Goal: Task Accomplishment & Management: Complete application form

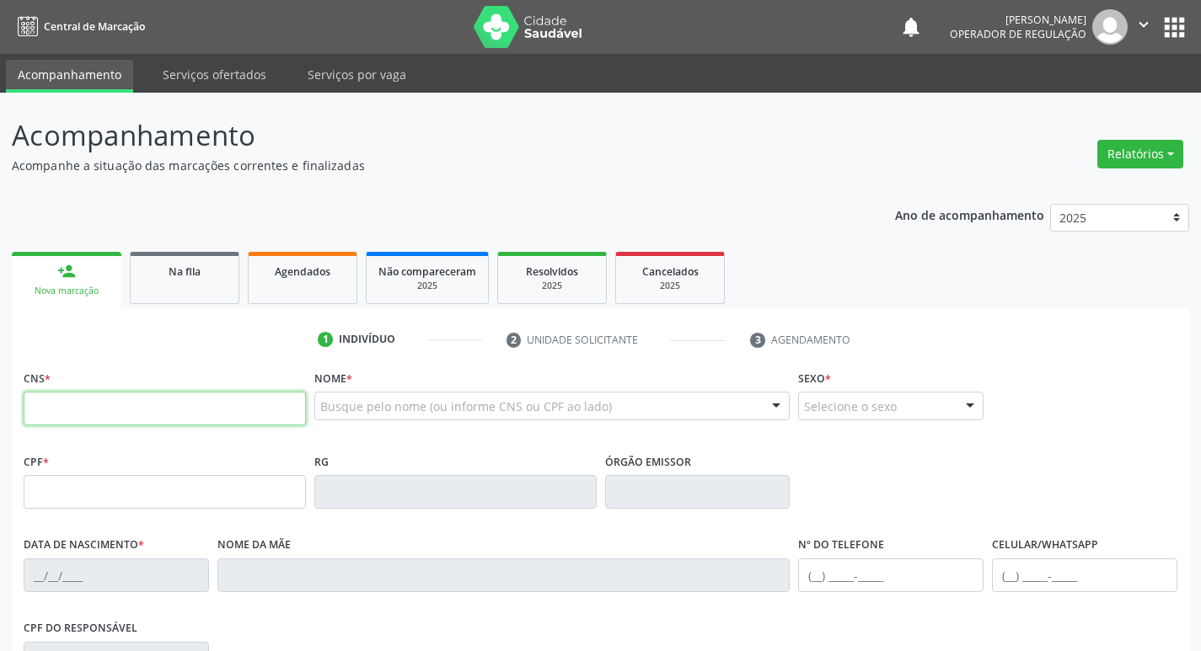
click at [135, 400] on input "text" at bounding box center [165, 409] width 282 height 34
click at [122, 418] on input "text" at bounding box center [165, 409] width 282 height 34
type input "705 0048 6970 4256"
type input "20/04/1966"
type input "Alaíde Tavares de Souza"
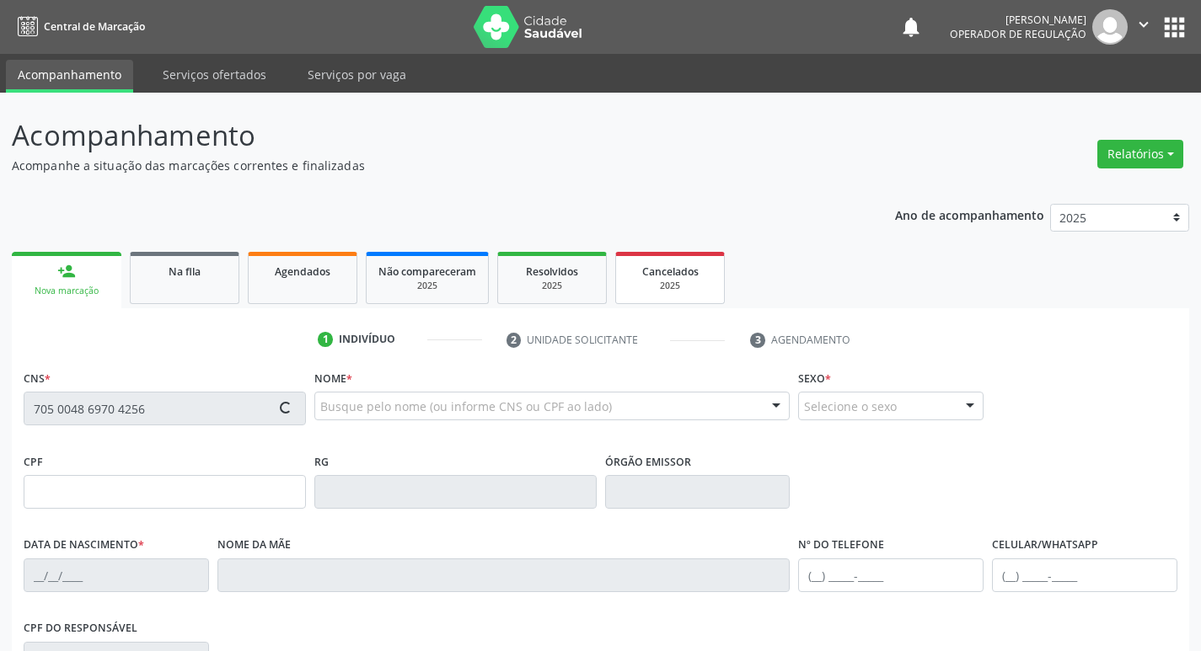
type input "(83) 99672-2983"
type input "797.579.364-72"
type input "S/N"
type input "128.329.924-04"
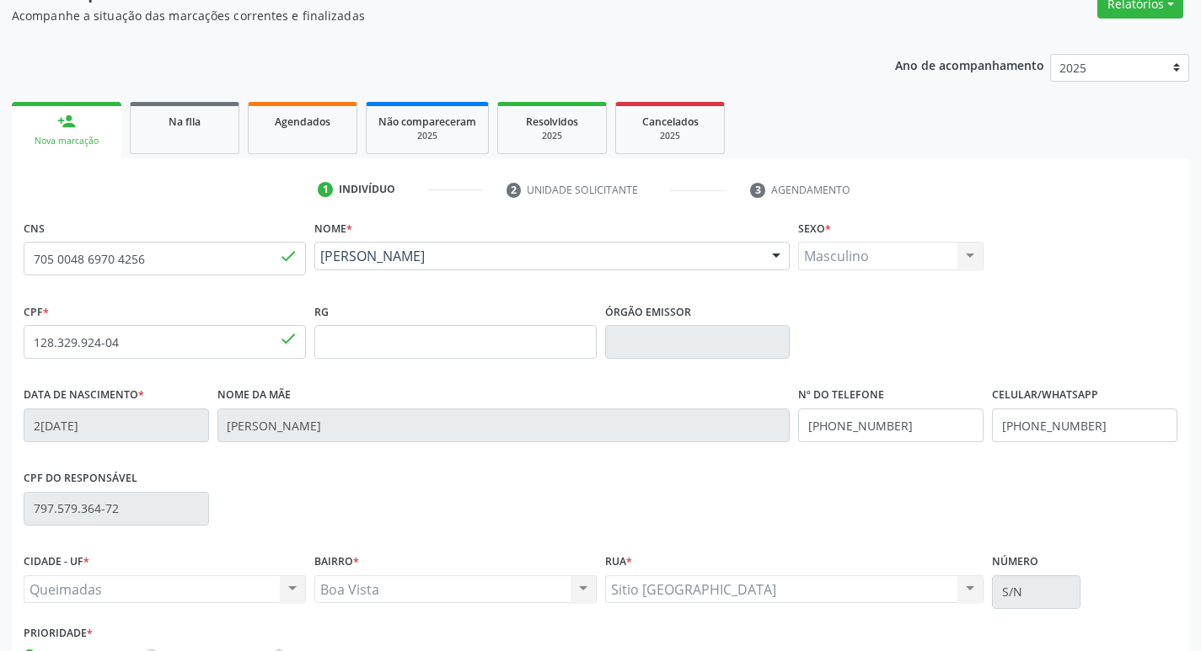
scroll to position [262, 0]
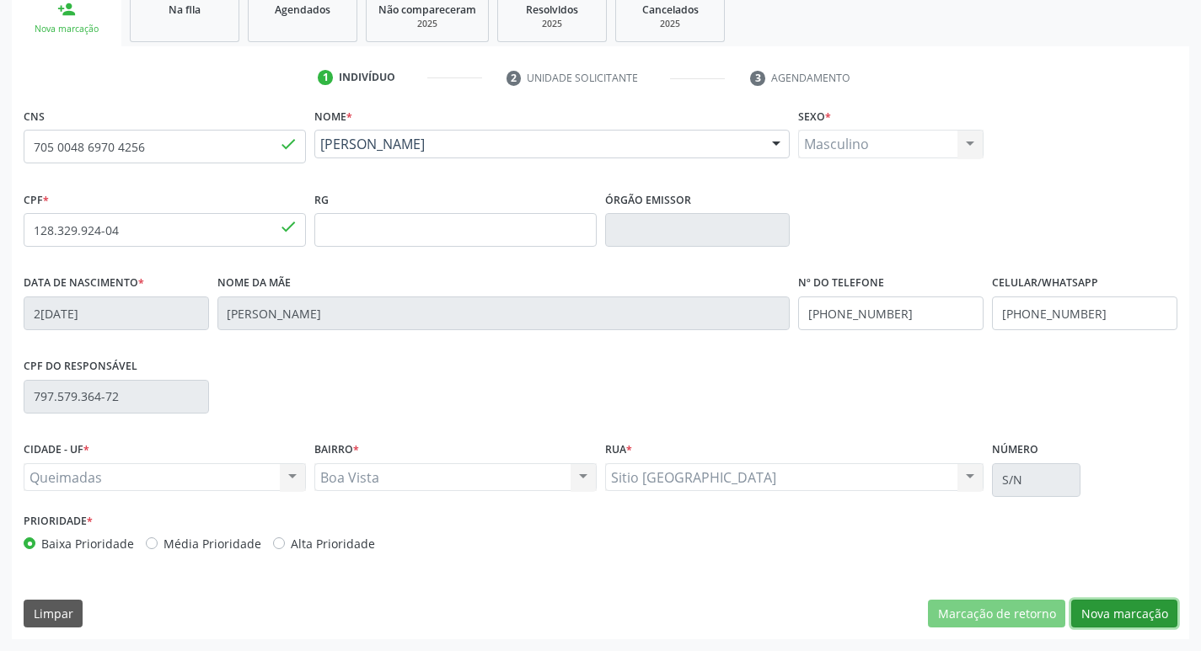
click at [1139, 608] on button "Nova marcação" at bounding box center [1124, 614] width 106 height 29
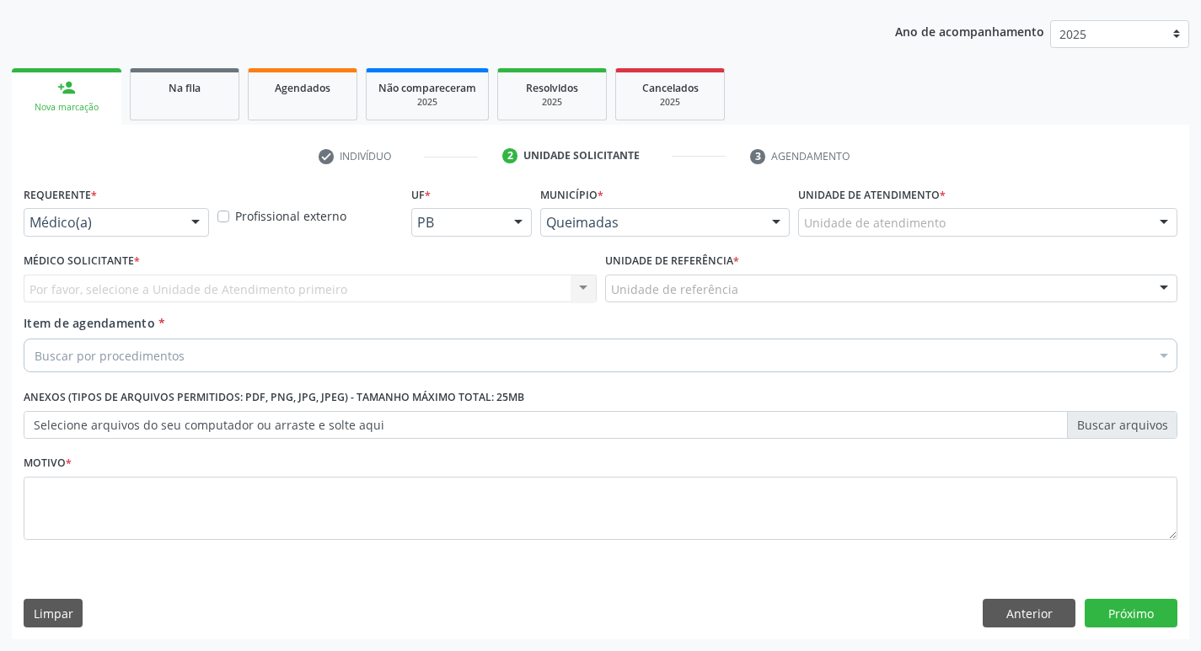
scroll to position [184, 0]
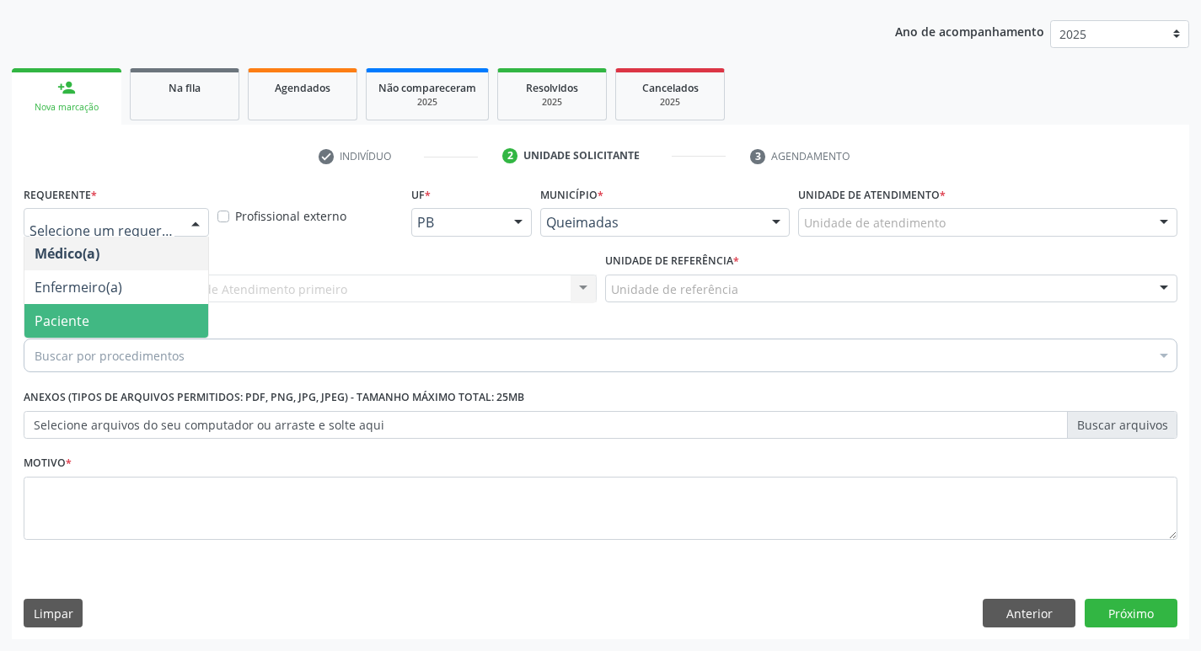
click at [111, 326] on span "Paciente" at bounding box center [116, 321] width 184 height 34
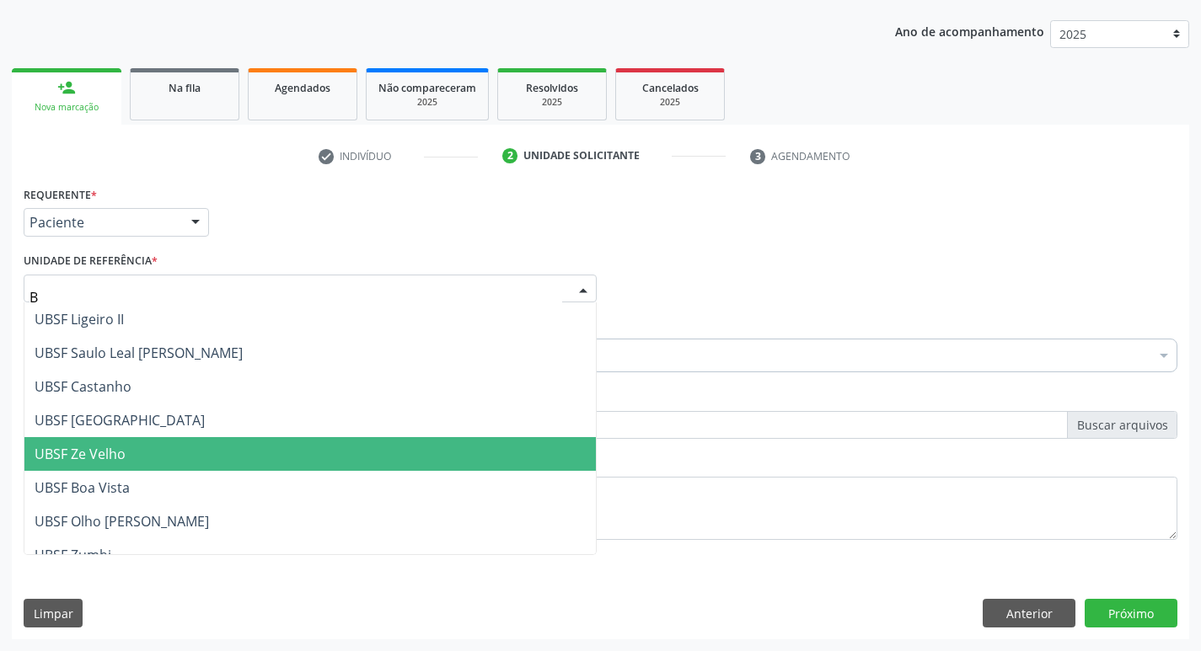
type input "BO"
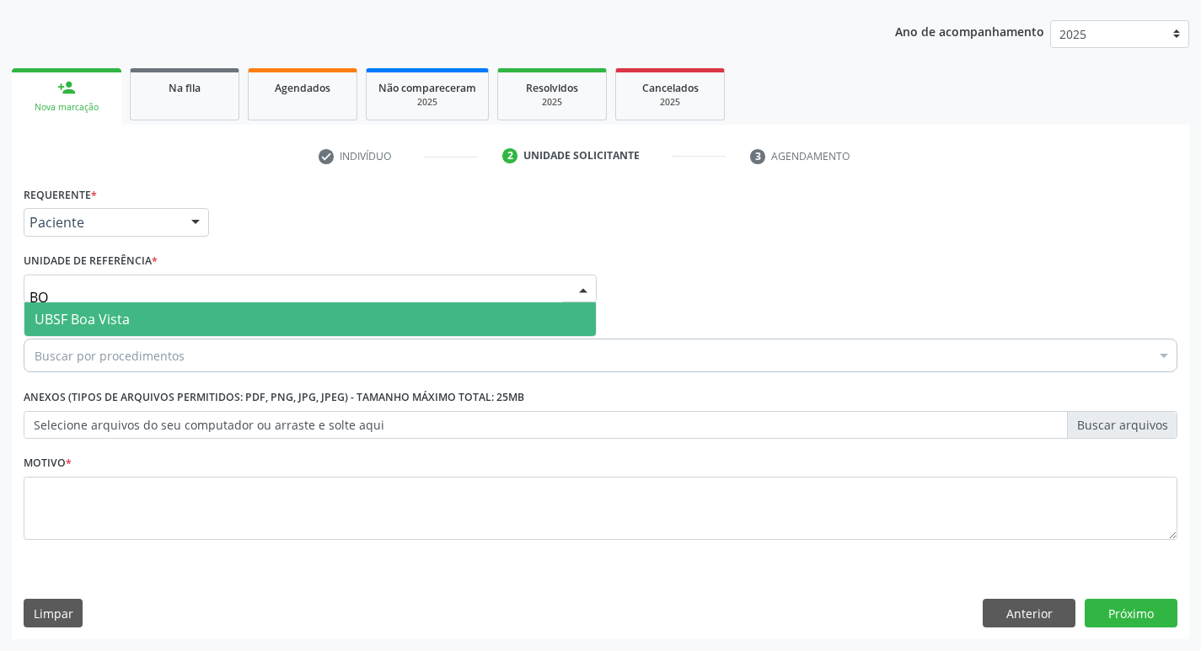
click at [150, 334] on span "UBSF Boa Vista" at bounding box center [309, 320] width 571 height 34
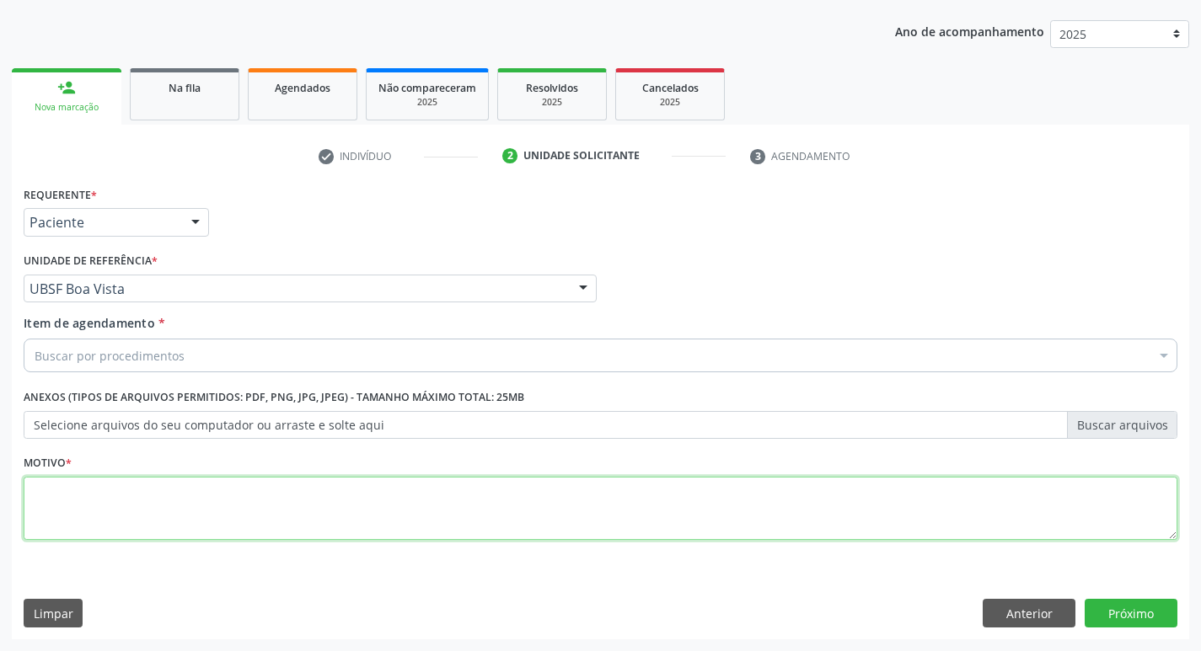
click at [108, 491] on textarea at bounding box center [601, 509] width 1154 height 64
type textarea "AVALIACAO"
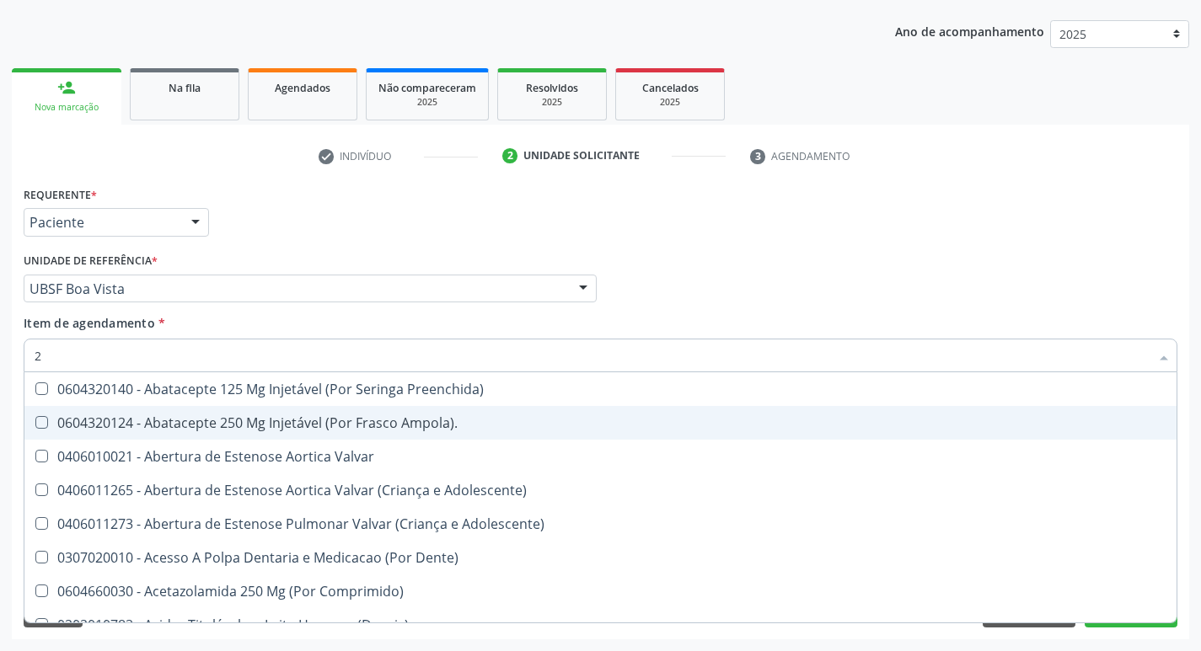
type input "20205001"
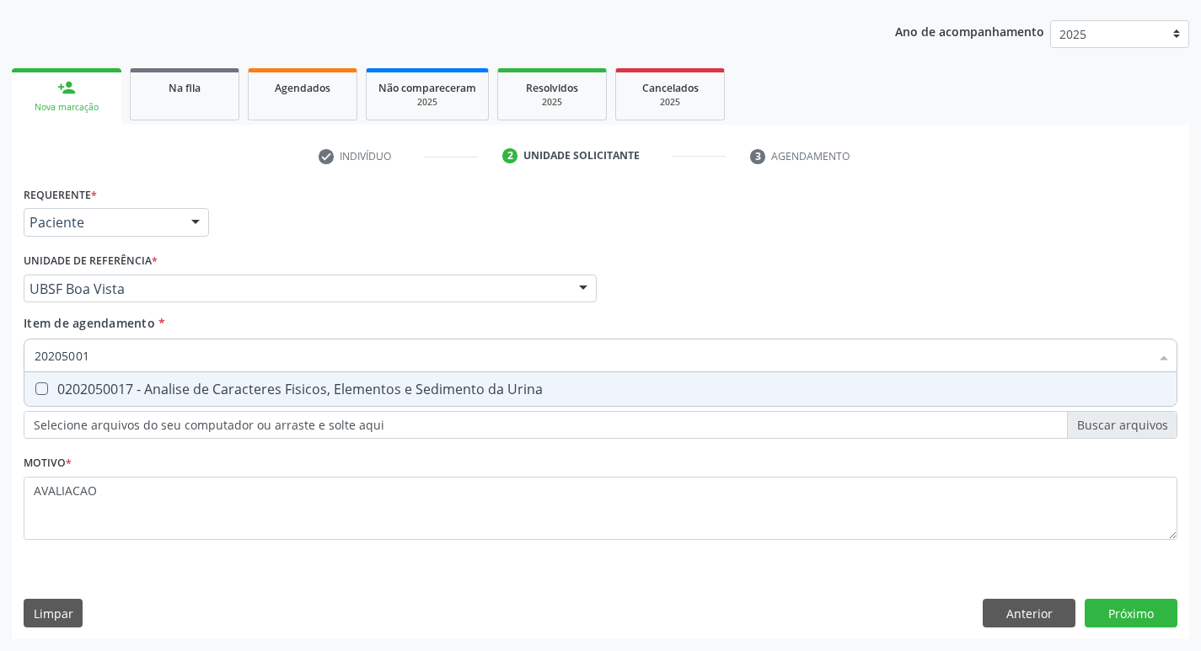
click at [241, 383] on div "0202050017 - Analise de Caracteres Fisicos, Elementos e Sedimento da Urina" at bounding box center [601, 389] width 1132 height 13
checkbox Urina "true"
click at [1115, 619] on div "Requerente * Paciente Médico(a) Enfermeiro(a) Paciente Nenhum resultado encontr…" at bounding box center [600, 411] width 1177 height 458
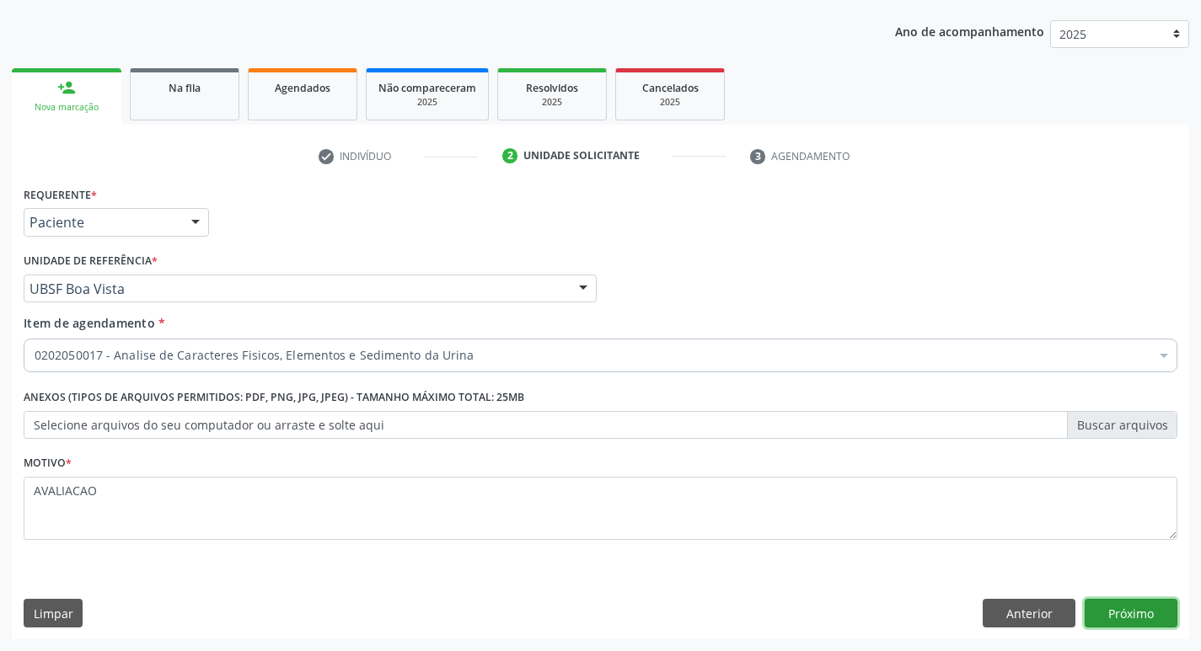
click at [1122, 608] on button "Próximo" at bounding box center [1131, 613] width 93 height 29
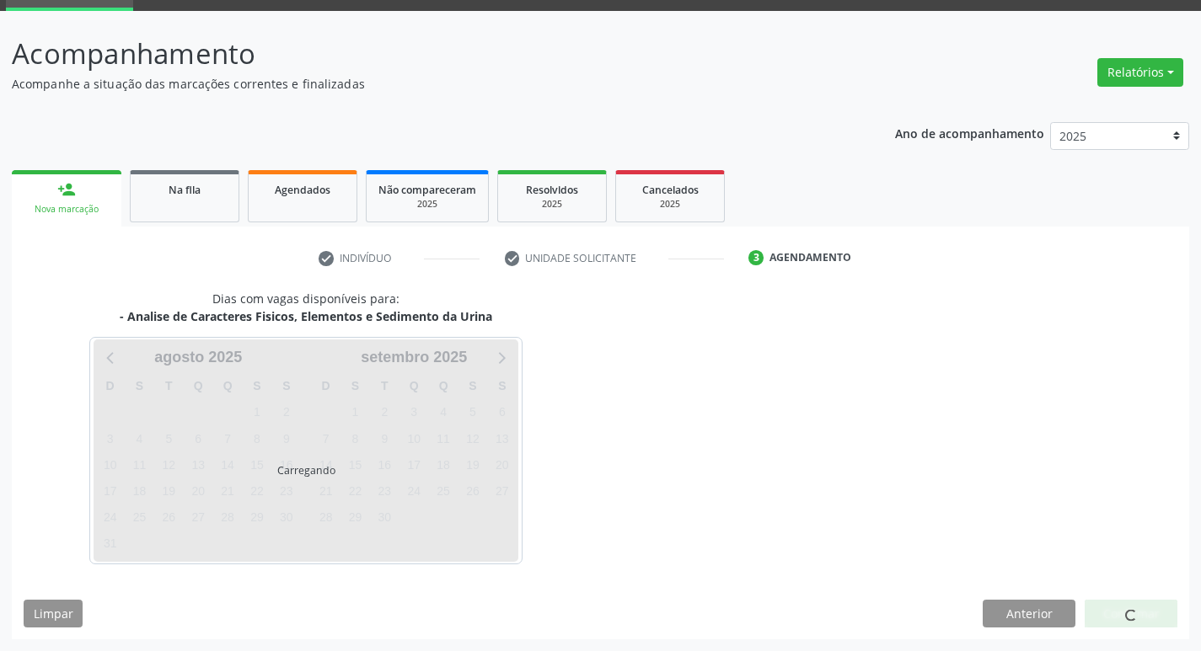
scroll to position [82, 0]
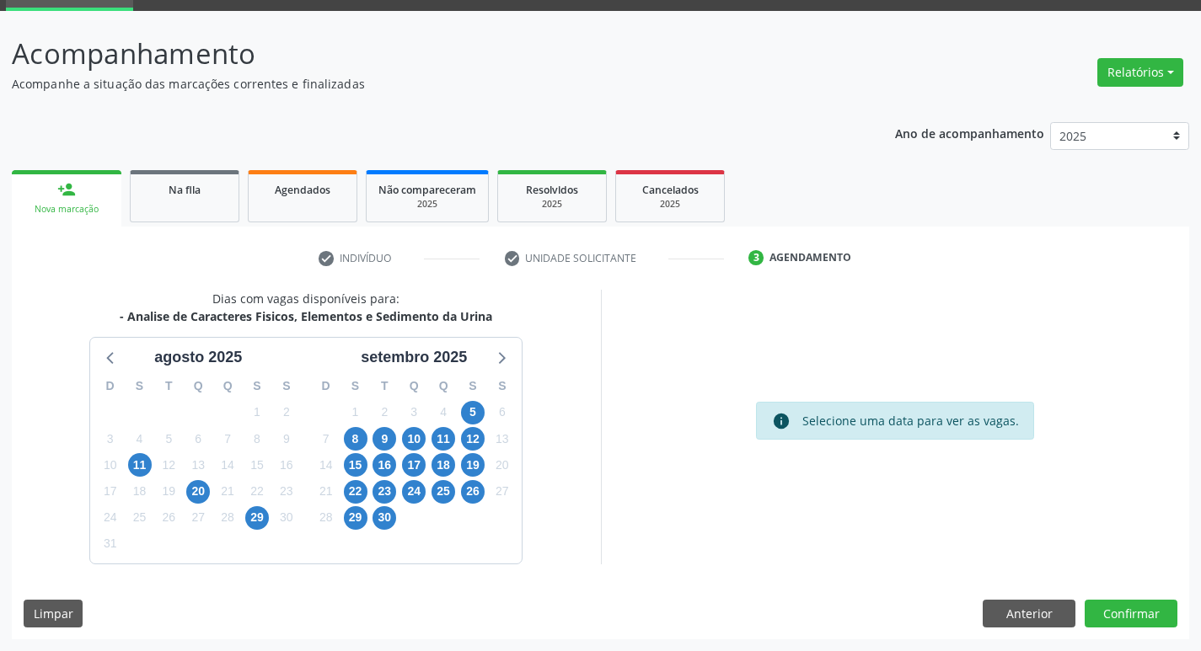
click at [464, 424] on div "5" at bounding box center [473, 412] width 24 height 26
click at [467, 414] on span "5" at bounding box center [473, 413] width 24 height 24
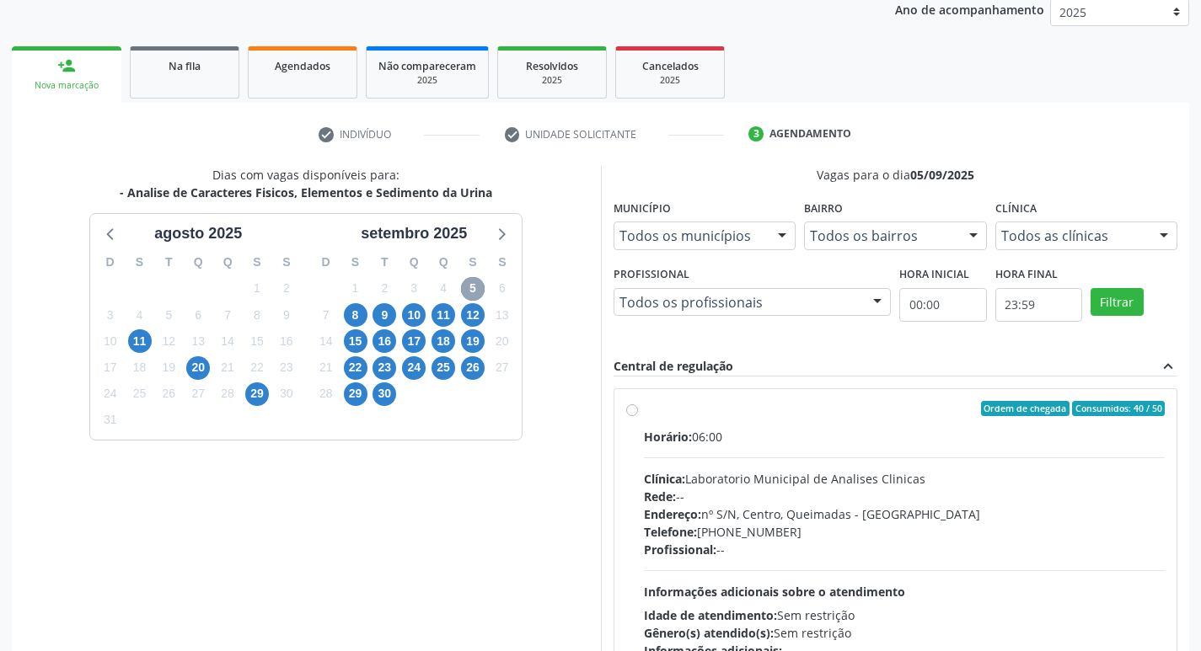
scroll to position [325, 0]
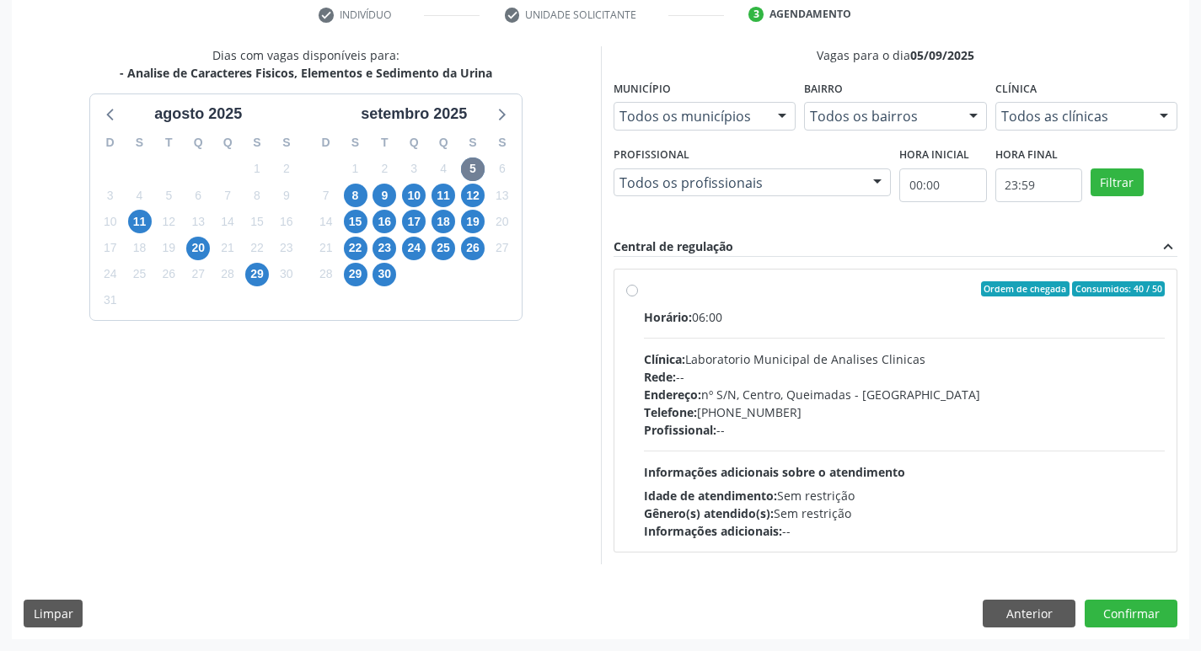
click at [818, 415] on div "Telefone: (83) 33921344" at bounding box center [905, 413] width 522 height 18
click at [638, 297] on input "Ordem de chegada Consumidos: 40 / 50 Horário: 06:00 Clínica: Laboratorio Munici…" at bounding box center [632, 288] width 12 height 15
radio input "true"
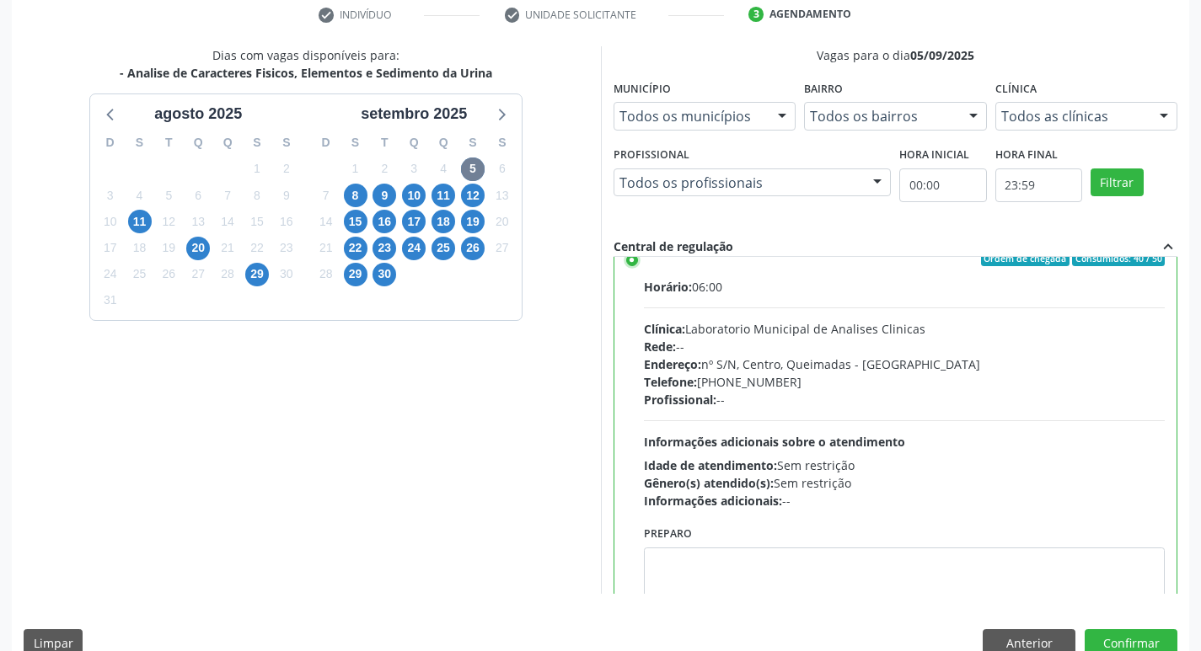
scroll to position [83, 0]
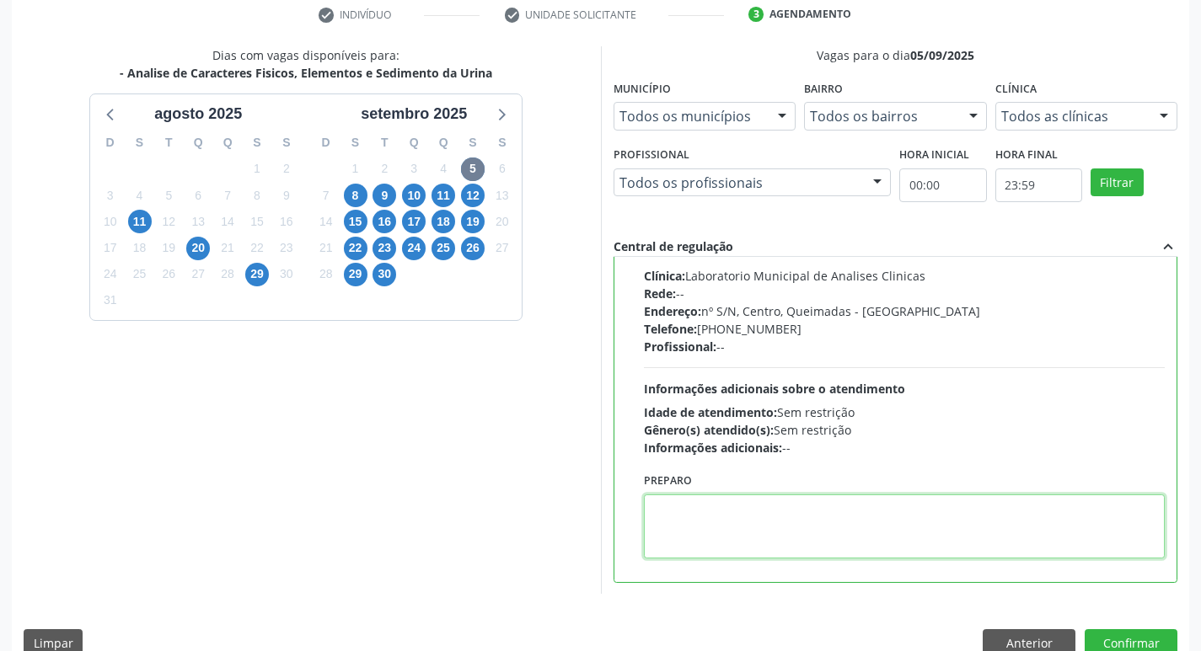
click at [719, 532] on textarea at bounding box center [905, 527] width 522 height 64
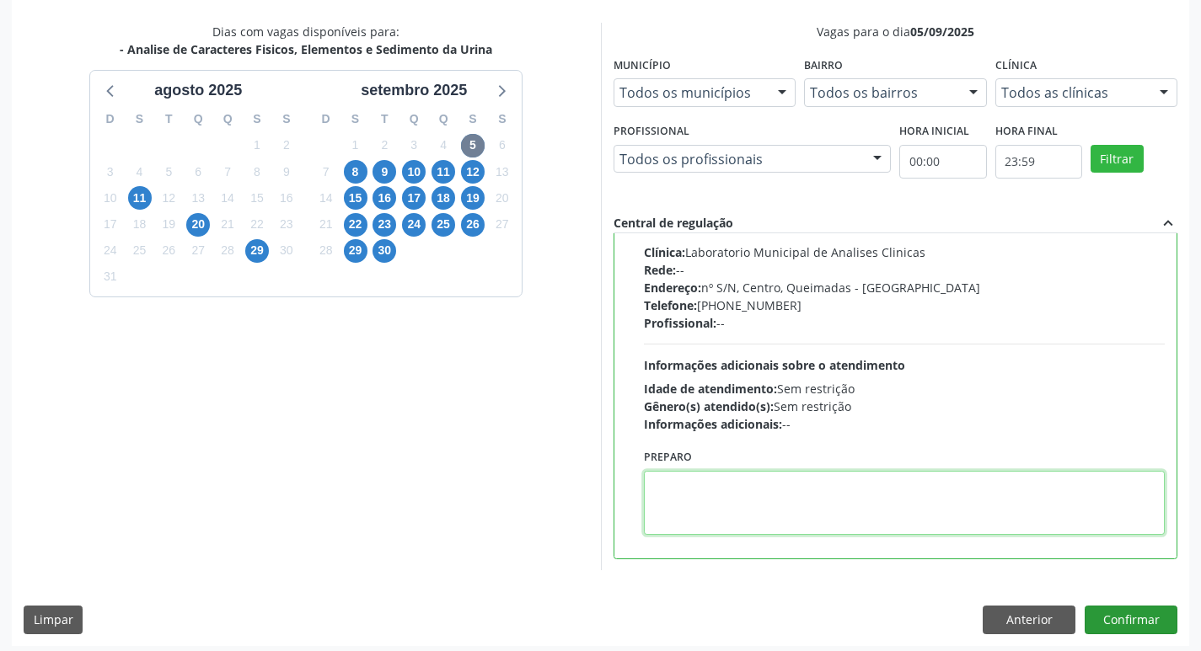
scroll to position [356, 0]
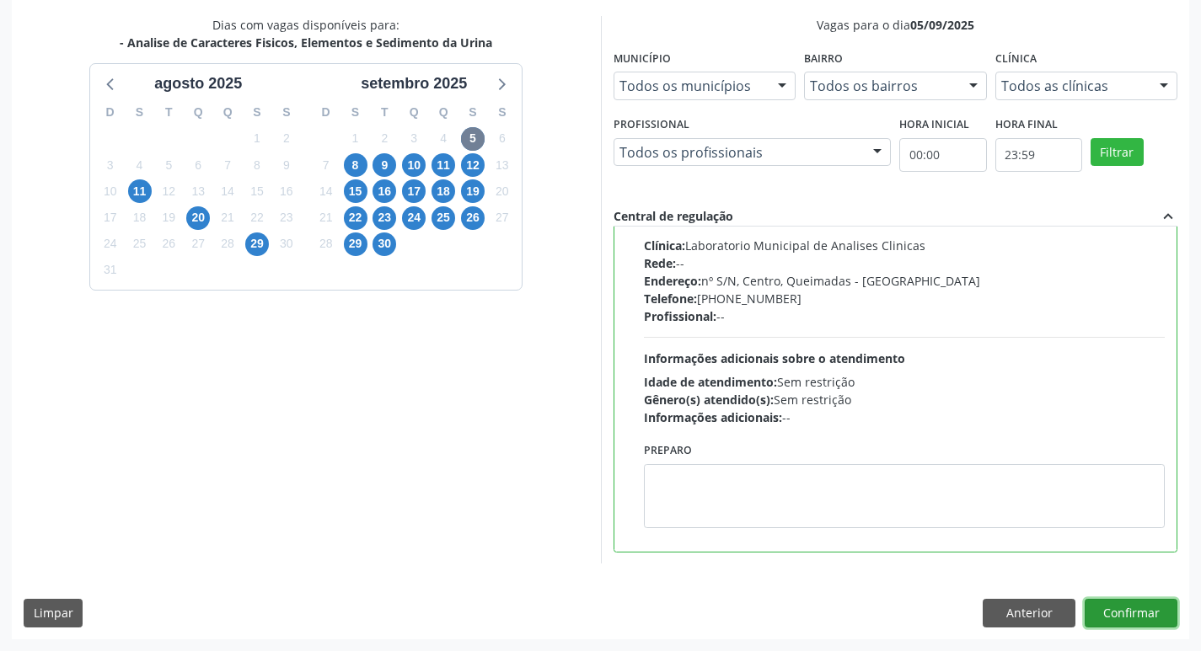
click at [1136, 617] on button "Confirmar" at bounding box center [1131, 613] width 93 height 29
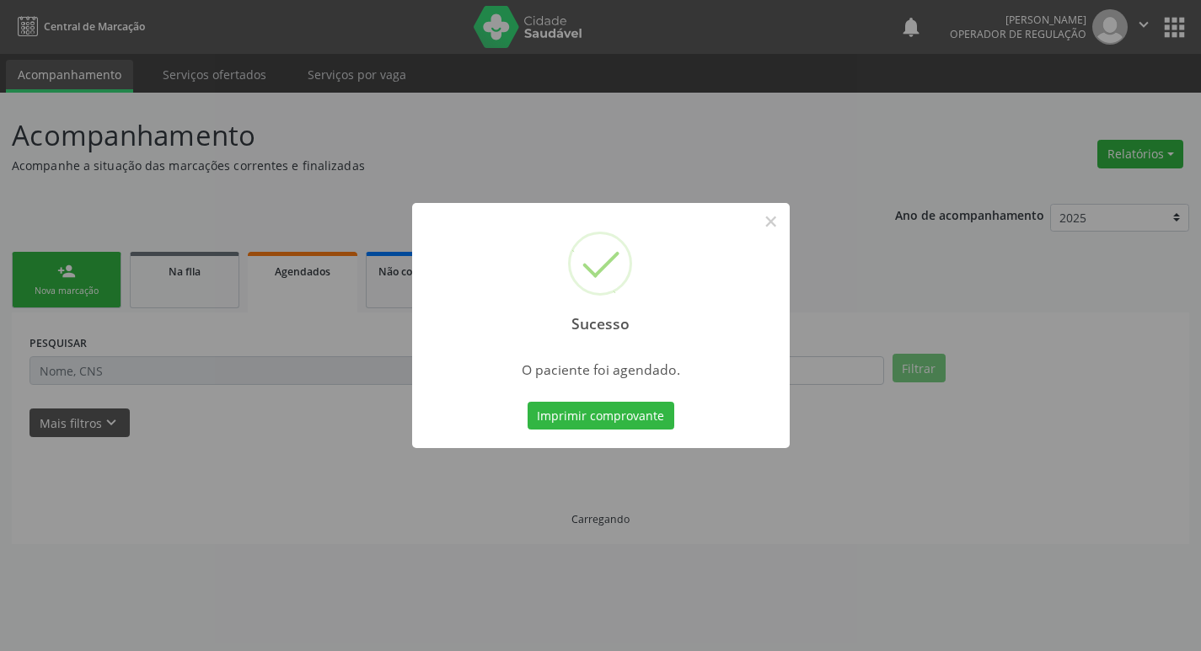
scroll to position [0, 0]
click at [626, 411] on button "Imprimir comprovante" at bounding box center [606, 416] width 147 height 29
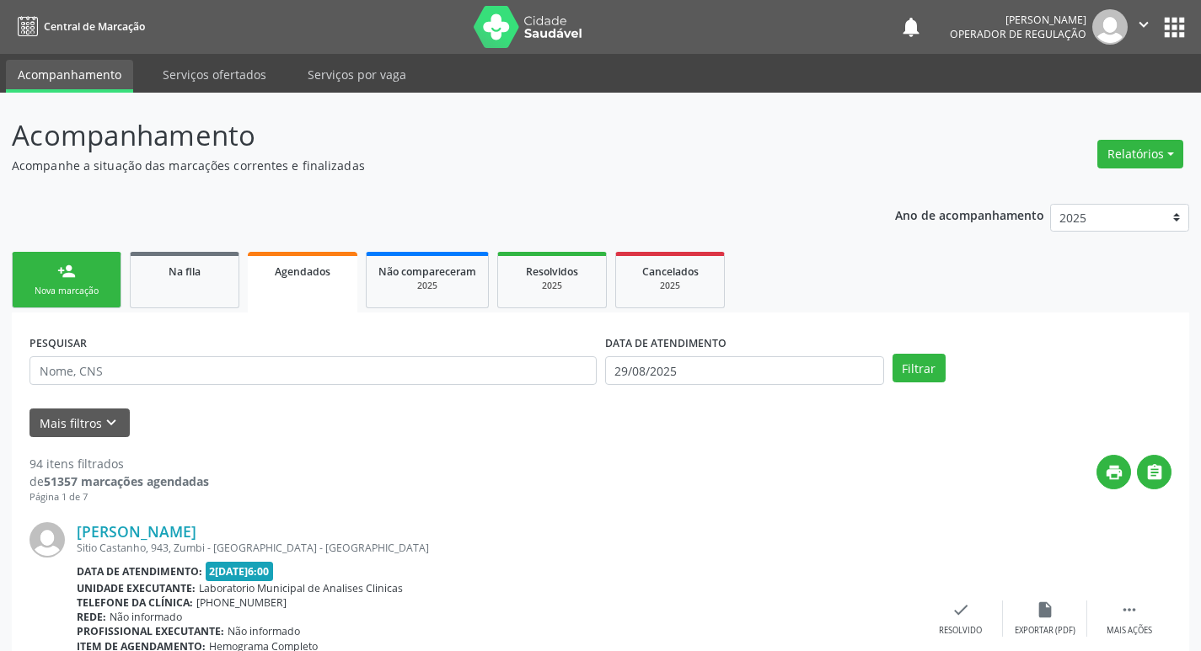
click at [61, 292] on div "Nova marcação" at bounding box center [66, 291] width 84 height 13
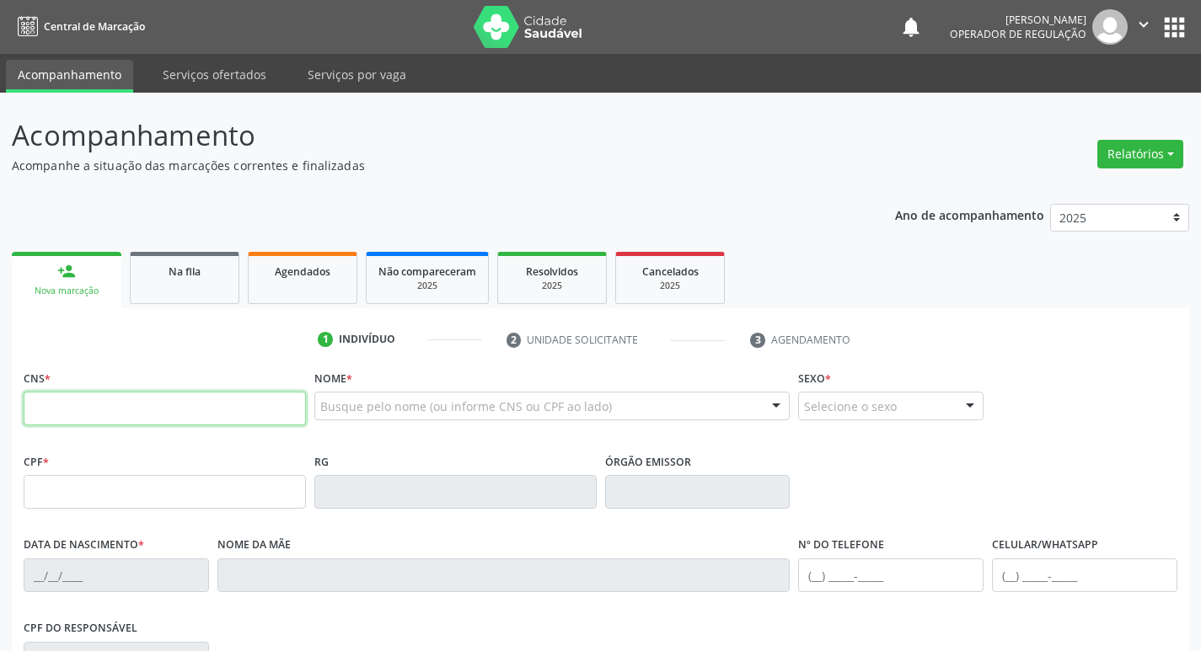
click at [145, 419] on input "text" at bounding box center [165, 409] width 282 height 34
type input "708 2031 3767 1742"
type input "797.579.364-72"
type input "03/08/1970"
type input "Izabel Gabriel Feitosa"
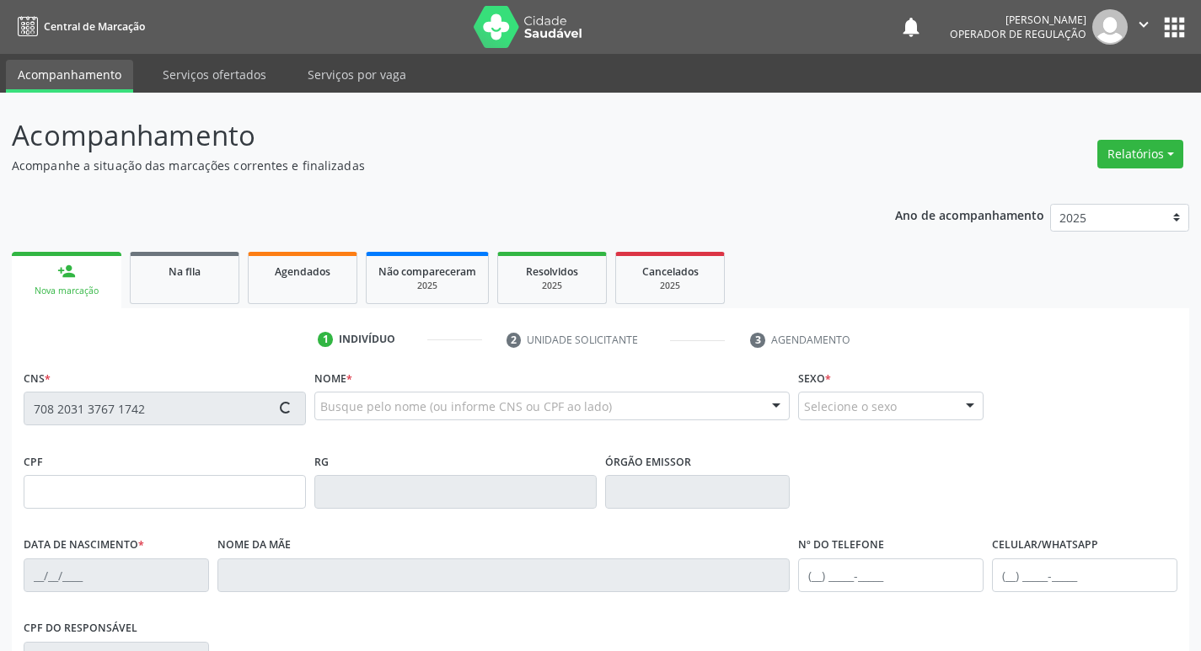
type input "(83) 99672-2983"
type input "S/N"
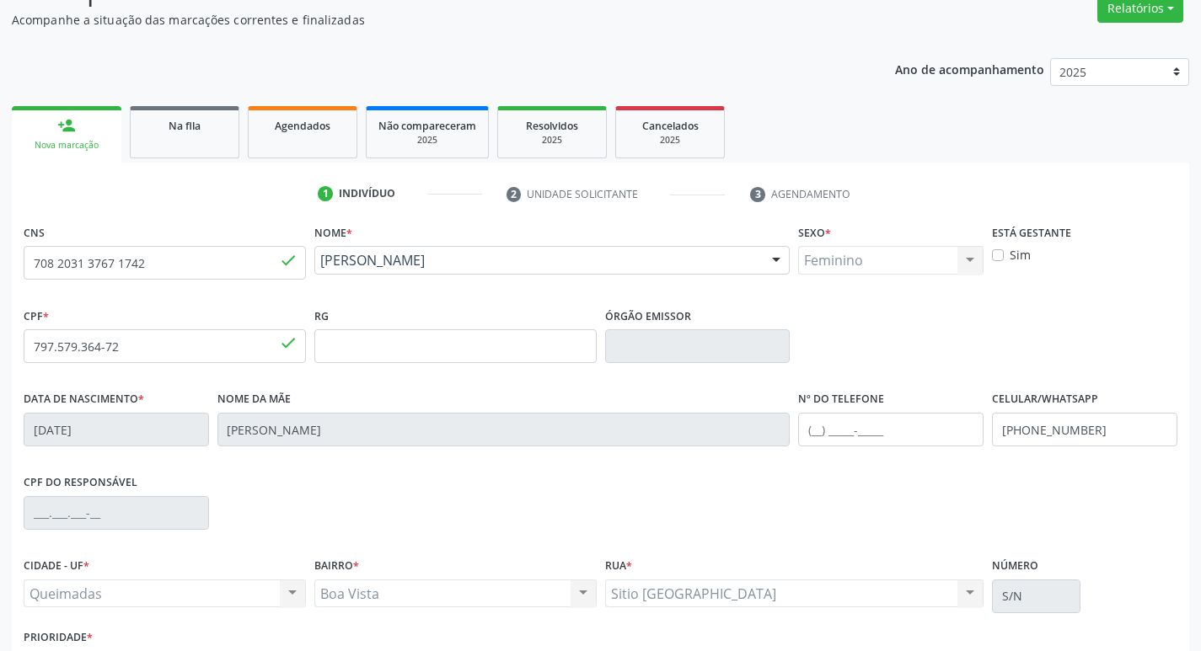
scroll to position [262, 0]
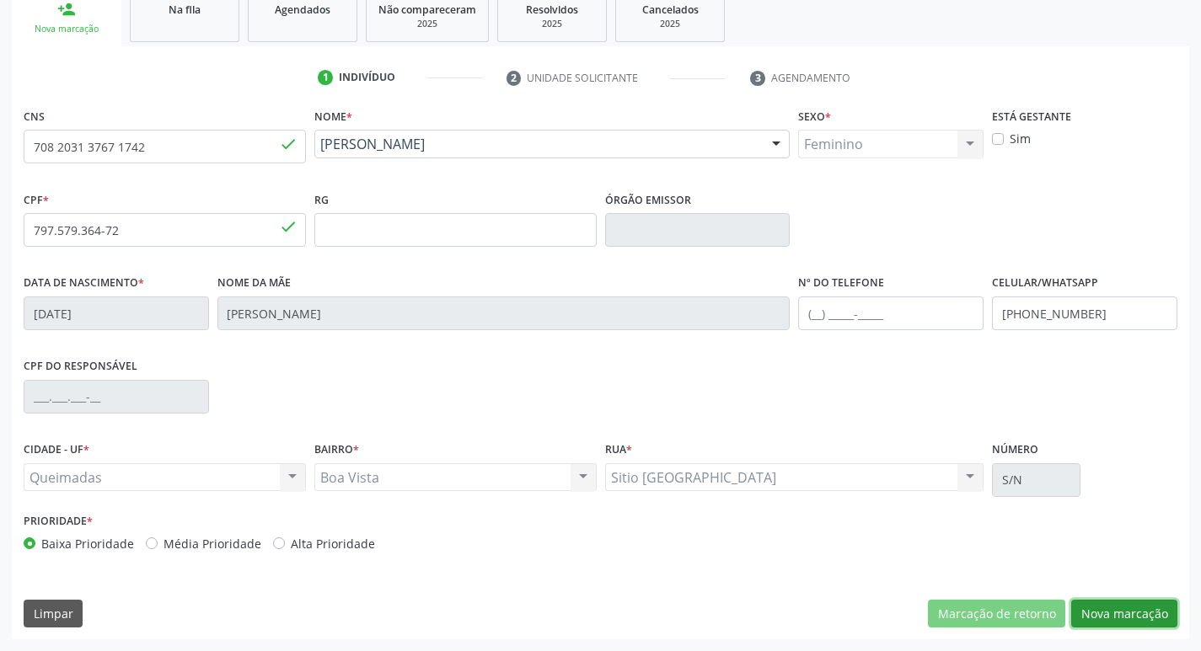
click at [1118, 614] on button "Nova marcação" at bounding box center [1124, 614] width 106 height 29
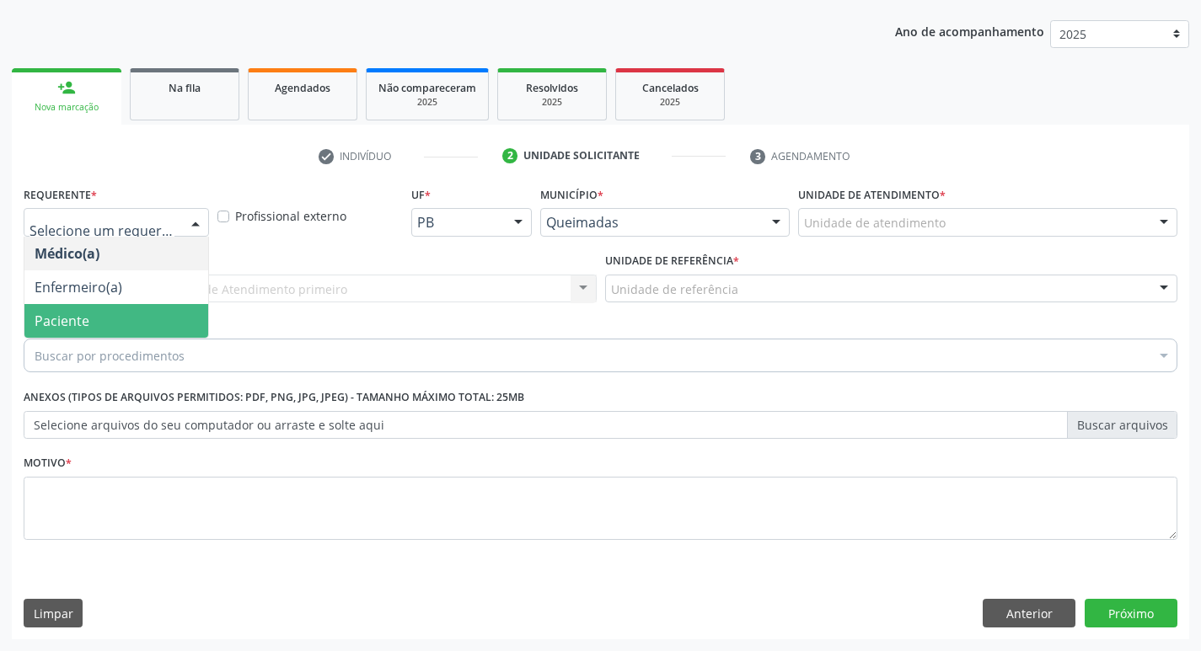
click at [102, 308] on span "Paciente" at bounding box center [116, 321] width 184 height 34
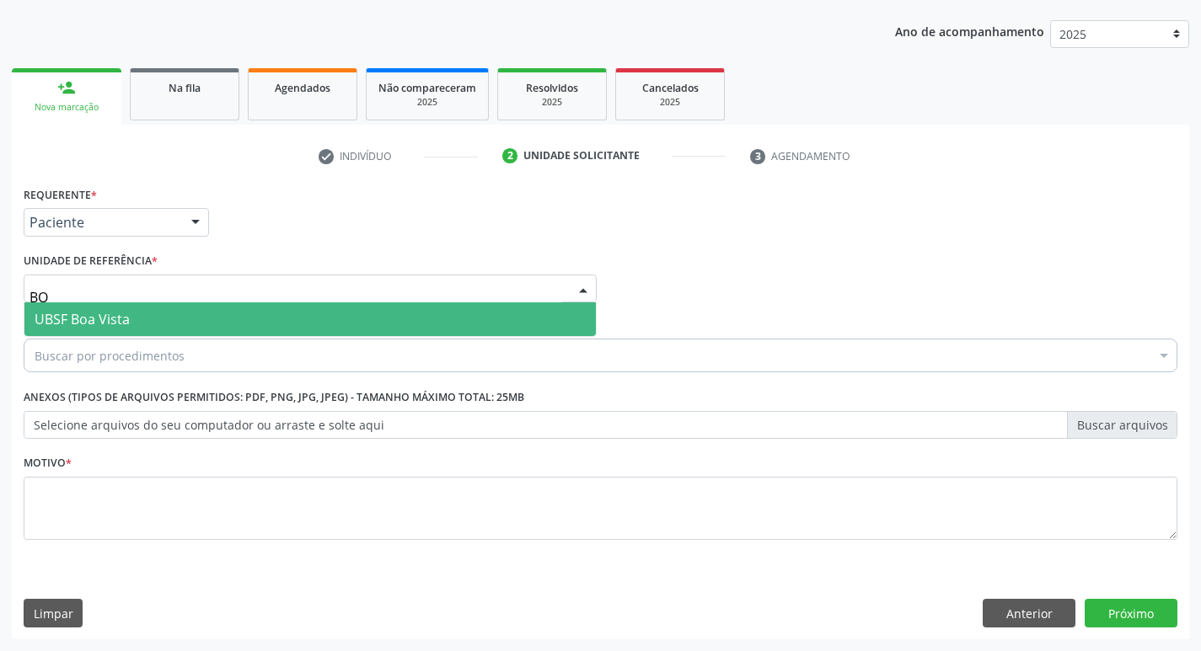
type input "BO"
click at [126, 338] on div "Requerente * Paciente Médico(a) Enfermeiro(a) Paciente Nenhum resultado encontr…" at bounding box center [601, 373] width 1154 height 382
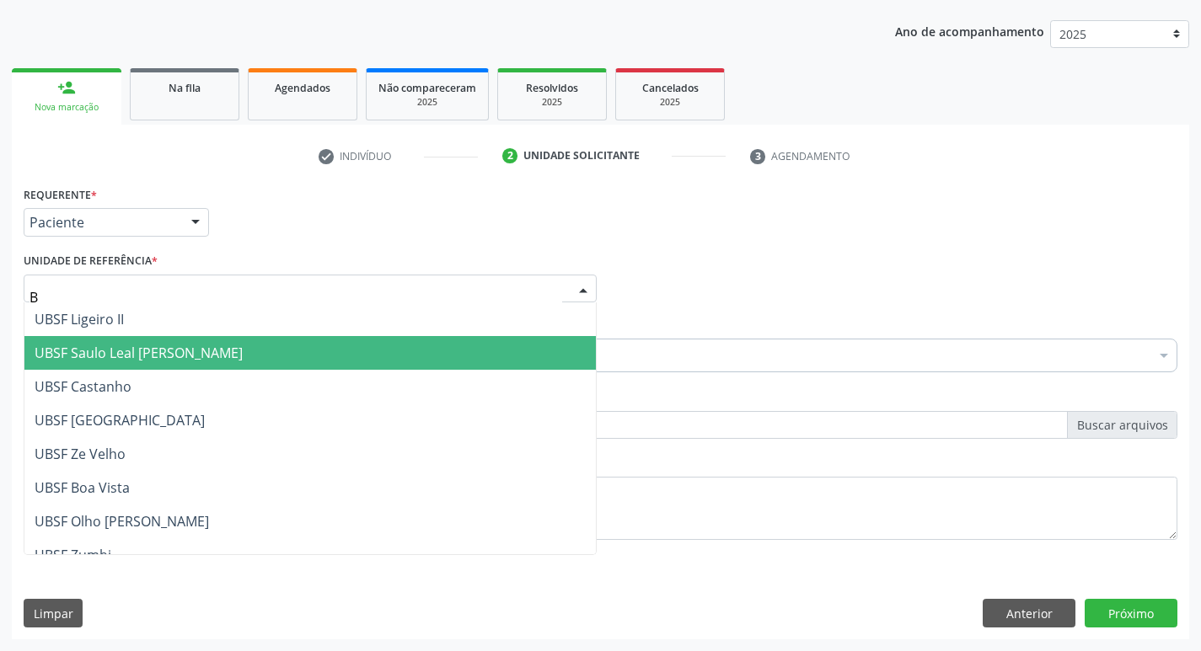
type input "BO"
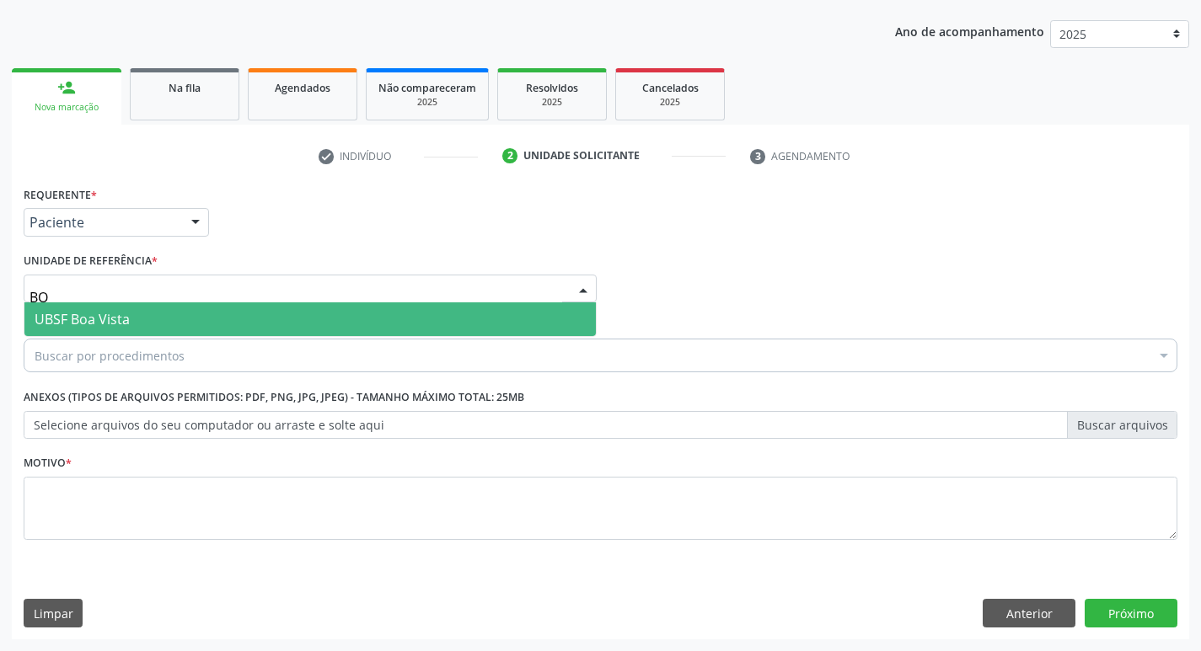
click at [166, 315] on span "UBSF Boa Vista" at bounding box center [309, 320] width 571 height 34
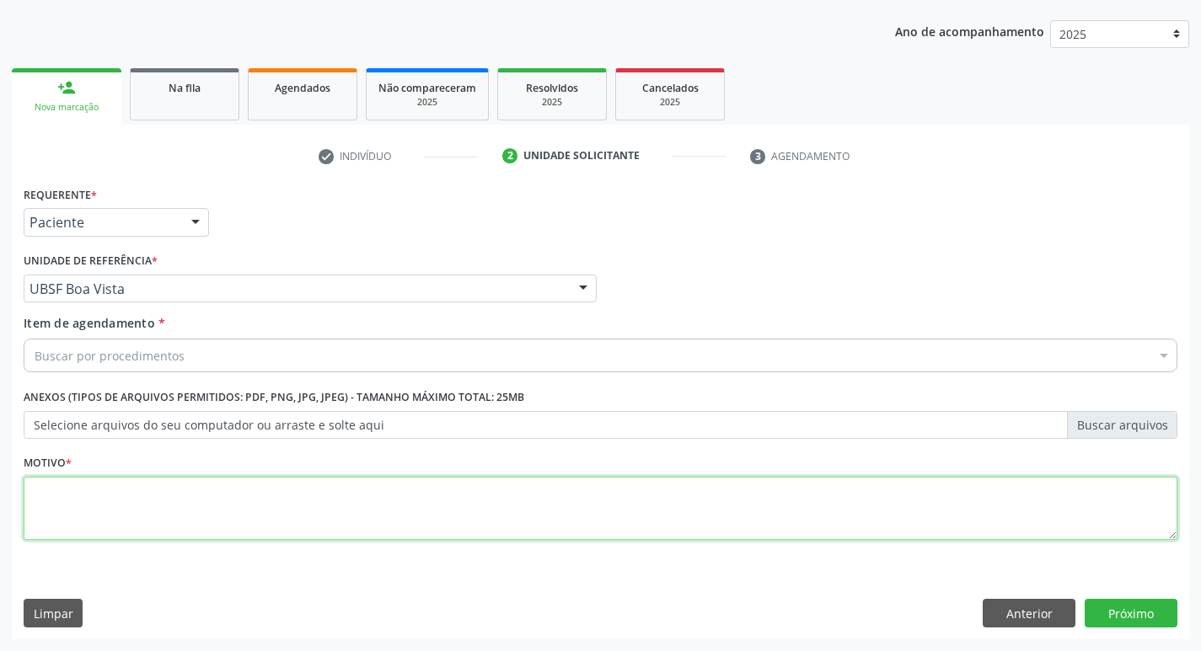
click at [115, 493] on textarea at bounding box center [601, 509] width 1154 height 64
type textarea "AVALIACAO"
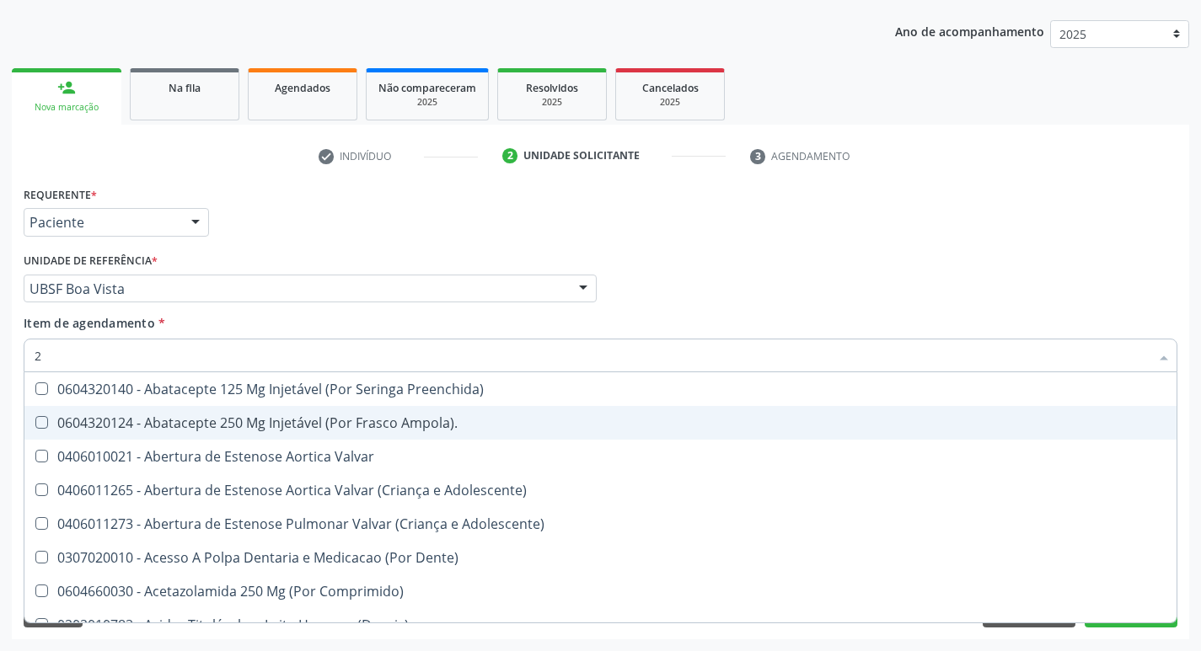
type input "20205001"
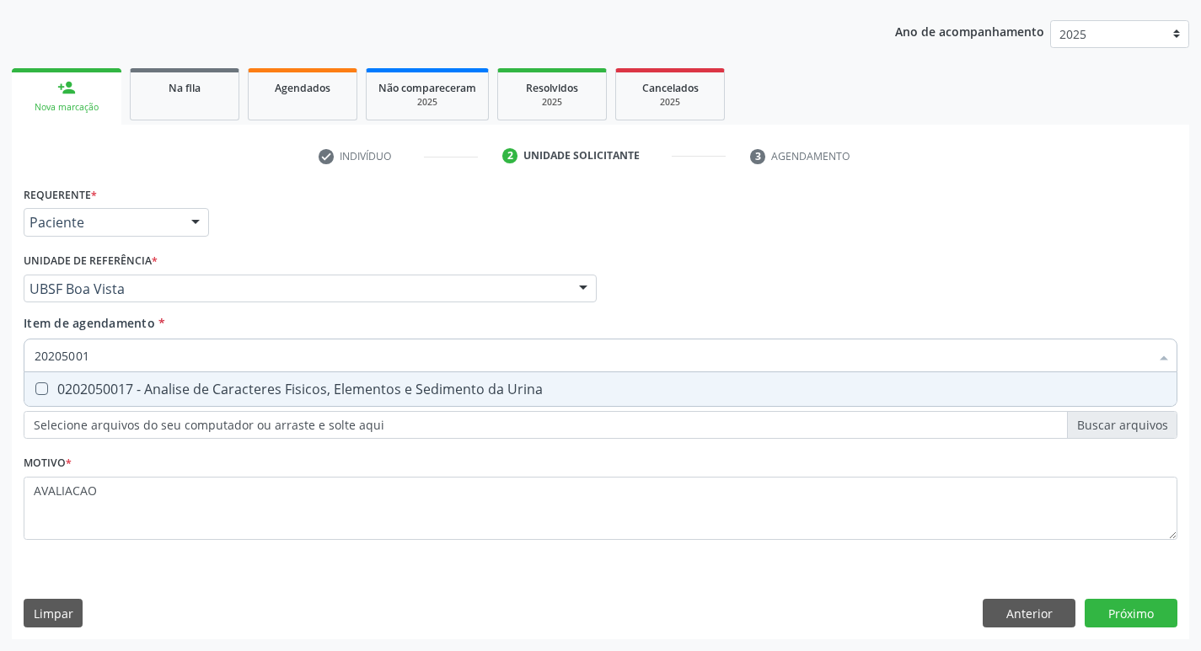
click at [258, 395] on div "0202050017 - Analise de Caracteres Fisicos, Elementos e Sedimento da Urina" at bounding box center [601, 389] width 1132 height 13
checkbox Urina "true"
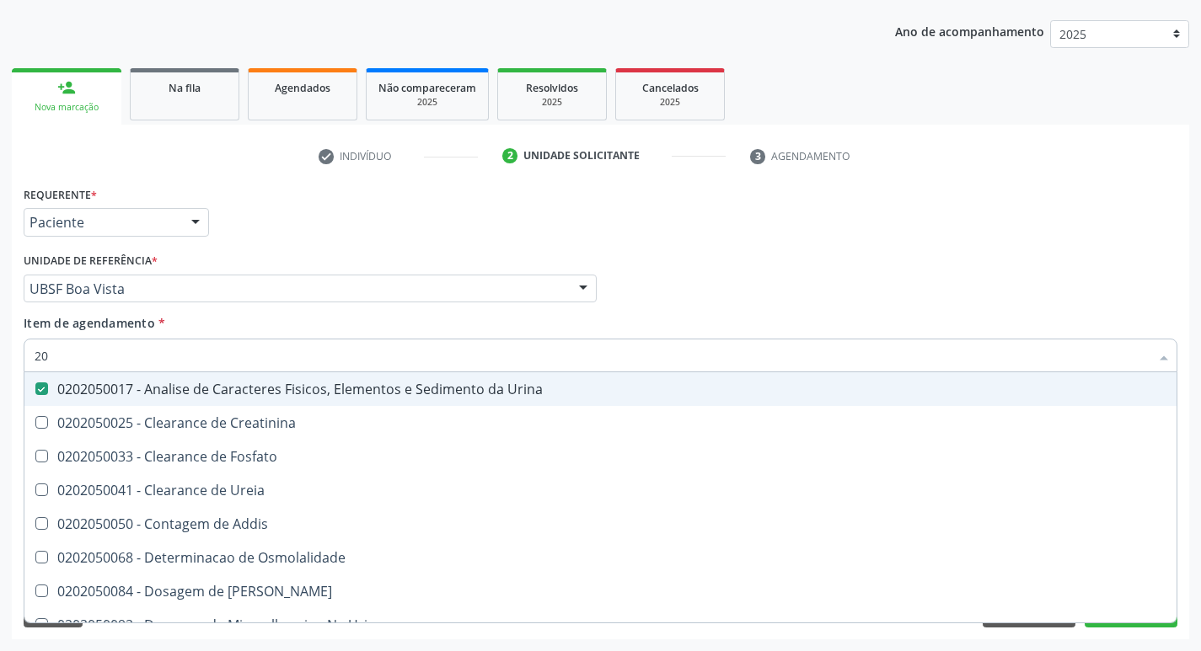
type input "2"
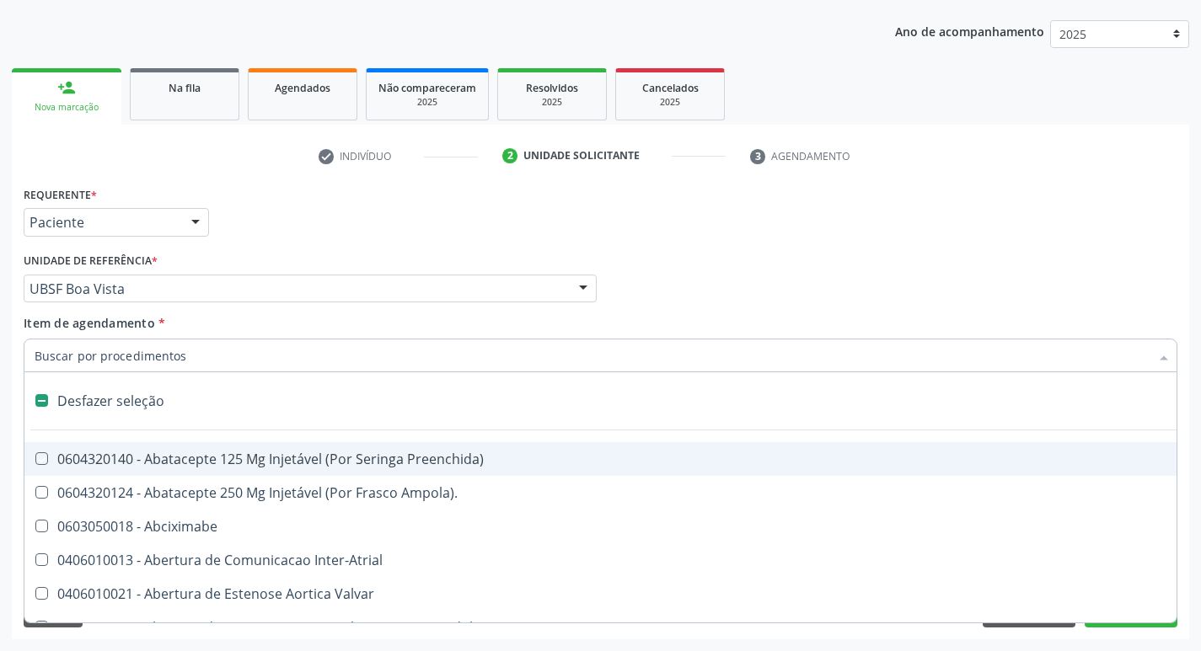
checkbox Preenchida\) "false"
checkbox Inter-Atrial "false"
type input "2"
checkbox Hepático "true"
checkbox Urina "false"
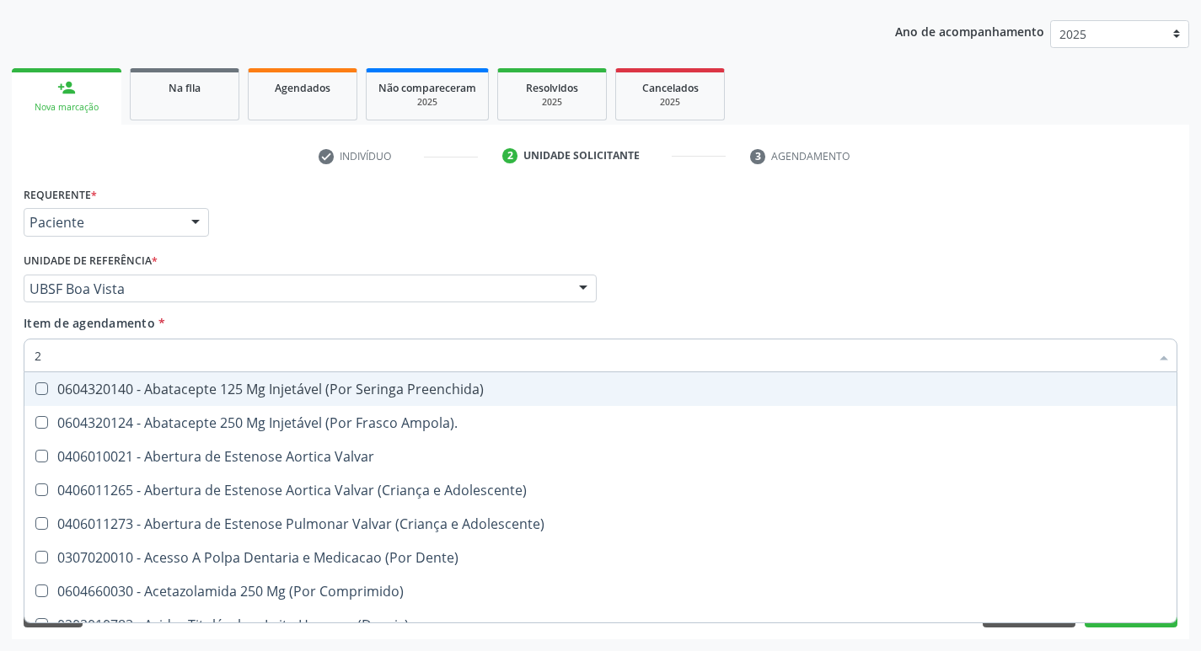
type input "22"
checkbox Urina "false"
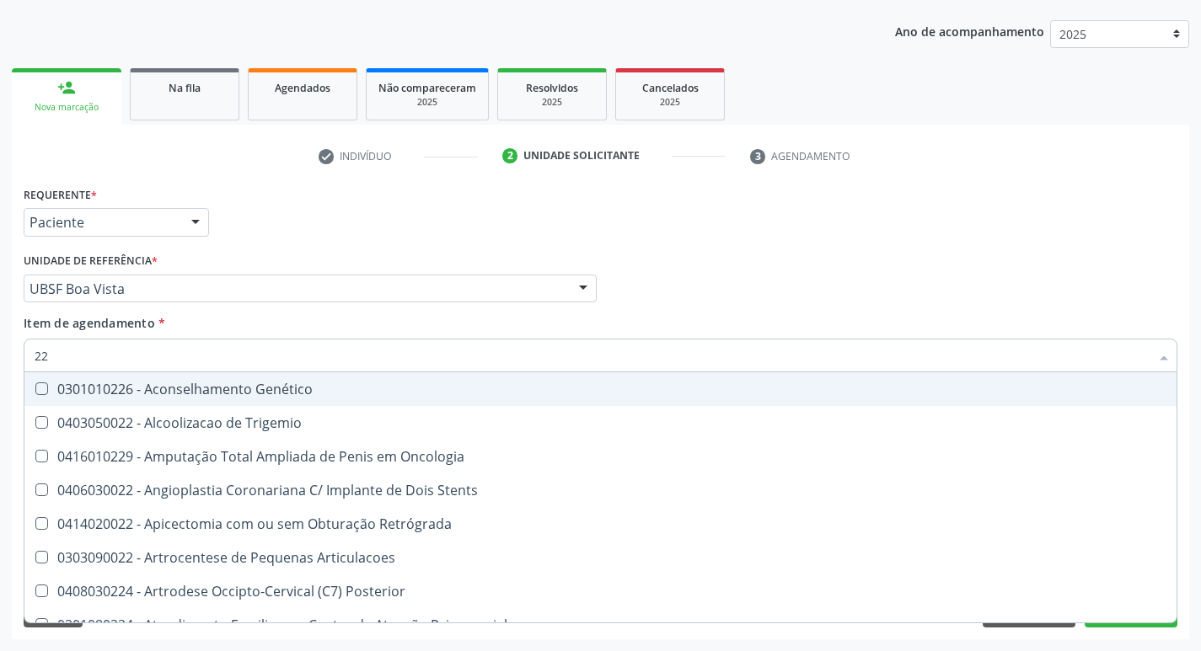
type input "2"
checkbox Dermatologista "false"
checkbox Orbitária "true"
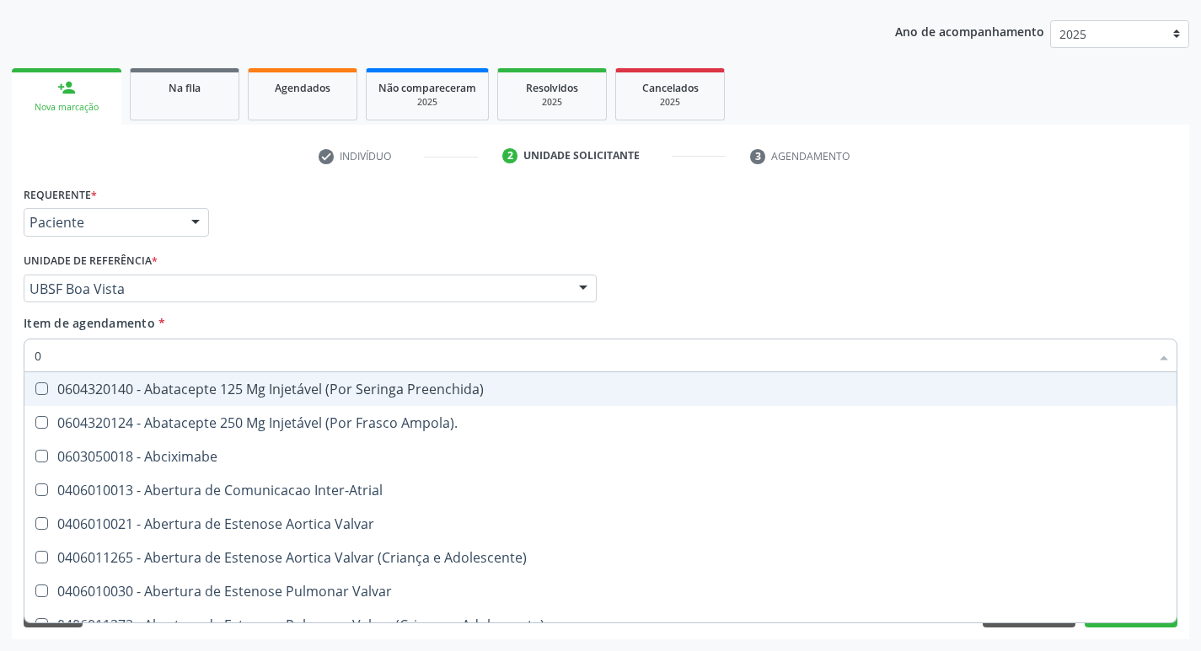
type input "02"
checkbox Psicossocial "true"
checkbox Urina "false"
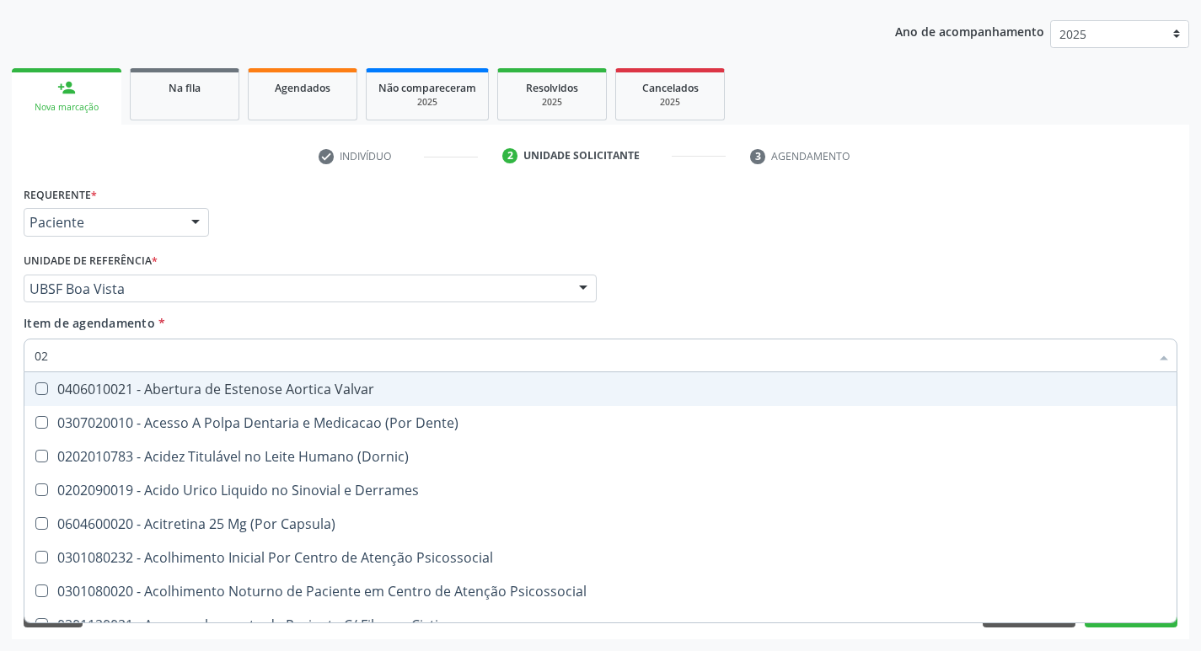
type input "020"
checkbox Frasco-Ampola\) "true"
checkbox Urina "false"
type input "0202"
checkbox Derrames "true"
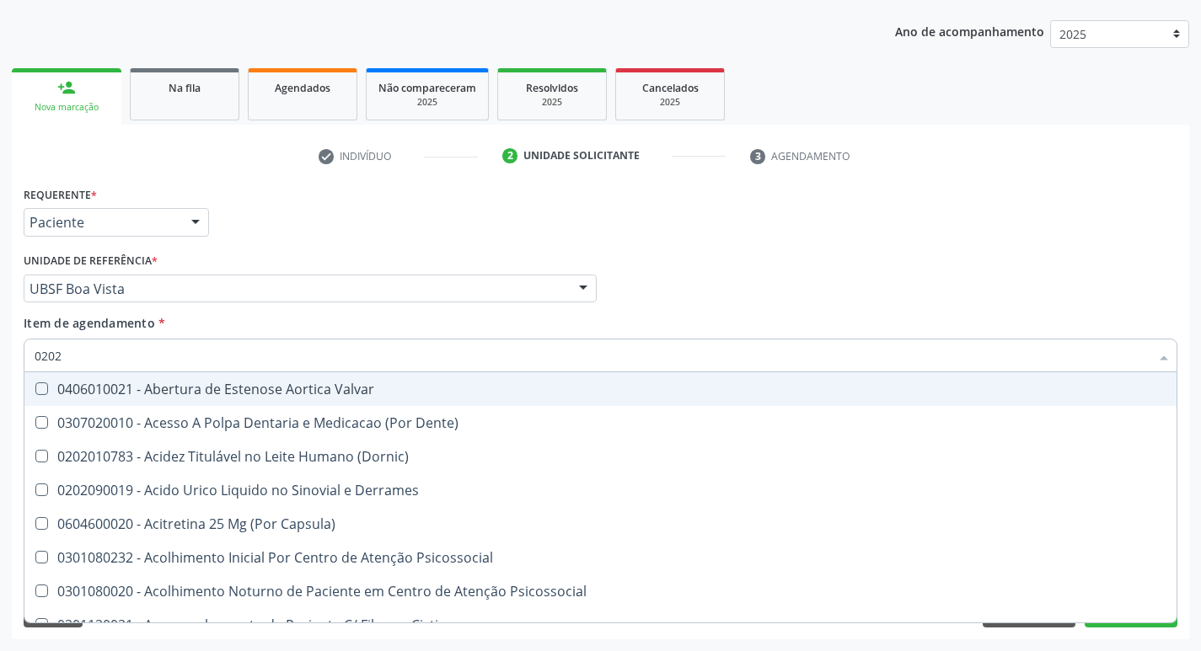
checkbox Frasco-Ampola\) "false"
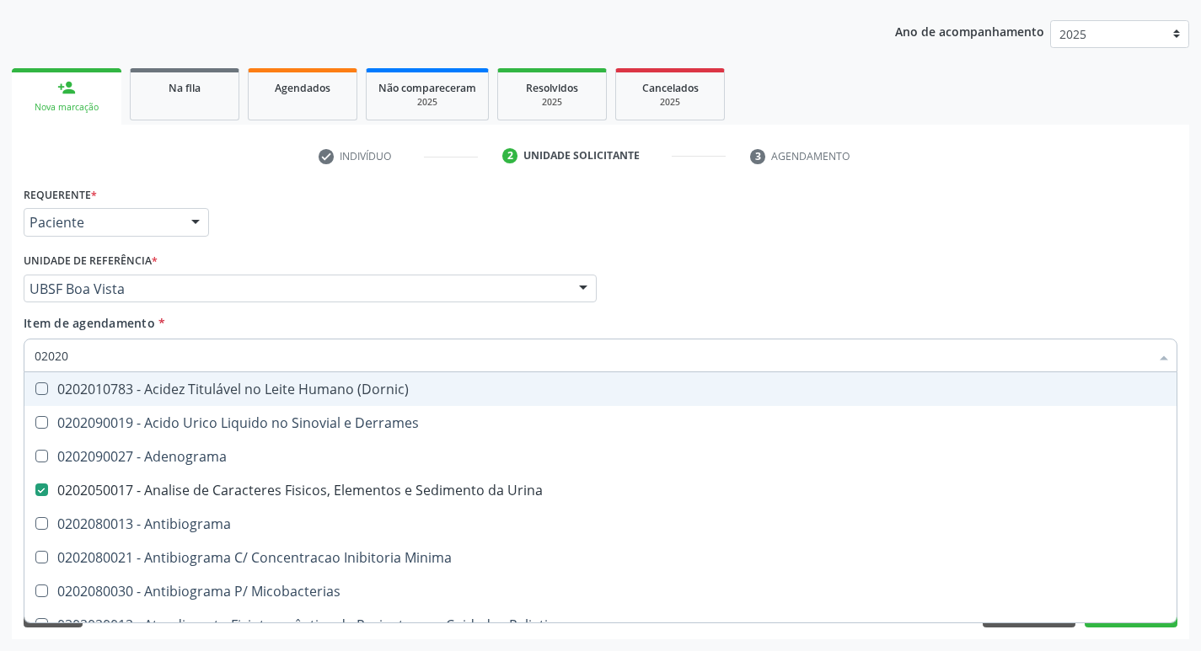
type input "020208"
checkbox Urina "false"
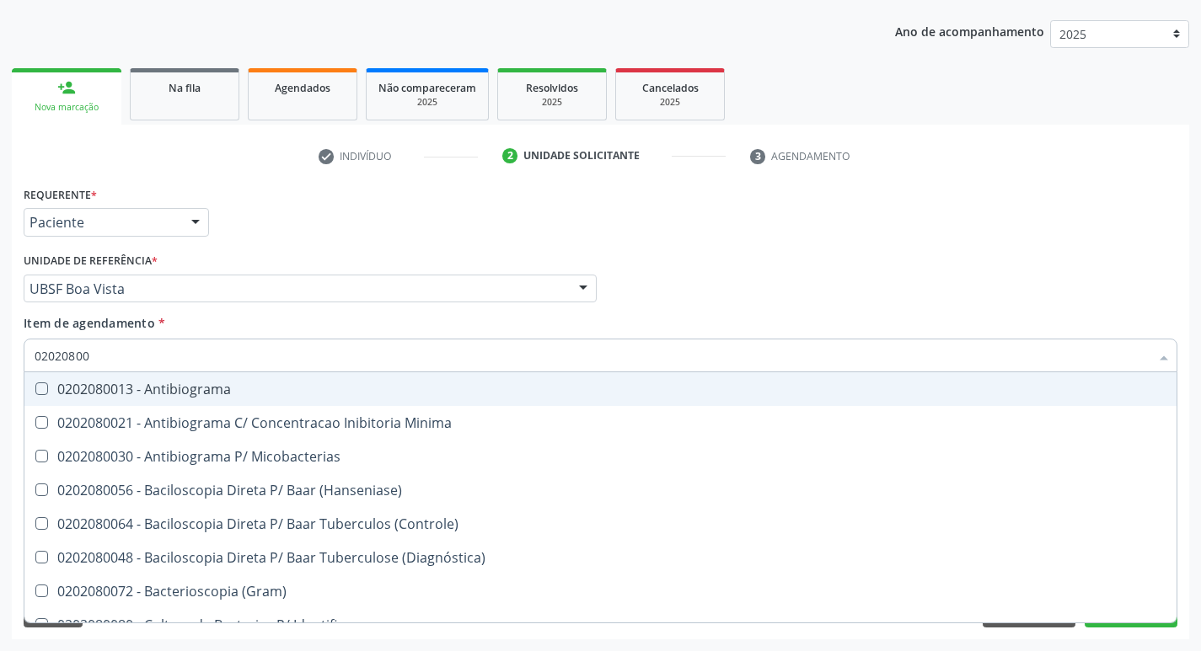
type input "020208008"
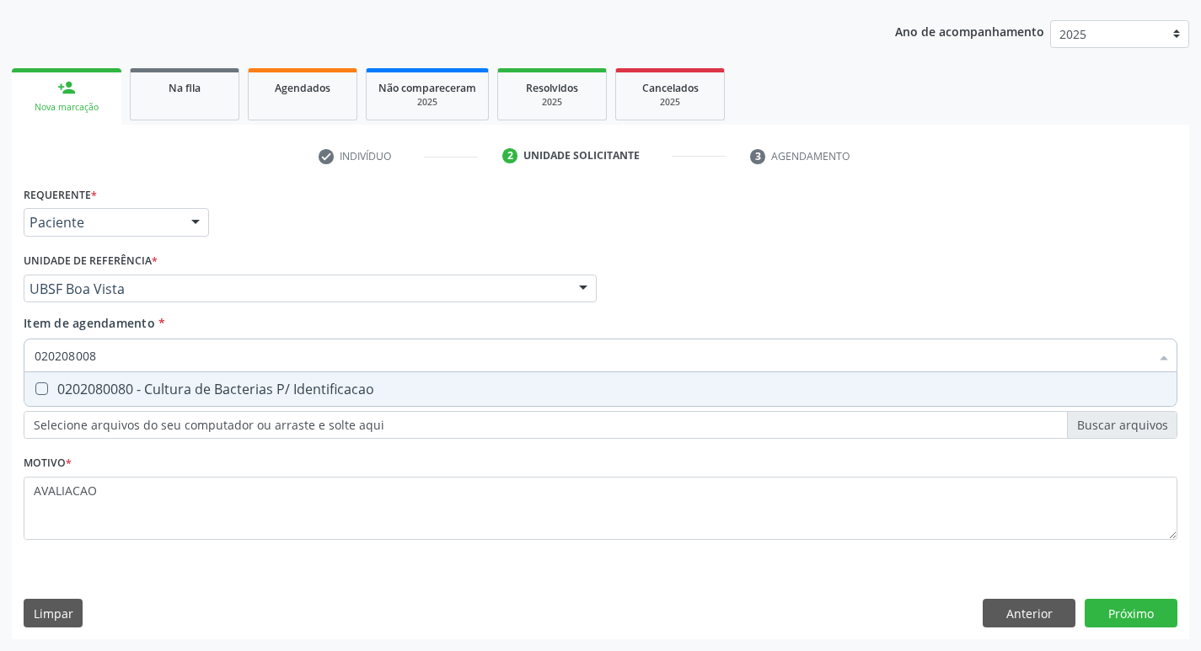
click at [144, 383] on div "0202080080 - Cultura de Bacterias P/ Identificacao" at bounding box center [601, 389] width 1132 height 13
checkbox Identificacao "true"
click at [1137, 629] on div "Requerente * Paciente Médico(a) Enfermeiro(a) Paciente Nenhum resultado encontr…" at bounding box center [600, 411] width 1177 height 458
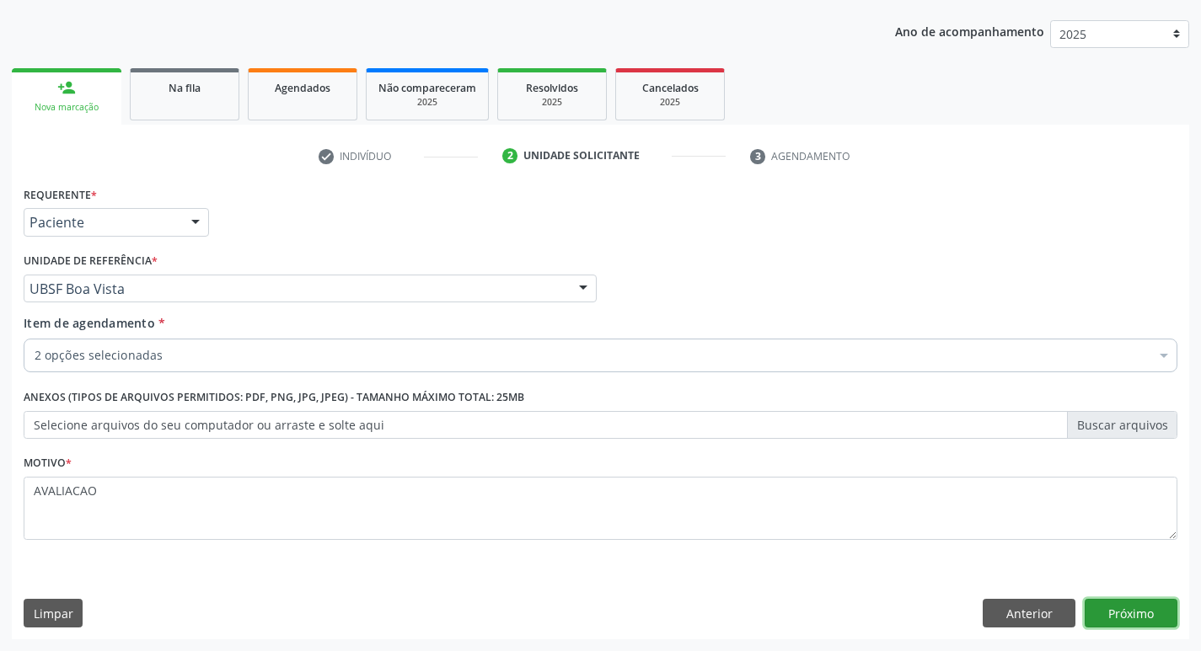
click at [1133, 613] on button "Próximo" at bounding box center [1131, 613] width 93 height 29
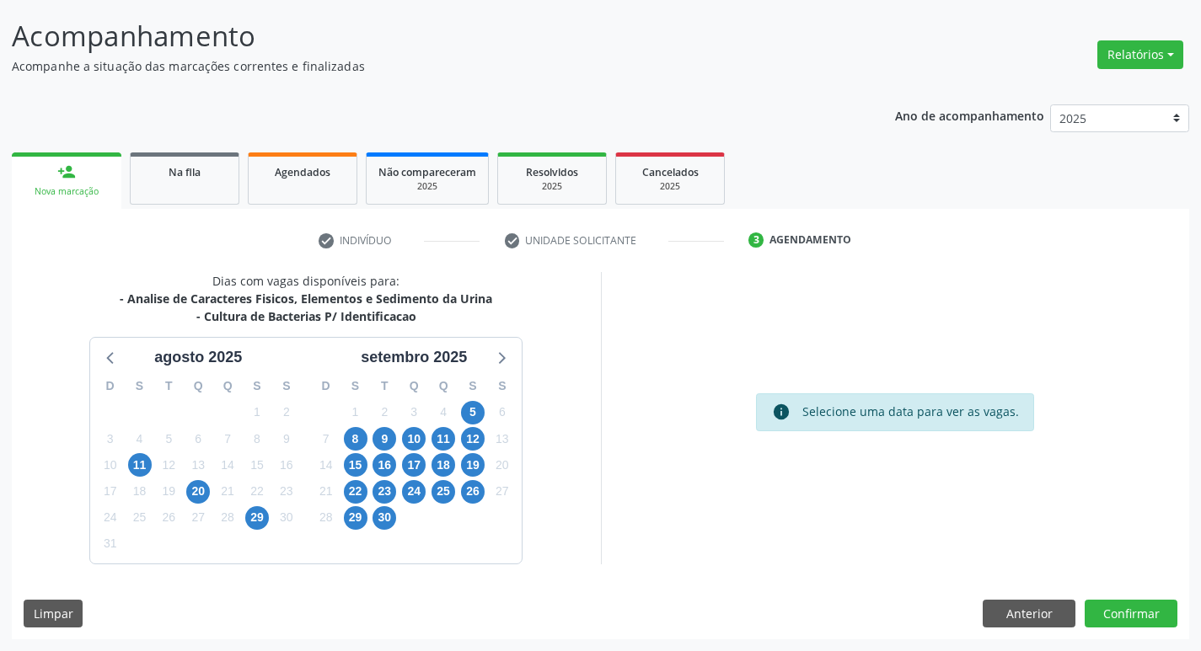
scroll to position [99, 0]
click at [479, 408] on span "5" at bounding box center [473, 413] width 24 height 24
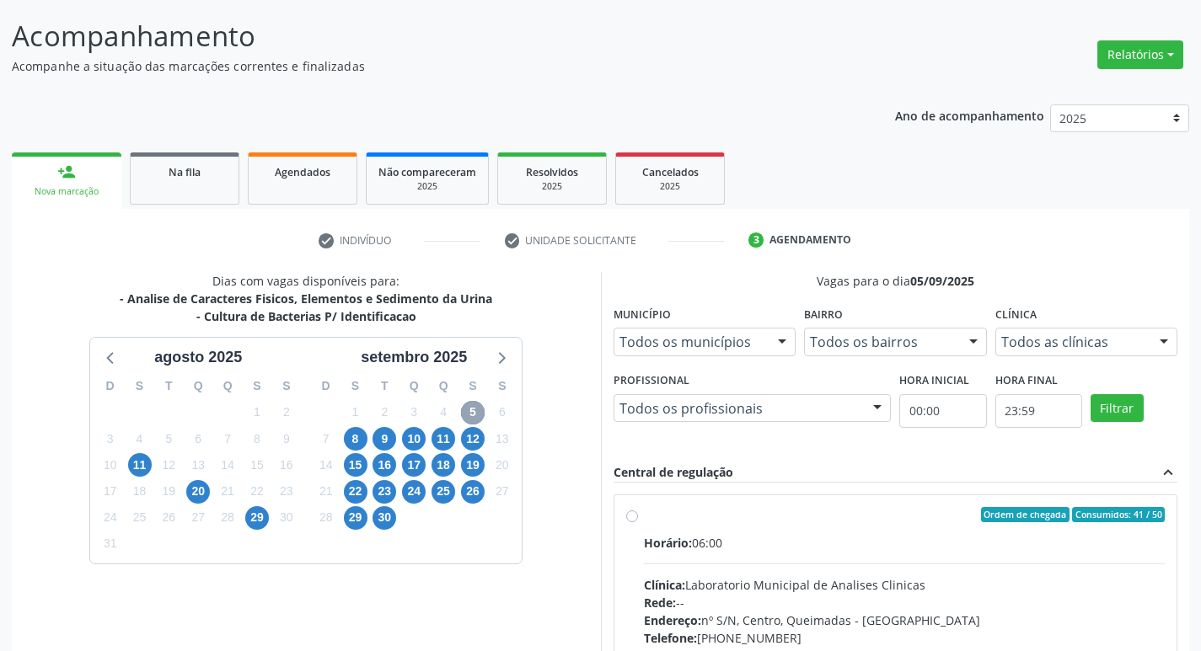
scroll to position [325, 0]
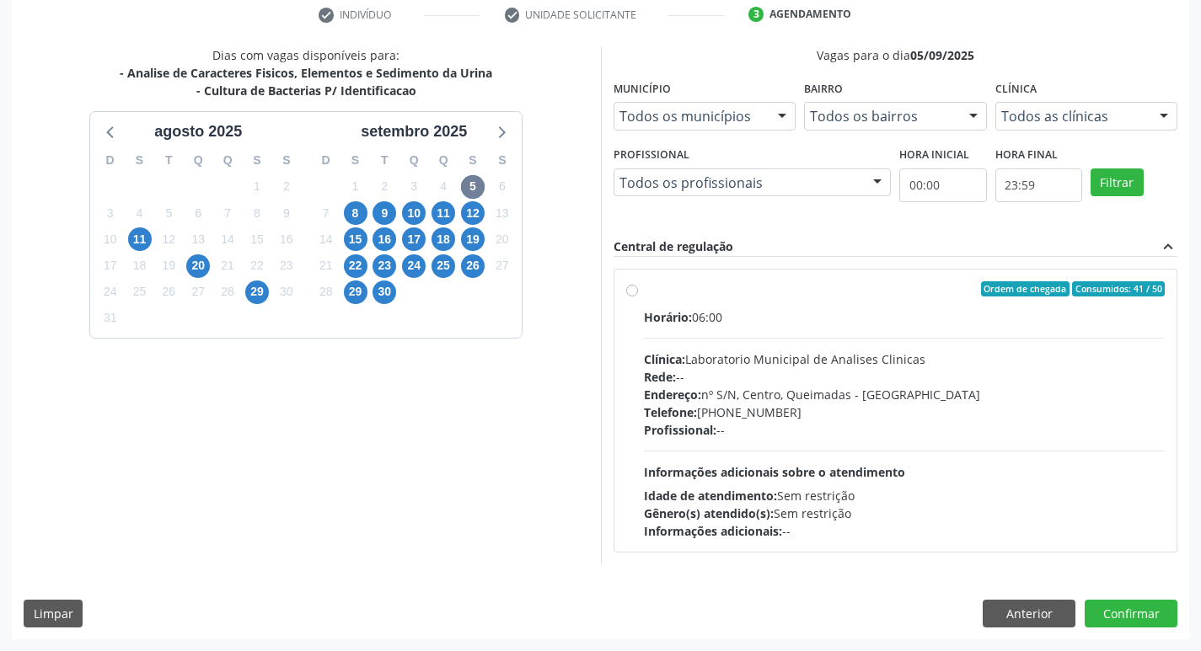
click at [836, 394] on div "Endereço: nº S/N, Centro, Queimadas - [GEOGRAPHIC_DATA]" at bounding box center [905, 395] width 522 height 18
click at [638, 297] on input "Ordem de chegada Consumidos: 41 / 50 Horário: 06:00 Clínica: Laboratorio Munici…" at bounding box center [632, 288] width 12 height 15
radio input "true"
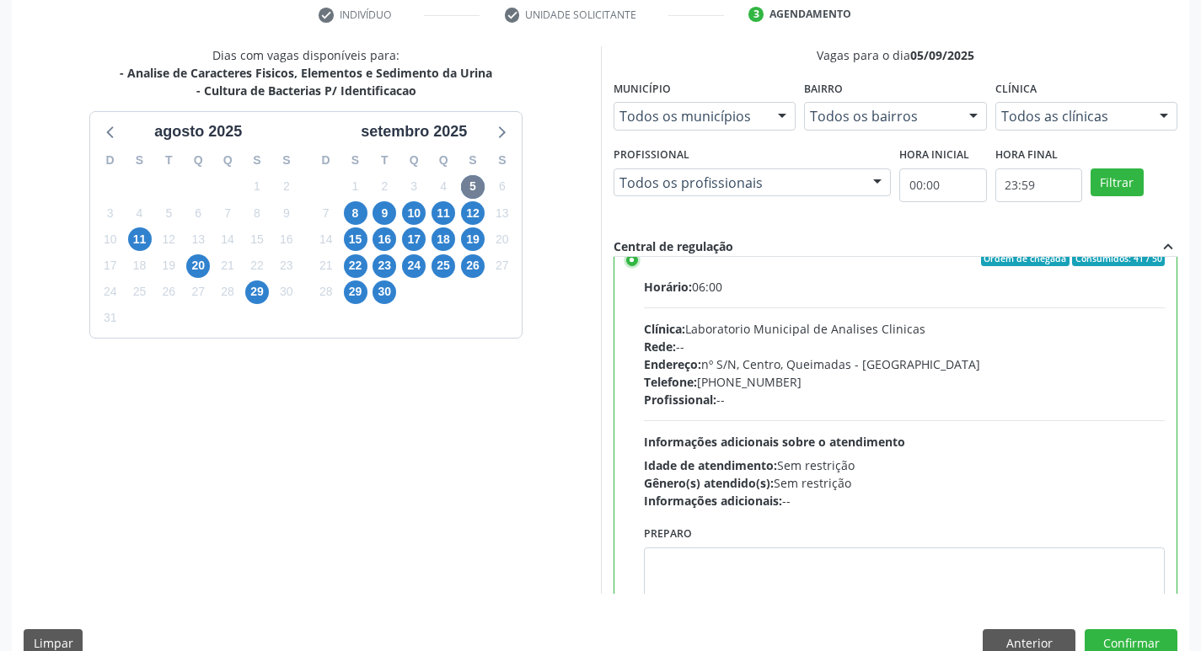
scroll to position [83, 0]
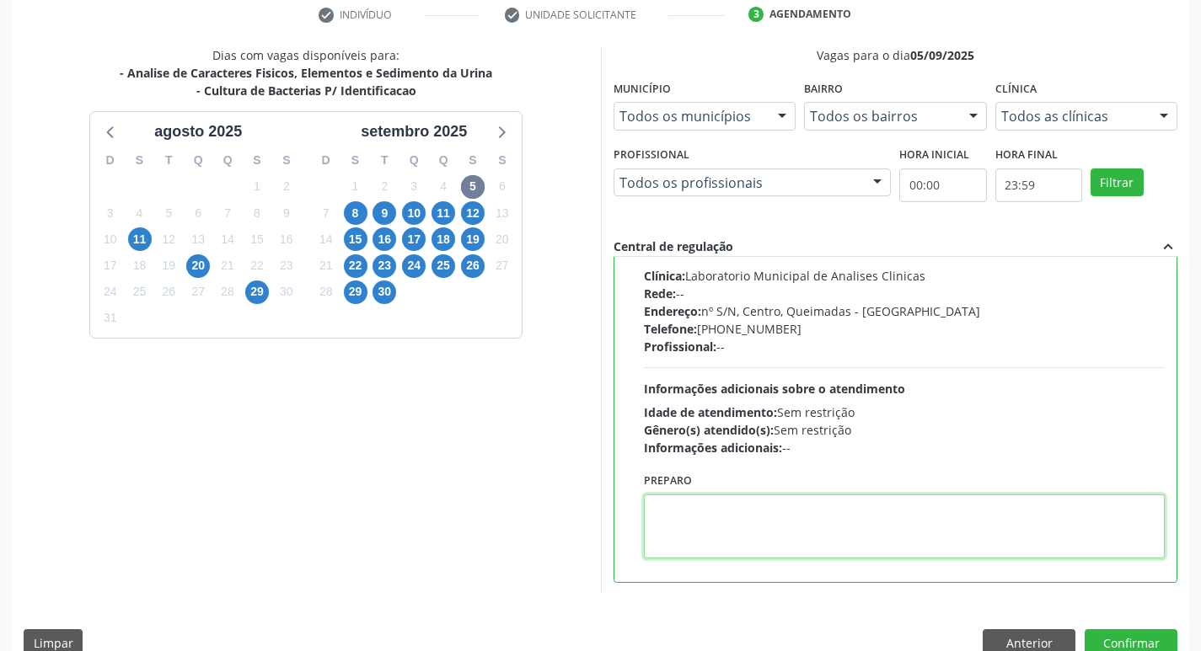
drag, startPoint x: 743, startPoint y: 510, endPoint x: 733, endPoint y: 513, distance: 10.7
click at [734, 513] on textarea at bounding box center [905, 527] width 522 height 64
paste textarea "IR EM [GEOGRAPHIC_DATA]"
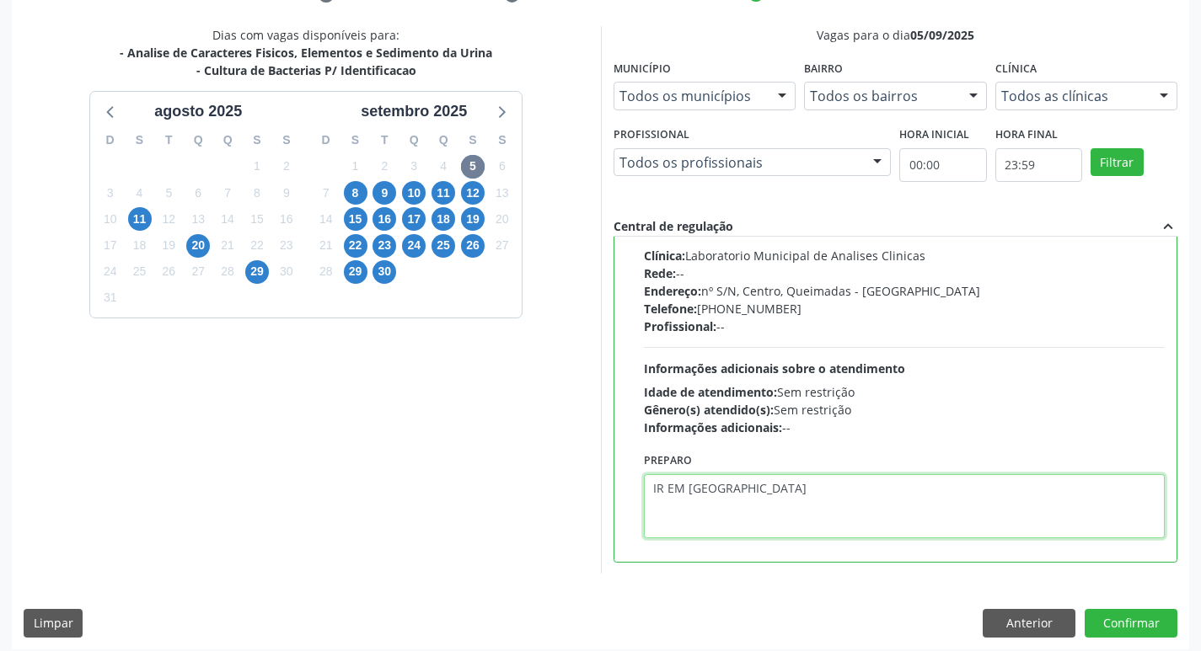
scroll to position [356, 0]
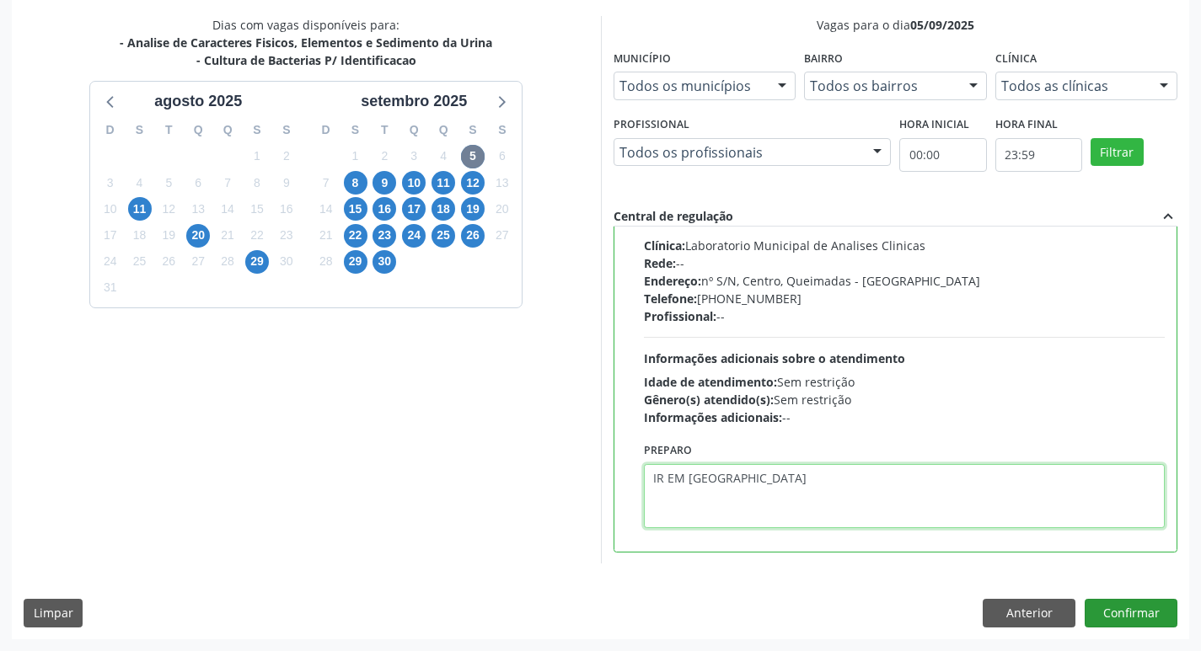
type textarea "IR EM [GEOGRAPHIC_DATA]"
click at [1112, 623] on button "Confirmar" at bounding box center [1131, 613] width 93 height 29
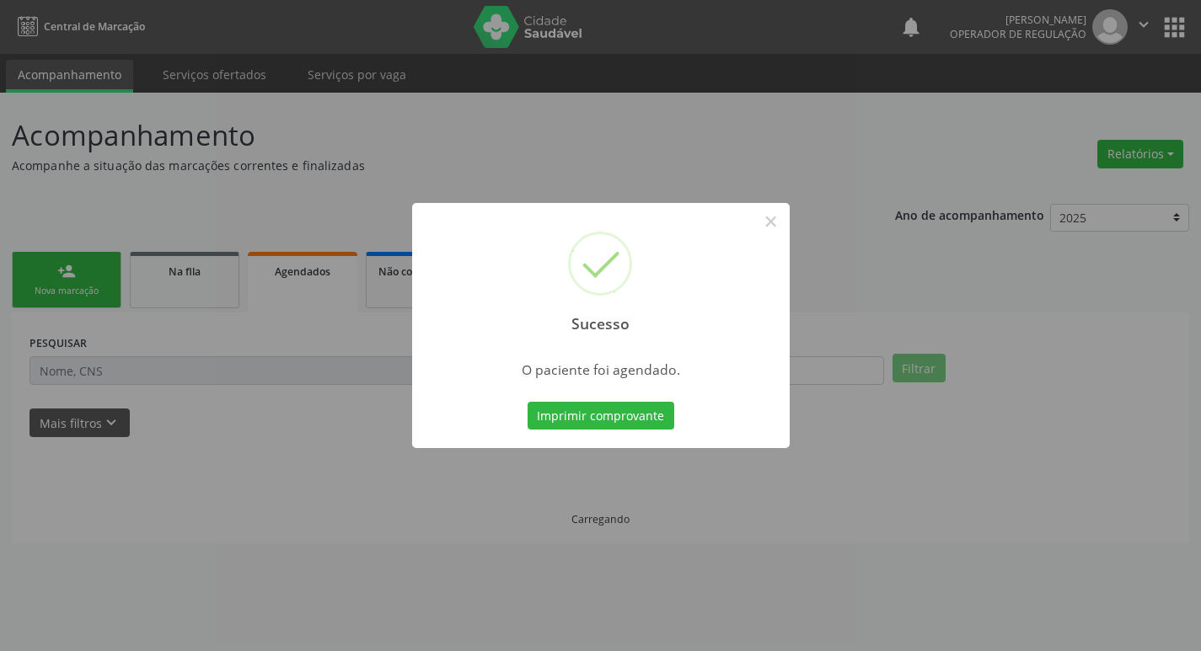
scroll to position [0, 0]
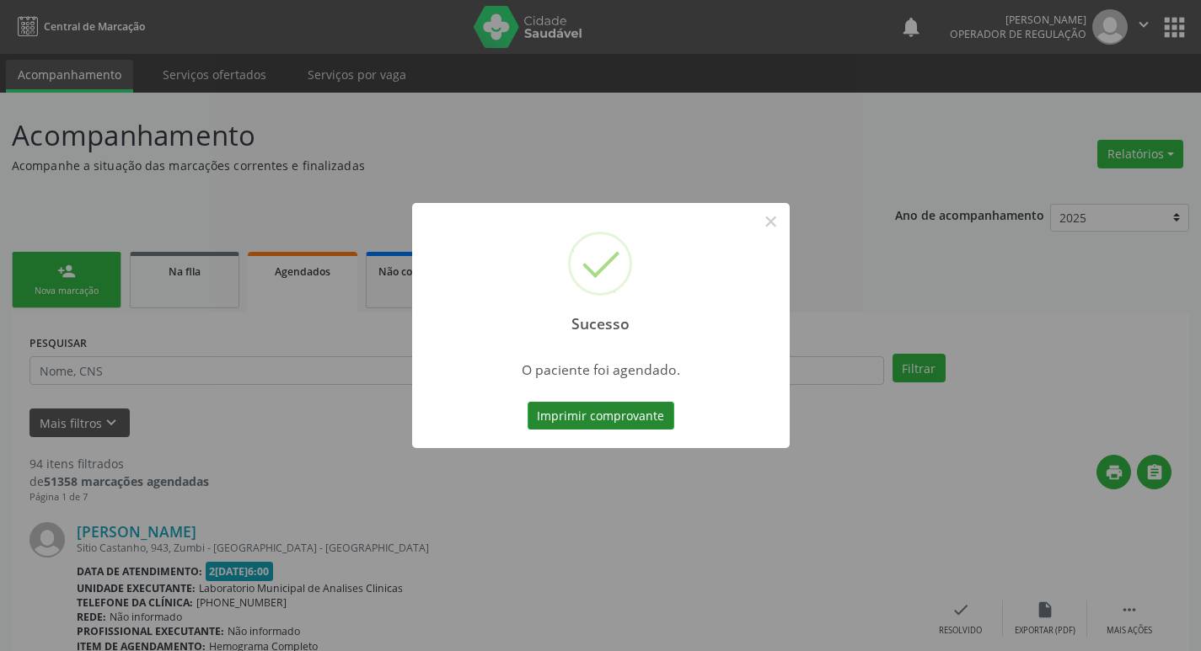
click at [544, 425] on button "Imprimir comprovante" at bounding box center [601, 416] width 147 height 29
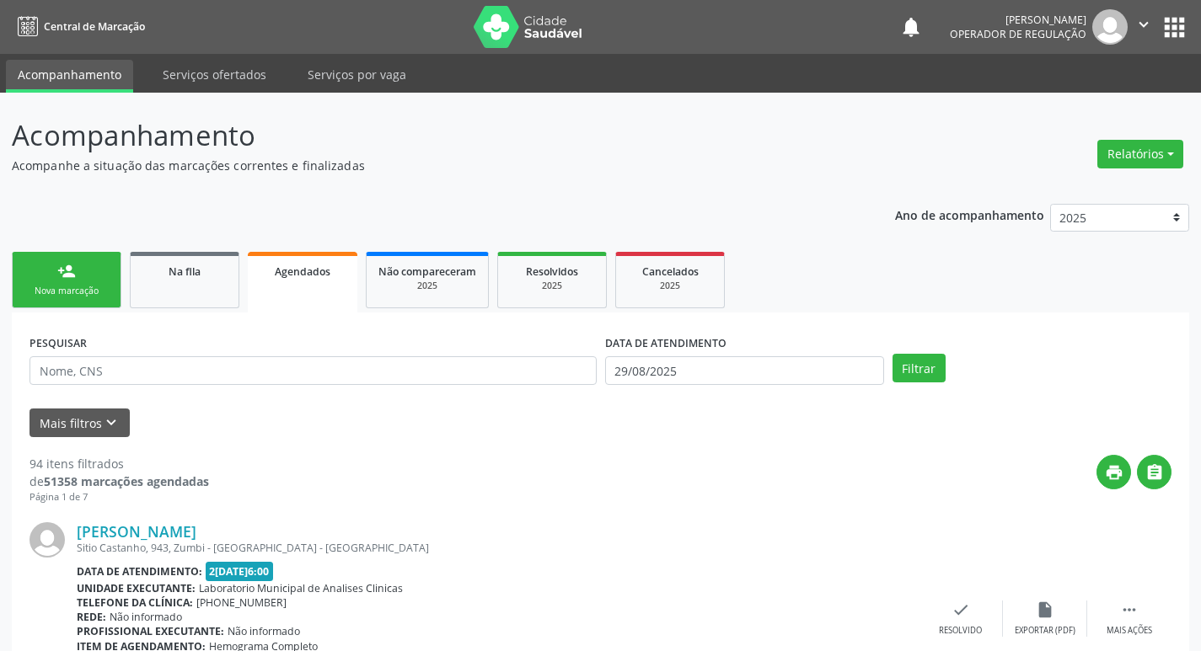
click at [95, 287] on div "Nova marcação" at bounding box center [66, 291] width 84 height 13
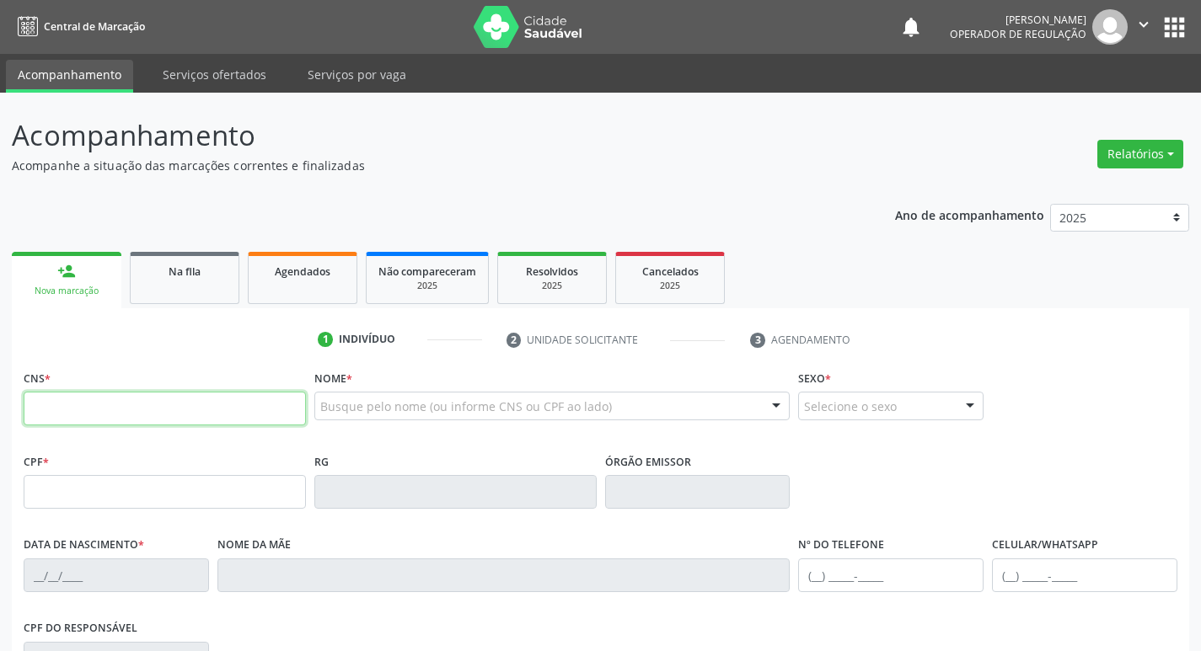
click at [112, 413] on input "text" at bounding box center [165, 409] width 282 height 34
type input "701 8042 2582 9079"
type input "049.249.334-06"
type input "10/09/1963"
type input "Deolinda Francisca da Conceição"
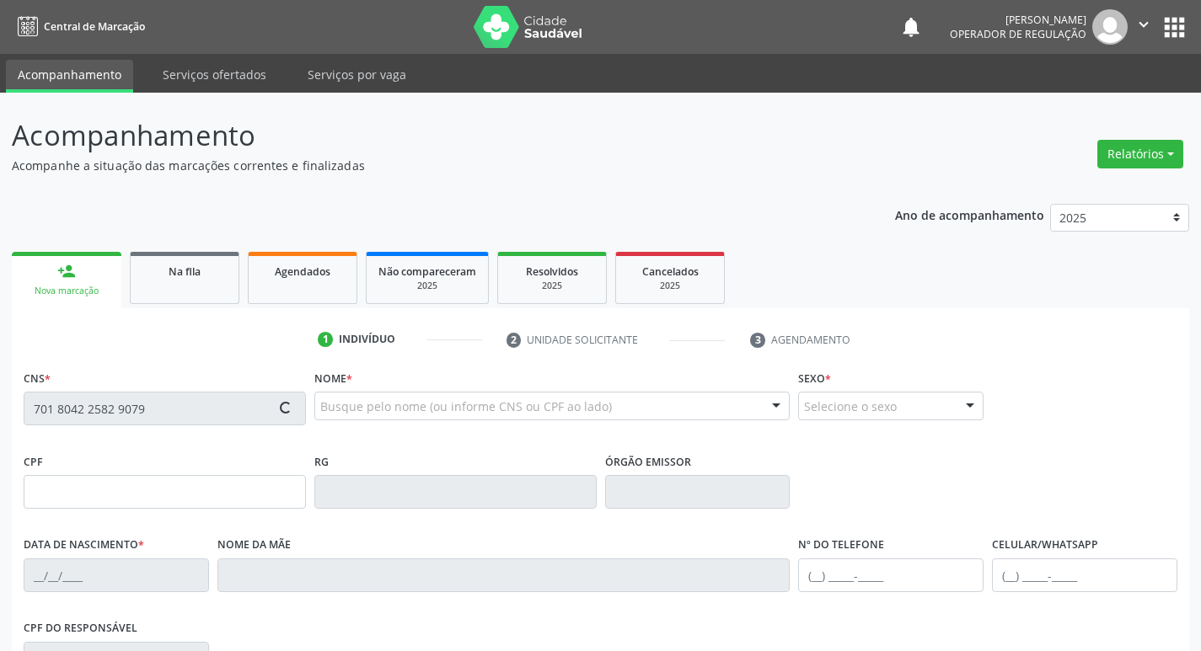
type input "(83) 99142-5316"
type input "S/N"
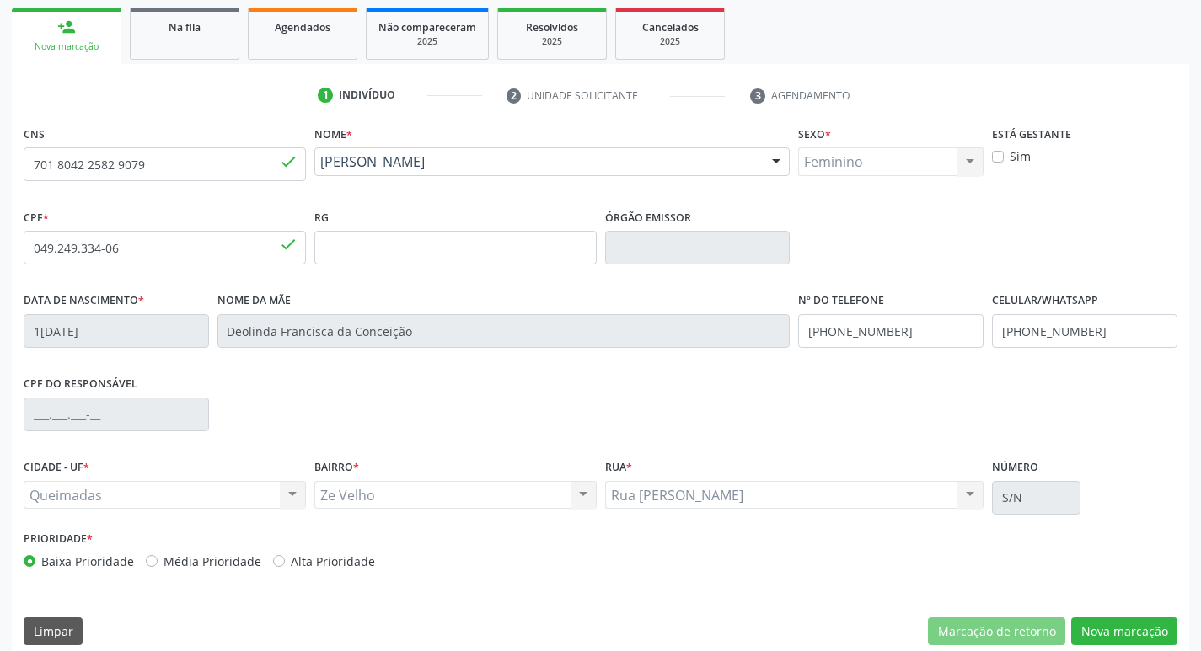
scroll to position [262, 0]
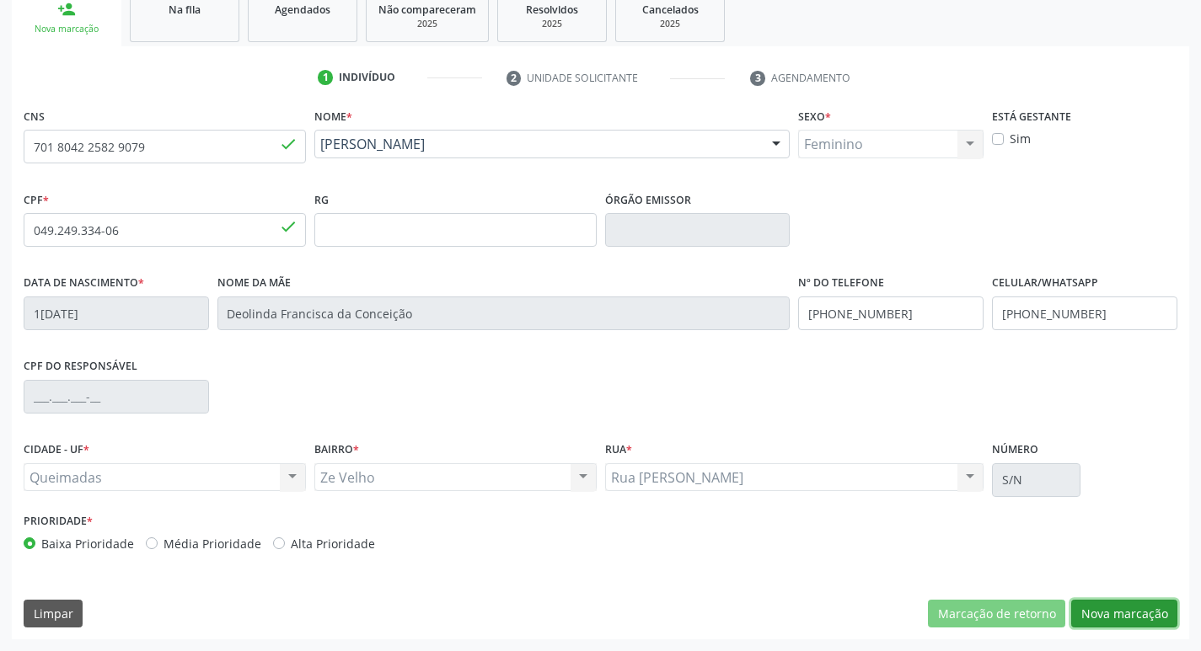
click at [1135, 621] on button "Nova marcação" at bounding box center [1124, 614] width 106 height 29
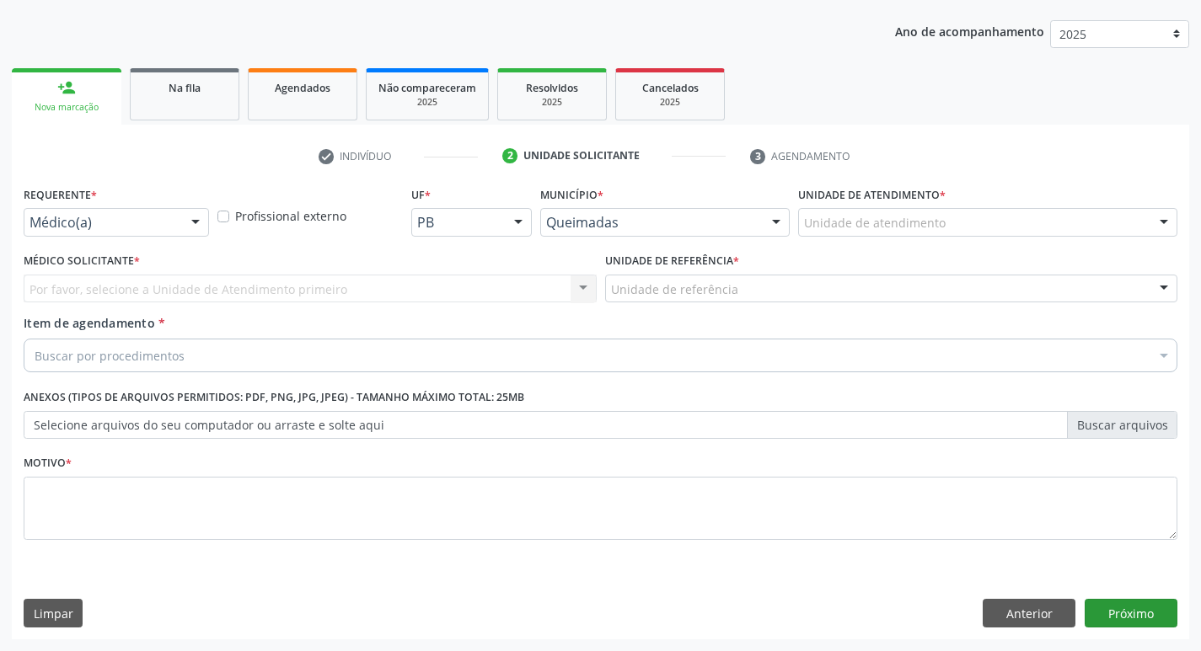
scroll to position [184, 0]
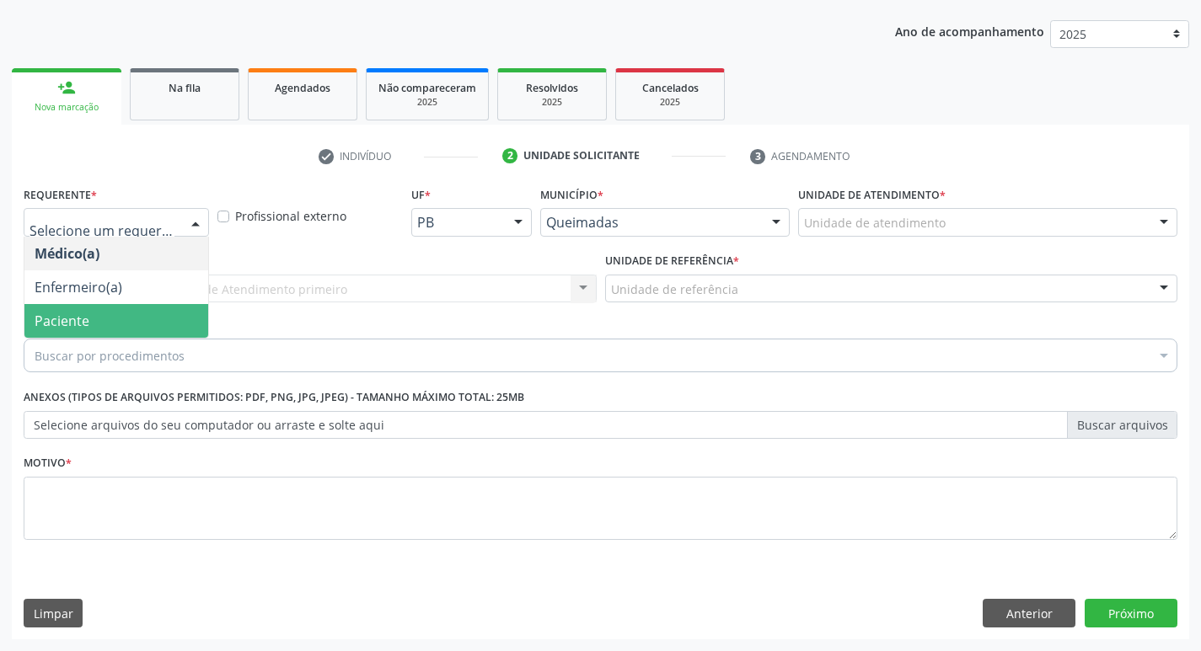
click at [87, 327] on span "Paciente" at bounding box center [62, 321] width 55 height 19
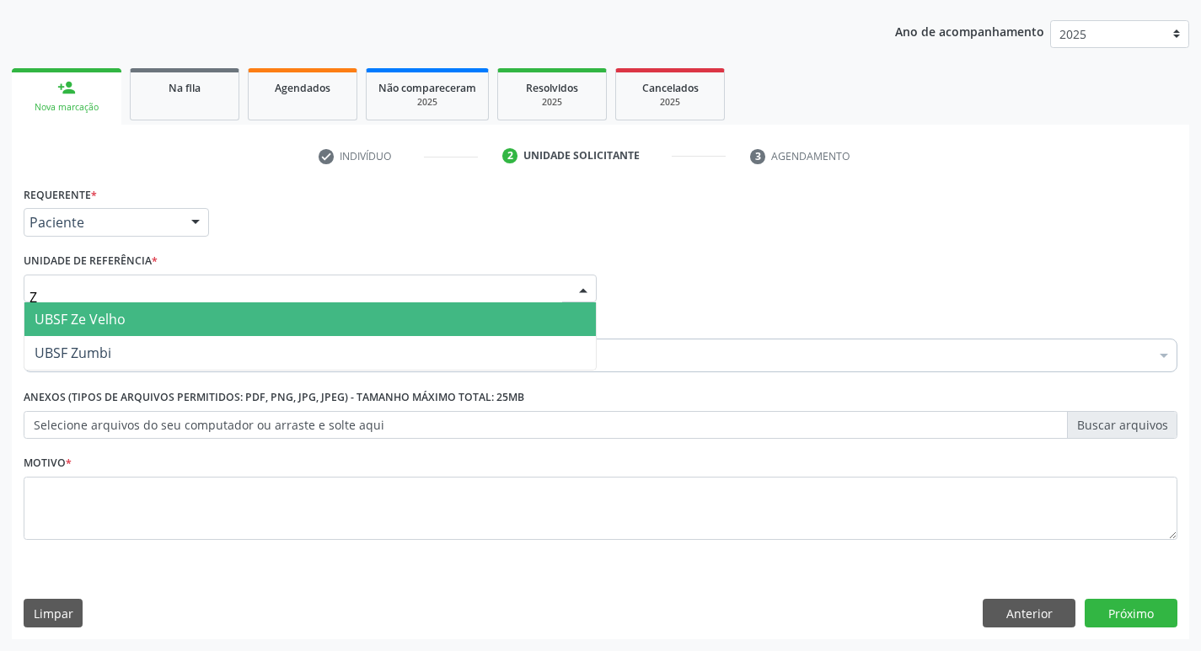
type input "ZE"
click at [98, 316] on span "UBSF Ze Velho" at bounding box center [80, 319] width 91 height 19
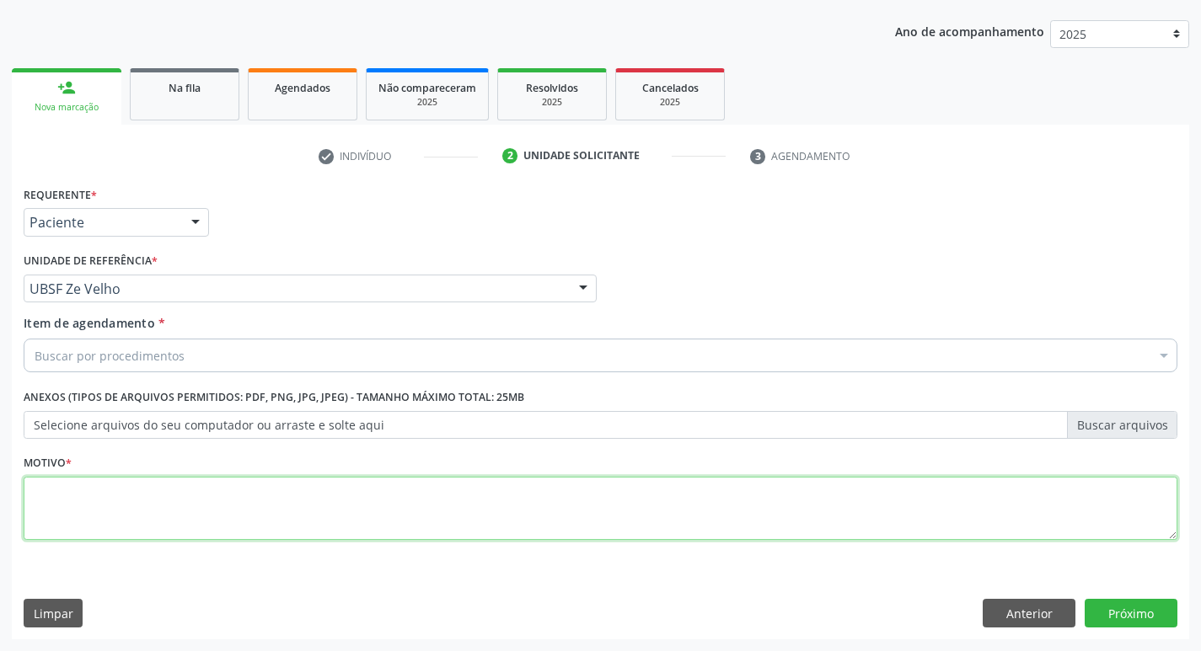
click at [95, 526] on textarea at bounding box center [601, 509] width 1154 height 64
type textarea "AVALIACAO"
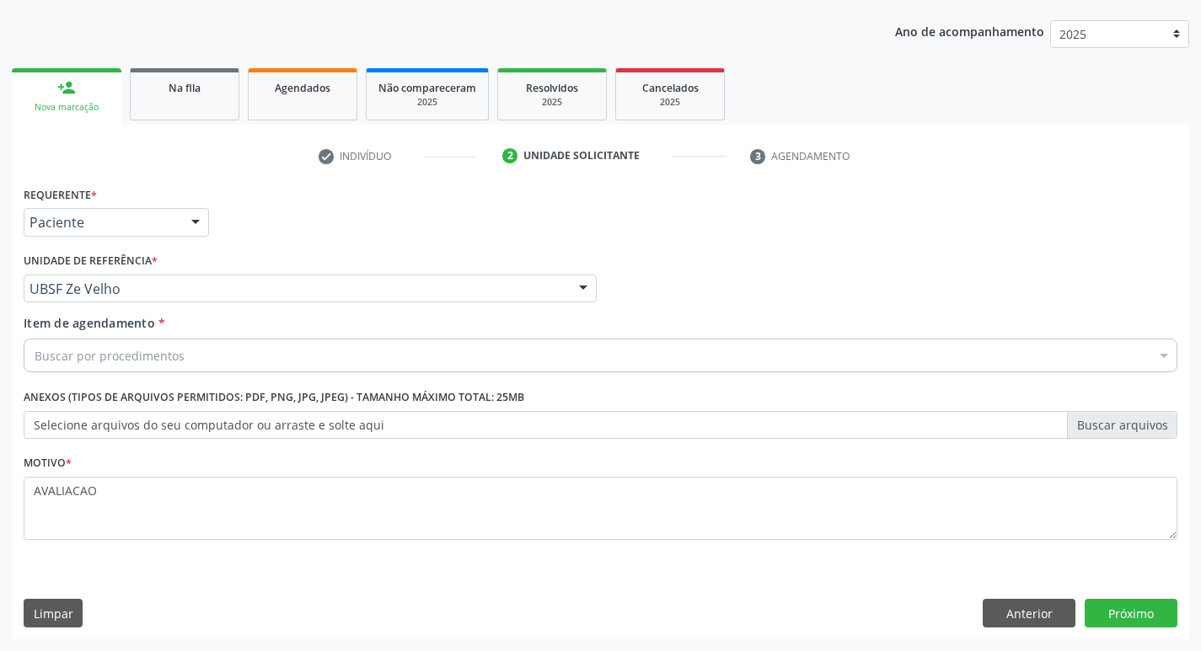
click at [62, 368] on div "Buscar por procedimentos" at bounding box center [601, 356] width 1154 height 34
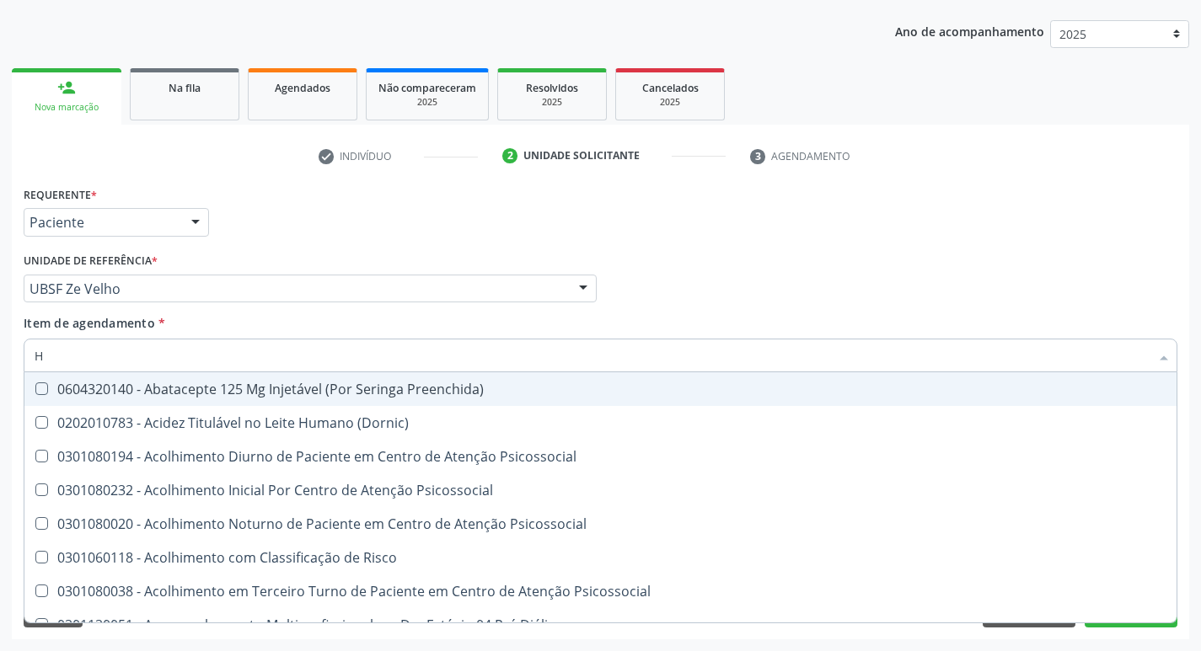
type input "HEMOGLOBINA G"
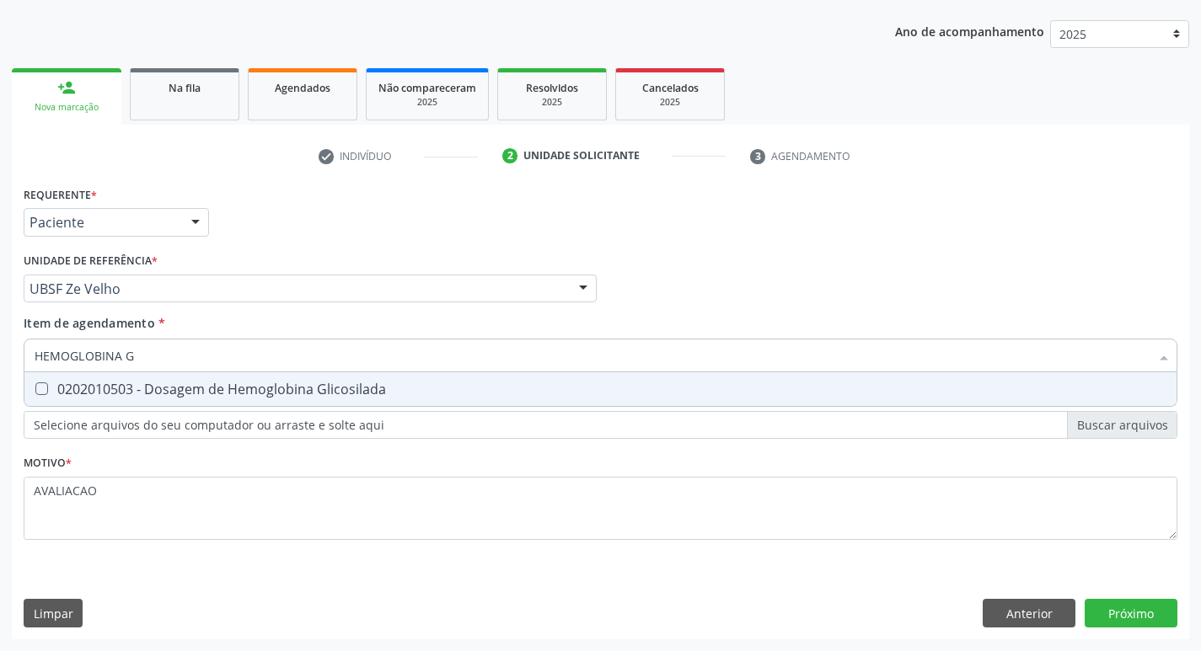
click at [248, 394] on div "0202010503 - Dosagem de Hemoglobina Glicosilada" at bounding box center [601, 389] width 1132 height 13
checkbox Glicosilada "true"
click at [1128, 606] on div "Requerente * Paciente Médico(a) Enfermeiro(a) Paciente Nenhum resultado encontr…" at bounding box center [600, 411] width 1177 height 458
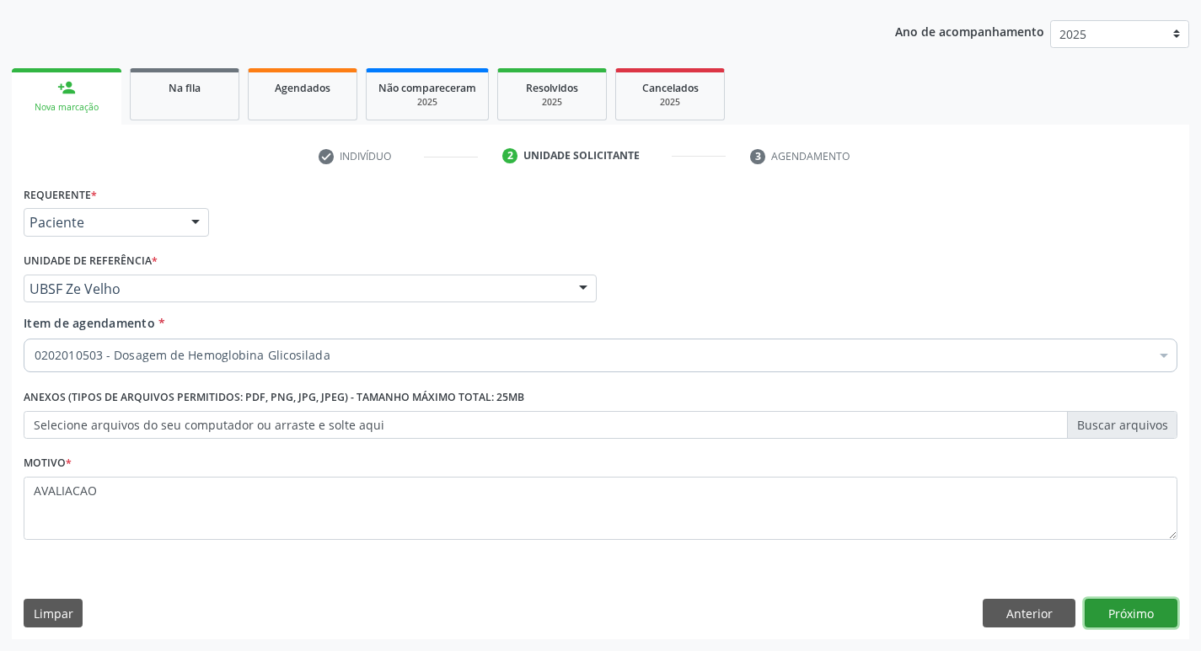
click at [1134, 608] on button "Próximo" at bounding box center [1131, 613] width 93 height 29
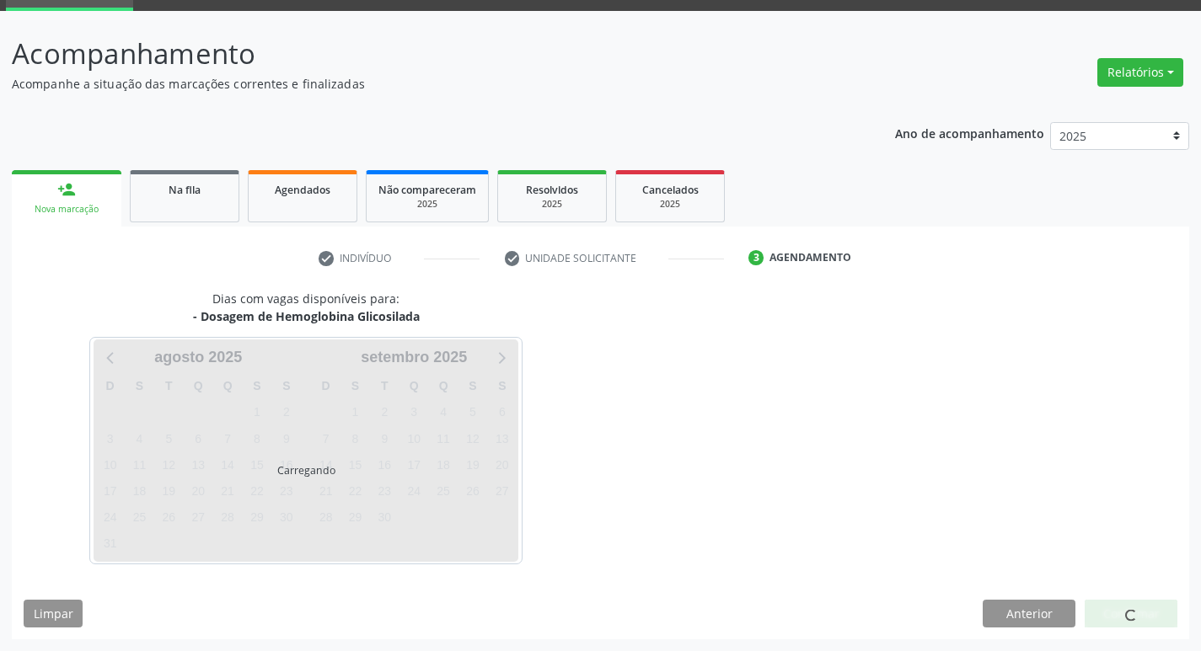
scroll to position [82, 0]
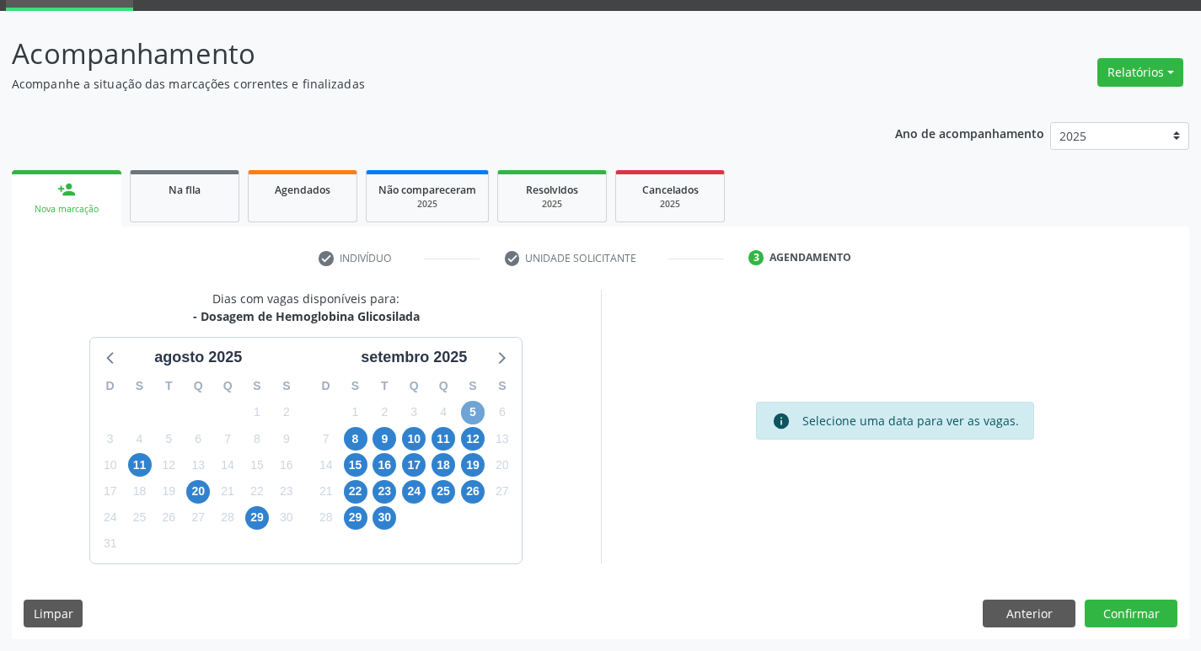
click at [474, 411] on span "5" at bounding box center [473, 413] width 24 height 24
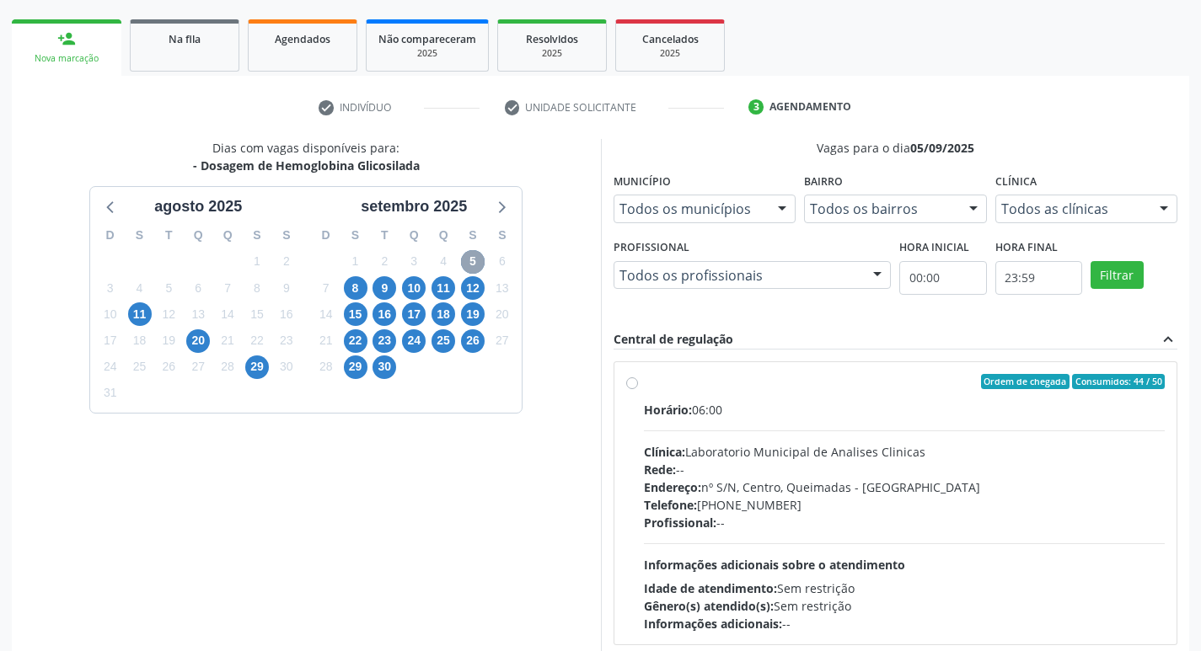
scroll to position [325, 0]
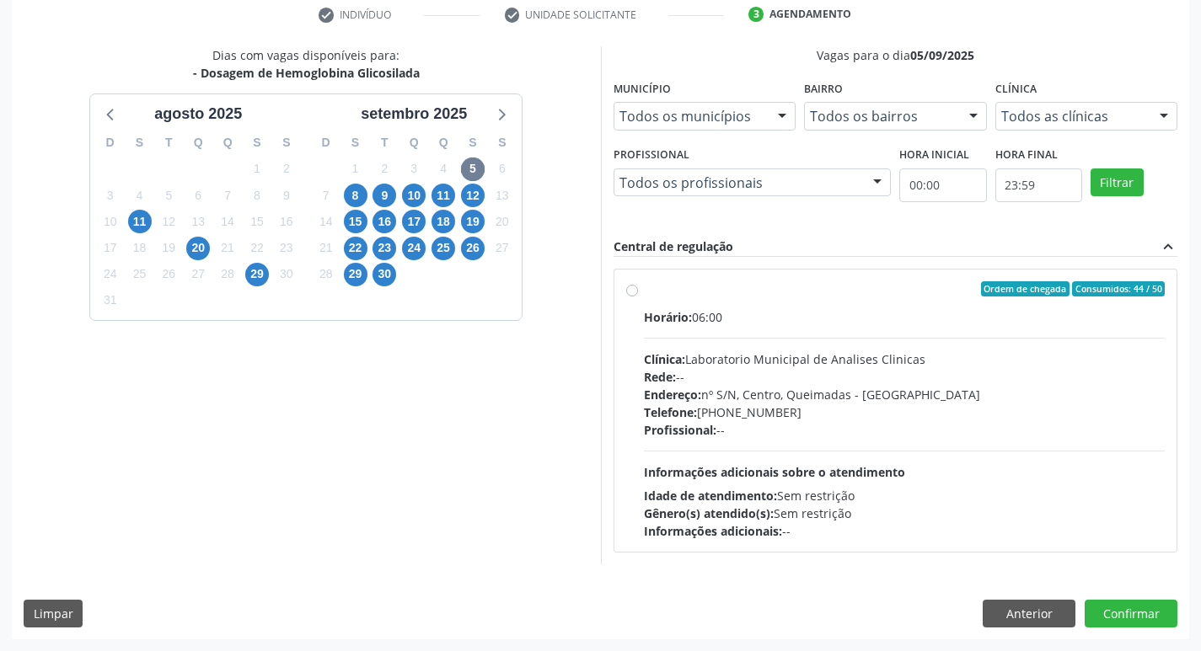
click at [780, 415] on div "Telefone: (83) 33921344" at bounding box center [905, 413] width 522 height 18
click at [638, 297] on input "Ordem de chegada Consumidos: 44 / 50 Horário: 06:00 Clínica: Laboratorio Munici…" at bounding box center [632, 288] width 12 height 15
radio input "true"
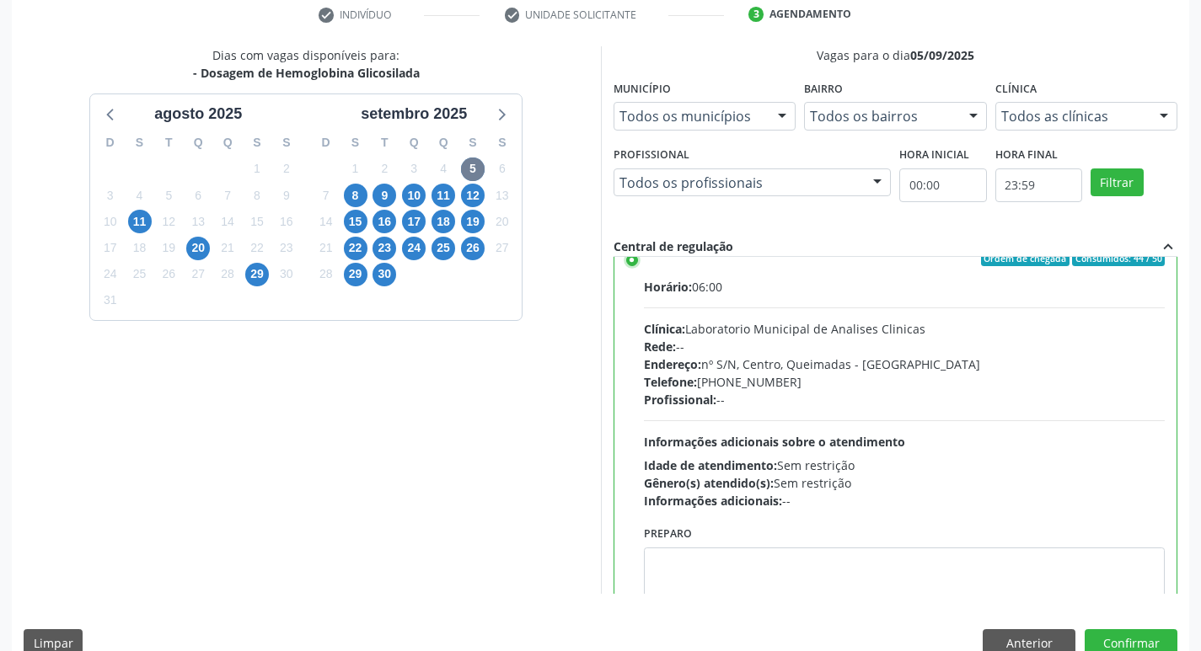
scroll to position [83, 0]
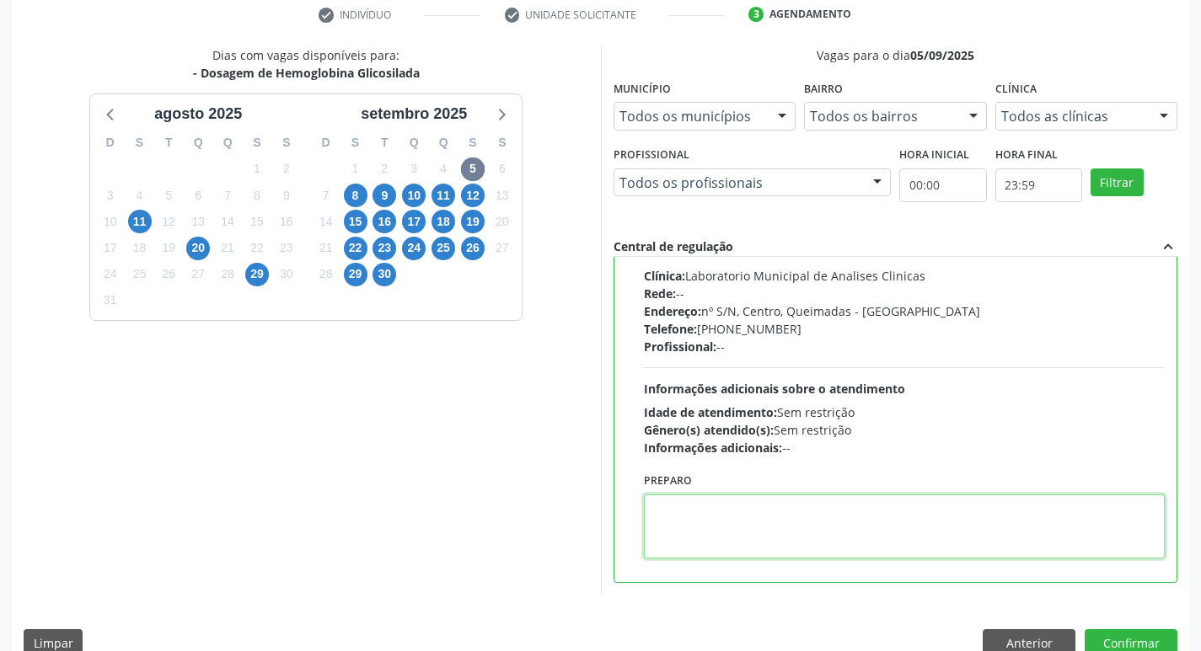
drag, startPoint x: 736, startPoint y: 545, endPoint x: 724, endPoint y: 523, distance: 25.6
click at [733, 539] on textarea at bounding box center [905, 527] width 522 height 64
paste textarea "IR EM [GEOGRAPHIC_DATA]"
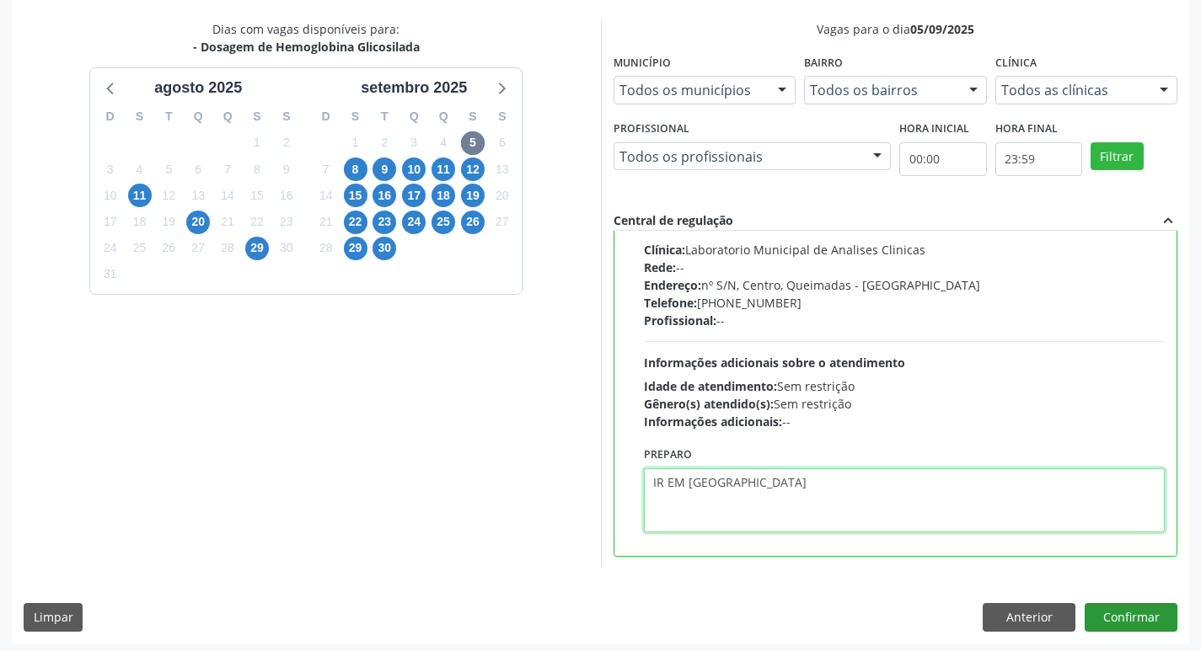
scroll to position [356, 0]
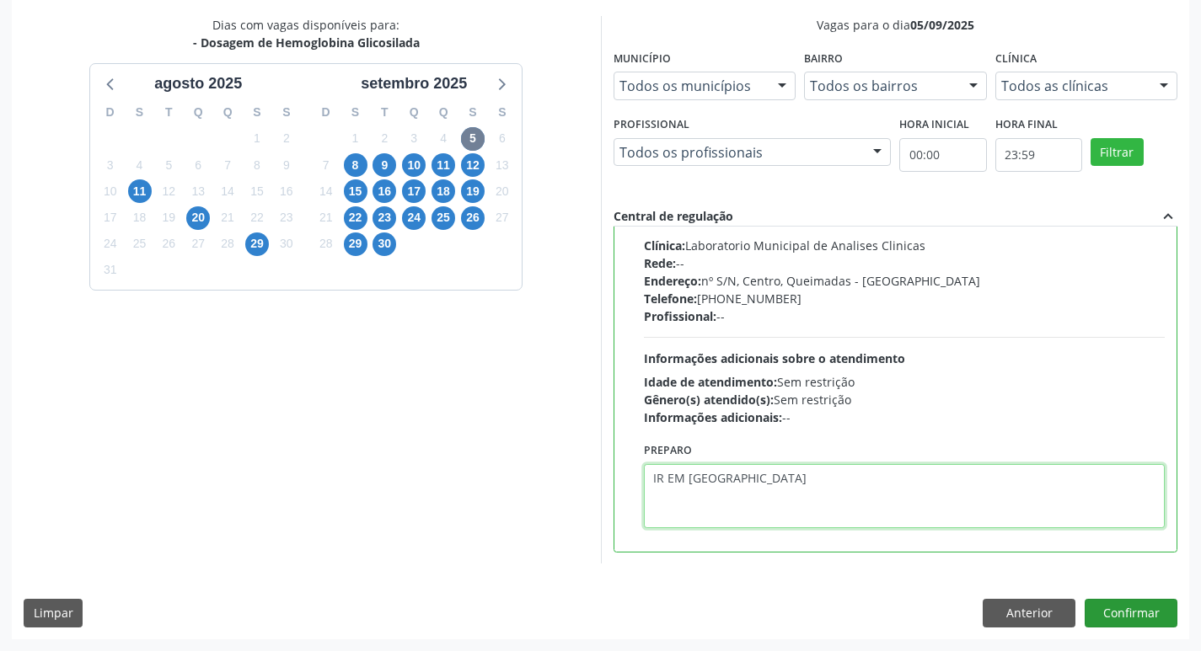
type textarea "IR EM [GEOGRAPHIC_DATA]"
click at [1129, 613] on button "Confirmar" at bounding box center [1131, 613] width 93 height 29
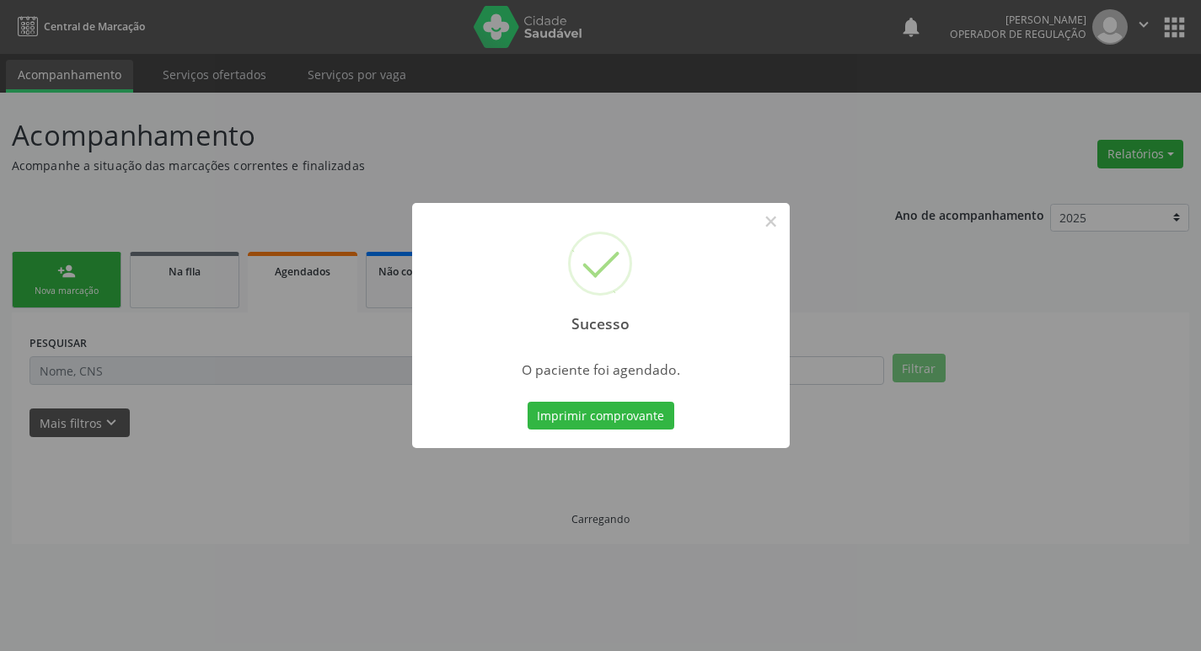
scroll to position [0, 0]
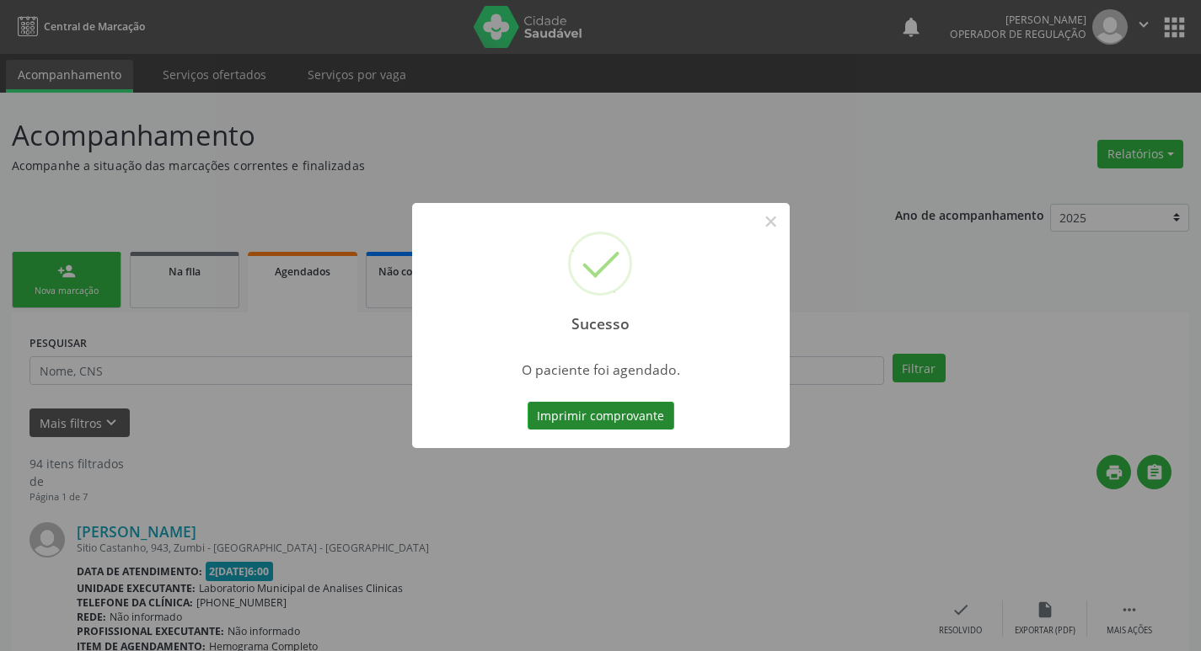
click at [591, 421] on button "Imprimir comprovante" at bounding box center [601, 416] width 147 height 29
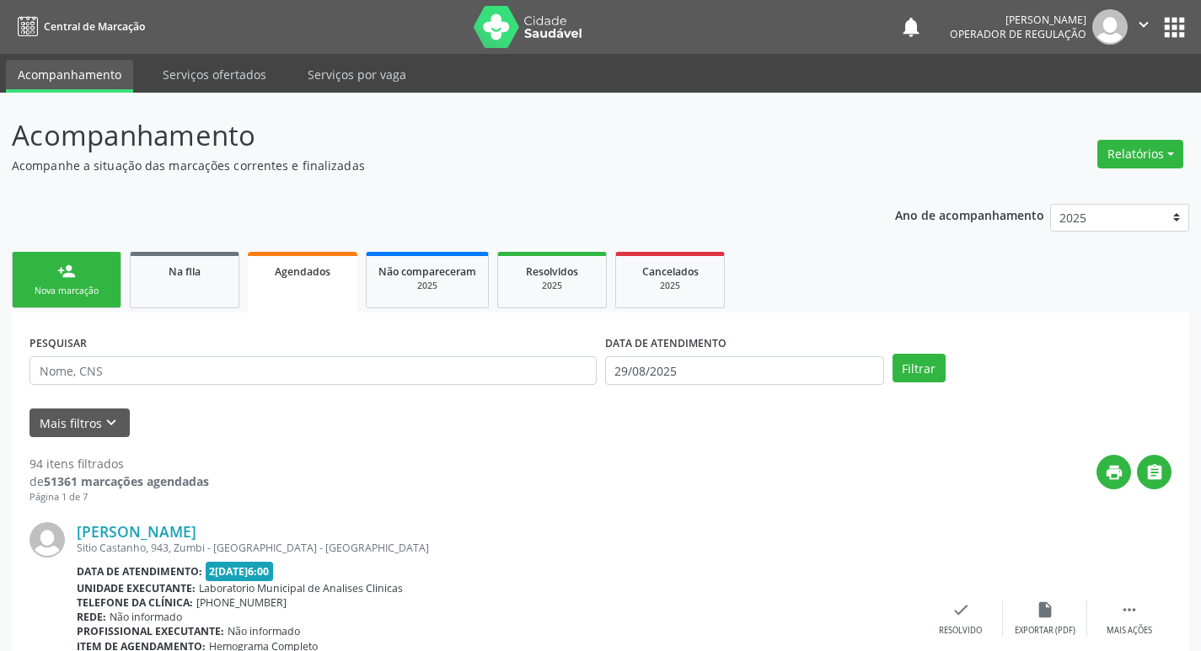
click at [70, 284] on link "person_add Nova marcação" at bounding box center [67, 280] width 110 height 56
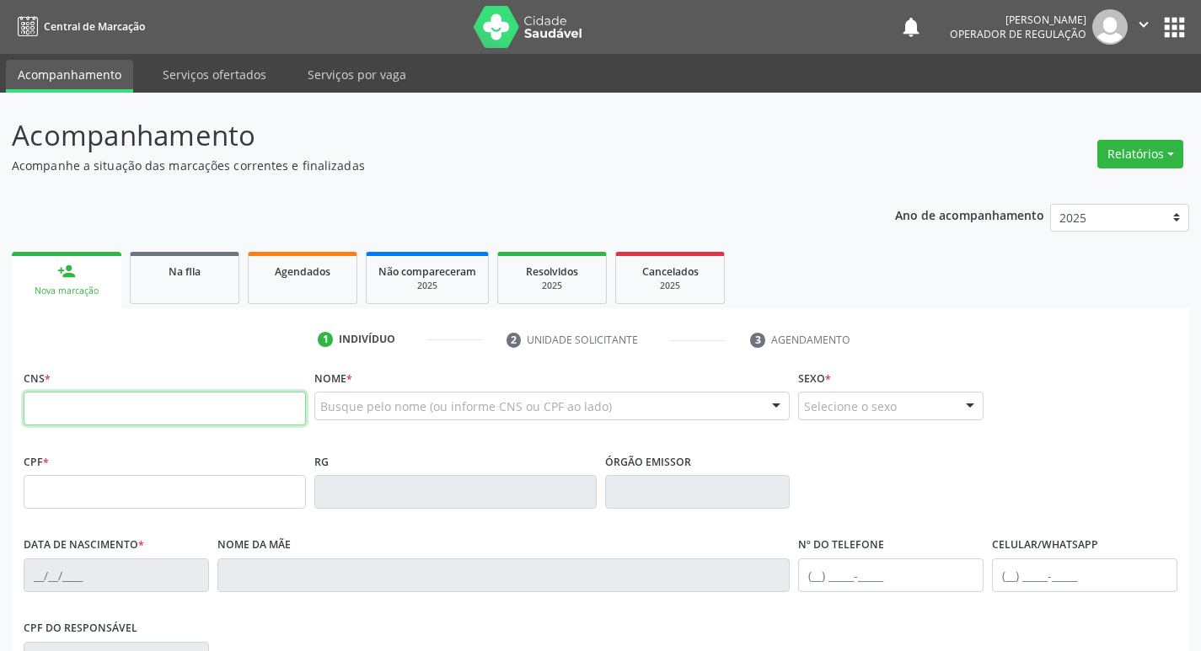
click at [67, 401] on input "text" at bounding box center [165, 409] width 282 height 34
type input "700 0041 2472 1905"
type input "165.966.294-06"
type input "20/06/2019"
type input "Maria da Conceicao Gomes da Silva"
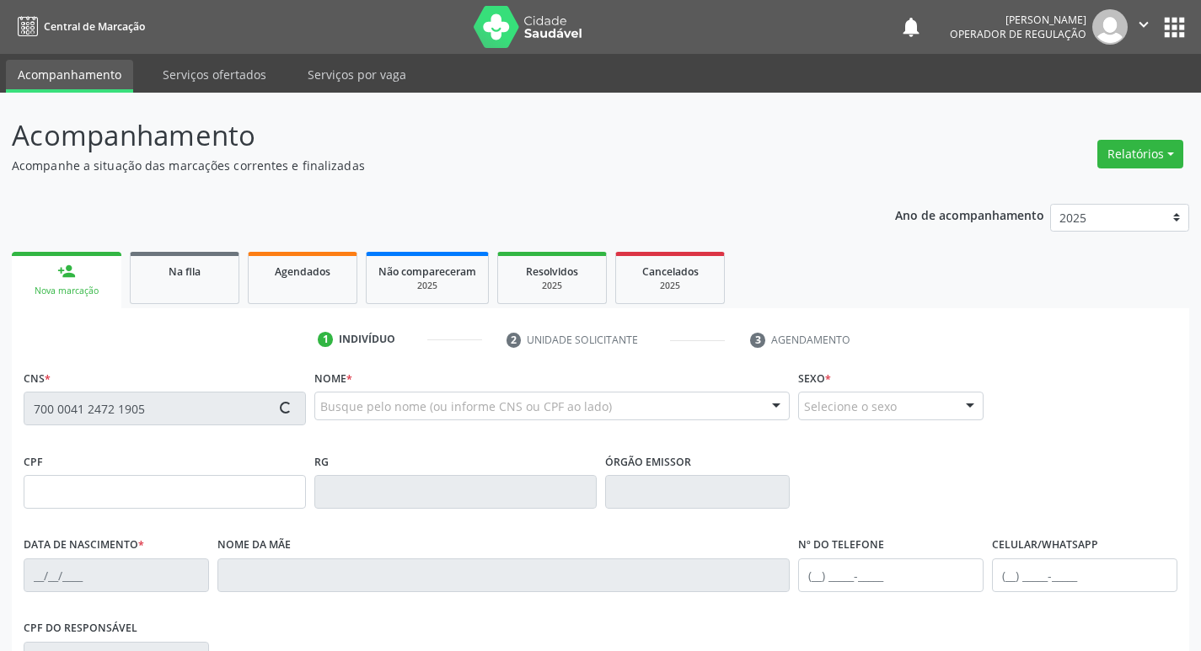
type input "(83) 99172-8955"
type input "093.307.114-05"
type input "99"
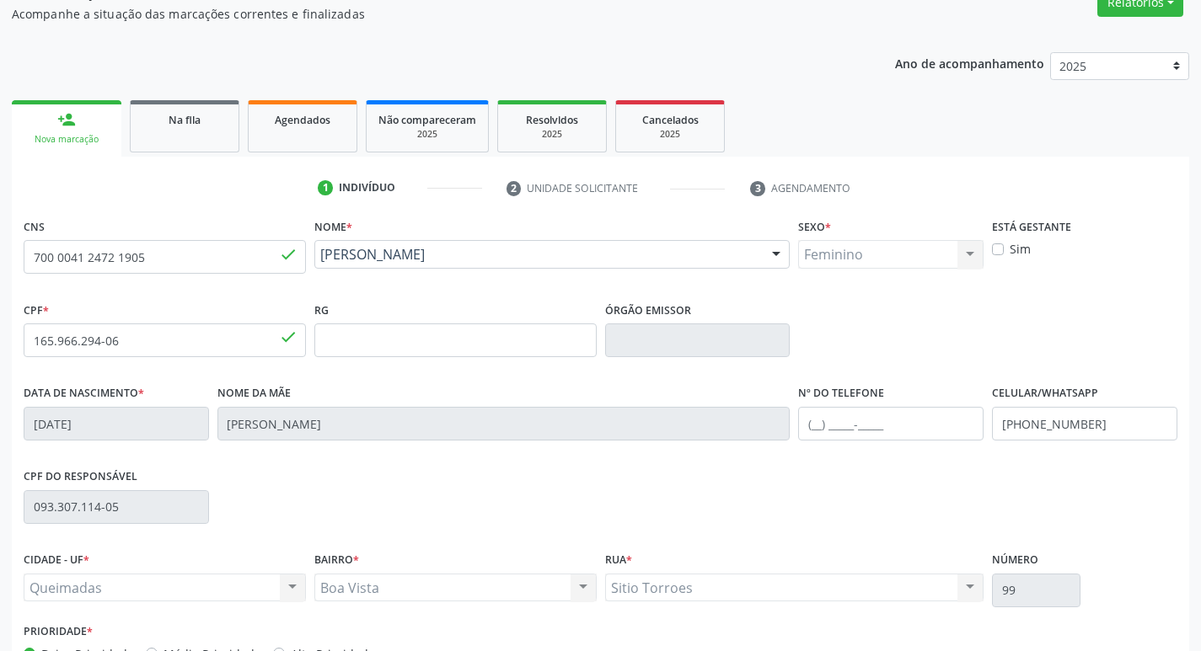
scroll to position [262, 0]
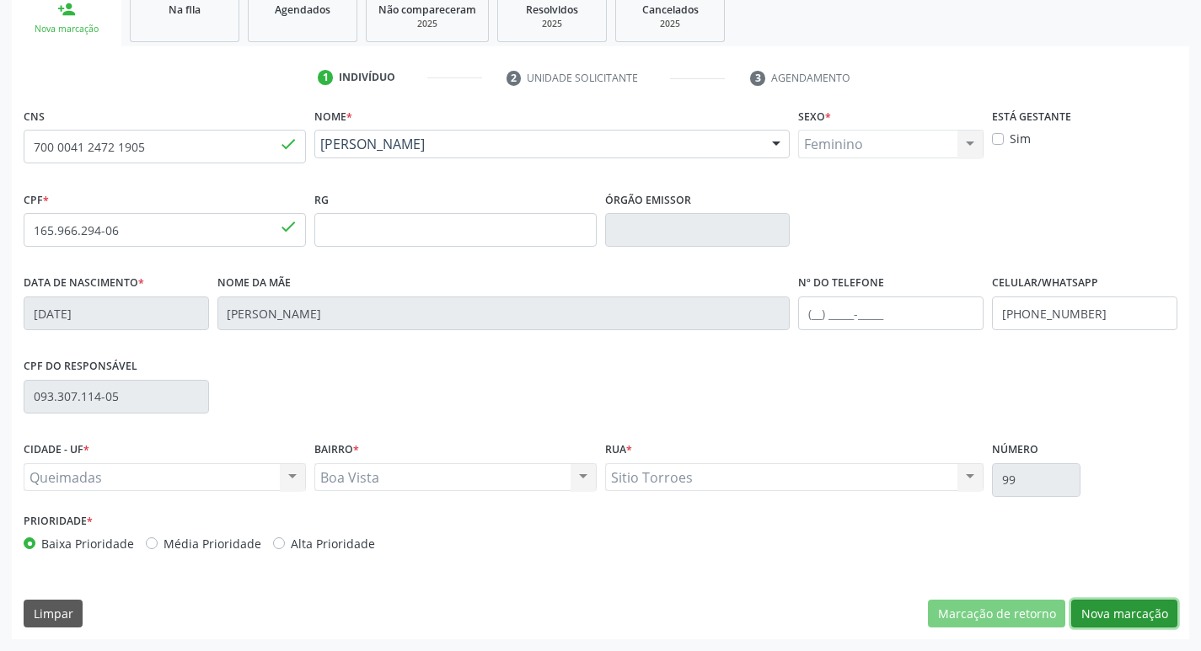
click at [1119, 607] on button "Nova marcação" at bounding box center [1124, 614] width 106 height 29
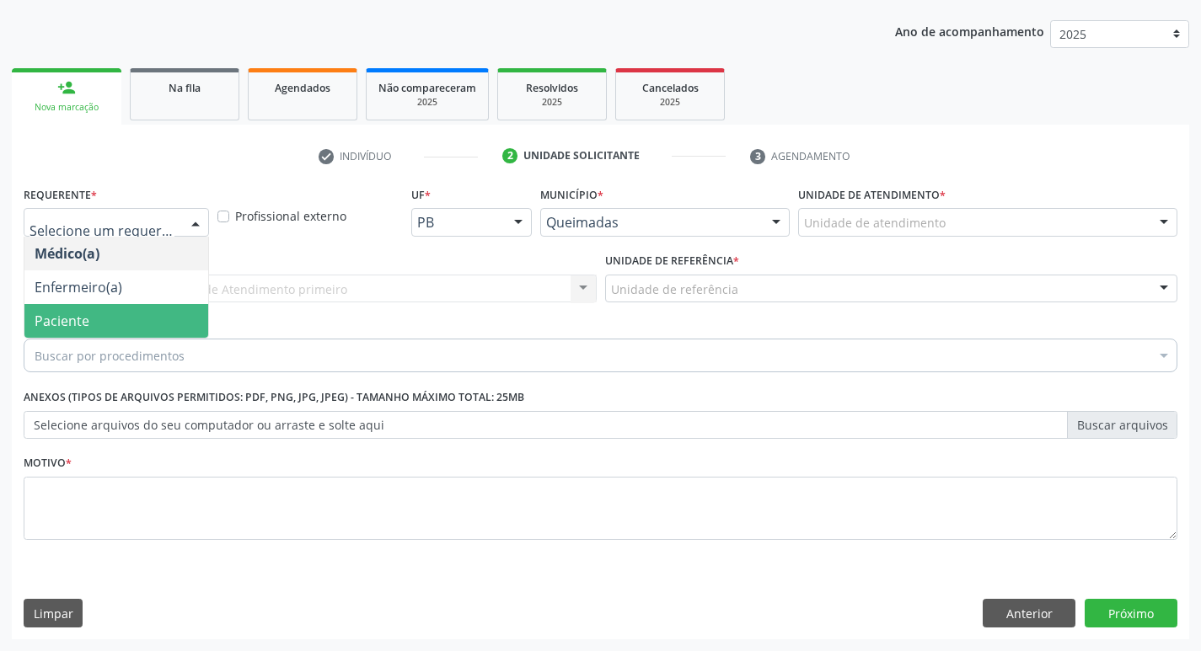
click at [98, 316] on span "Paciente" at bounding box center [116, 321] width 184 height 34
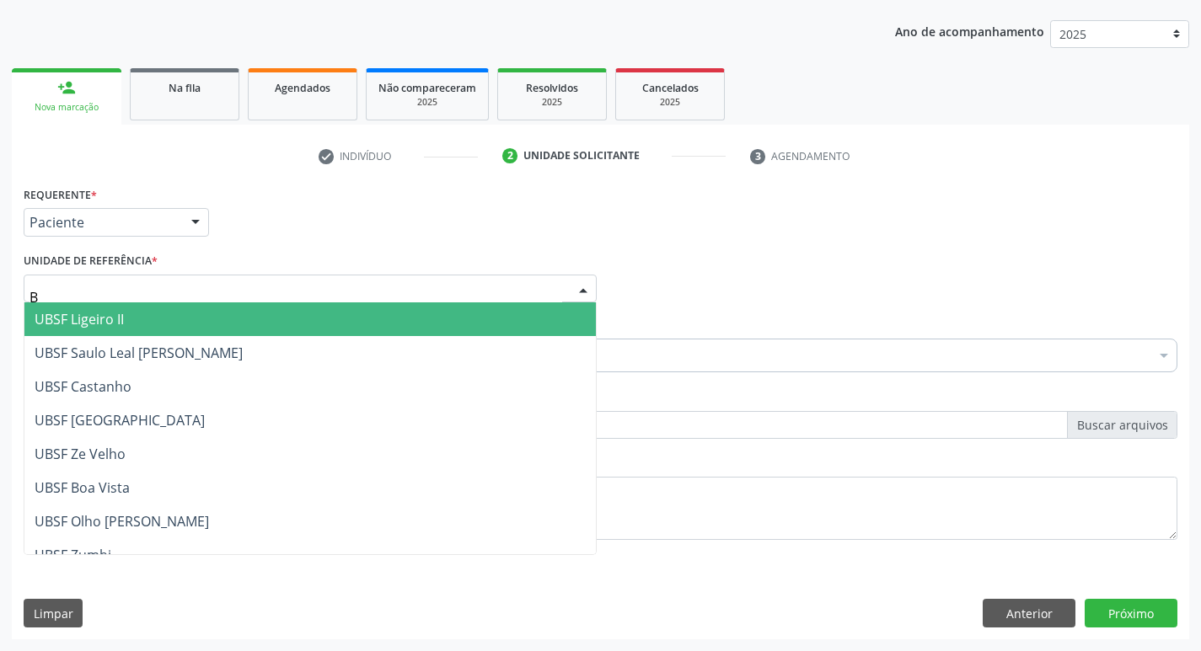
type input "BO"
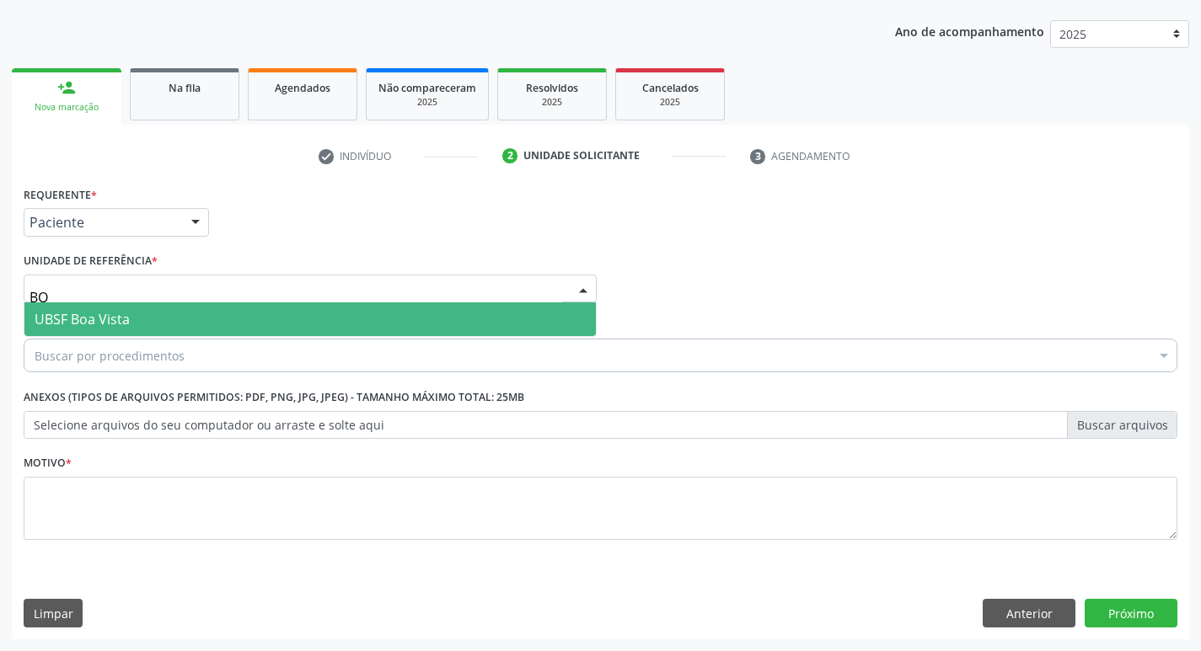
click at [122, 321] on span "UBSF Boa Vista" at bounding box center [82, 319] width 95 height 19
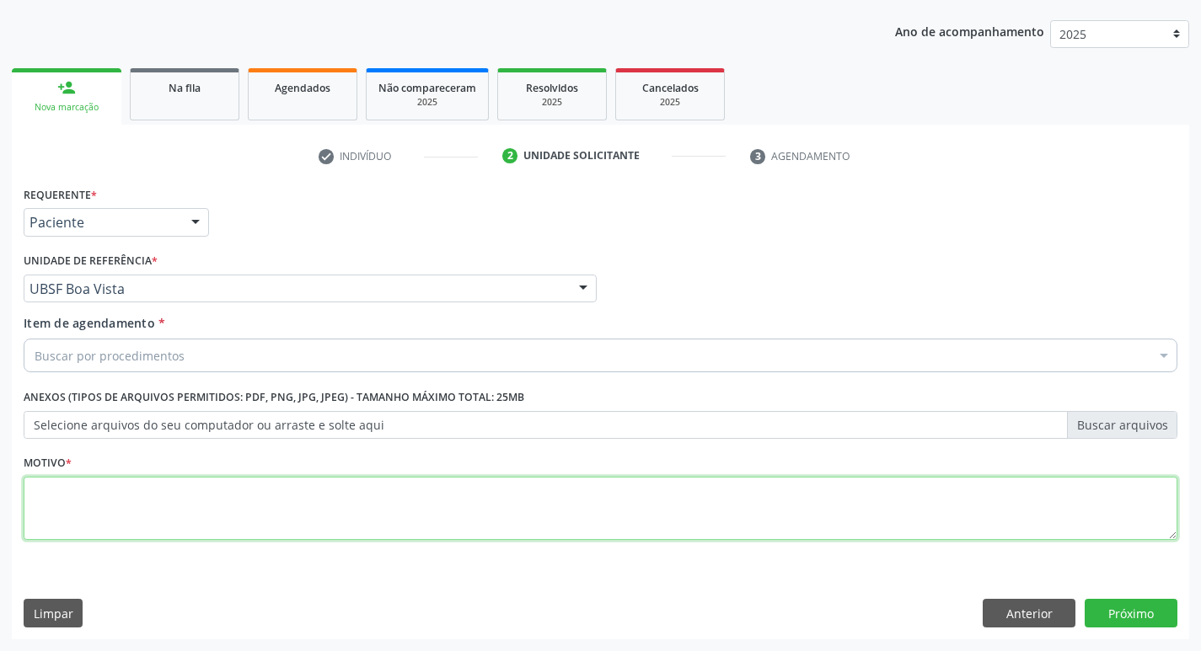
click at [105, 492] on textarea at bounding box center [601, 509] width 1154 height 64
type textarea "AVALIACAO"
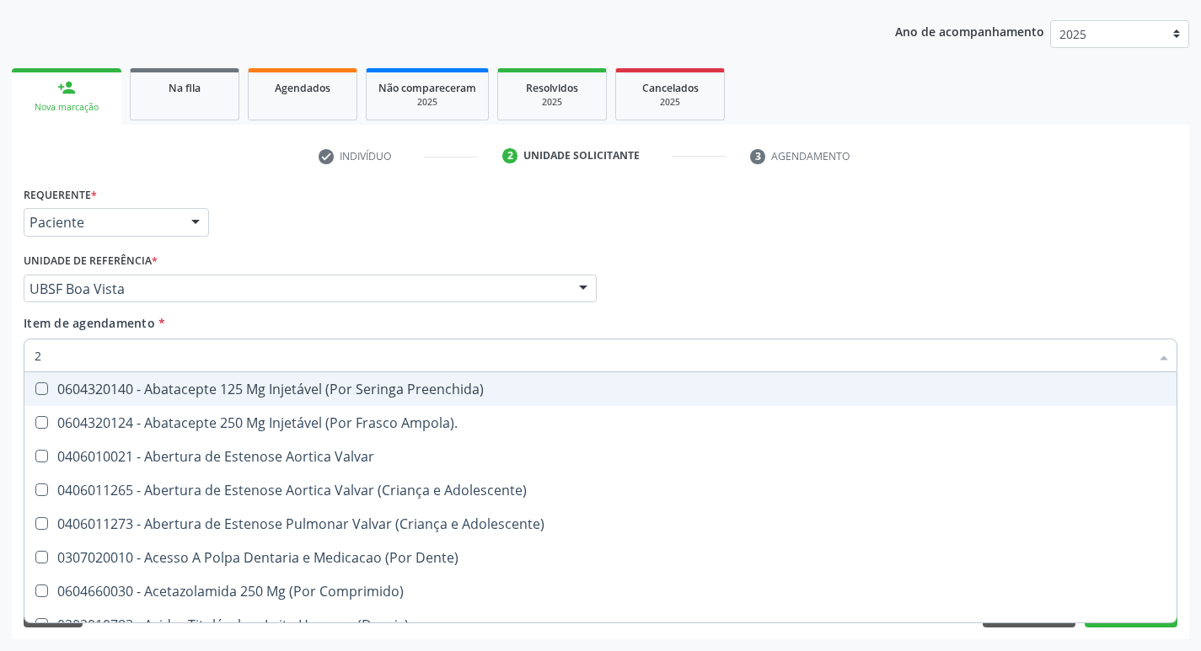
type input "20205001"
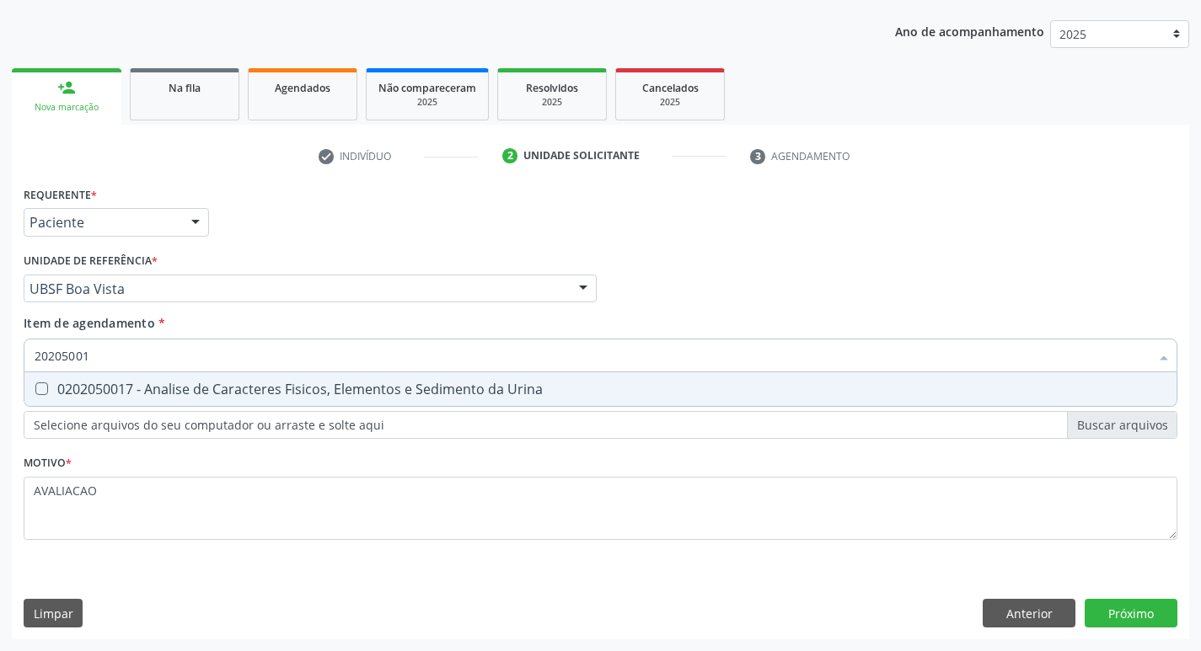
click at [158, 396] on div "0202050017 - Analise de Caracteres Fisicos, Elementos e Sedimento da Urina" at bounding box center [601, 389] width 1132 height 13
checkbox Urina "true"
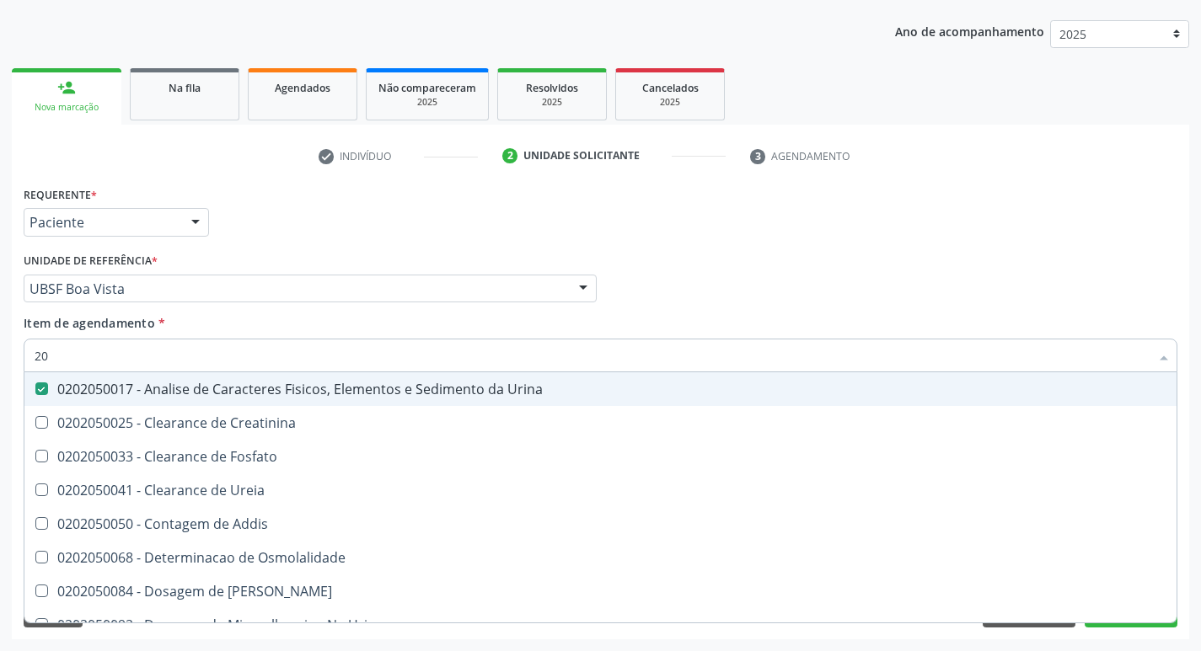
type input "2"
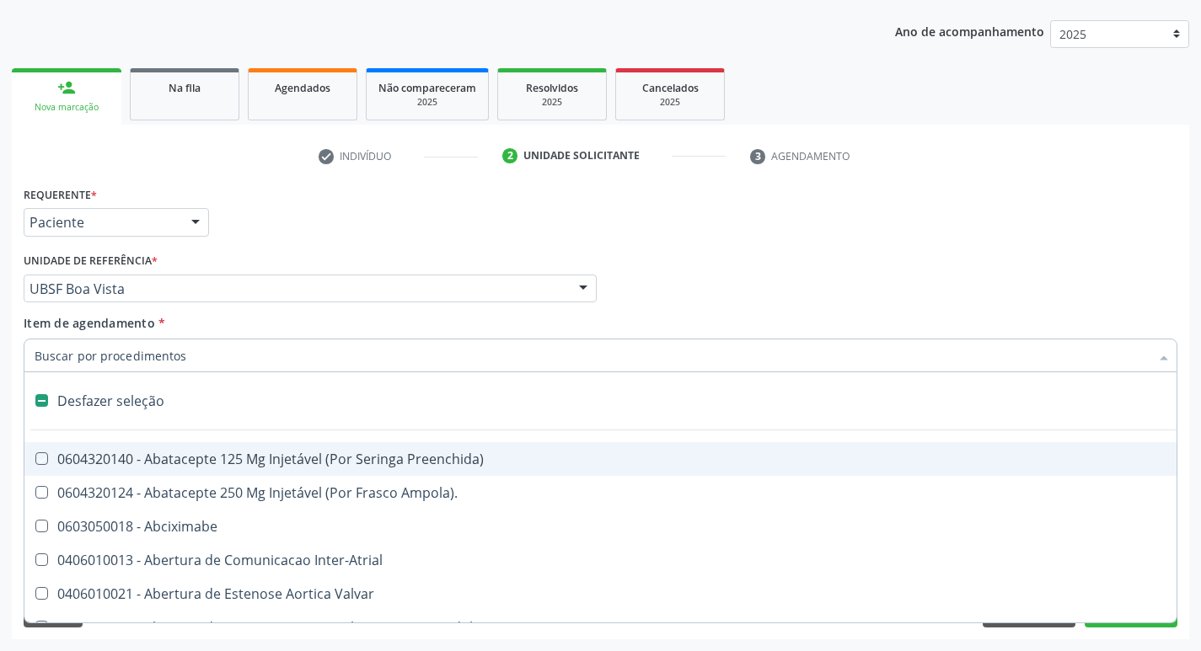
checkbox Preenchida\) "false"
checkbox Inter-Atrial "false"
type input "H"
checkbox Urina "false"
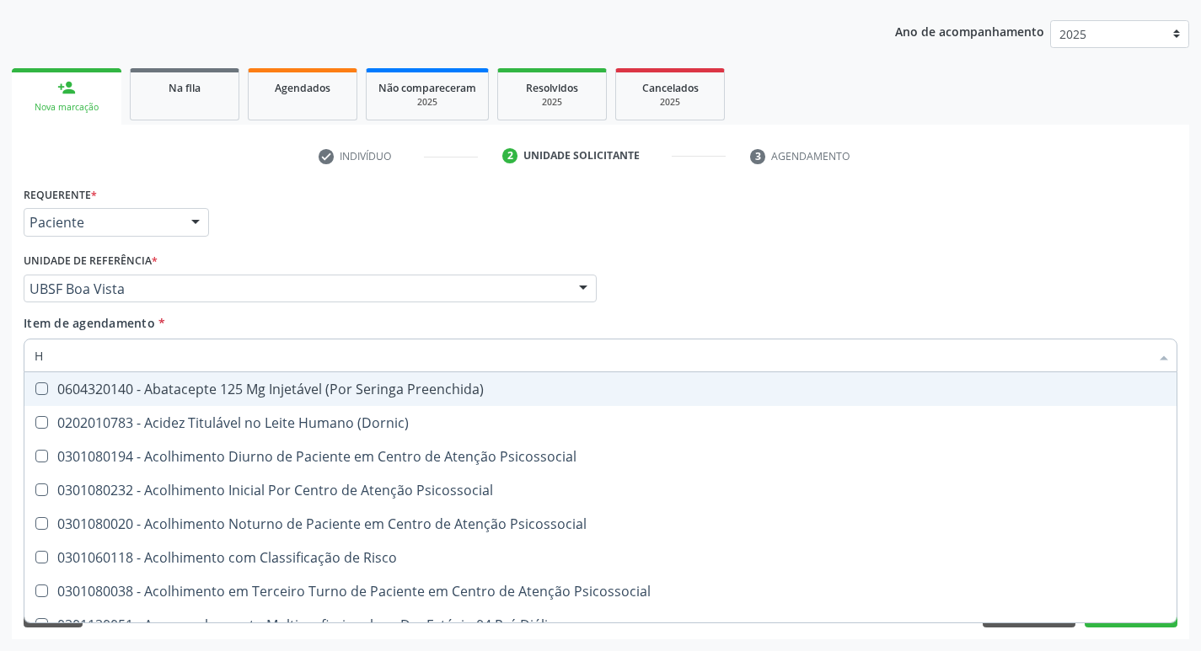
type input "HEMOGR"
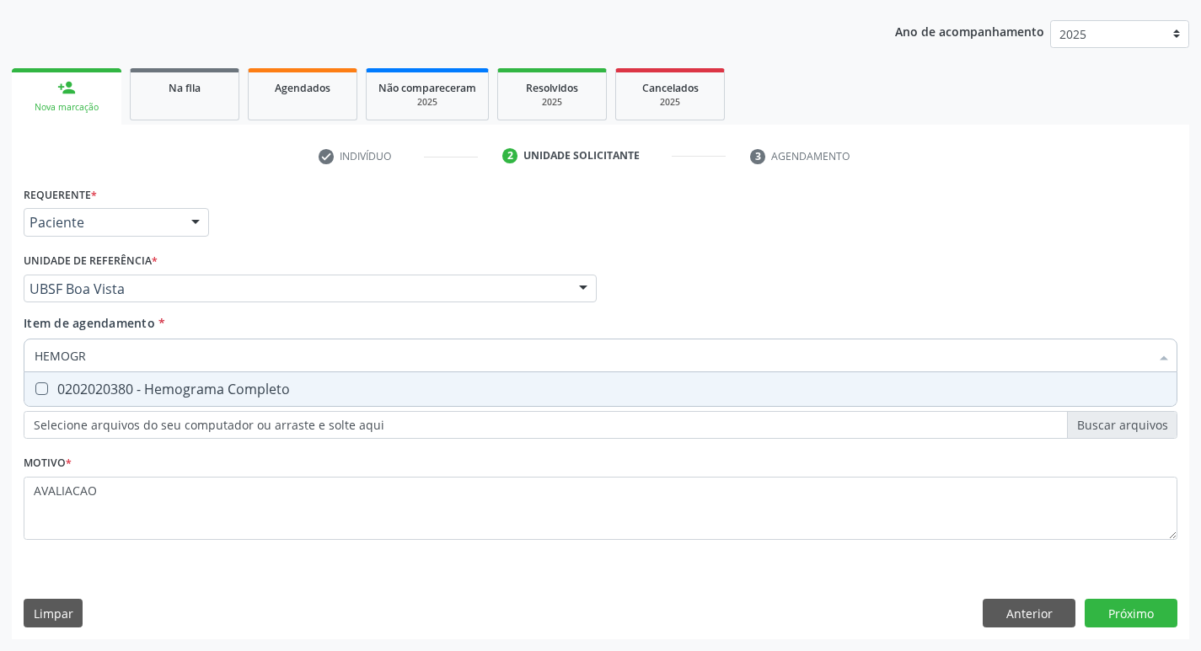
click at [188, 394] on div "0202020380 - Hemograma Completo" at bounding box center [601, 389] width 1132 height 13
checkbox Completo "true"
type input "HEMOG"
checkbox Completo "false"
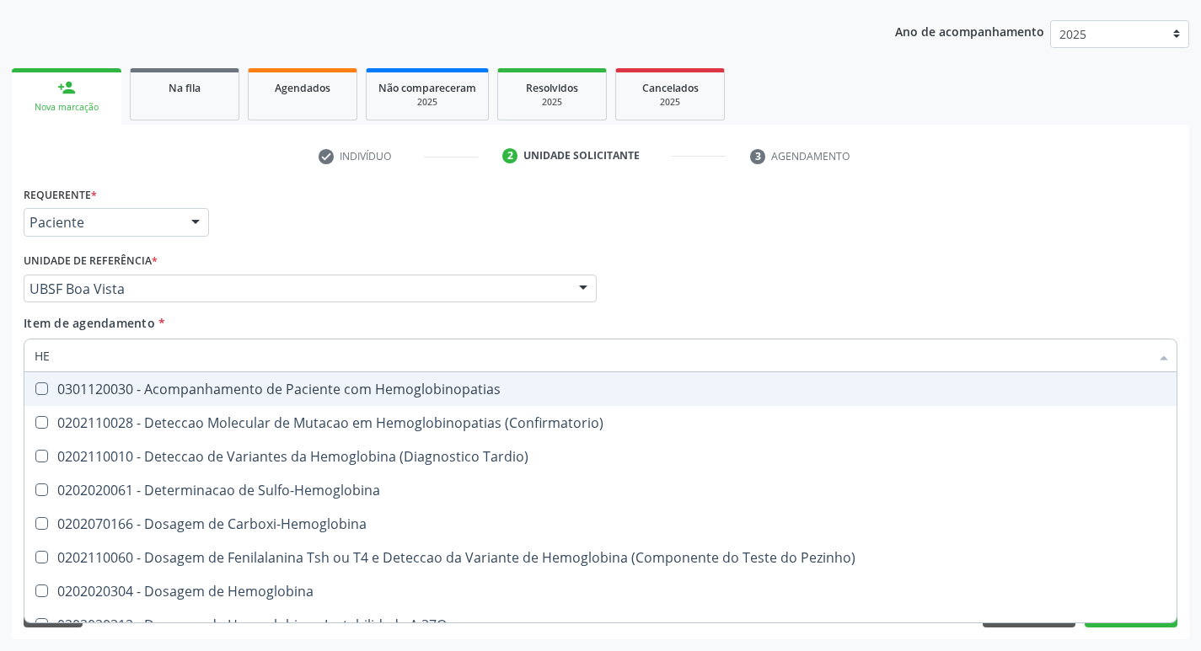
type input "H"
checkbox Completo "false"
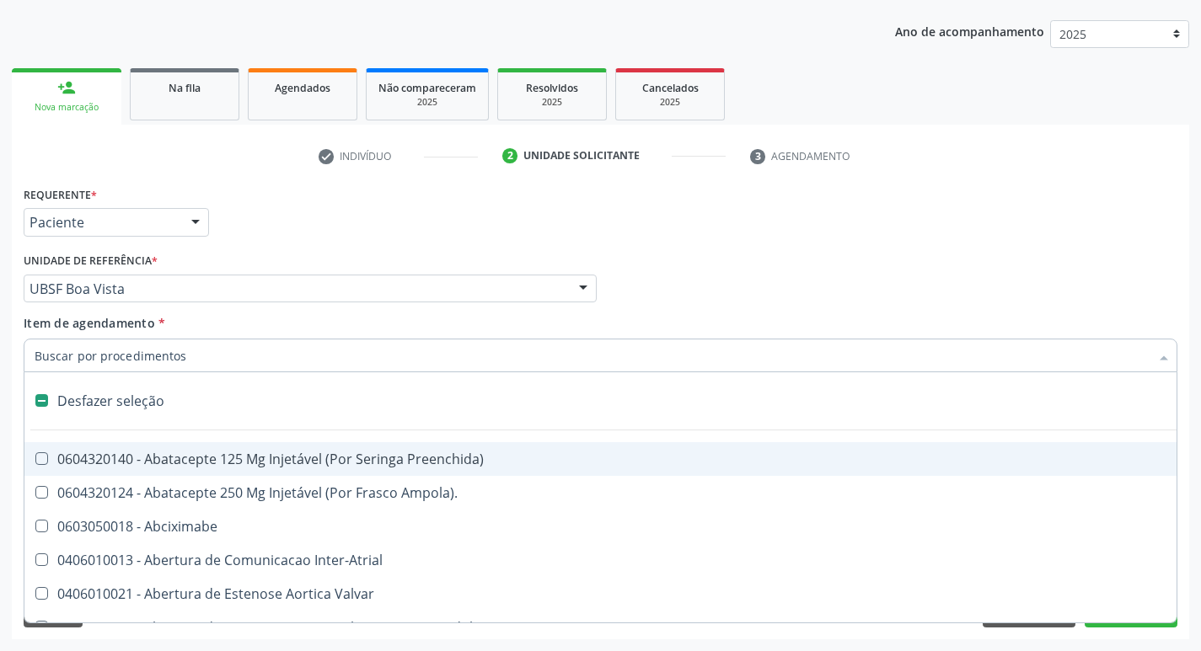
type input "O"
checkbox Agua "true"
checkbox Urina "false"
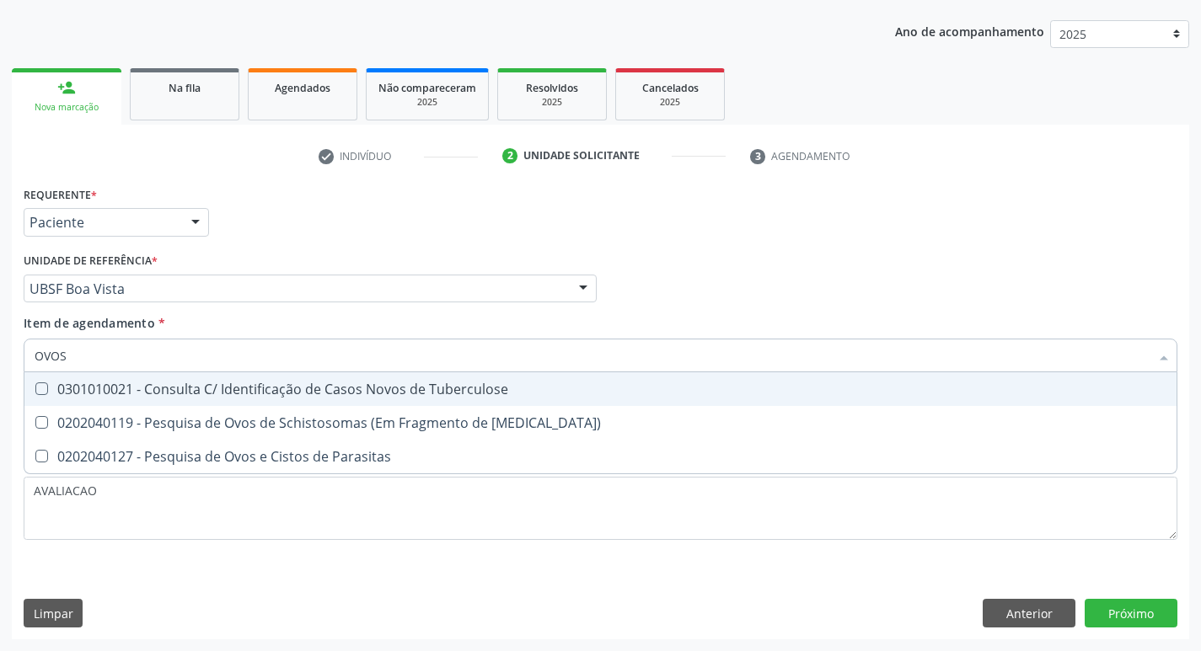
type input "OVOS"
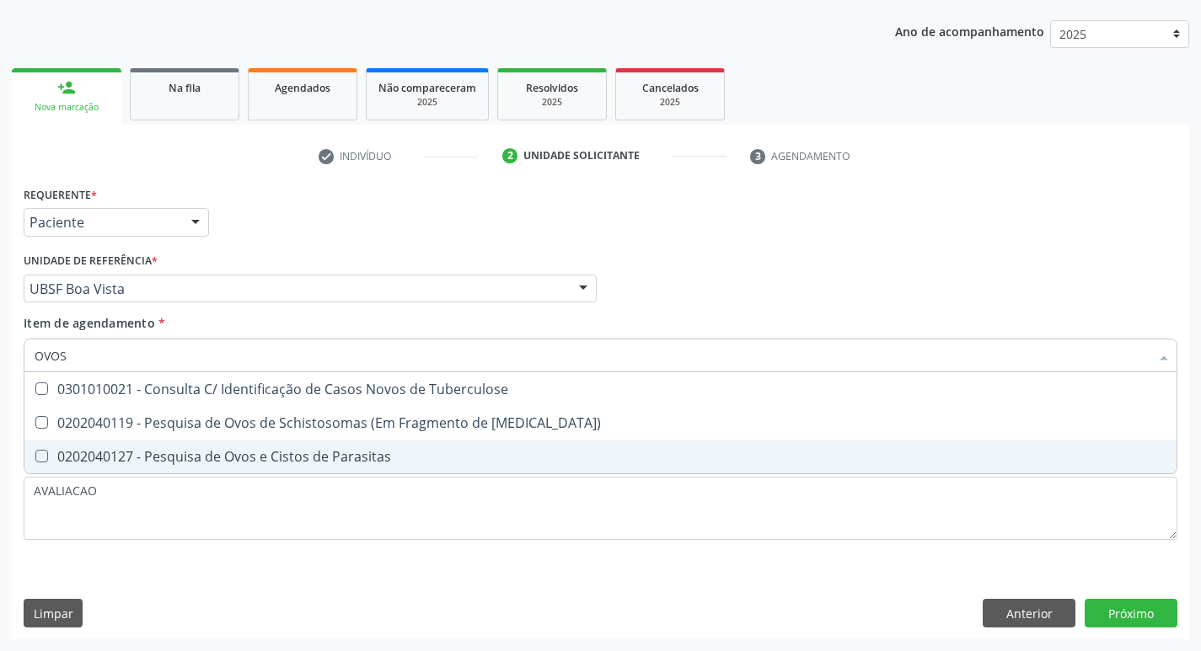
click at [233, 464] on div "0202040127 - Pesquisa de Ovos e Cistos de Parasitas" at bounding box center [601, 456] width 1132 height 13
checkbox Parasitas "true"
type input "O"
checkbox Parasitas "false"
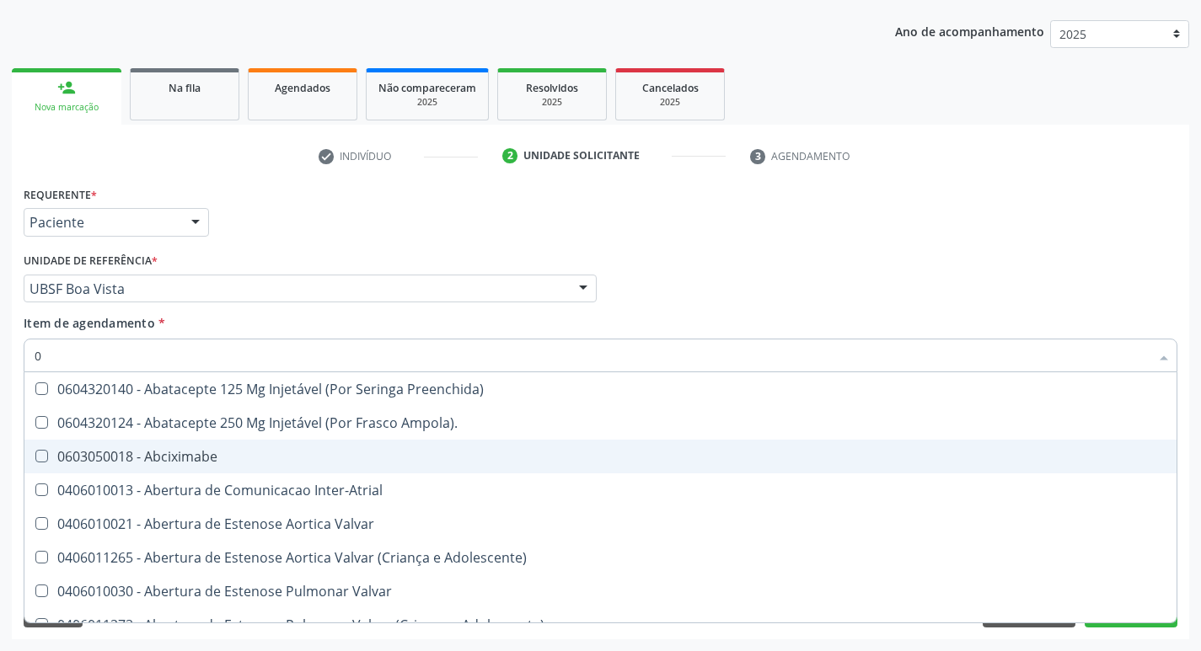
type input "02"
checkbox Psicossocial "true"
checkbox Urina "false"
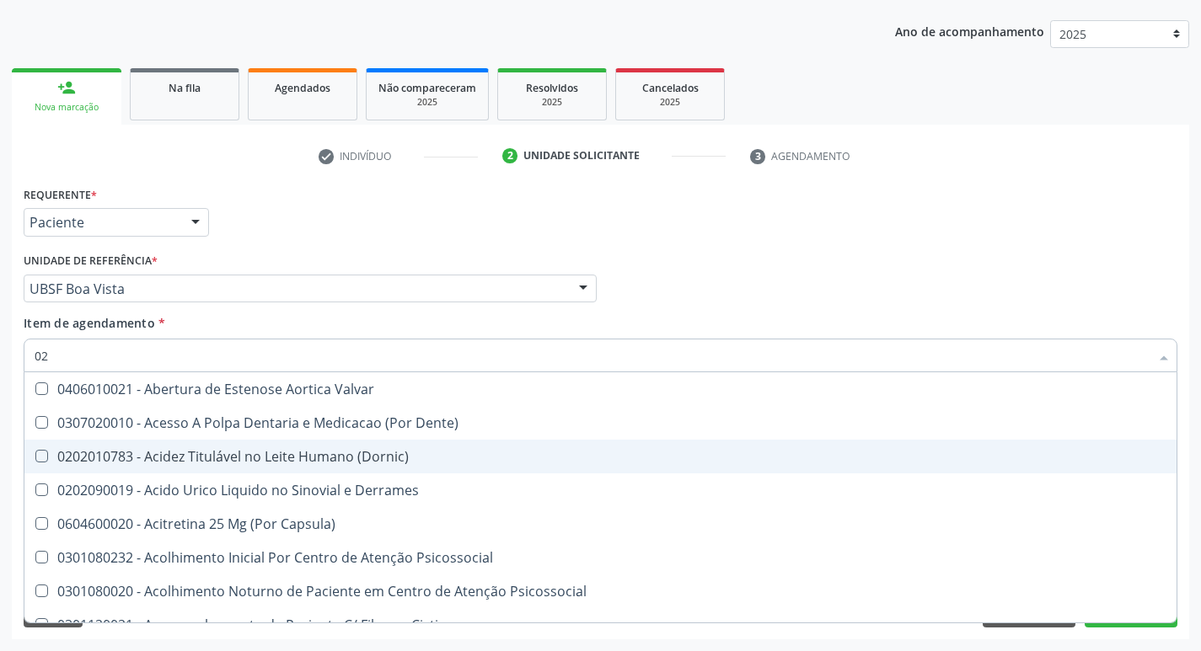
type input "020"
checkbox Frasco-Ampola\) "true"
checkbox Urina "false"
checkbox Eletro-Oculografia "true"
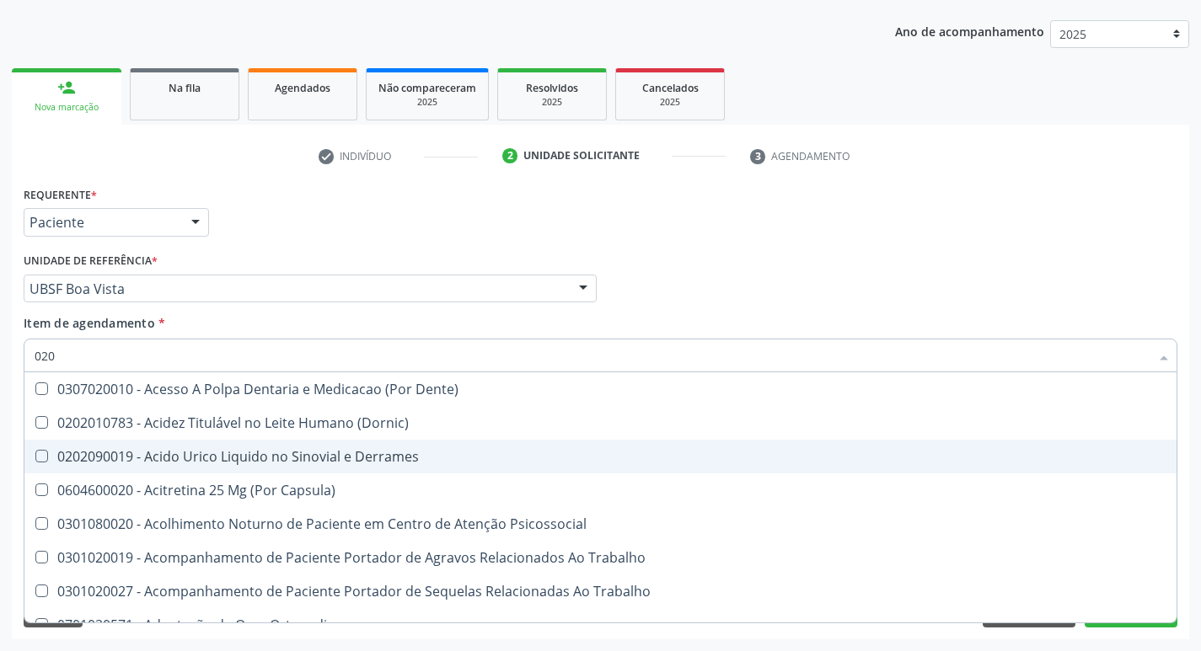
type input "0202"
checkbox Capsula\) "true"
checkbox Urina "false"
checkbox Revisao "true"
checkbox Soro "true"
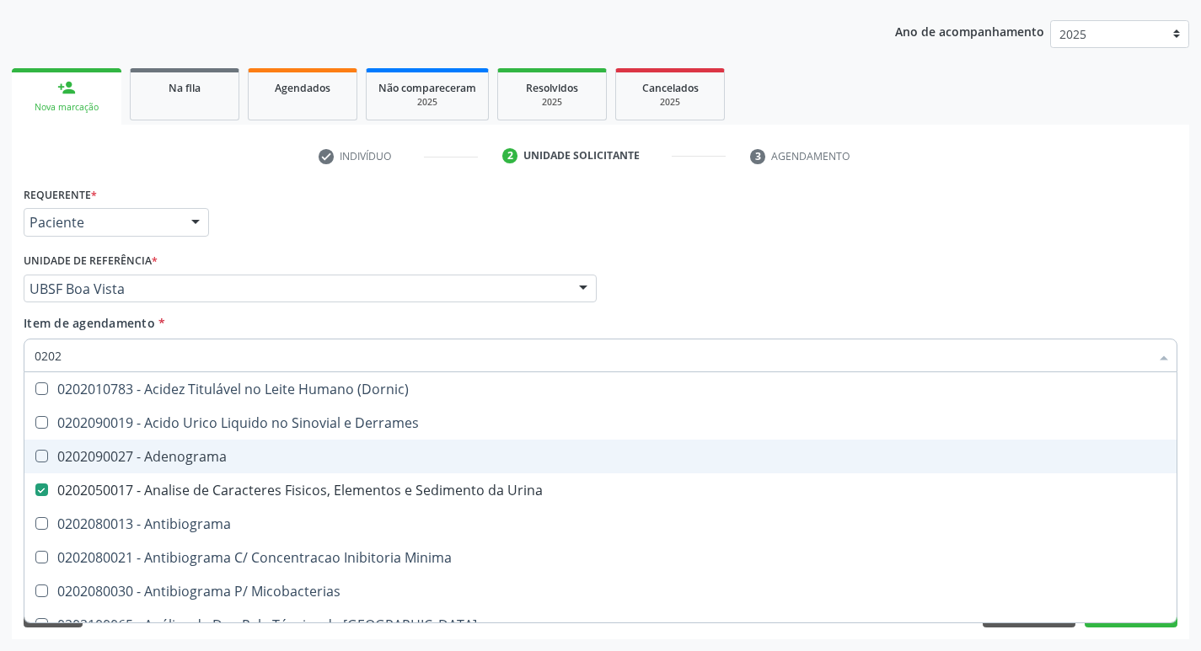
type input "02020"
checkbox Zinco "true"
checkbox Completo "false"
checkbox Anticitomegalovirus "true"
type input "020203"
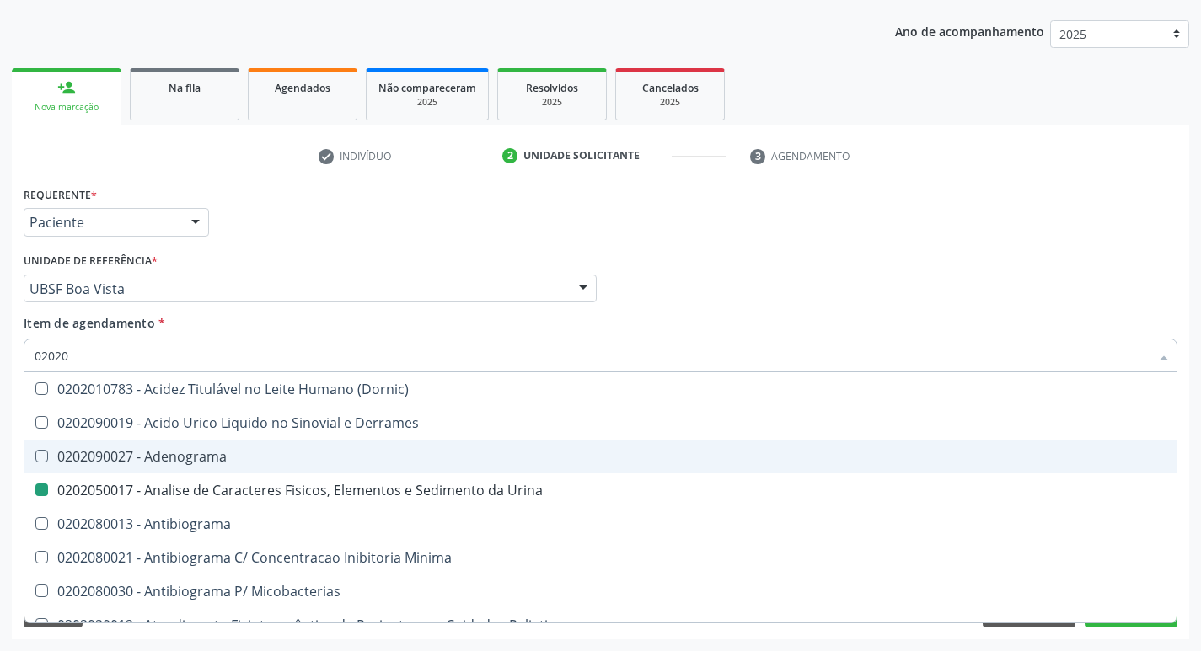
checkbox Urina "false"
checkbox Molecular "true"
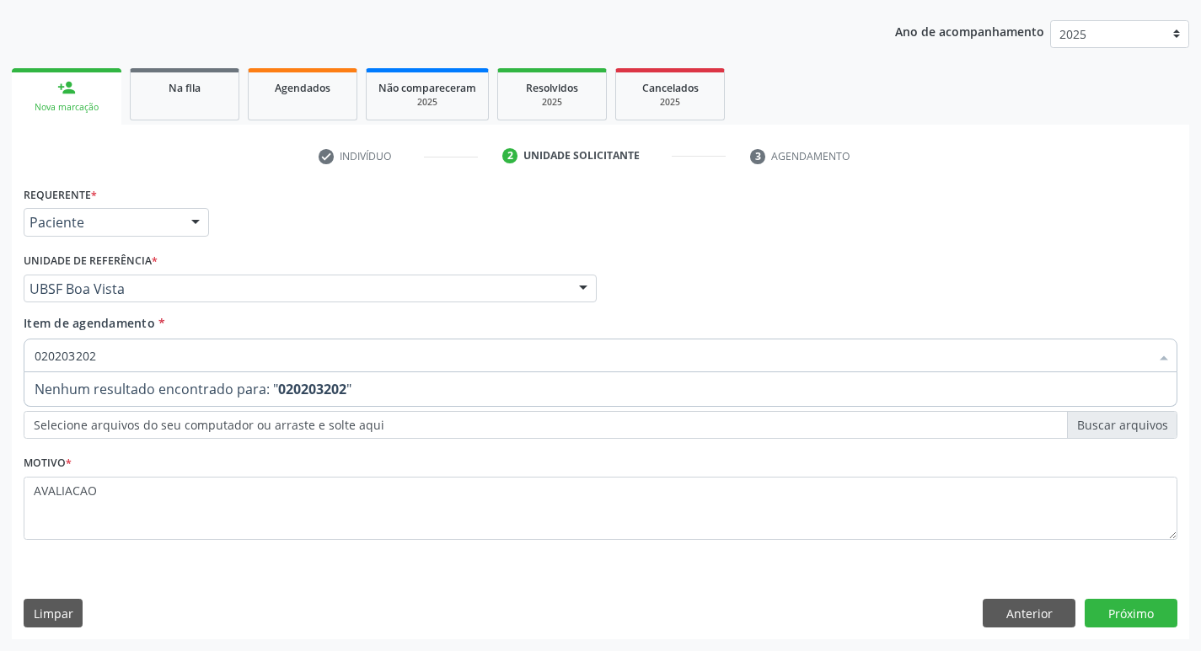
click at [75, 350] on input "020203202" at bounding box center [592, 356] width 1115 height 34
type input "0202030202"
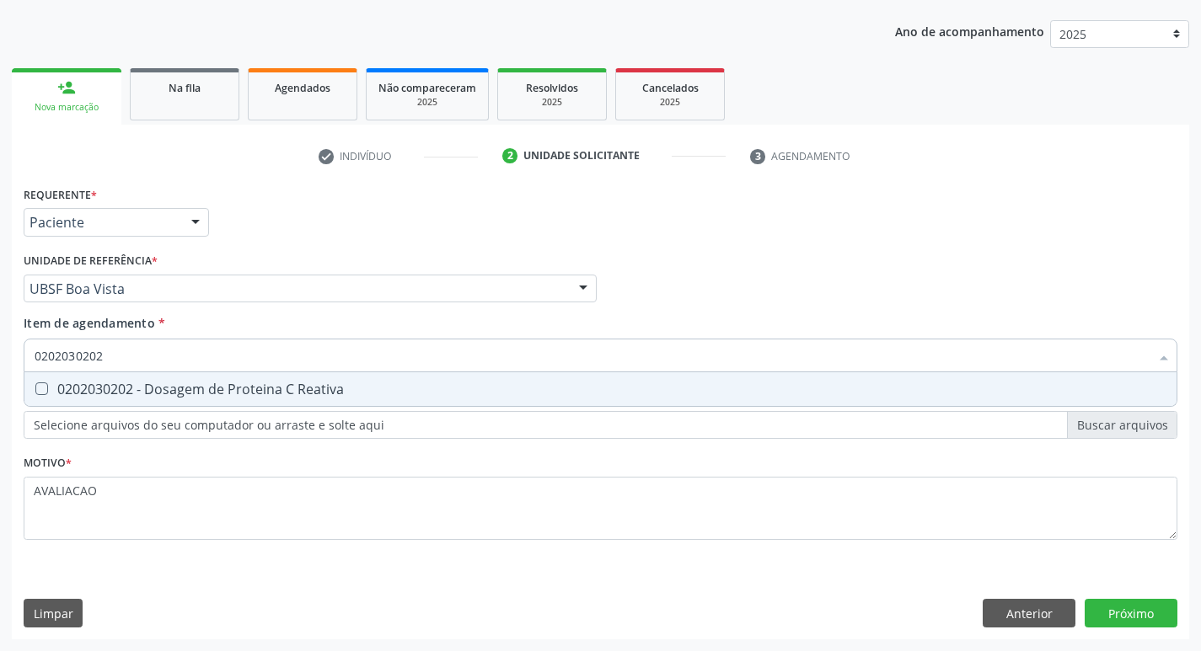
click at [115, 383] on div "0202030202 - Dosagem de Proteina C Reativa" at bounding box center [601, 389] width 1132 height 13
checkbox Reativa "true"
click at [1118, 606] on div "Requerente * Paciente Médico(a) Enfermeiro(a) Paciente Nenhum resultado encontr…" at bounding box center [600, 411] width 1177 height 458
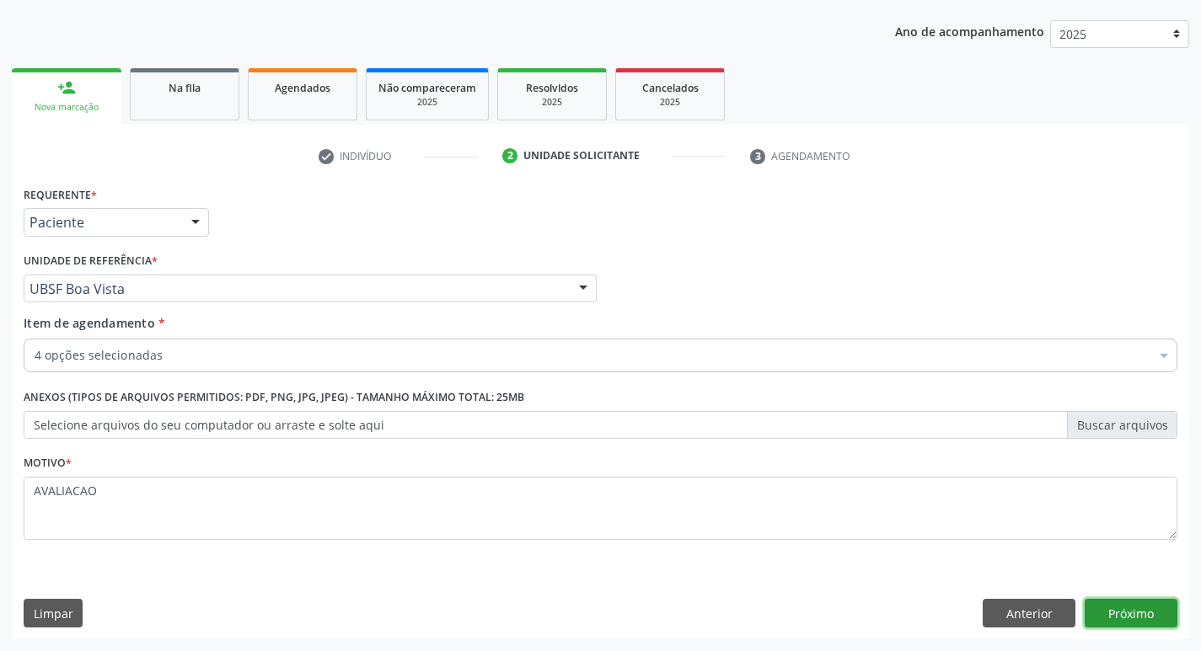
click at [1135, 608] on button "Próximo" at bounding box center [1131, 613] width 93 height 29
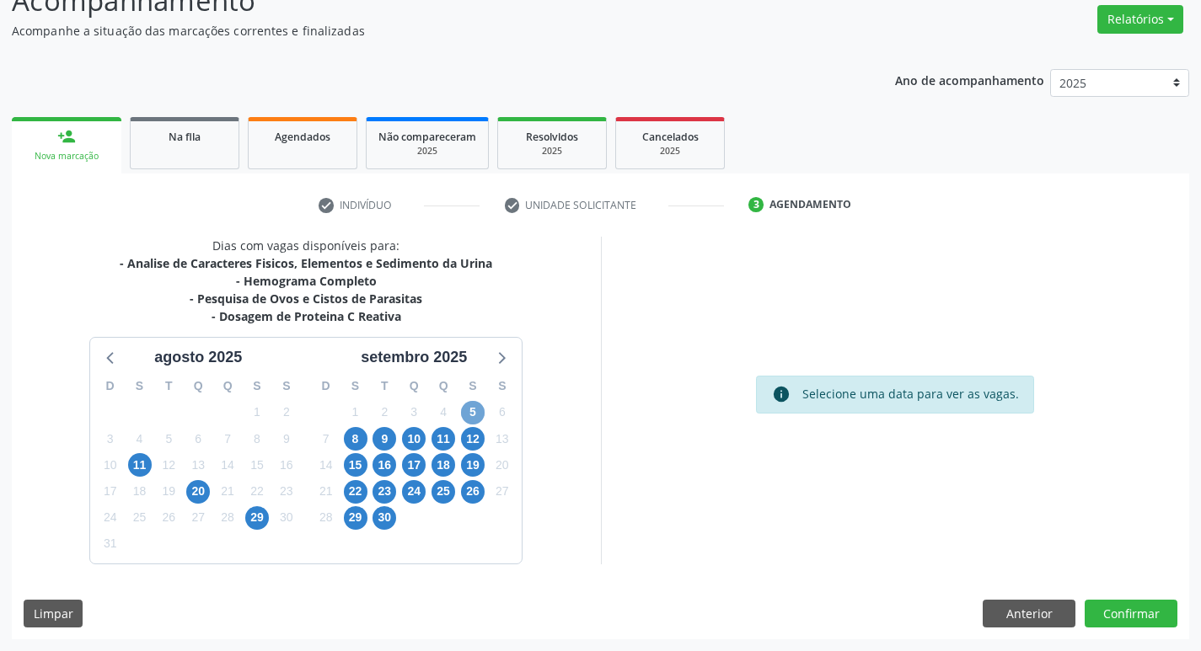
click at [474, 415] on span "5" at bounding box center [473, 413] width 24 height 24
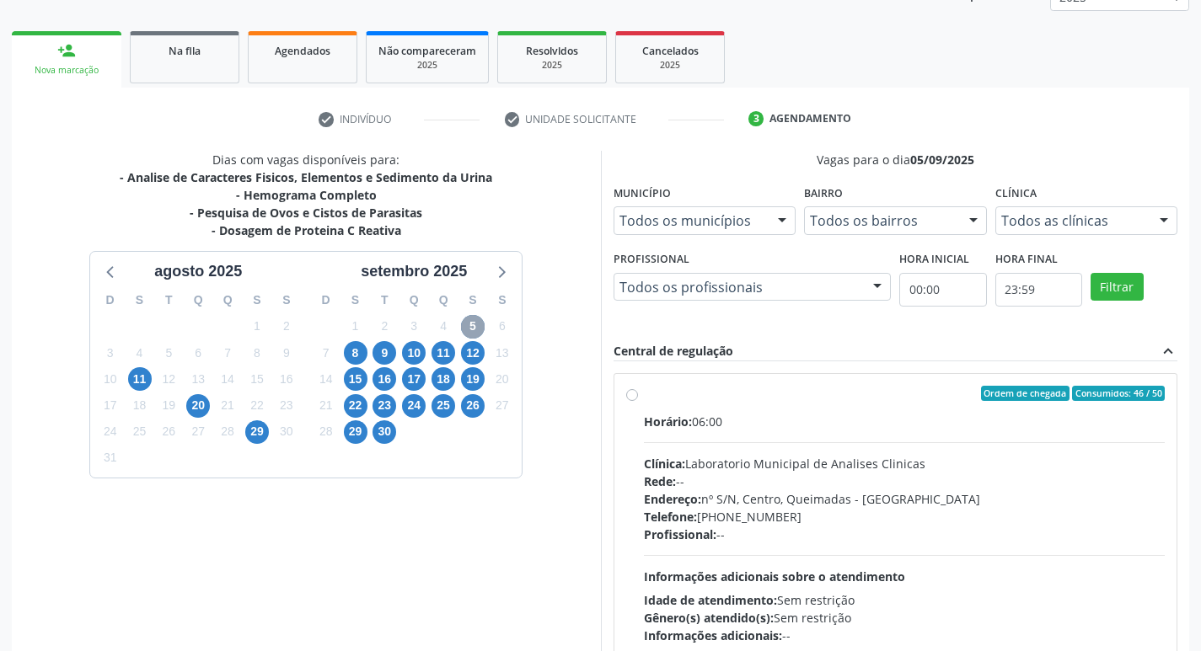
scroll to position [325, 0]
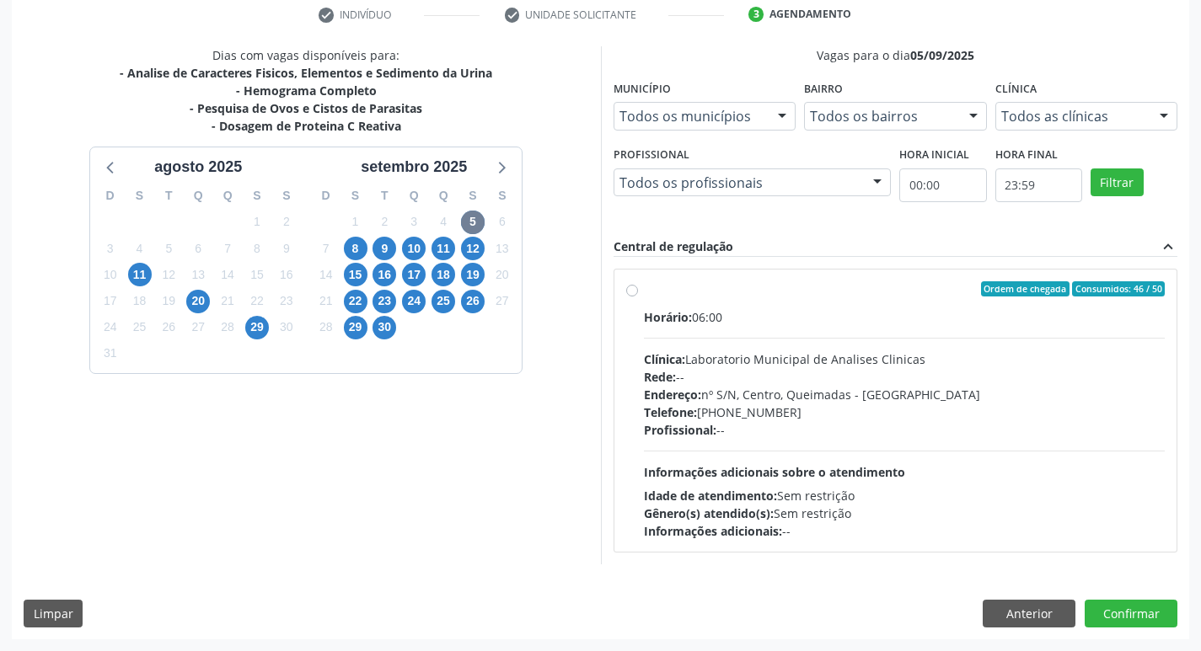
drag, startPoint x: 829, startPoint y: 414, endPoint x: 807, endPoint y: 410, distance: 22.2
click at [830, 413] on div "Horário: 06:00 Clínica: Laboratorio Municipal de Analises Clinicas Rede: -- End…" at bounding box center [905, 424] width 522 height 232
radio input "true"
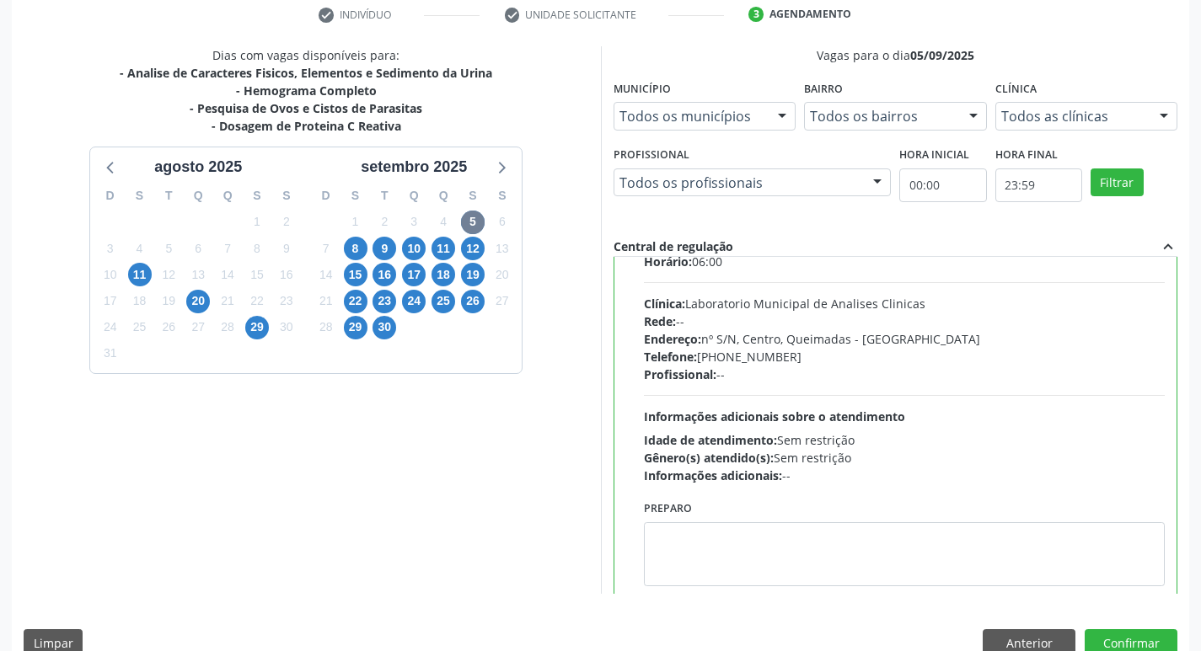
scroll to position [83, 0]
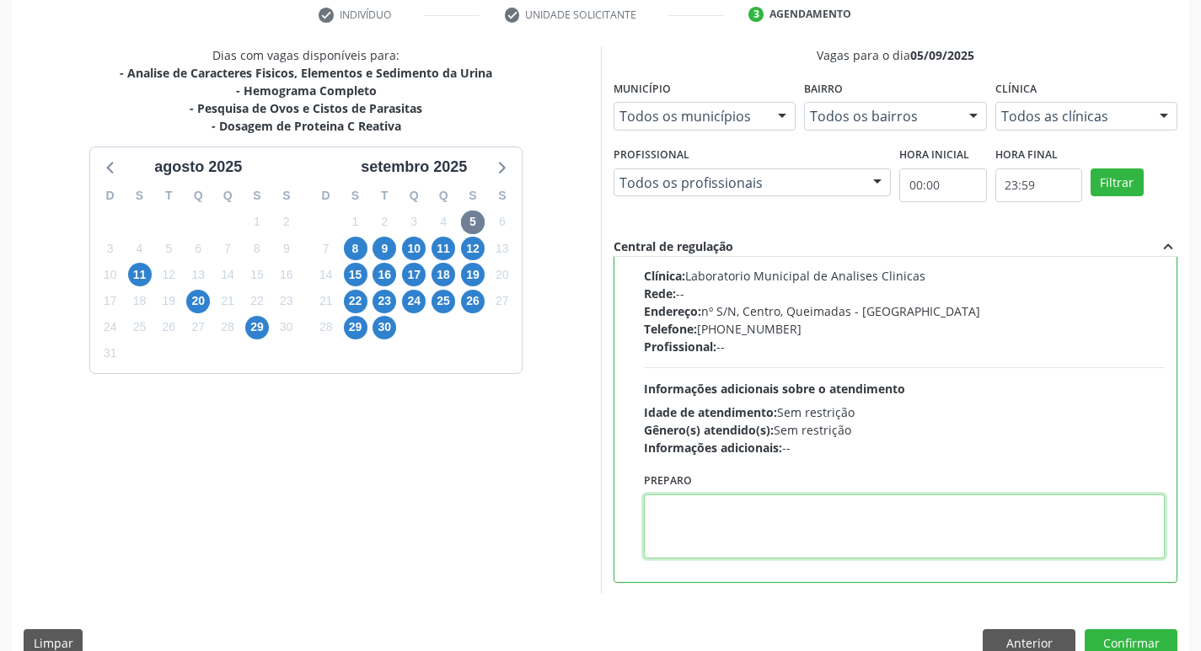
click at [721, 523] on textarea at bounding box center [905, 527] width 522 height 64
paste textarea "IR EM JEJUM"
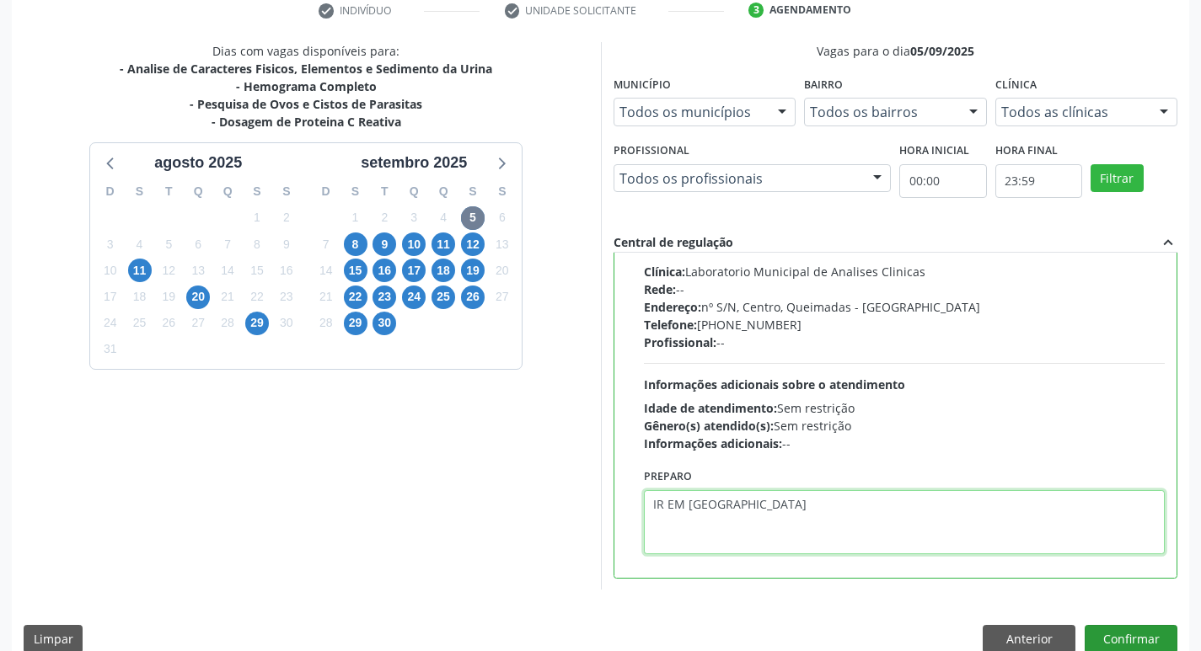
scroll to position [356, 0]
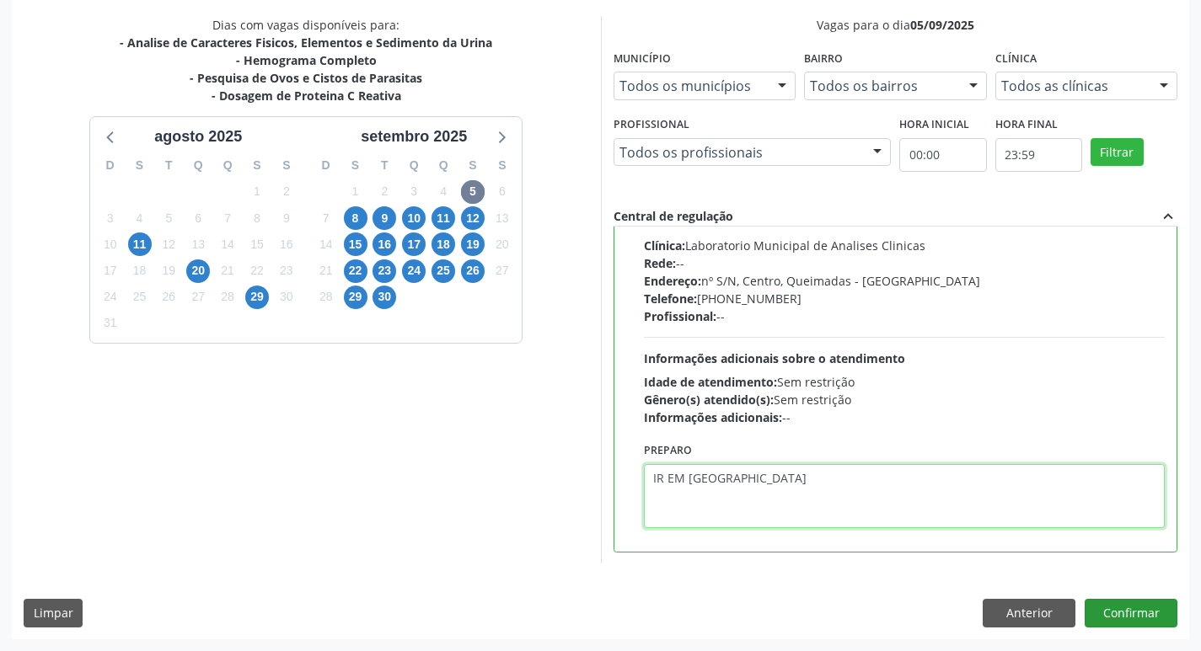
type textarea "IR EM JEJUM"
click at [1144, 613] on button "Confirmar" at bounding box center [1131, 613] width 93 height 29
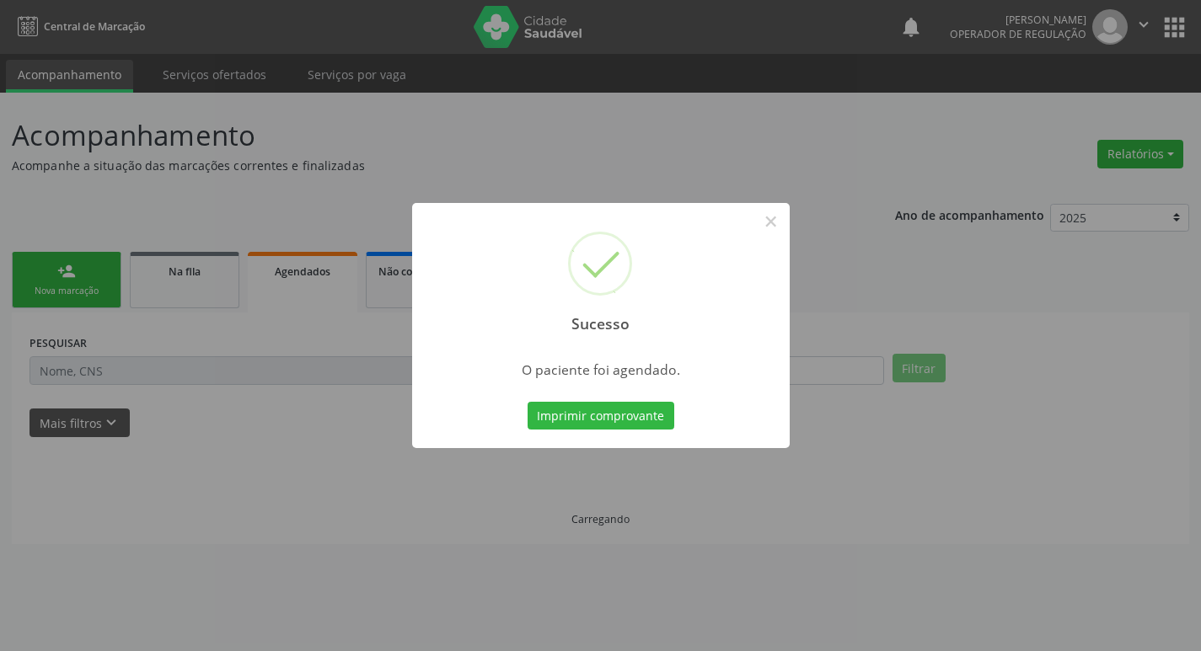
scroll to position [0, 0]
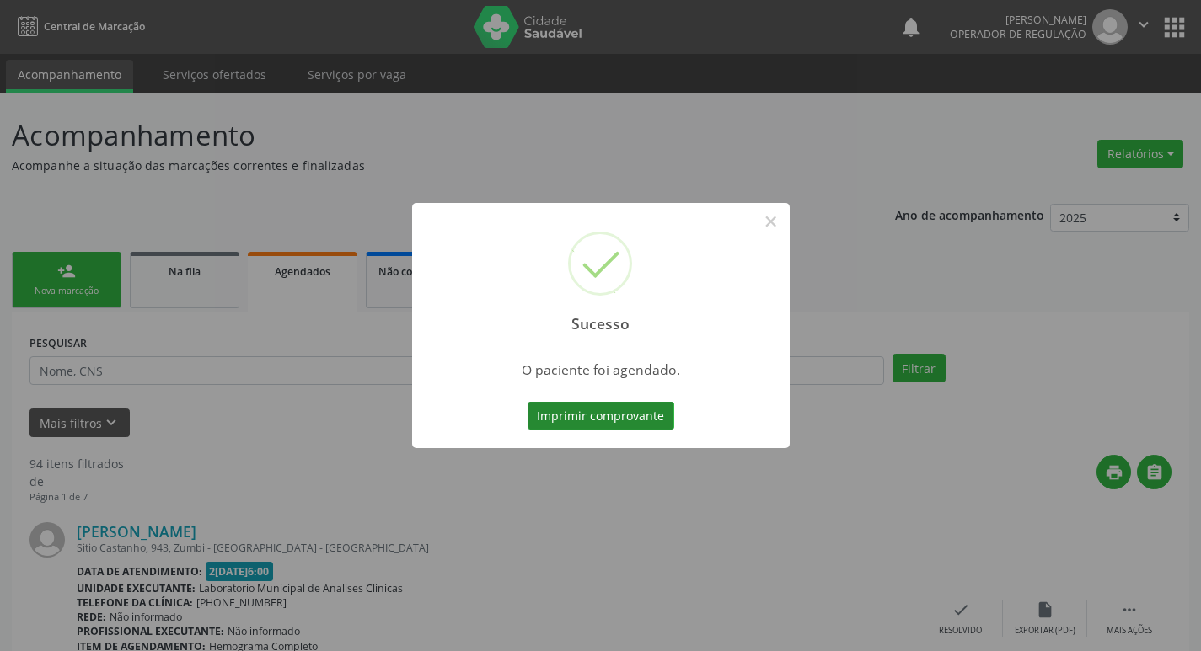
click at [603, 415] on button "Imprimir comprovante" at bounding box center [601, 416] width 147 height 29
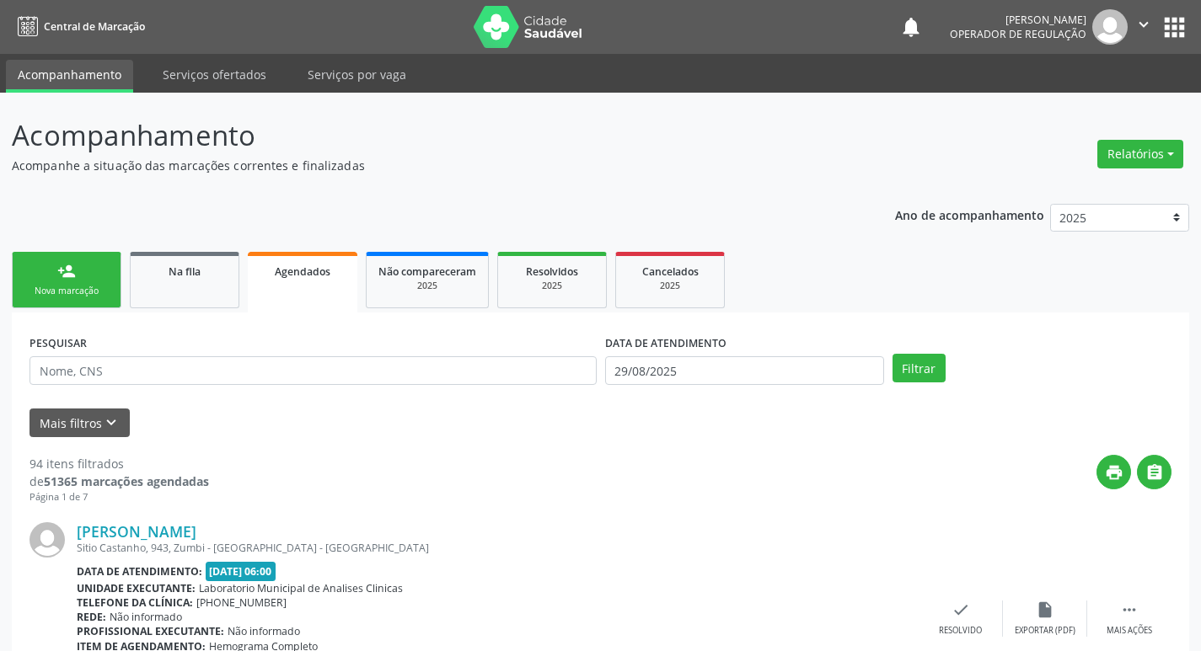
click at [91, 274] on link "person_add Nova marcação" at bounding box center [67, 280] width 110 height 56
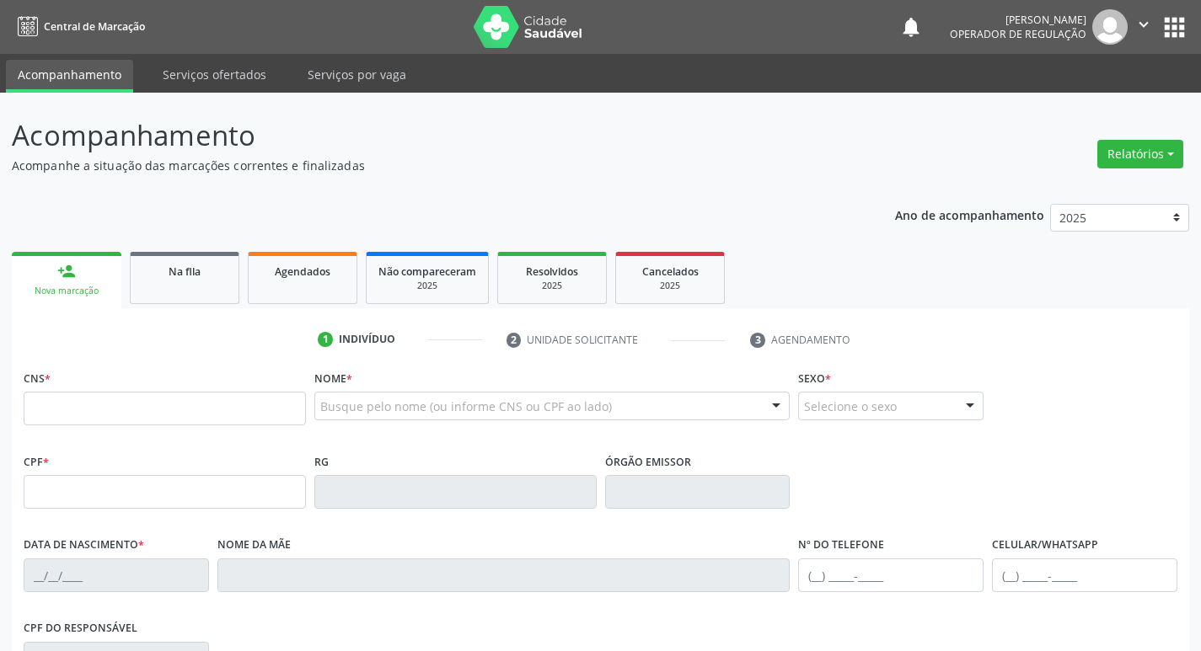
click at [111, 427] on fieldset "CNS *" at bounding box center [165, 402] width 282 height 72
click at [104, 415] on input "text" at bounding box center [165, 409] width 282 height 34
type input "707 0048 0940 9130"
type input "028.146.187-25"
type input "30/05/1959"
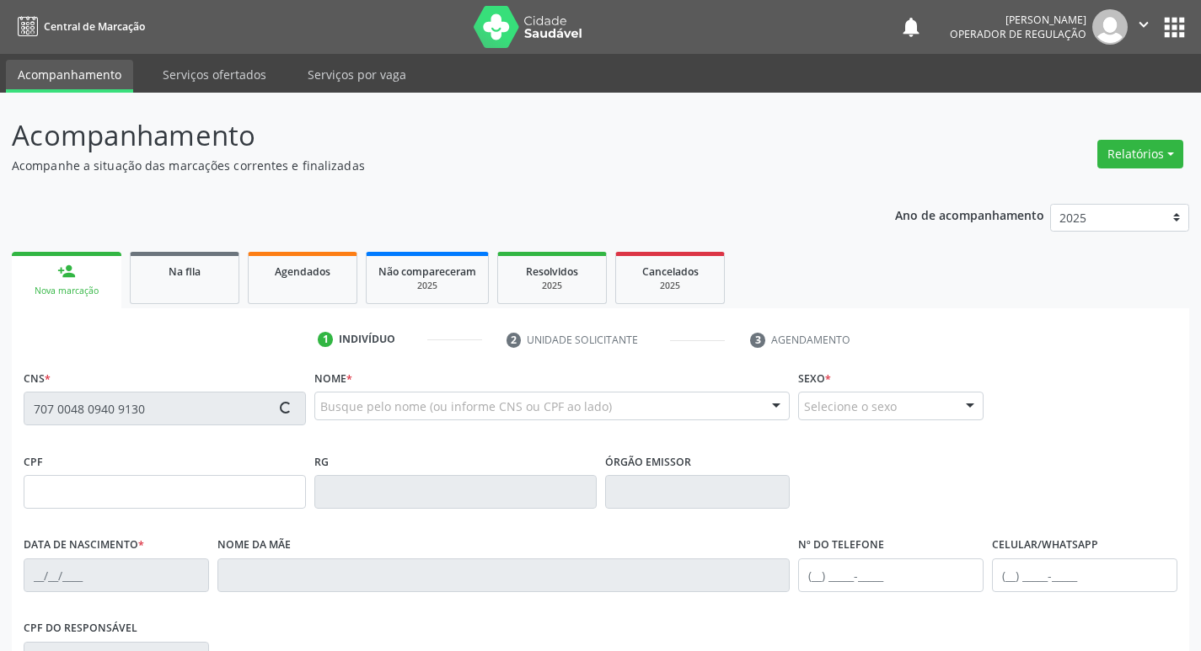
type input "Severina Isidio da Silva"
type input "(83) 99395-0083"
type input "953.166.634-20"
type input "S/N"
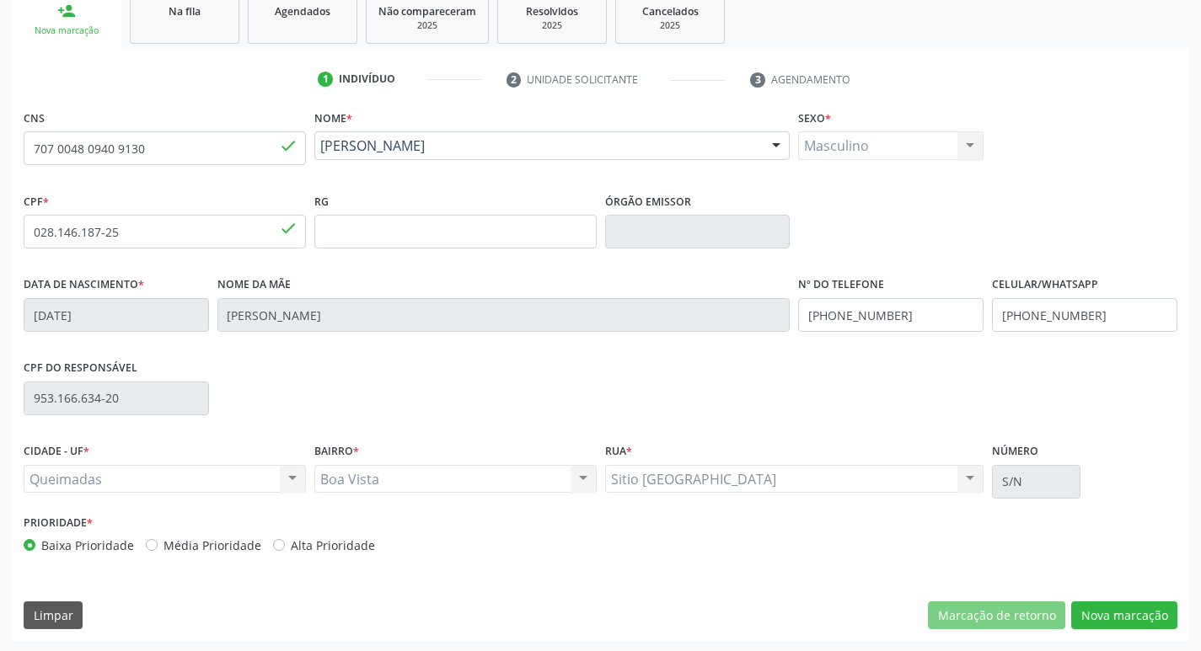
scroll to position [262, 0]
click at [1130, 607] on button "Nova marcação" at bounding box center [1124, 614] width 106 height 29
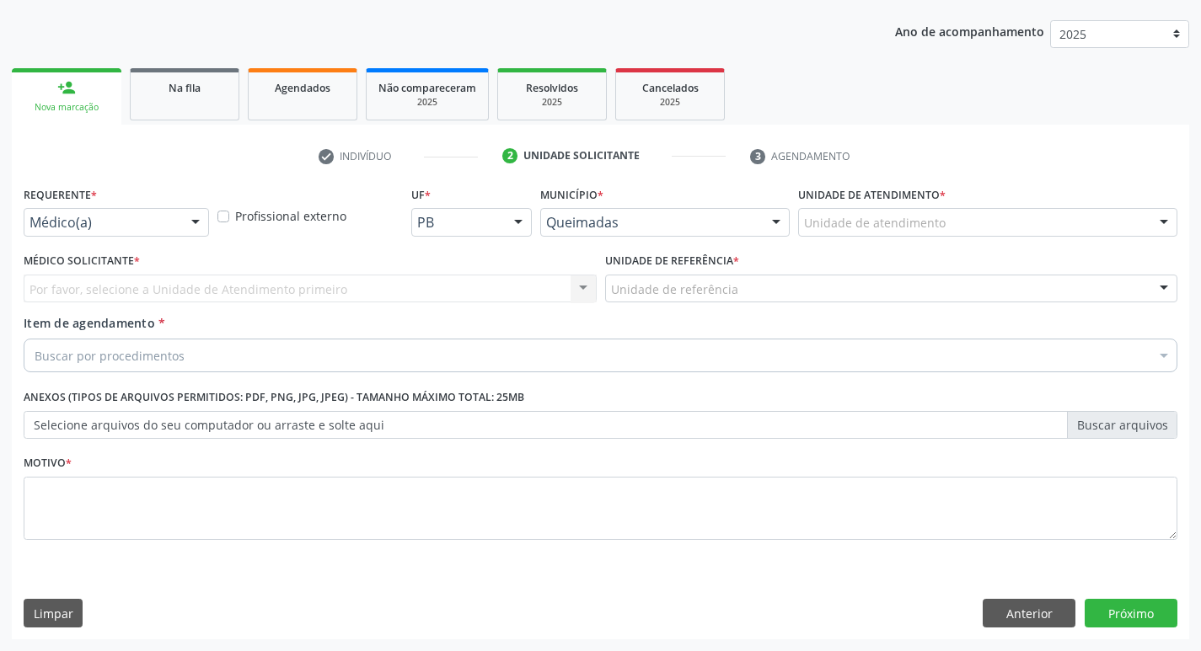
scroll to position [184, 0]
click at [116, 236] on div "Médico(a) Médico(a) Enfermeiro(a) Paciente Nenhum resultado encontrado para: " …" at bounding box center [116, 222] width 185 height 29
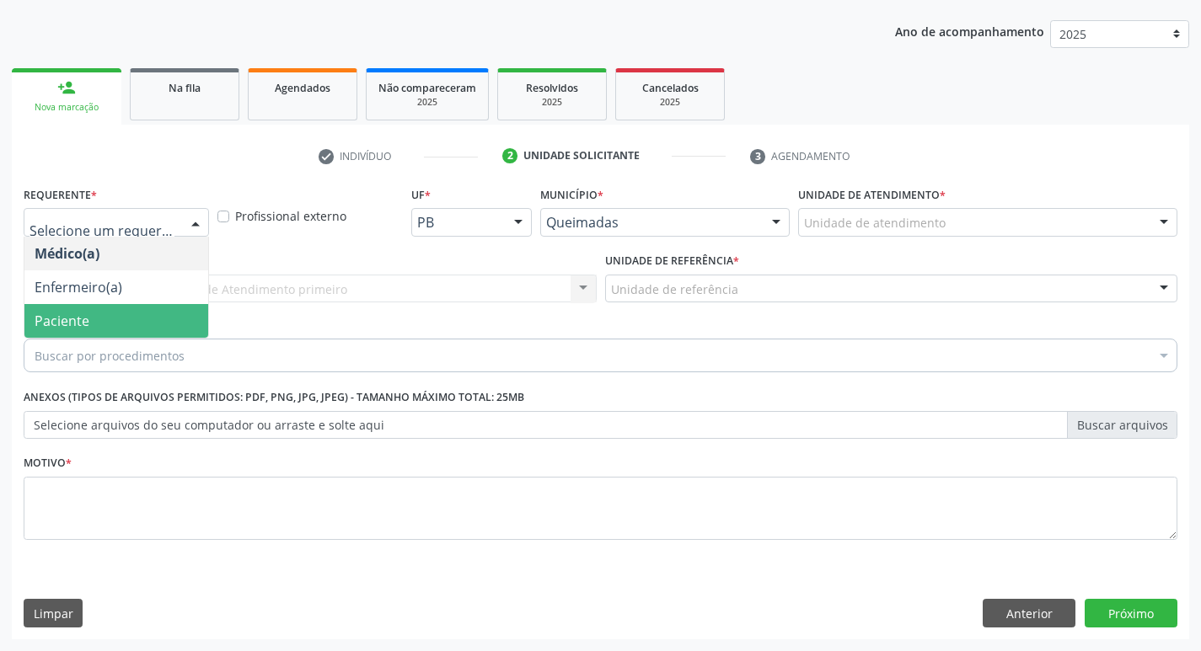
click at [123, 311] on span "Paciente" at bounding box center [116, 321] width 184 height 34
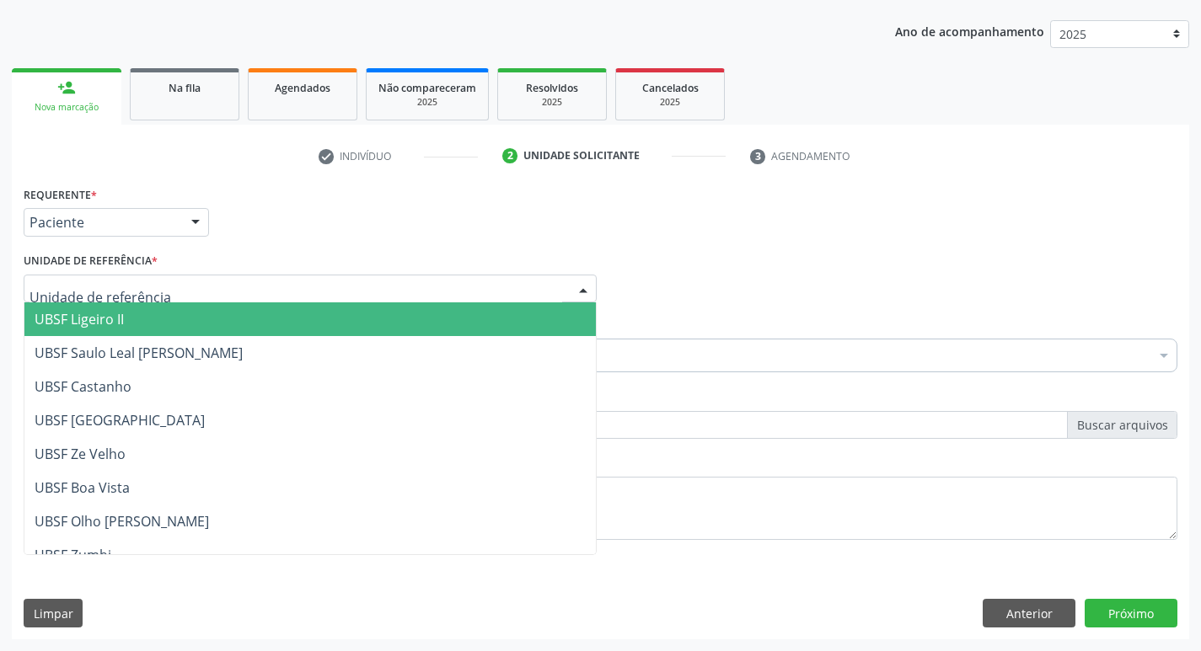
type input "B"
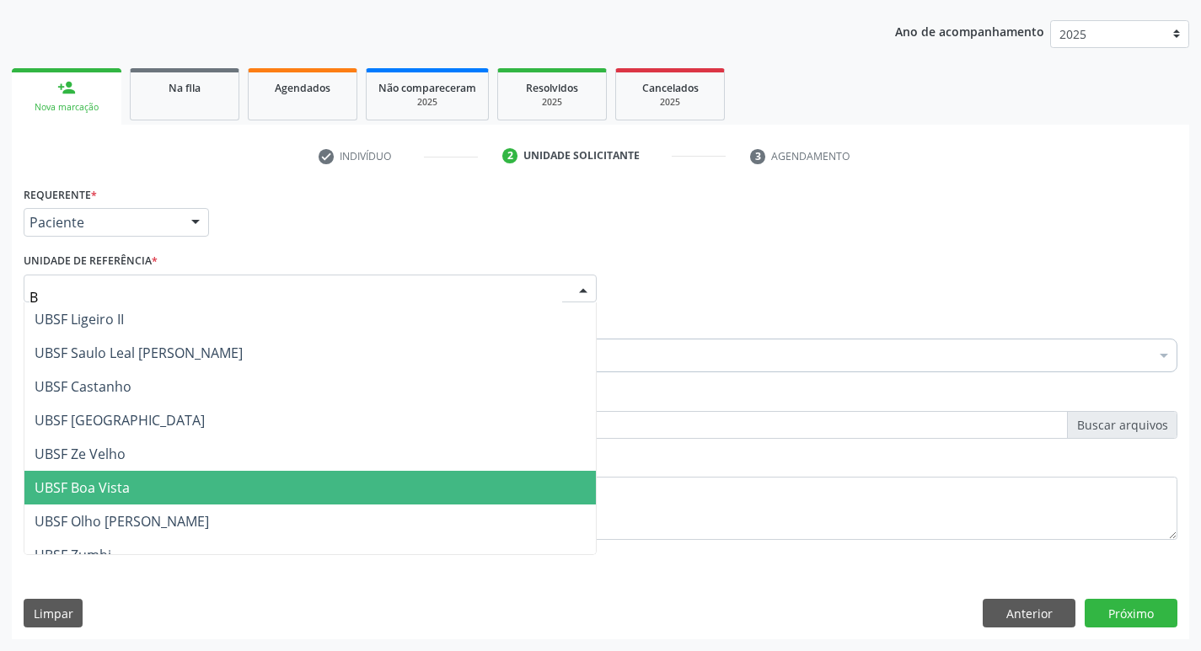
click at [176, 483] on span "UBSF Boa Vista" at bounding box center [309, 488] width 571 height 34
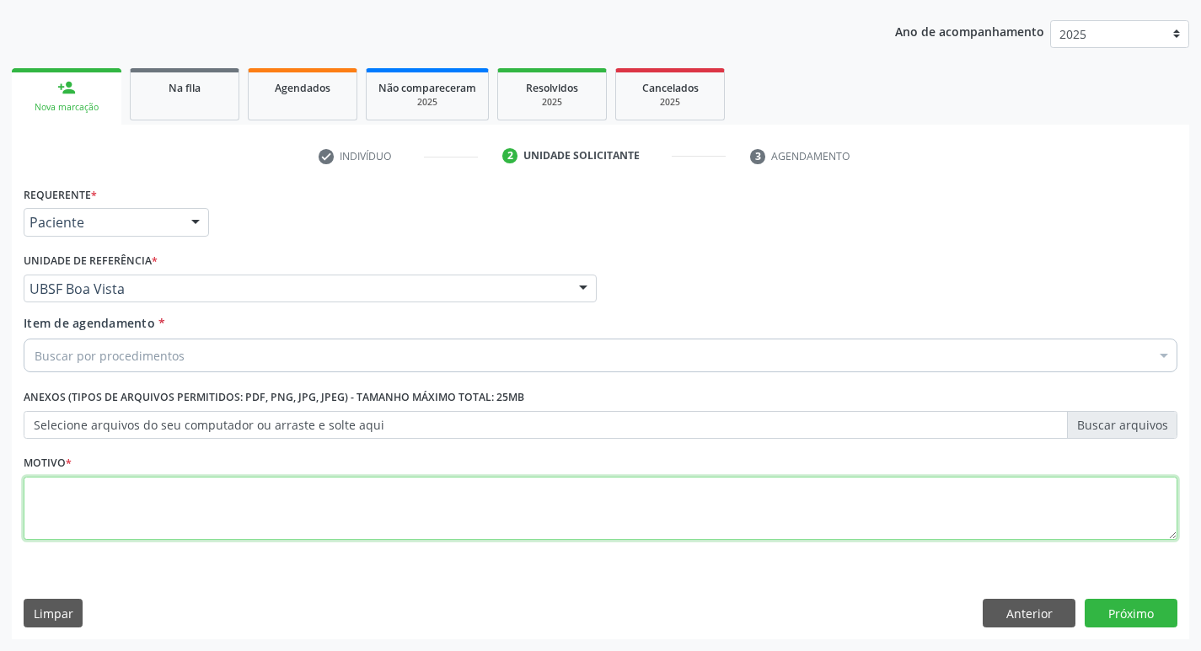
click at [109, 508] on textarea at bounding box center [601, 509] width 1154 height 64
type textarea "AVALIACAO"
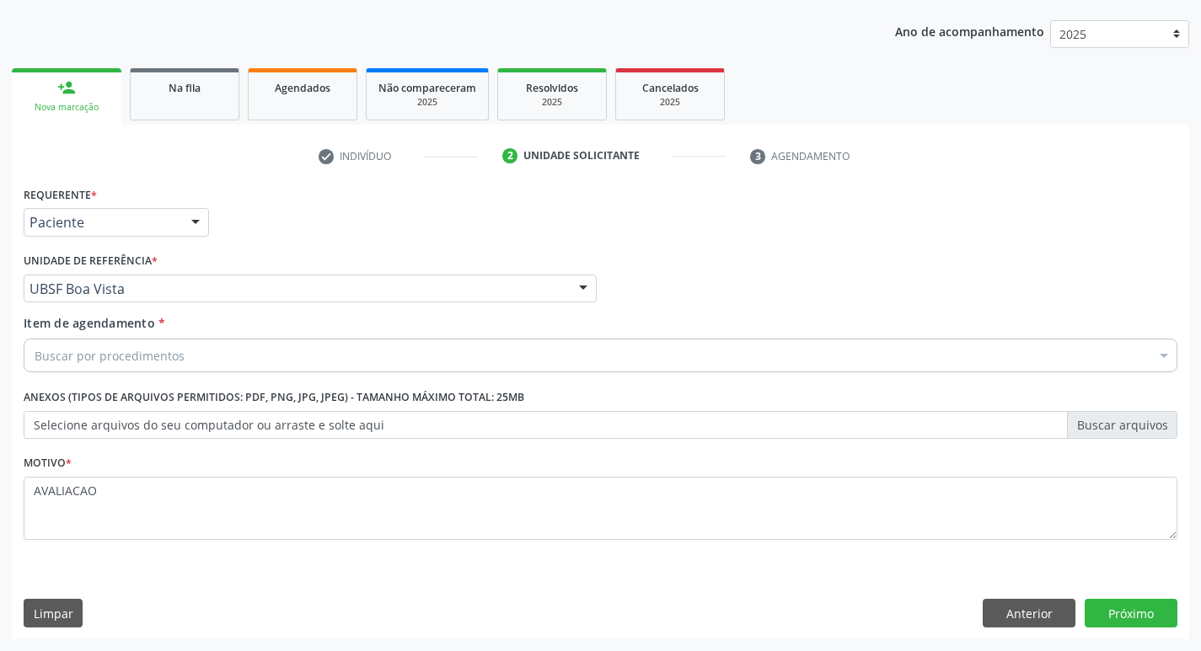
click at [118, 367] on div "Buscar por procedimentos" at bounding box center [601, 356] width 1154 height 34
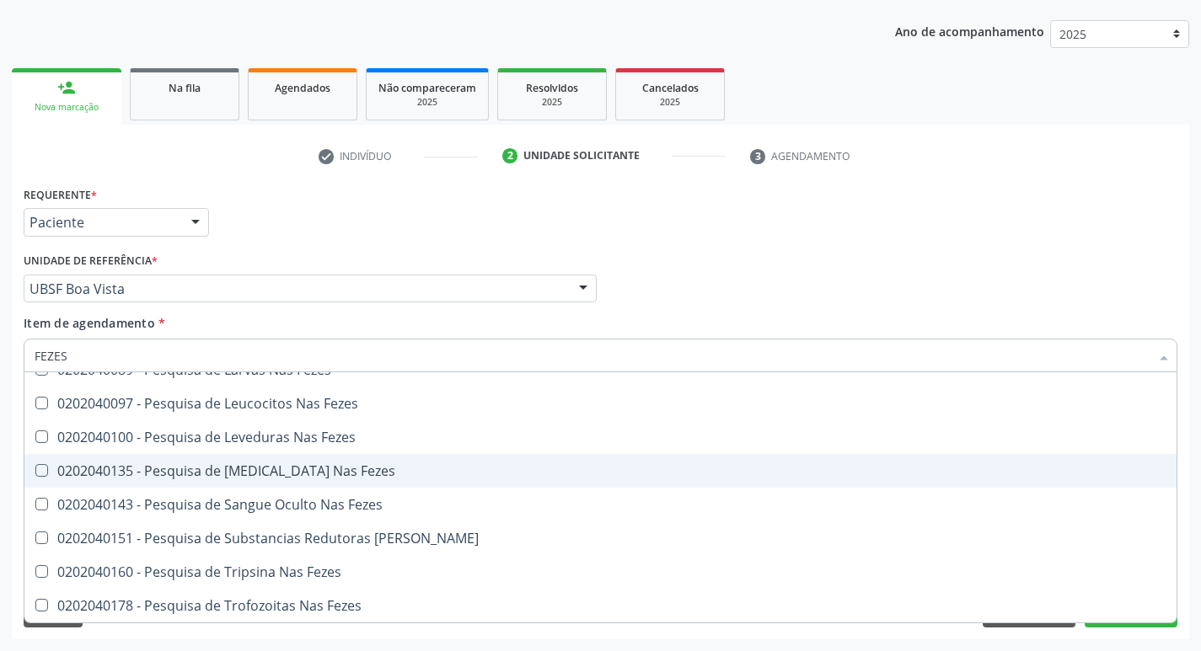
scroll to position [0, 0]
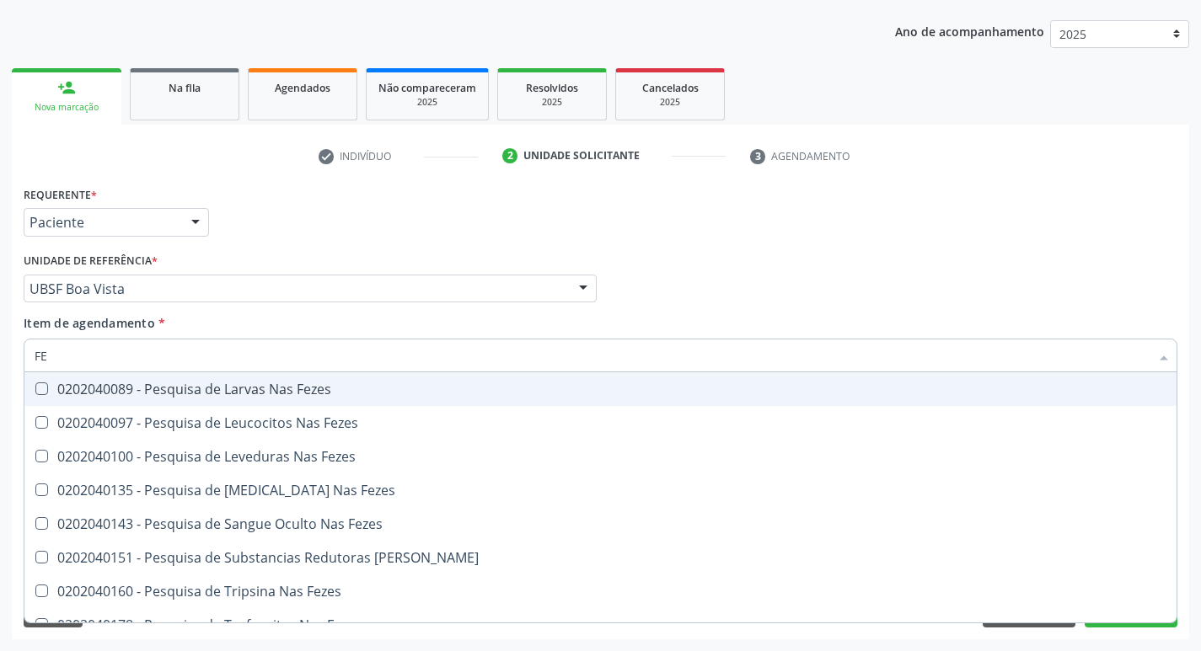
type input "F"
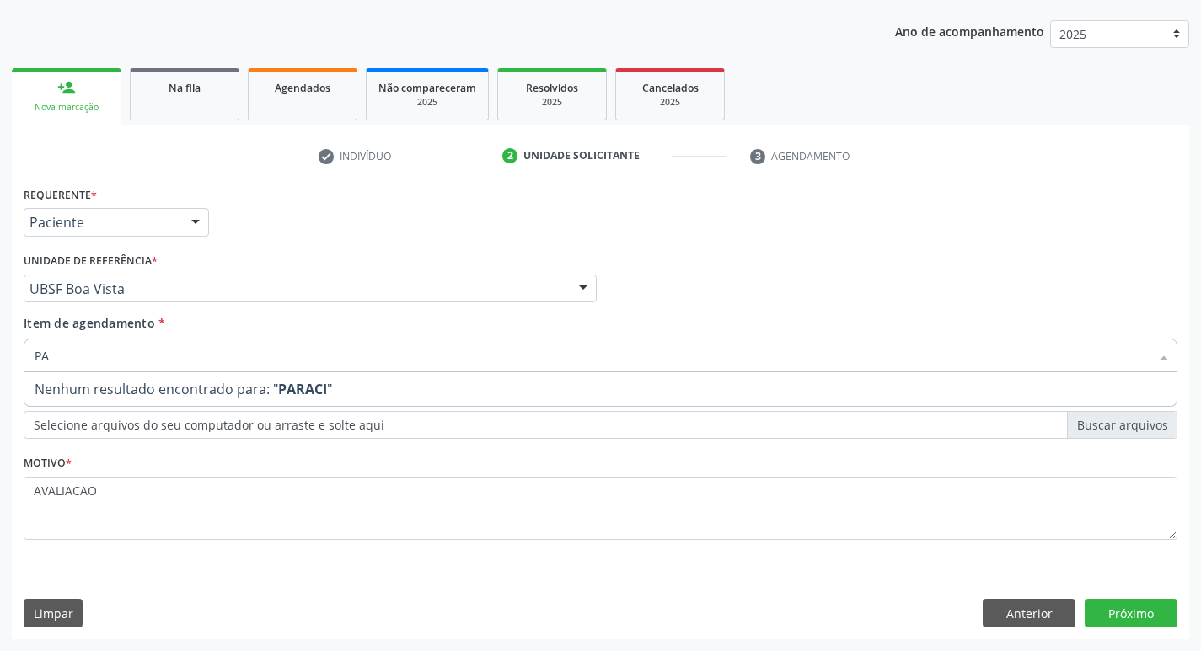
type input "P"
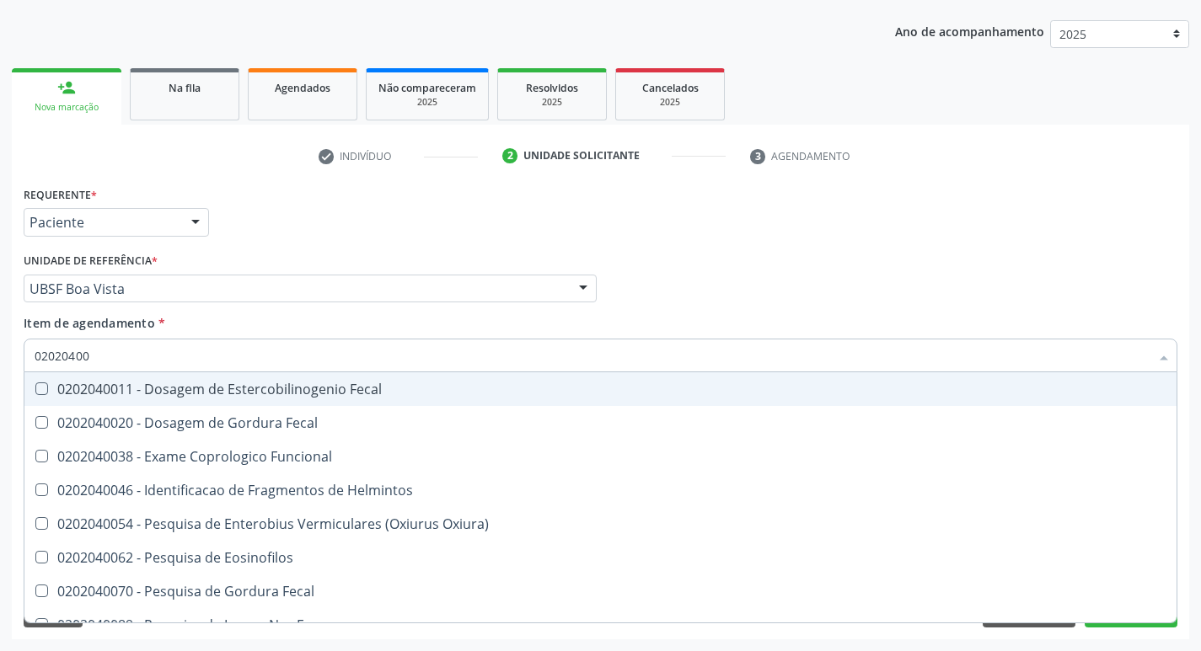
type input "020204003"
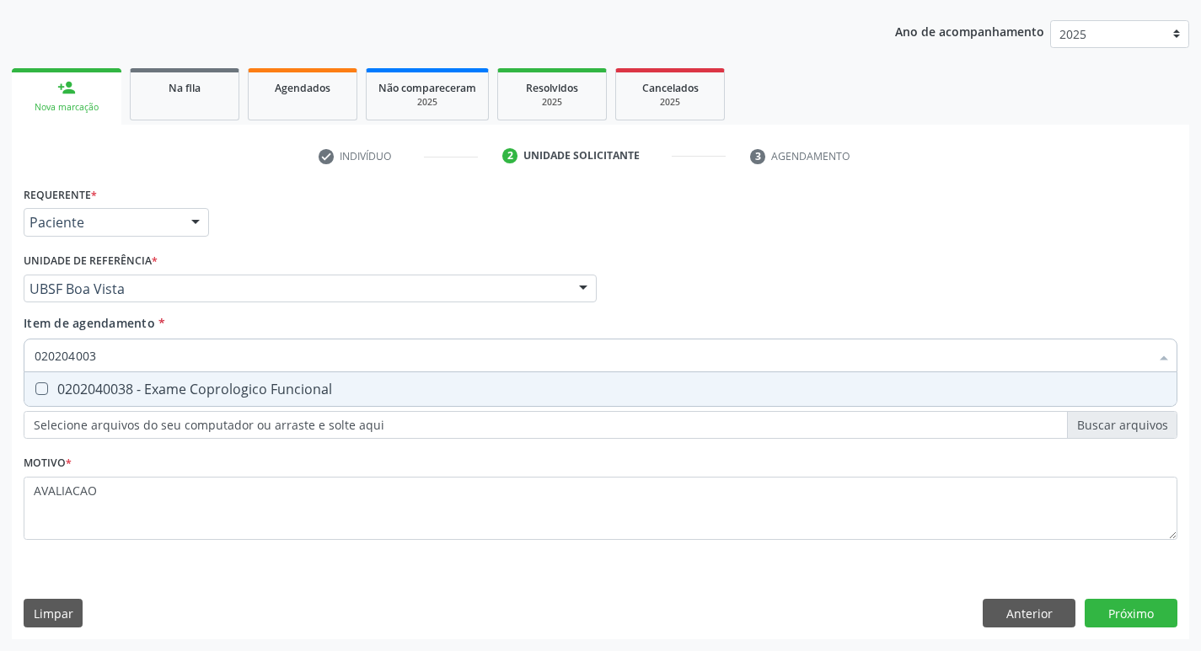
click at [78, 393] on div "0202040038 - Exame Coprologico Funcional" at bounding box center [601, 389] width 1132 height 13
checkbox Funcional "true"
click at [1125, 614] on div "Requerente * Paciente Médico(a) Enfermeiro(a) Paciente Nenhum resultado encontr…" at bounding box center [600, 411] width 1177 height 458
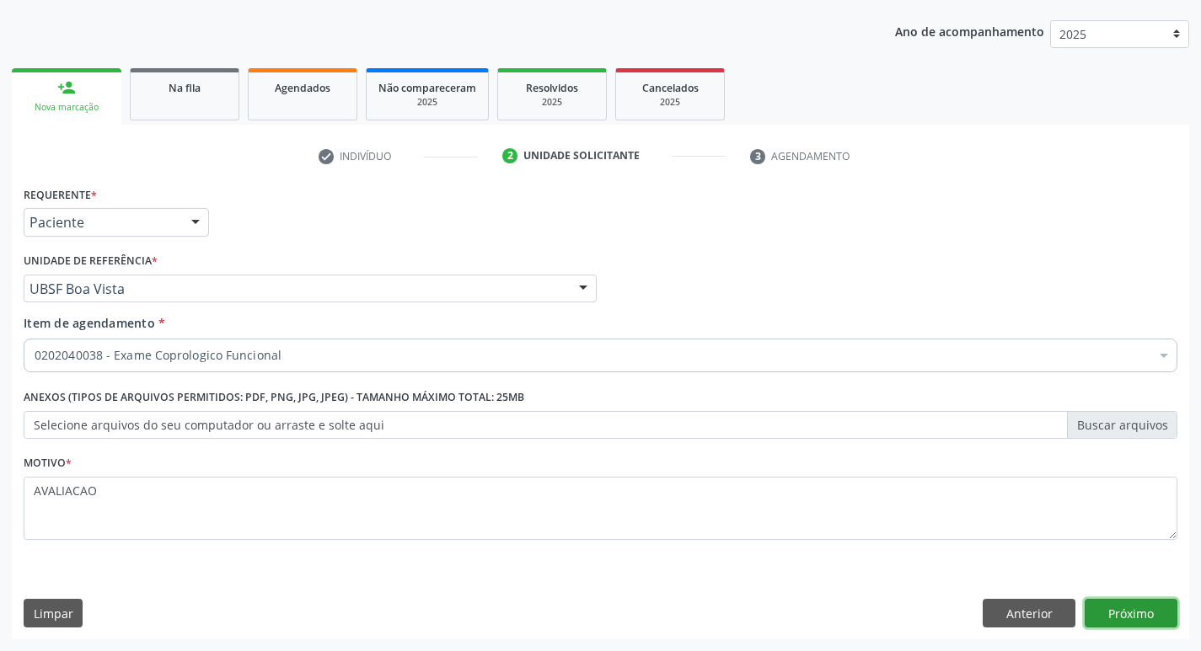
click at [1117, 616] on button "Próximo" at bounding box center [1131, 613] width 93 height 29
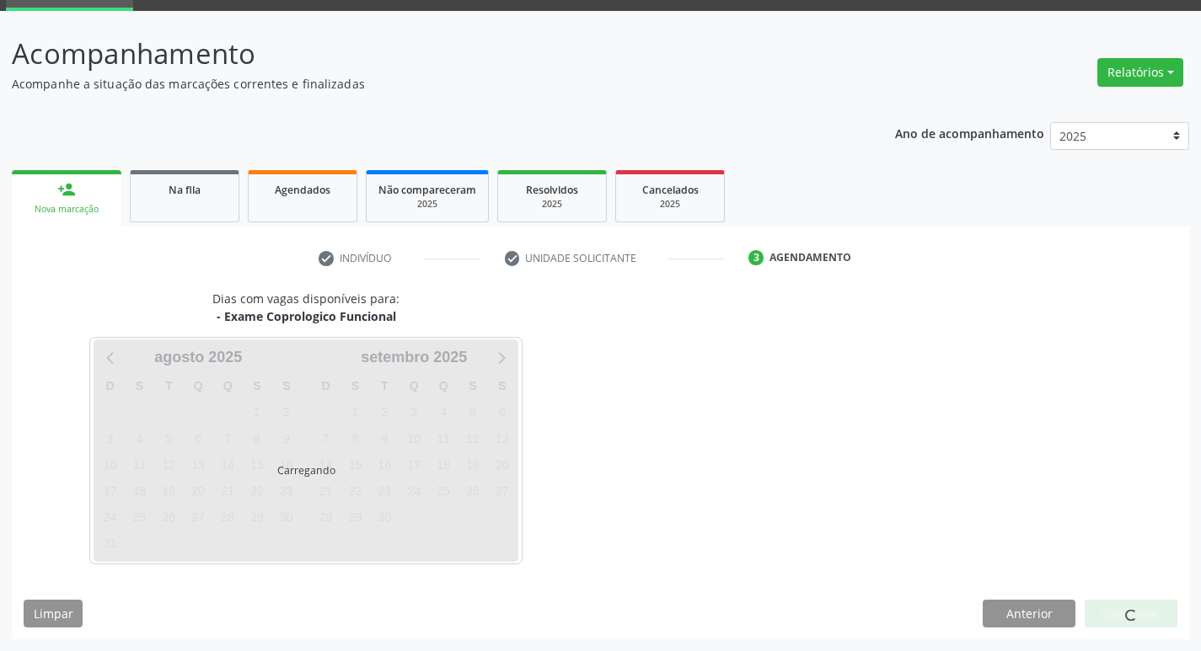
scroll to position [82, 0]
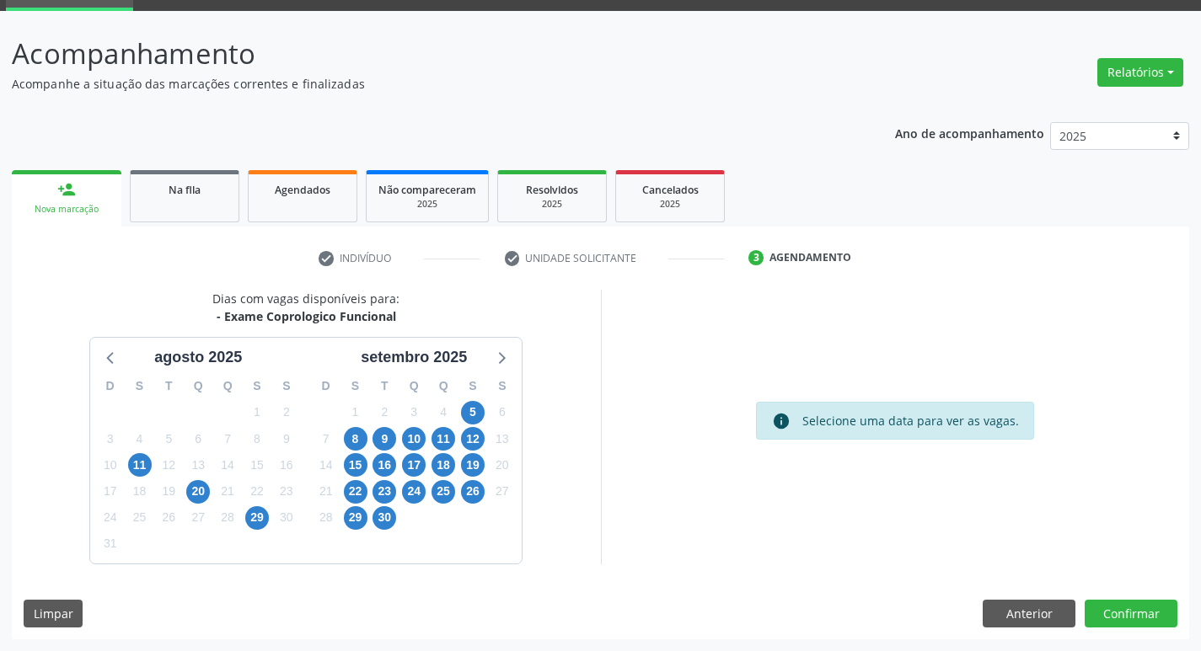
click at [486, 406] on div "5" at bounding box center [472, 412] width 29 height 26
click at [471, 406] on span "5" at bounding box center [473, 413] width 24 height 24
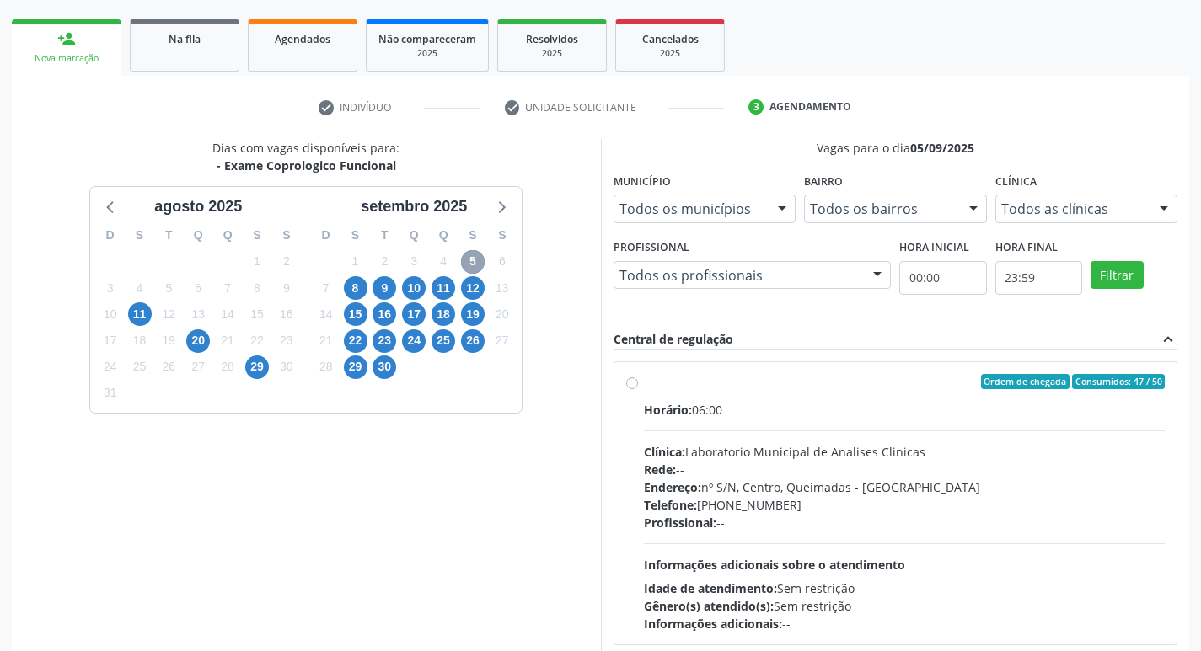
scroll to position [325, 0]
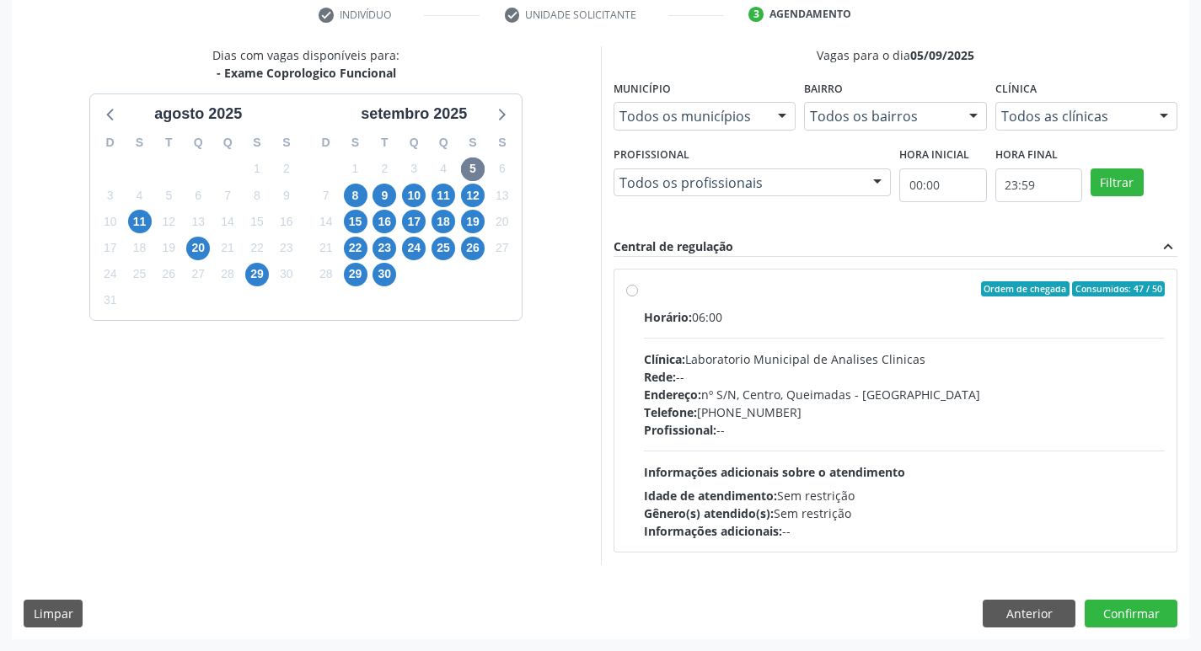
click at [721, 399] on div "Endereço: nº S/N, Centro, Queimadas - [GEOGRAPHIC_DATA]" at bounding box center [905, 395] width 522 height 18
click at [638, 297] on input "Ordem de chegada Consumidos: 47 / 50 Horário: 06:00 Clínica: Laboratorio Munici…" at bounding box center [632, 288] width 12 height 15
radio input "true"
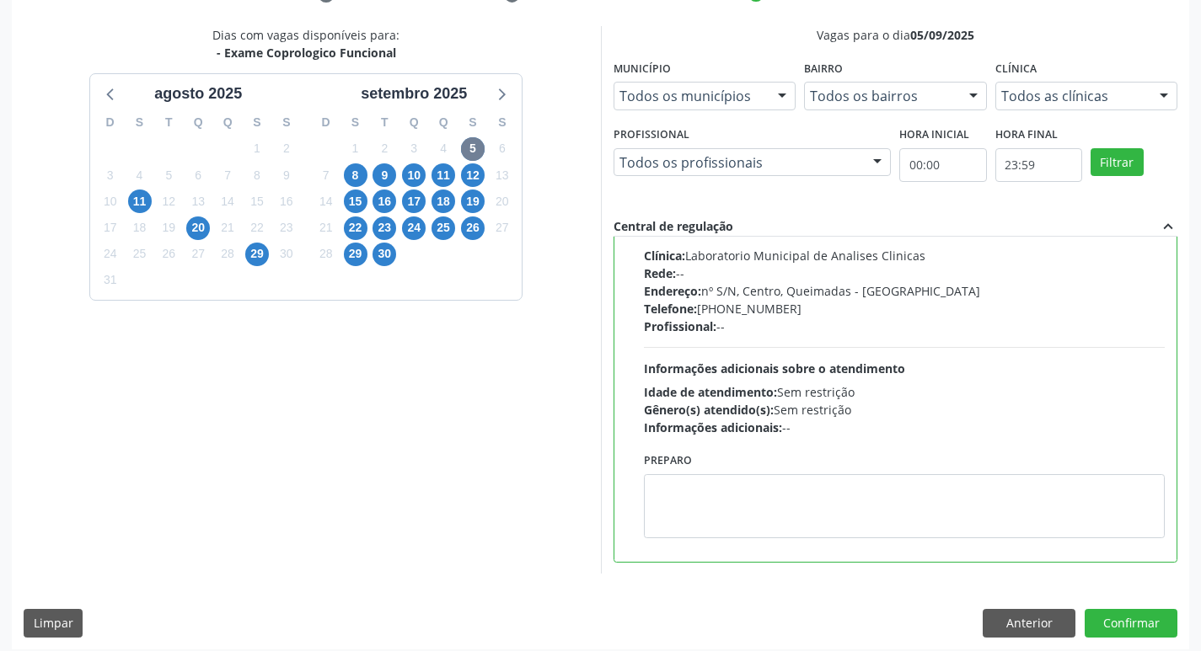
scroll to position [356, 0]
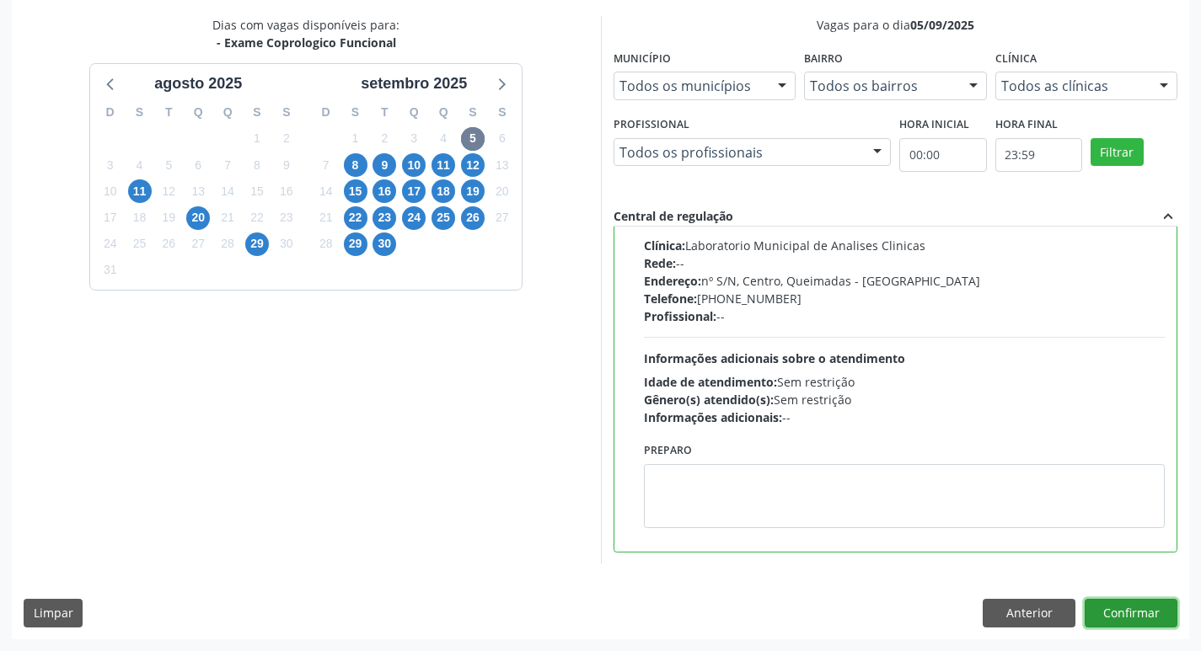
click at [1126, 610] on button "Confirmar" at bounding box center [1131, 613] width 93 height 29
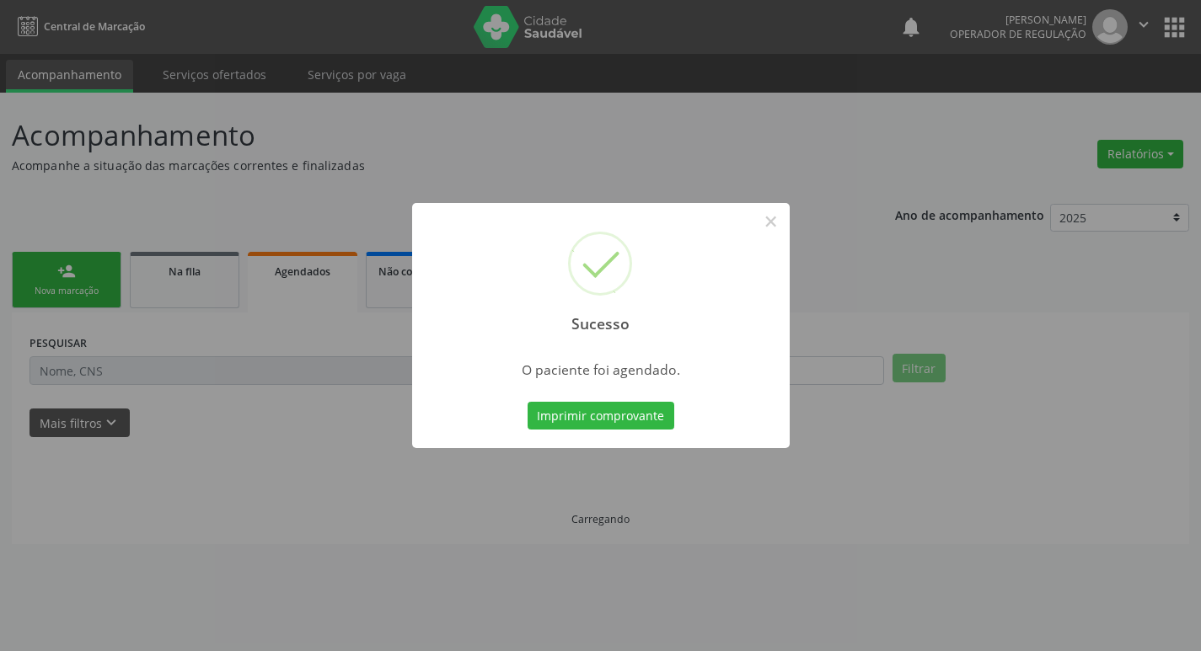
scroll to position [0, 0]
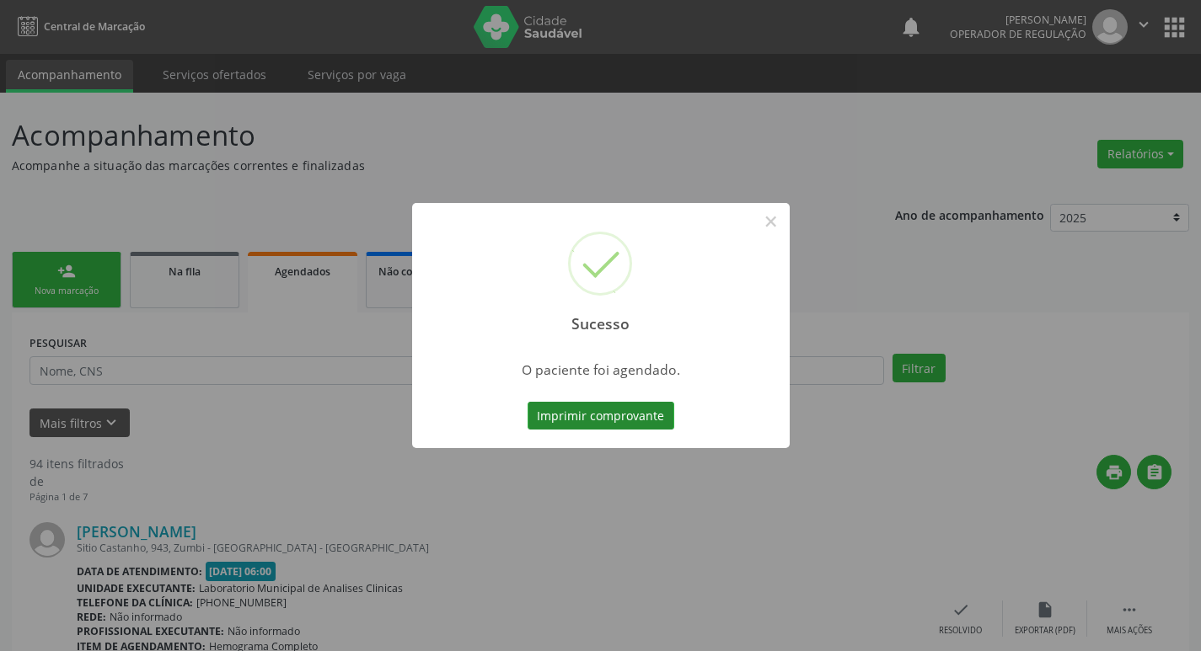
click at [559, 425] on button "Imprimir comprovante" at bounding box center [601, 416] width 147 height 29
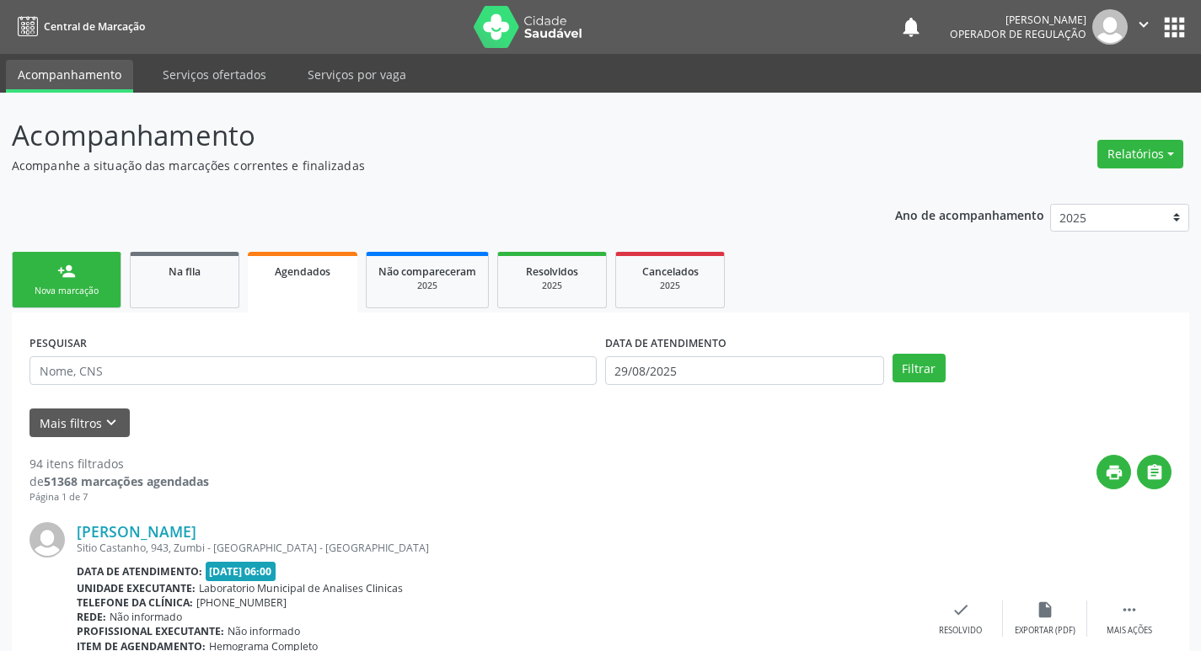
click at [85, 284] on link "person_add Nova marcação" at bounding box center [67, 280] width 110 height 56
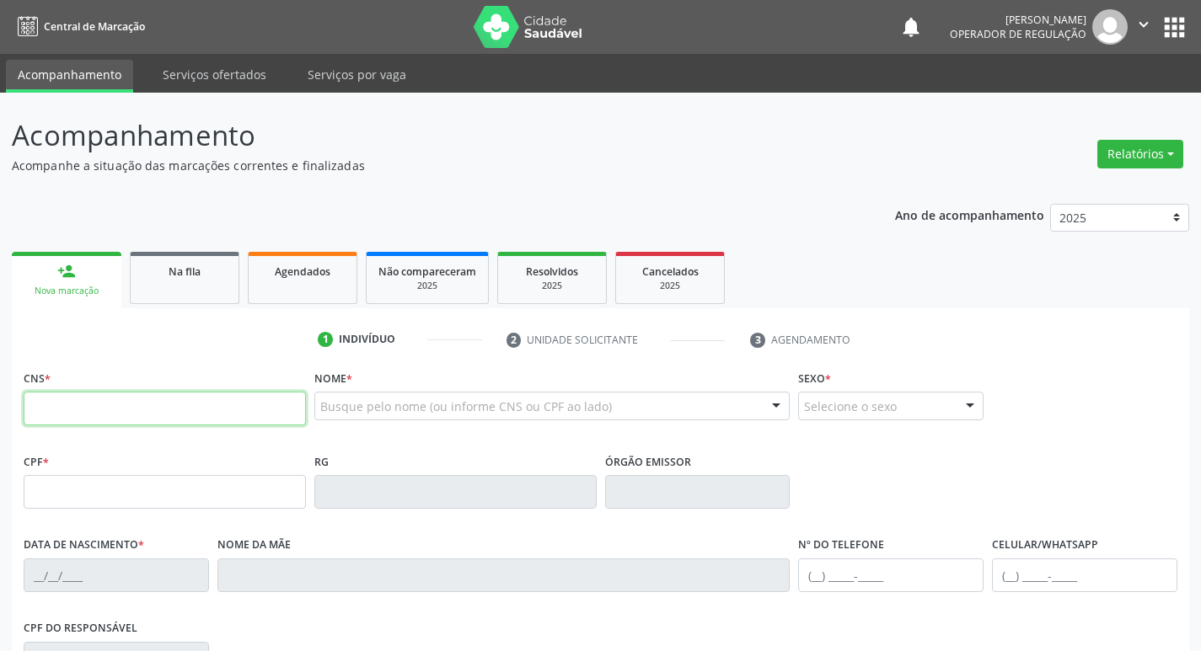
click at [147, 414] on input "text" at bounding box center [165, 409] width 282 height 34
type input "704 0068 4212 1563"
type input "153.787.384-90"
type input "10/03/2018"
type input "Edileuza de Lima Come"
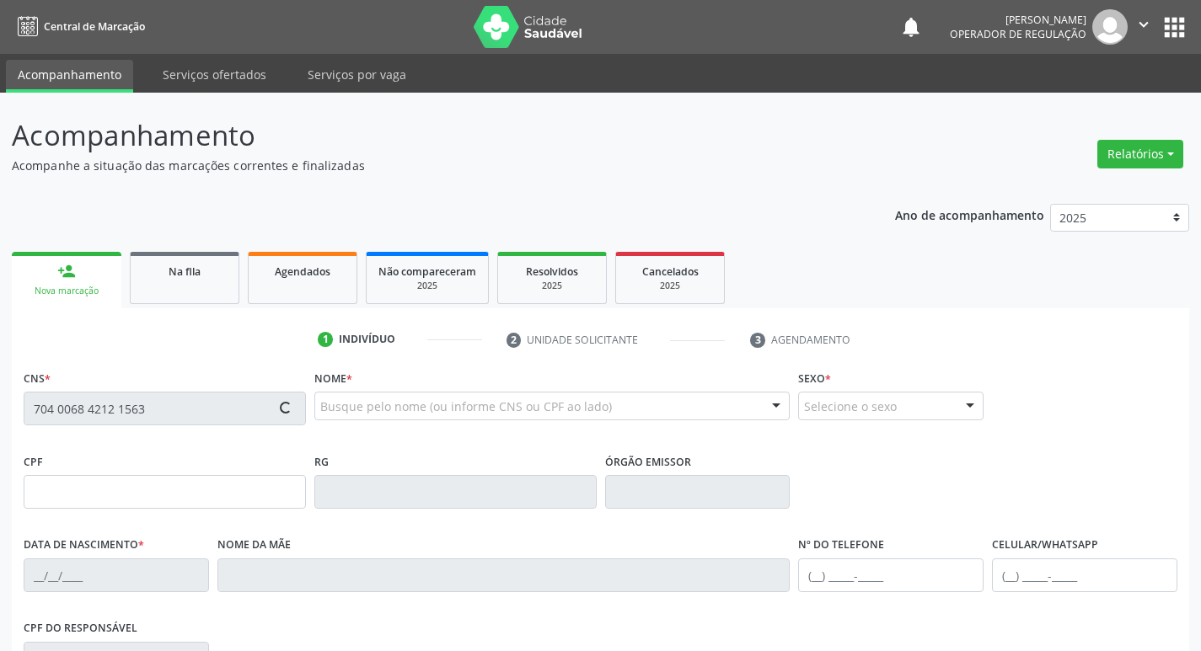
type input "(83) 99135-6423"
type input "097.766.254-36"
type input "S/N"
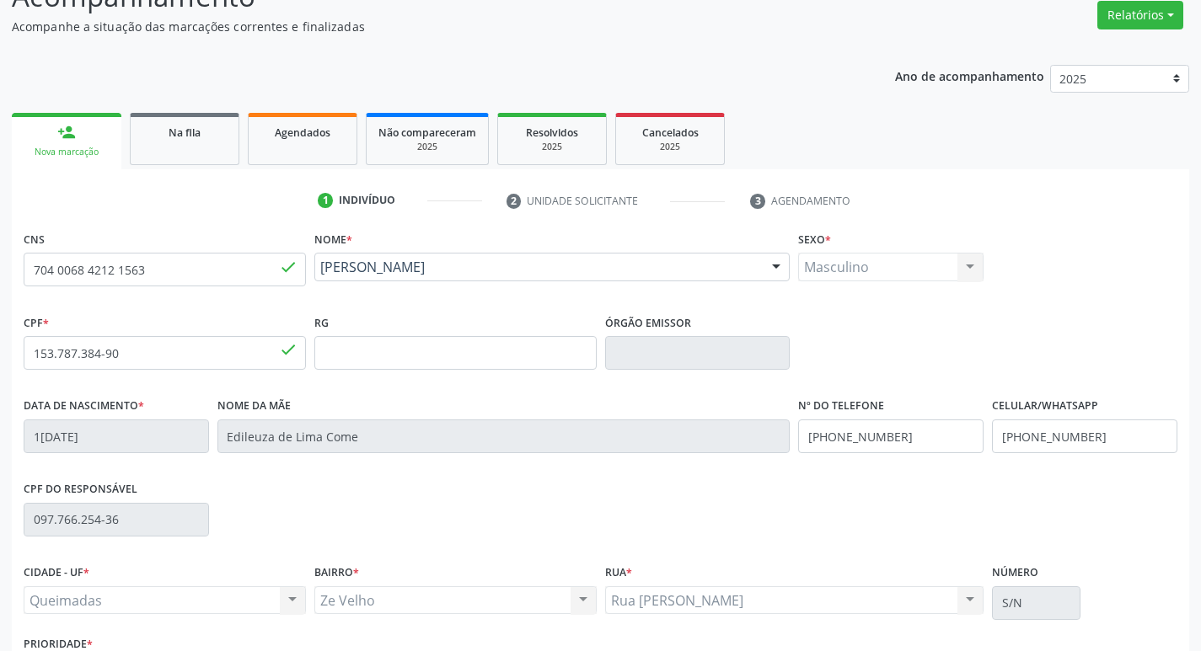
scroll to position [262, 0]
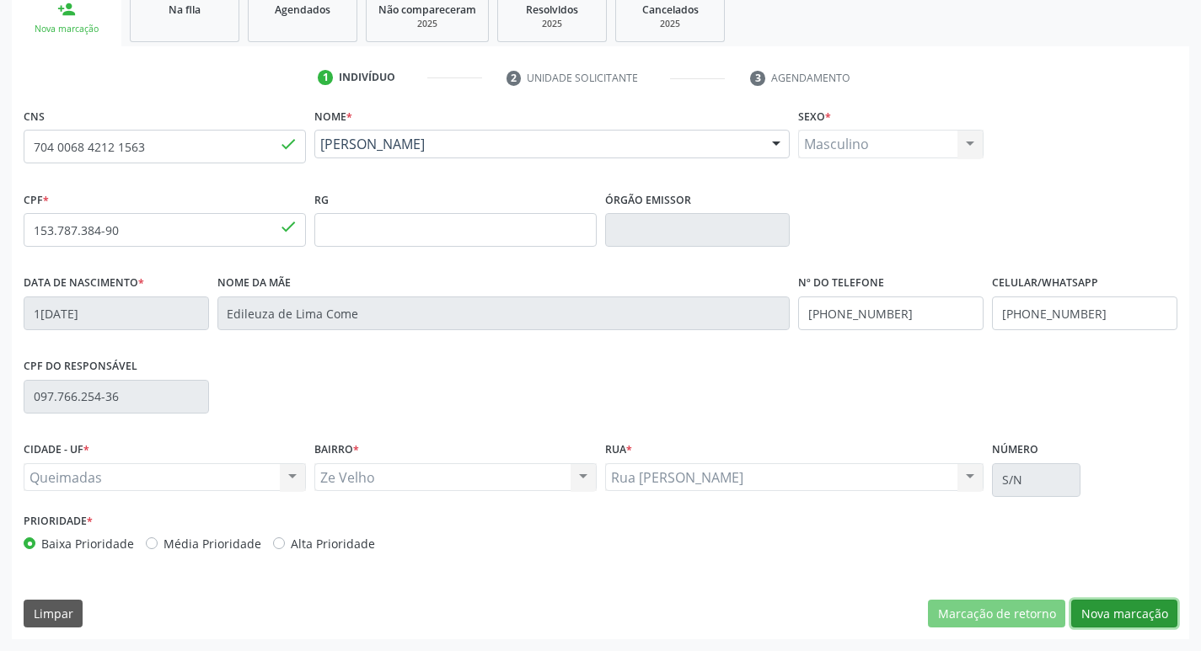
click at [1114, 616] on button "Nova marcação" at bounding box center [1124, 614] width 106 height 29
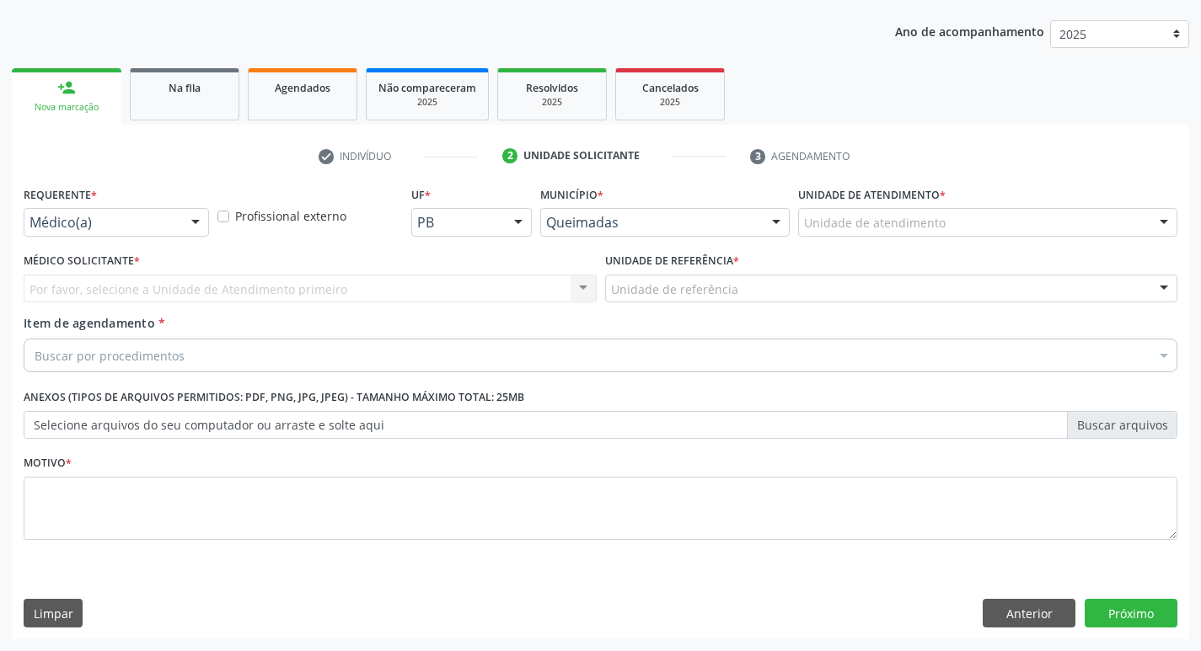
scroll to position [184, 0]
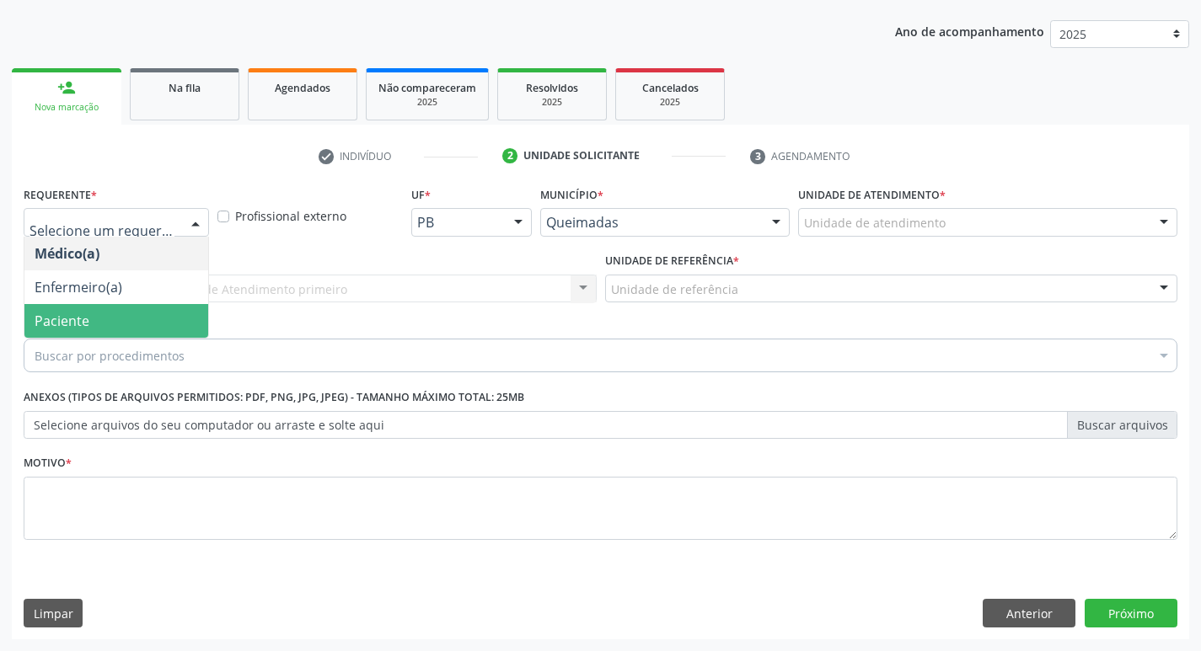
click at [114, 313] on span "Paciente" at bounding box center [116, 321] width 184 height 34
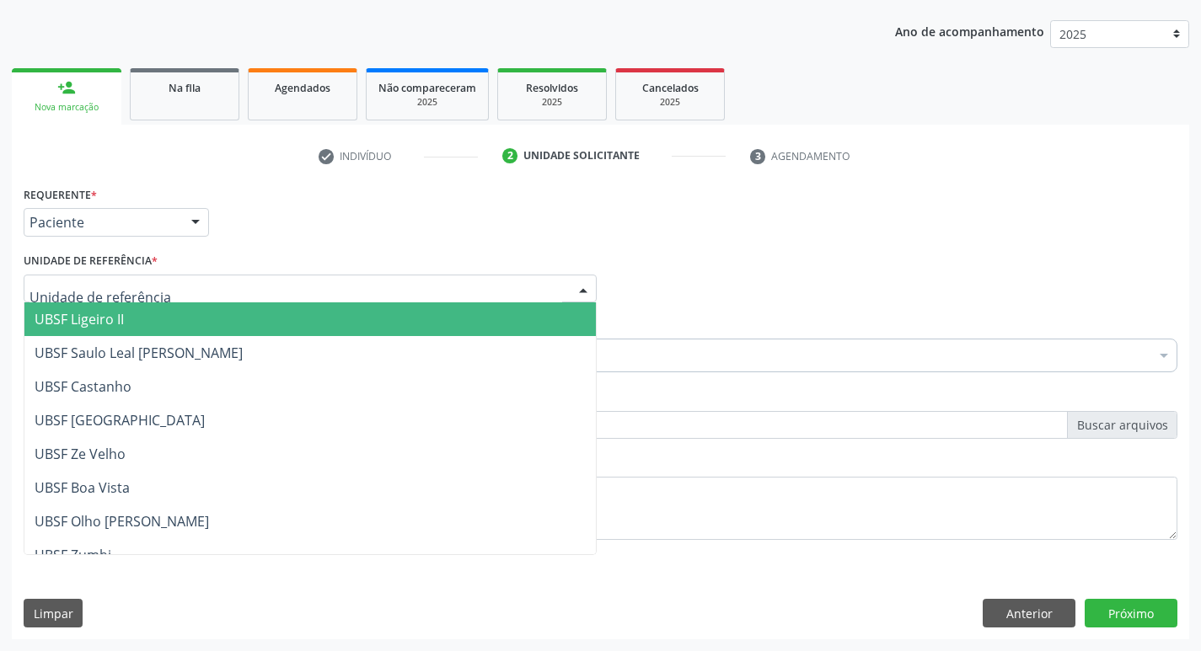
type input "Z"
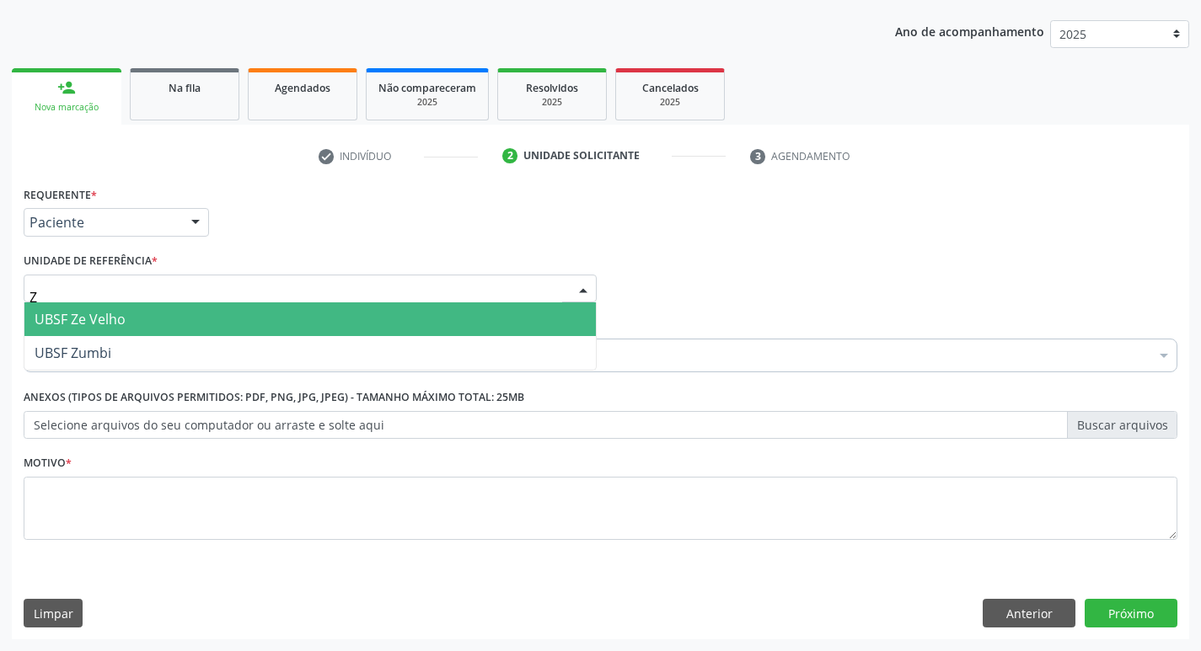
click at [117, 333] on span "UBSF Ze Velho" at bounding box center [309, 320] width 571 height 34
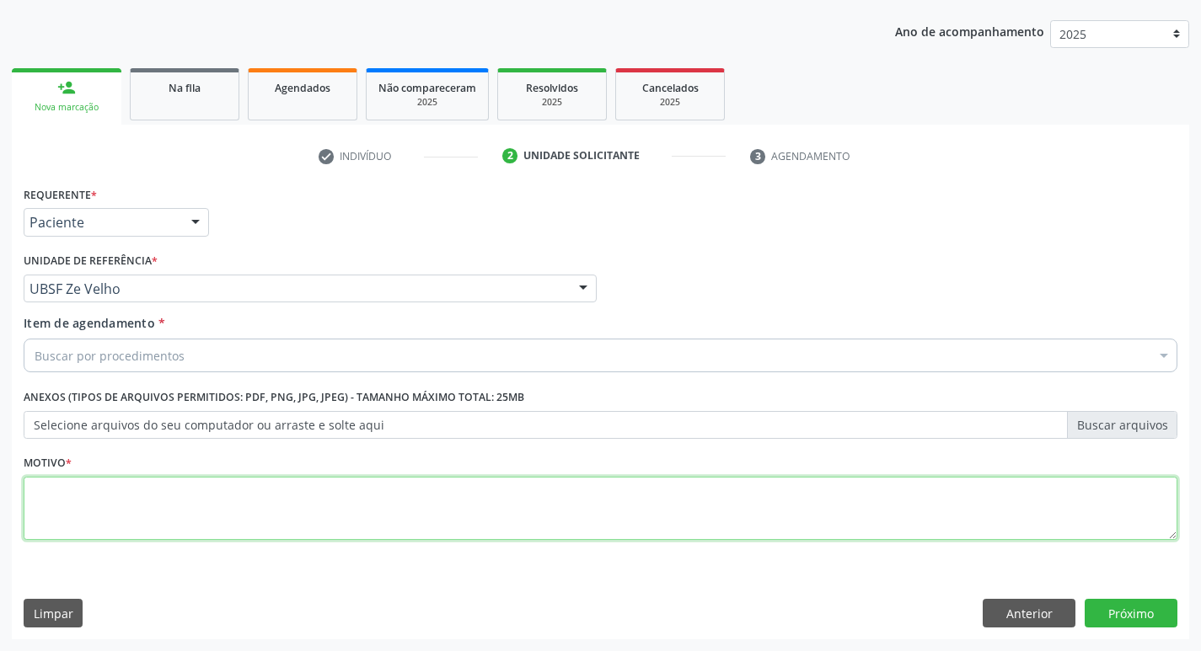
click at [135, 497] on textarea at bounding box center [601, 509] width 1154 height 64
type textarea "AVALIACAO"
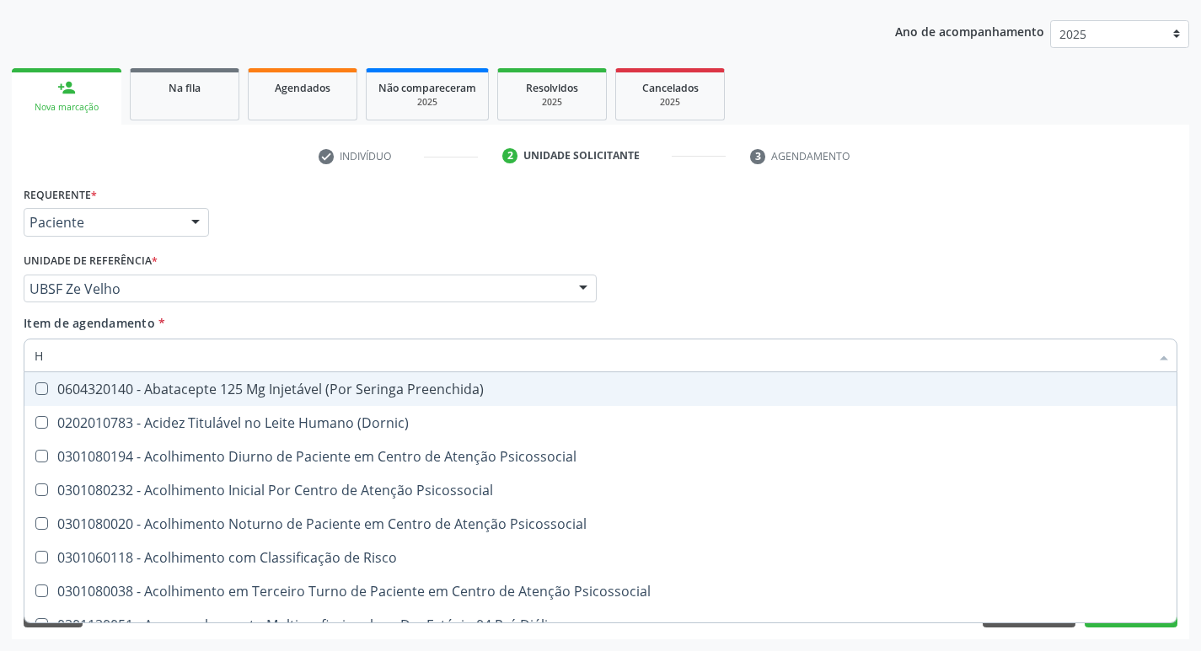
type input "HEMOGR"
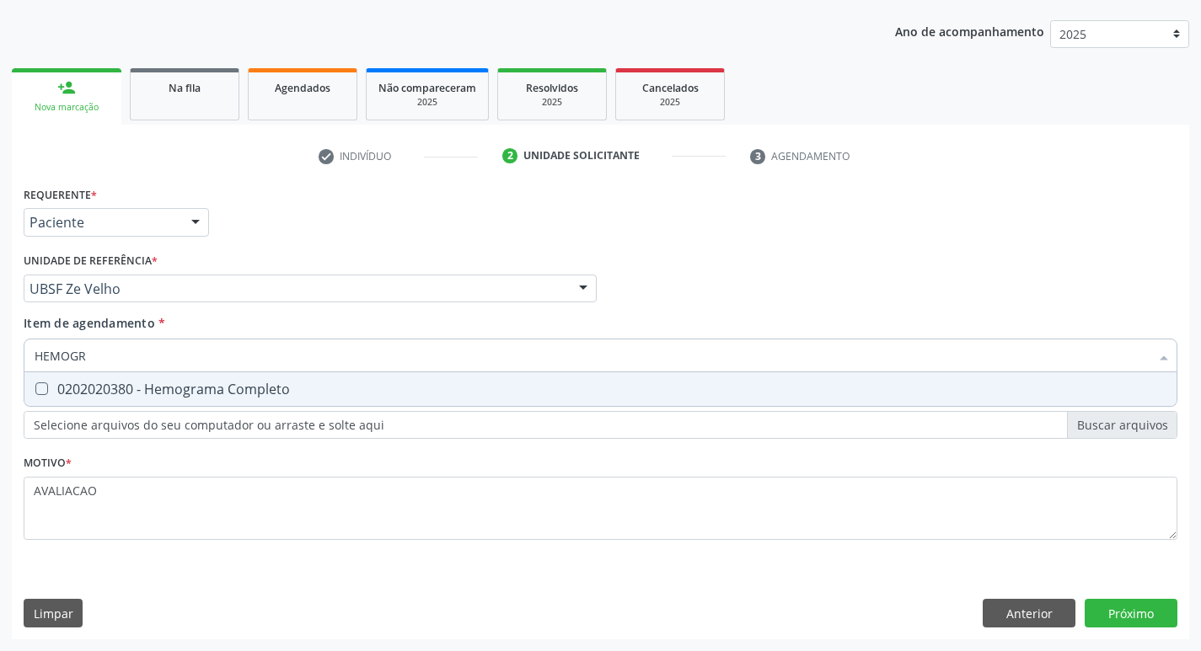
click at [181, 401] on span "0202020380 - Hemograma Completo" at bounding box center [600, 390] width 1152 height 34
checkbox Completo "true"
type input "HEMOG"
checkbox Completo "false"
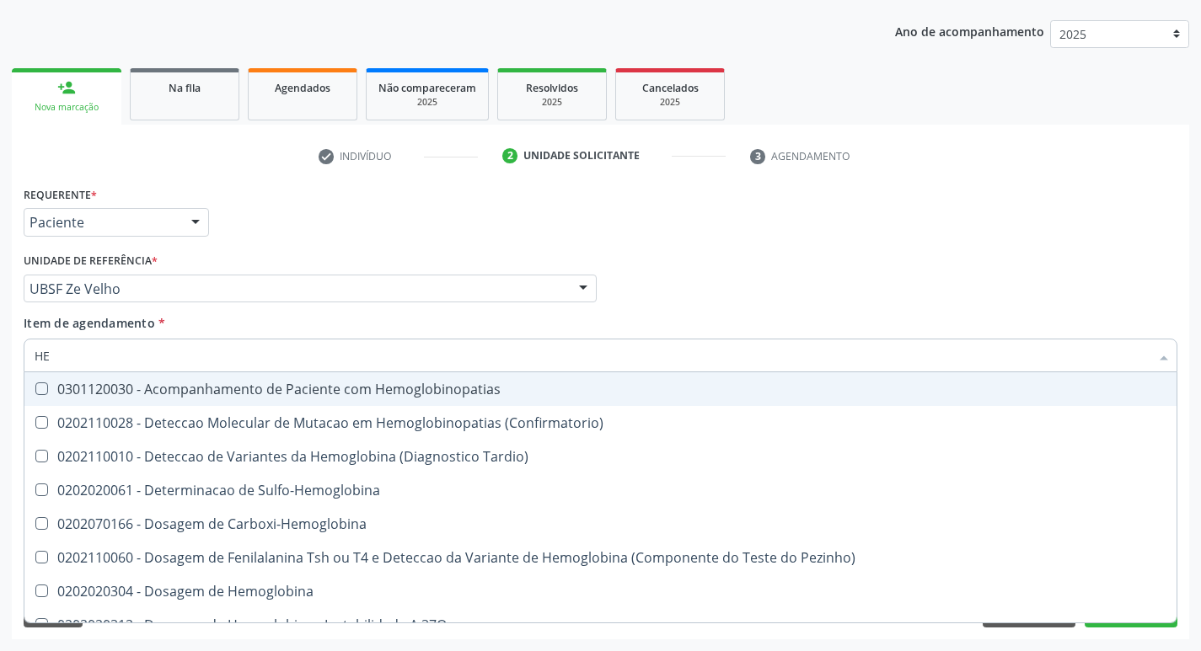
type input "H"
checkbox Completo "false"
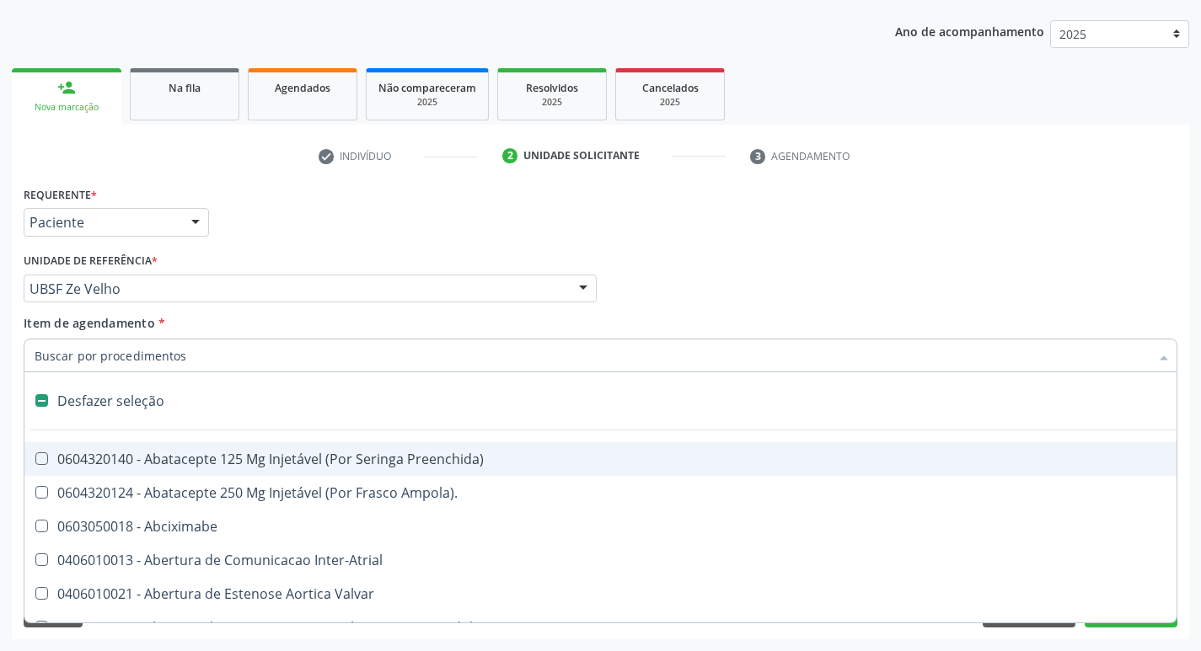
type input "G"
checkbox Persistente "true"
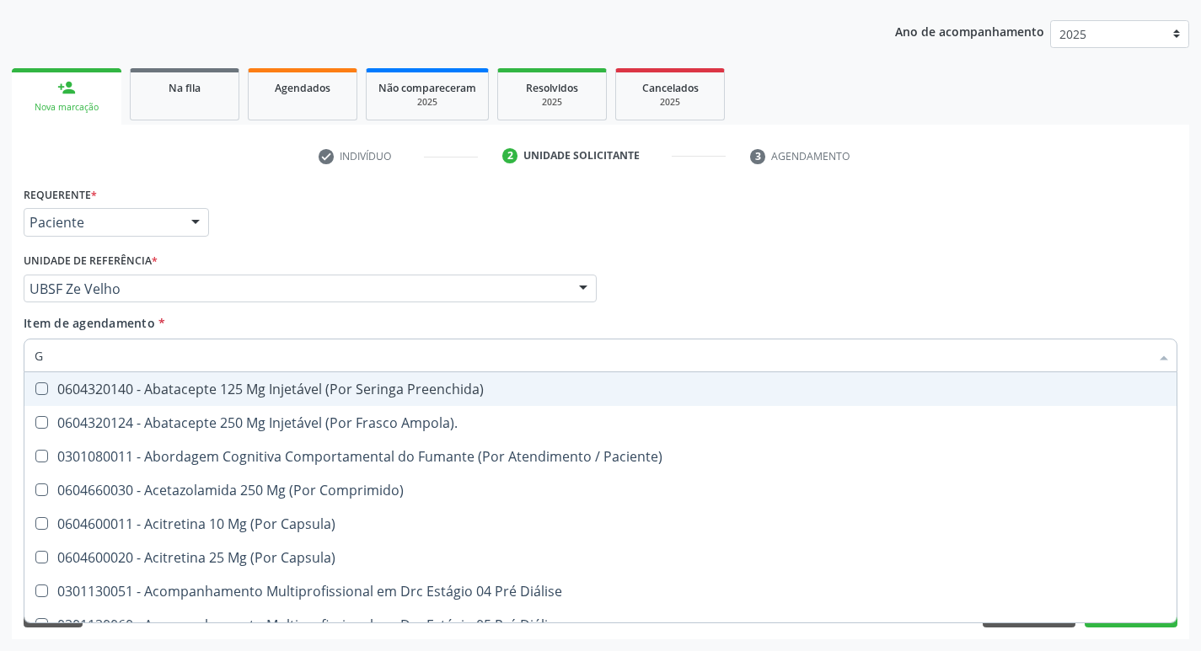
type input "GLICOSE"
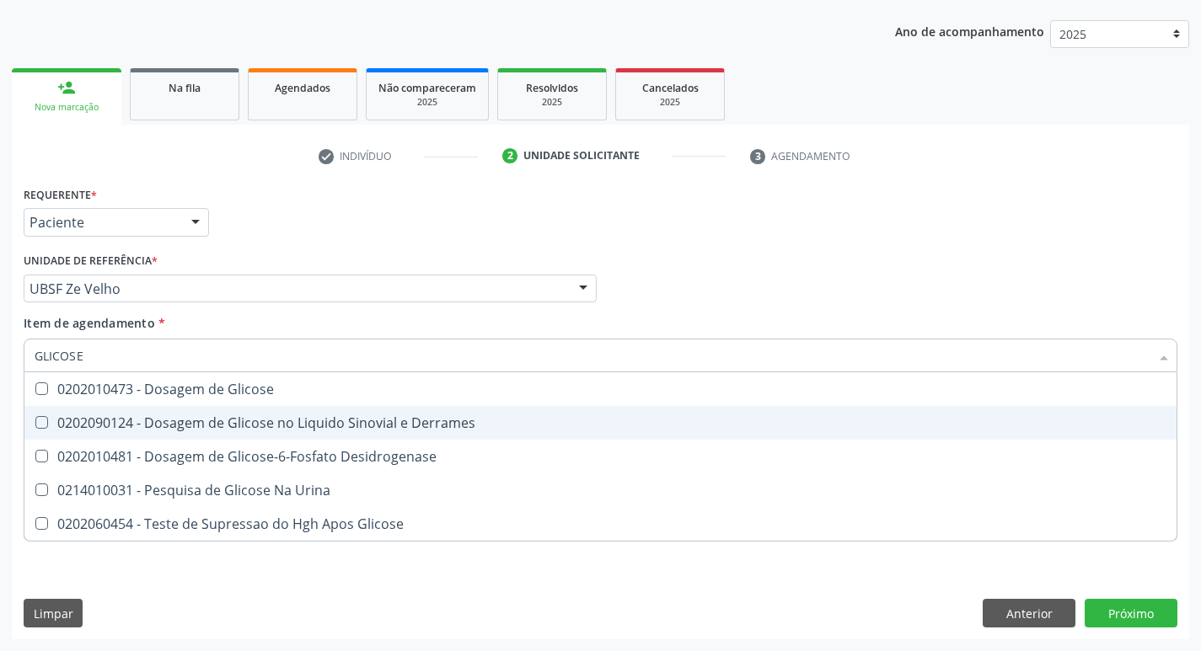
click at [178, 395] on div "0202010473 - Dosagem de Glicose" at bounding box center [601, 389] width 1132 height 13
checkbox Glicose "true"
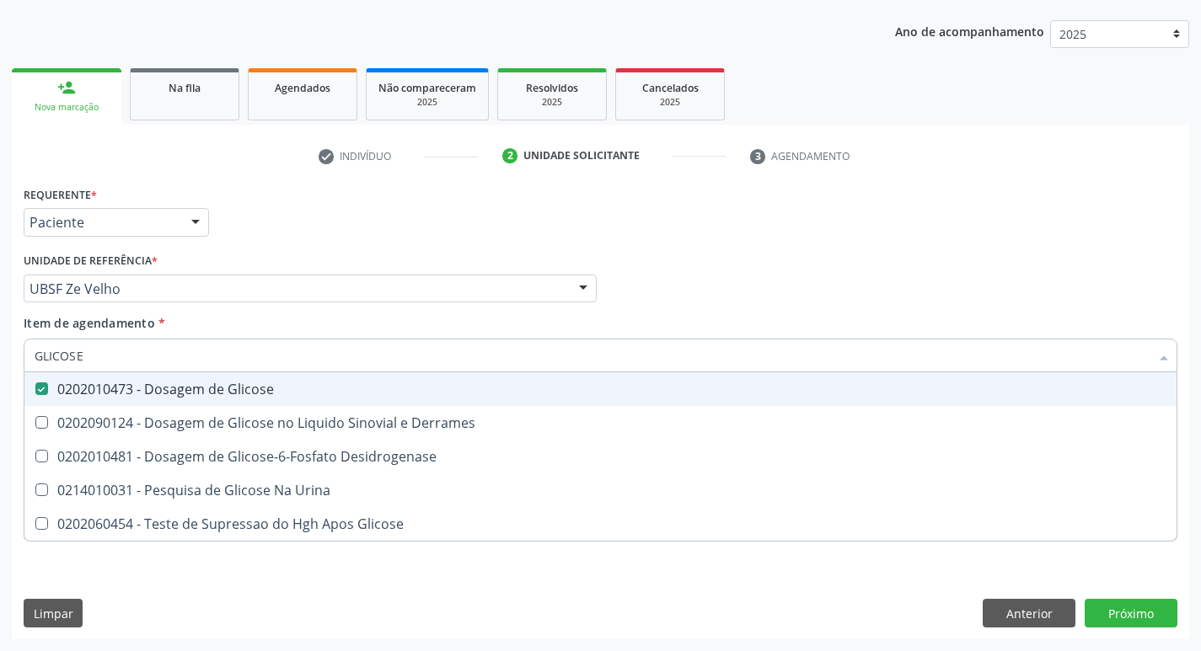
type input "GLICOS"
checkbox Glicose "false"
checkbox Derrames "true"
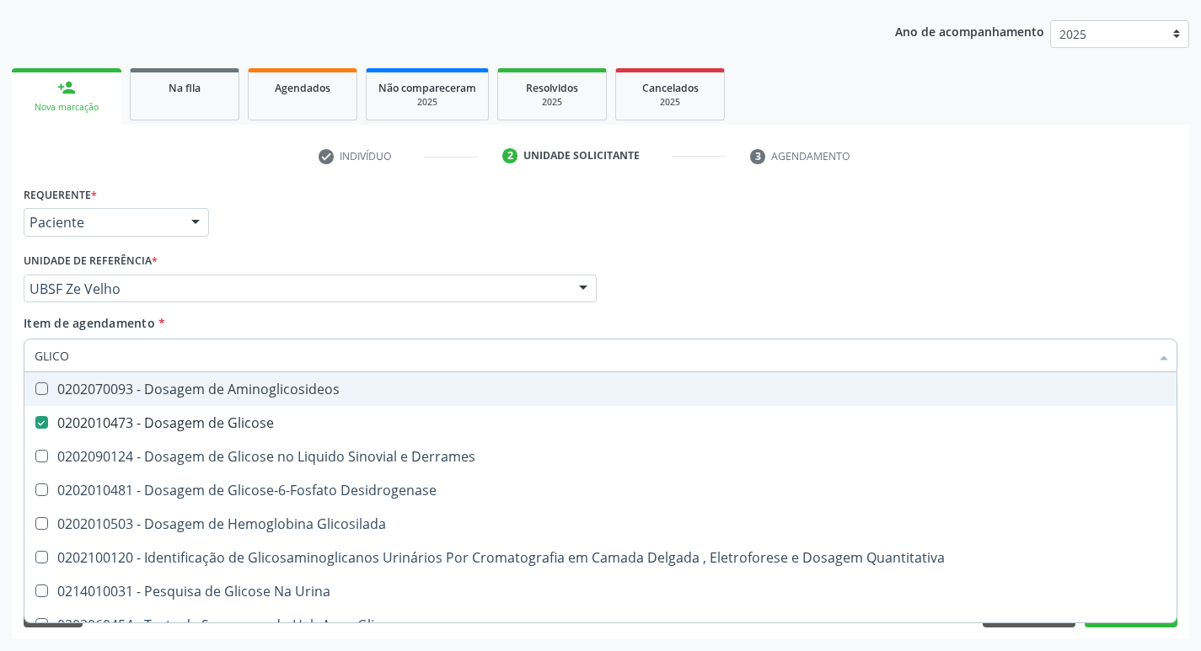
type input "GLIC"
checkbox Glicose "false"
checkbox Derrames "false"
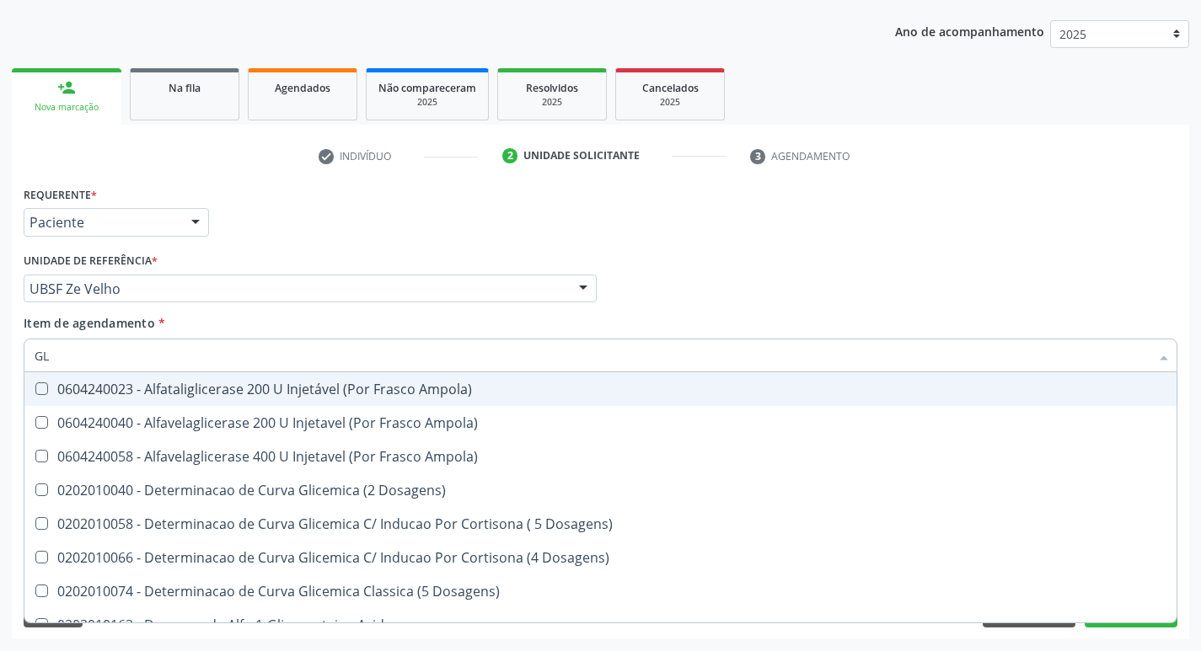
type input "G"
checkbox Glicose "false"
checkbox Derrames "false"
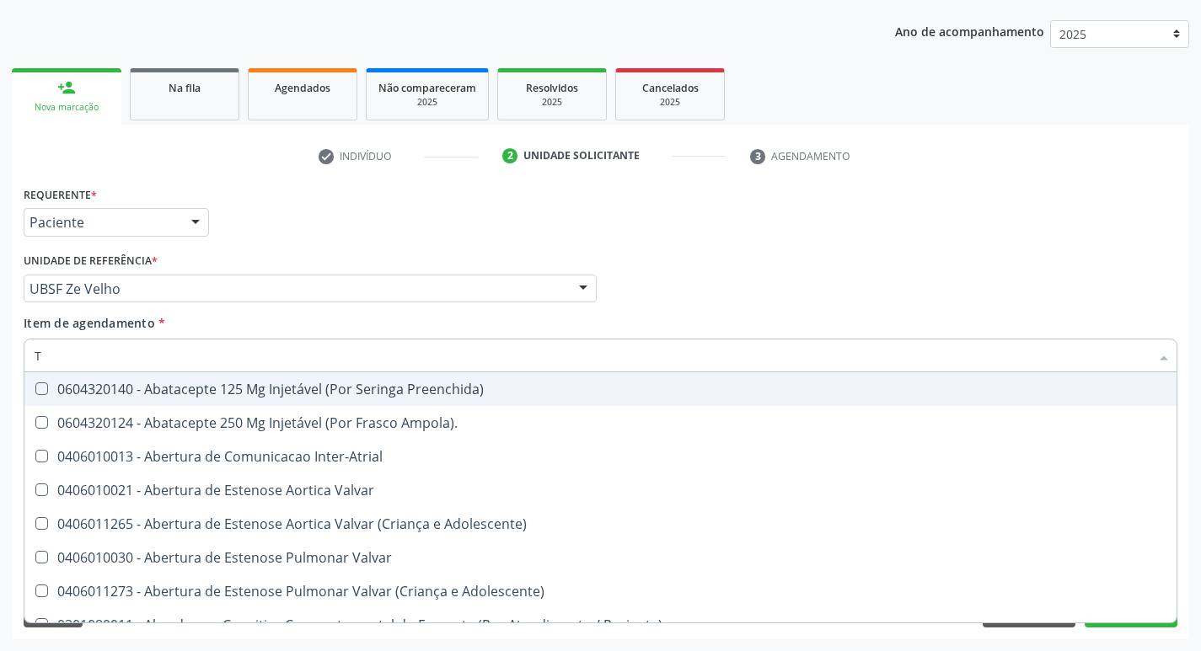
type input "TEMPO DE C"
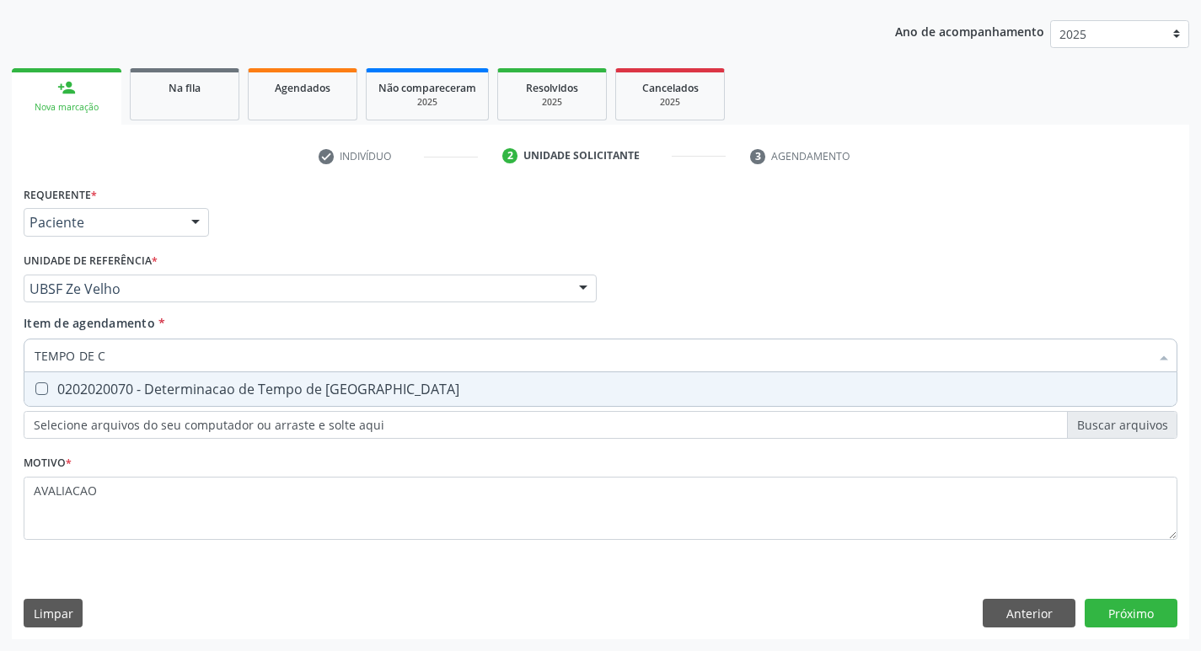
click at [296, 384] on div "0202020070 - Determinacao de Tempo de [GEOGRAPHIC_DATA]" at bounding box center [601, 389] width 1132 height 13
checkbox Coagulacao "true"
click at [1130, 610] on div "Requerente * Paciente Médico(a) Enfermeiro(a) Paciente Nenhum resultado encontr…" at bounding box center [600, 411] width 1177 height 458
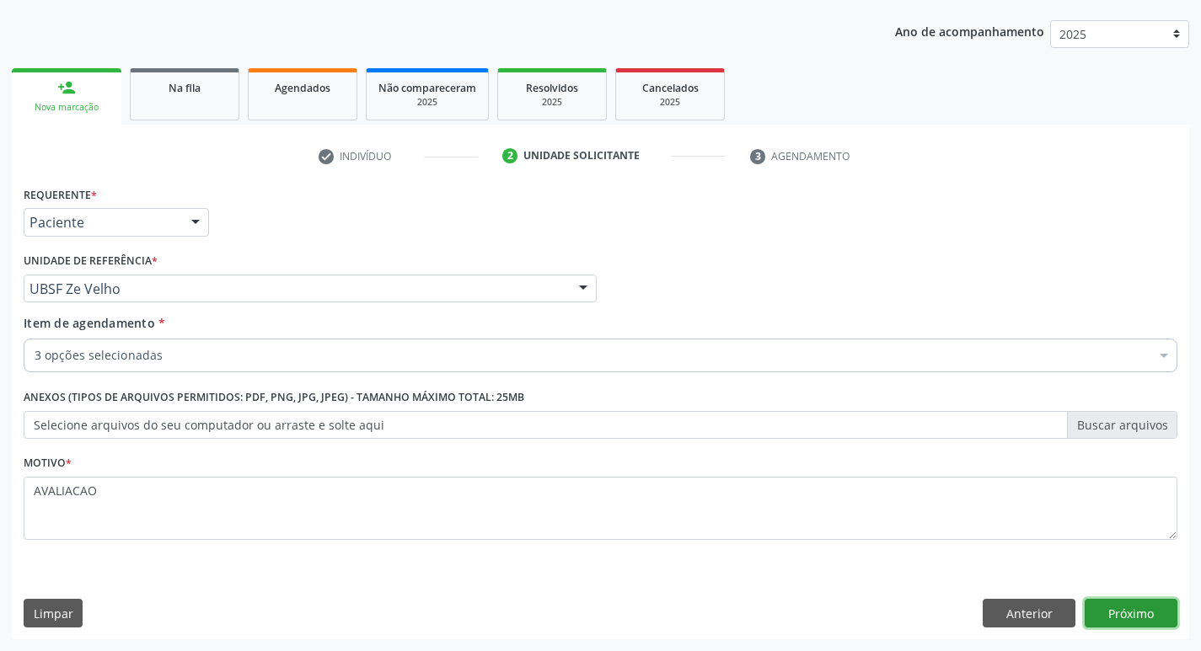
click at [1148, 614] on button "Próximo" at bounding box center [1131, 613] width 93 height 29
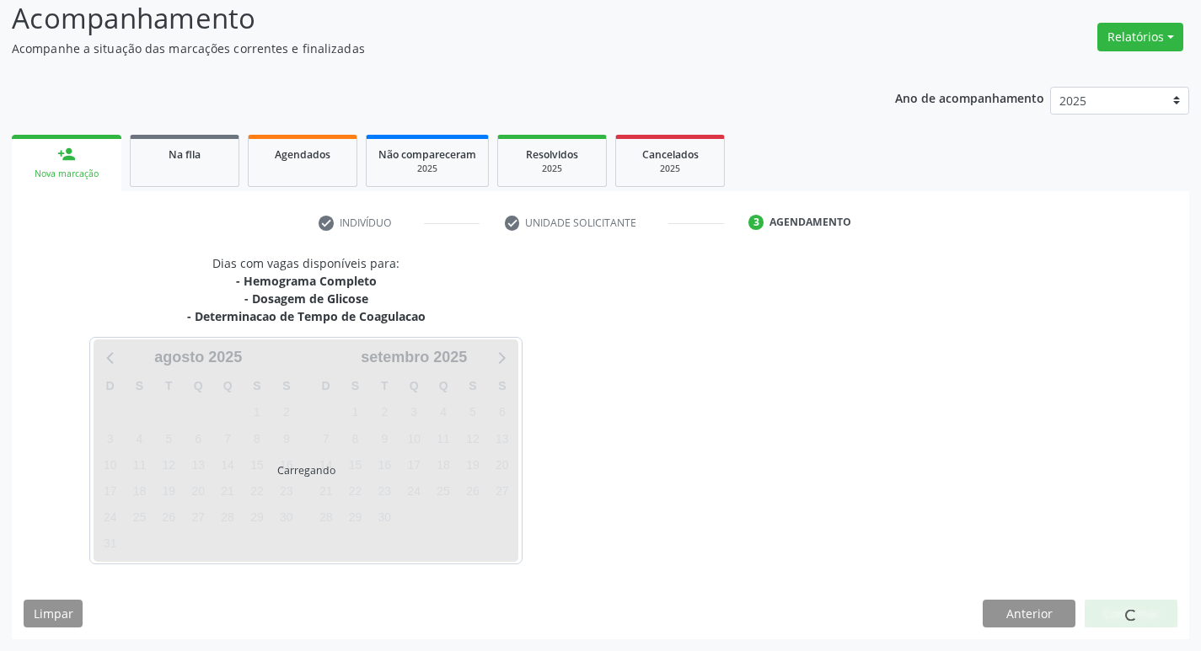
scroll to position [117, 0]
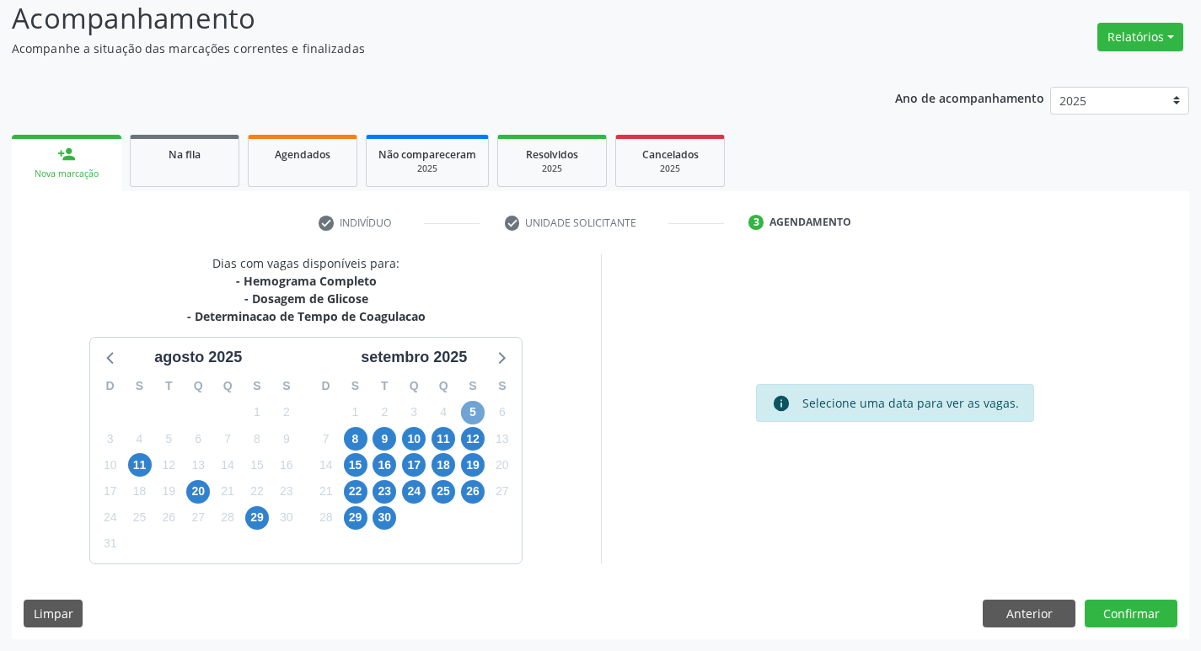
click at [474, 410] on span "5" at bounding box center [473, 413] width 24 height 24
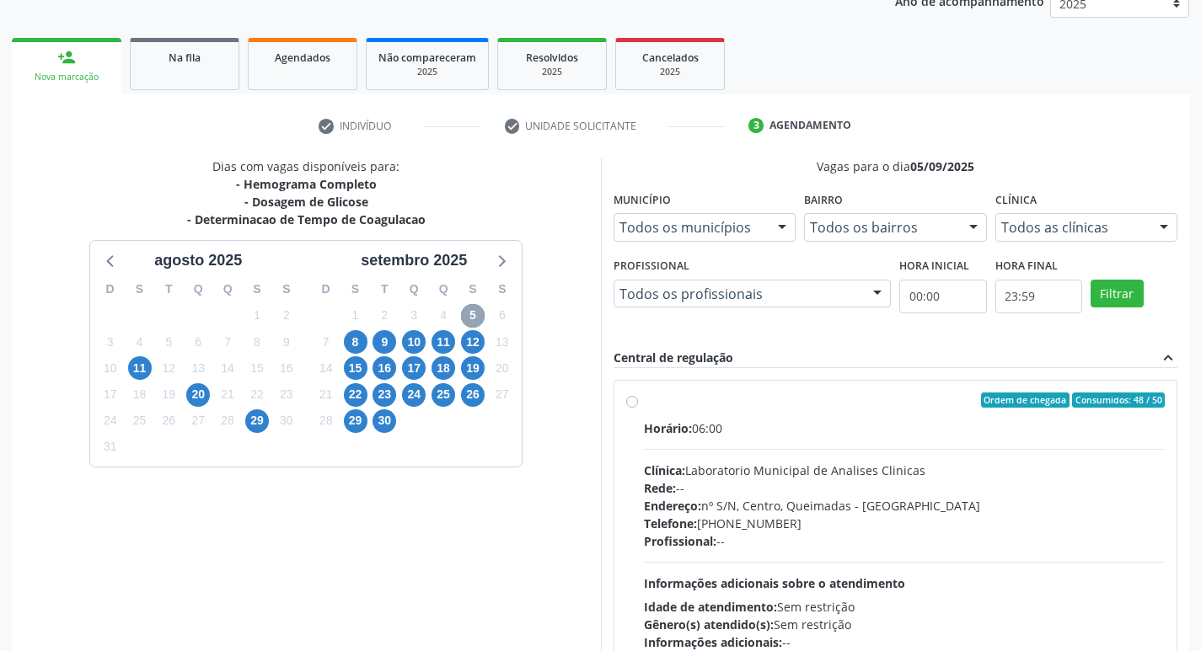
scroll to position [325, 0]
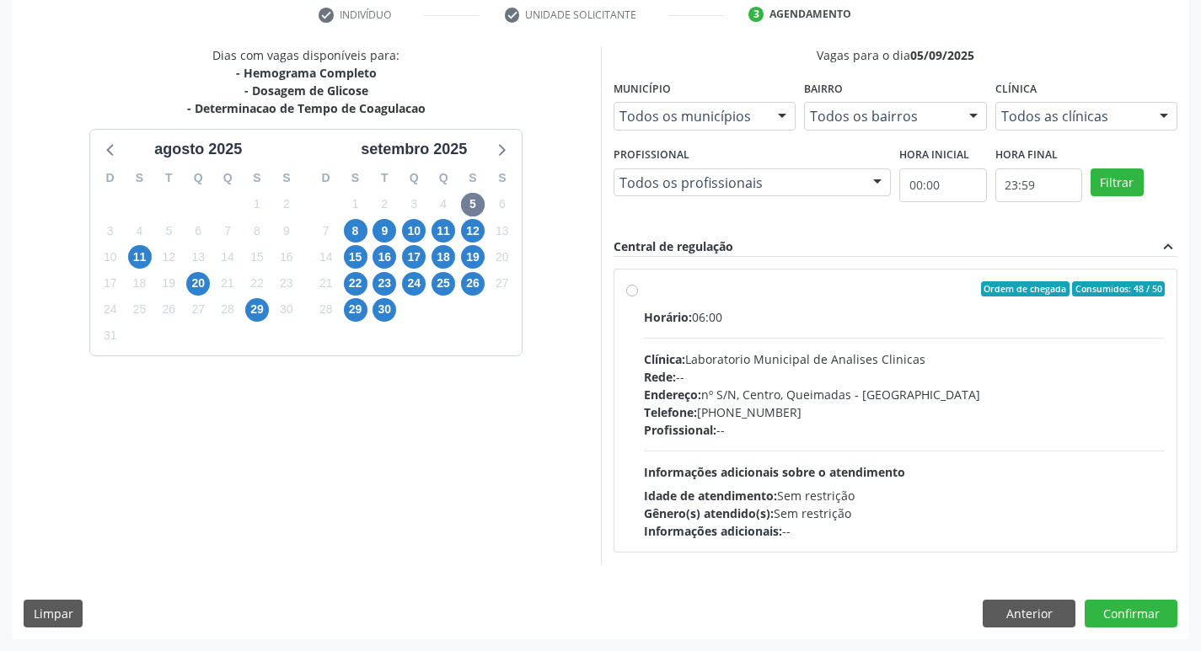
click at [753, 401] on div "Endereço: nº S/N, Centro, Queimadas - [GEOGRAPHIC_DATA]" at bounding box center [905, 395] width 522 height 18
click at [638, 297] on input "Ordem de chegada Consumidos: 48 / 50 Horário: 06:00 Clínica: Laboratorio Munici…" at bounding box center [632, 288] width 12 height 15
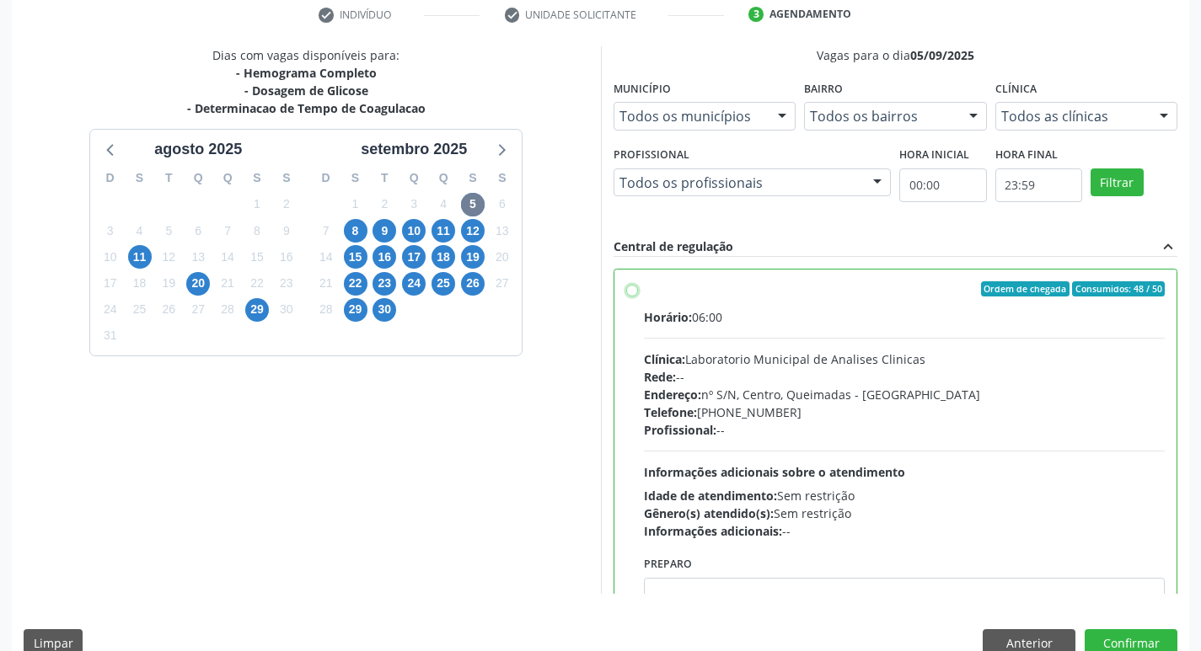
radio input "true"
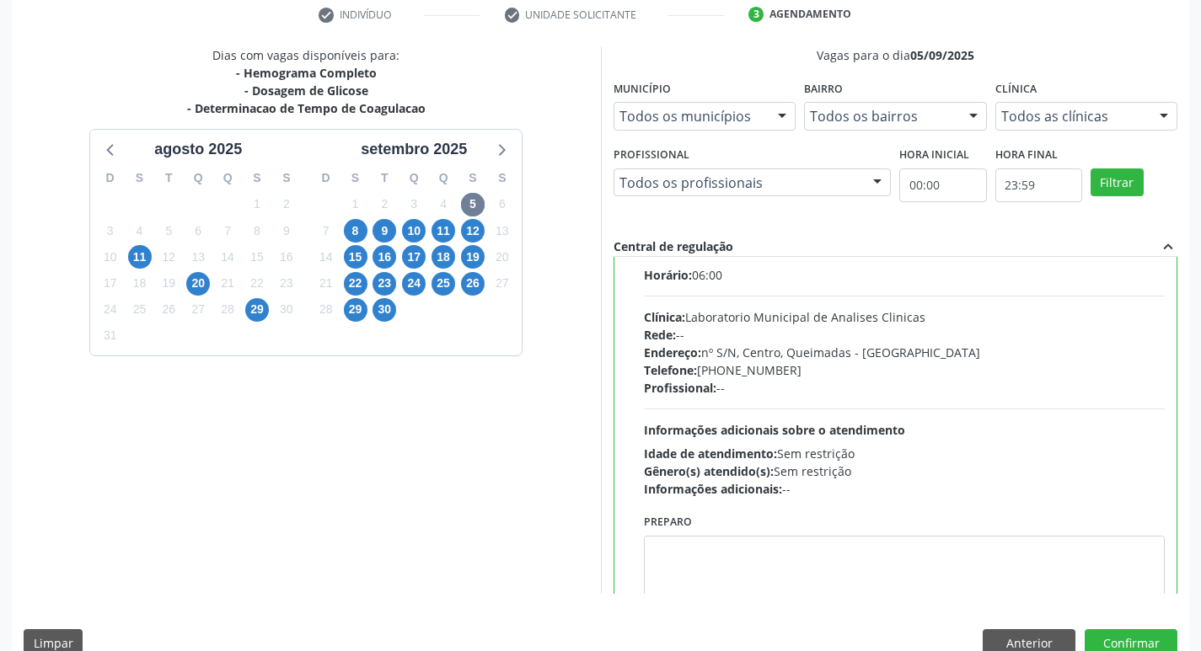
scroll to position [83, 0]
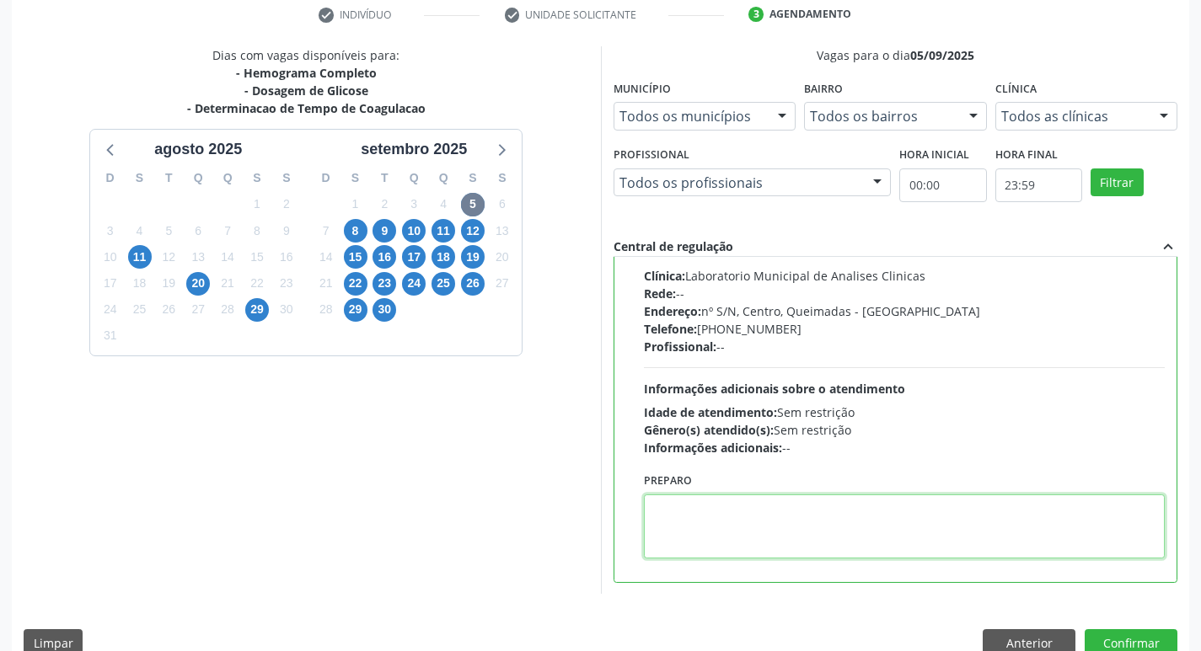
click at [696, 527] on textarea at bounding box center [905, 527] width 522 height 64
paste textarea "IR EM [GEOGRAPHIC_DATA]"
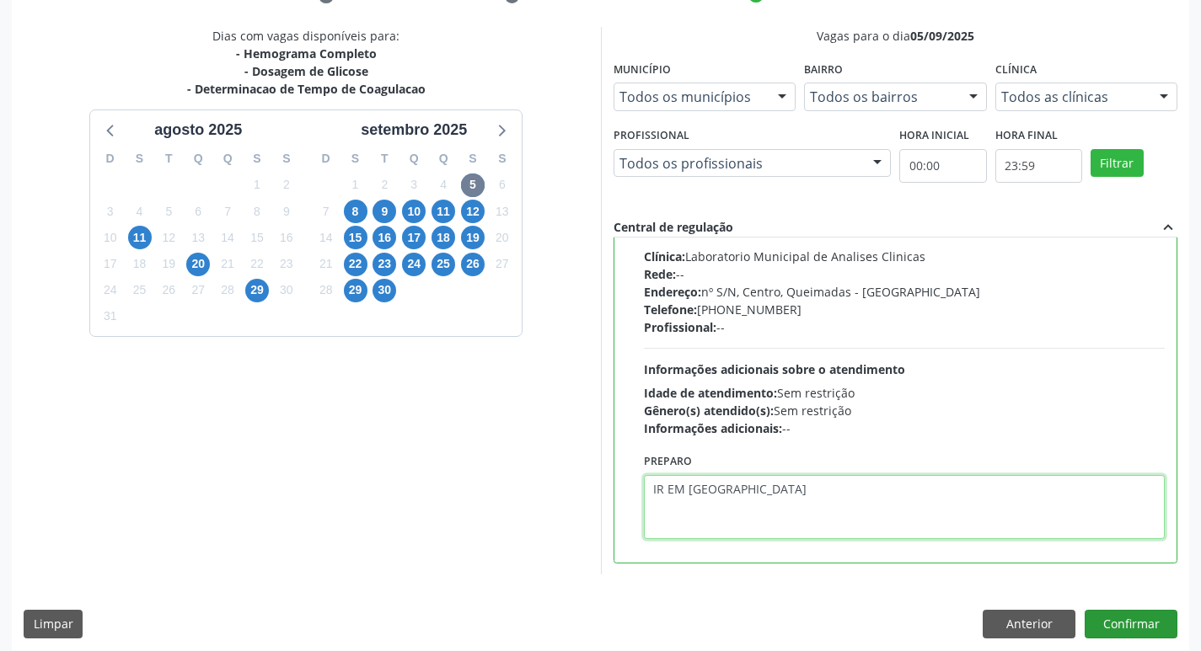
scroll to position [356, 0]
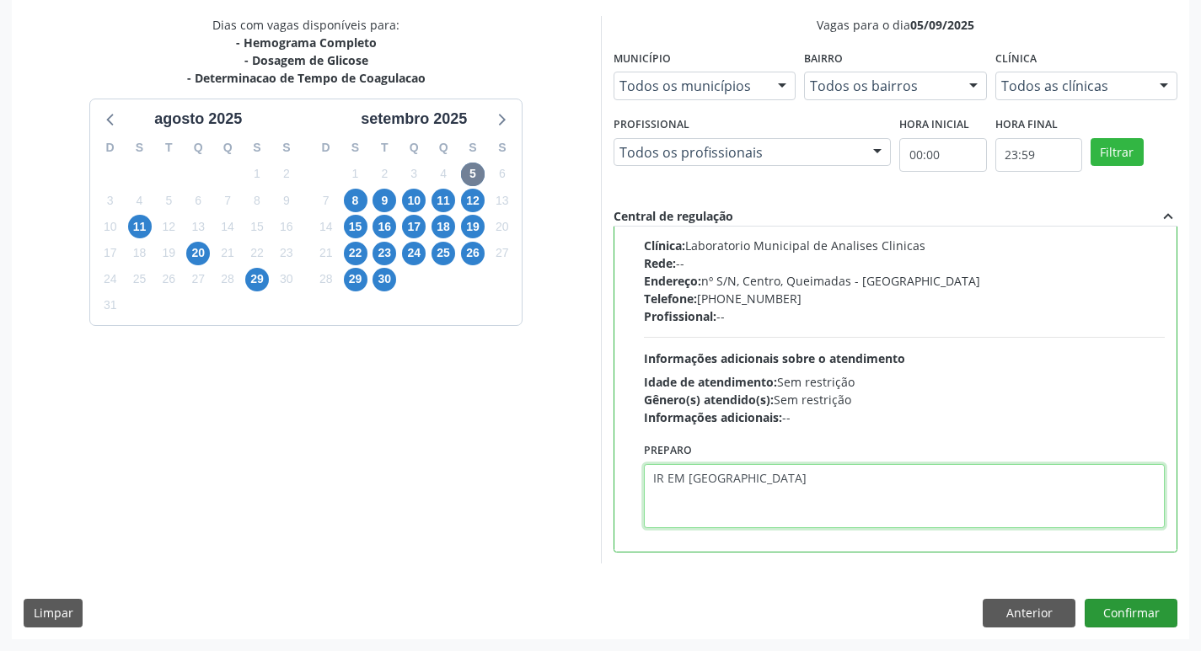
type textarea "IR EM [GEOGRAPHIC_DATA]"
click at [1119, 611] on button "Confirmar" at bounding box center [1131, 613] width 93 height 29
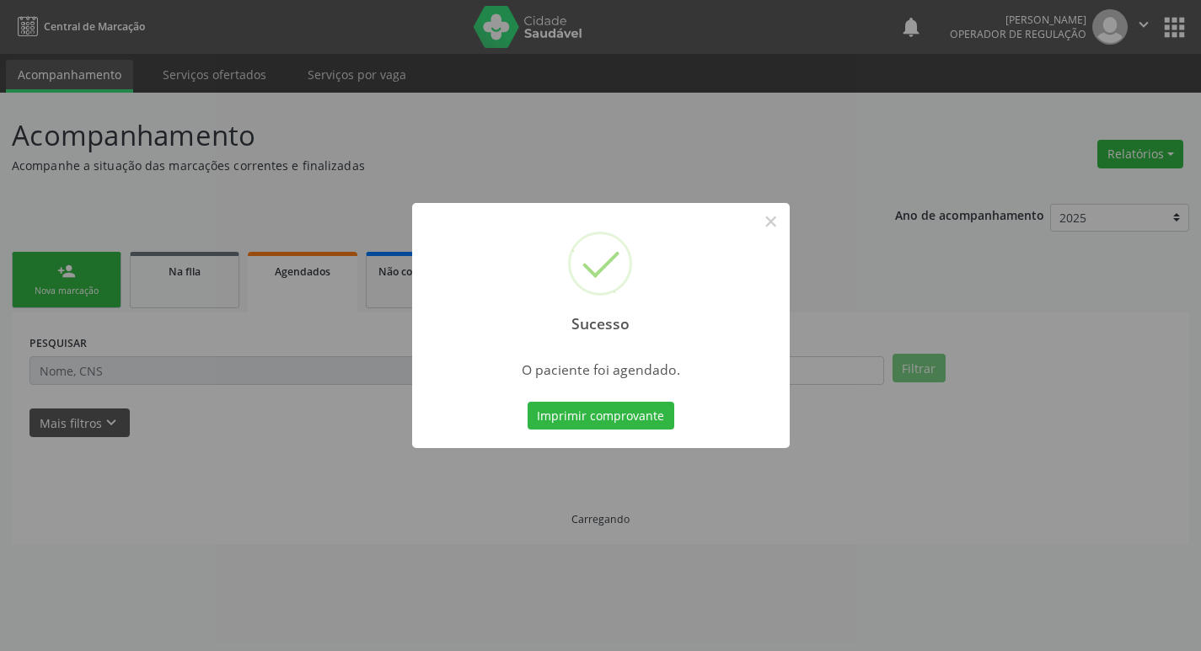
scroll to position [0, 0]
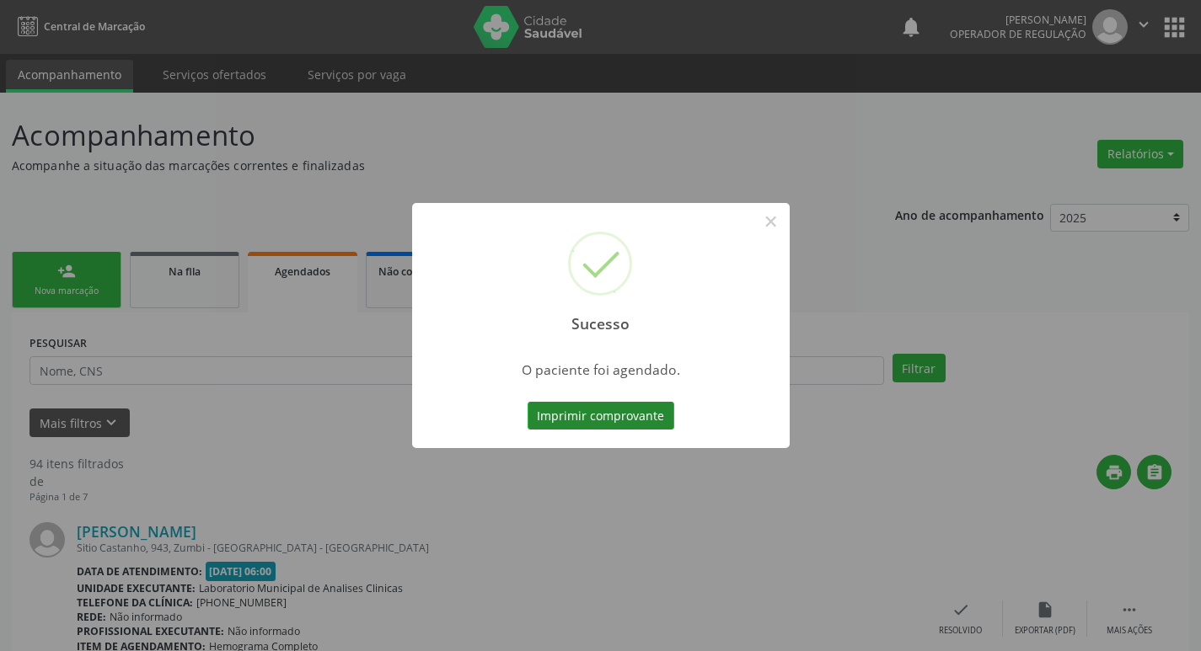
click at [628, 418] on button "Imprimir comprovante" at bounding box center [601, 416] width 147 height 29
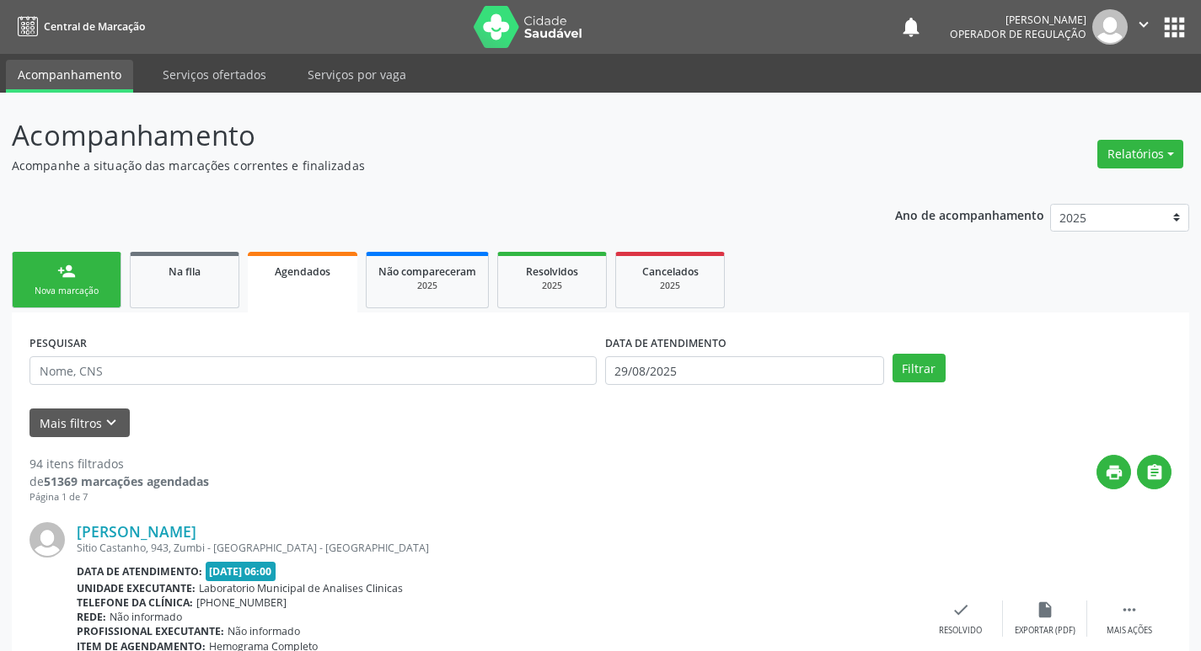
click at [82, 298] on link "person_add Nova marcação" at bounding box center [67, 280] width 110 height 56
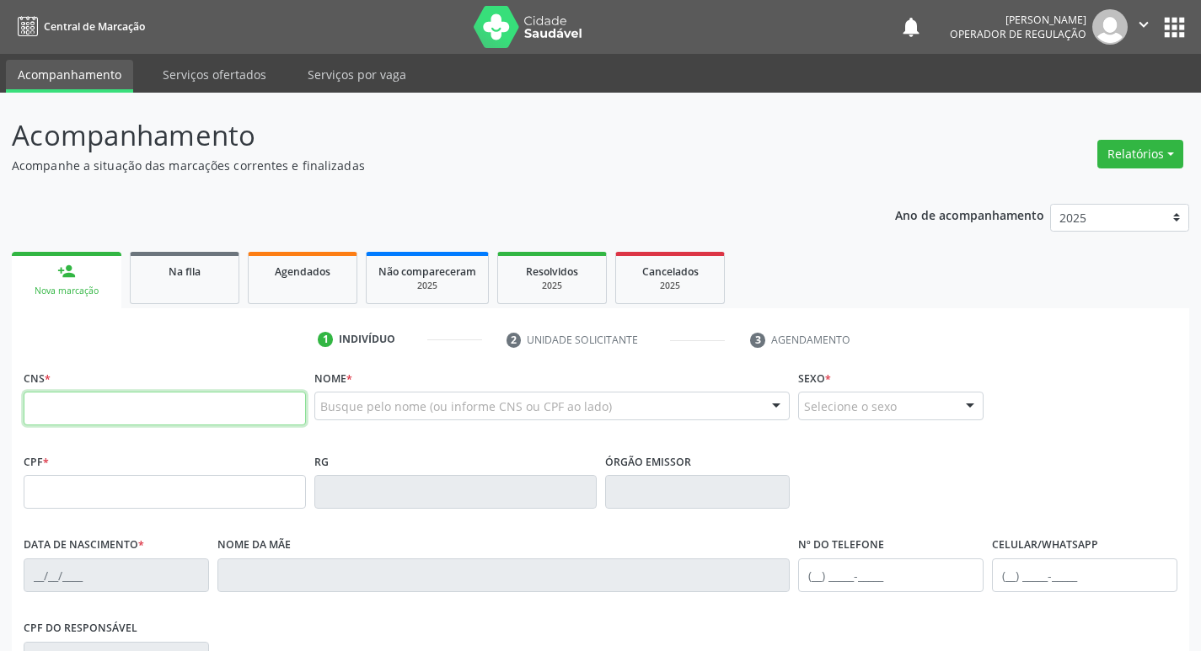
click at [141, 407] on input "text" at bounding box center [165, 409] width 282 height 34
click at [205, 394] on input "text" at bounding box center [165, 409] width 282 height 34
type input "700 6084 0170 3963"
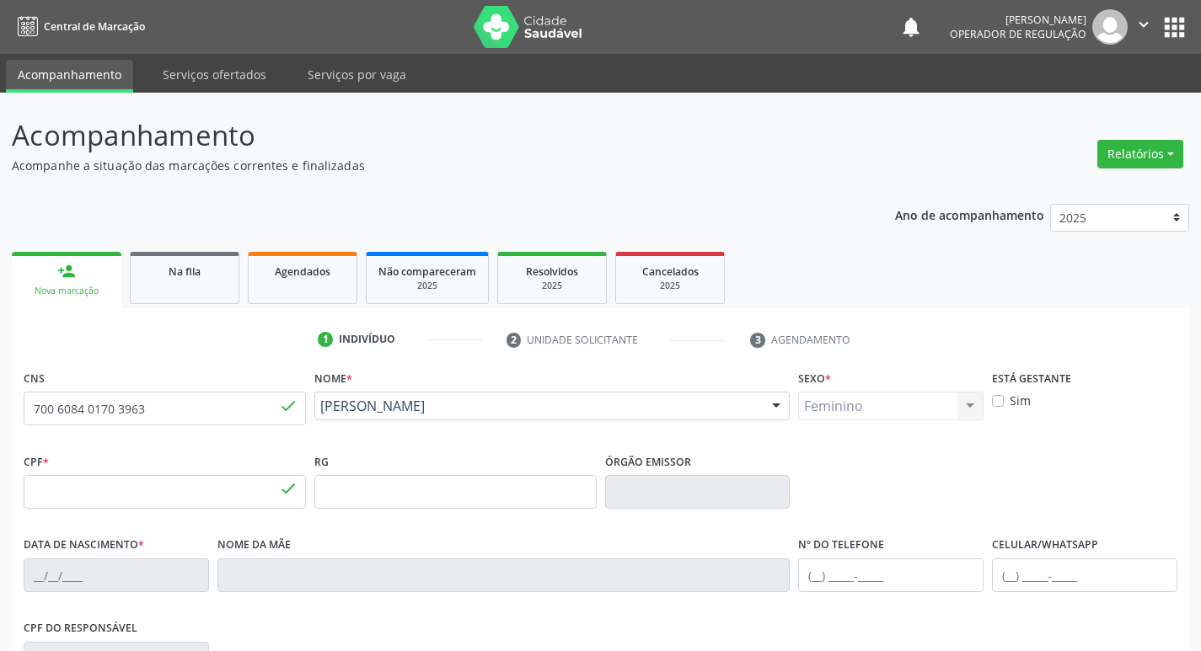
type input "059.657.244-11"
type input "22/02/1985"
type input "Marlene da Silva Gomes"
type input "(83) 99300-2444"
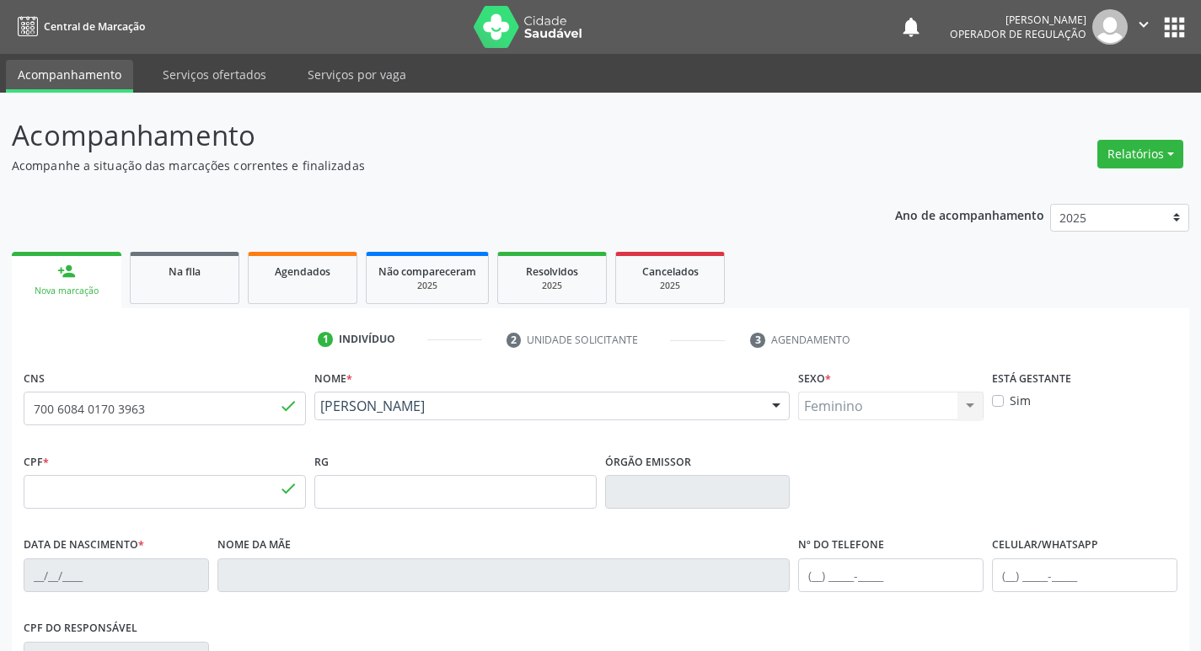
type input "S/N"
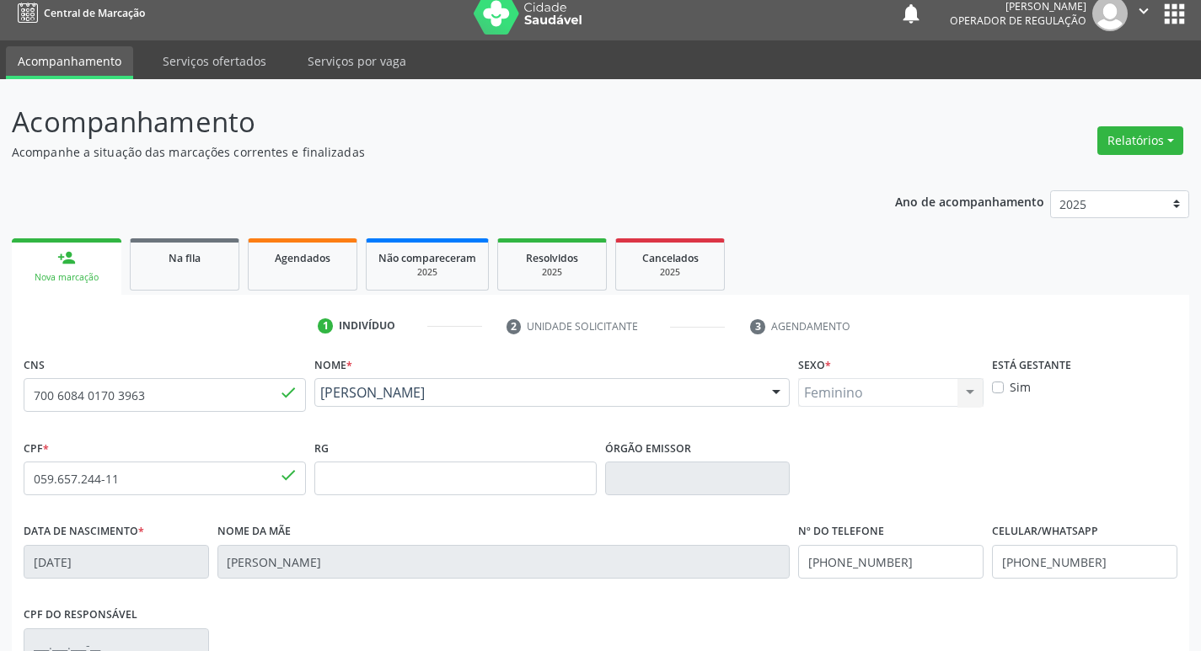
scroll to position [262, 0]
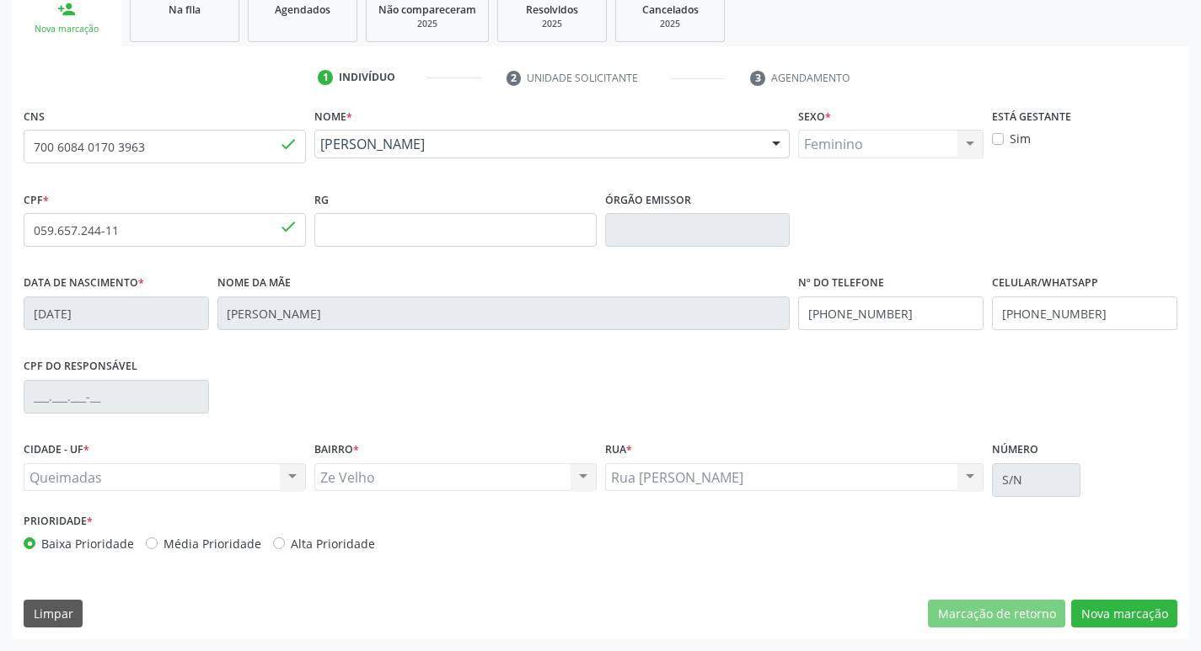
click at [1116, 597] on div "CNS 700 6084 0170 3963 done Nome * Rosy Mary da Silva Gomes Costa Rosy Mary da …" at bounding box center [600, 372] width 1177 height 536
click at [1122, 614] on button "Nova marcação" at bounding box center [1124, 614] width 106 height 29
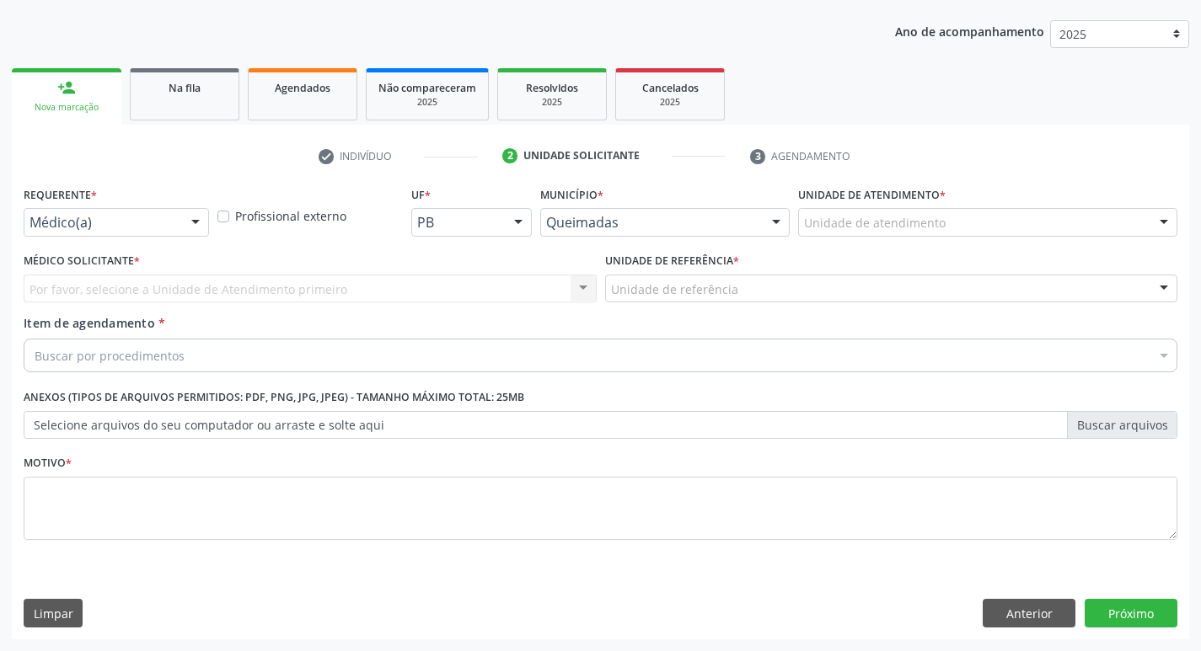
scroll to position [184, 0]
click at [107, 233] on div "Médico(a)" at bounding box center [116, 222] width 185 height 29
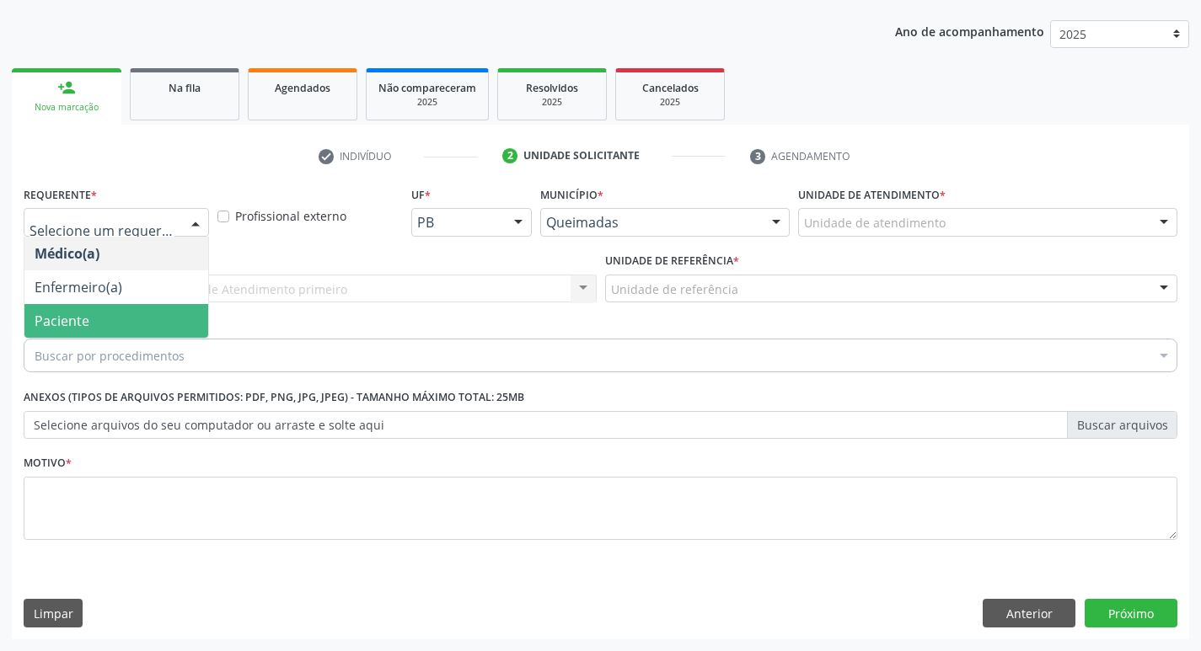
click at [110, 330] on span "Paciente" at bounding box center [116, 321] width 184 height 34
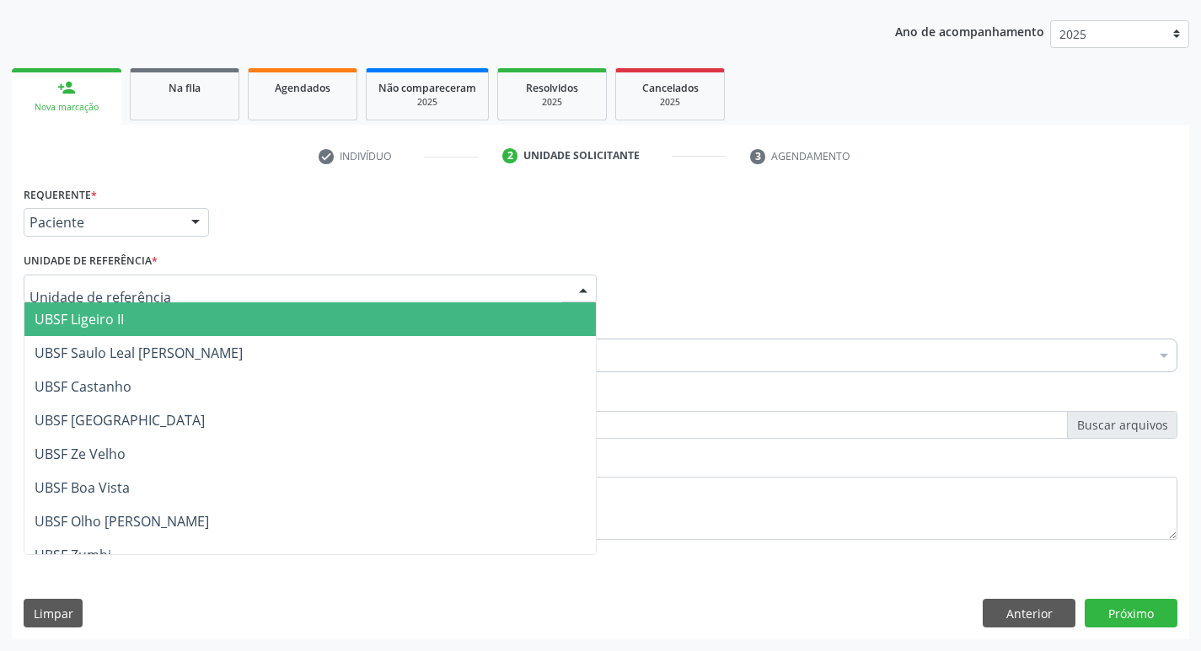
click at [114, 298] on div at bounding box center [310, 289] width 573 height 29
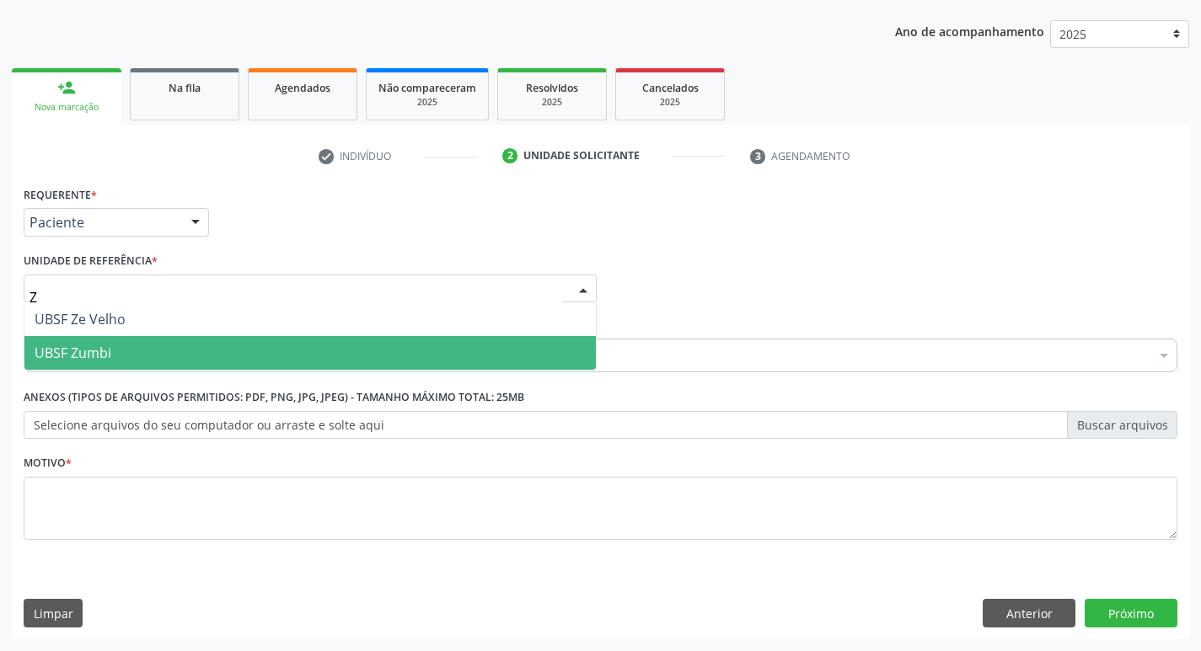
type input "ZE"
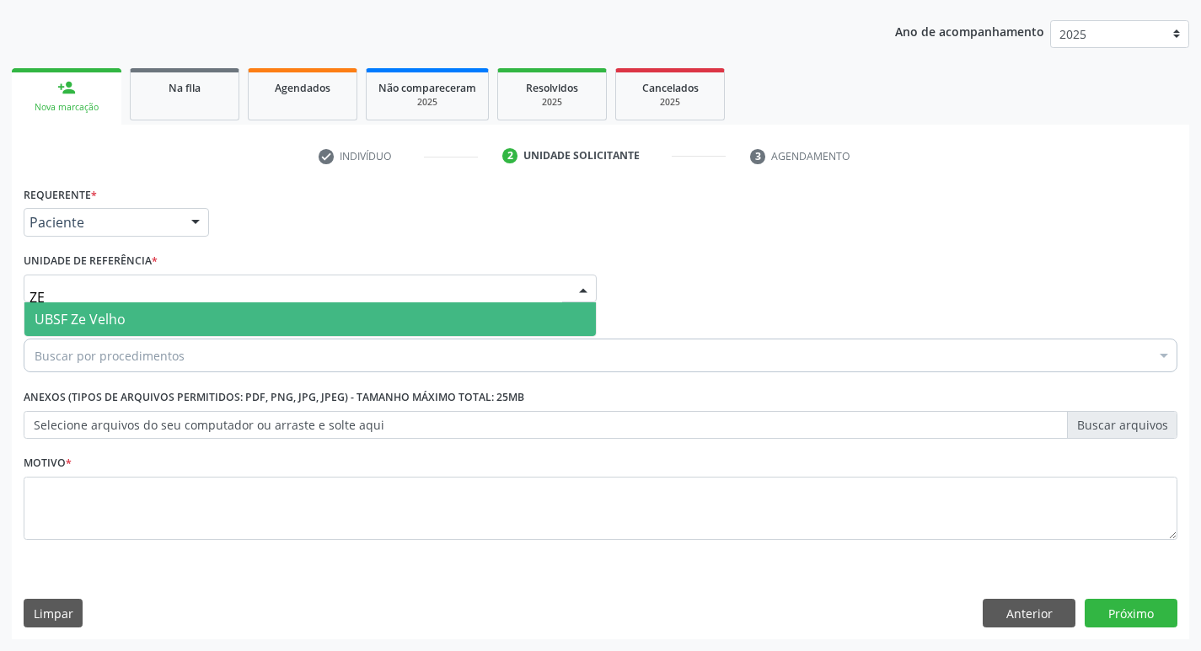
click at [145, 294] on input "ZE" at bounding box center [295, 298] width 533 height 34
click at [147, 314] on span "UBSF Ze Velho" at bounding box center [309, 320] width 571 height 34
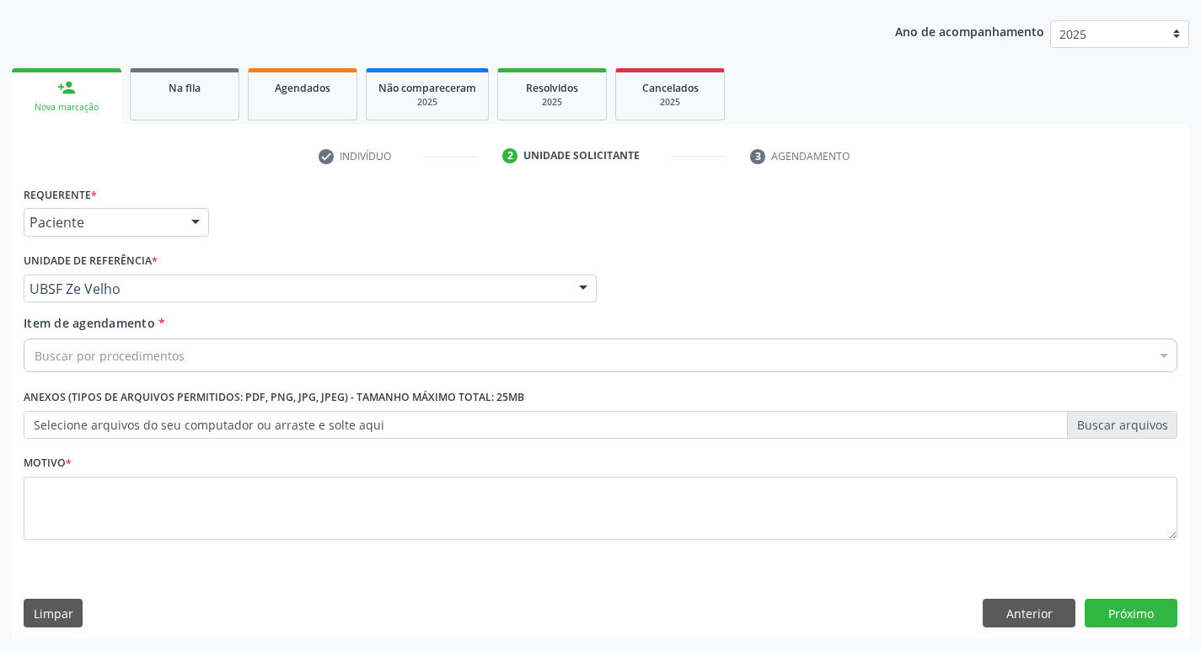
click at [129, 469] on div "Motivo *" at bounding box center [601, 495] width 1154 height 89
drag, startPoint x: 121, startPoint y: 550, endPoint x: 93, endPoint y: 548, distance: 27.9
click at [109, 550] on fieldset "Motivo *" at bounding box center [601, 501] width 1154 height 101
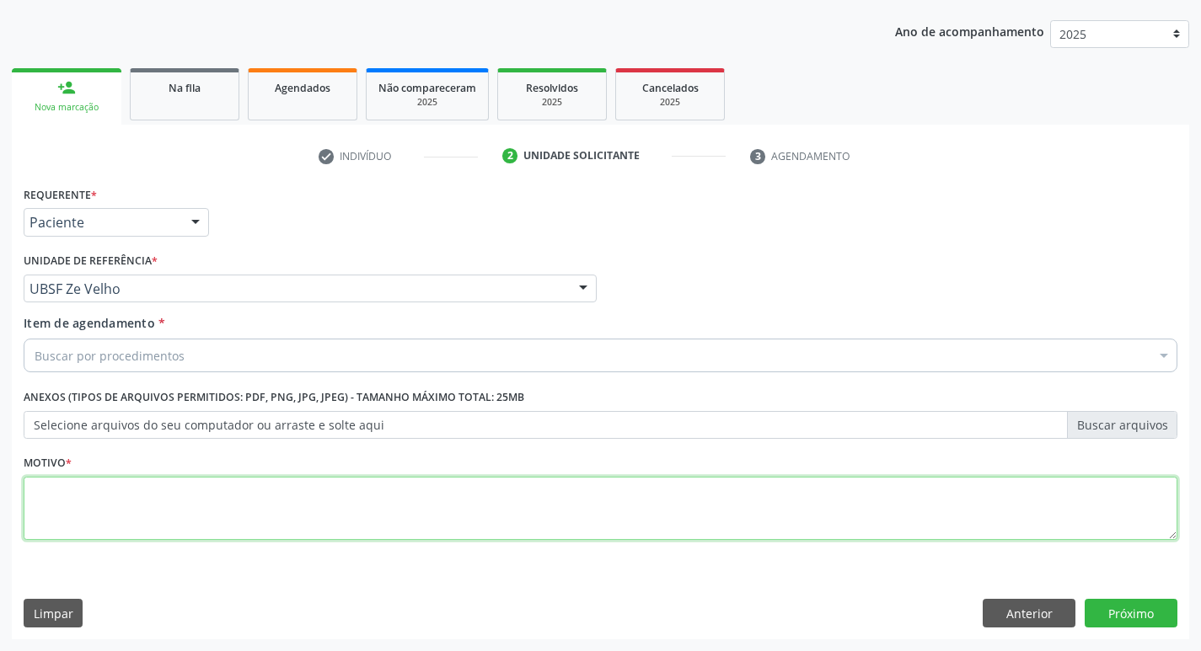
drag, startPoint x: 89, startPoint y: 530, endPoint x: 42, endPoint y: 488, distance: 63.3
click at [71, 521] on textarea at bounding box center [601, 509] width 1154 height 64
type textarea "AVALIACAO"
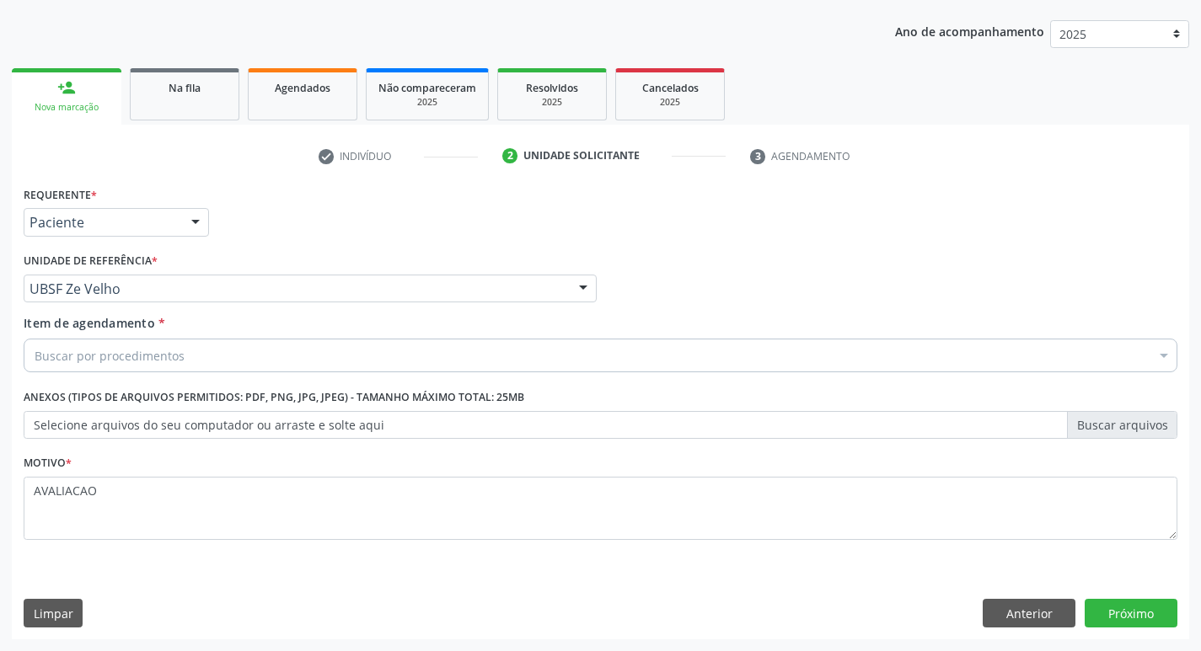
click at [74, 346] on div "Buscar por procedimentos" at bounding box center [601, 356] width 1154 height 34
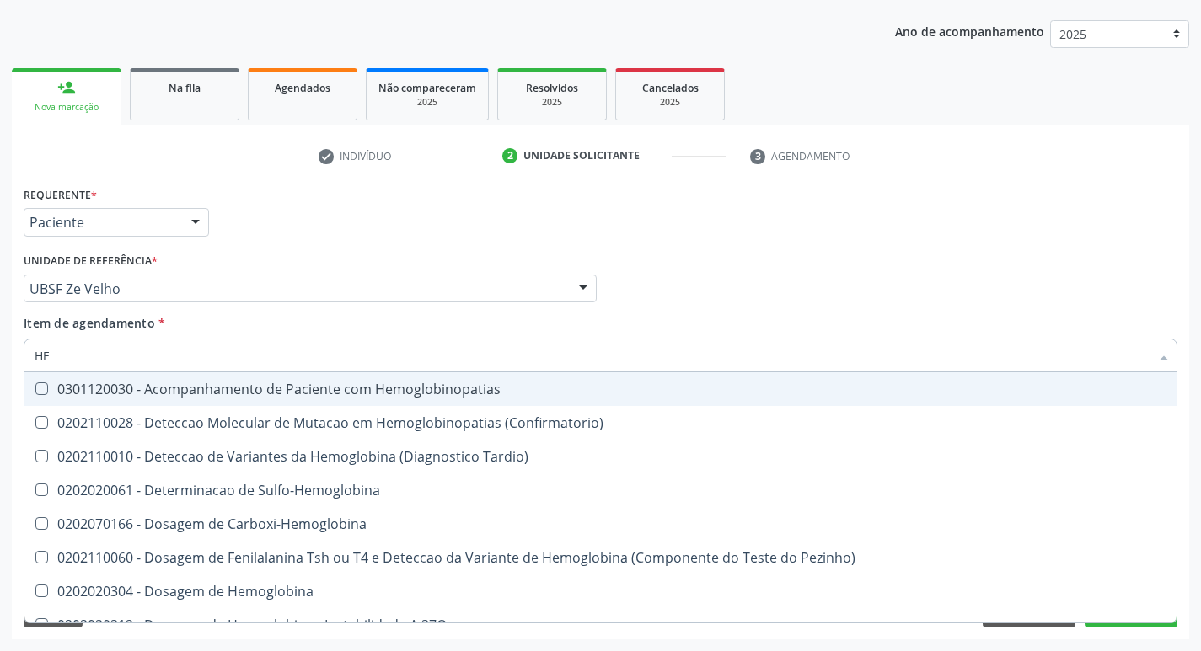
type input "H"
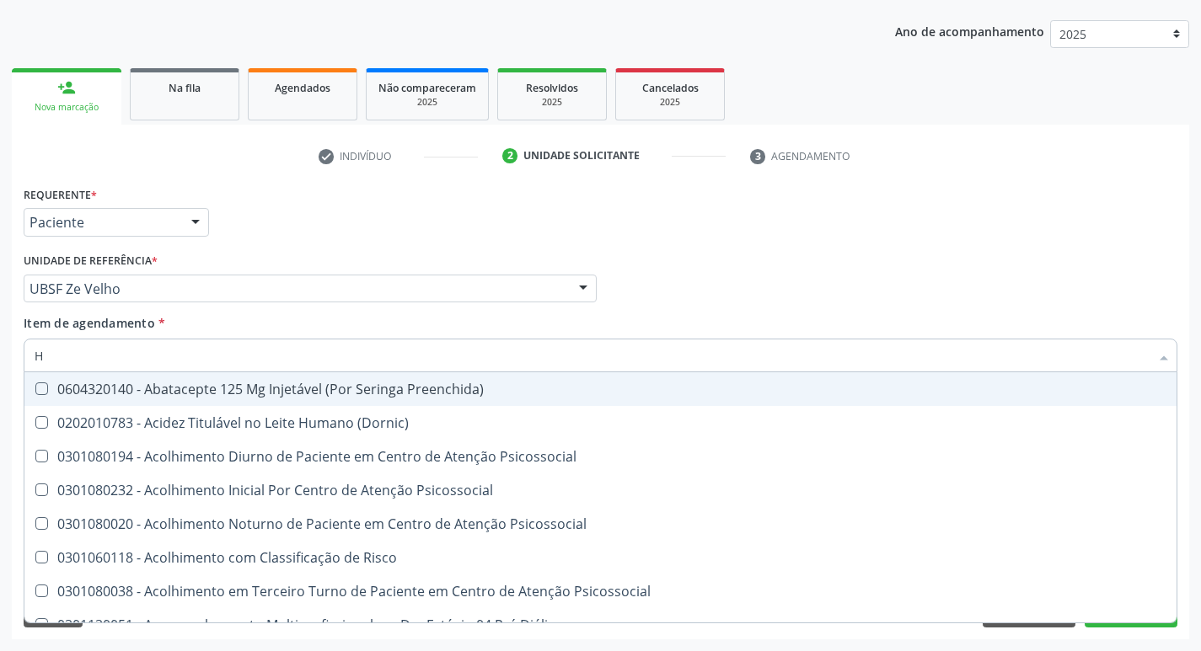
type input "HEMOGLOBINA G"
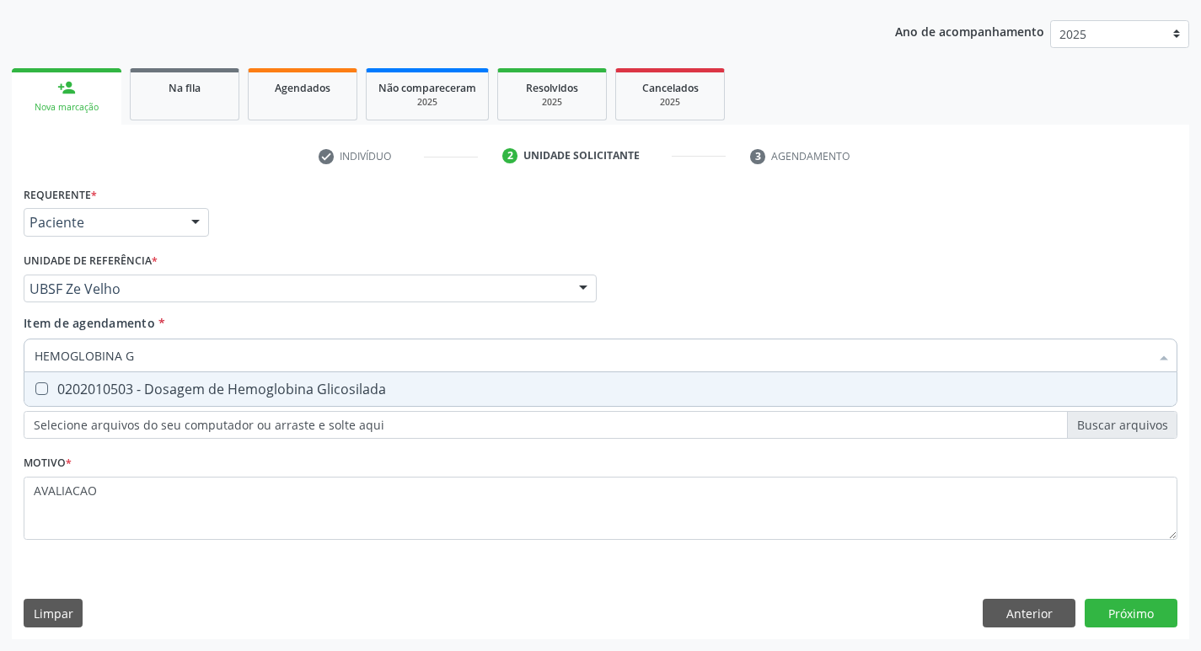
click at [279, 383] on div "0202010503 - Dosagem de Hemoglobina Glicosilada" at bounding box center [601, 389] width 1132 height 13
checkbox Glicosilada "true"
click at [1135, 608] on div "Requerente * Paciente Médico(a) Enfermeiro(a) Paciente Nenhum resultado encontr…" at bounding box center [600, 411] width 1177 height 458
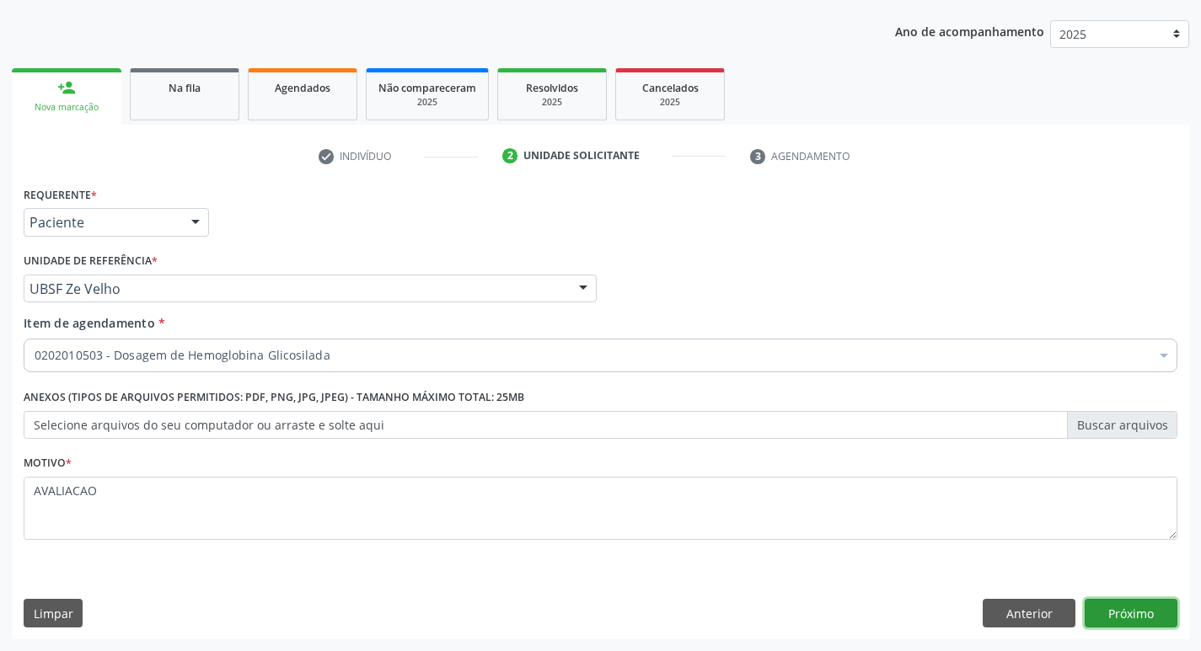
click at [1132, 603] on button "Próximo" at bounding box center [1131, 613] width 93 height 29
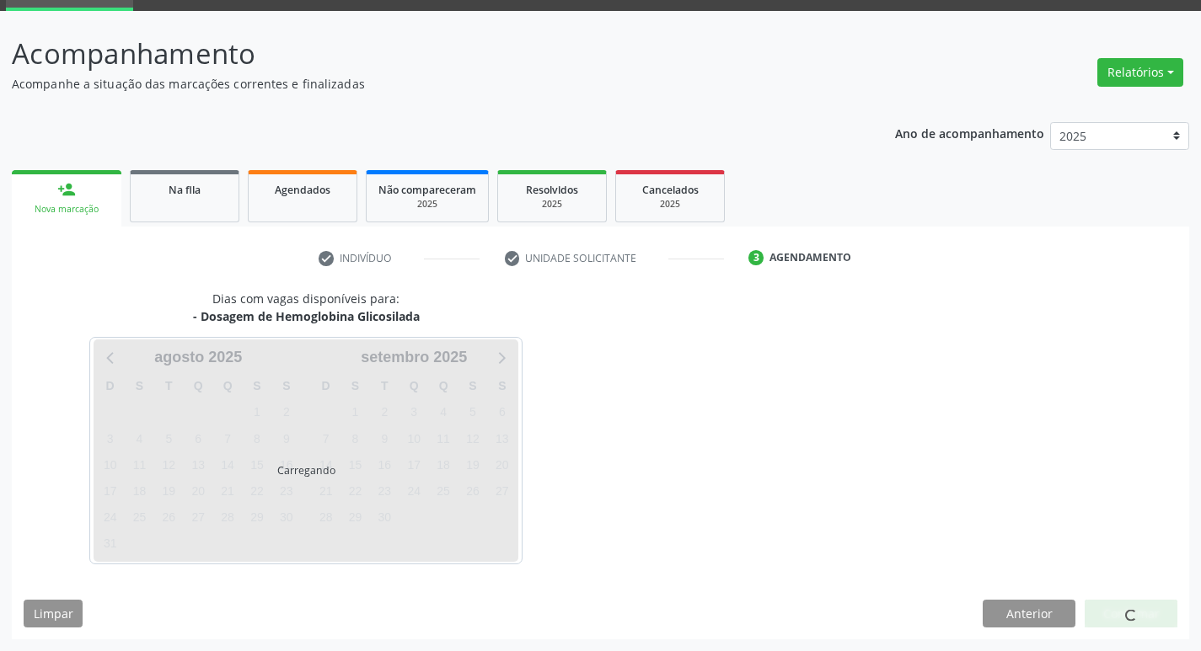
scroll to position [82, 0]
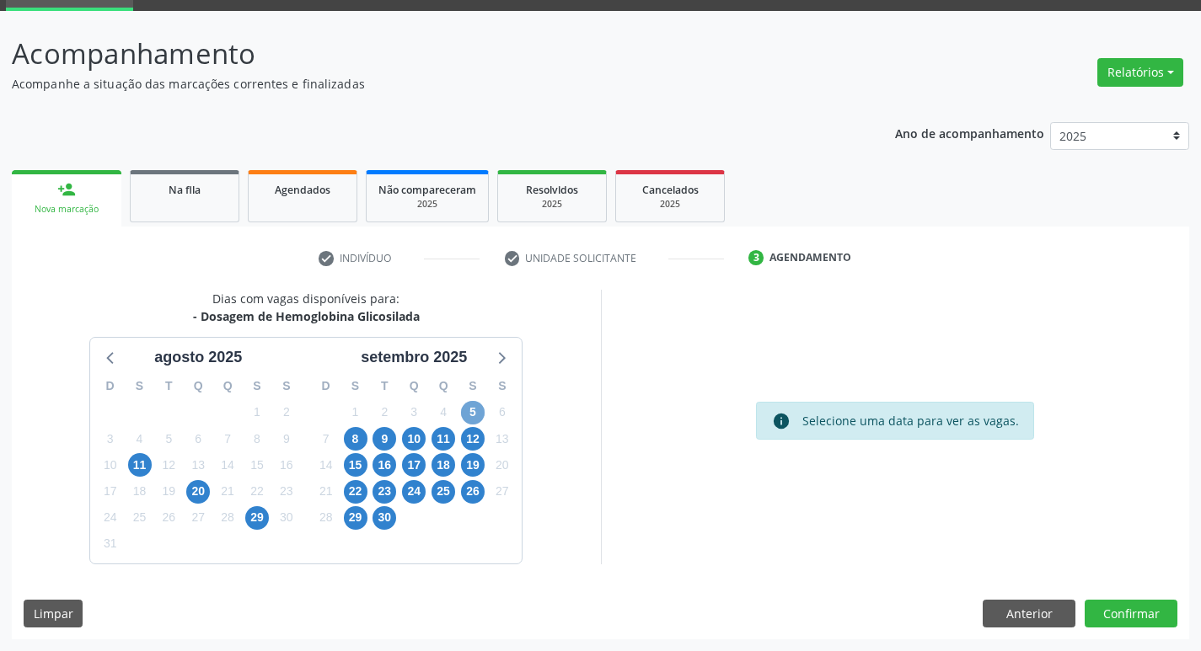
click at [484, 411] on span "5" at bounding box center [473, 413] width 24 height 24
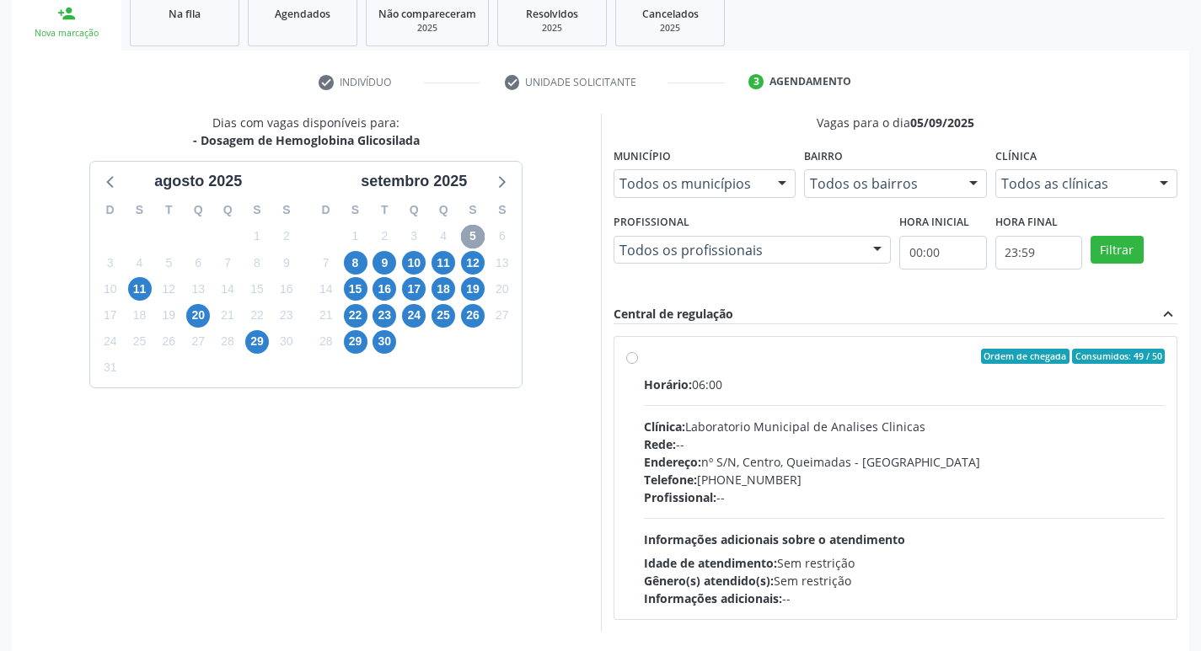
scroll to position [325, 0]
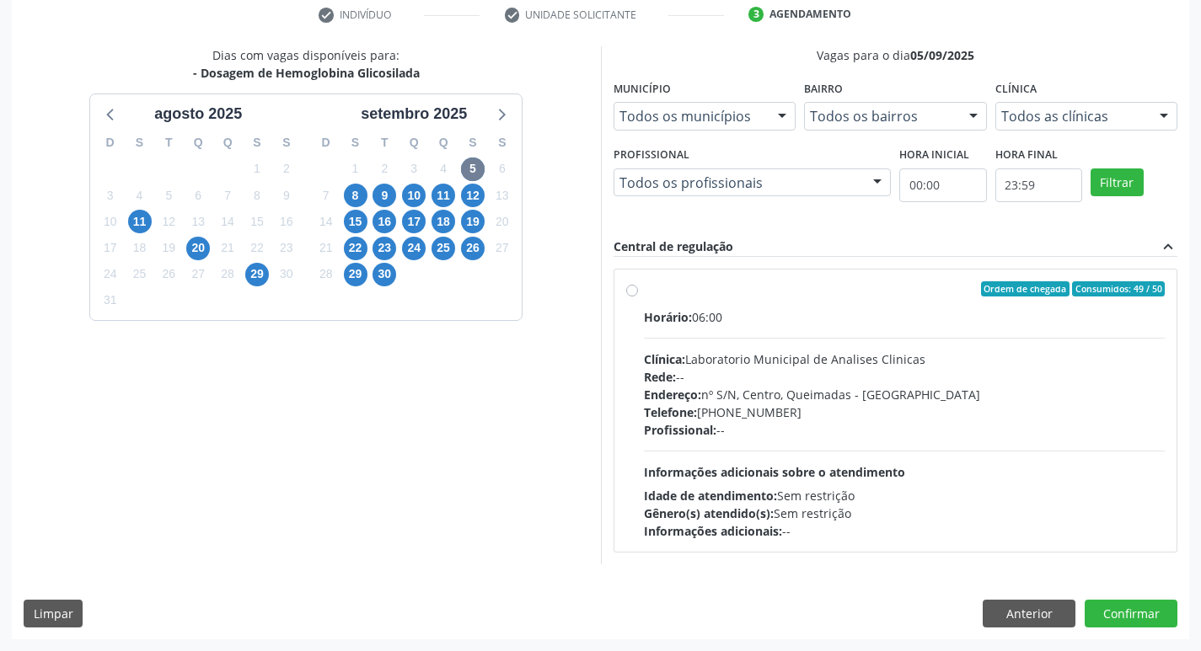
click at [793, 383] on div "Rede: --" at bounding box center [905, 377] width 522 height 18
click at [638, 297] on input "Ordem de chegada Consumidos: 49 / 50 Horário: 06:00 Clínica: Laboratorio Munici…" at bounding box center [632, 288] width 12 height 15
radio input "true"
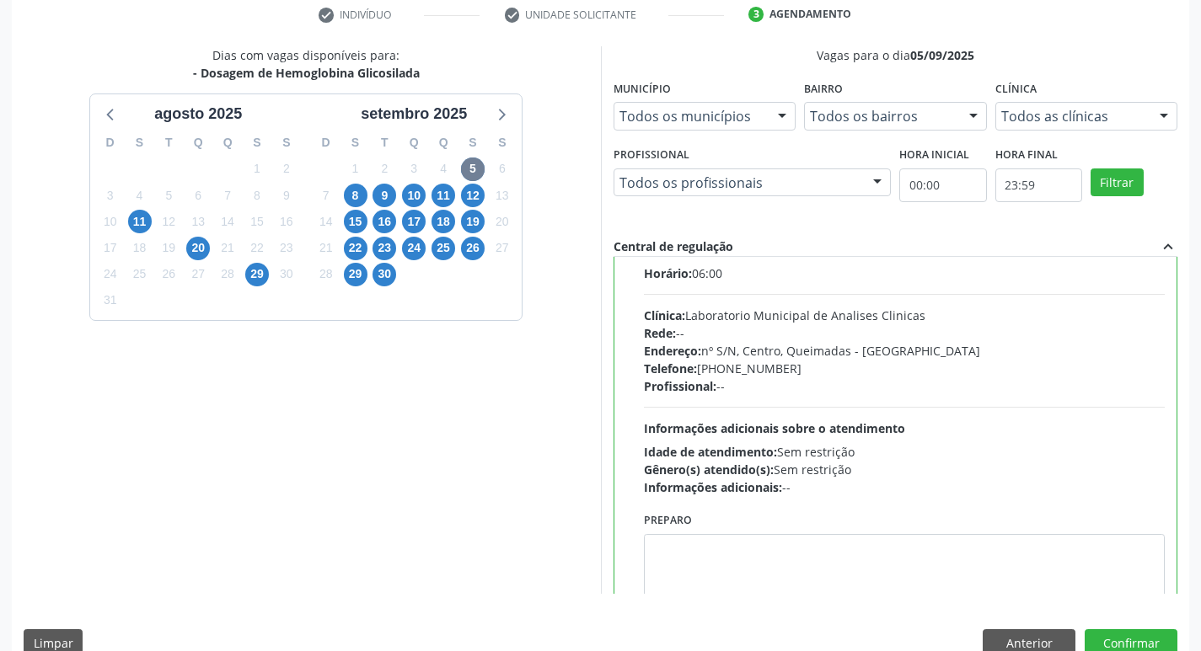
scroll to position [83, 0]
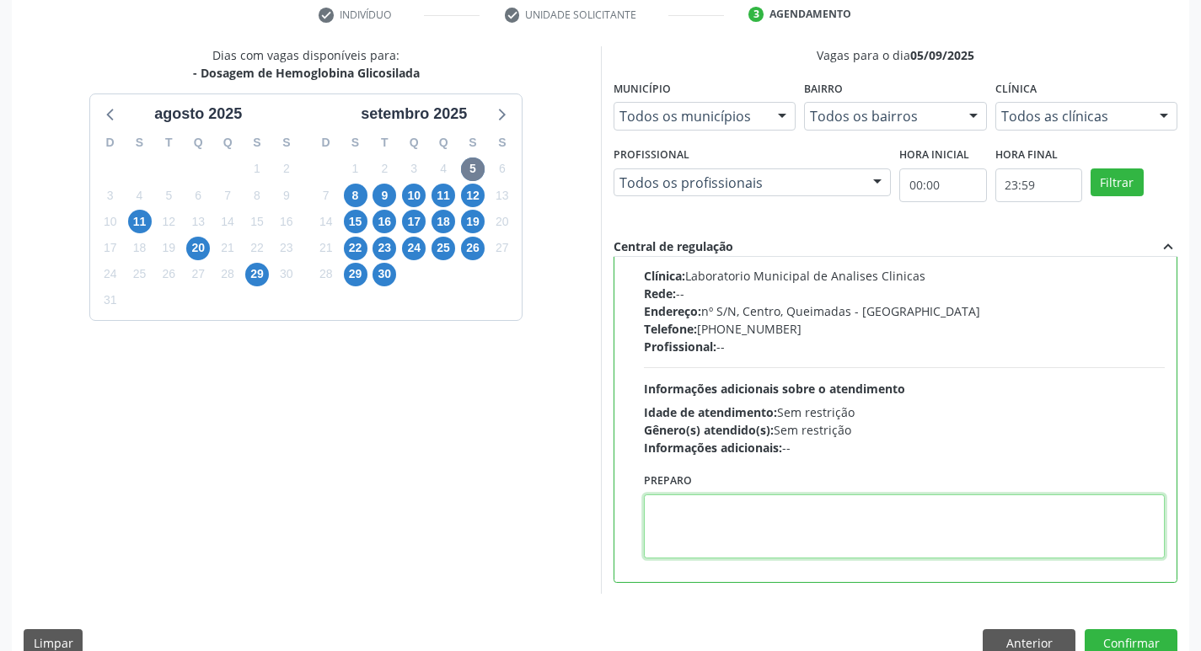
drag, startPoint x: 746, startPoint y: 504, endPoint x: 707, endPoint y: 522, distance: 42.6
click at [707, 522] on textarea at bounding box center [905, 527] width 522 height 64
paste textarea "IR EM [GEOGRAPHIC_DATA]"
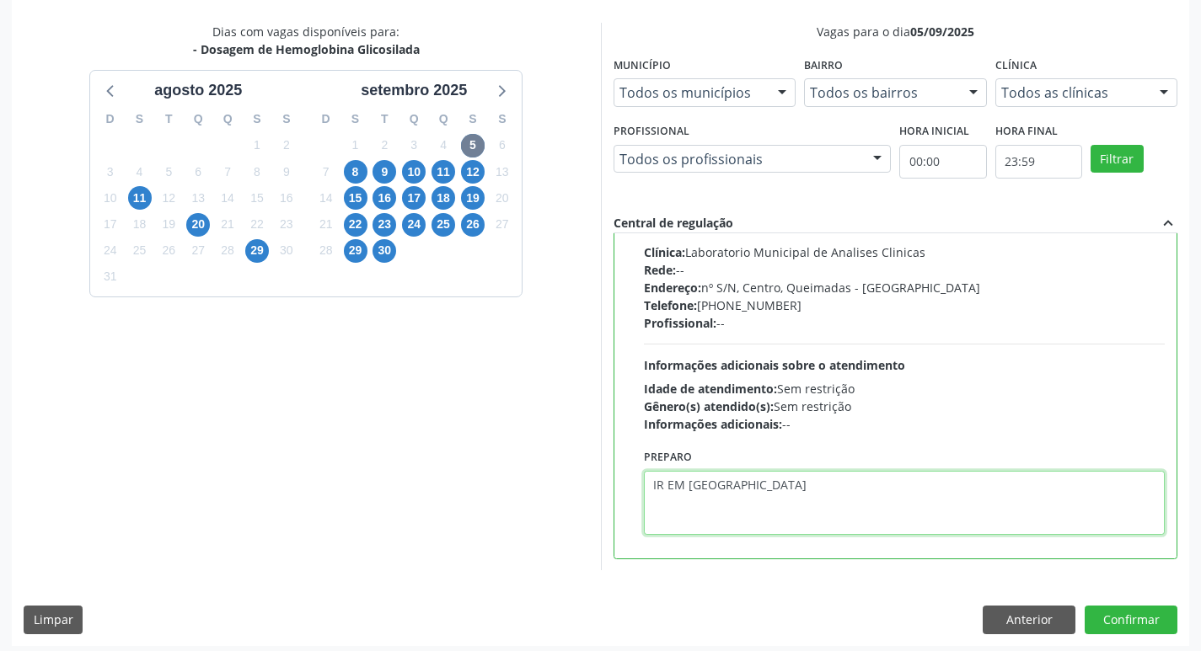
scroll to position [356, 0]
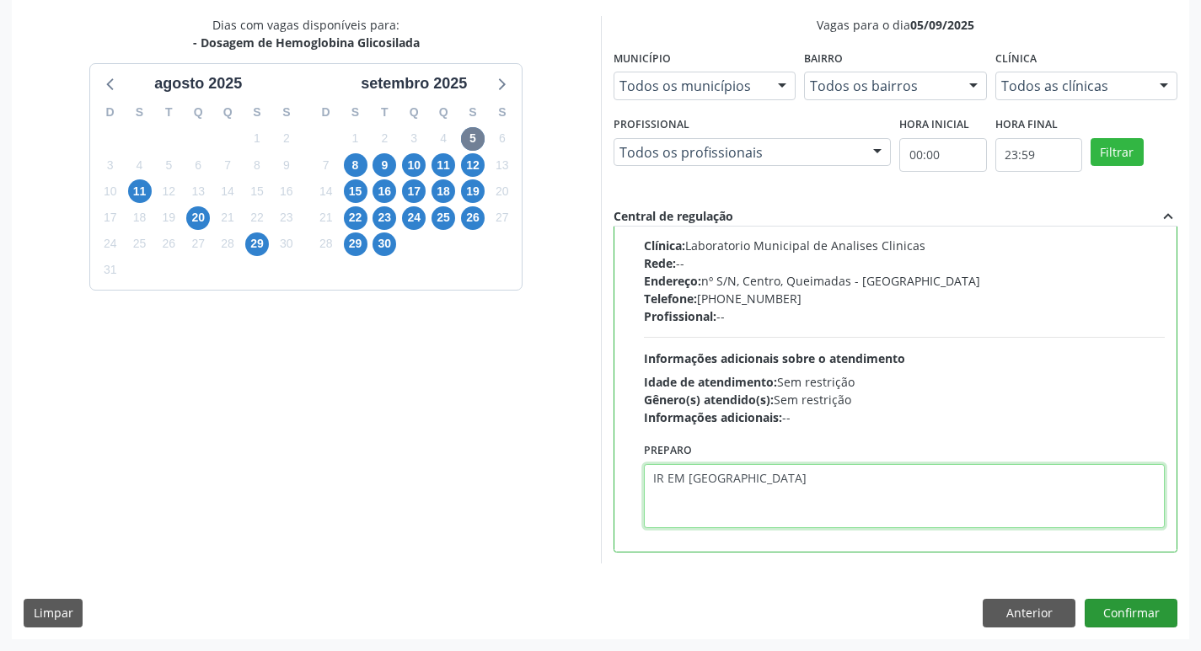
type textarea "IR EM [GEOGRAPHIC_DATA]"
click at [1125, 608] on button "Confirmar" at bounding box center [1131, 613] width 93 height 29
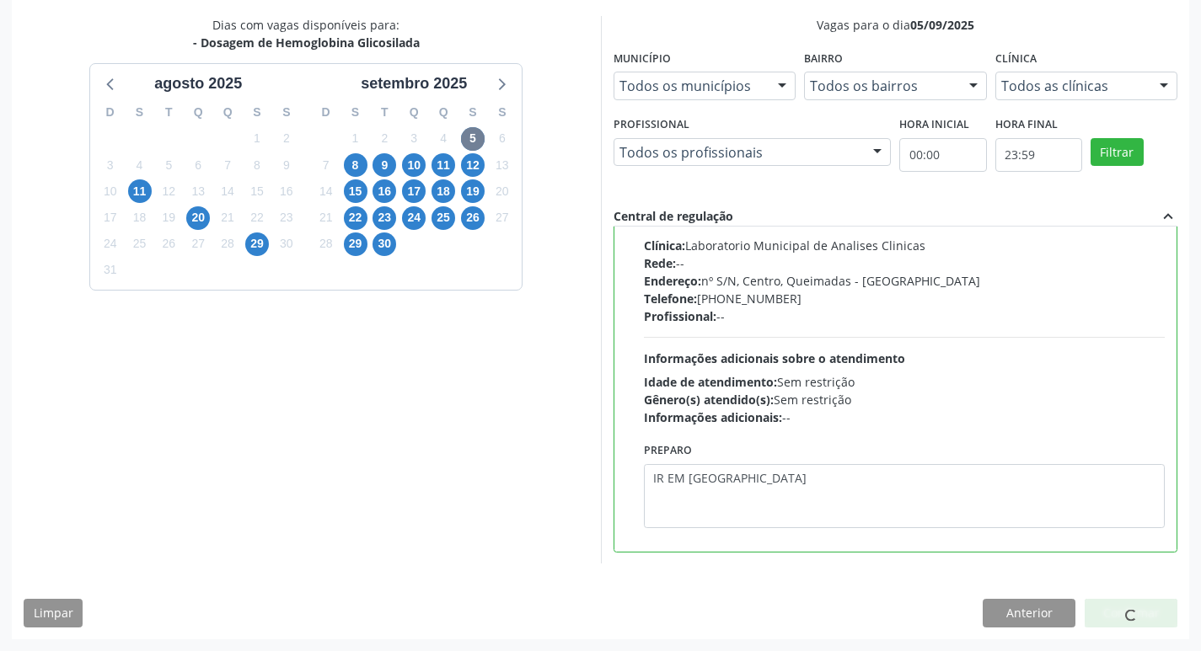
scroll to position [0, 0]
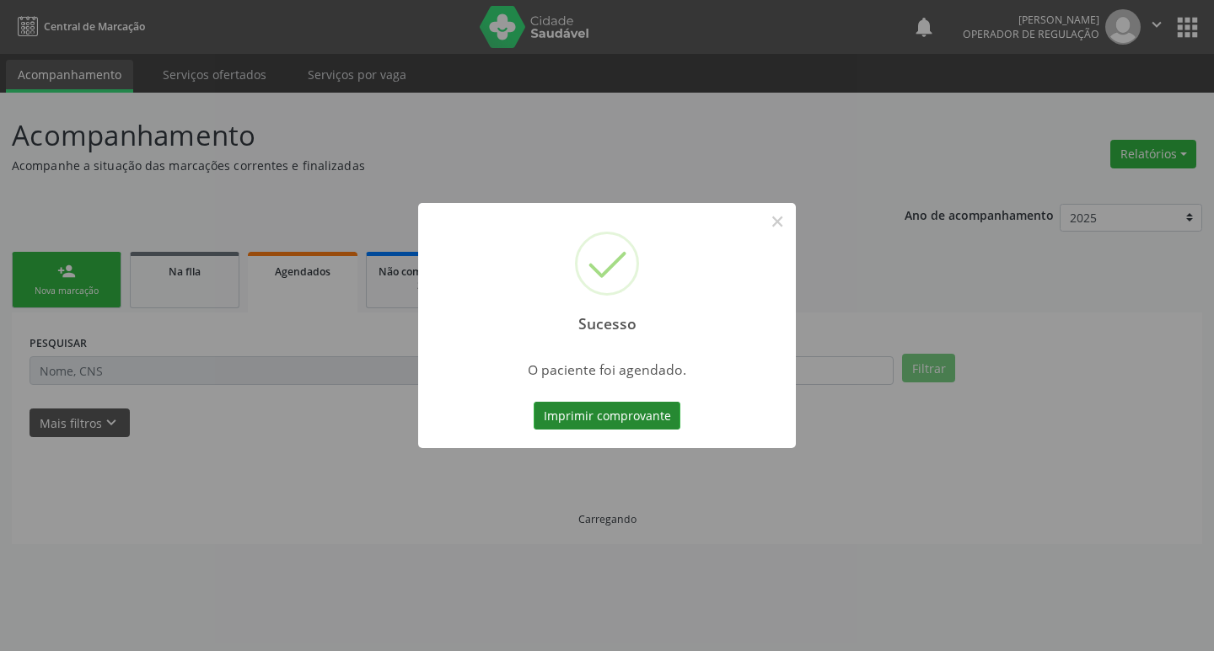
click at [628, 422] on button "Imprimir comprovante" at bounding box center [606, 416] width 147 height 29
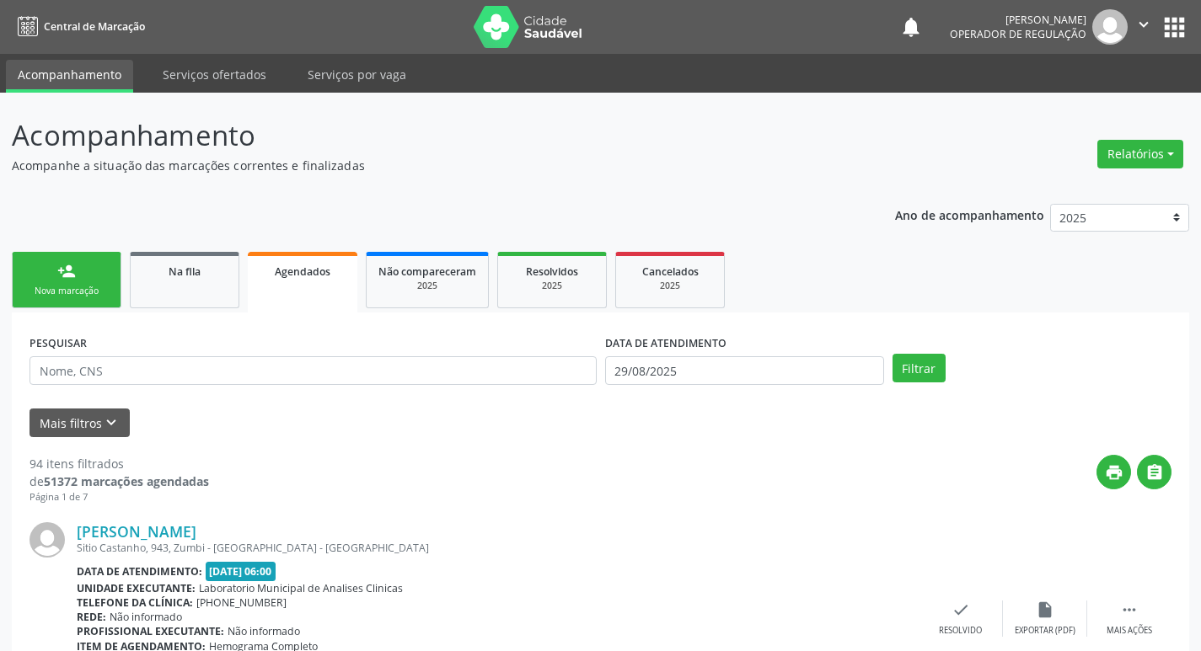
click at [72, 285] on div "Nova marcação" at bounding box center [66, 291] width 84 height 13
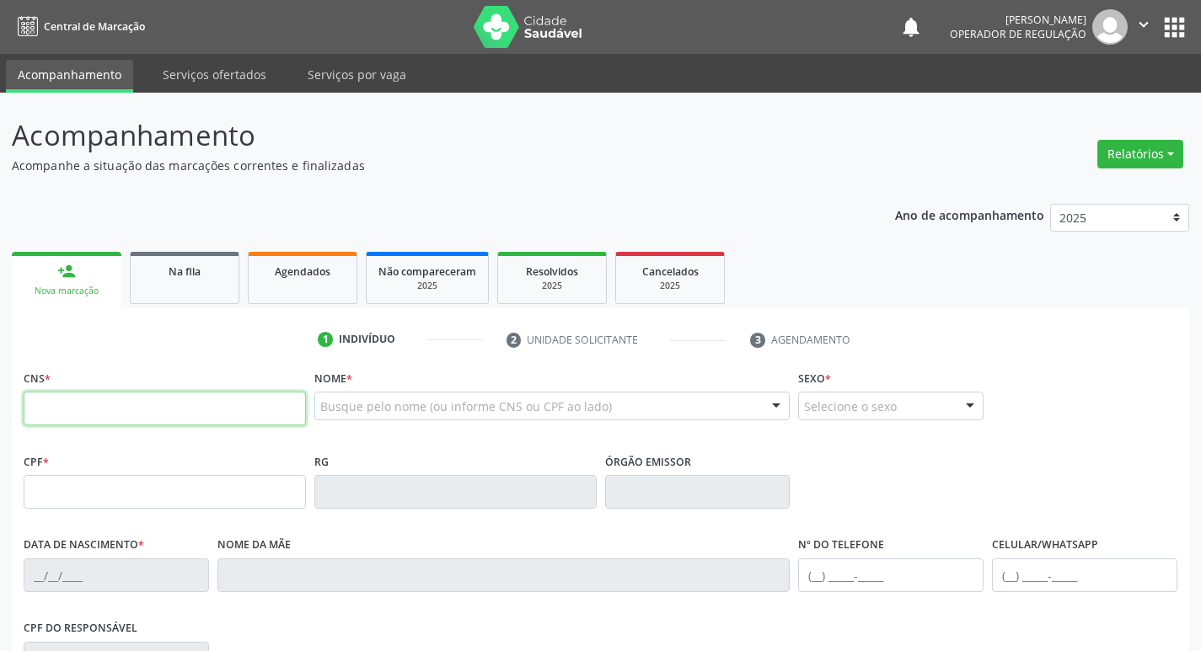
click at [146, 405] on input "text" at bounding box center [165, 409] width 282 height 34
type input "700 0069 7536 4308"
type input "103.886.554-96"
type input "13/03/1993"
type input "Cosma Bastos Barbosa Silva"
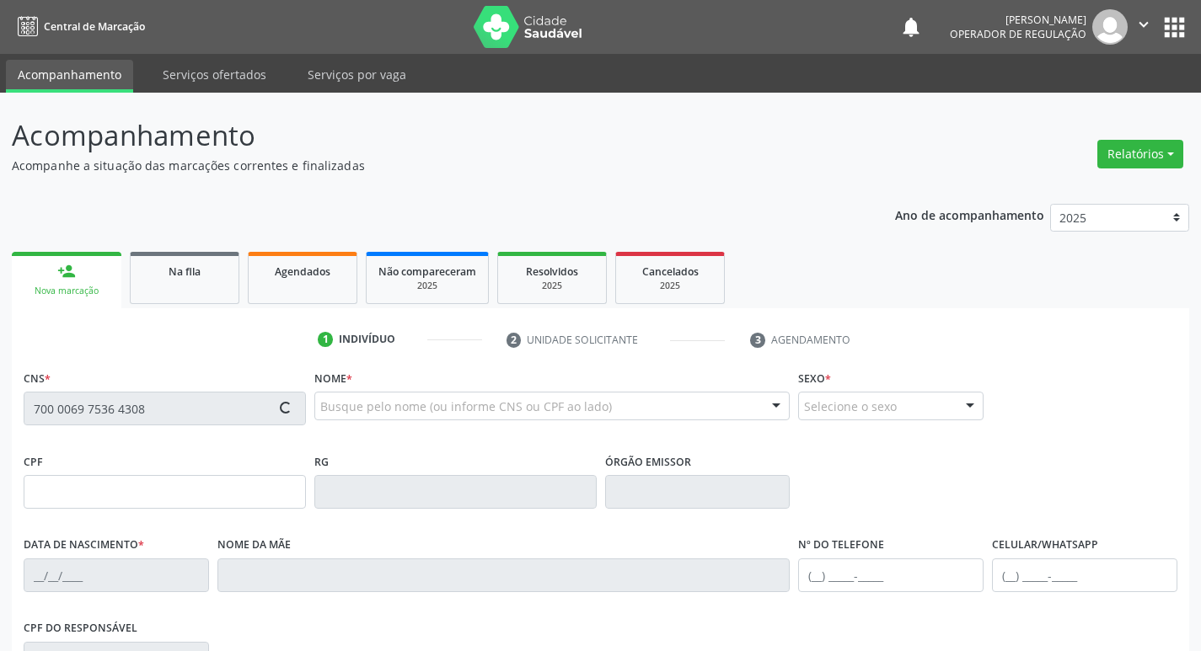
type input "(83) 99168-1017"
type input "602.302.404-10"
type input "S/N"
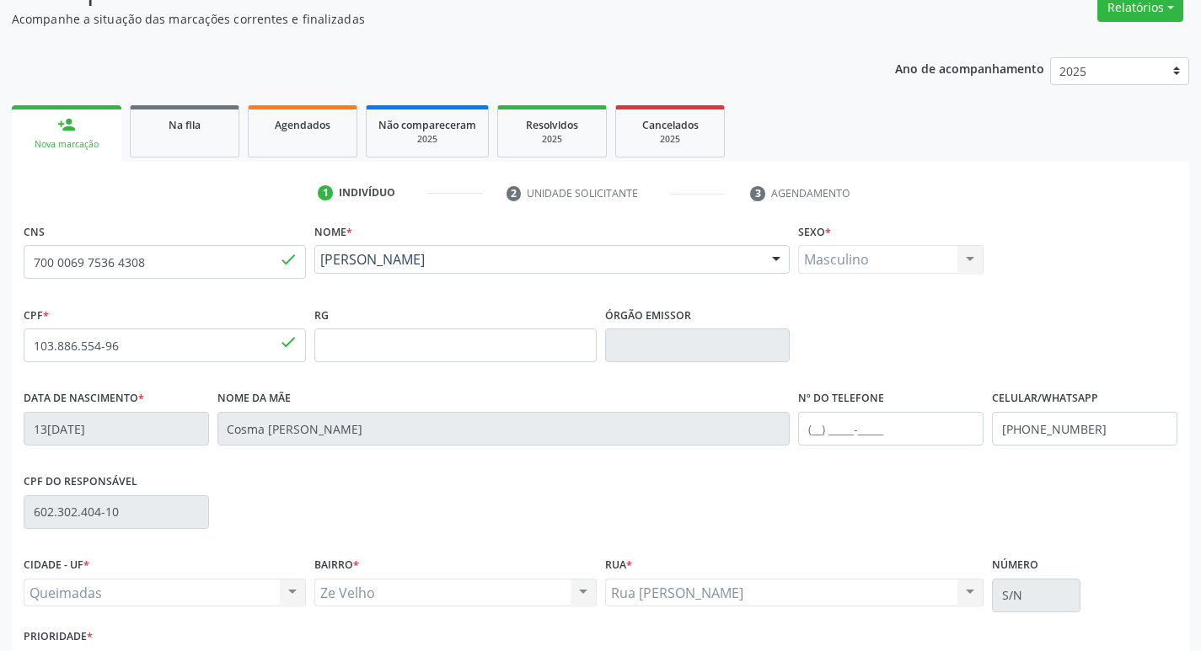
scroll to position [262, 0]
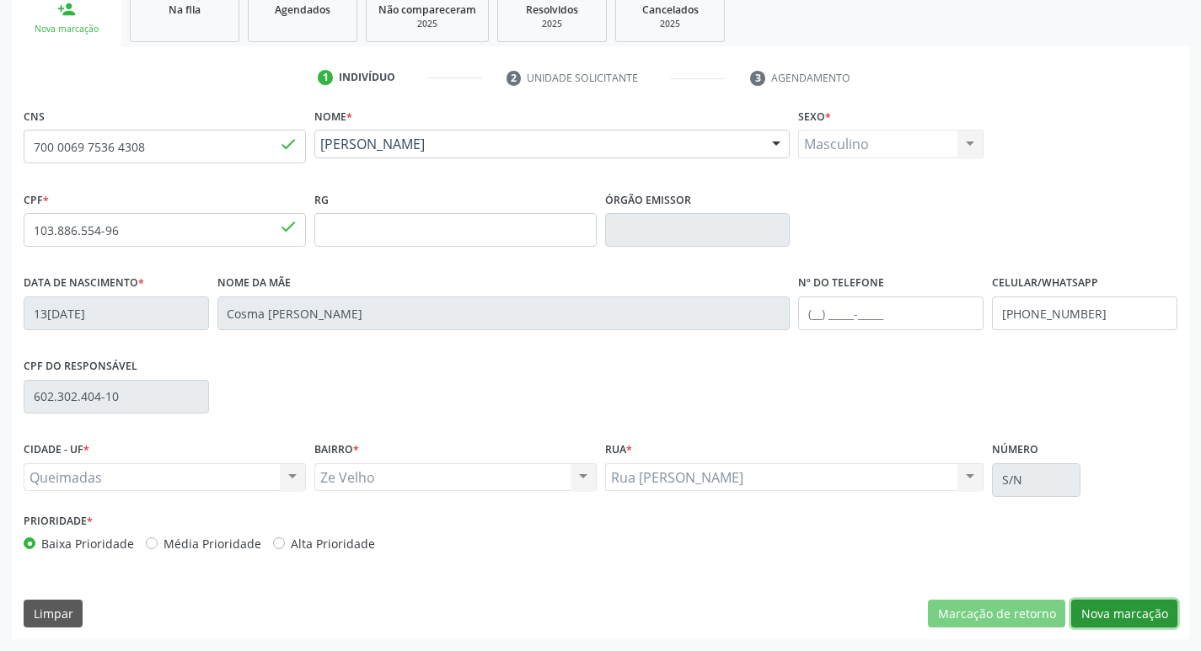
click at [1107, 626] on button "Nova marcação" at bounding box center [1124, 614] width 106 height 29
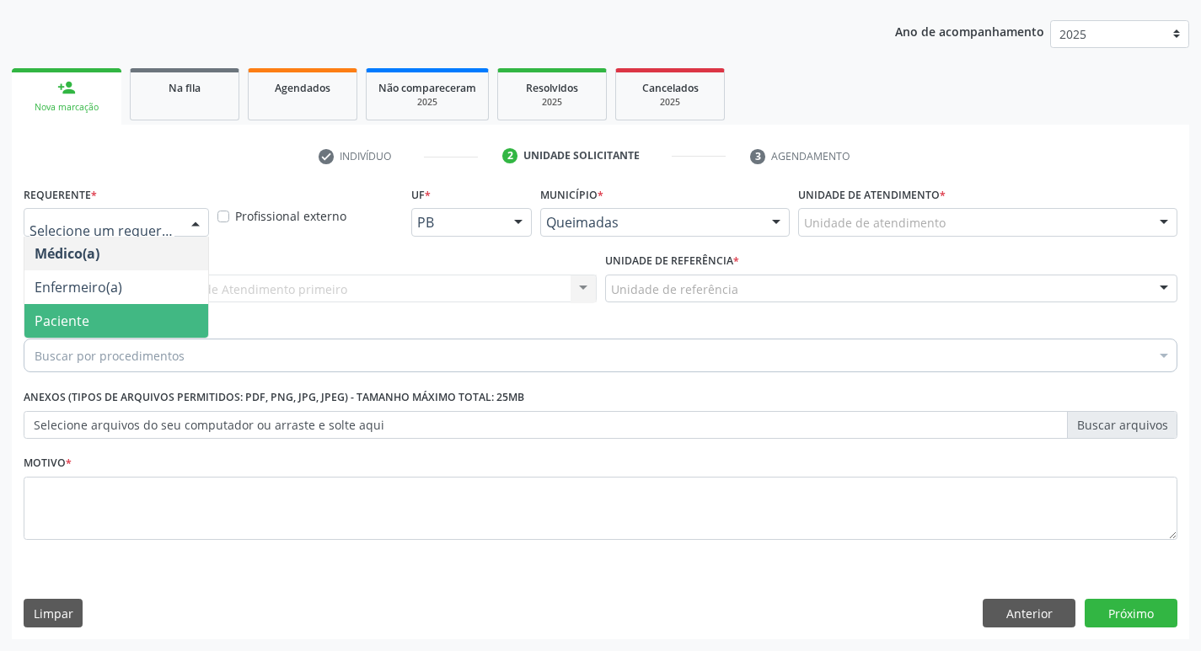
click at [101, 307] on span "Paciente" at bounding box center [116, 321] width 184 height 34
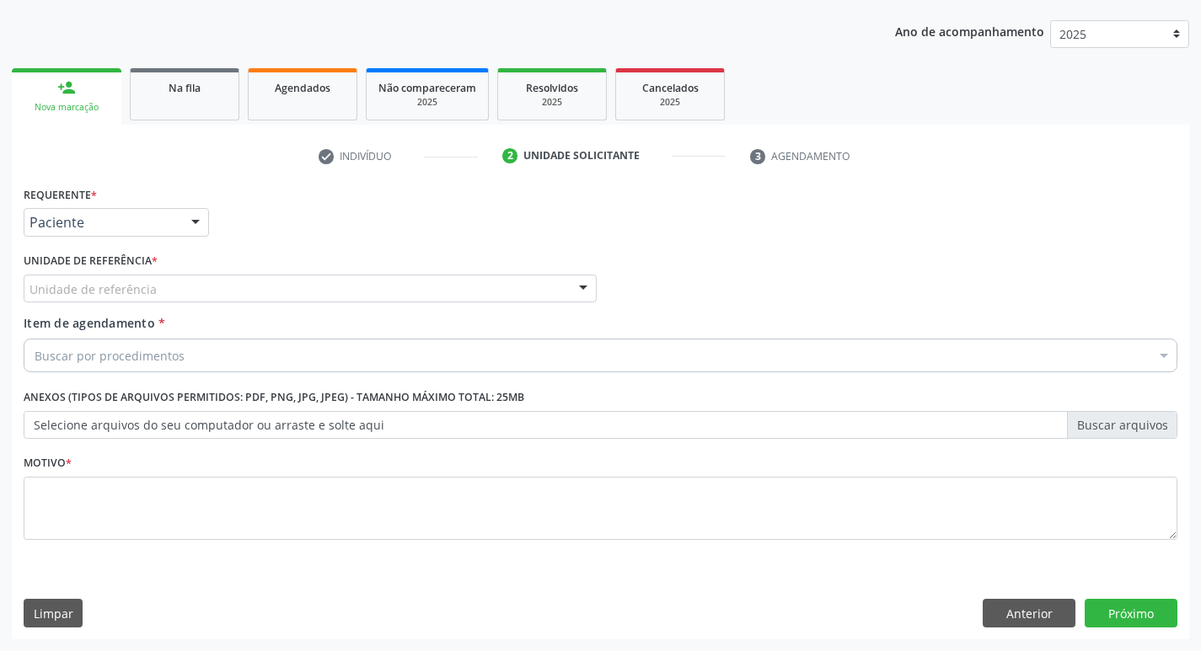
click at [80, 276] on div "Unidade de referência" at bounding box center [310, 289] width 573 height 29
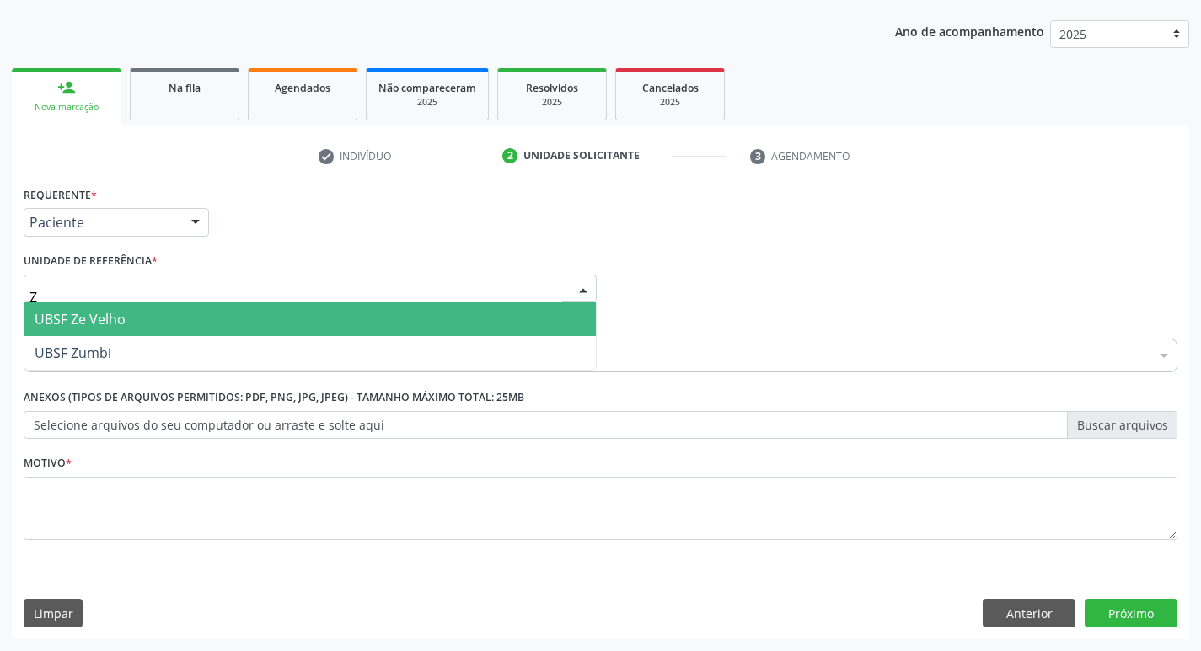
type input "ZE"
click at [97, 314] on span "UBSF Ze Velho" at bounding box center [80, 319] width 91 height 19
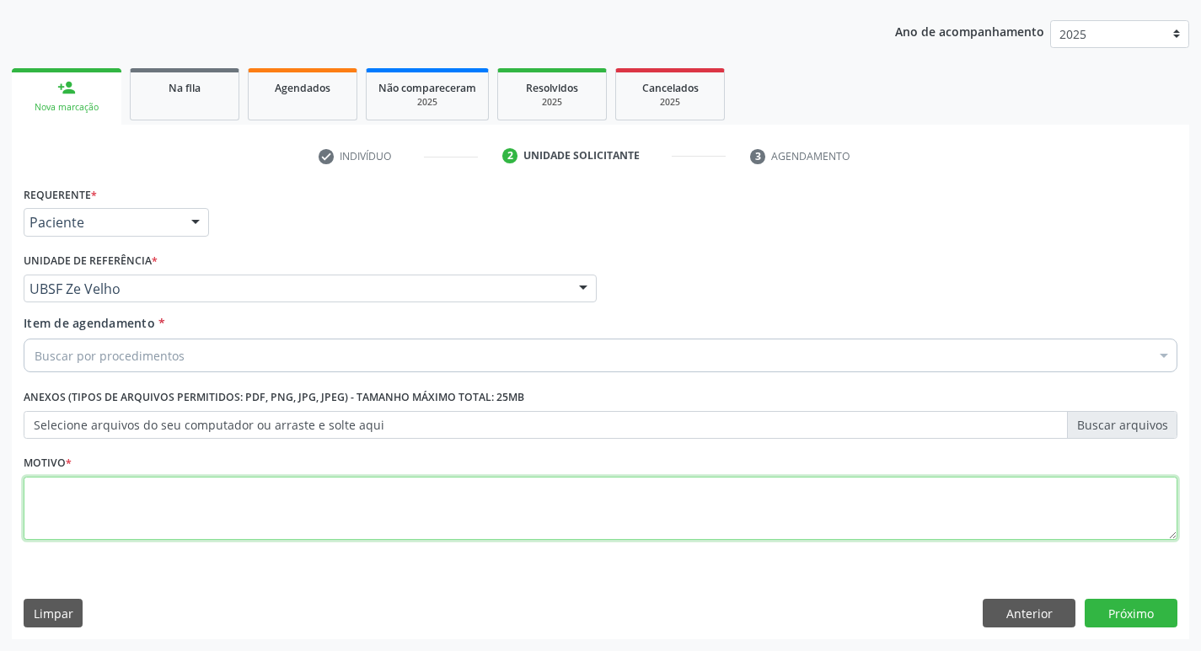
click at [91, 486] on textarea at bounding box center [601, 509] width 1154 height 64
type textarea "AVALIACAO"
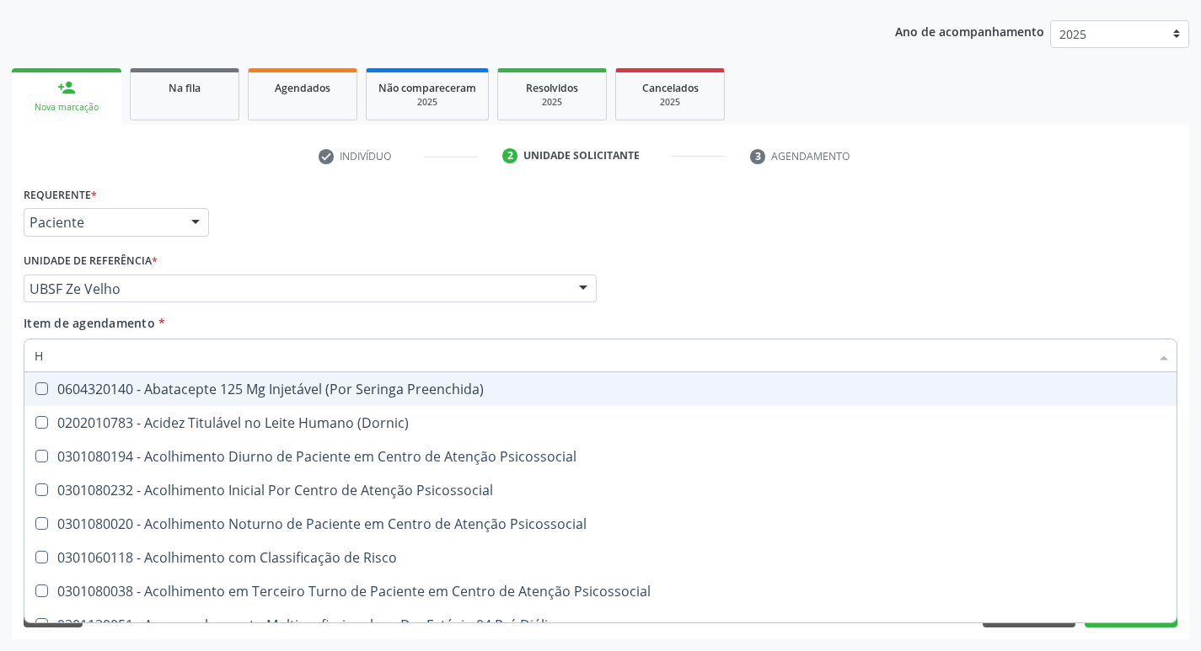
type input "HEMOGLOBINA G"
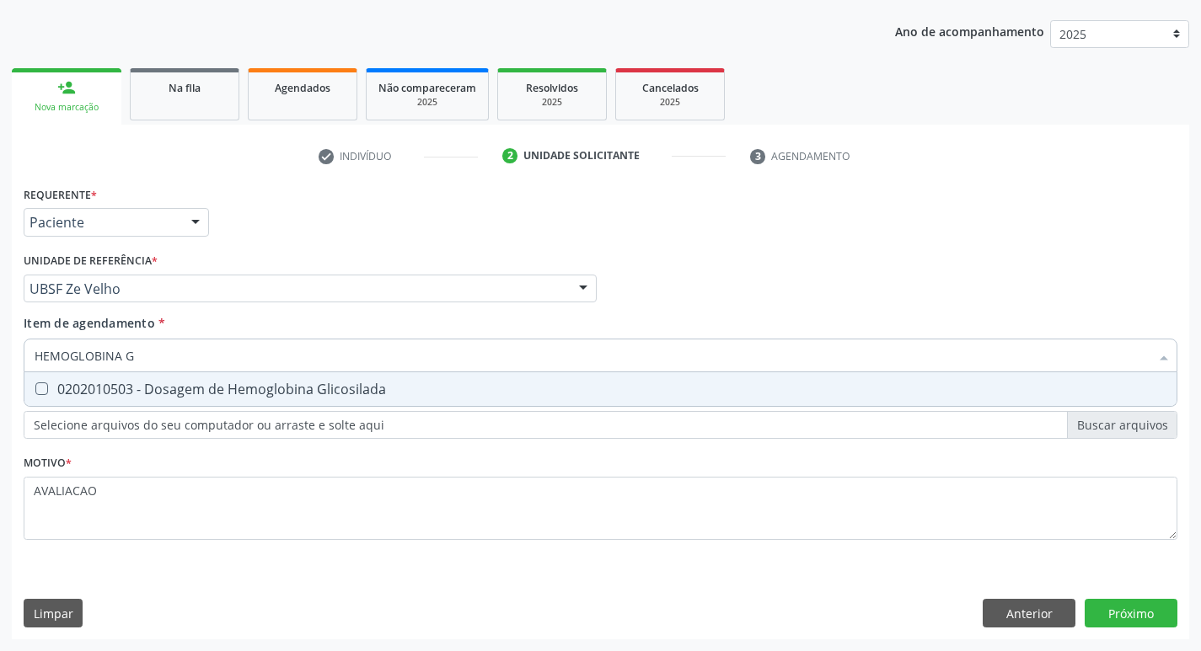
click at [243, 389] on div "0202010503 - Dosagem de Hemoglobina Glicosilada" at bounding box center [601, 389] width 1132 height 13
checkbox Glicosilada "true"
click at [1115, 605] on div "Requerente * Paciente Médico(a) Enfermeiro(a) Paciente Nenhum resultado encontr…" at bounding box center [600, 411] width 1177 height 458
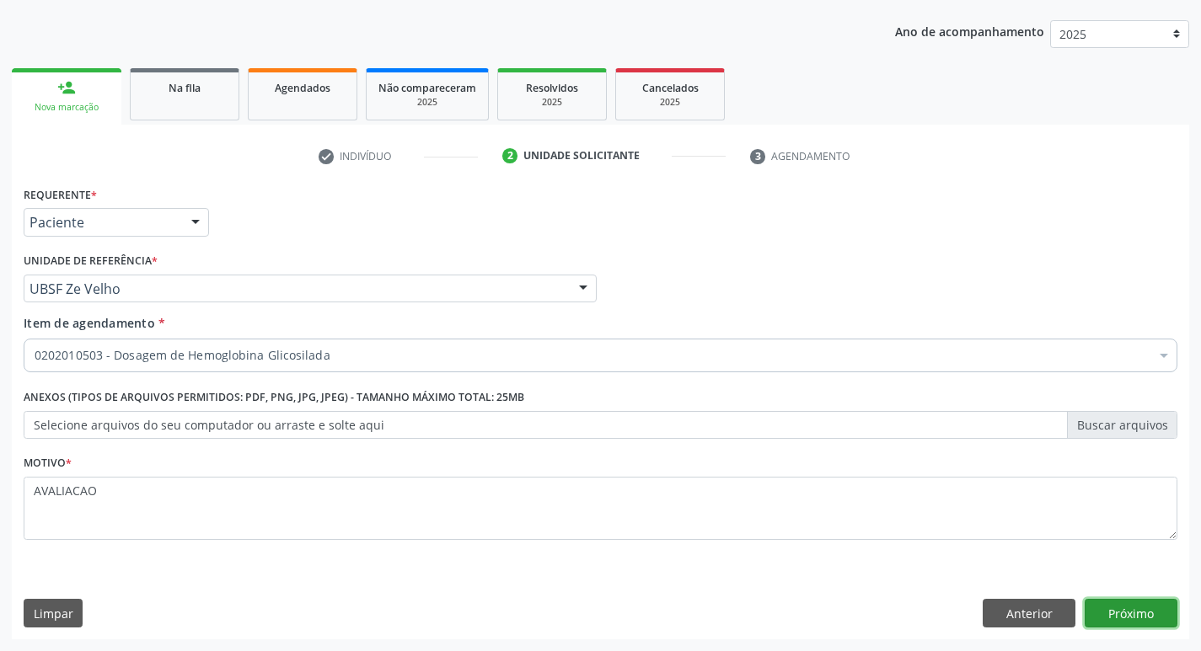
click at [1124, 608] on button "Próximo" at bounding box center [1131, 613] width 93 height 29
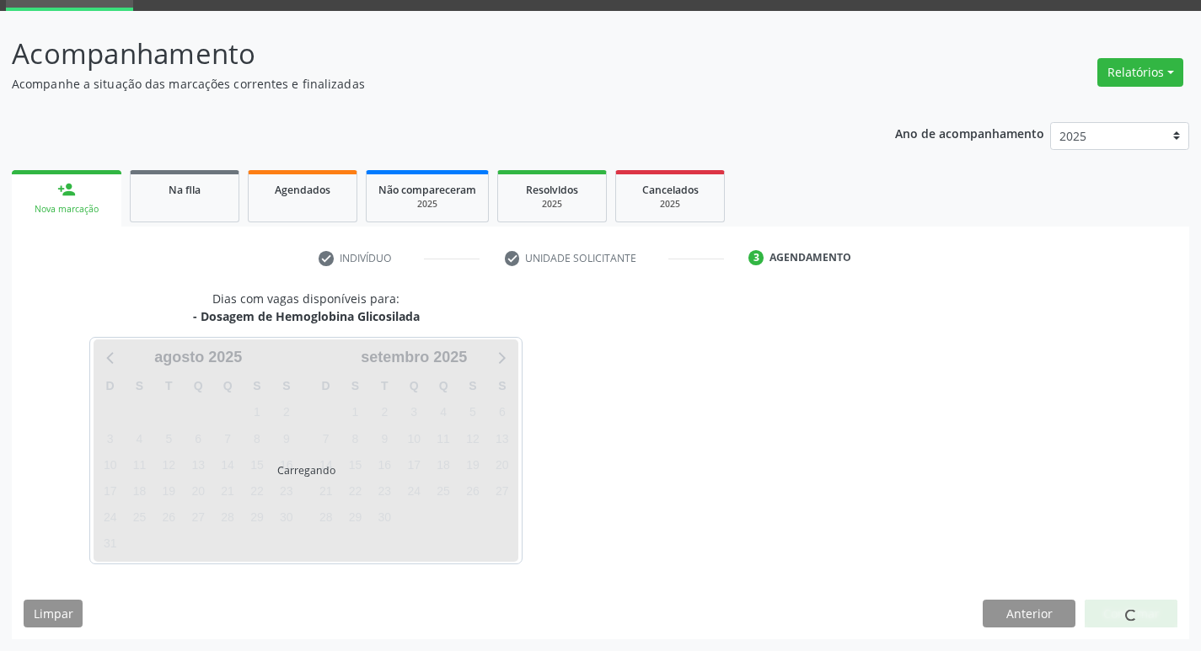
scroll to position [82, 0]
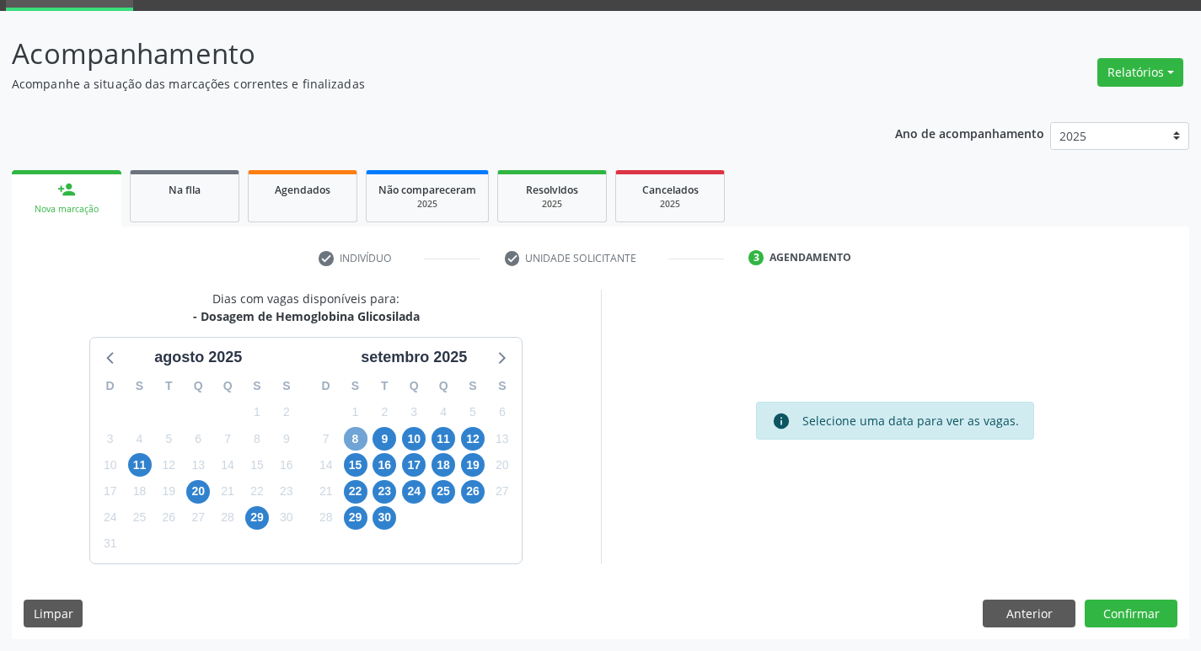
click at [359, 437] on span "8" at bounding box center [356, 439] width 24 height 24
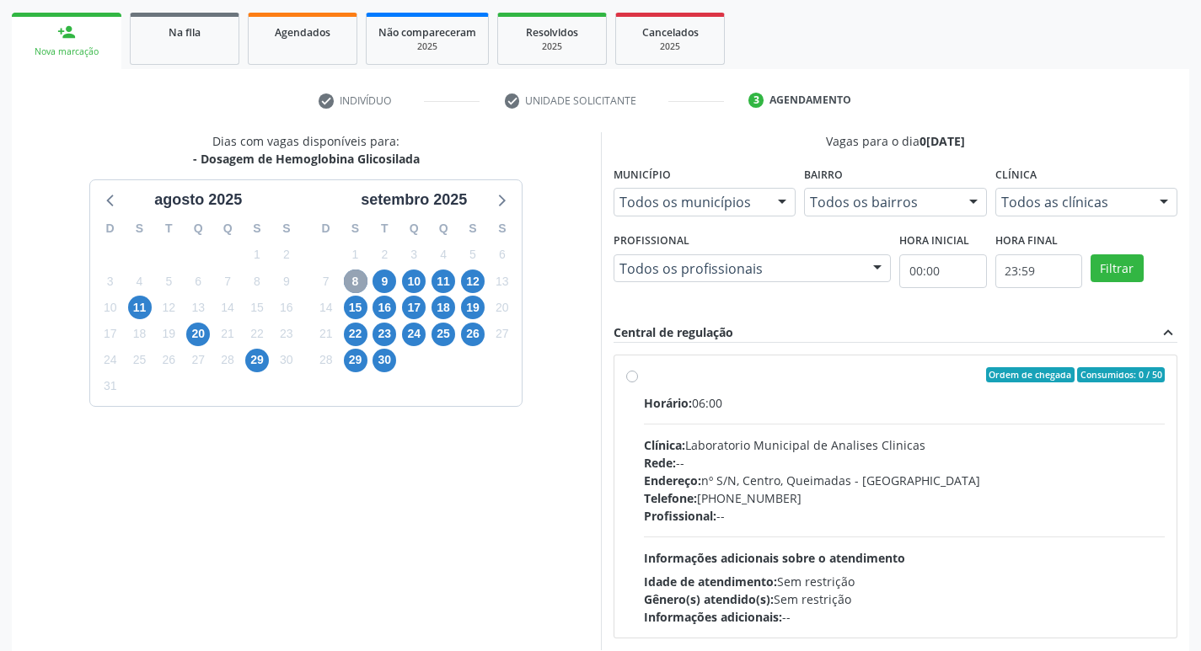
scroll to position [325, 0]
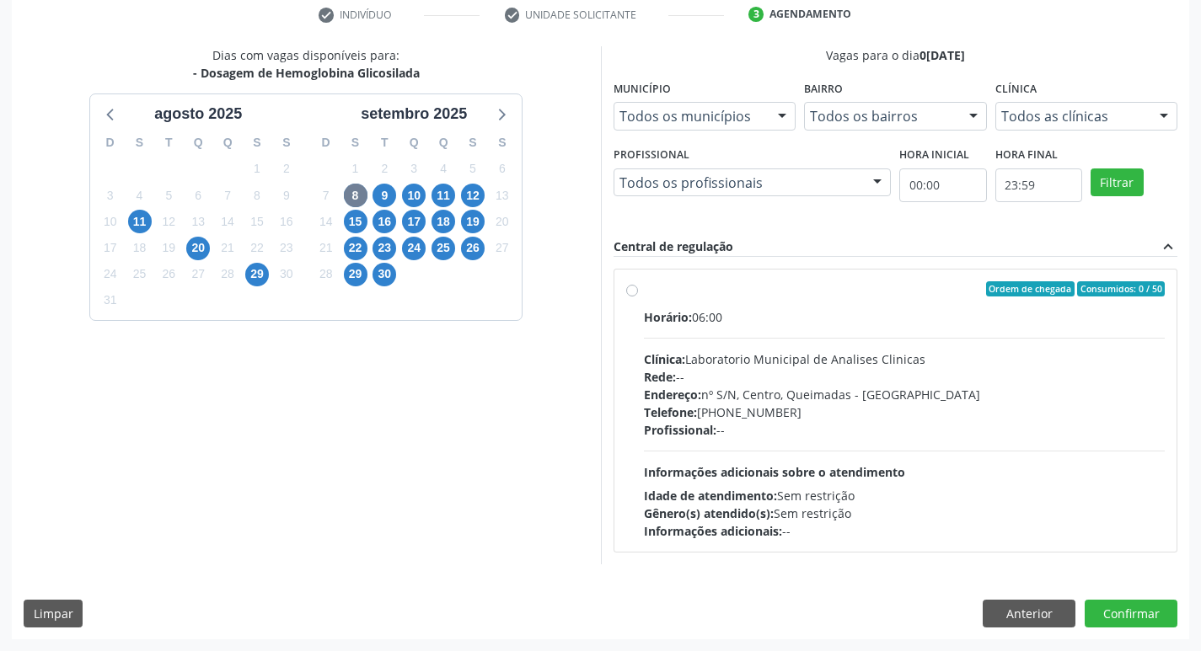
click at [913, 371] on div "Rede: --" at bounding box center [905, 377] width 522 height 18
click at [638, 297] on input "Ordem de chegada Consumidos: 0 / 50 Horário: 06:00 Clínica: Laboratorio Municip…" at bounding box center [632, 288] width 12 height 15
radio input "true"
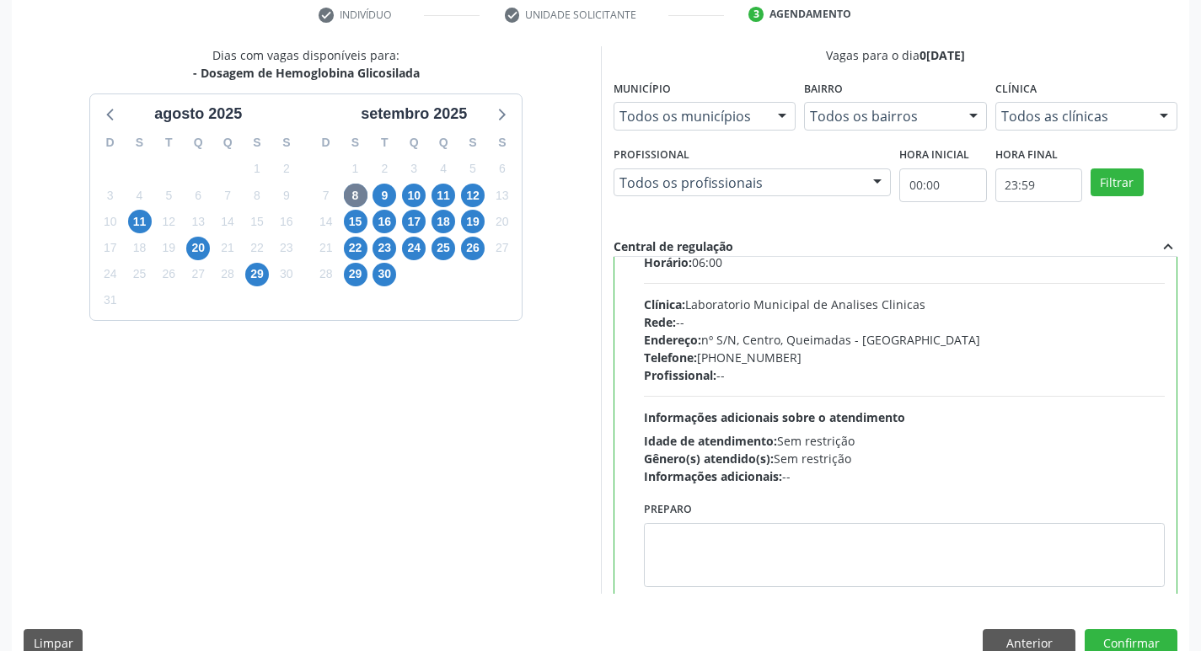
scroll to position [83, 0]
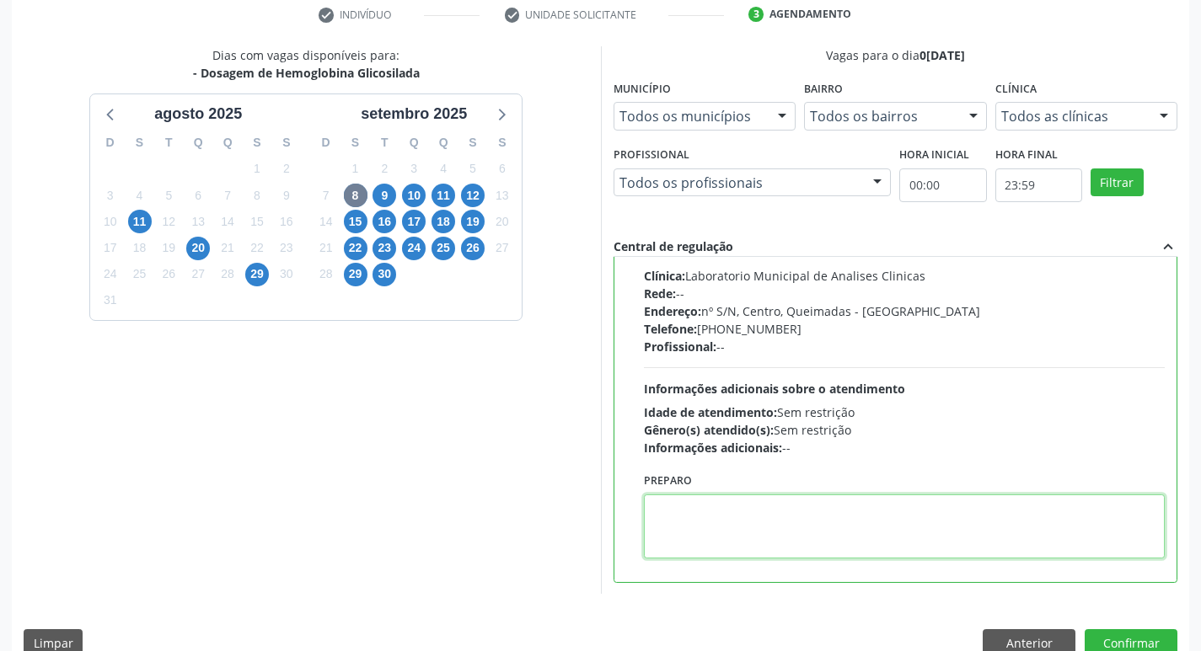
click at [708, 495] on textarea at bounding box center [905, 527] width 522 height 64
paste textarea "IR EM [GEOGRAPHIC_DATA]"
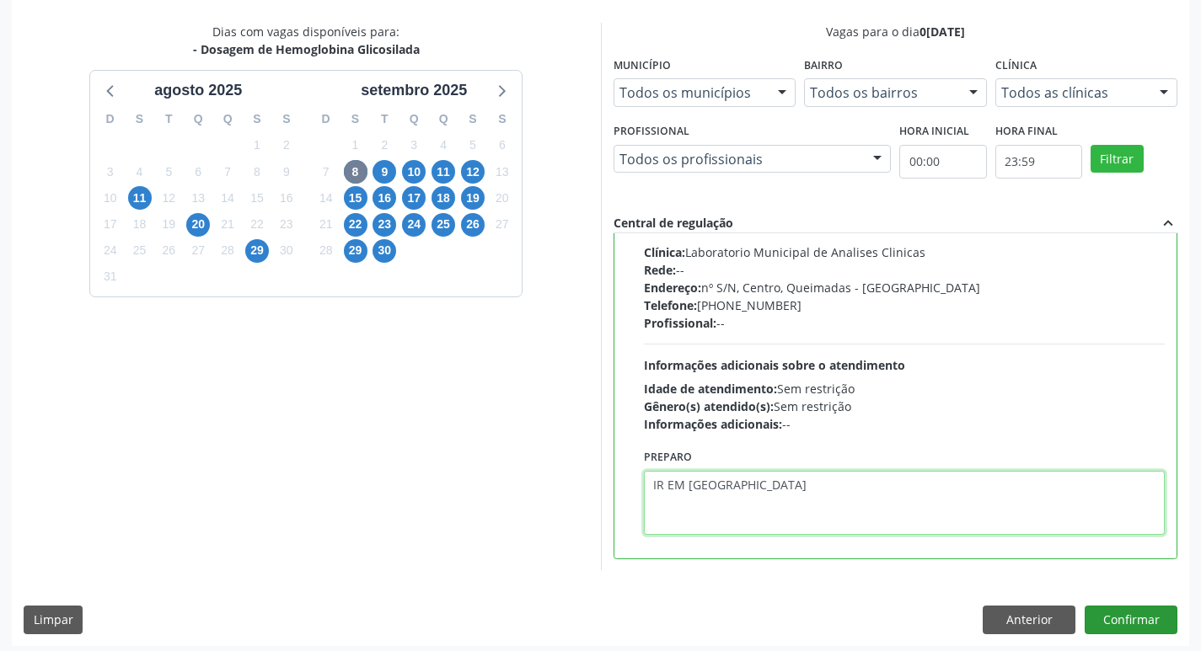
scroll to position [356, 0]
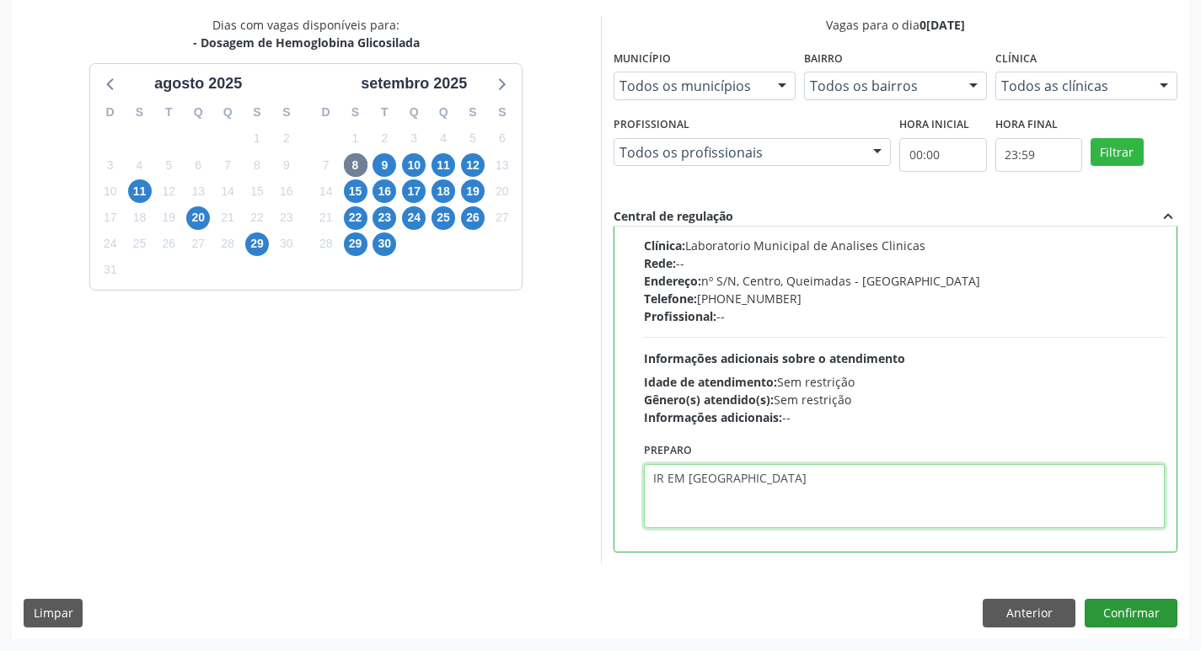
type textarea "IR EM [GEOGRAPHIC_DATA]"
click at [1118, 604] on button "Confirmar" at bounding box center [1131, 613] width 93 height 29
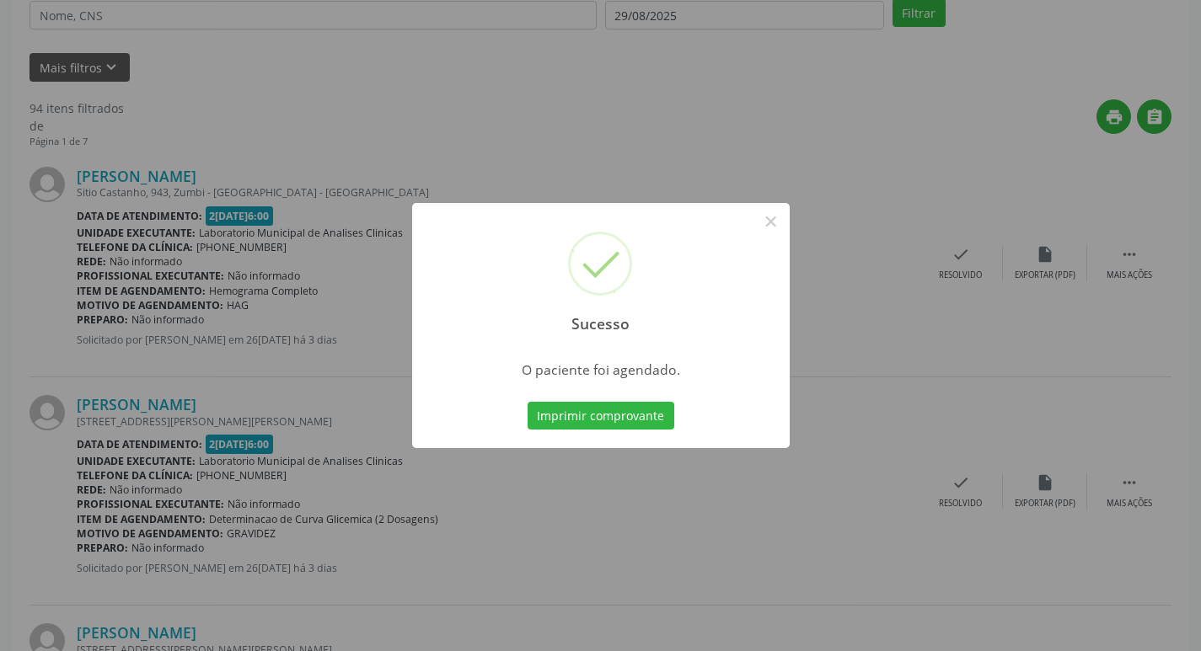
scroll to position [0, 0]
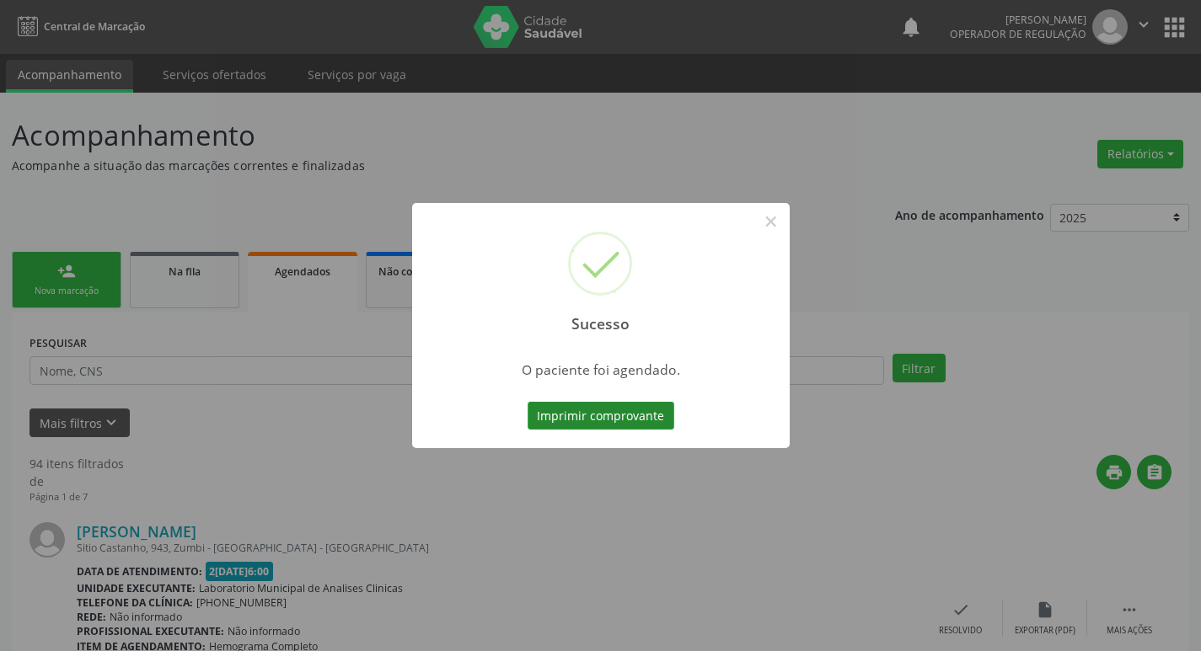
click at [654, 408] on button "Imprimir comprovante" at bounding box center [601, 416] width 147 height 29
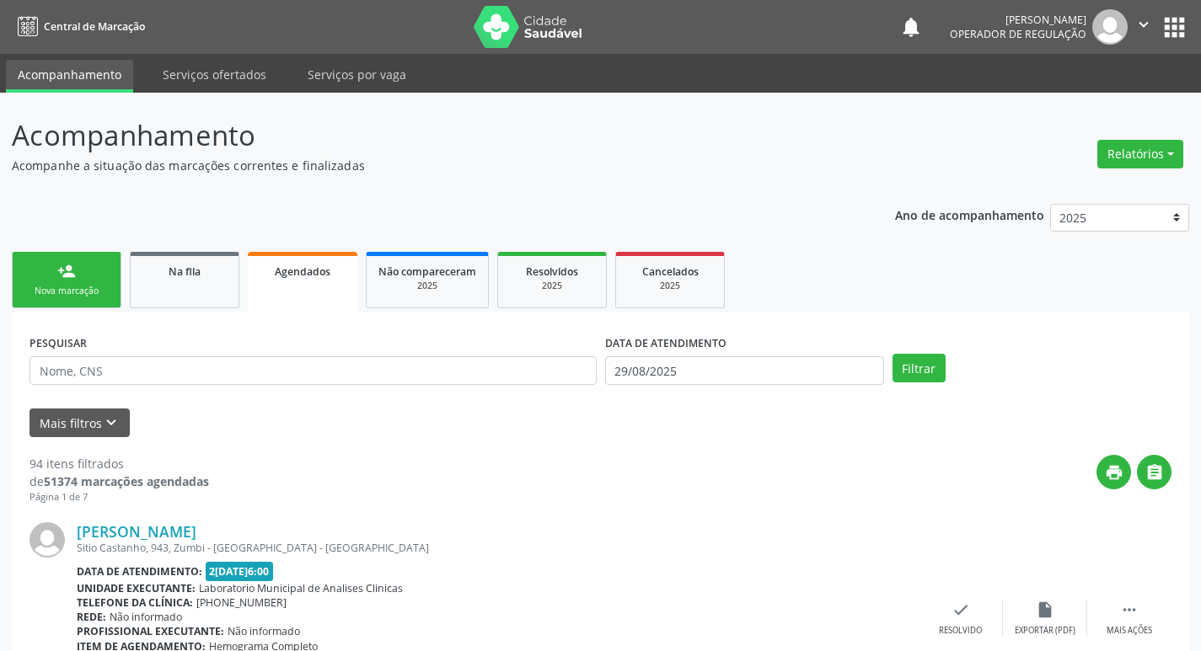
click at [66, 286] on div "Nova marcação" at bounding box center [66, 291] width 84 height 13
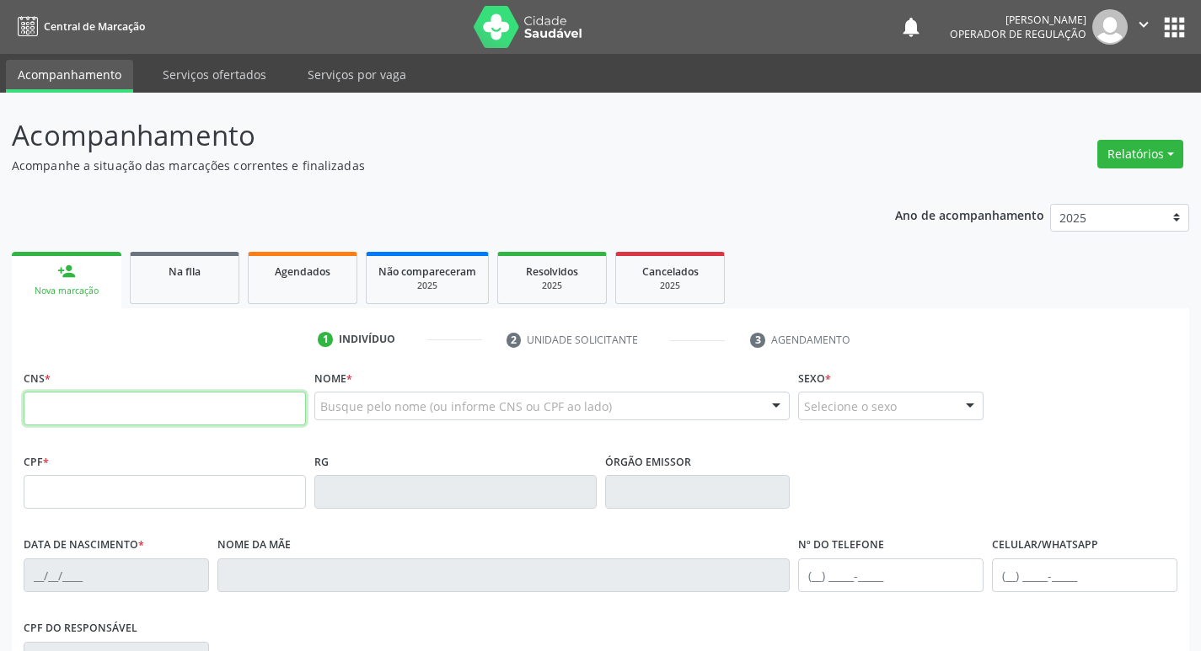
click at [121, 400] on input "text" at bounding box center [165, 409] width 282 height 34
type input "707 6042 9683 5692"
type input "309.082.564-34"
type input "1[DATE]"
type input "[PERSON_NAME]"
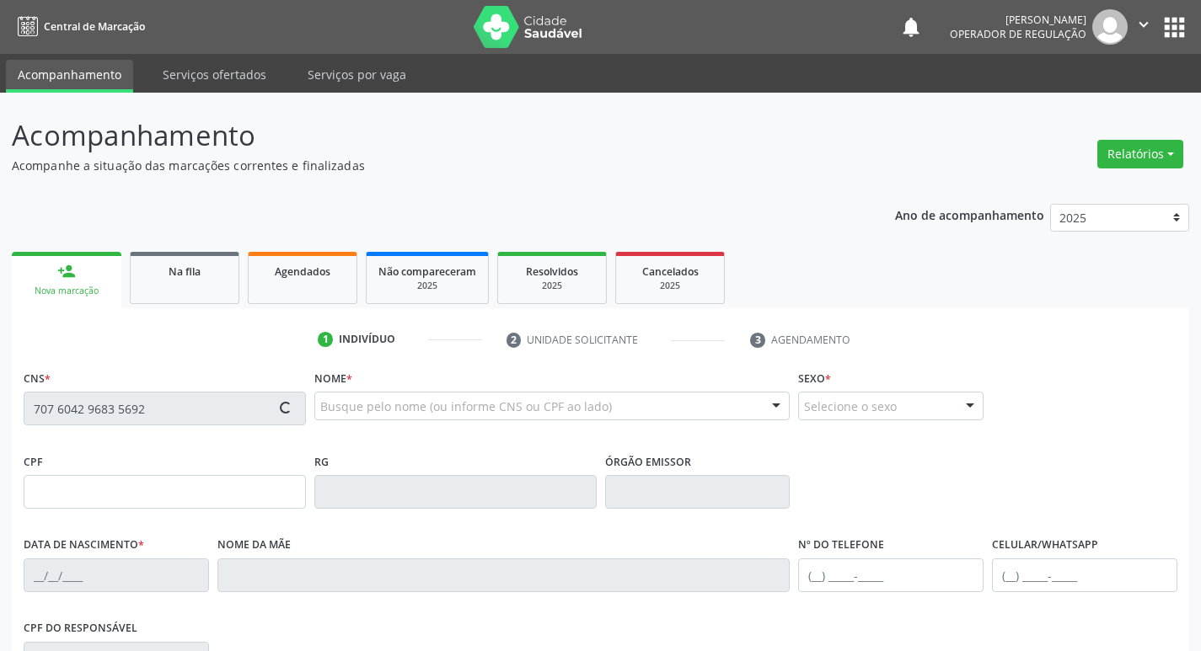
type input "[PHONE_NUMBER]"
type input "020.310.594-08"
type input "S/N"
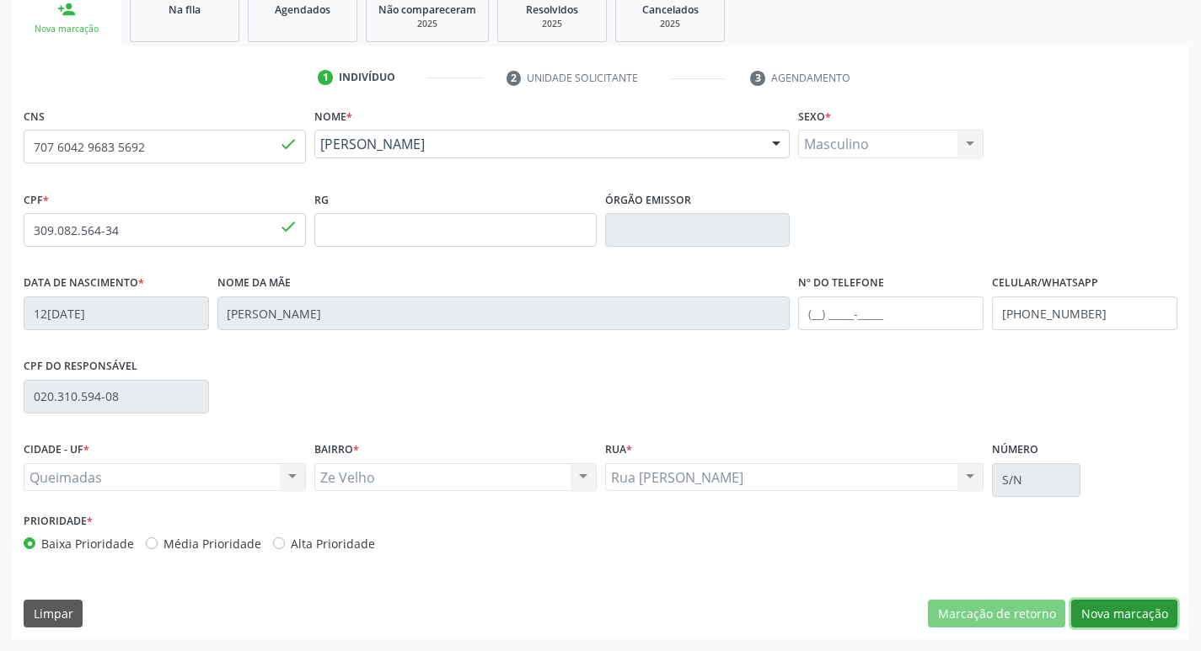
click at [1112, 619] on button "Nova marcação" at bounding box center [1124, 614] width 106 height 29
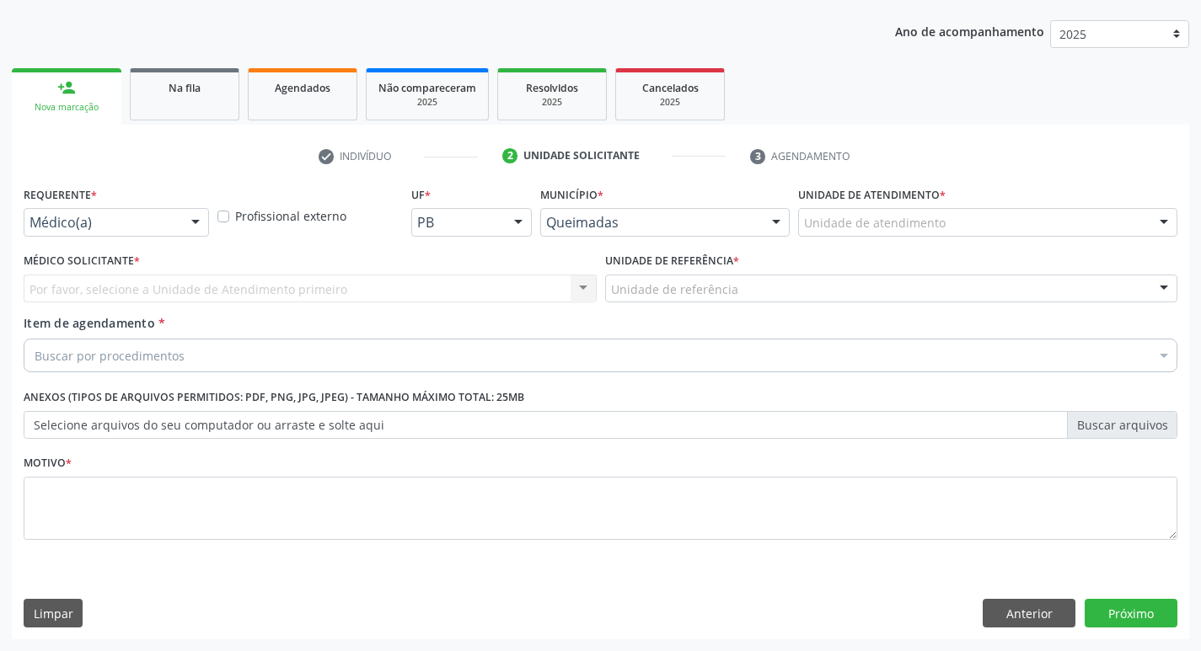
scroll to position [184, 0]
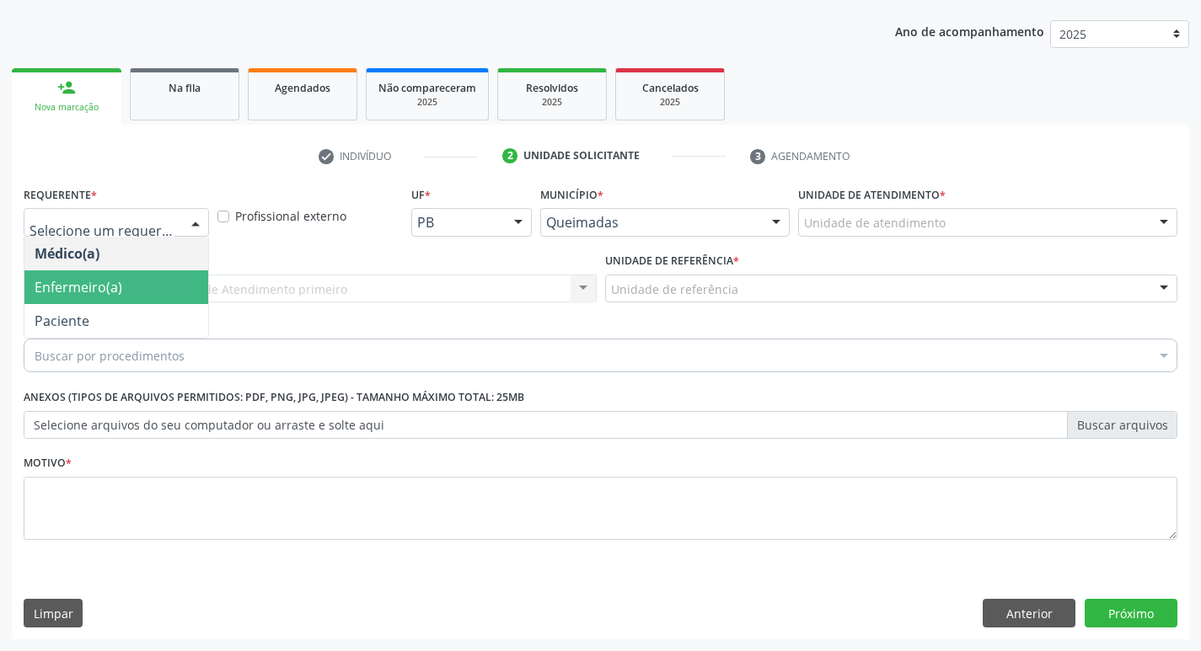
click at [126, 303] on span "Enfermeiro(a)" at bounding box center [116, 288] width 184 height 34
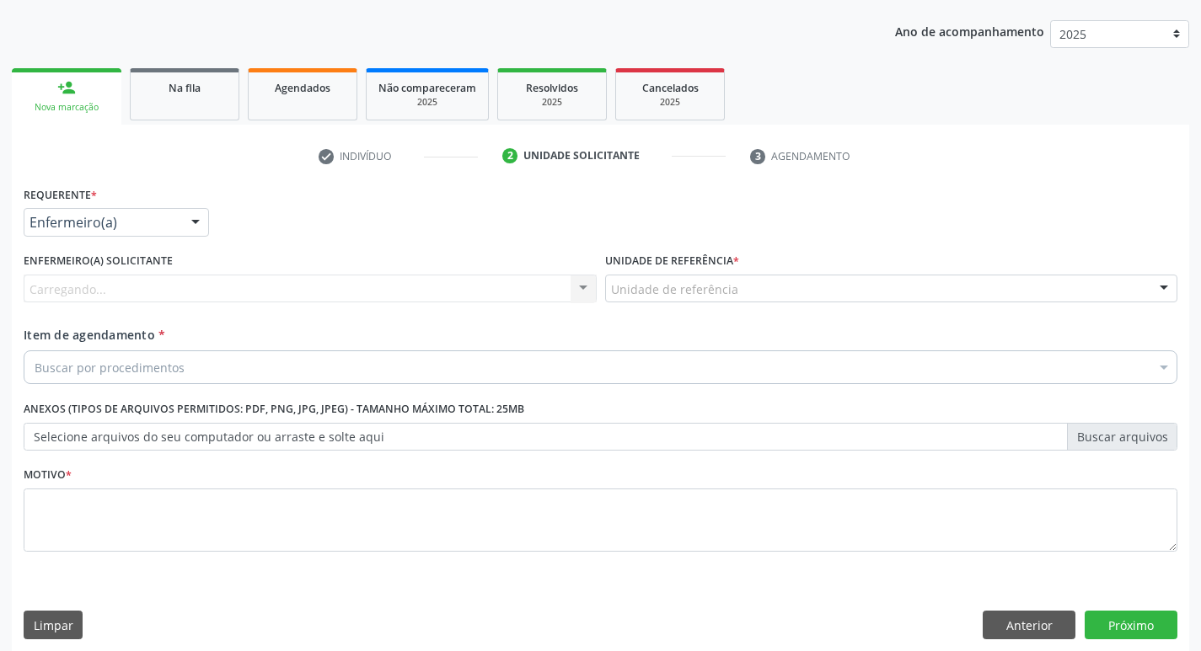
click at [139, 233] on div "Enfermeiro(a)" at bounding box center [116, 222] width 185 height 29
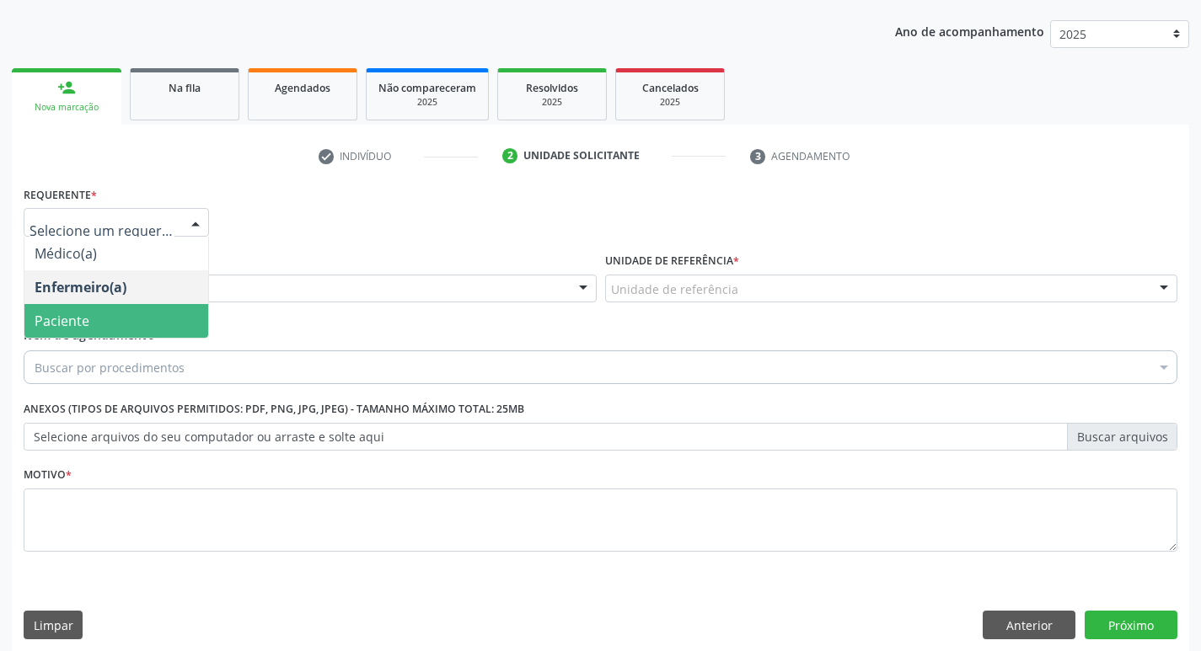
click at [144, 318] on span "Paciente" at bounding box center [116, 321] width 184 height 34
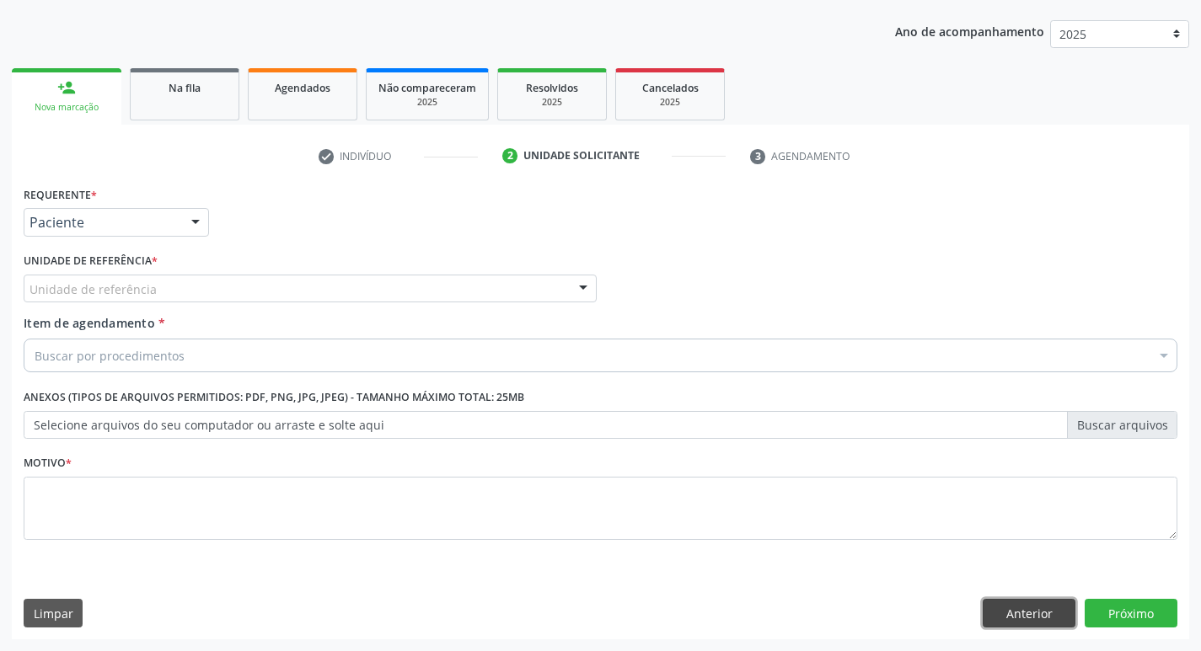
click at [1046, 616] on button "Anterior" at bounding box center [1029, 613] width 93 height 29
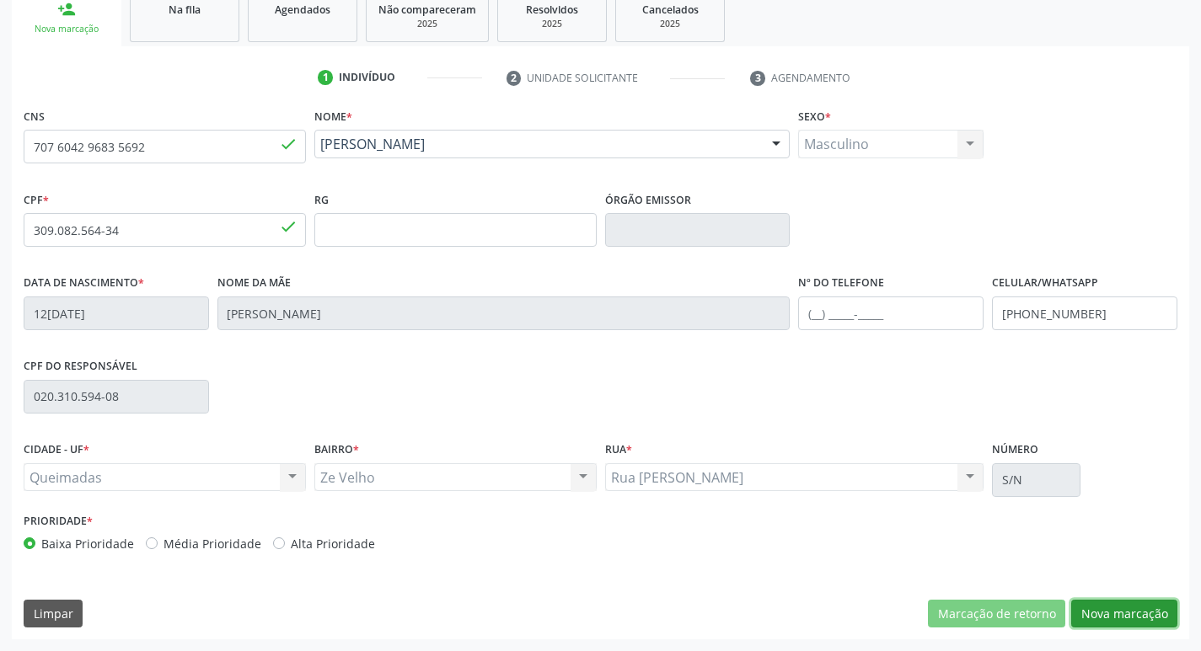
click at [1141, 618] on button "Nova marcação" at bounding box center [1124, 614] width 106 height 29
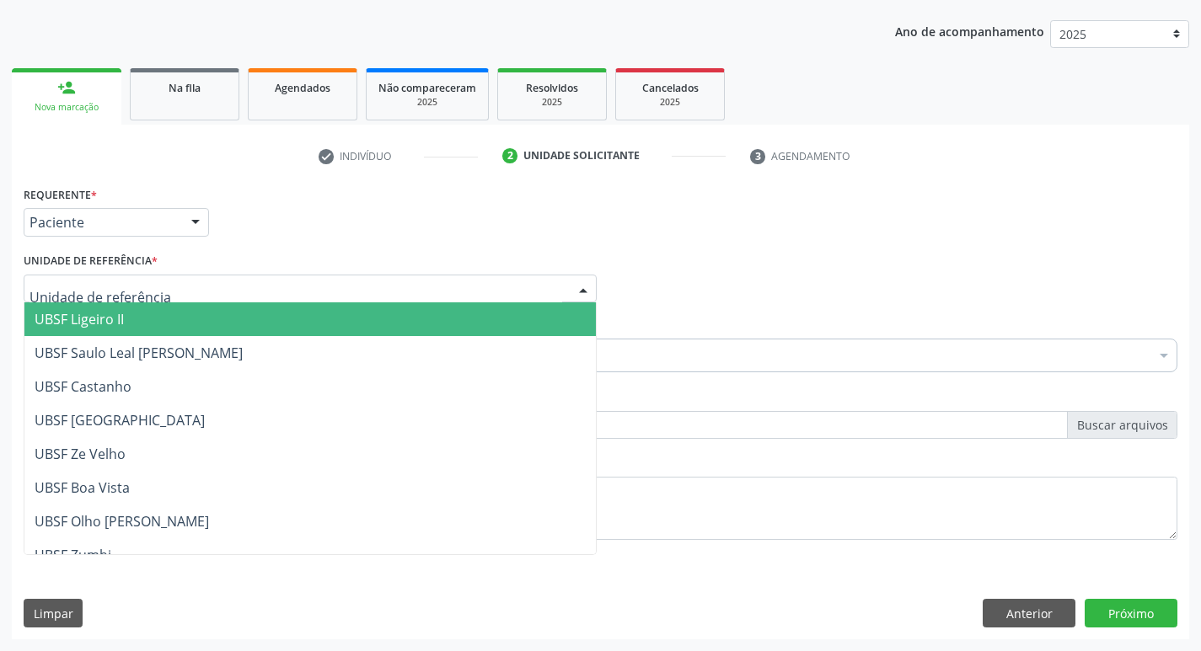
type input "Z"
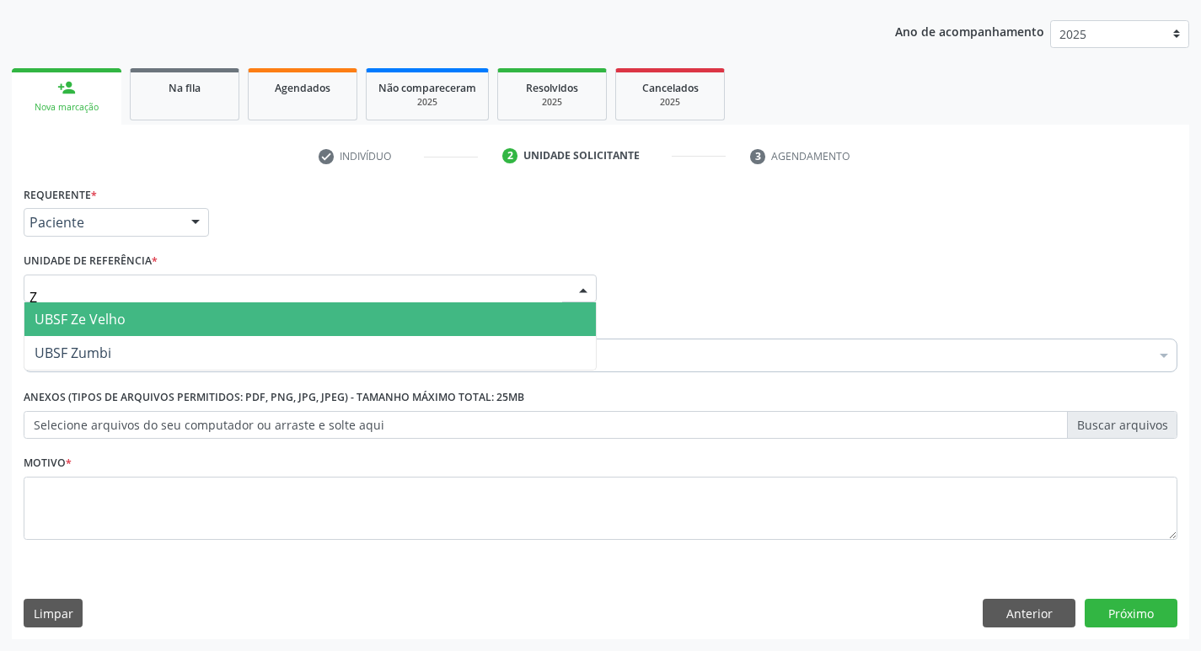
click at [94, 321] on span "UBSF Ze Velho" at bounding box center [80, 319] width 91 height 19
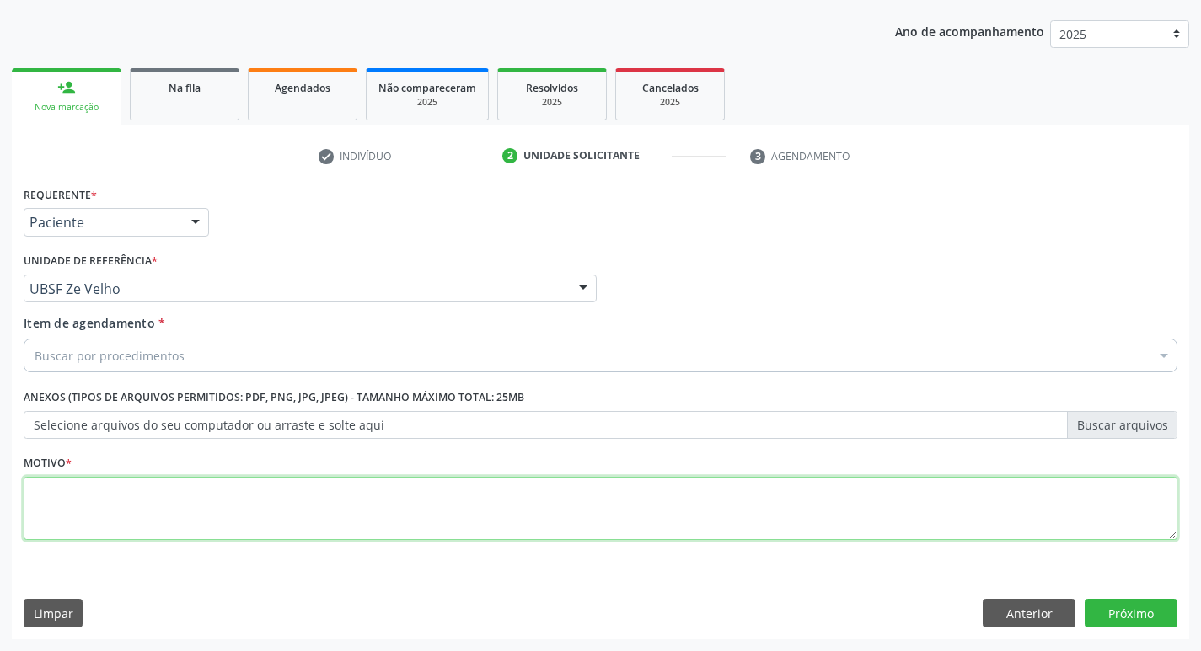
click at [80, 501] on textarea at bounding box center [601, 509] width 1154 height 64
type textarea "AVALIACAO"
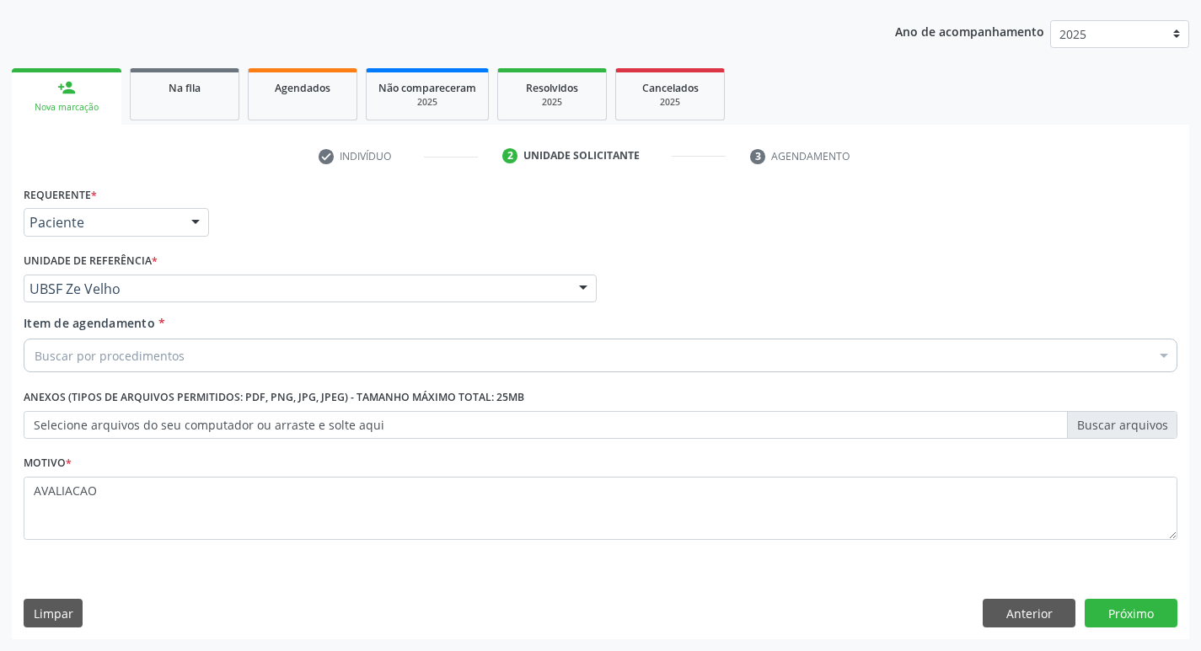
click at [54, 367] on div "Buscar por procedimentos" at bounding box center [601, 356] width 1154 height 34
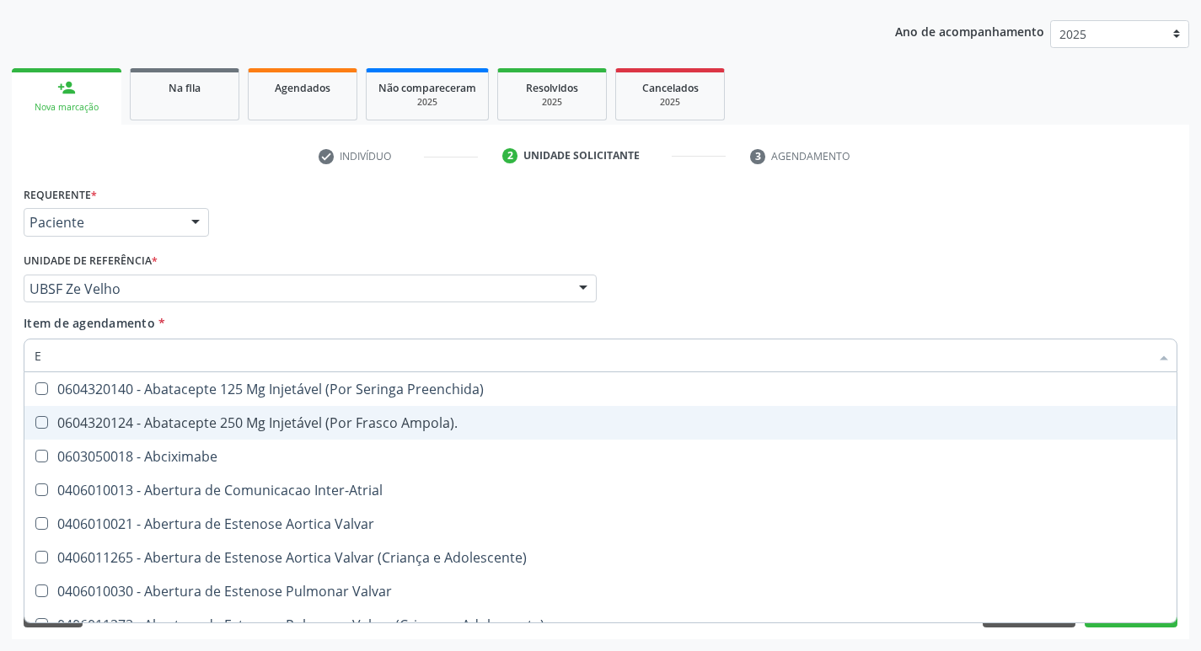
type input "ELISA"
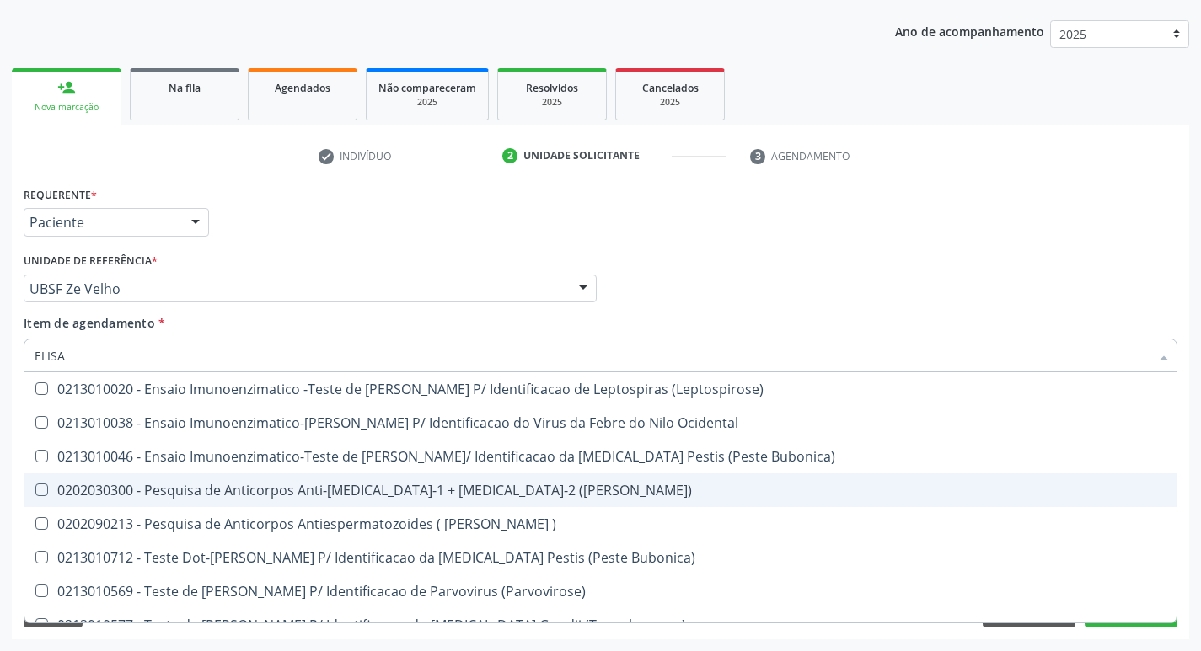
click at [368, 501] on span "0202030300 - Pesquisa de Anticorpos Anti-[MEDICAL_DATA]-1 + [MEDICAL_DATA]-2 ([…" at bounding box center [600, 491] width 1152 height 34
checkbox \(Elisa\) "true"
type input "E"
checkbox \(Elisa\) "false"
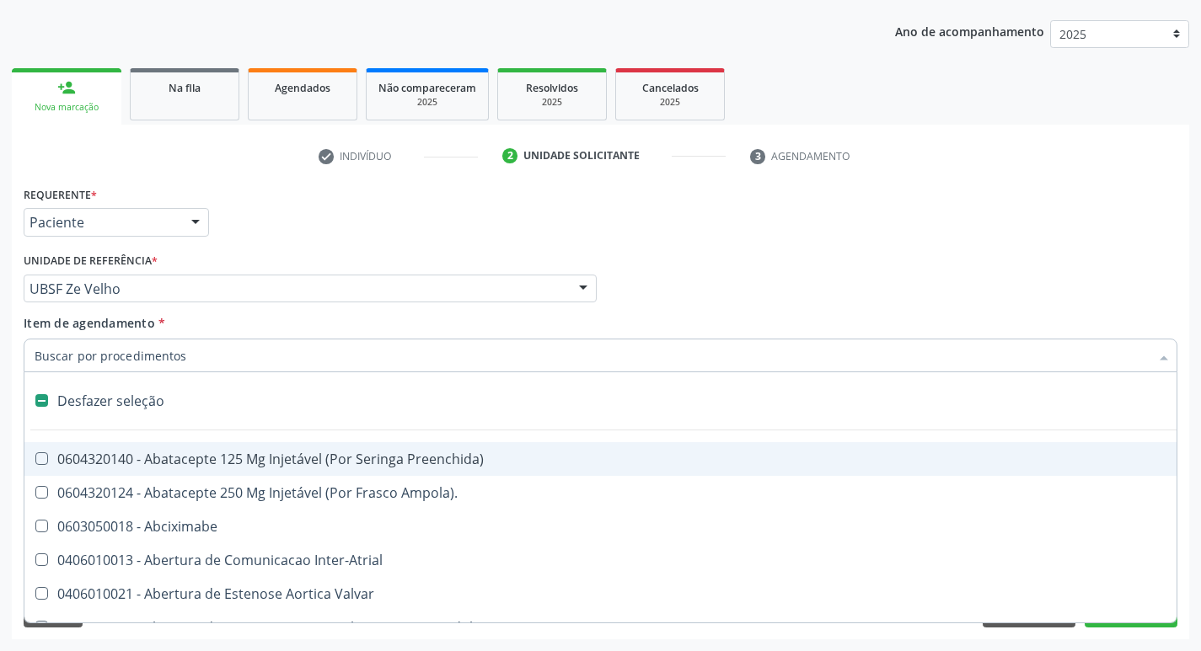
click at [936, 246] on div "Requerente * Paciente Médico(a) Enfermeiro(a) Paciente Nenhum resultado encontr…" at bounding box center [600, 215] width 1162 height 66
checkbox Ampola\)\ "true"
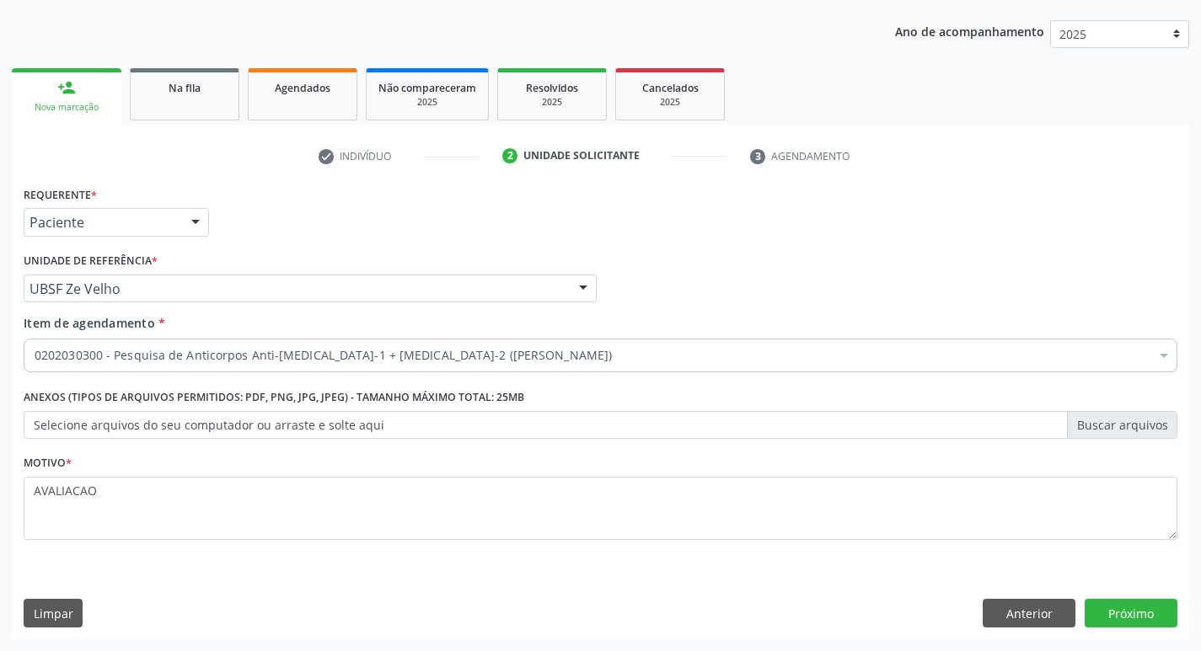
click at [244, 340] on div "0202030300 - Pesquisa de Anticorpos Anti-[MEDICAL_DATA]-1 + [MEDICAL_DATA]-2 ([…" at bounding box center [601, 356] width 1154 height 34
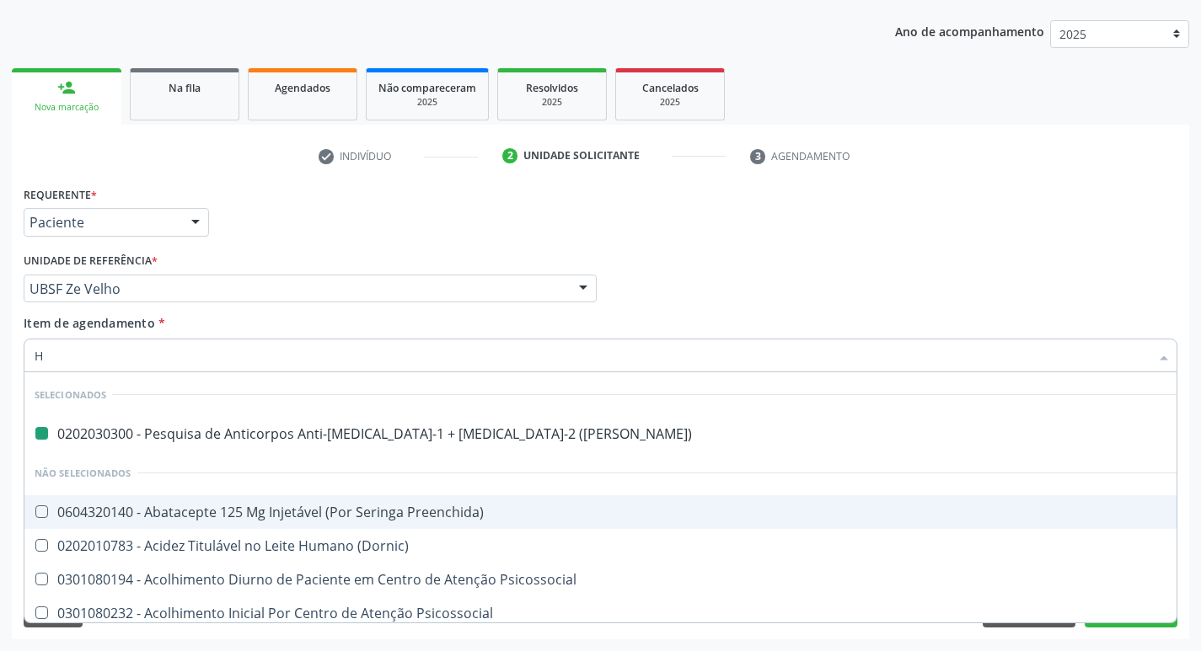
type input "HB"
checkbox \(Elisa\) "false"
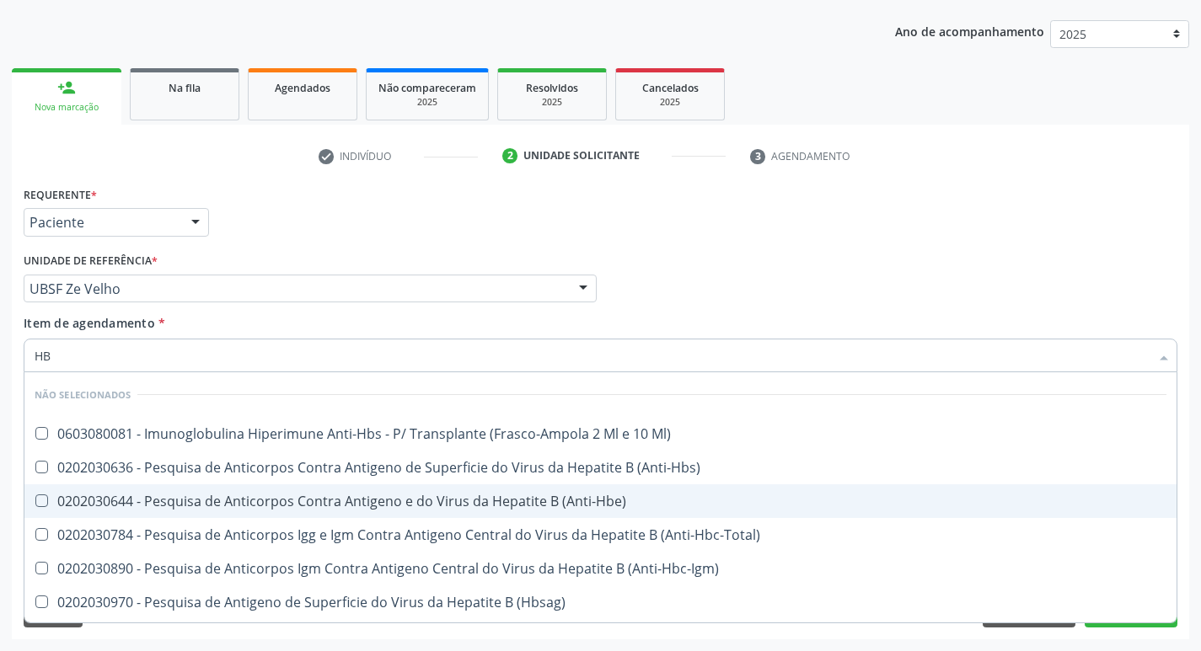
type input "HBS"
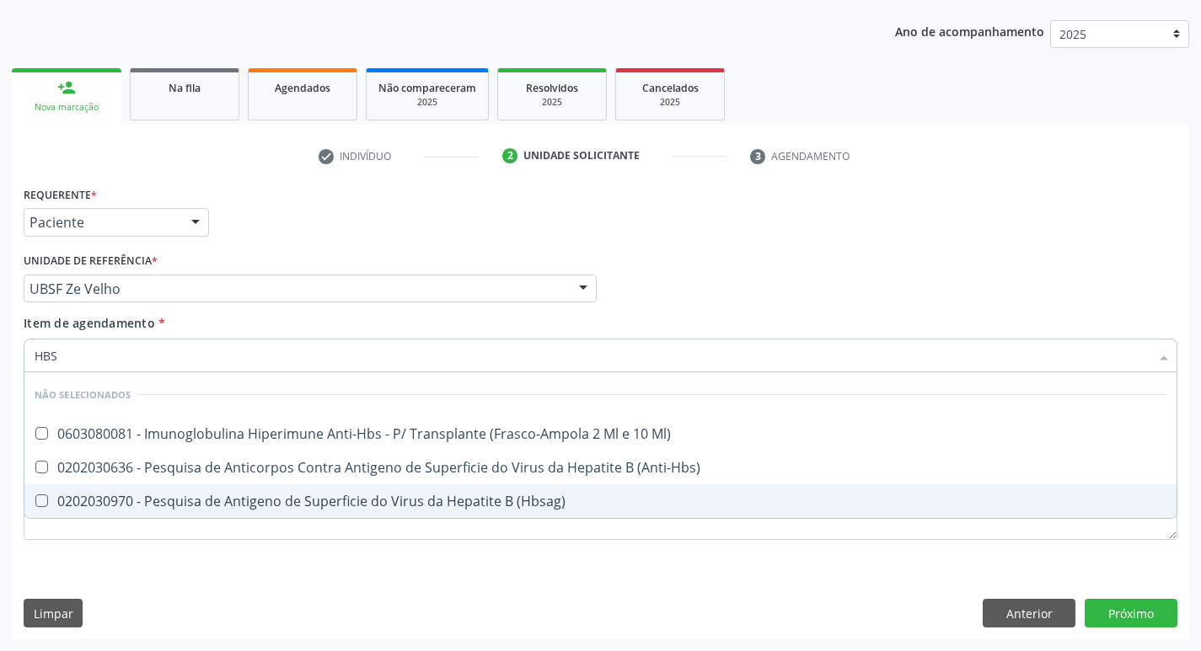
click at [536, 505] on div "0202030970 - Pesquisa de Antigeno de Superficie do Virus da Hepatite B (Hbsag)" at bounding box center [601, 501] width 1132 height 13
checkbox \(Hbsag\) "true"
type input "HB"
checkbox \(Hbsag\) "false"
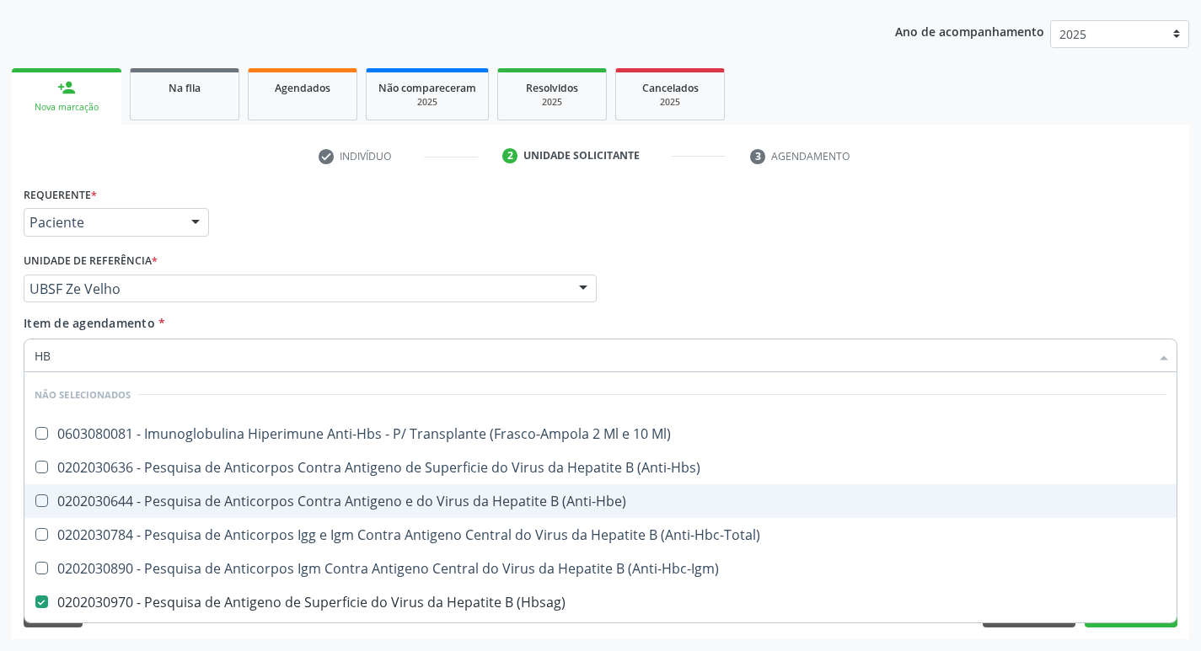
type input "H"
checkbox Ml\) "true"
checkbox \(Hbsag\) "false"
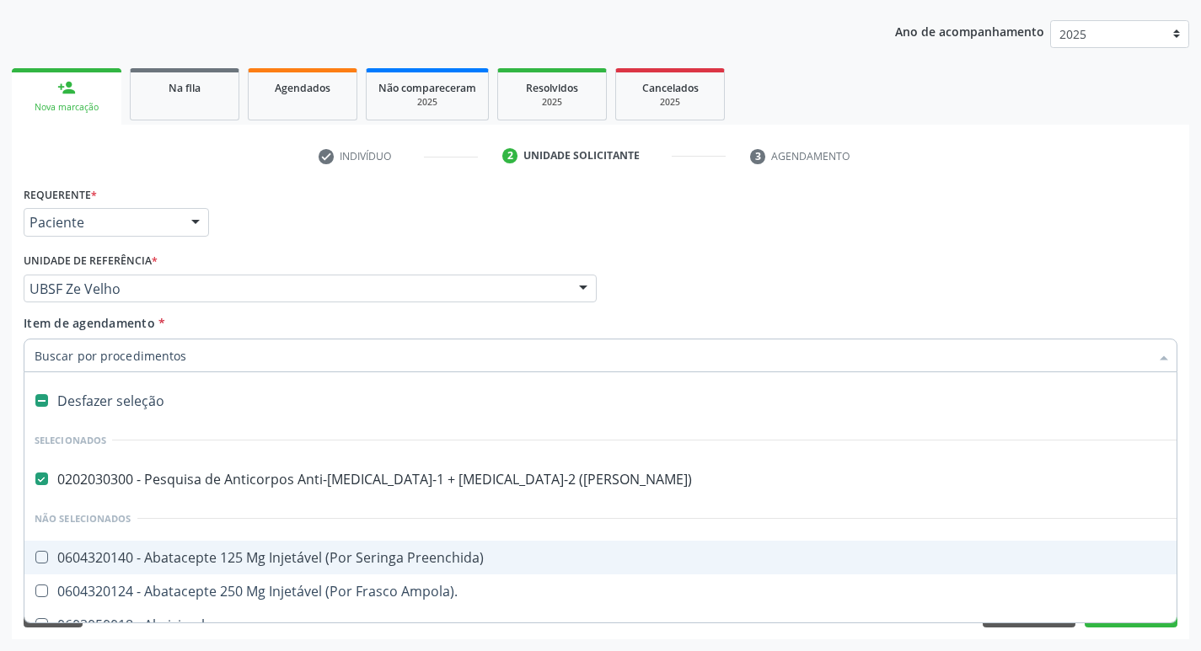
type input "H"
checkbox Boca "true"
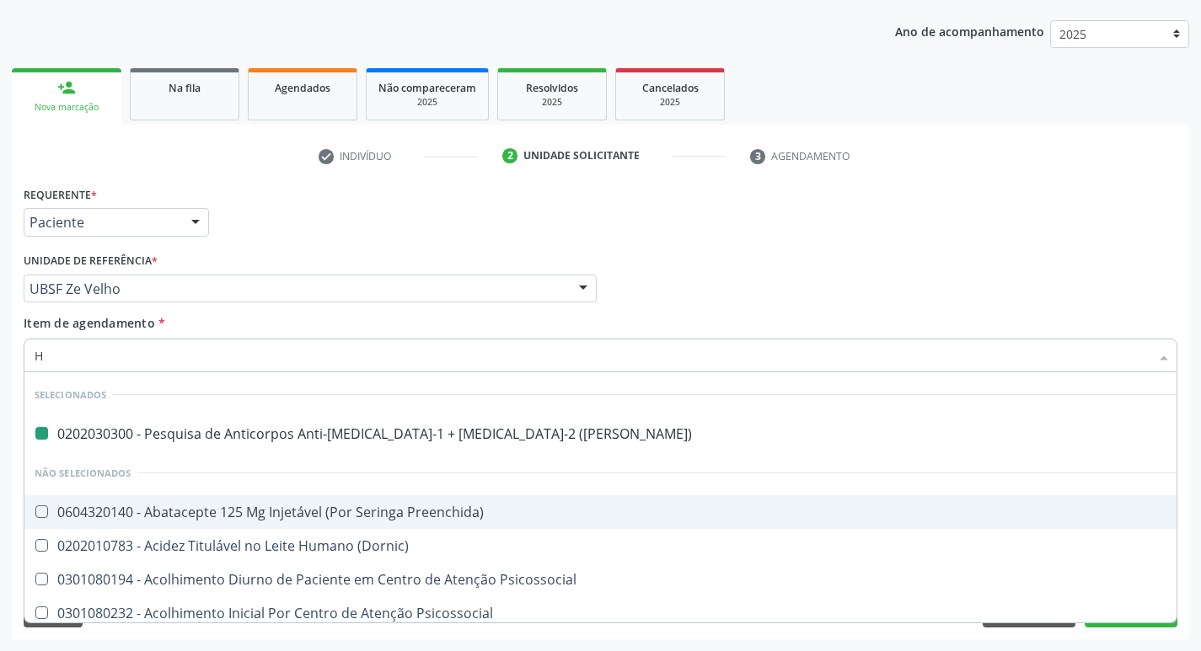
type input "HC"
checkbox \(Elisa\) "false"
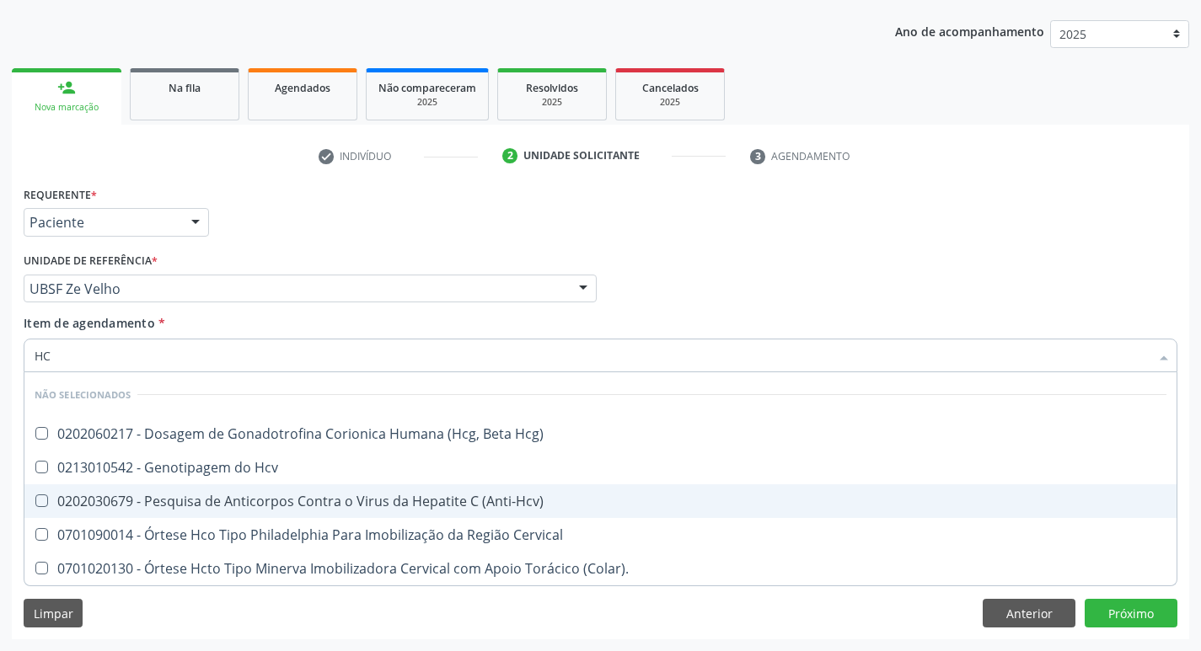
type input "HCV"
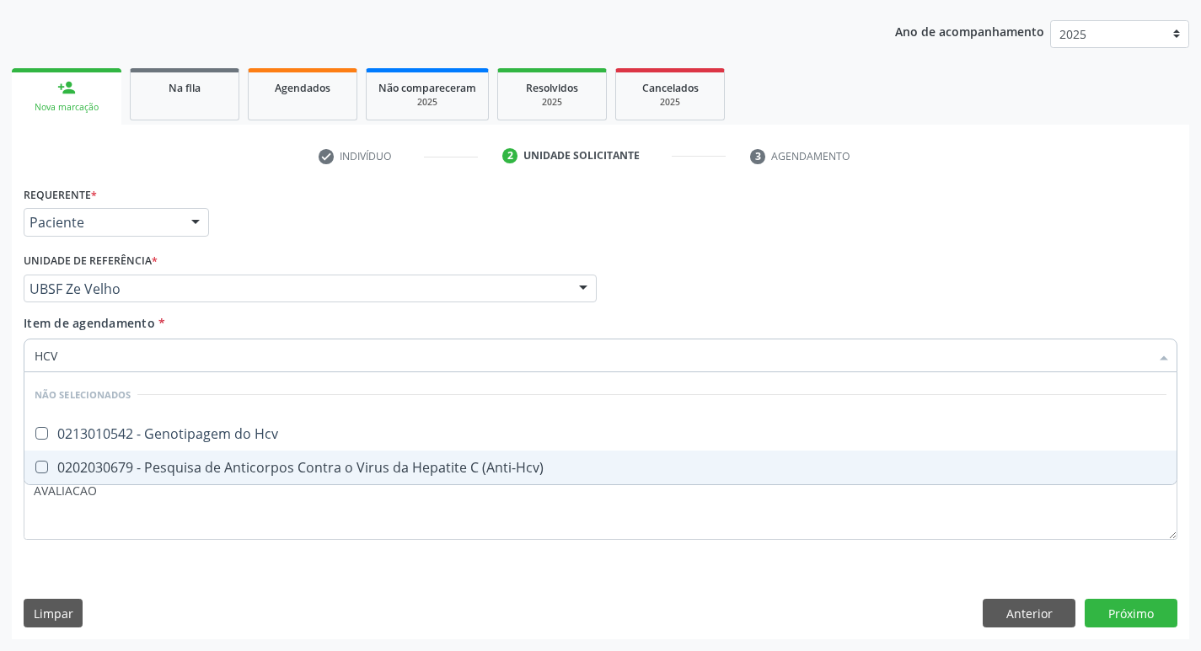
click at [436, 473] on div "0202030679 - Pesquisa de Anticorpos Contra o Virus da Hepatite C (Anti-Hcv)" at bounding box center [601, 467] width 1132 height 13
checkbox \(Anti-Hcv\) "true"
click at [1153, 610] on div "Requerente * Paciente Médico(a) Enfermeiro(a) Paciente Nenhum resultado encontr…" at bounding box center [600, 411] width 1177 height 458
checkbox Hcv "true"
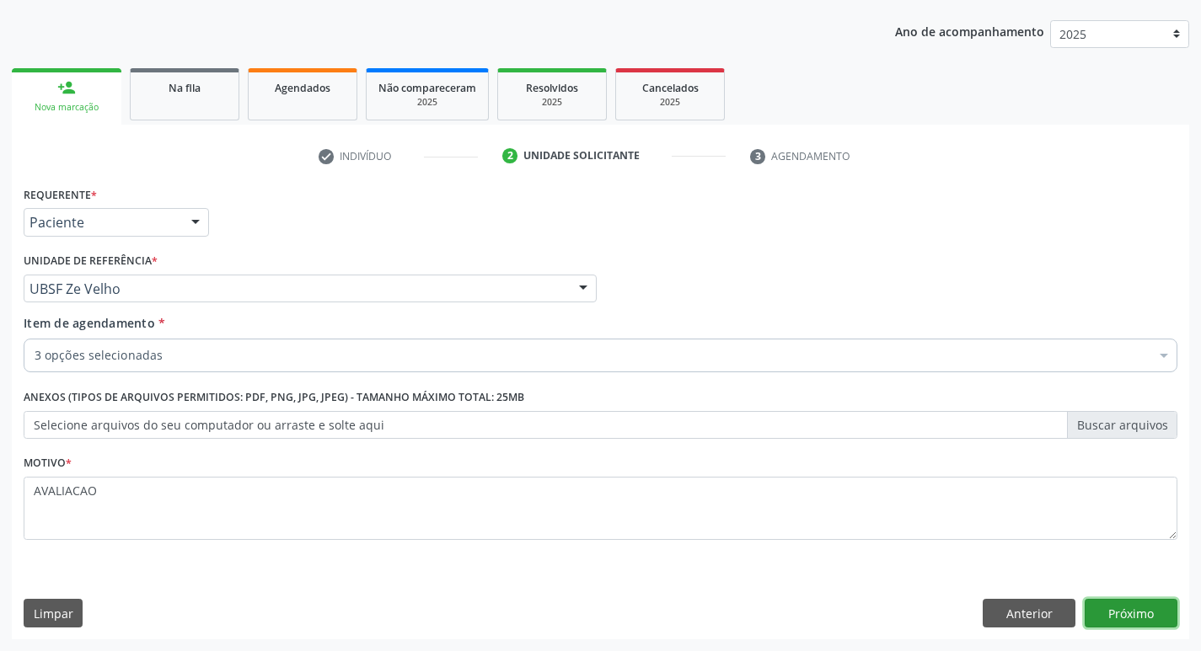
scroll to position [0, 0]
click at [1132, 614] on button "Próximo" at bounding box center [1131, 613] width 93 height 29
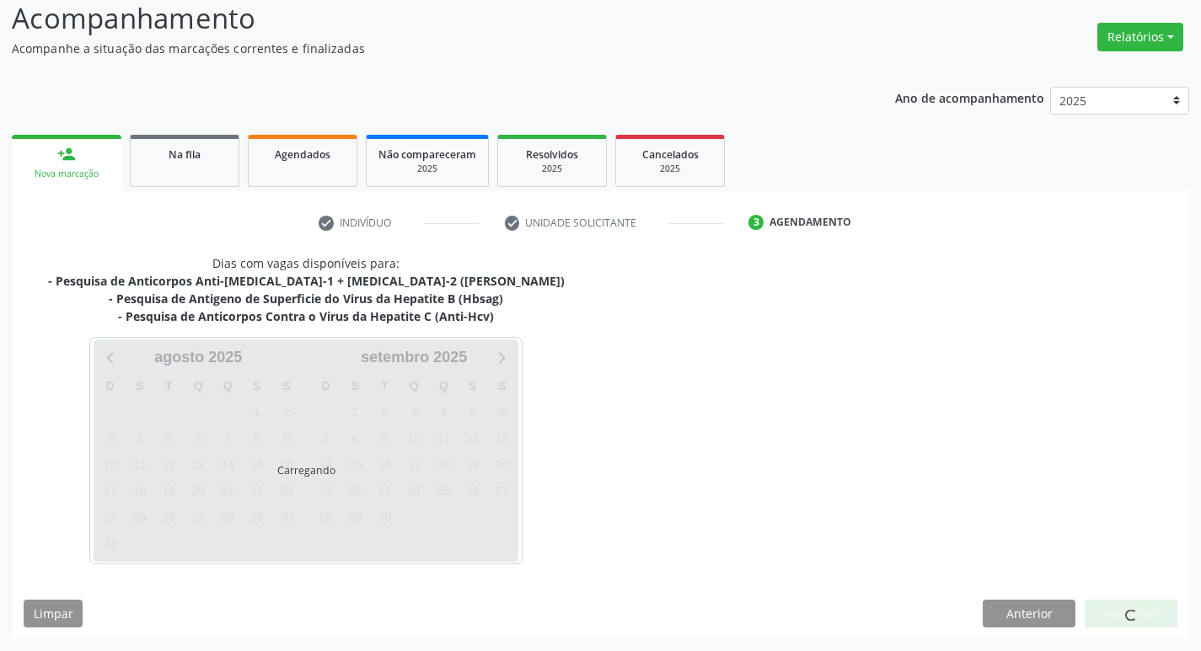
scroll to position [117, 0]
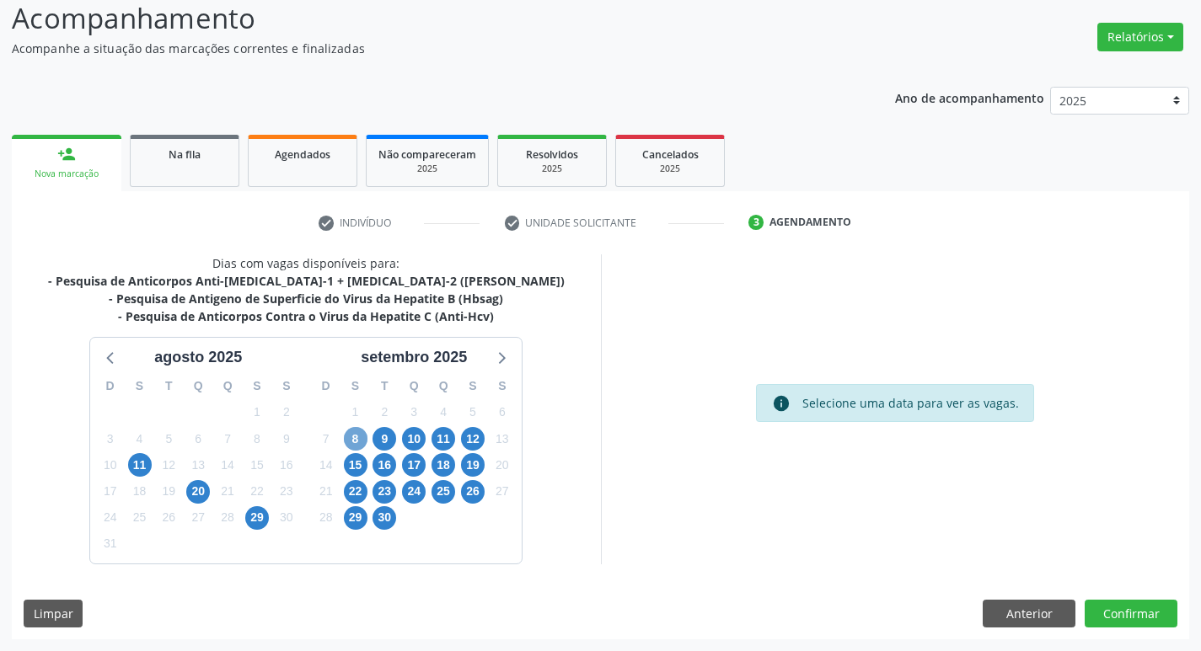
click at [353, 440] on span "8" at bounding box center [356, 439] width 24 height 24
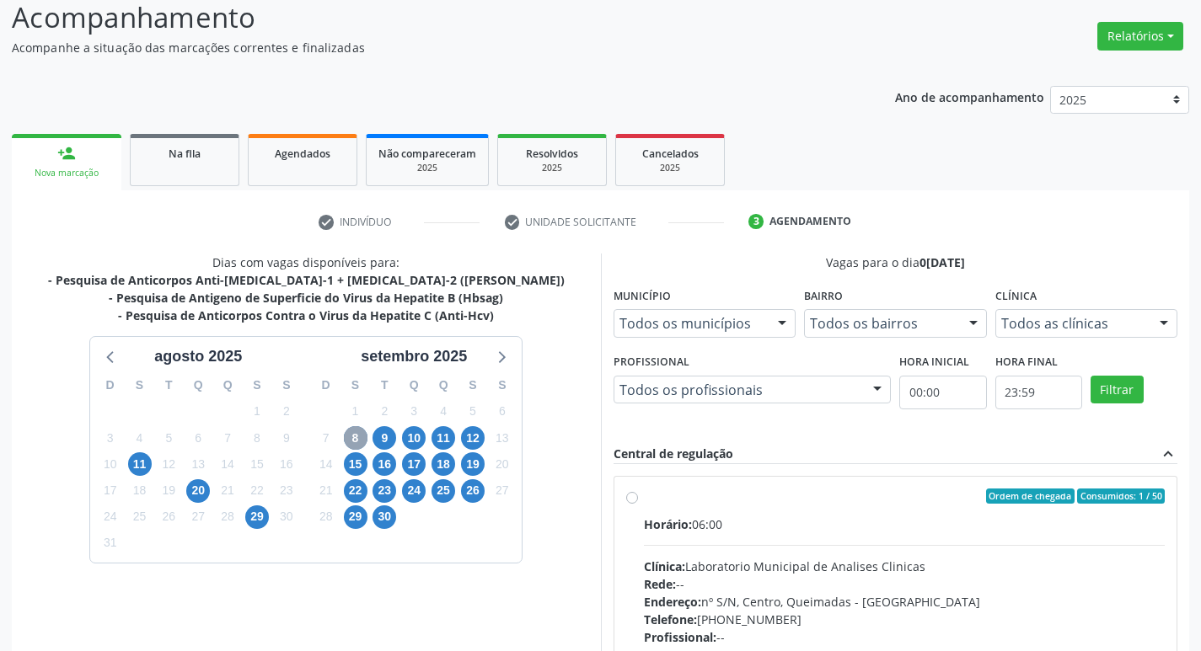
scroll to position [325, 0]
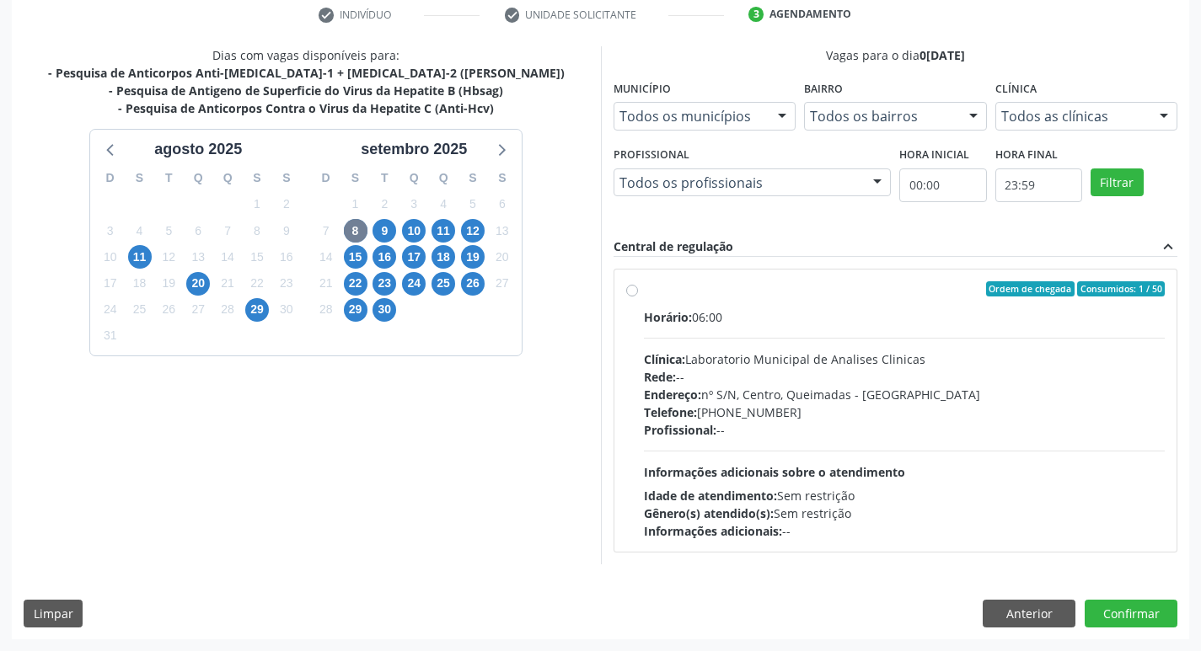
click at [750, 371] on div "Rede: --" at bounding box center [905, 377] width 522 height 18
click at [638, 297] on input "Ordem de chegada Consumidos: 1 / 50 Horário: 06:00 Clínica: Laboratorio Municip…" at bounding box center [632, 288] width 12 height 15
radio input "true"
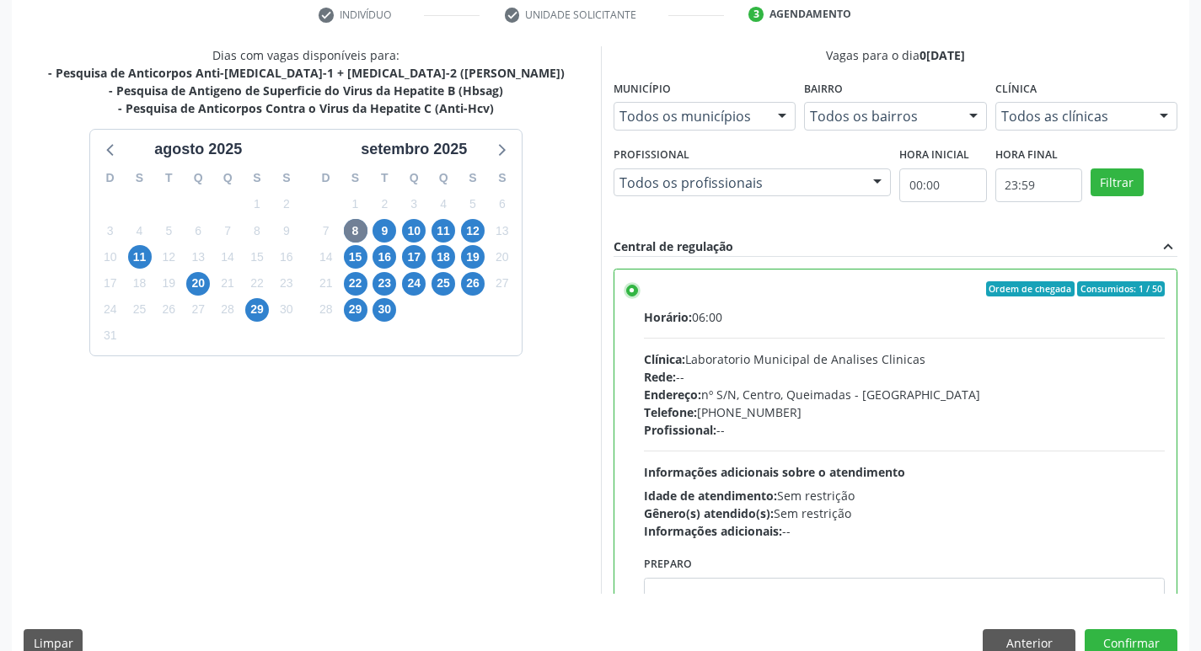
scroll to position [83, 0]
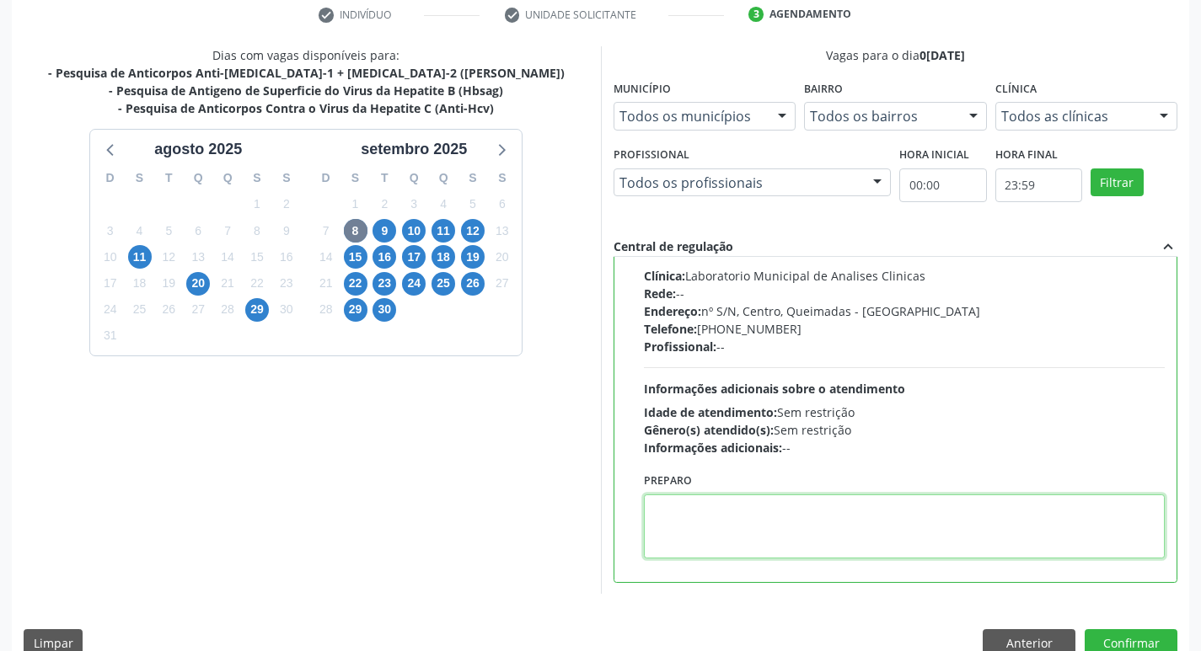
click at [700, 520] on textarea at bounding box center [905, 527] width 522 height 64
paste textarea "IR EM [GEOGRAPHIC_DATA]"
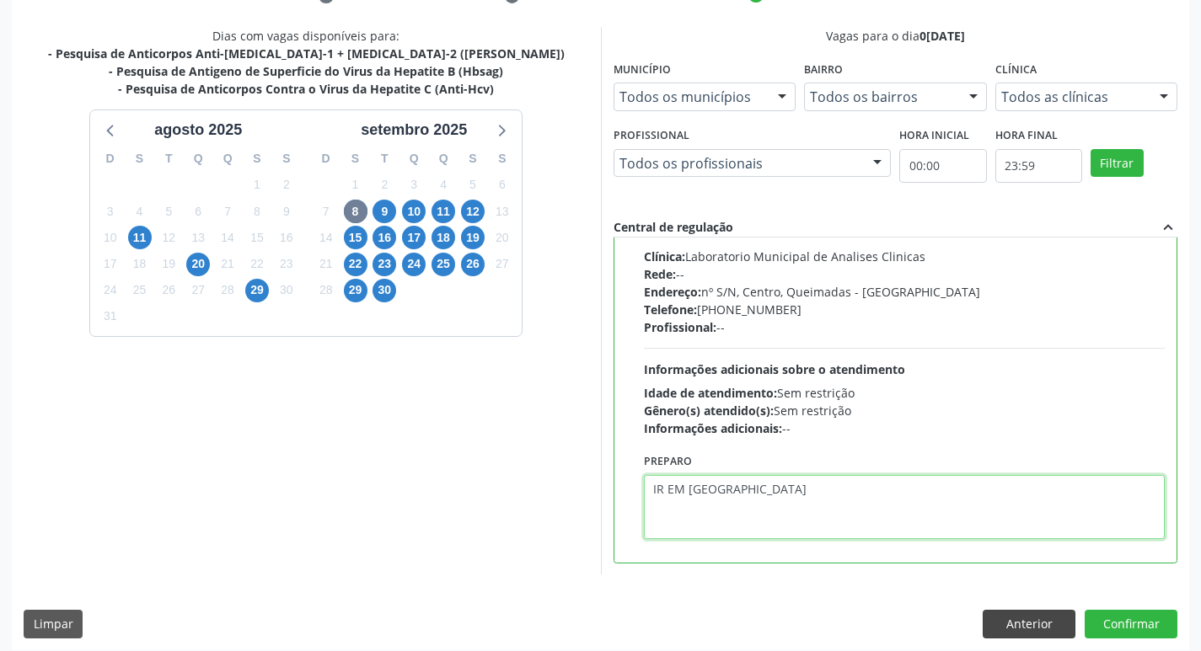
scroll to position [356, 0]
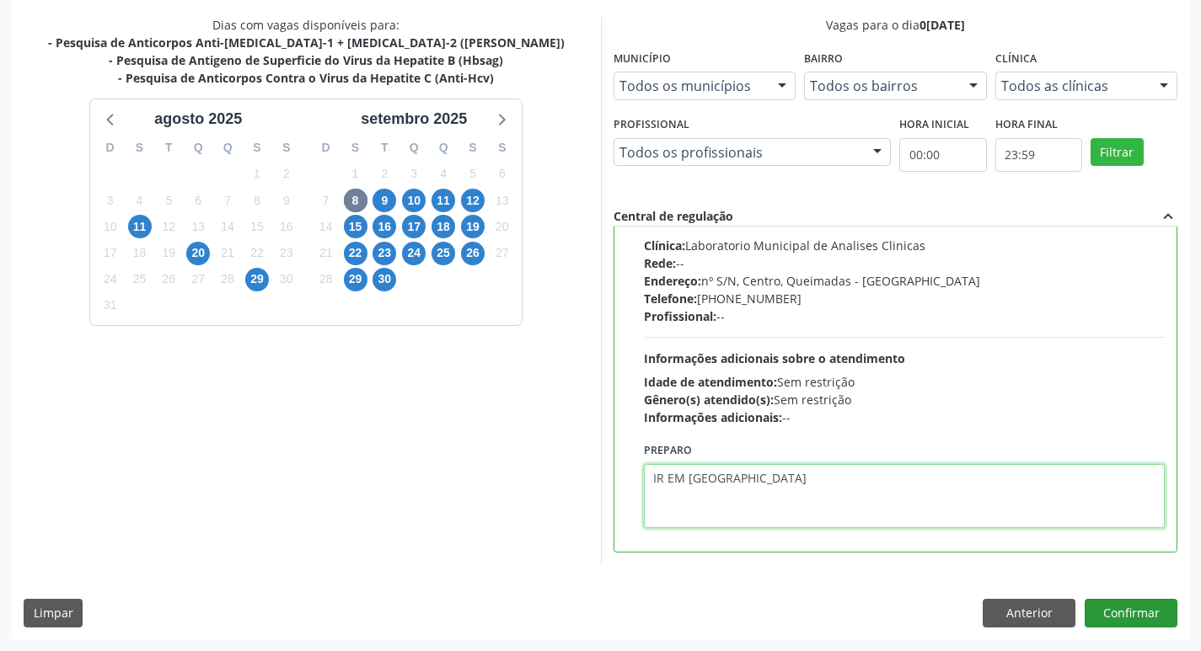
type textarea "IR EM [GEOGRAPHIC_DATA]"
click at [1145, 606] on button "Confirmar" at bounding box center [1131, 613] width 93 height 29
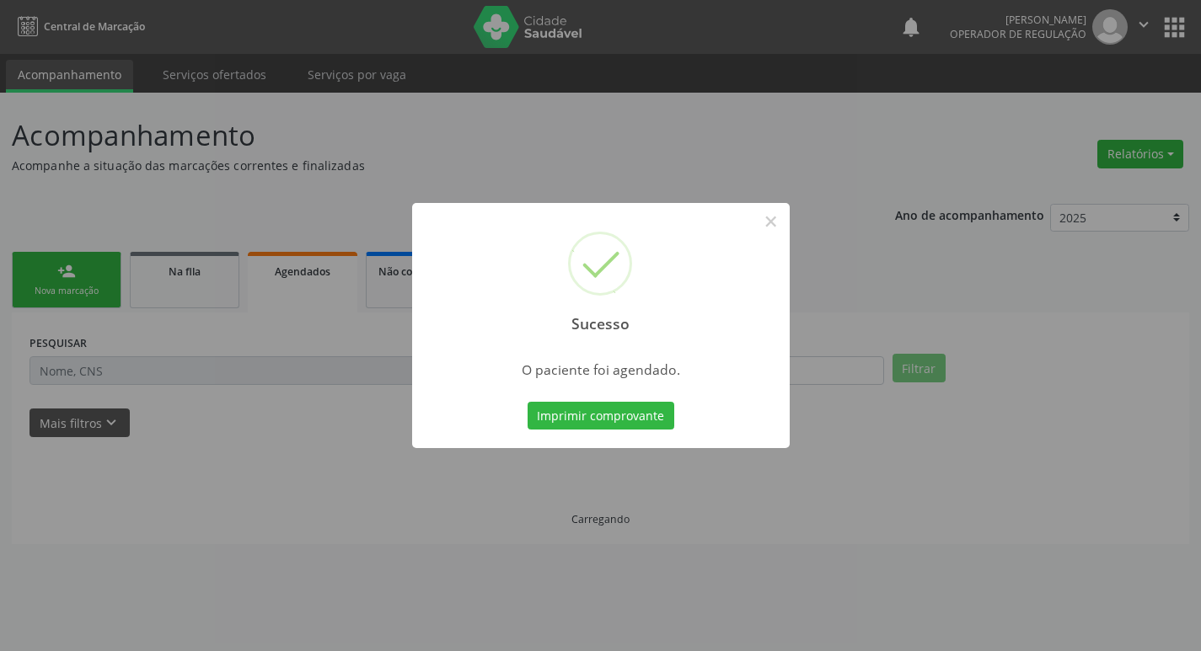
scroll to position [0, 0]
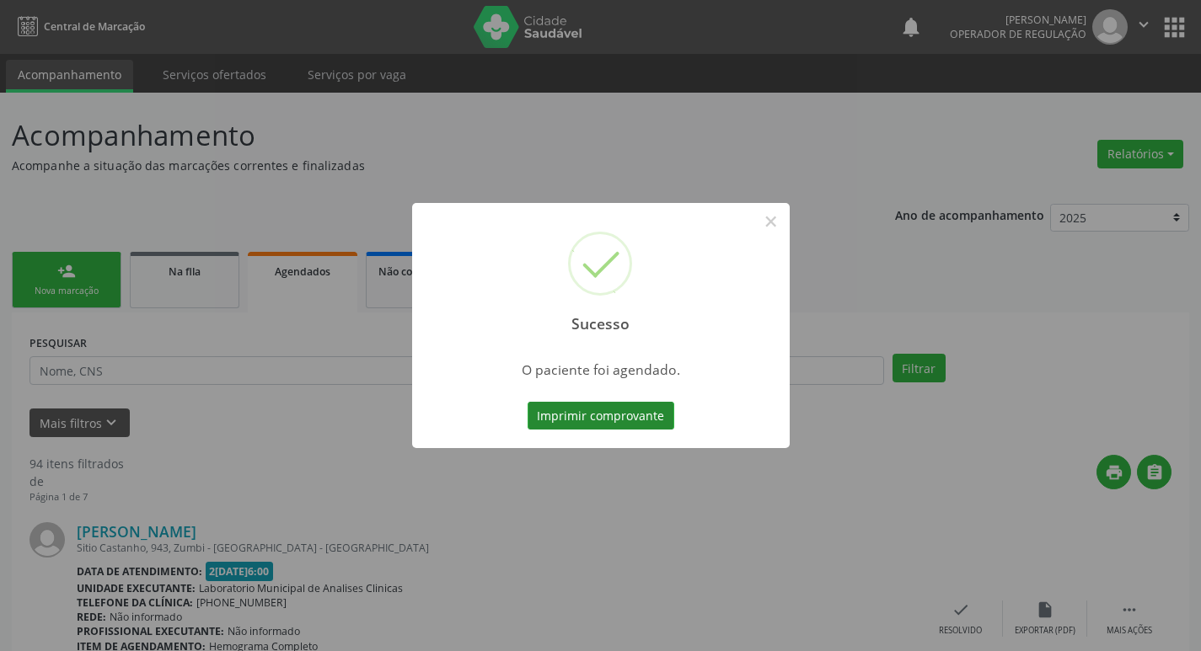
click at [607, 408] on button "Imprimir comprovante" at bounding box center [601, 416] width 147 height 29
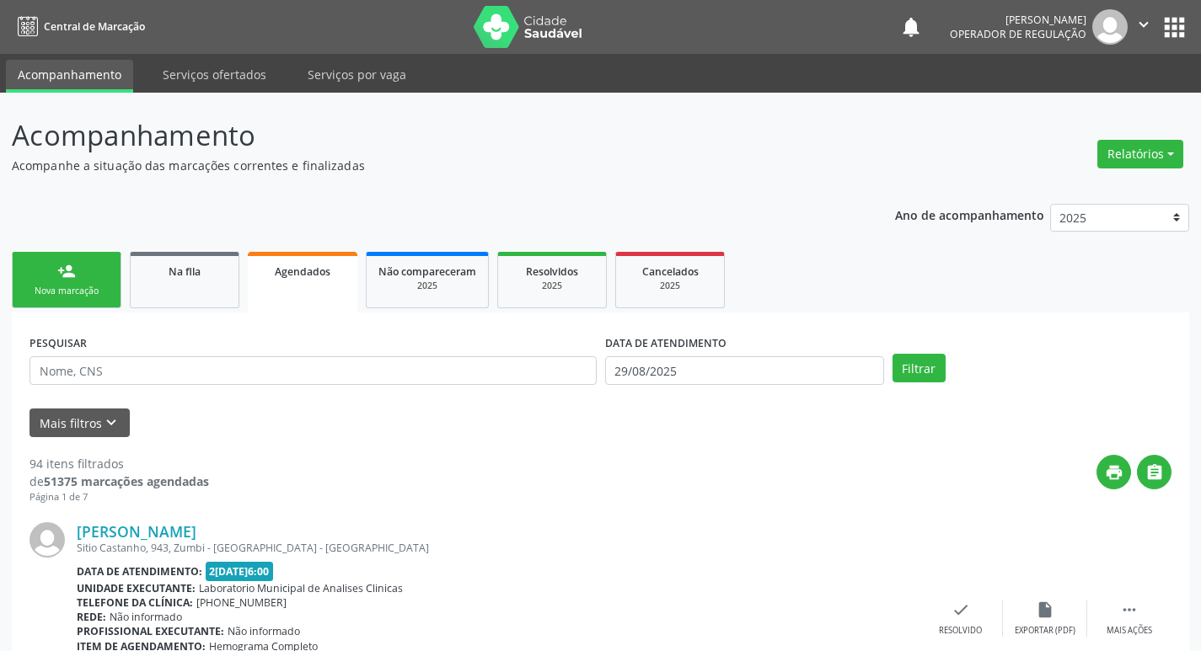
click at [83, 291] on div "Nova marcação" at bounding box center [66, 291] width 84 height 13
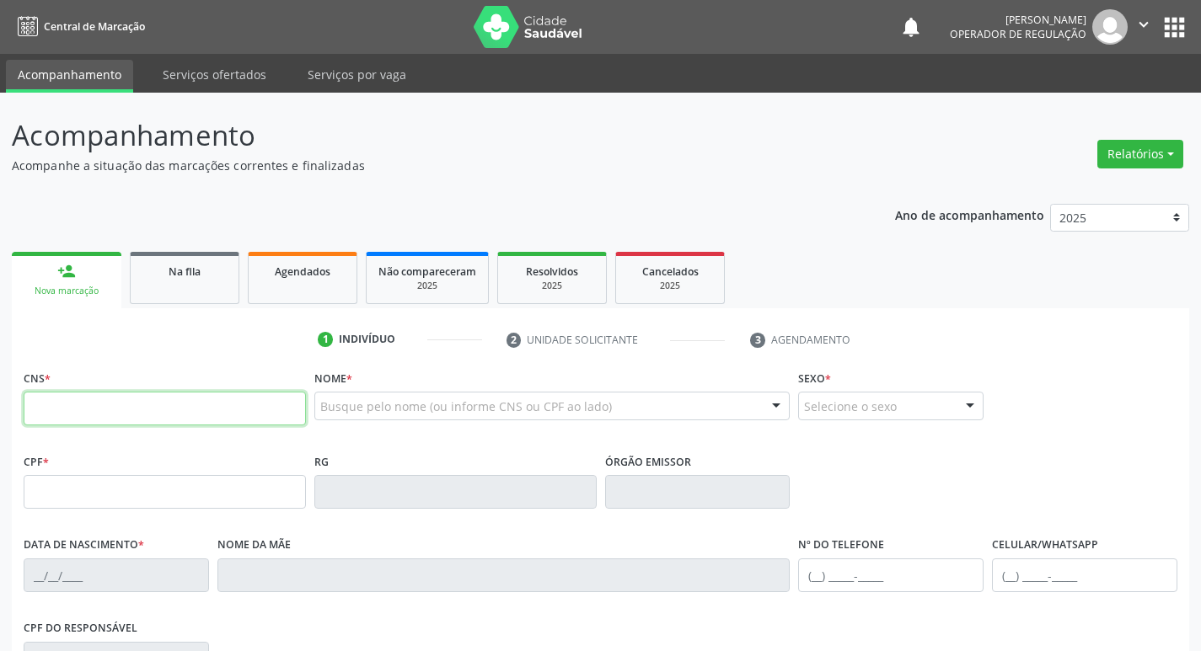
click at [127, 403] on input "text" at bounding box center [165, 409] width 282 height 34
type input "708 4072 9477 6268"
type input "931.492.987-68"
type input "24/04/1942"
type input "Severina Maria da Conceição"
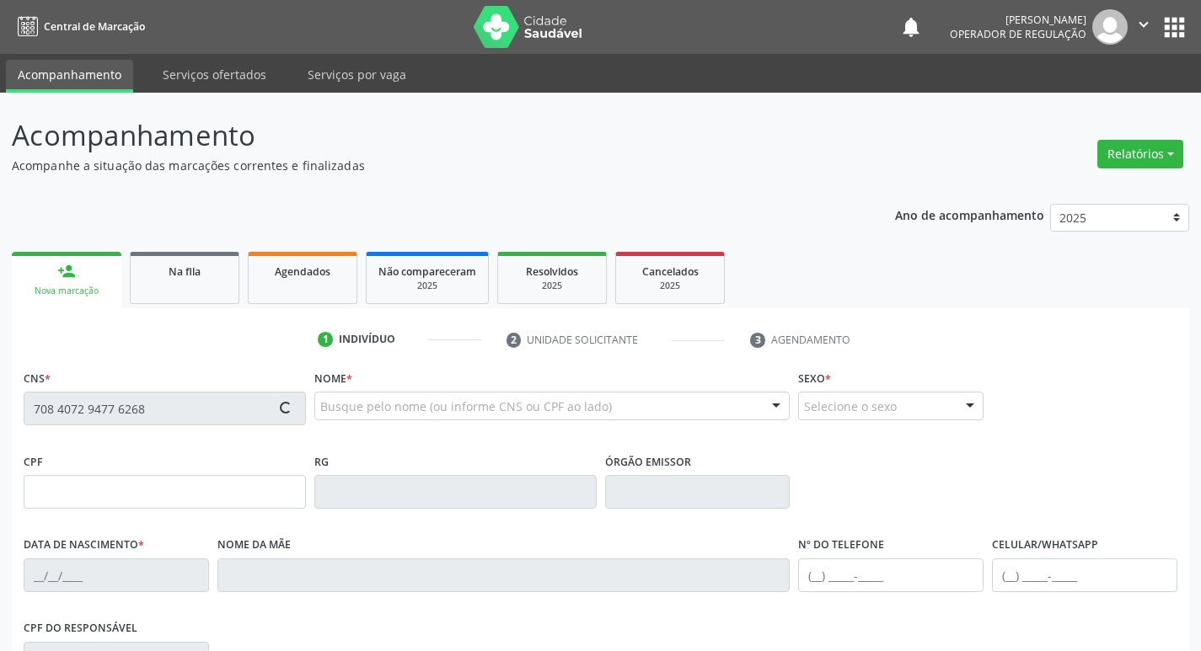
type input "(83) 99367-7810"
type input "1094"
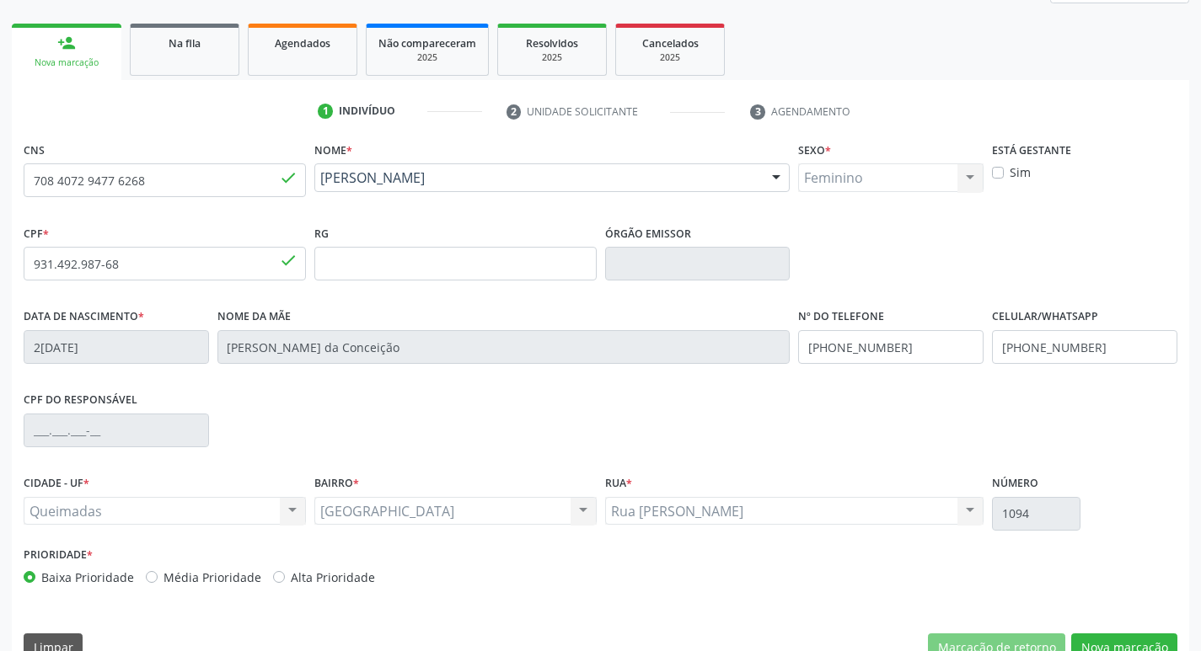
scroll to position [262, 0]
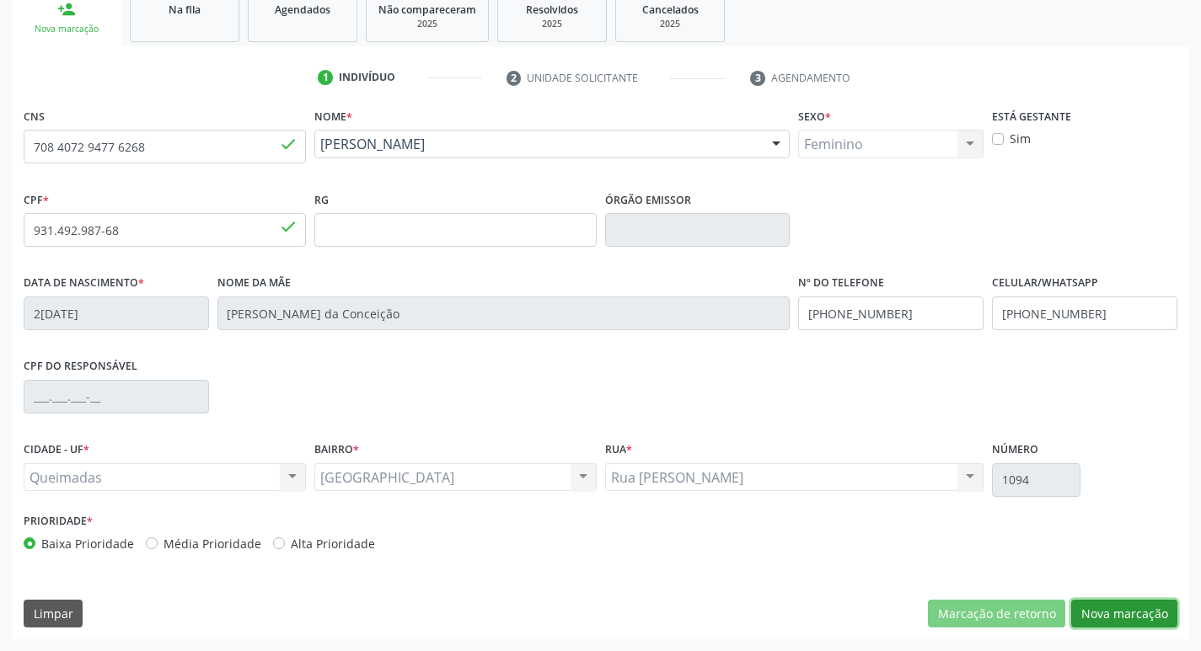
click at [1133, 611] on button "Nova marcação" at bounding box center [1124, 614] width 106 height 29
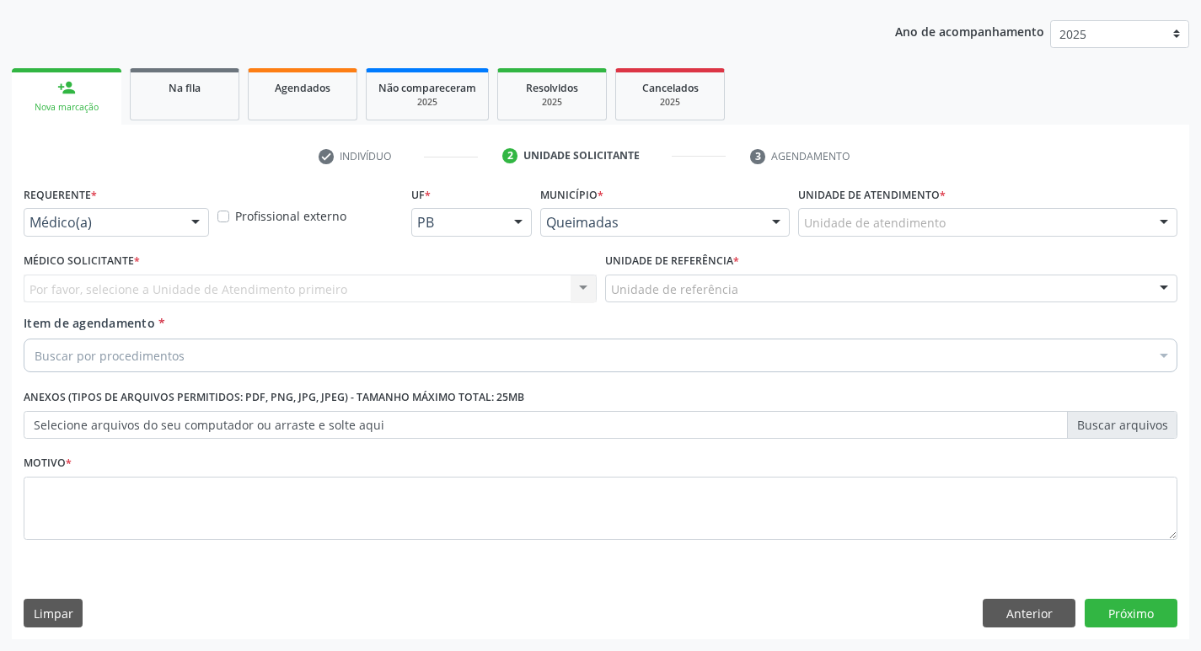
scroll to position [184, 0]
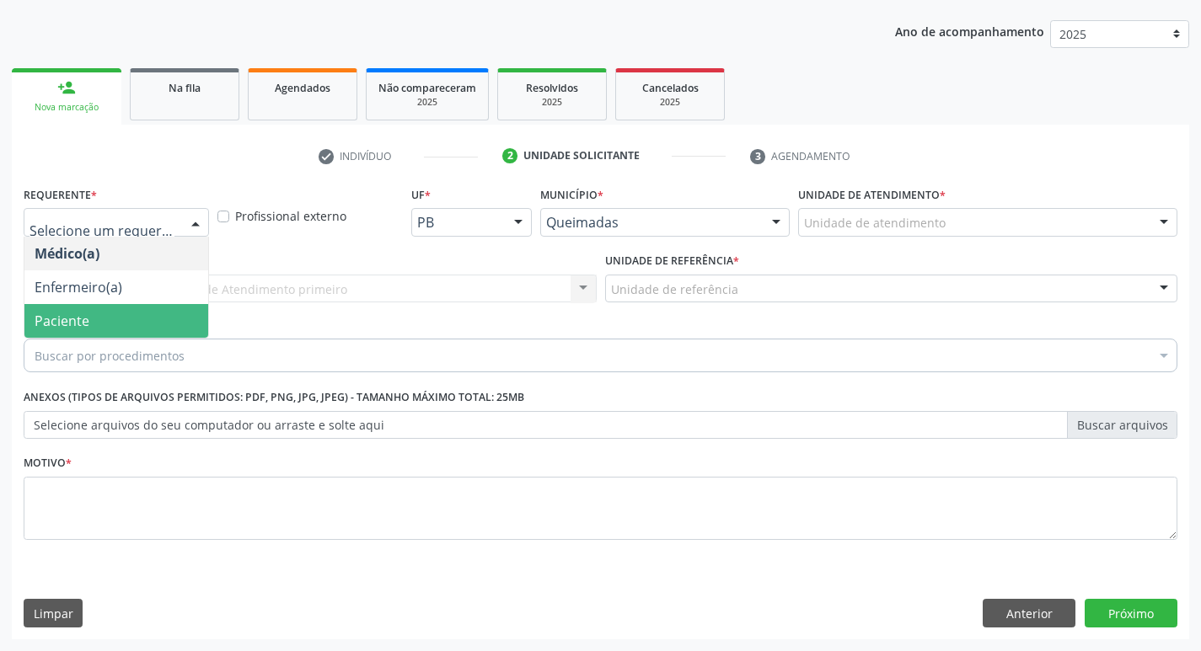
click at [86, 320] on span "Paciente" at bounding box center [62, 321] width 55 height 19
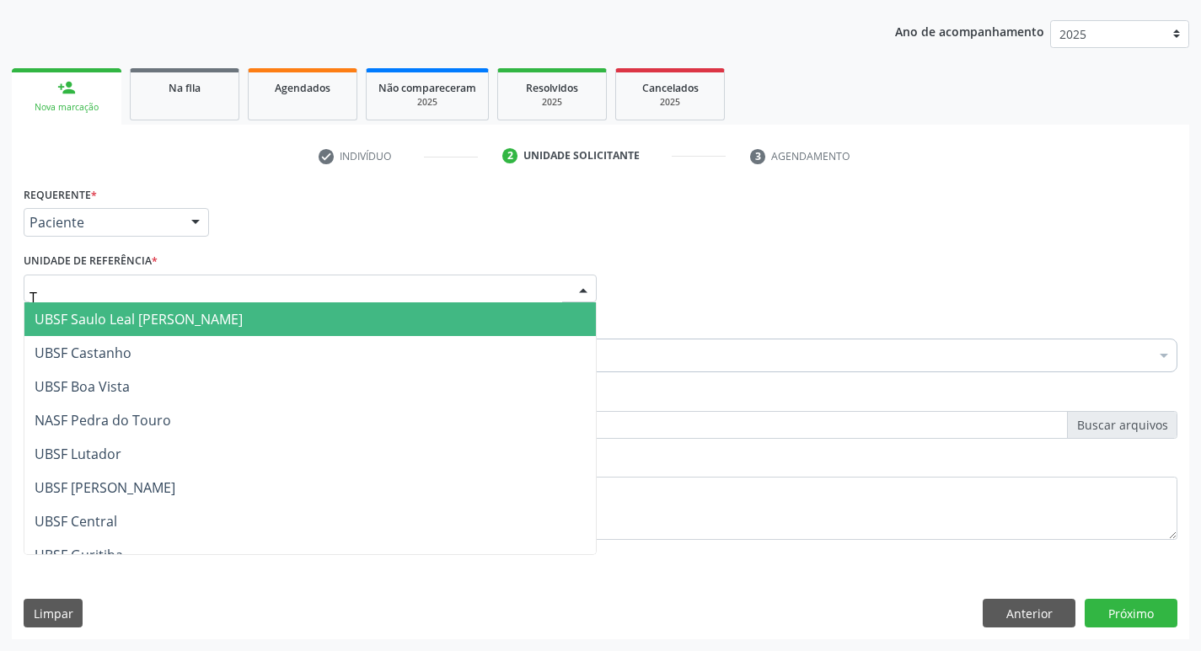
type input "TI"
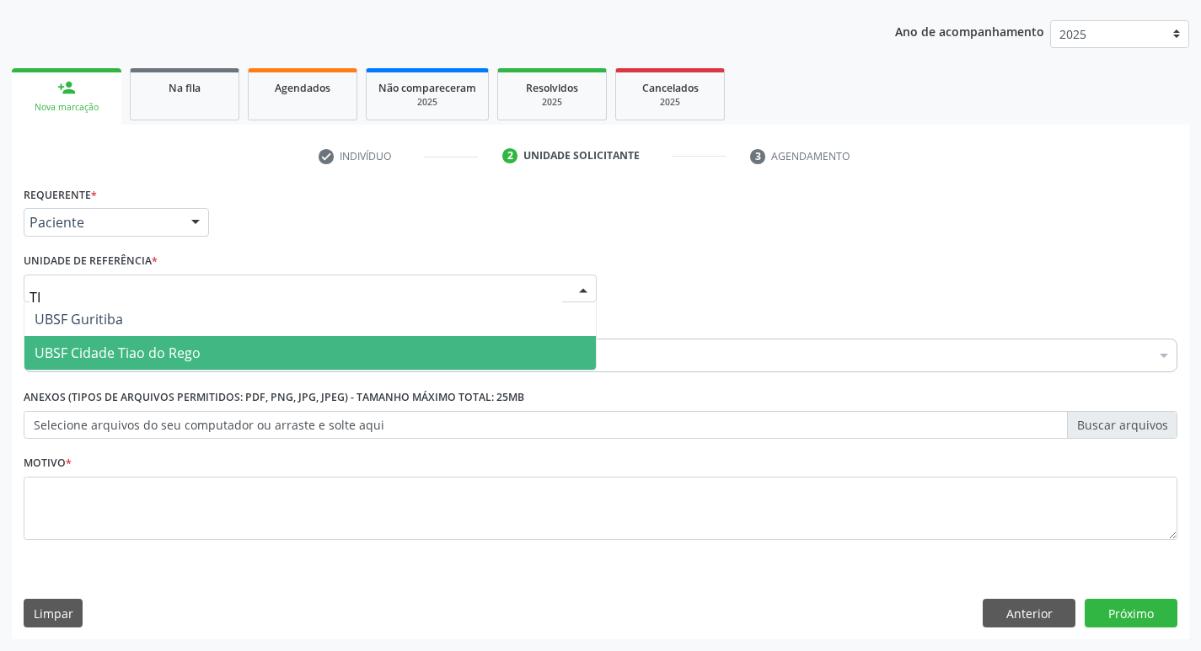
click at [185, 337] on span "UBSF Cidade Tiao do Rego" at bounding box center [309, 353] width 571 height 34
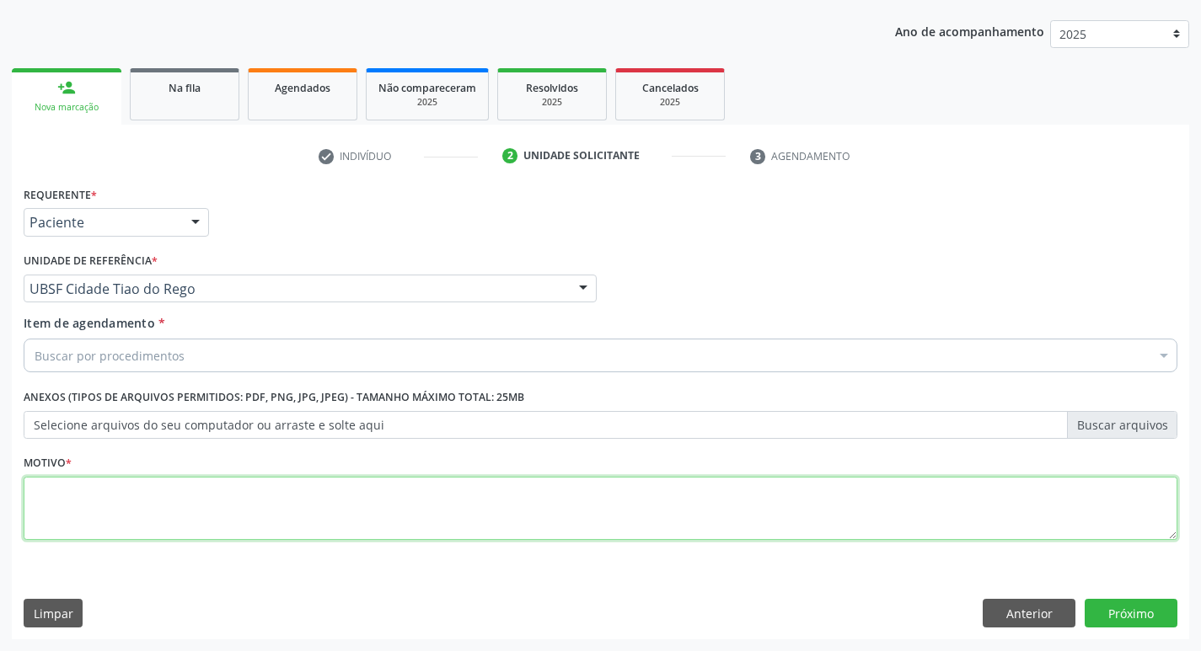
click at [121, 513] on textarea at bounding box center [601, 509] width 1154 height 64
type textarea "AVALIACAO"
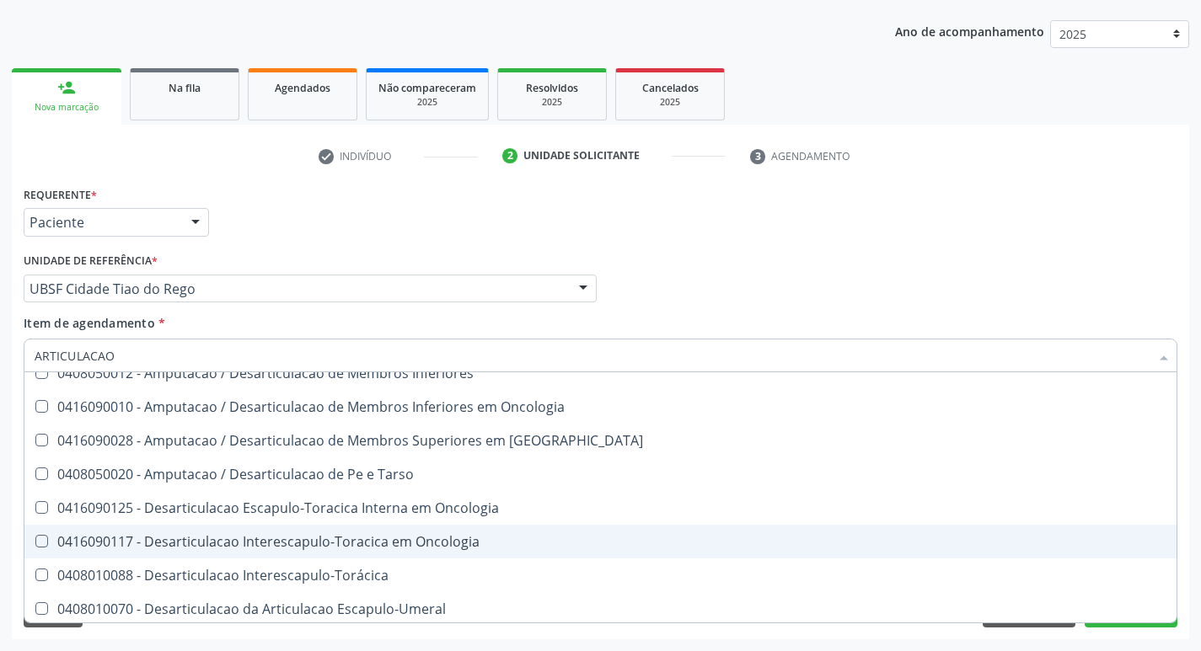
scroll to position [0, 0]
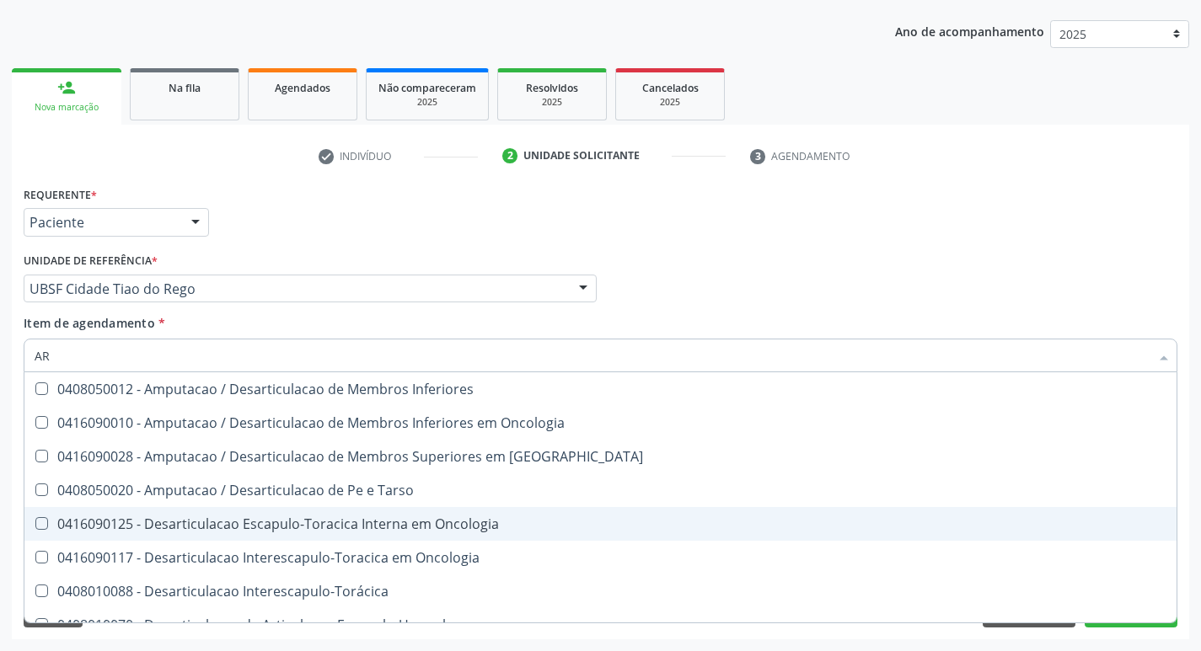
type input "A"
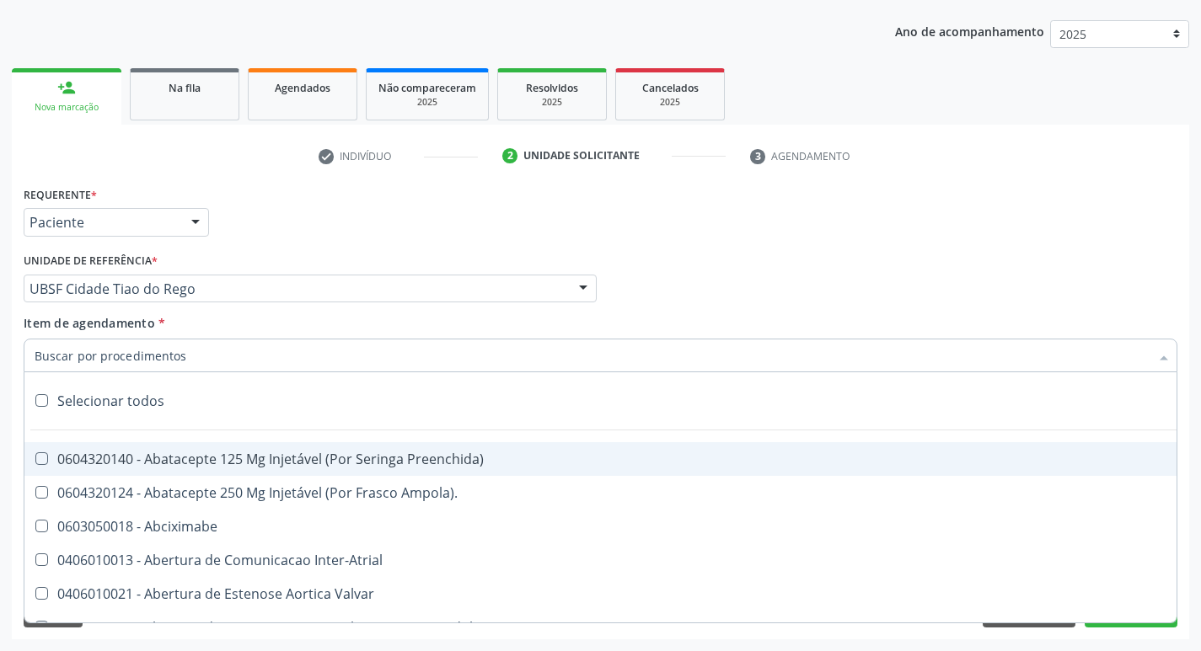
click at [124, 349] on input "Item de agendamento *" at bounding box center [592, 356] width 1115 height 34
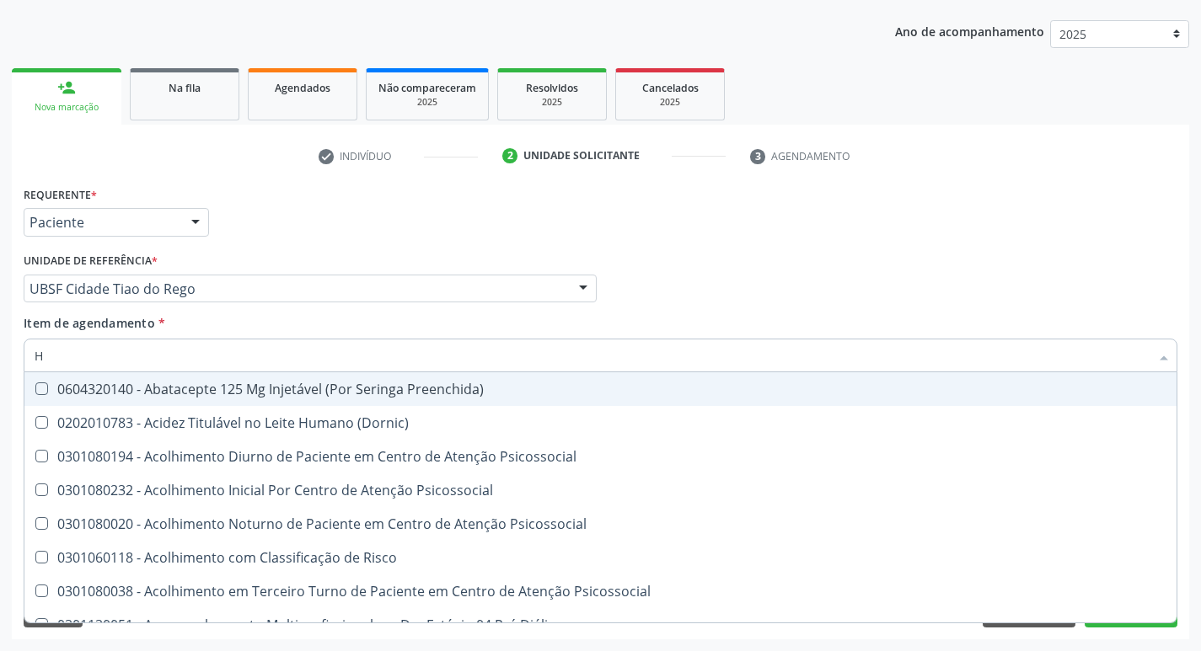
type input "HEMOGR"
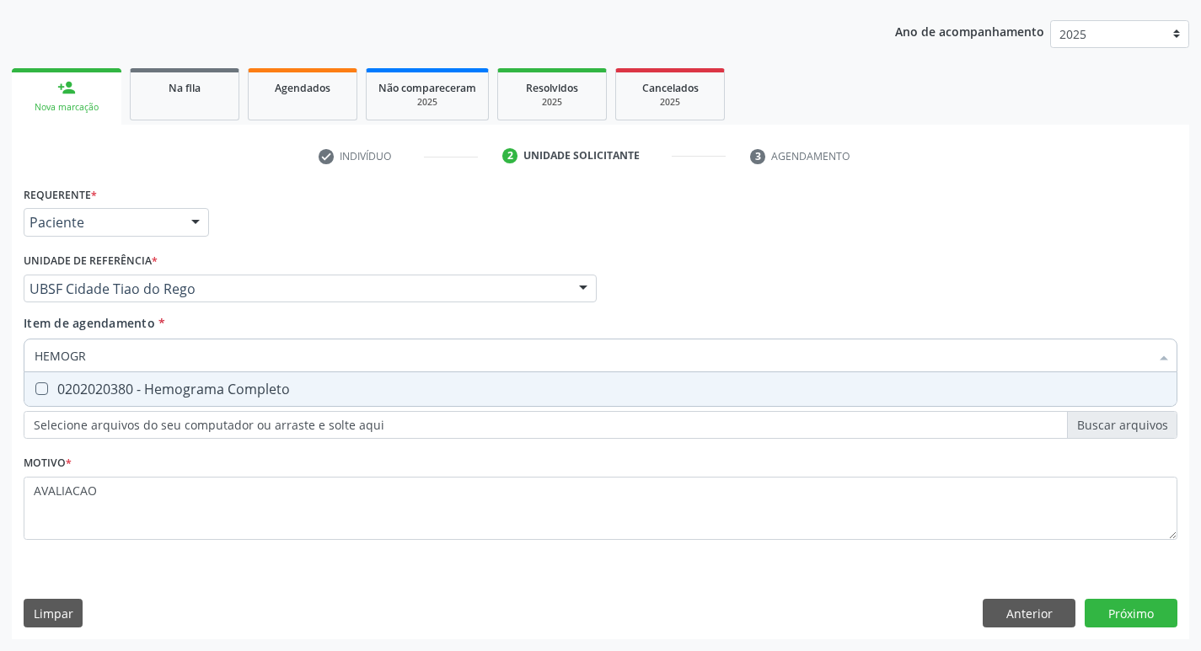
click at [169, 392] on div "0202020380 - Hemograma Completo" at bounding box center [601, 389] width 1132 height 13
checkbox Completo "true"
type input "HEMOG"
checkbox Completo "false"
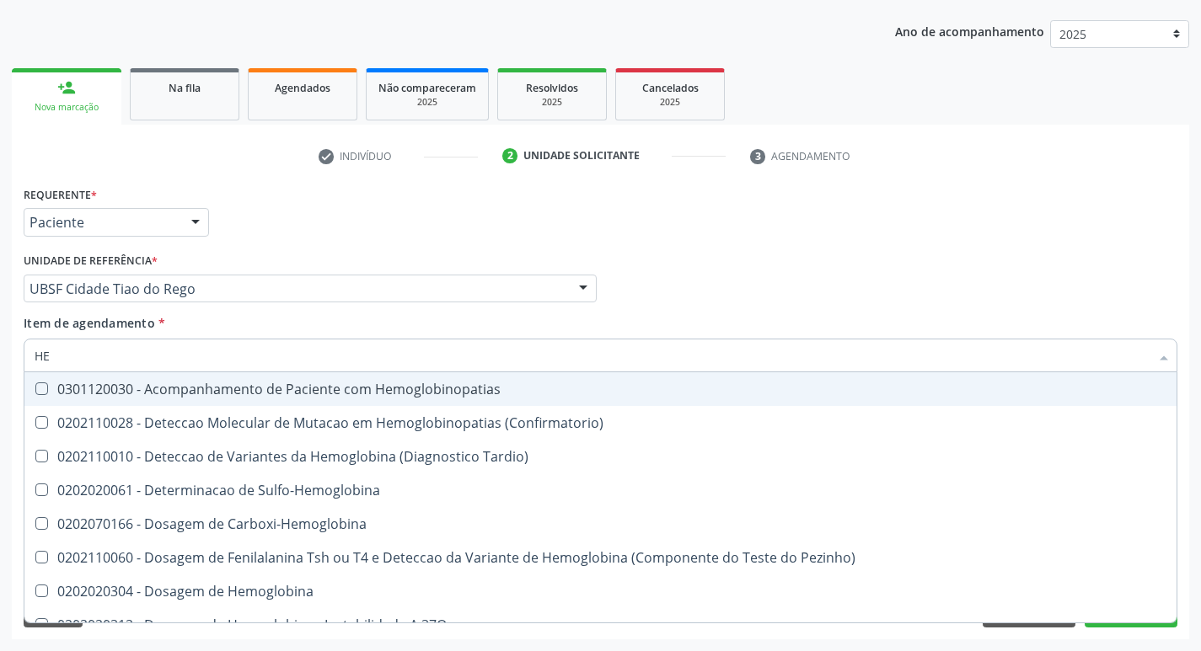
type input "H"
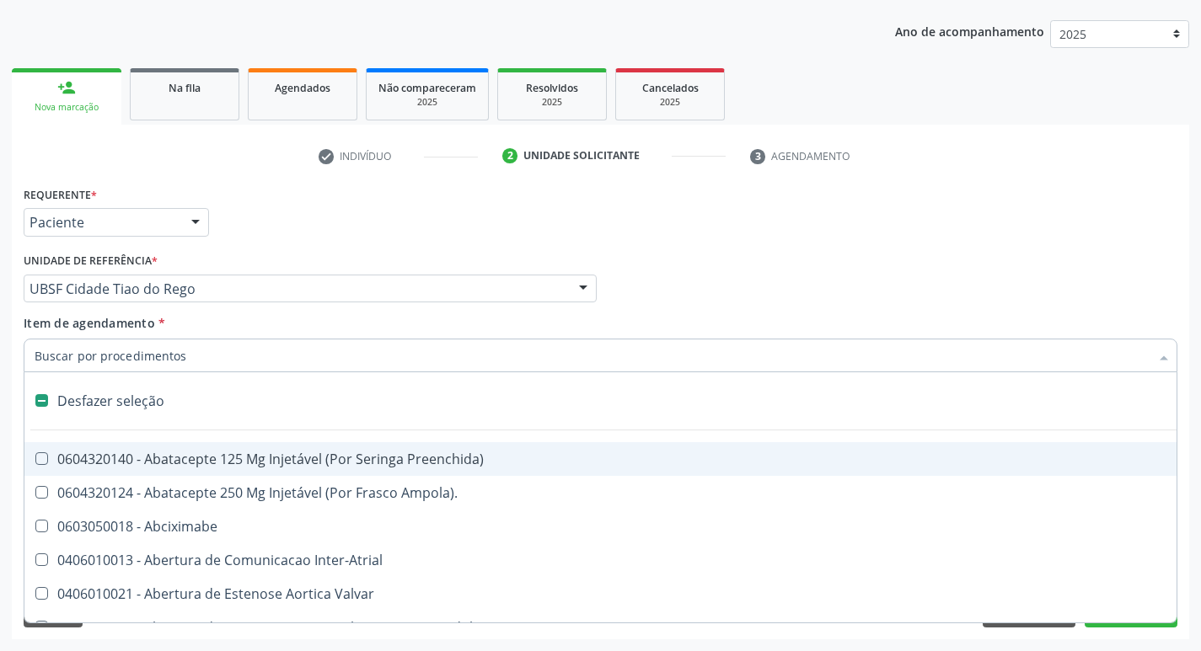
checkbox Capsula\) "false"
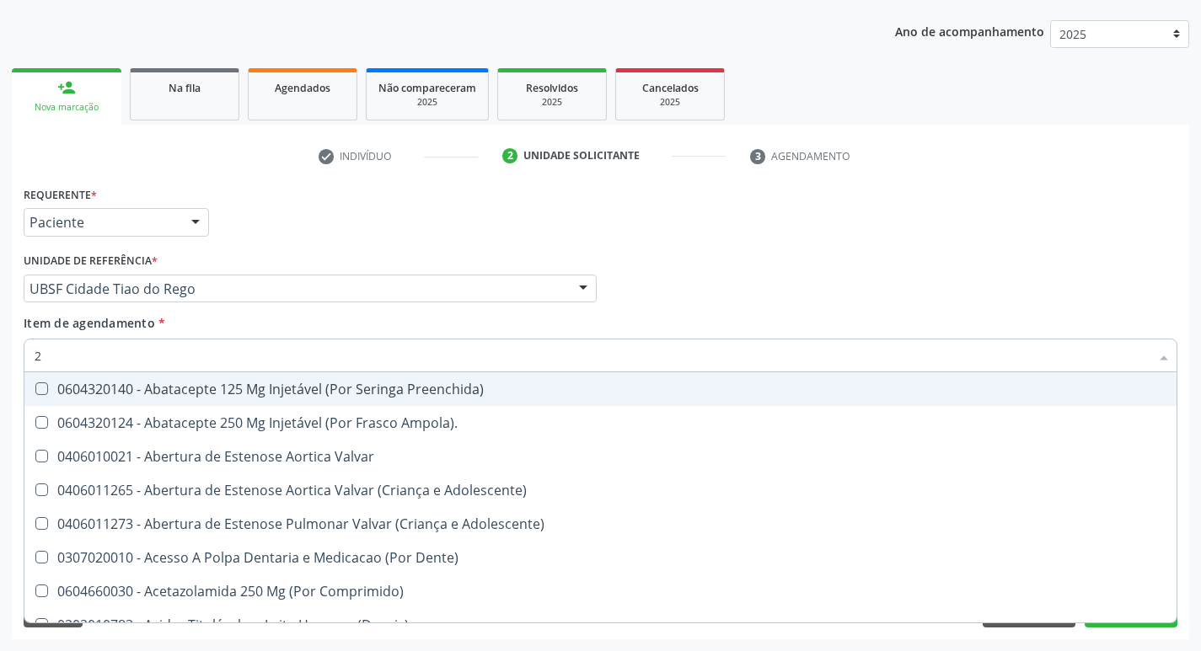
type input "20205001"
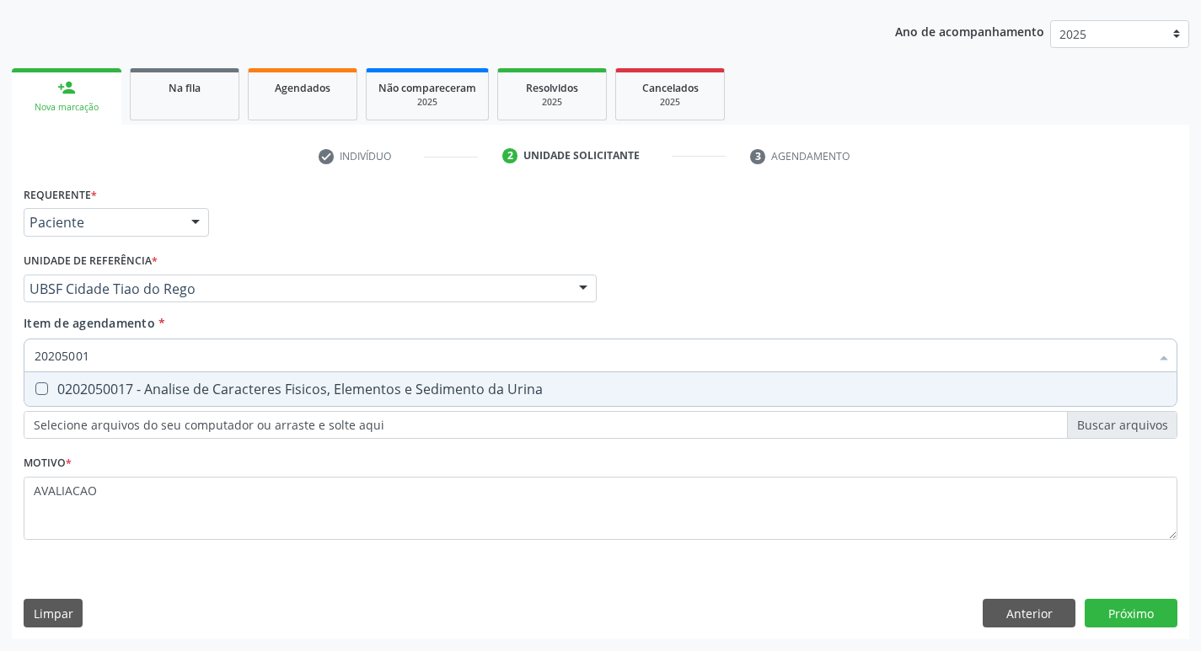
click at [248, 396] on div "0202050017 - Analise de Caracteres Fisicos, Elementos e Sedimento da Urina" at bounding box center [601, 389] width 1132 height 13
checkbox Urina "true"
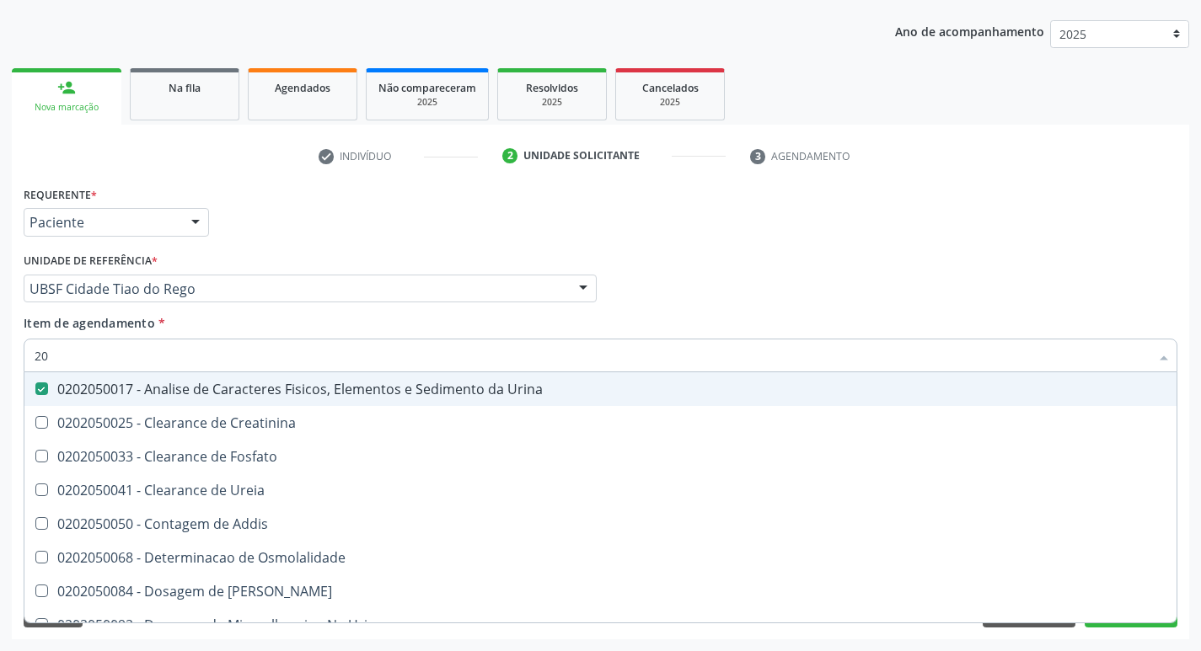
type input "2"
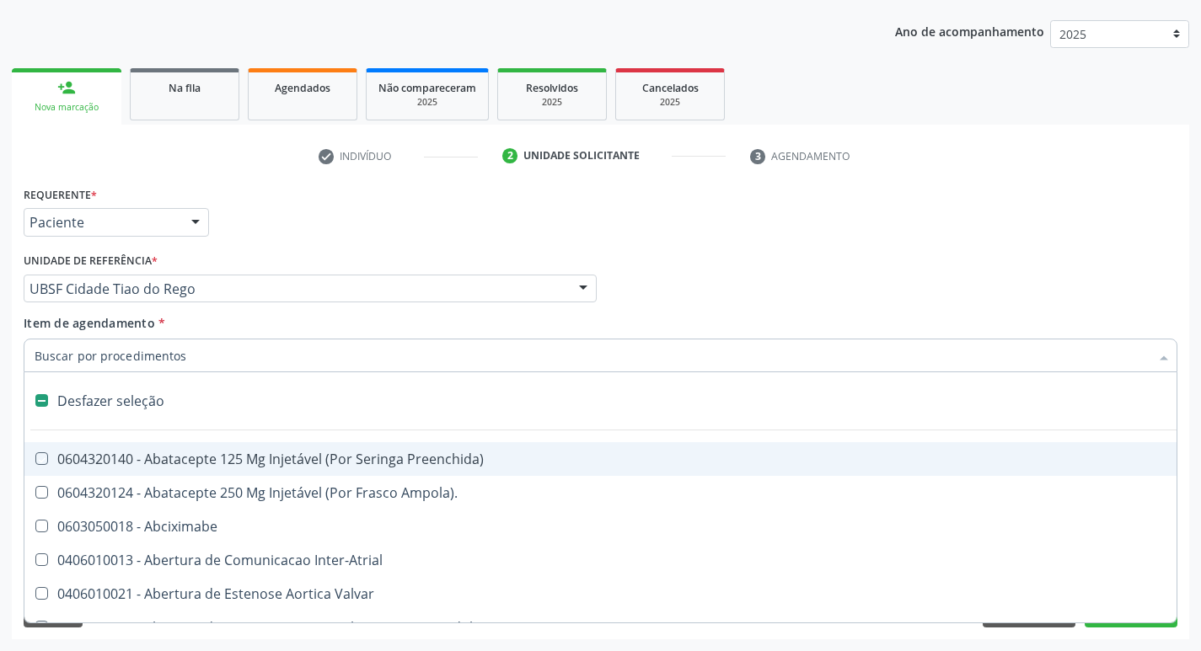
checkbox Preenchida\) "false"
checkbox Inter-Atrial "false"
type input "4"
checkbox Urina "false"
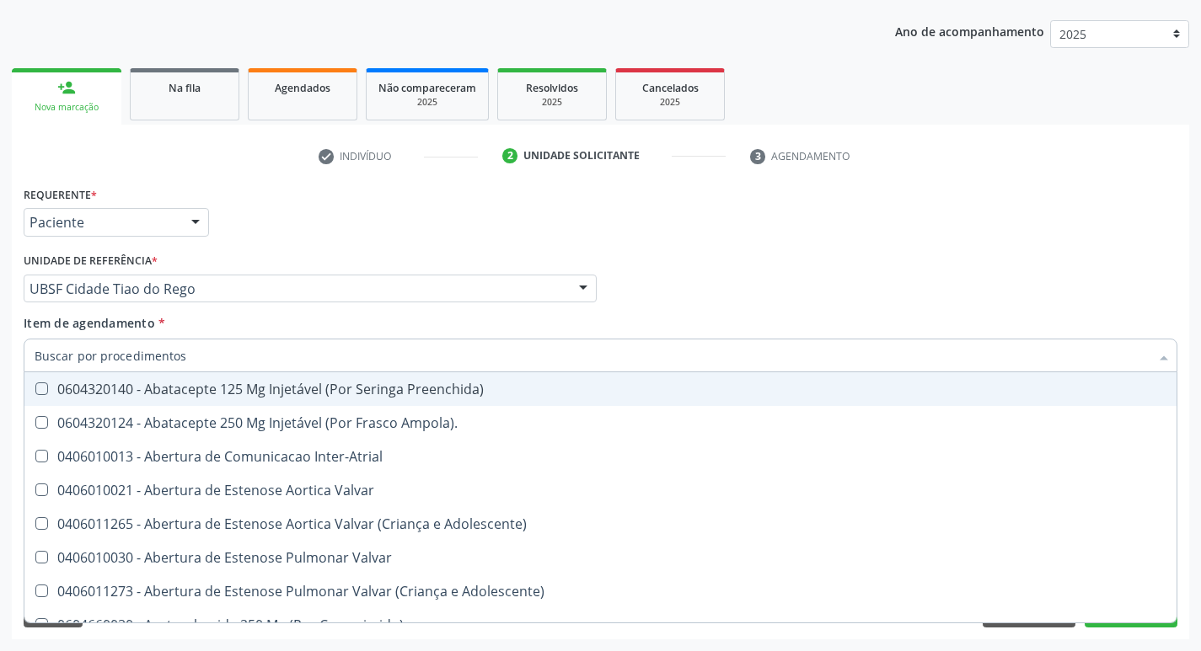
checkbox Niveis "true"
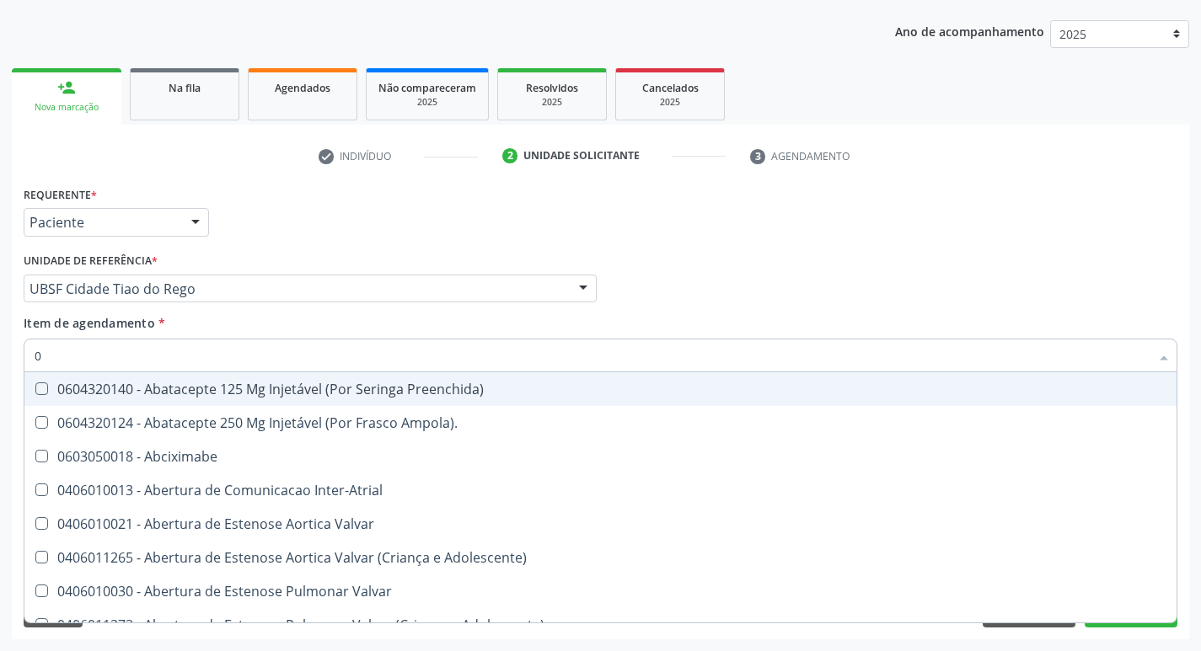
type input "02"
checkbox Psicossocial "true"
checkbox Urina "false"
type input "020"
checkbox Rim "true"
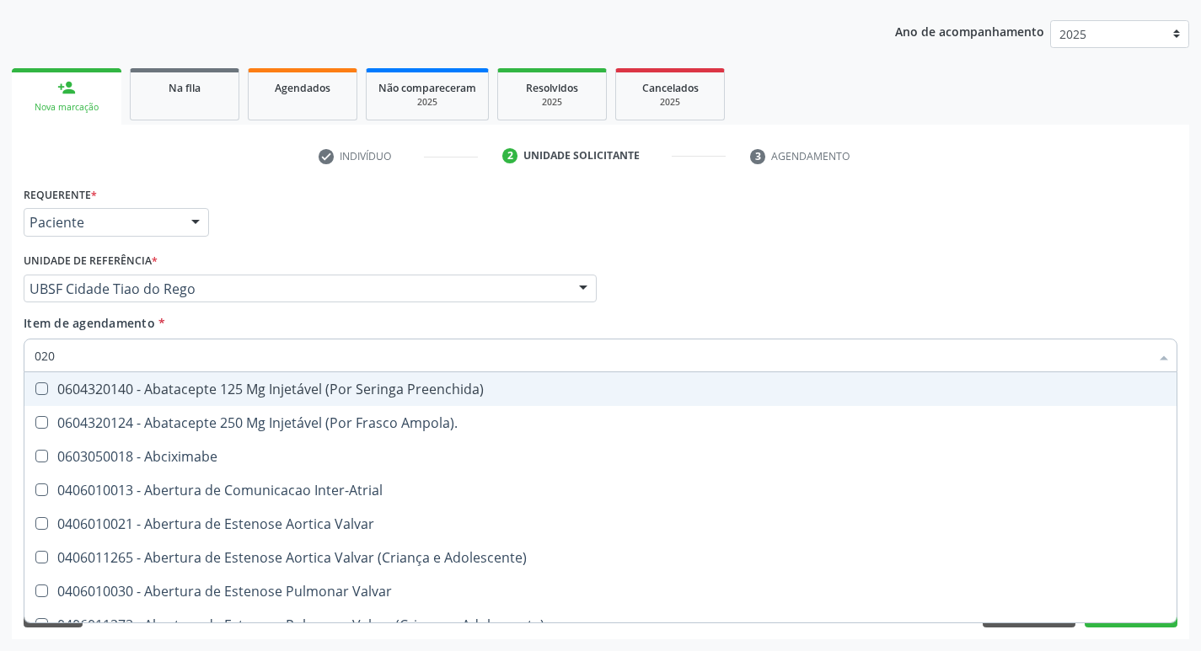
checkbox Psicossocial "false"
checkbox Revisao "true"
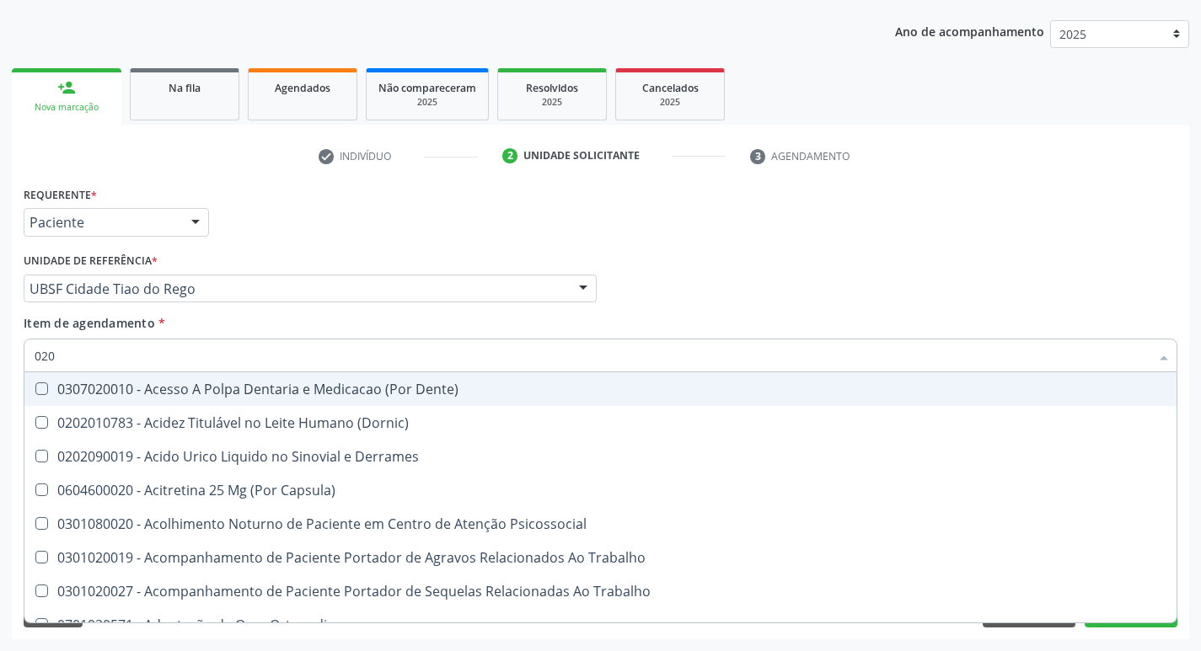
type input "0202"
checkbox Capsula\) "true"
checkbox Urina "false"
checkbox Revisao "true"
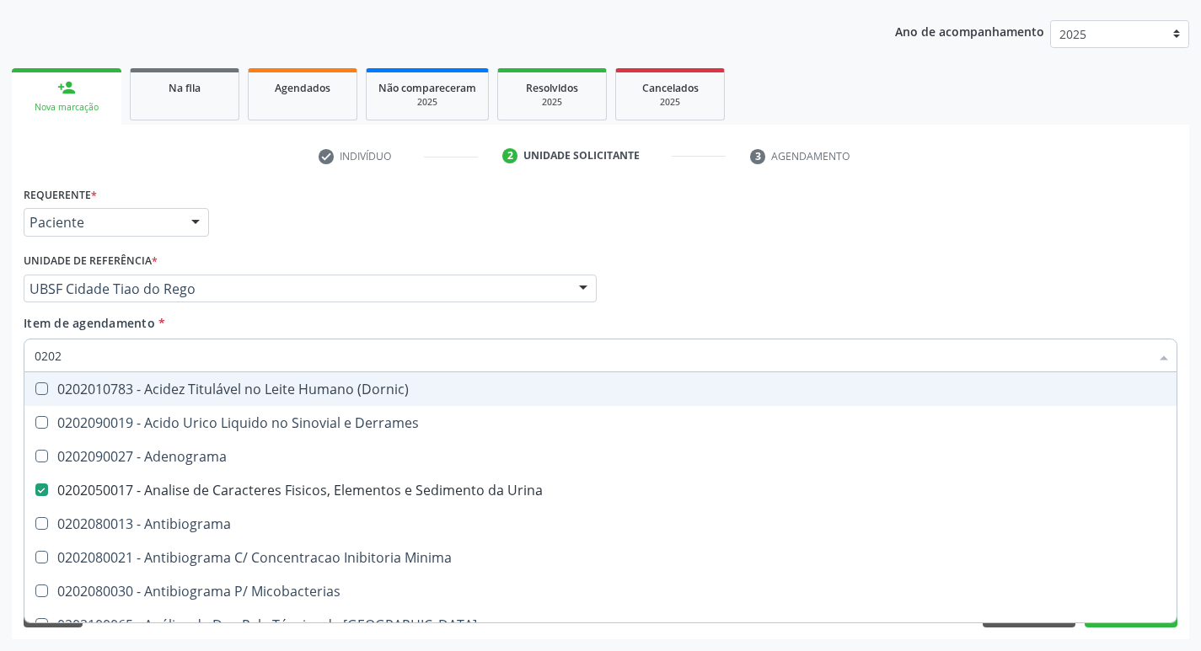
type input "02020"
checkbox Zinco "true"
checkbox Completo "false"
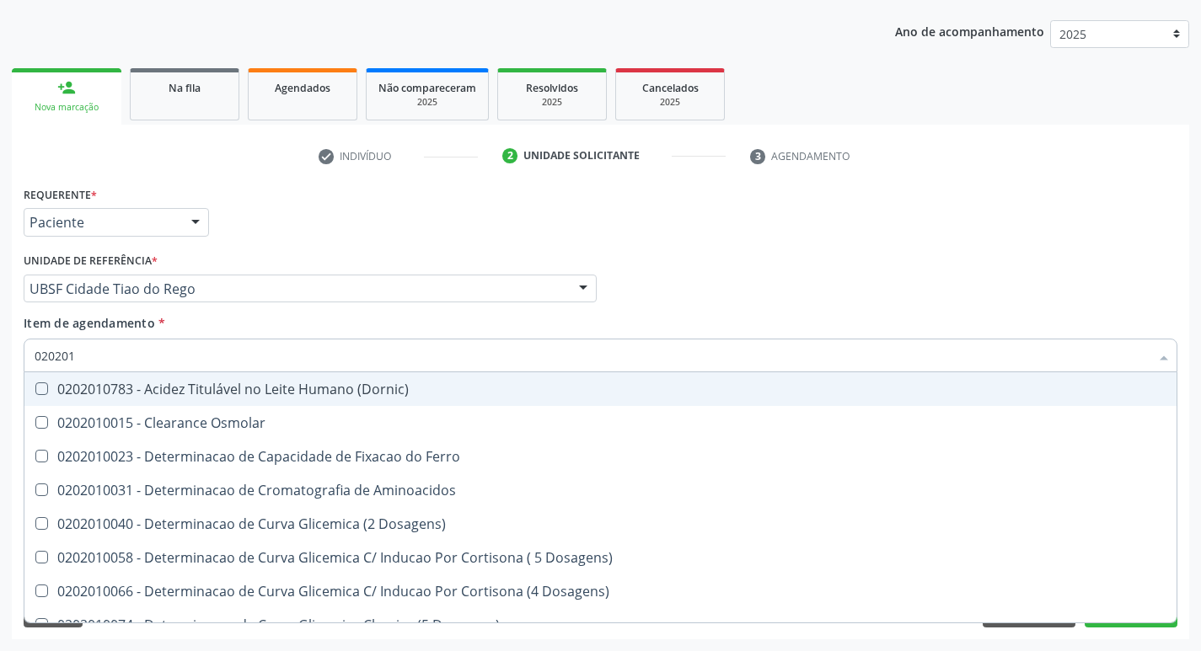
type input "02020"
checkbox Aminoacidos "true"
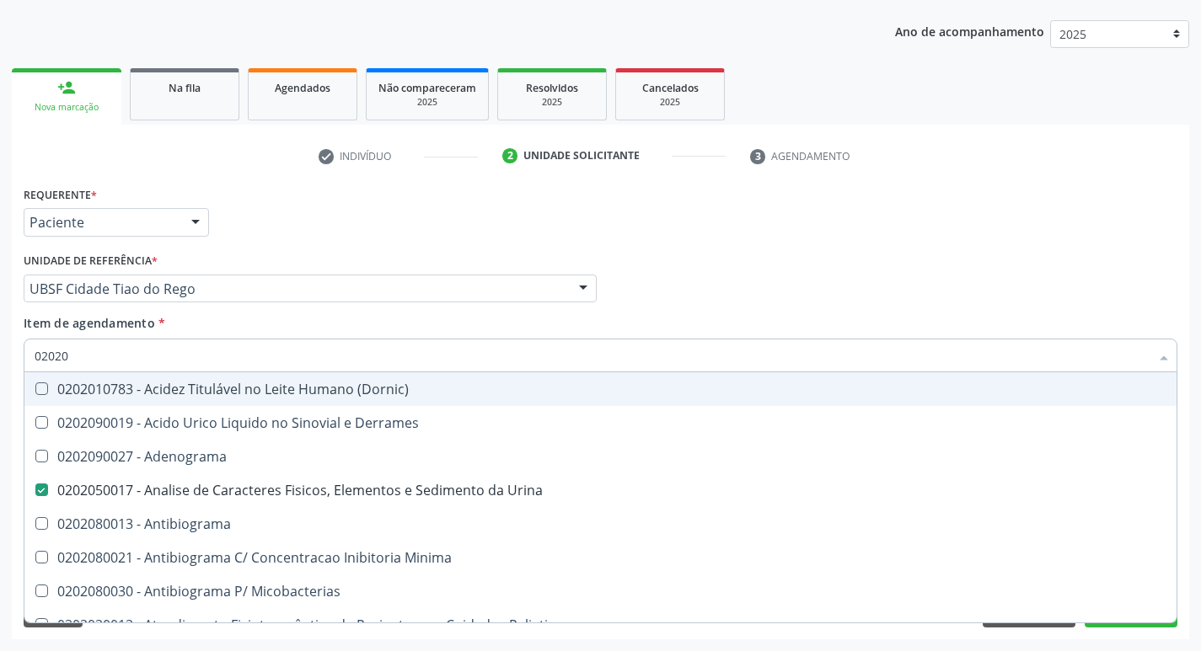
type input "020204"
checkbox Urina "false"
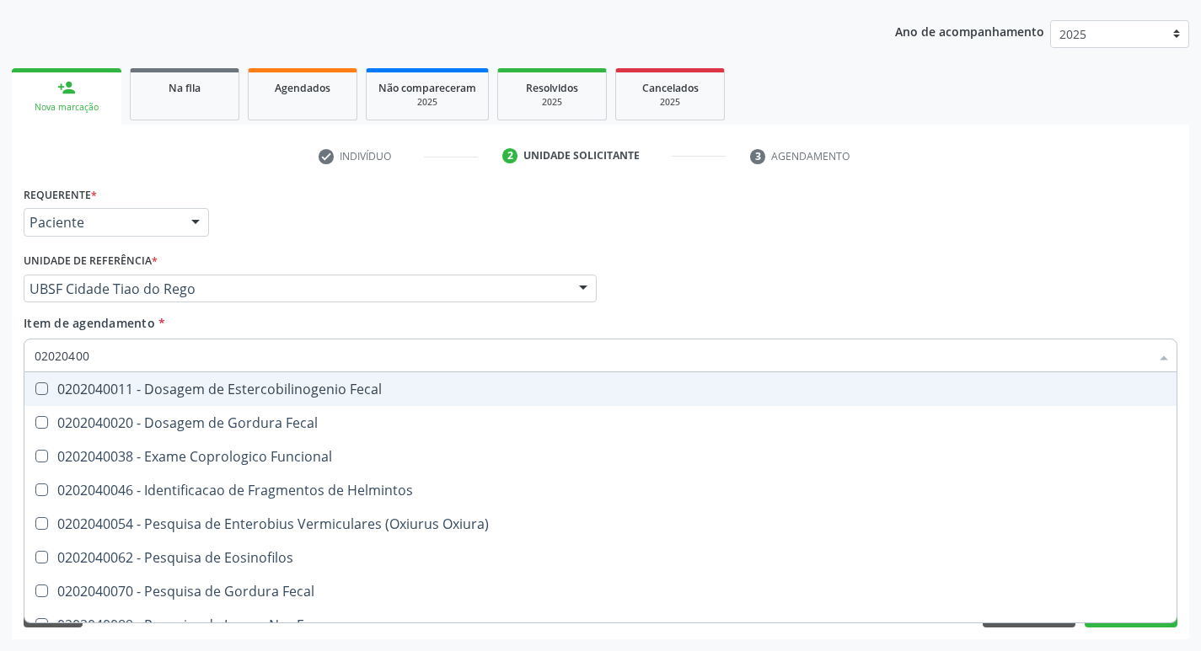
type input "020204003"
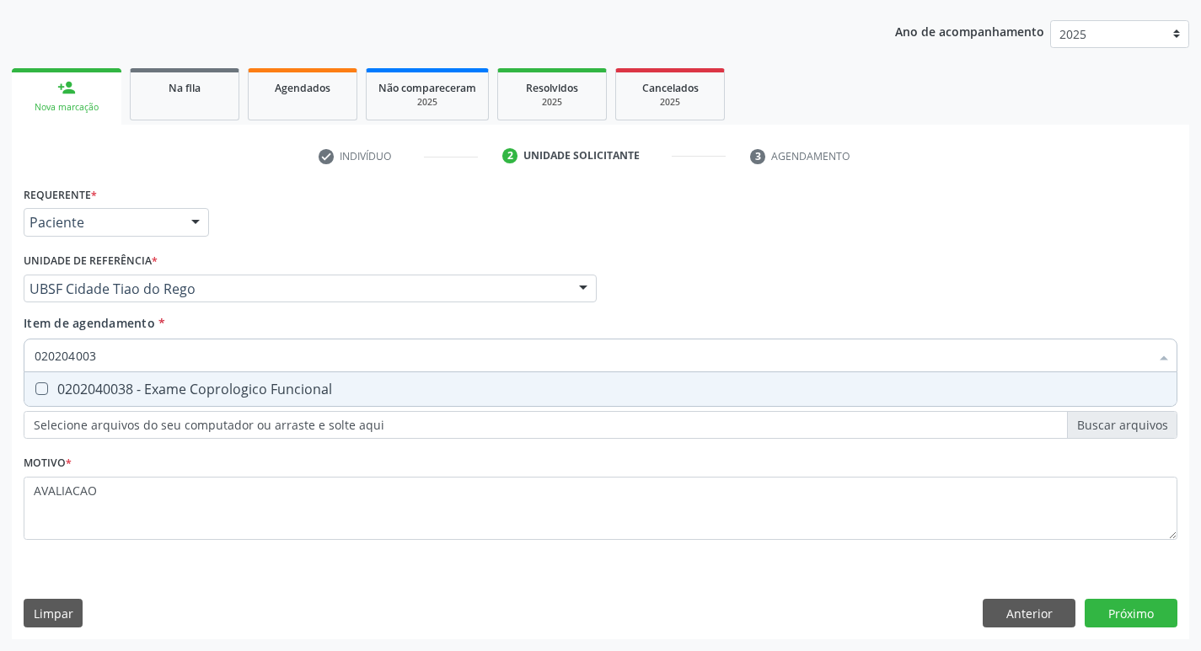
click at [244, 395] on div "0202040038 - Exame Coprologico Funcional" at bounding box center [601, 389] width 1132 height 13
checkbox Funcional "true"
click at [1126, 611] on div "Requerente * Paciente Médico(a) Enfermeiro(a) Paciente Nenhum resultado encontr…" at bounding box center [600, 411] width 1177 height 458
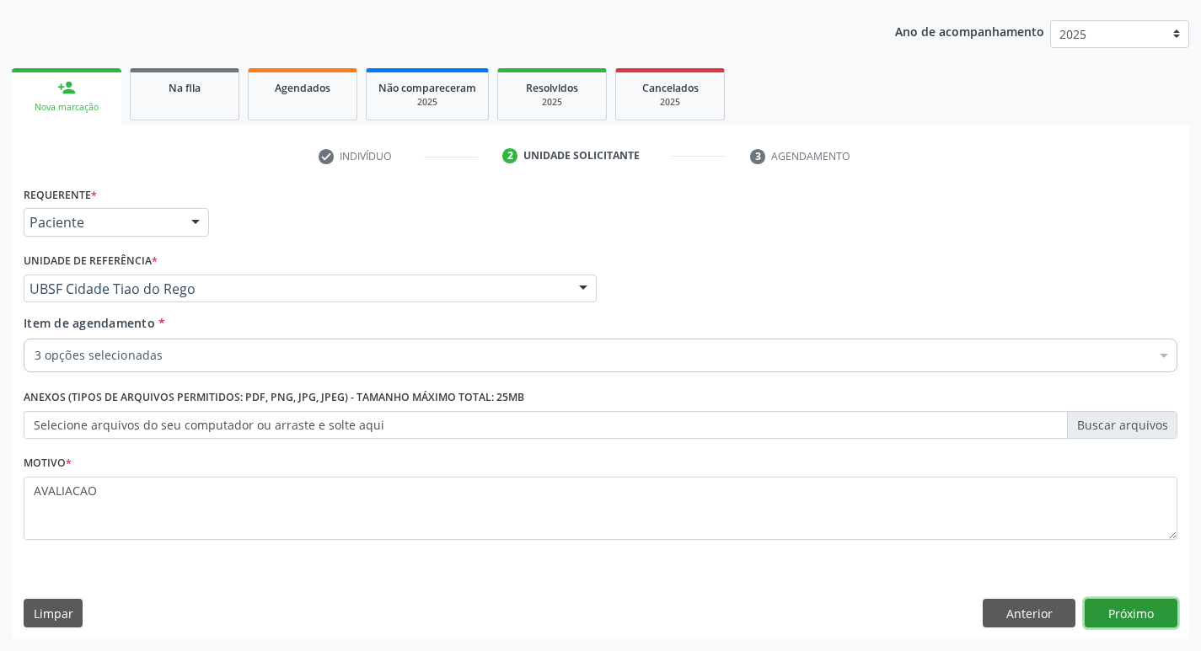
click at [1136, 612] on button "Próximo" at bounding box center [1131, 613] width 93 height 29
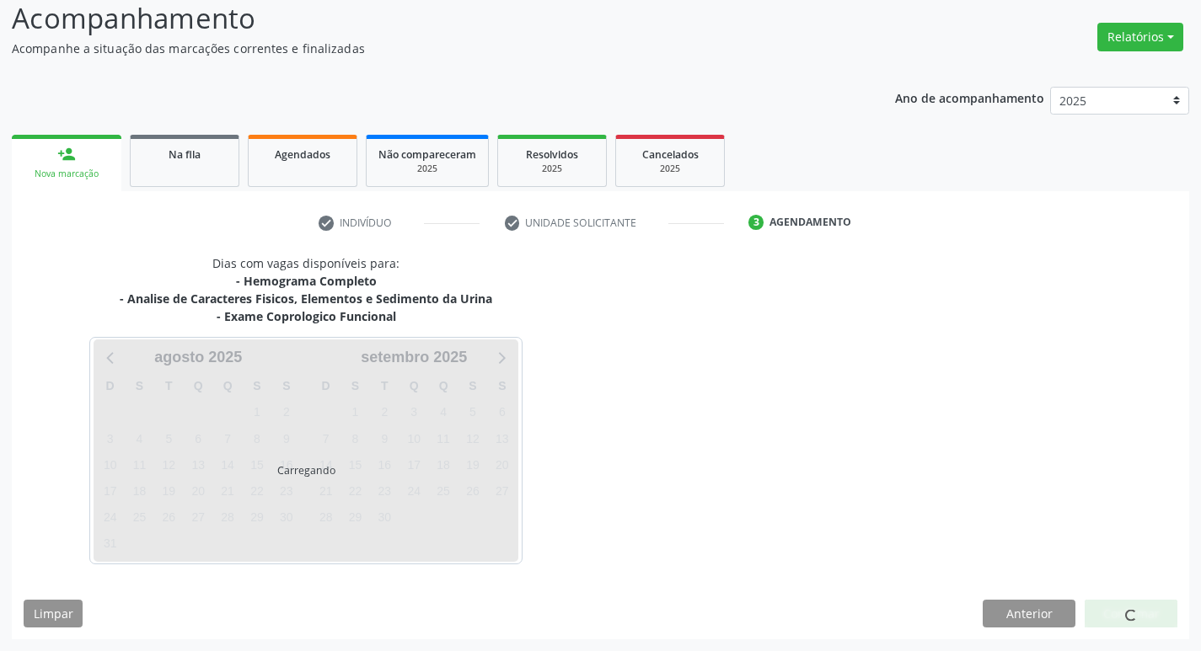
scroll to position [117, 0]
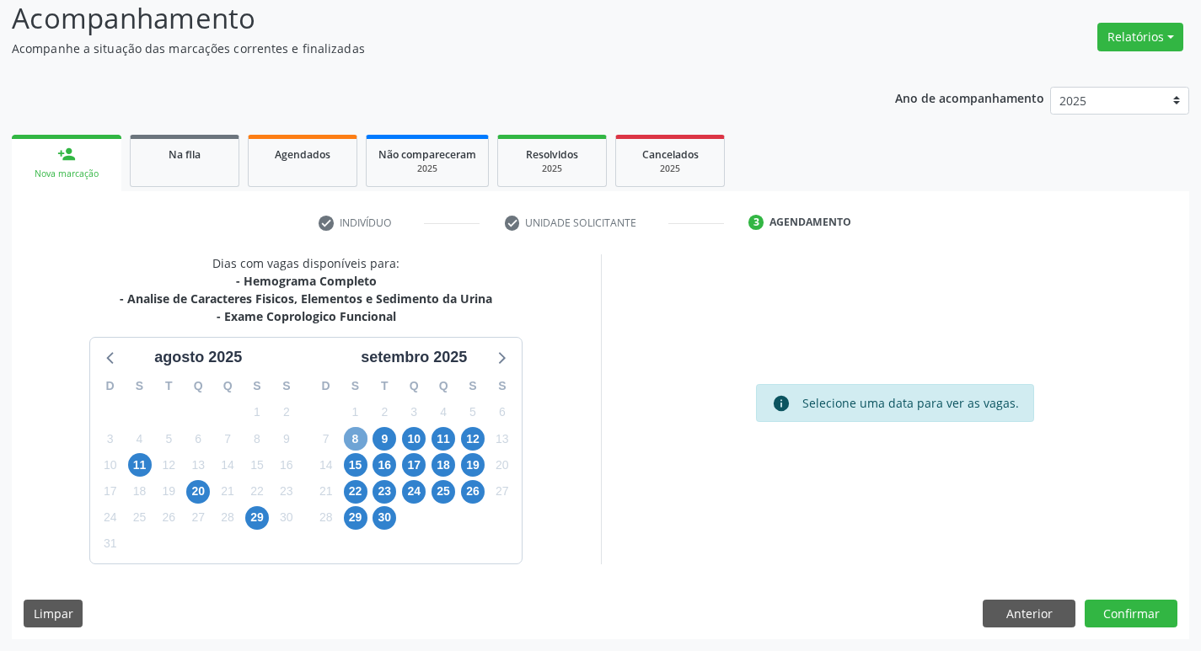
click at [355, 438] on span "8" at bounding box center [356, 439] width 24 height 24
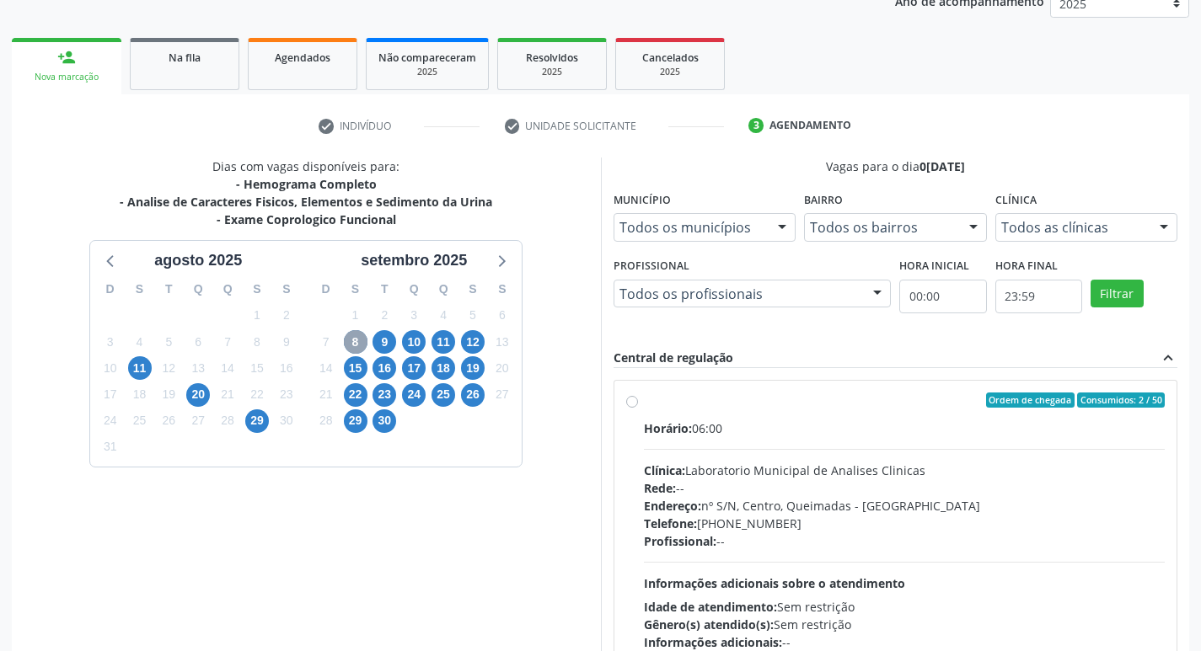
scroll to position [325, 0]
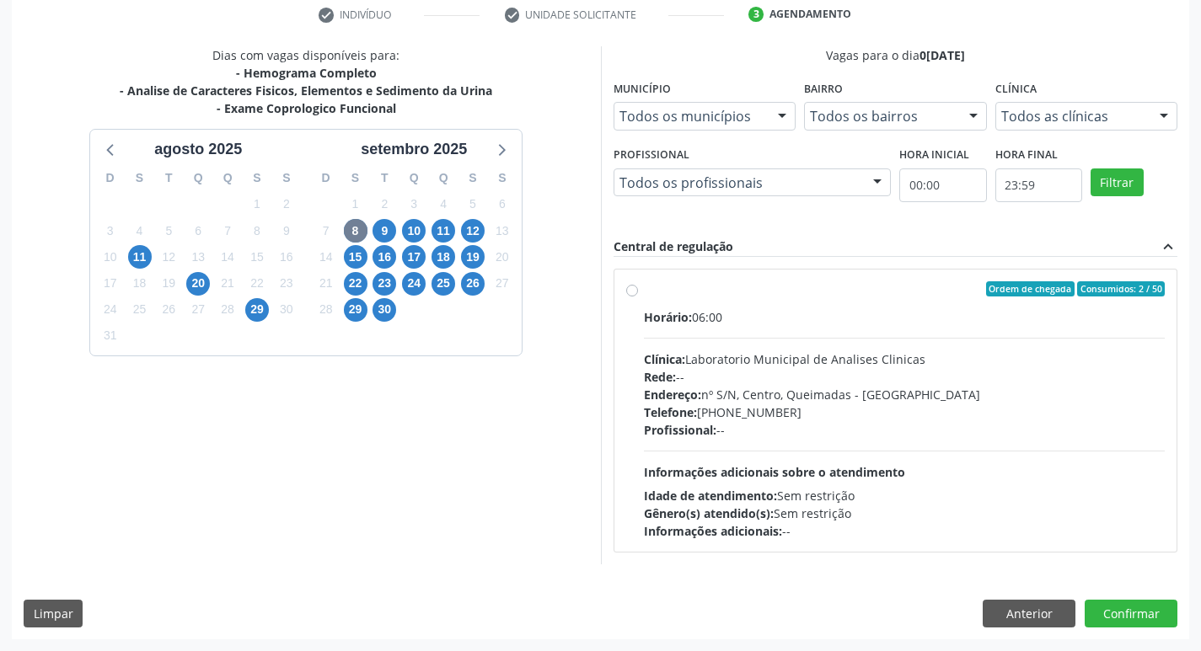
click at [770, 415] on div "Telefone: (83) 33921344" at bounding box center [905, 413] width 522 height 18
click at [638, 297] on input "Ordem de chegada Consumidos: 2 / 50 Horário: 06:00 Clínica: Laboratorio Municip…" at bounding box center [632, 288] width 12 height 15
radio input "true"
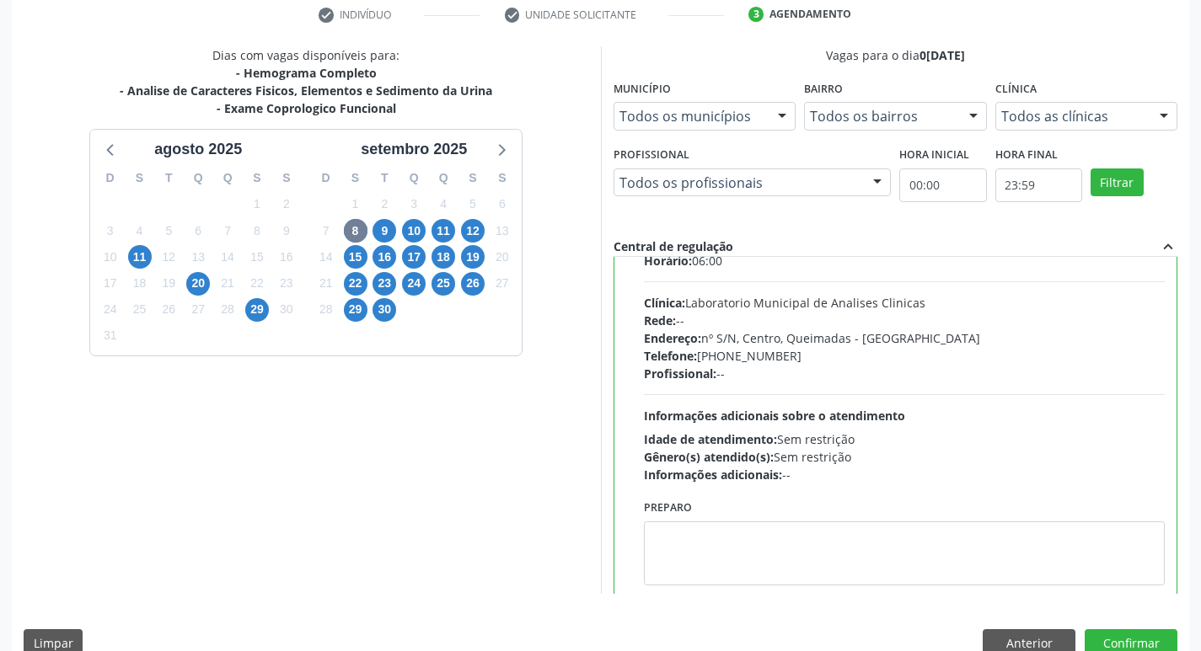
scroll to position [83, 0]
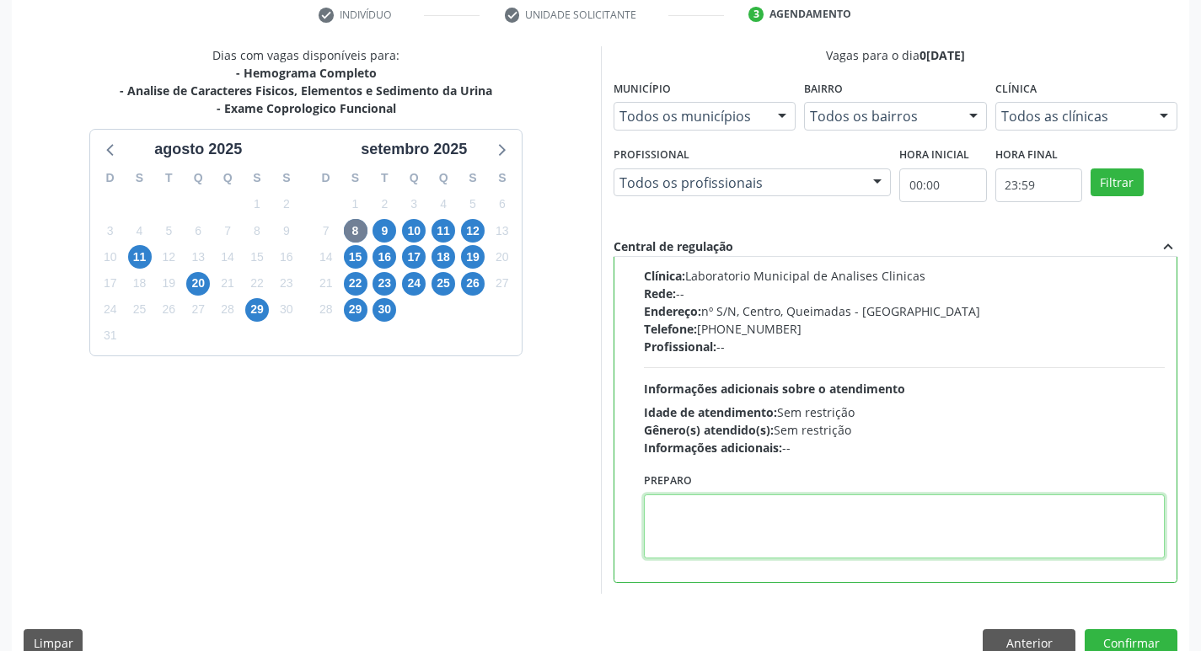
click at [725, 528] on textarea at bounding box center [905, 527] width 522 height 64
paste textarea "IR EM [GEOGRAPHIC_DATA]"
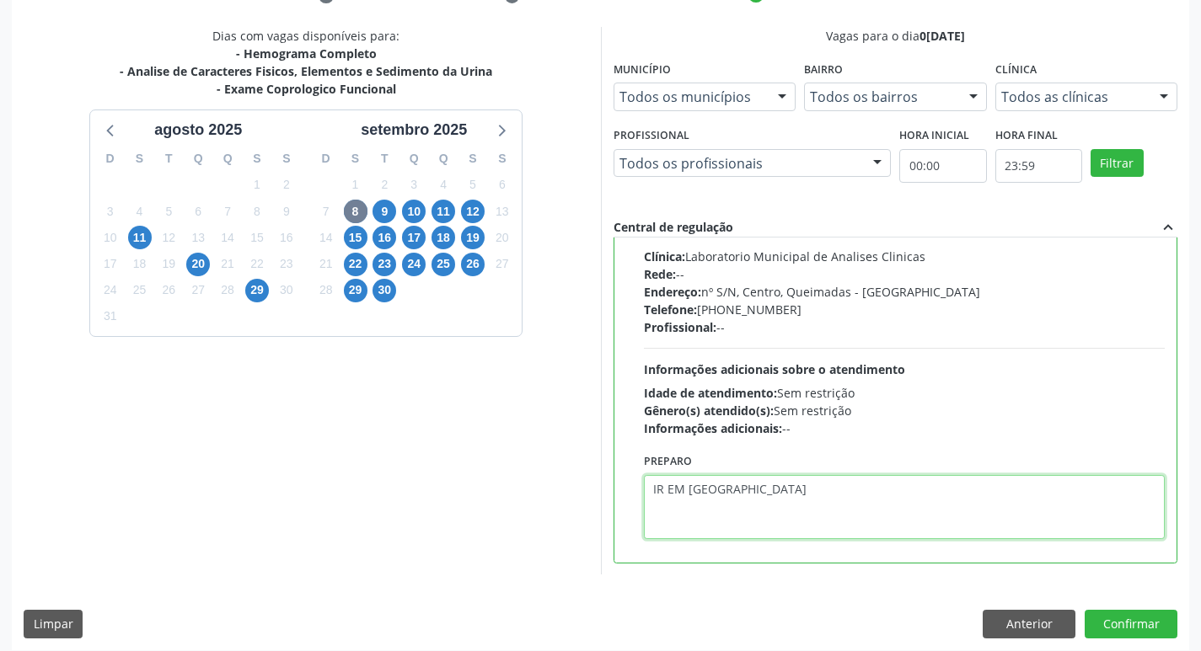
scroll to position [356, 0]
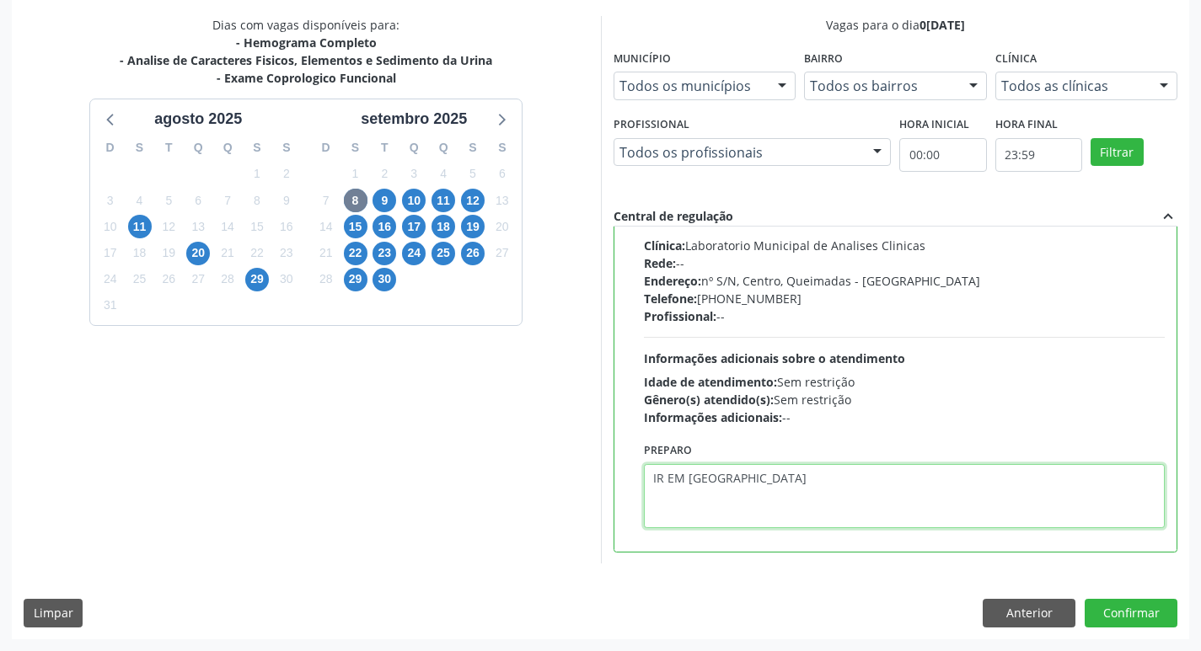
type textarea "IR EM [GEOGRAPHIC_DATA]"
click at [1136, 592] on div "Dias com vagas disponíveis para: - Hemograma Completo - Analise de Caracteres F…" at bounding box center [600, 327] width 1177 height 623
click at [1150, 598] on div "Dias com vagas disponíveis para: - Hemograma Completo - Analise de Caracteres F…" at bounding box center [600, 327] width 1177 height 623
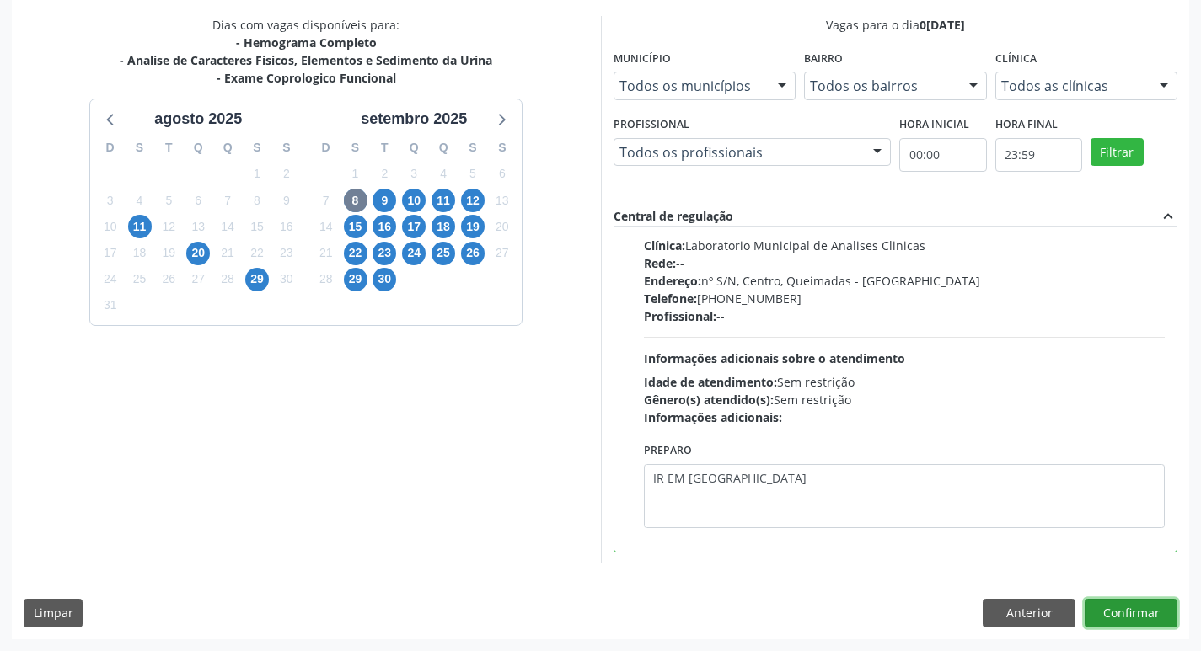
click at [1143, 614] on button "Confirmar" at bounding box center [1131, 613] width 93 height 29
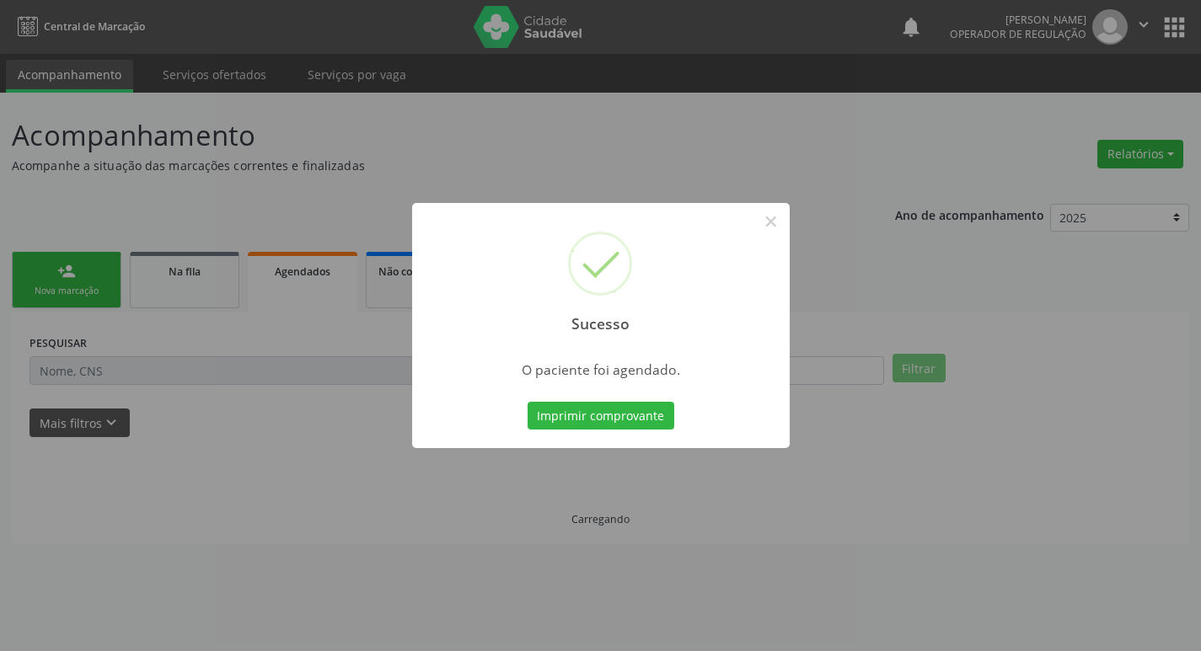
scroll to position [0, 0]
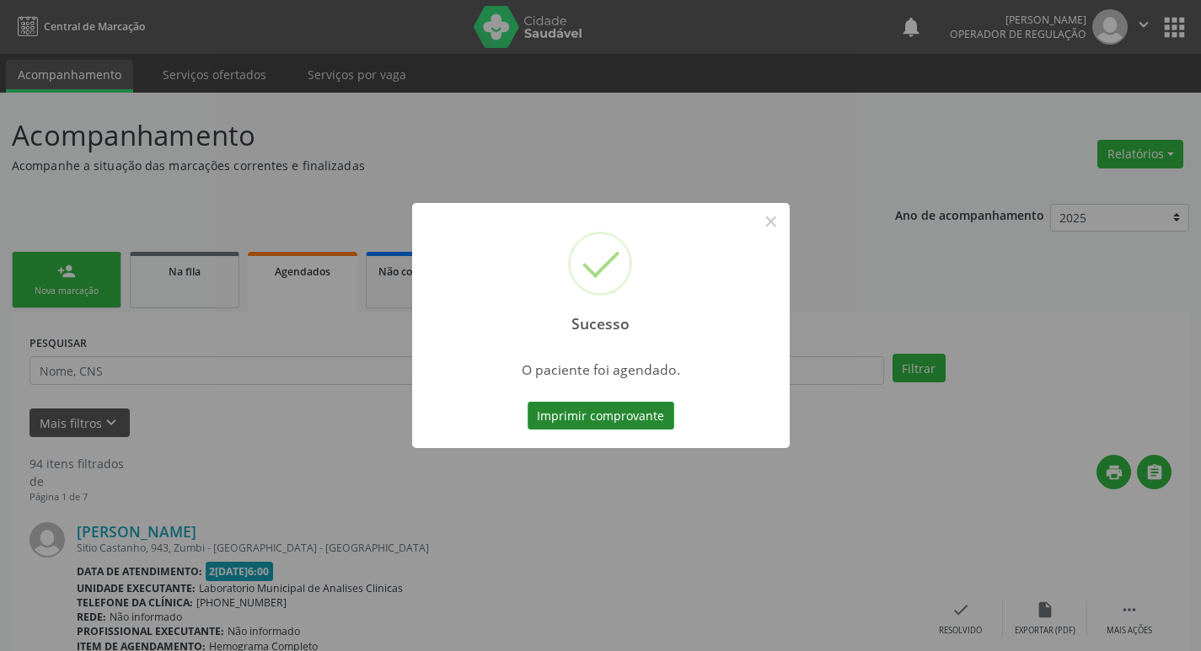
click at [627, 424] on button "Imprimir comprovante" at bounding box center [601, 416] width 147 height 29
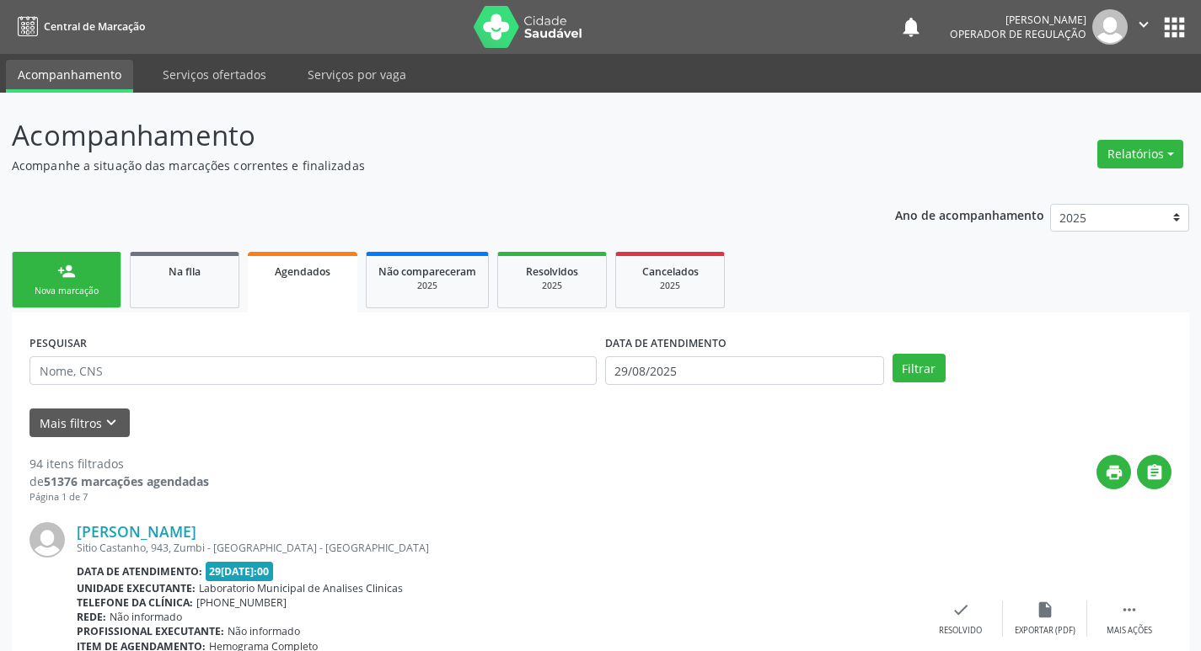
click at [78, 277] on link "person_add Nova marcação" at bounding box center [67, 280] width 110 height 56
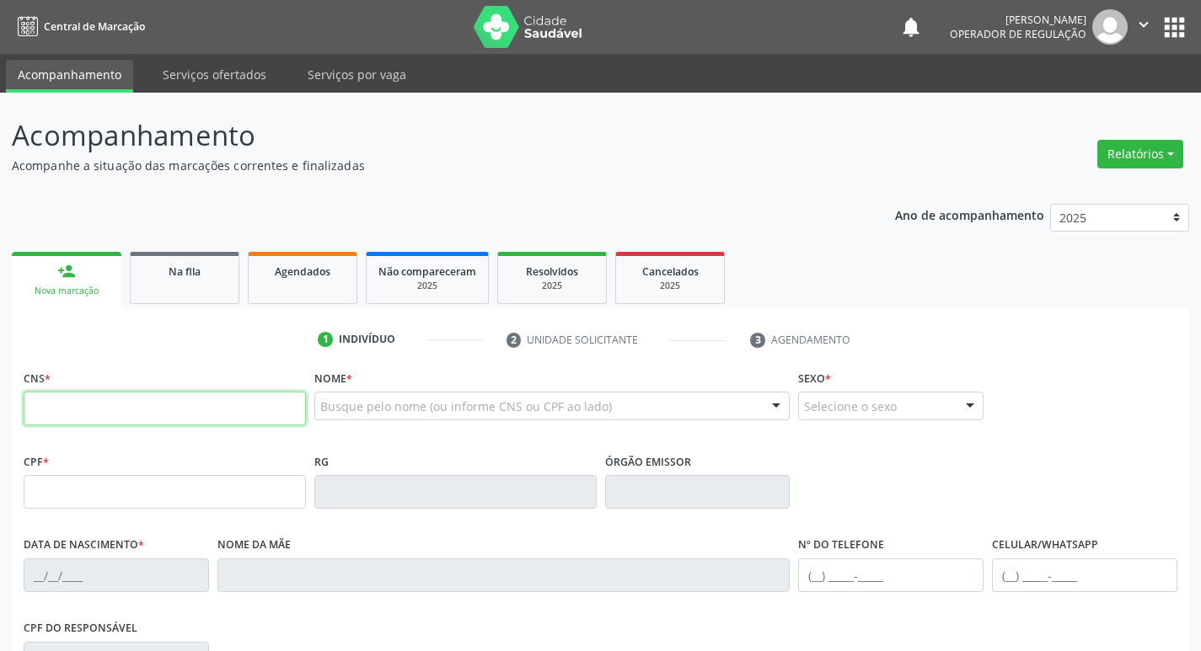
click at [101, 403] on input "text" at bounding box center [165, 409] width 282 height 34
type input "700 9029 3491 8994"
type input "804.507.764-68"
type input "[DATE]"
type input "[PERSON_NAME]"
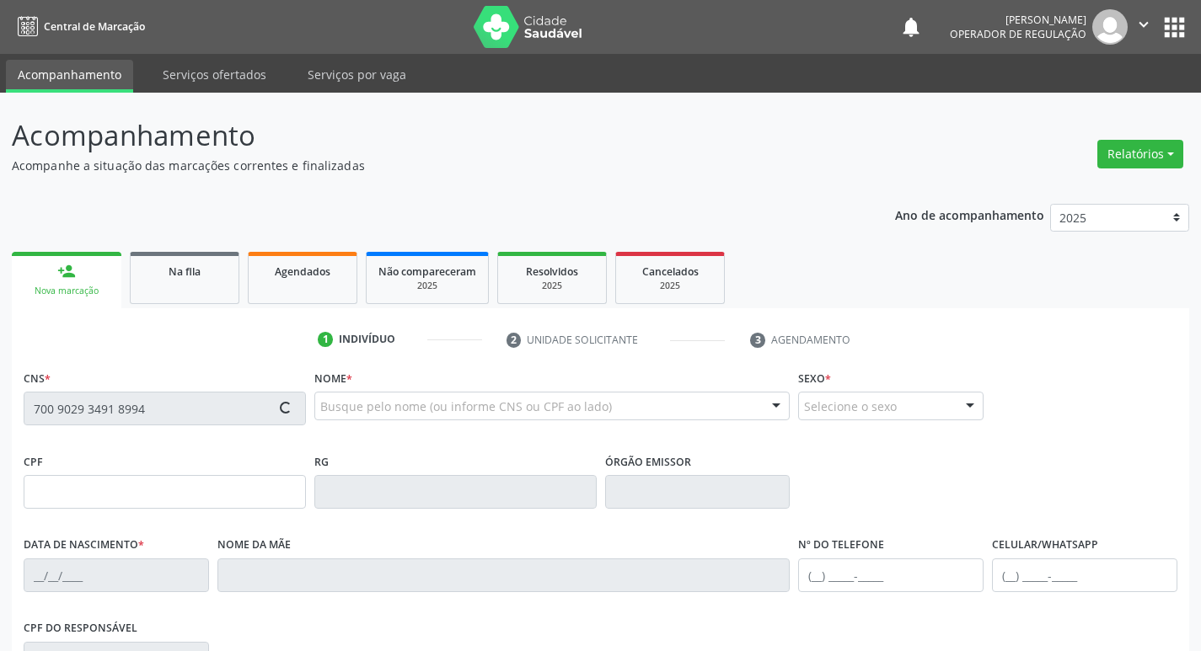
type input "[PHONE_NUMBER]"
type input "S/N"
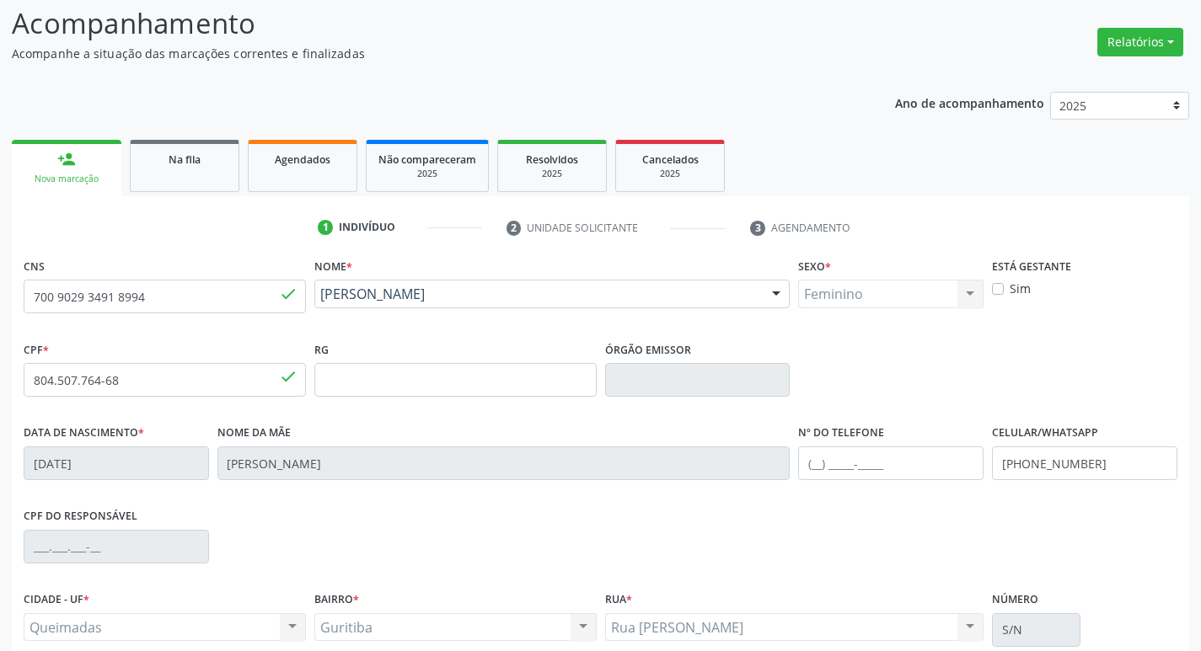
scroll to position [262, 0]
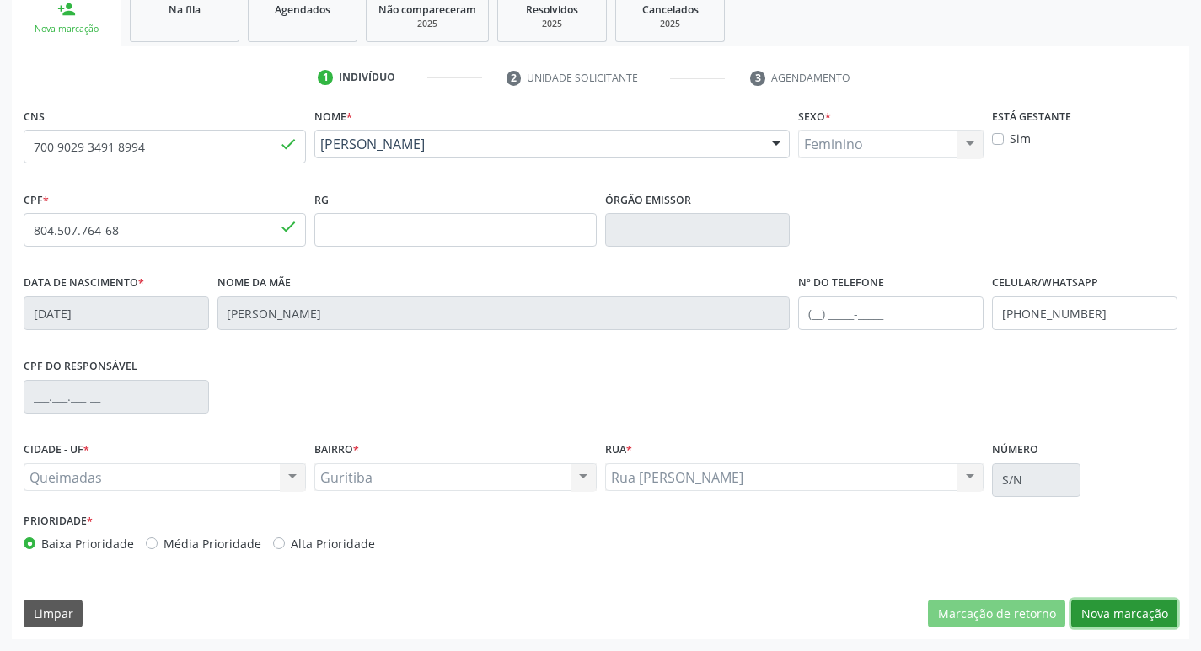
click at [1141, 614] on button "Nova marcação" at bounding box center [1124, 614] width 106 height 29
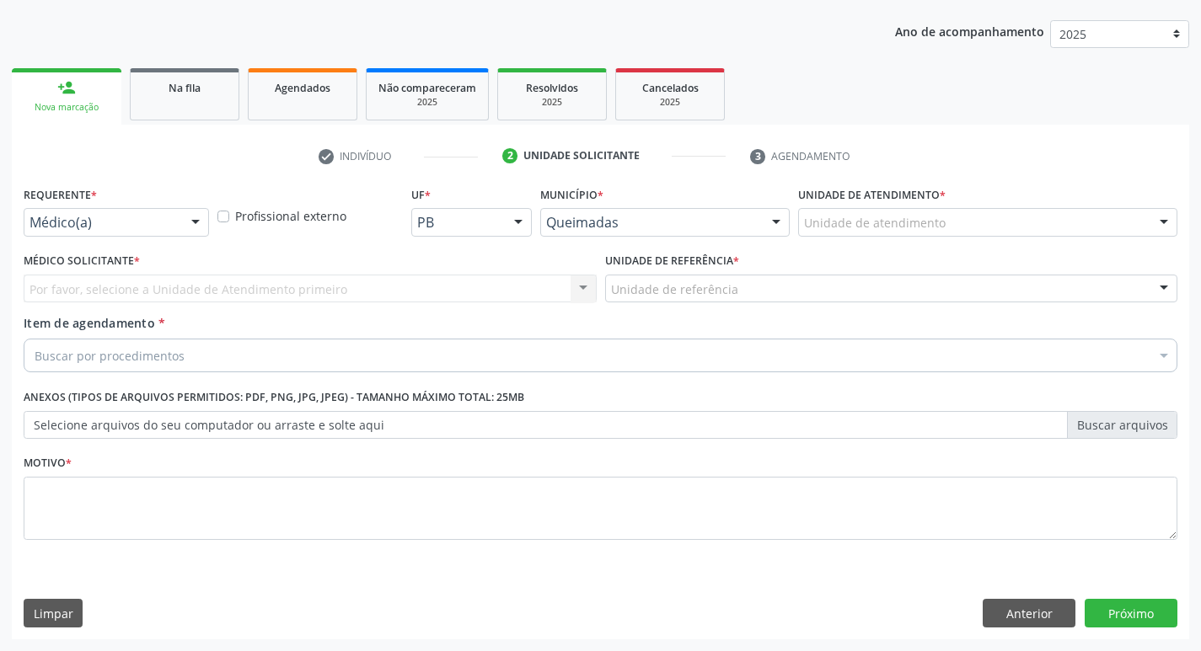
scroll to position [184, 0]
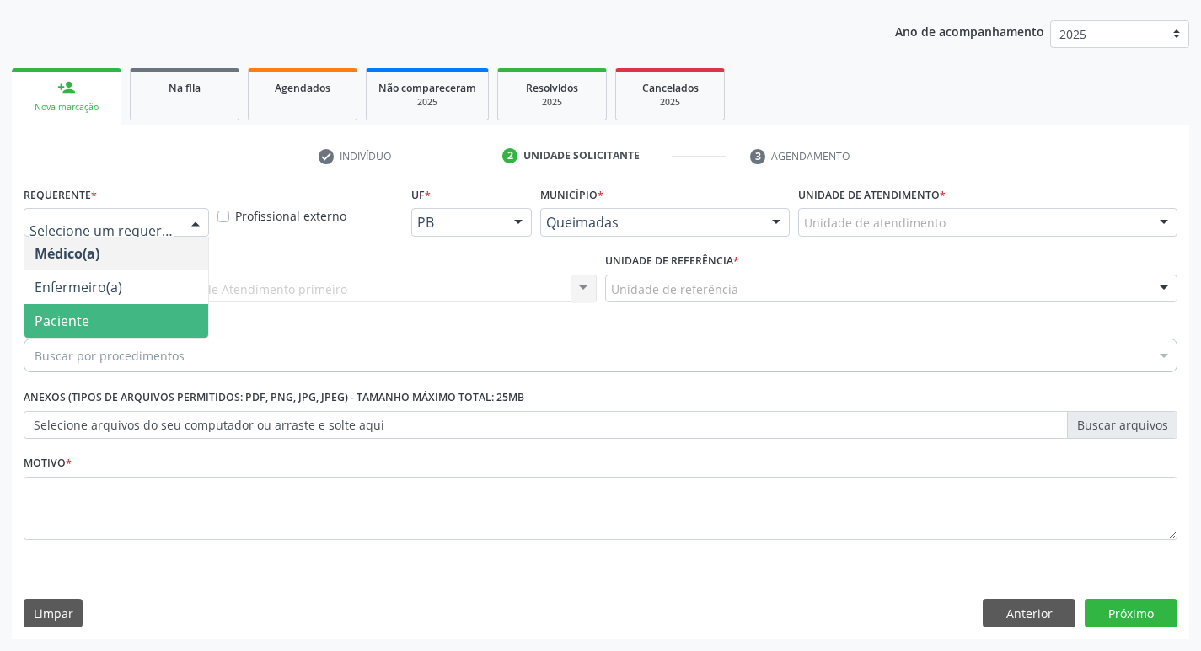
click at [71, 333] on span "Paciente" at bounding box center [116, 321] width 184 height 34
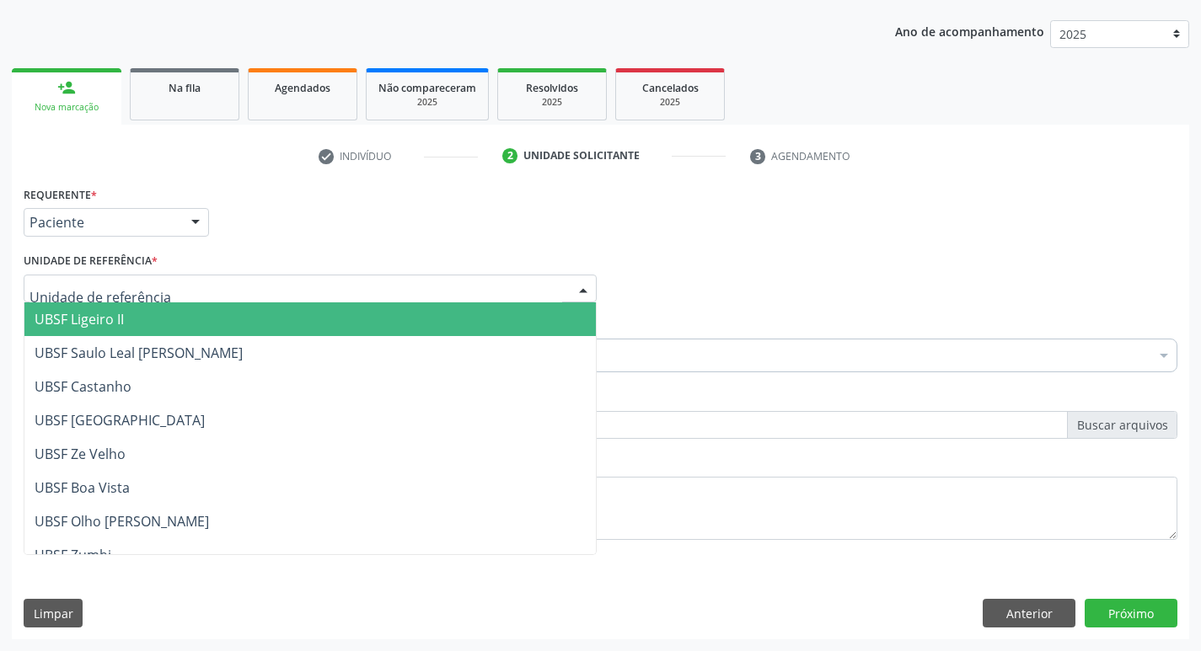
click at [81, 301] on div at bounding box center [310, 289] width 573 height 29
type input "G"
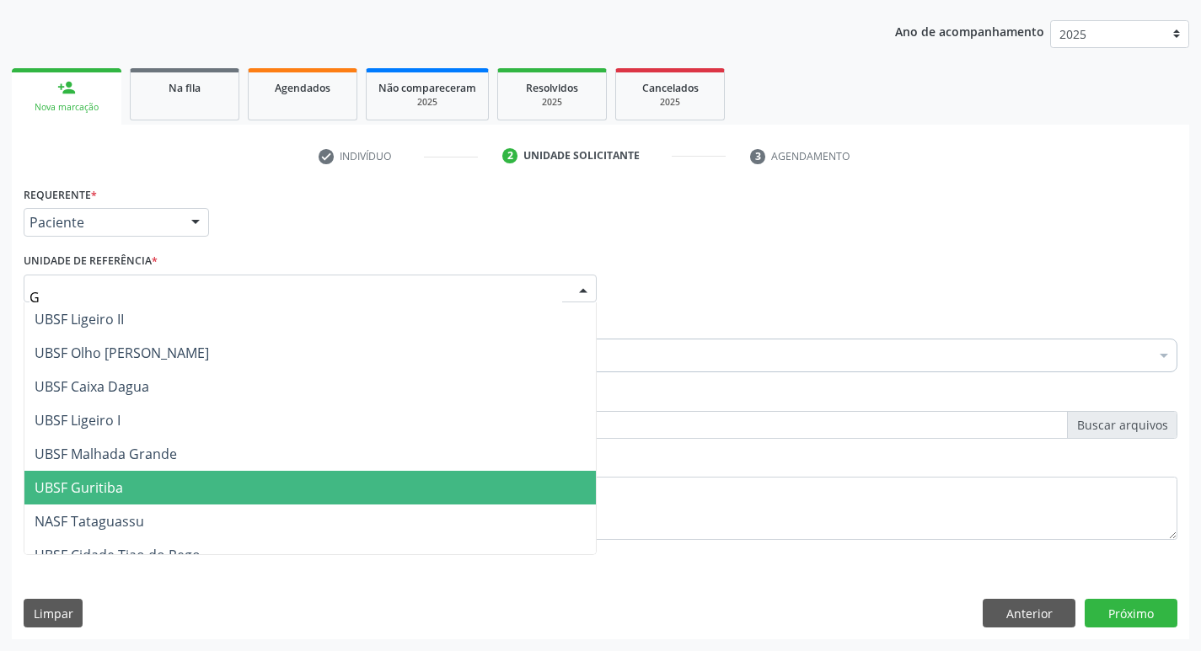
click at [146, 472] on span "UBSF Guritiba" at bounding box center [309, 488] width 571 height 34
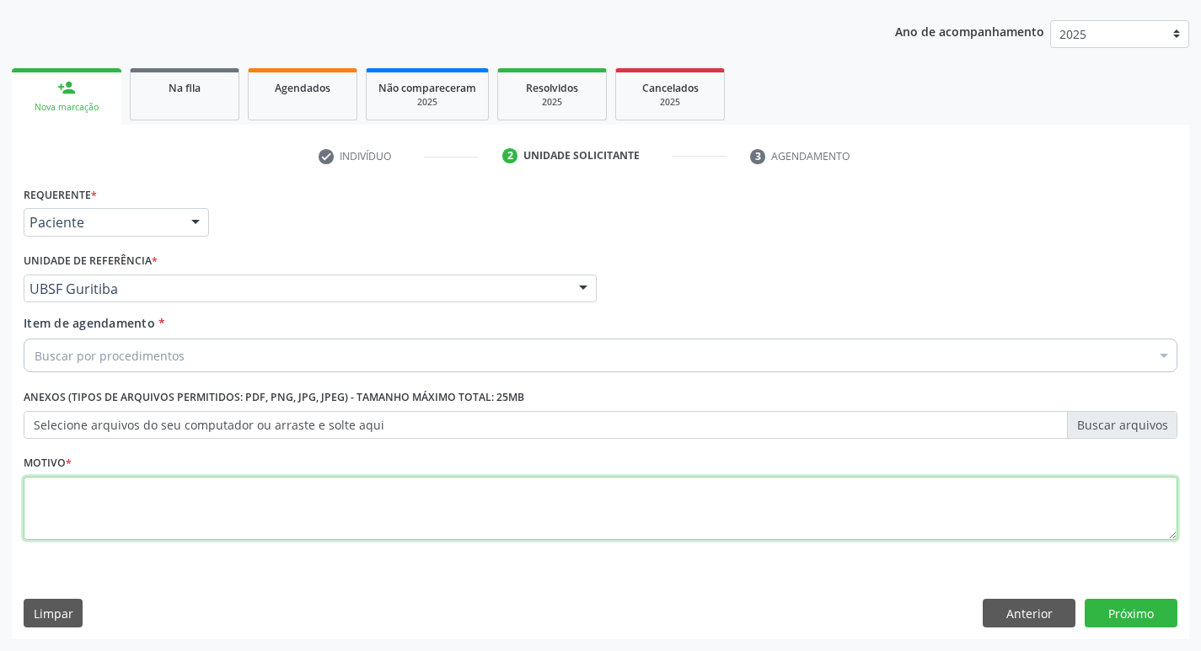
click at [108, 524] on textarea at bounding box center [601, 509] width 1154 height 64
type textarea "AVALIACAO"
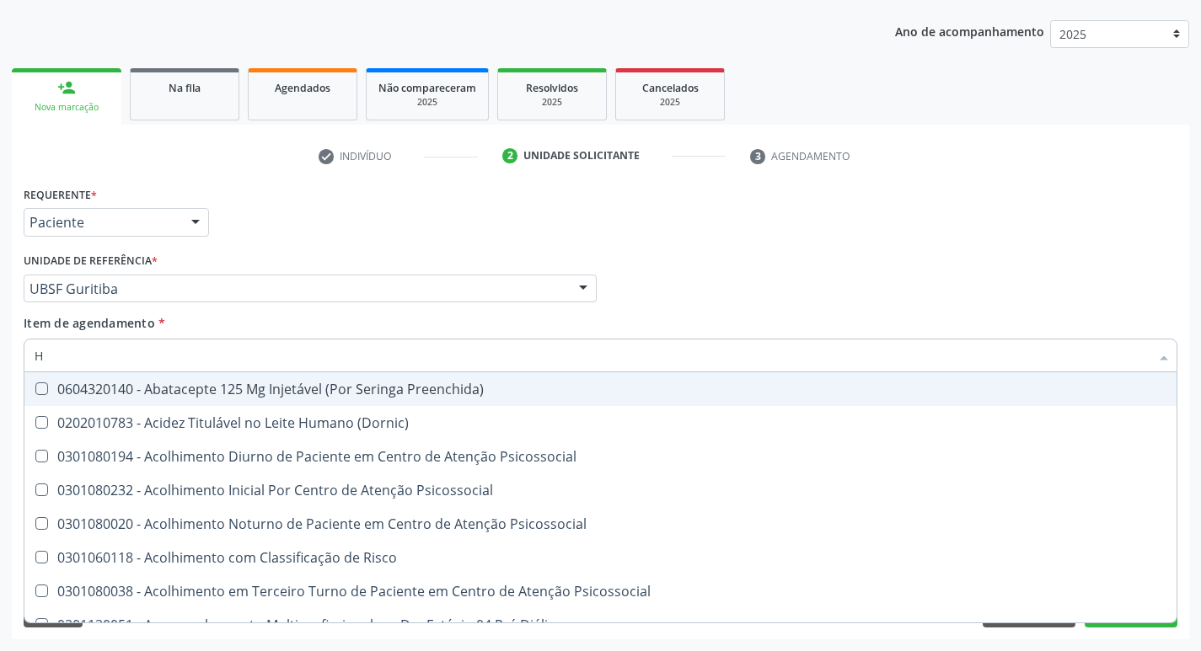
type input "HEMOGLOBINA G"
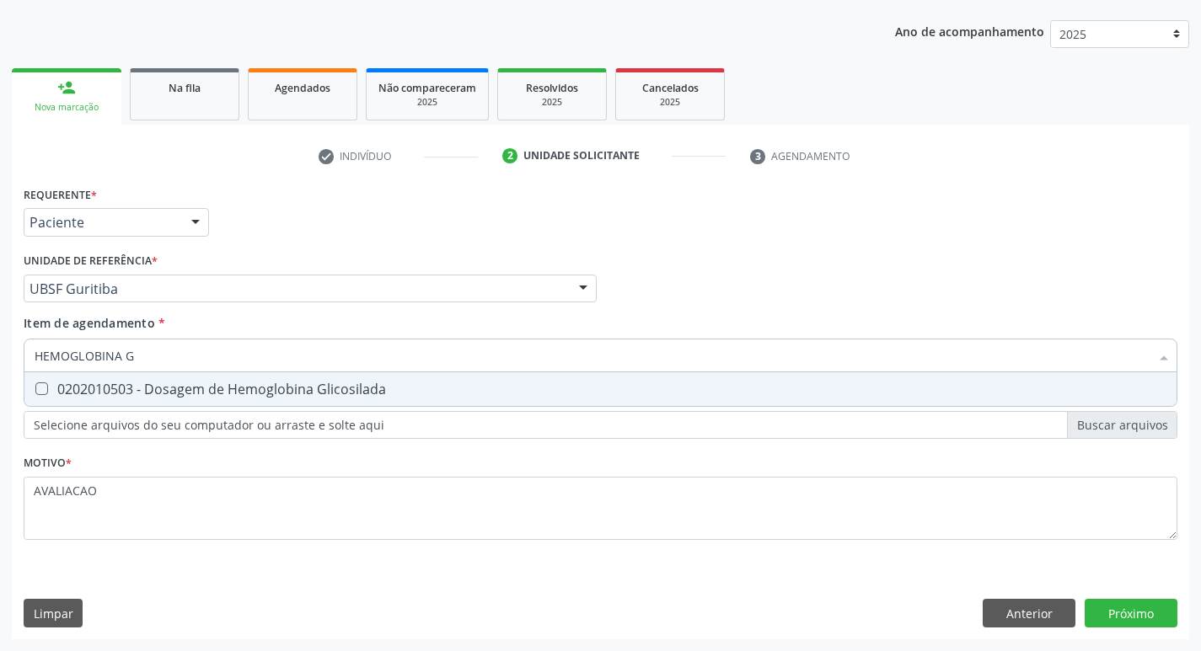
click at [126, 394] on div "0202010503 - Dosagem de Hemoglobina Glicosilada" at bounding box center [601, 389] width 1132 height 13
checkbox Glicosilada "true"
click at [1138, 609] on div "Requerente * Paciente Médico(a) Enfermeiro(a) Paciente Nenhum resultado encontr…" at bounding box center [600, 411] width 1177 height 458
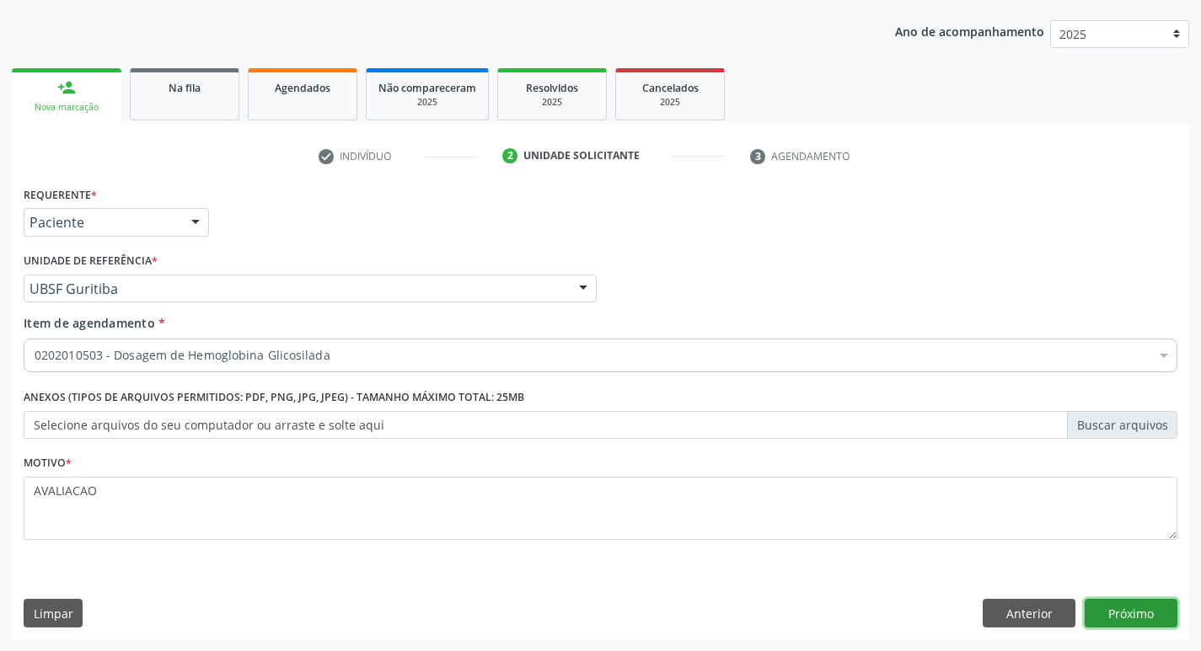
click at [1128, 622] on button "Próximo" at bounding box center [1131, 613] width 93 height 29
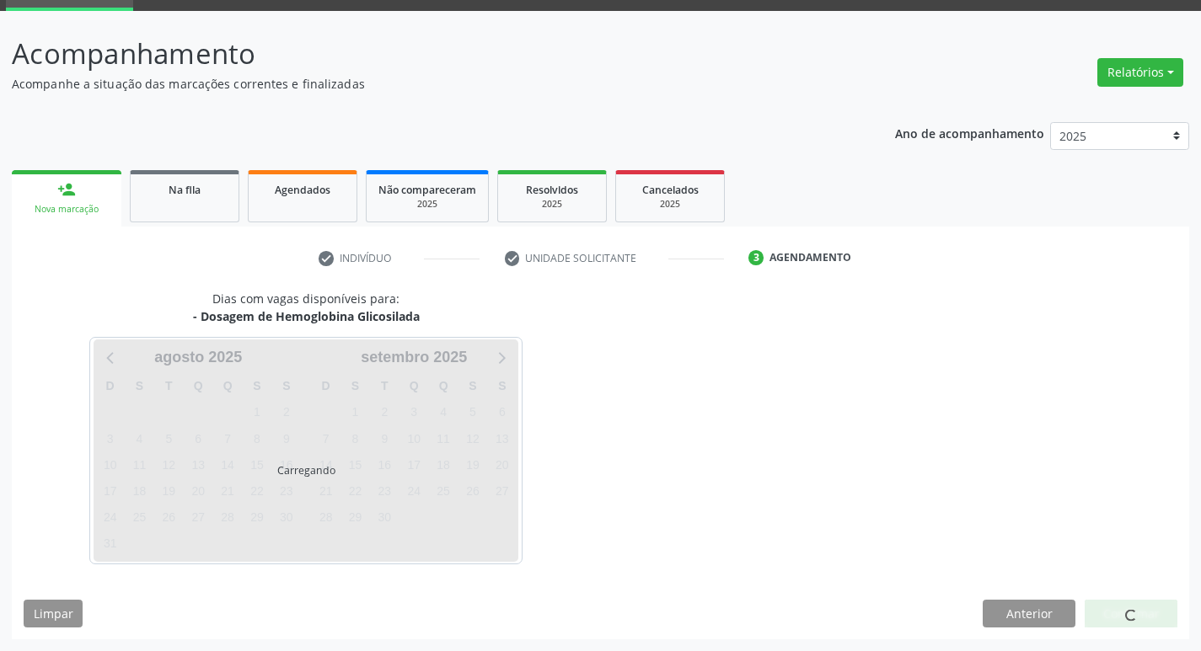
scroll to position [82, 0]
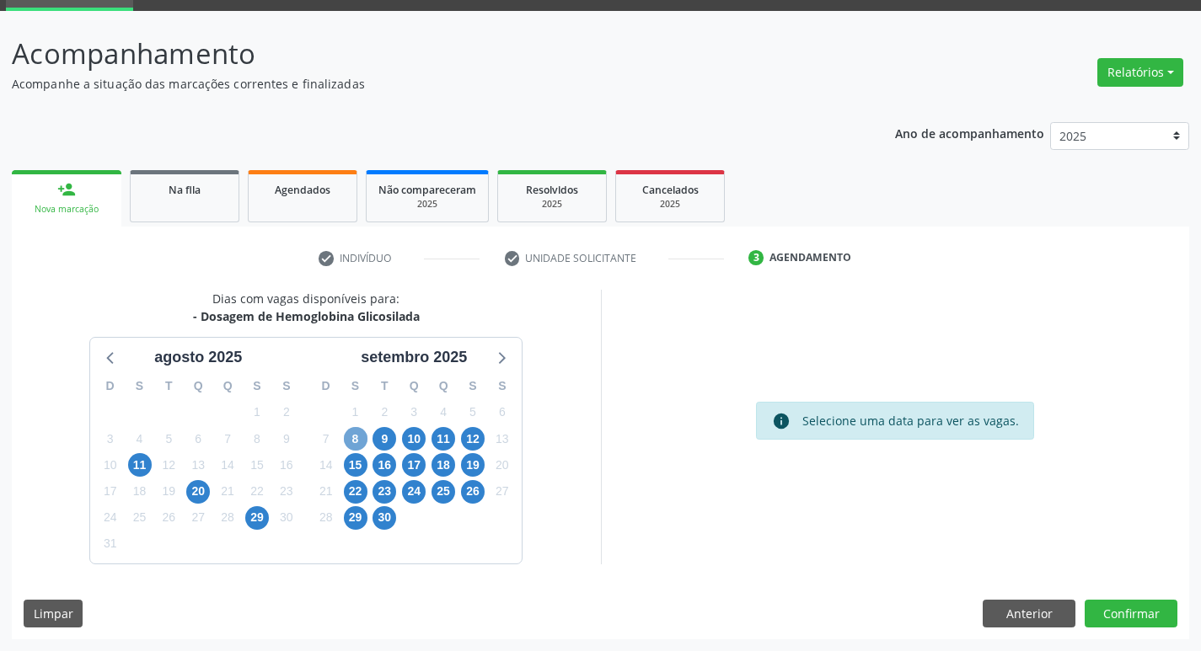
click at [347, 436] on span "8" at bounding box center [356, 439] width 24 height 24
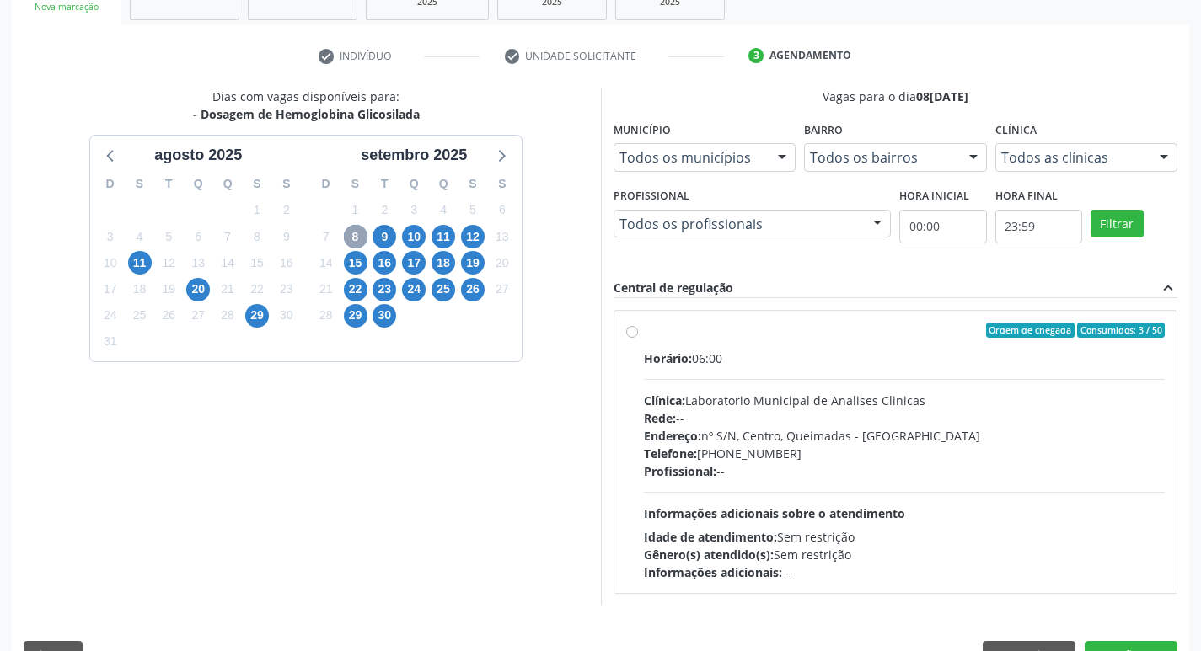
scroll to position [325, 0]
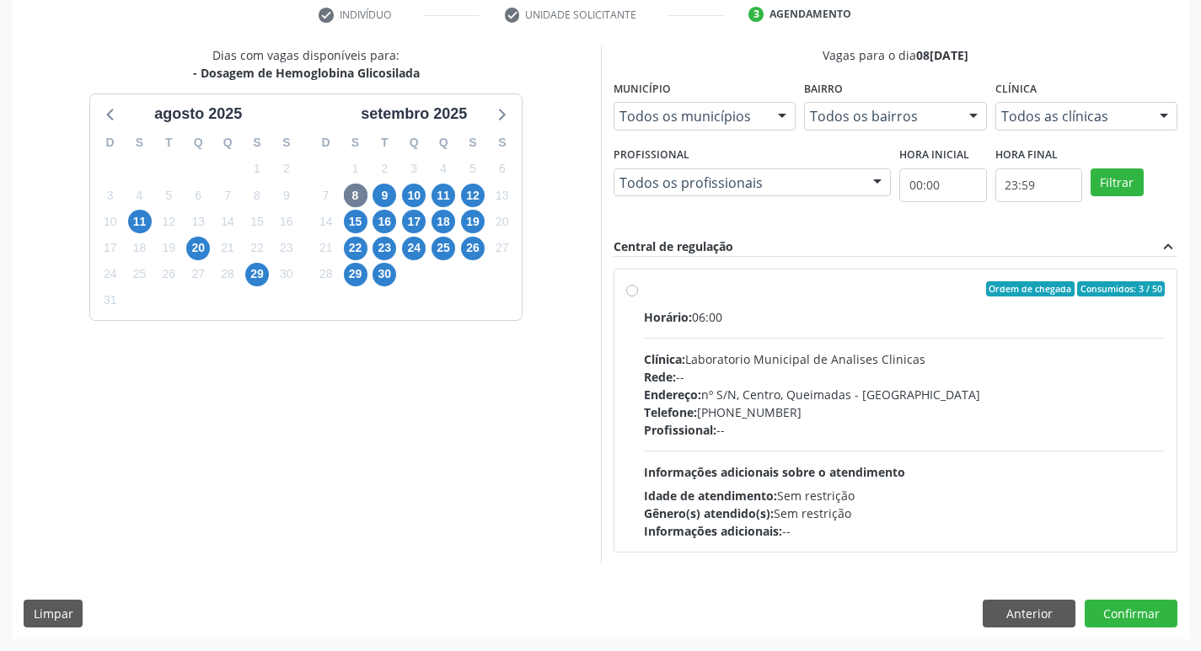
click at [712, 399] on div "Endereço: nº S/N, Centro, Queimadas - [GEOGRAPHIC_DATA]" at bounding box center [905, 395] width 522 height 18
click at [638, 297] on input "Ordem de chegada Consumidos: 3 / 50 Horário: 06:00 Clínica: Laboratorio Municip…" at bounding box center [632, 288] width 12 height 15
radio input "true"
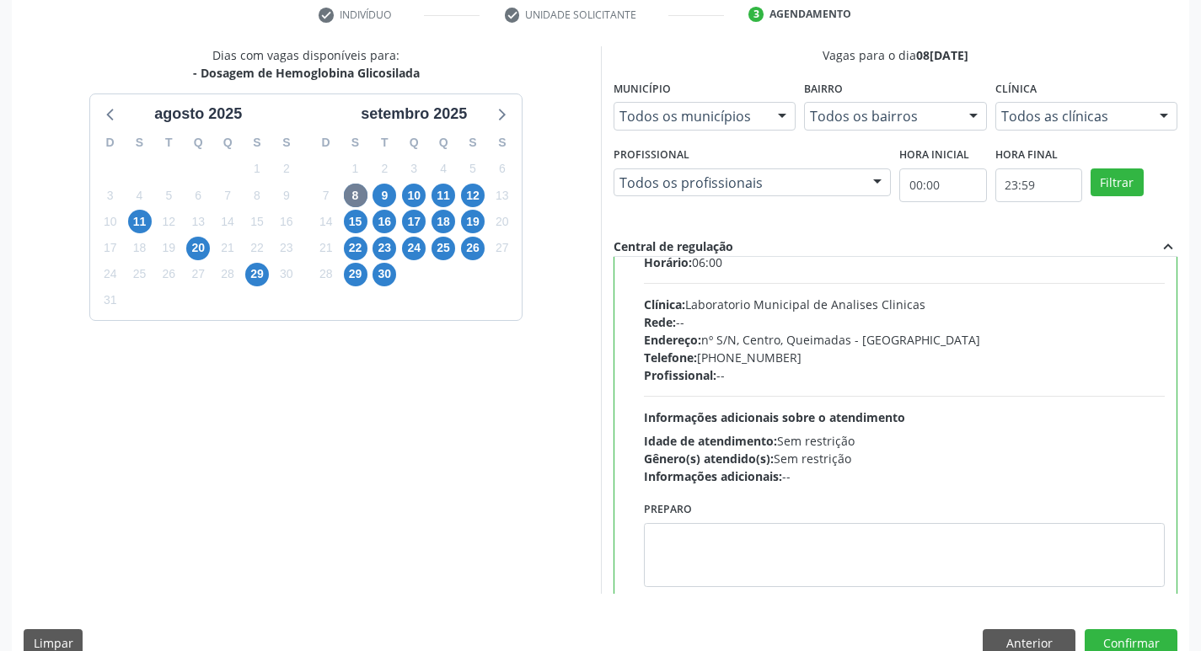
scroll to position [83, 0]
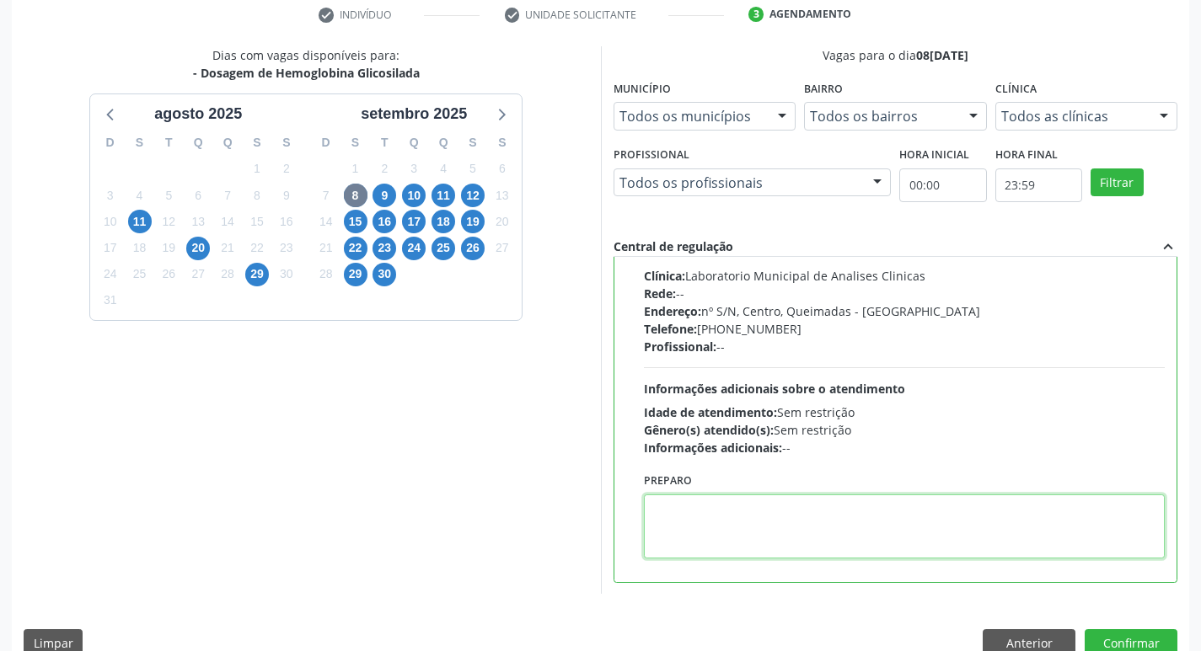
drag, startPoint x: 653, startPoint y: 524, endPoint x: 635, endPoint y: 538, distance: 22.9
click at [640, 530] on div "Preparo" at bounding box center [905, 520] width 530 height 102
paste textarea "IR EM [GEOGRAPHIC_DATA]"
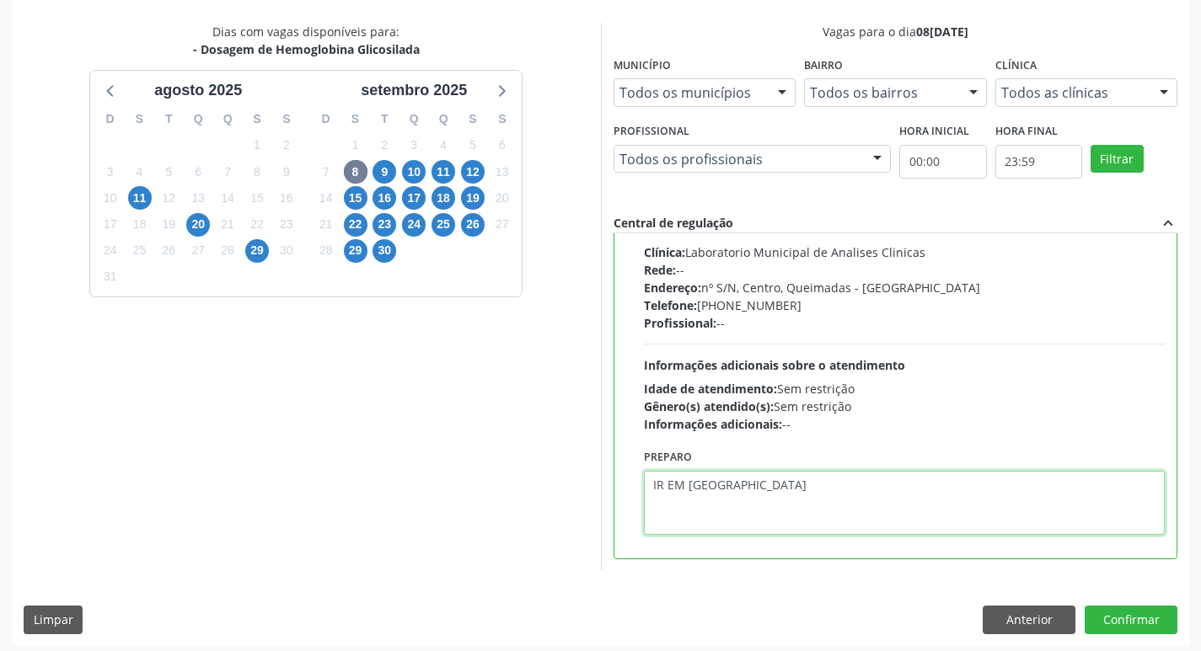
scroll to position [356, 0]
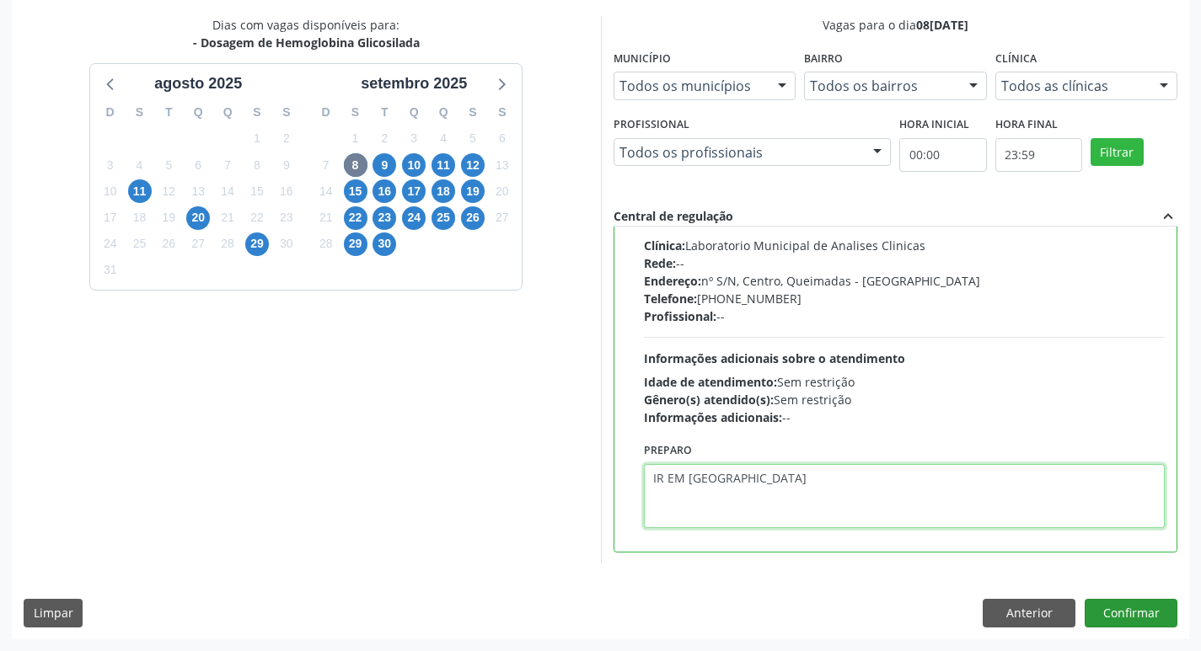
type textarea "IR EM [GEOGRAPHIC_DATA]"
drag, startPoint x: 1129, startPoint y: 615, endPoint x: 1117, endPoint y: 619, distance: 13.1
click at [1117, 619] on button "Confirmar" at bounding box center [1131, 613] width 93 height 29
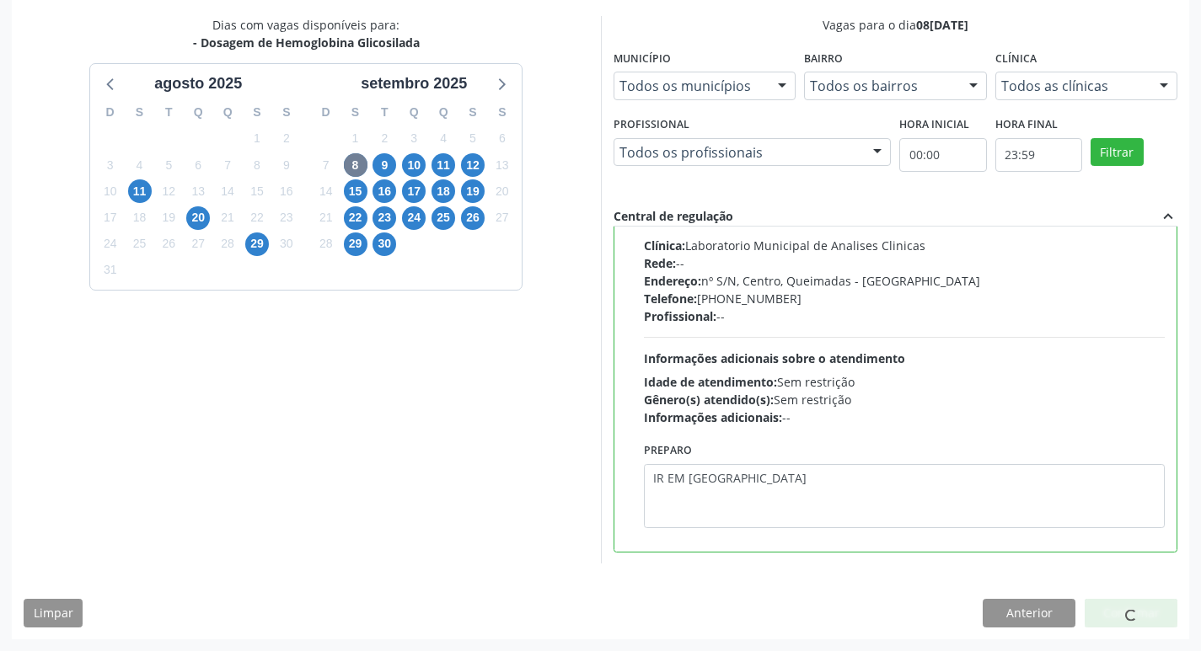
scroll to position [0, 0]
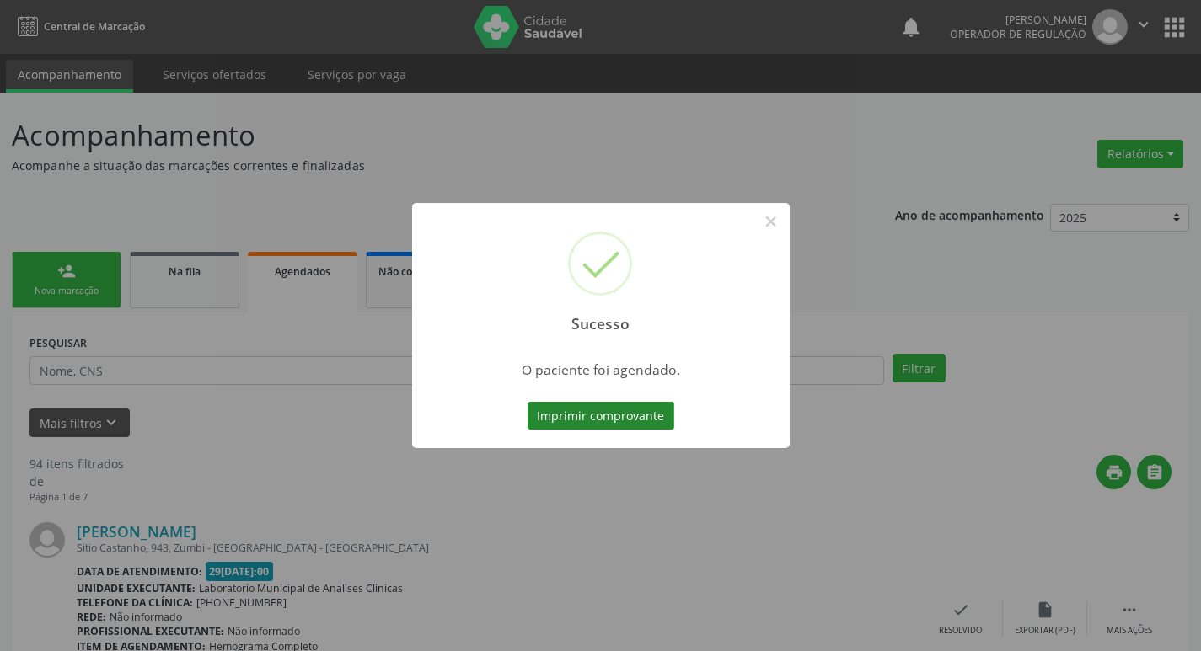
click at [587, 418] on button "Imprimir comprovante" at bounding box center [601, 416] width 147 height 29
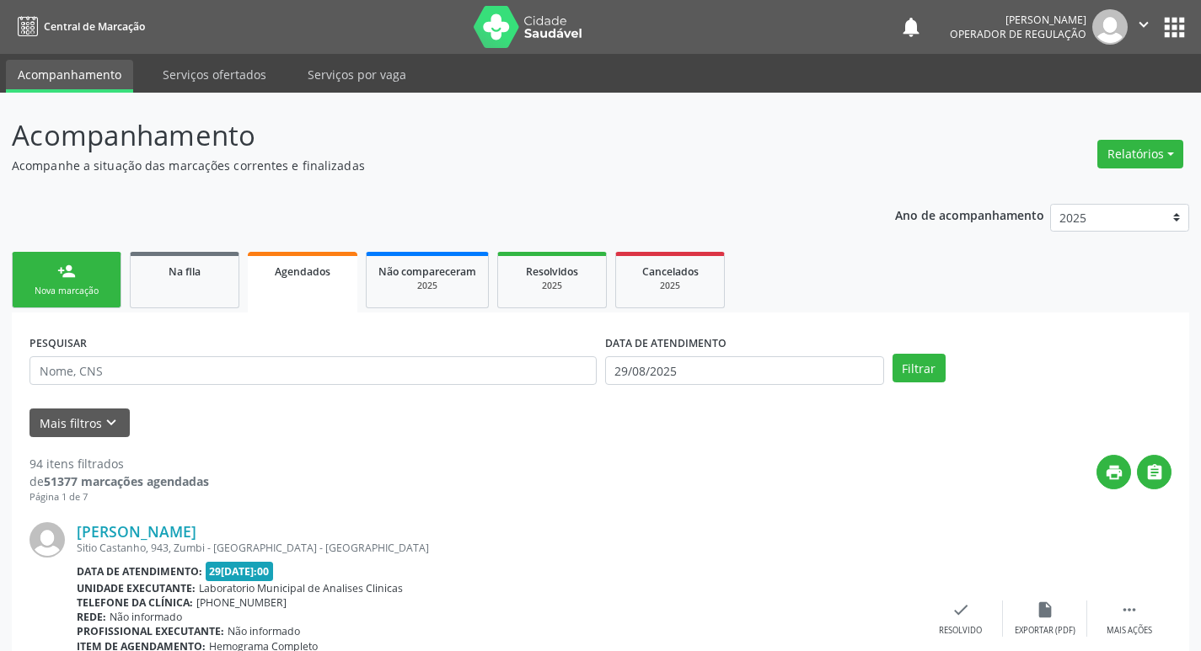
click at [73, 276] on div "person_add" at bounding box center [66, 271] width 19 height 19
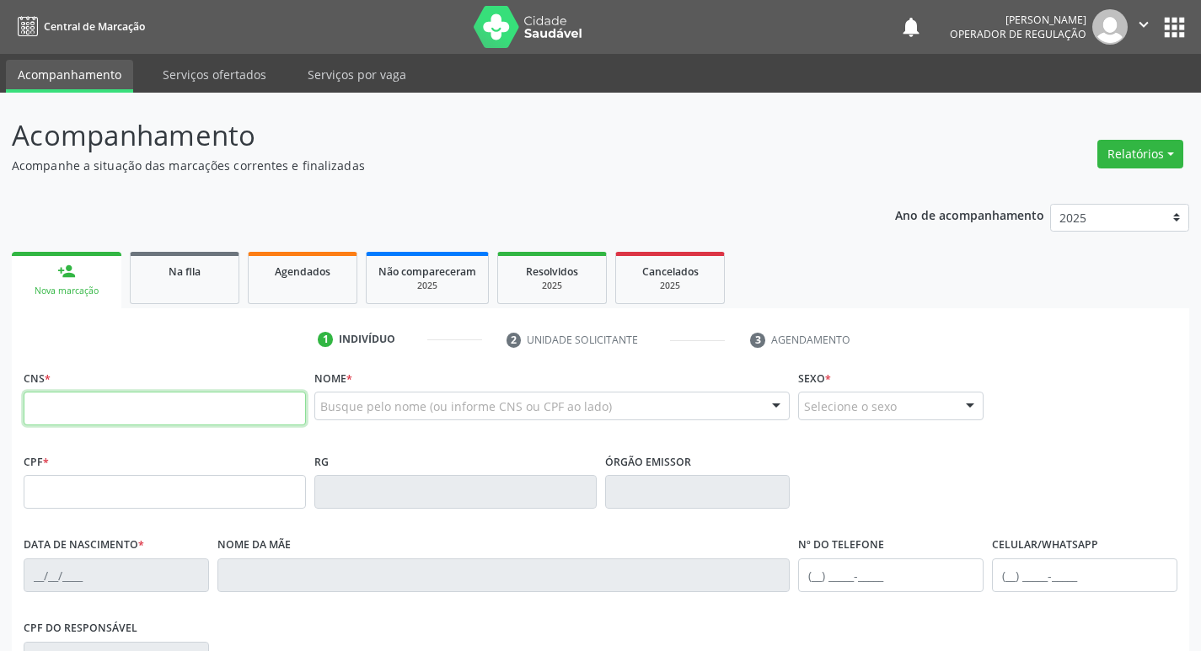
click at [174, 402] on input "text" at bounding box center [165, 409] width 282 height 34
type input "707 6042 9683 5692"
type input "309.082.564-34"
type input "1[DATE]"
type input "[PERSON_NAME]"
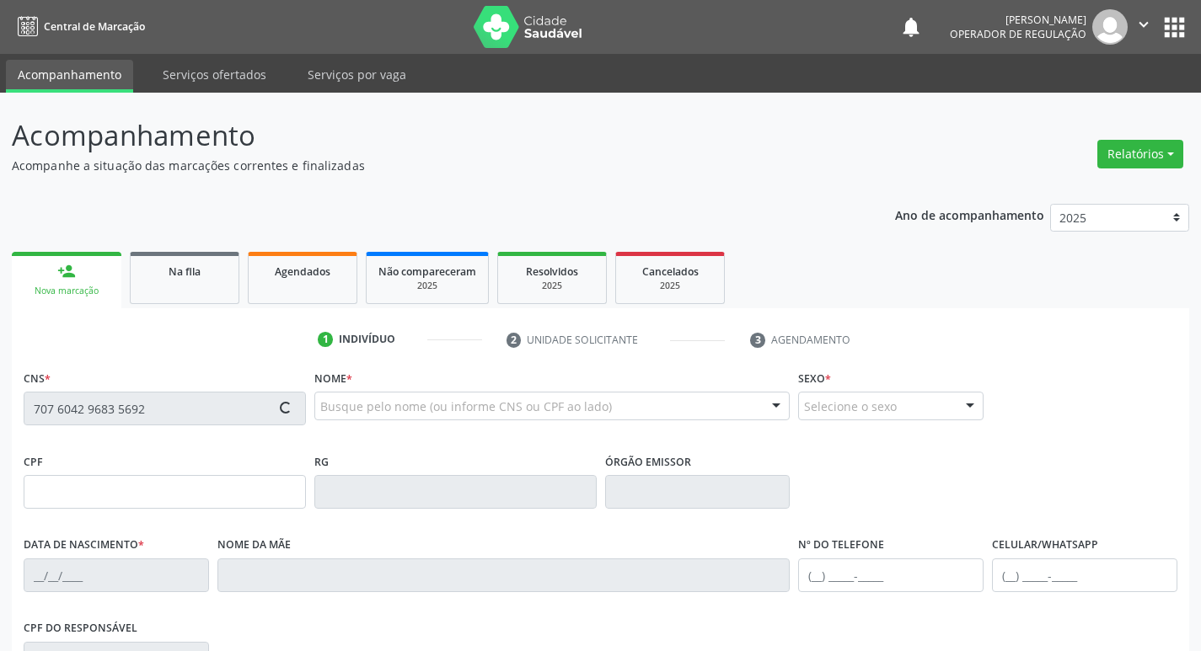
type input "[PHONE_NUMBER]"
type input "020.310.594-08"
type input "S/N"
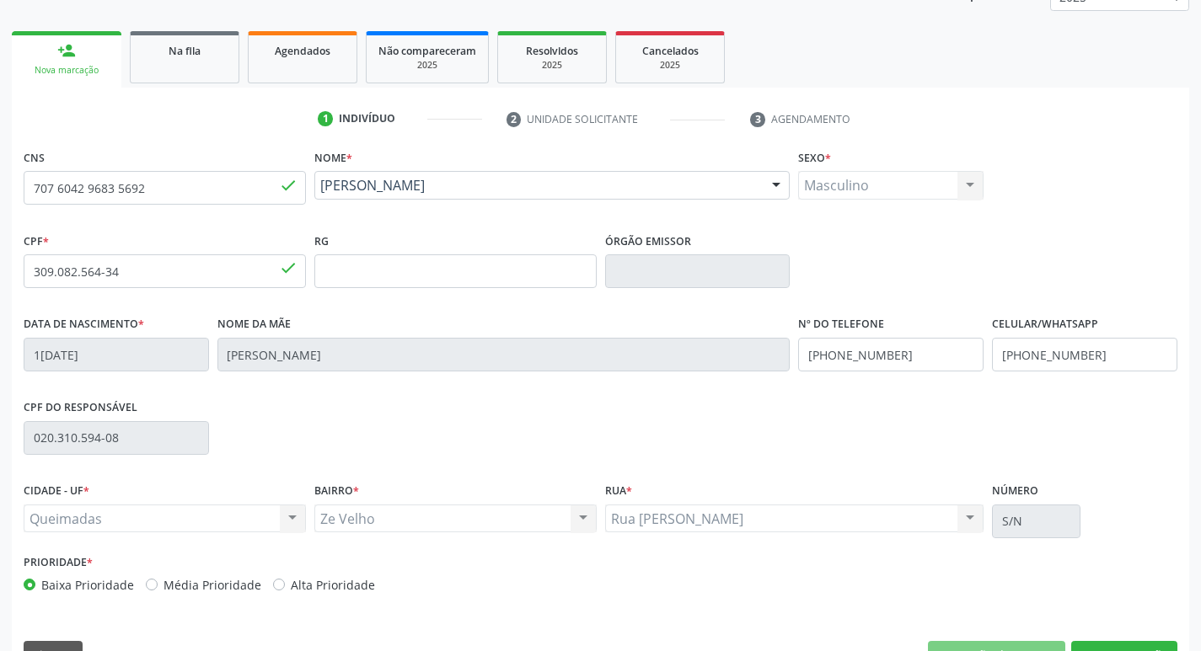
scroll to position [262, 0]
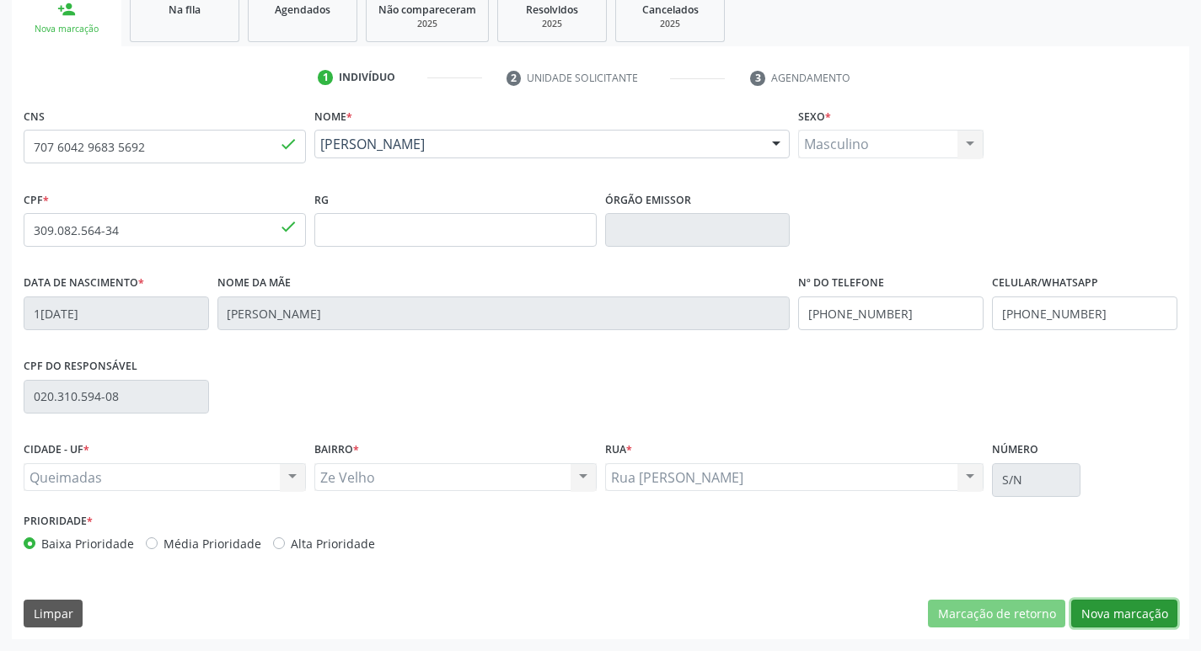
click at [1114, 608] on button "Nova marcação" at bounding box center [1124, 614] width 106 height 29
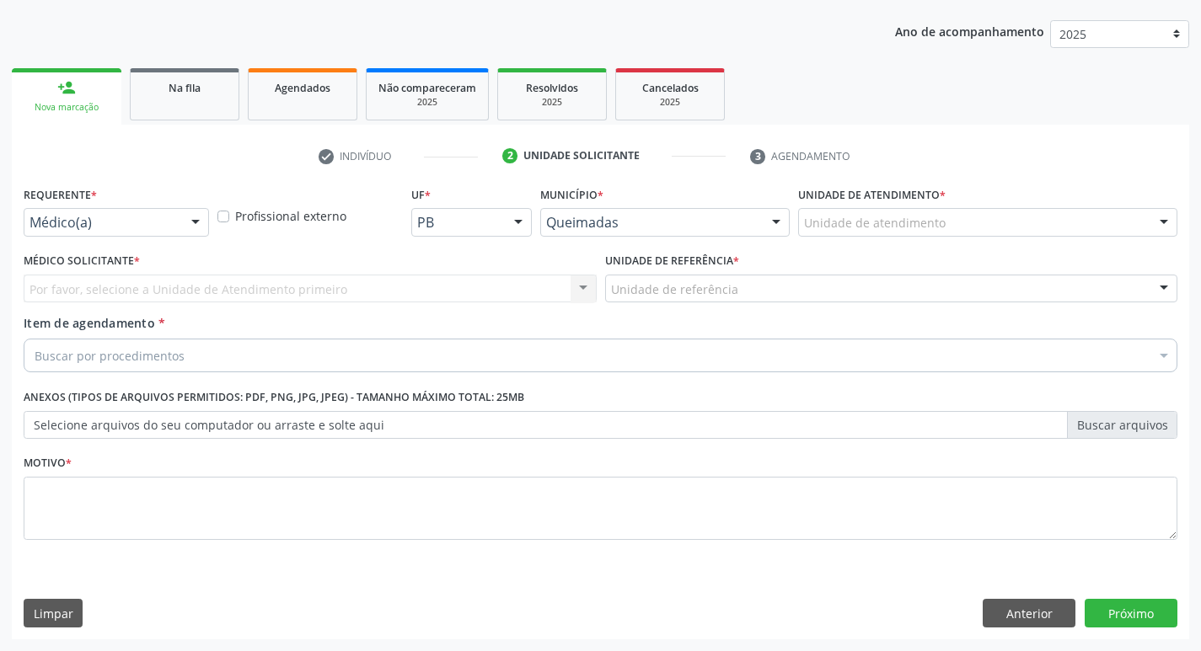
scroll to position [184, 0]
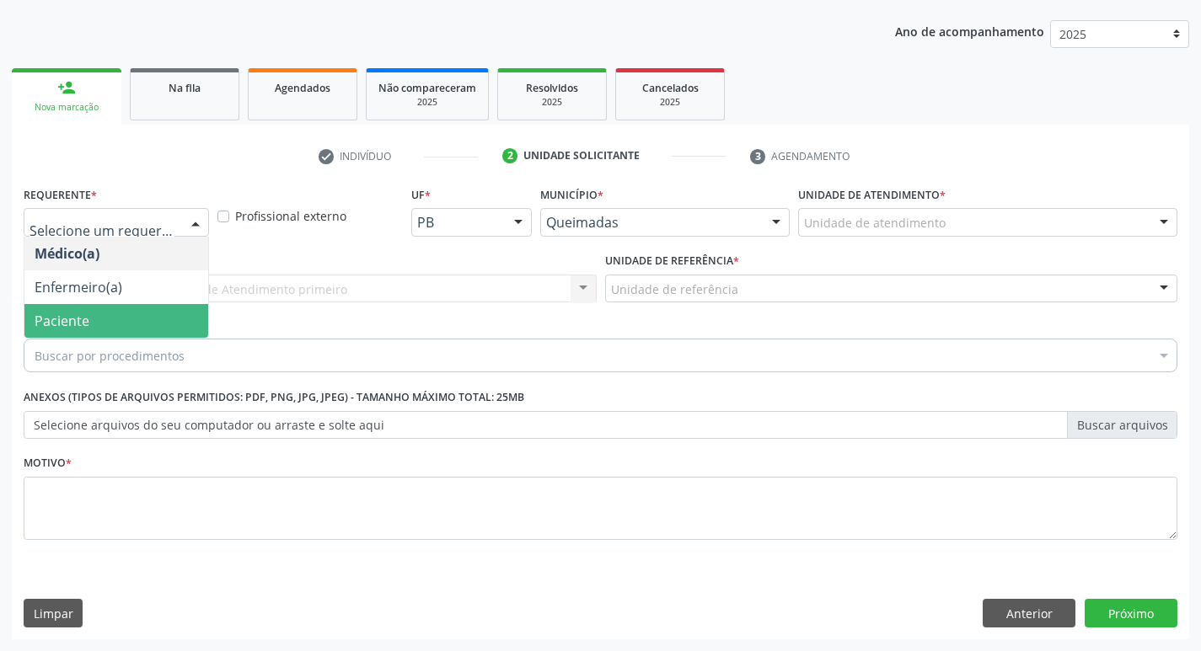
click at [118, 320] on span "Paciente" at bounding box center [116, 321] width 184 height 34
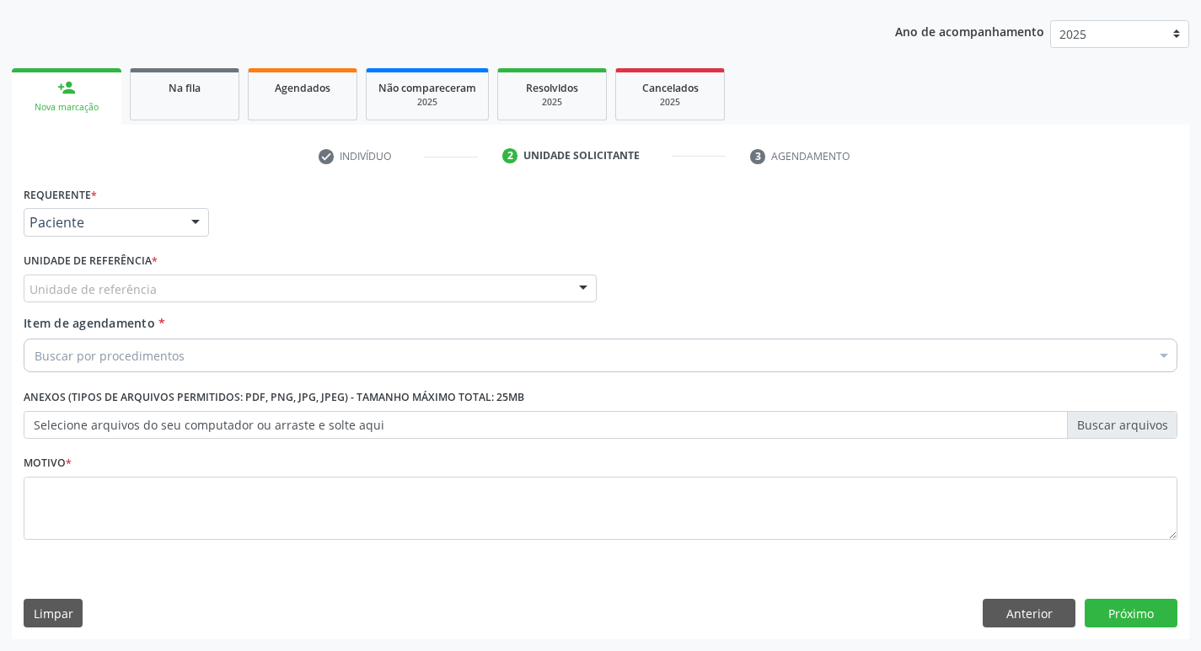
click at [1031, 592] on div "Requerente * Paciente Médico(a) Enfermeiro(a) Paciente Nenhum resultado encontr…" at bounding box center [600, 411] width 1177 height 458
click at [1037, 601] on button "Anterior" at bounding box center [1029, 613] width 93 height 29
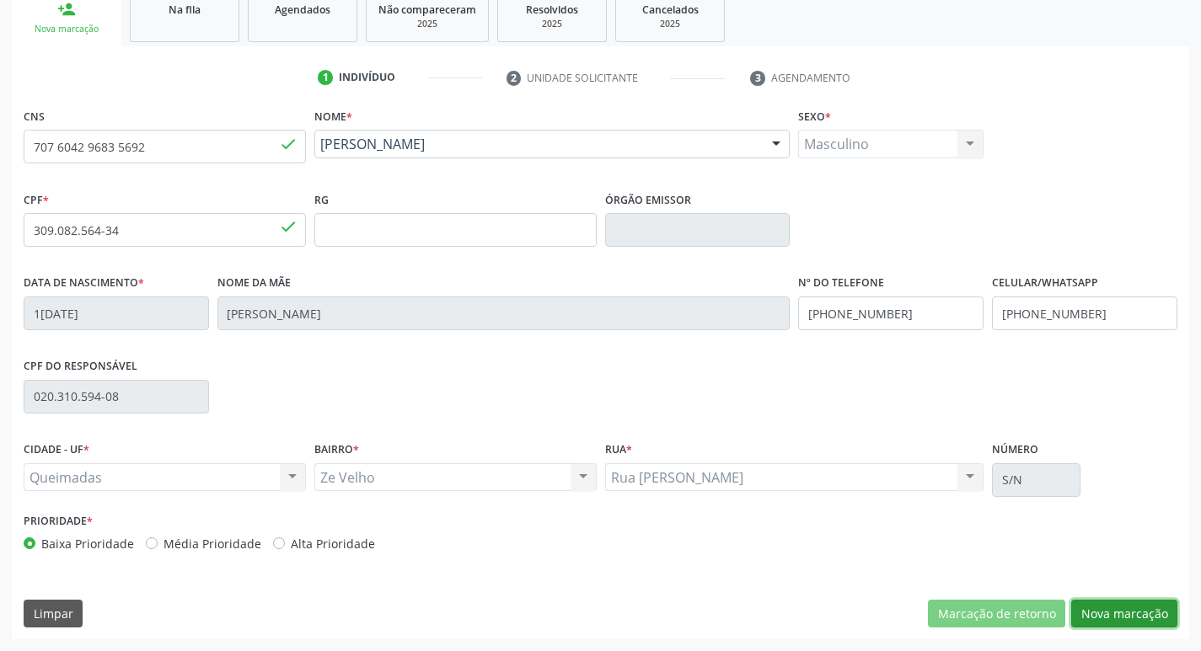
click at [1125, 611] on button "Nova marcação" at bounding box center [1124, 614] width 106 height 29
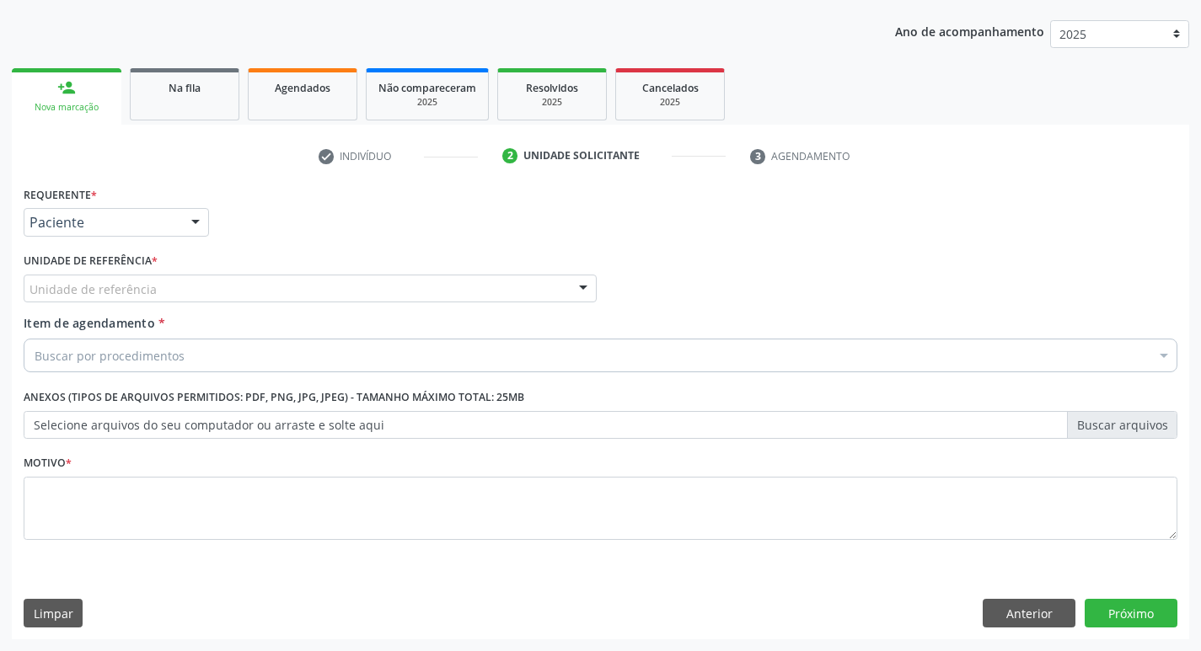
click at [114, 267] on label "Unidade de referência *" at bounding box center [91, 262] width 134 height 26
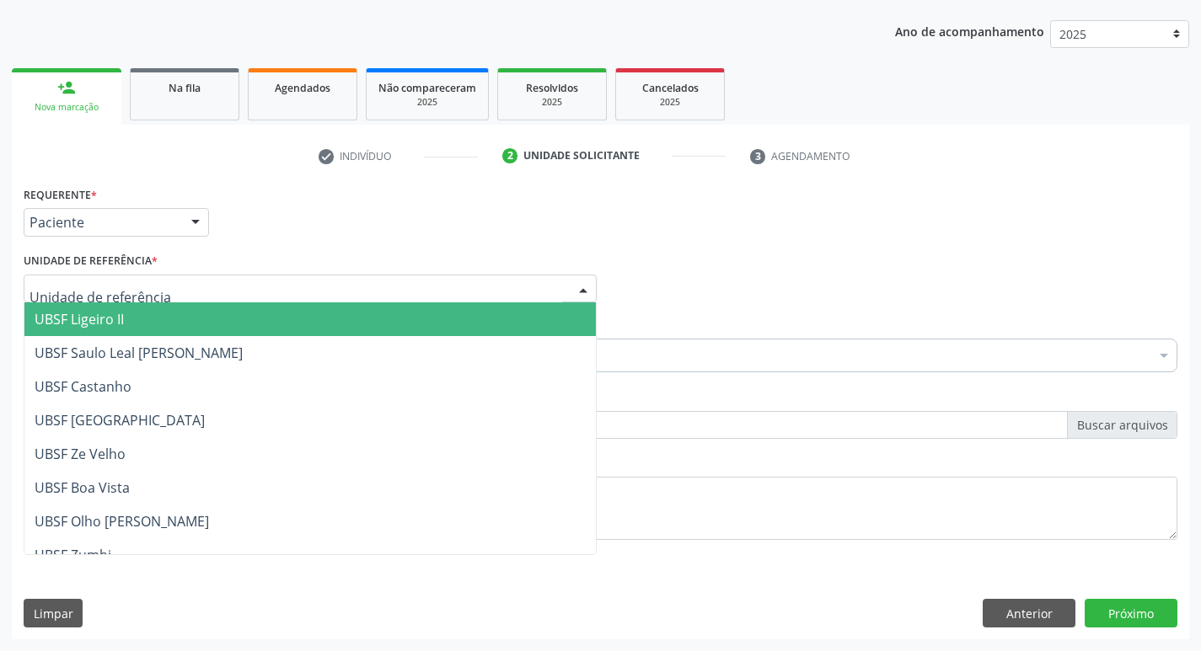
type input "Z"
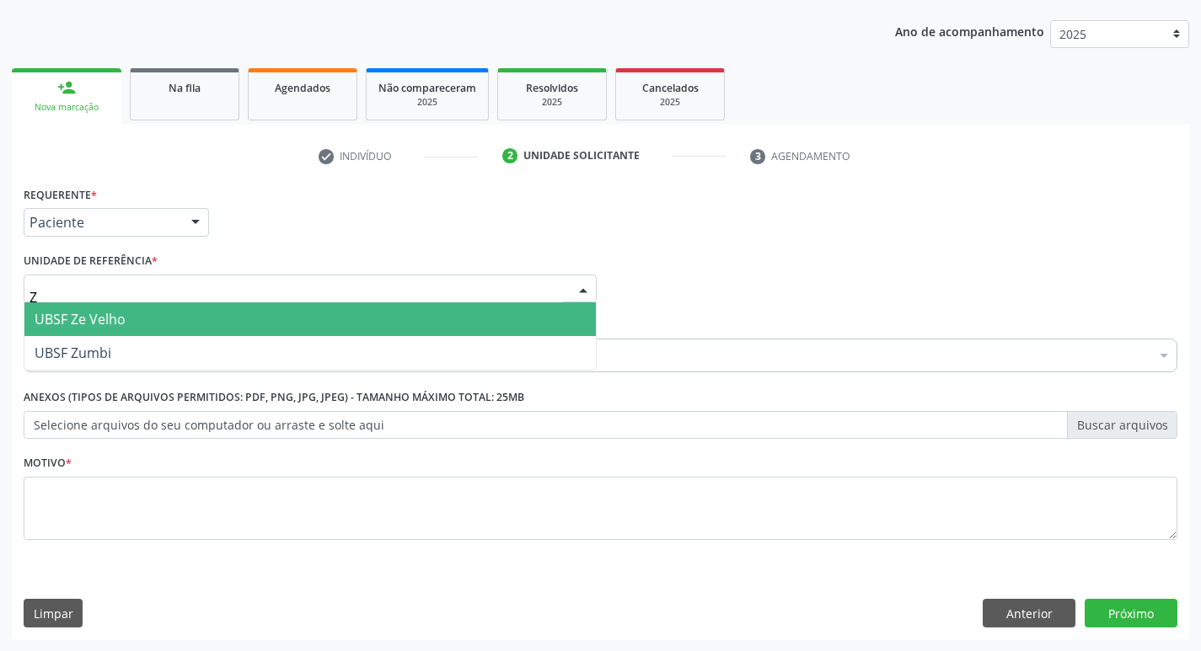
click at [122, 320] on span "UBSF Ze Velho" at bounding box center [80, 319] width 91 height 19
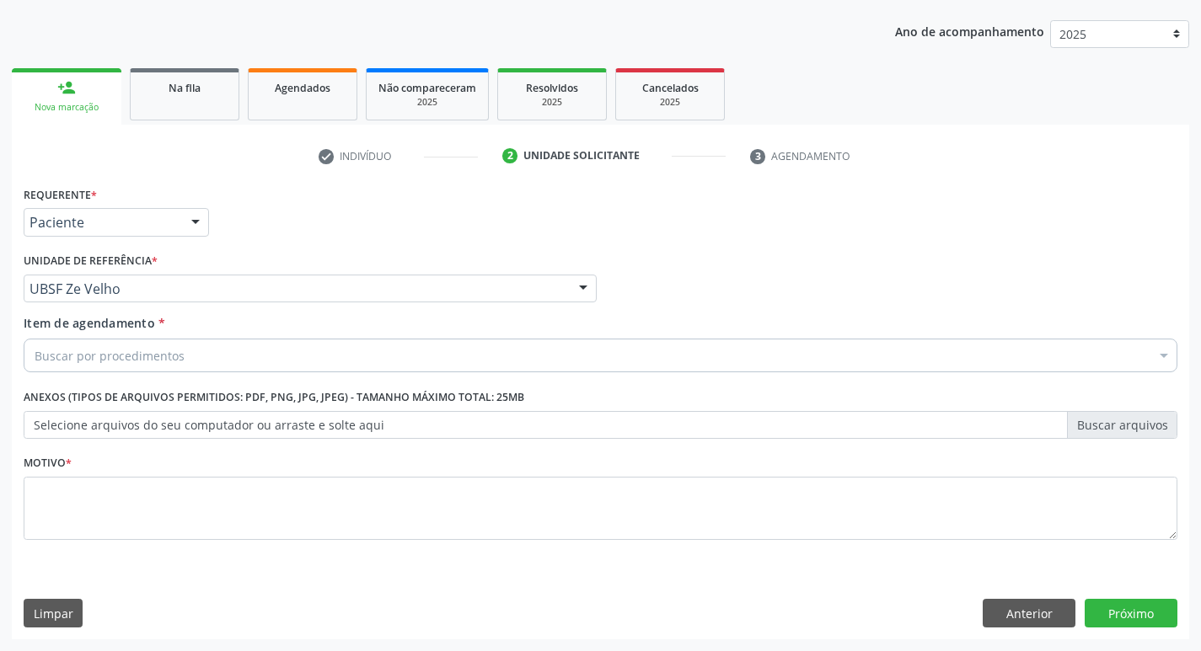
click at [122, 476] on div "Motivo *" at bounding box center [601, 495] width 1154 height 89
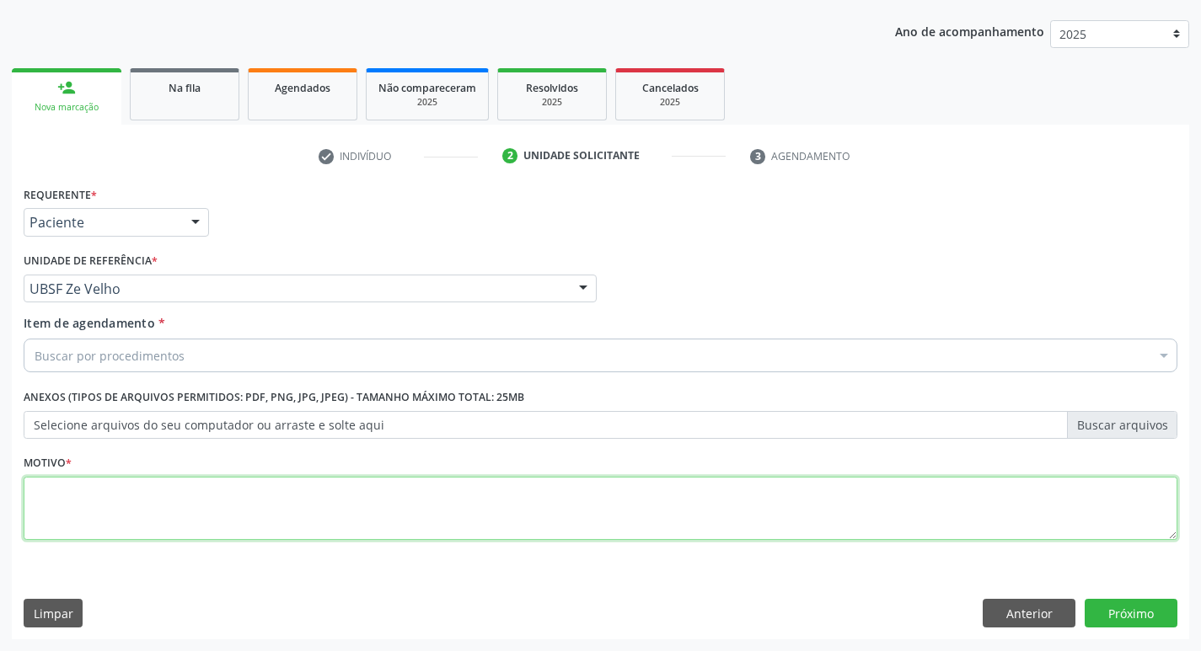
click at [122, 490] on textarea at bounding box center [601, 509] width 1154 height 64
type textarea "AVALIACAO"
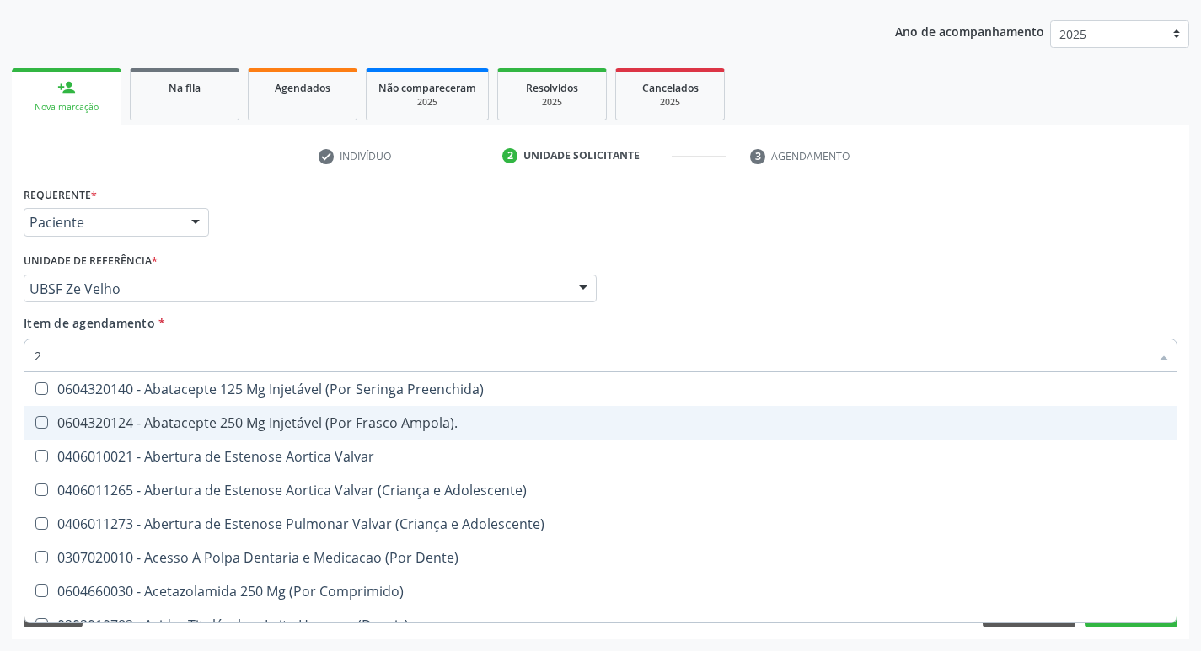
type input "20204003"
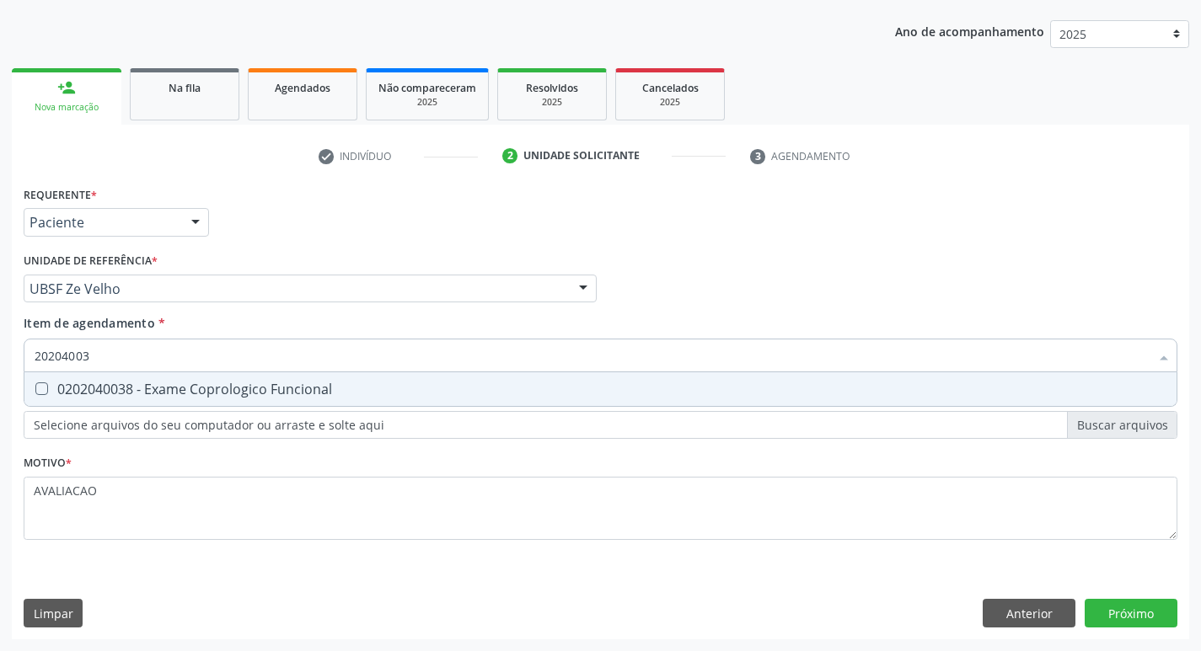
click at [330, 392] on div "0202040038 - Exame Coprologico Funcional" at bounding box center [601, 389] width 1132 height 13
checkbox Funcional "true"
click at [1144, 614] on div "Requerente * Paciente Médico(a) Enfermeiro(a) Paciente Nenhum resultado encontr…" at bounding box center [600, 411] width 1177 height 458
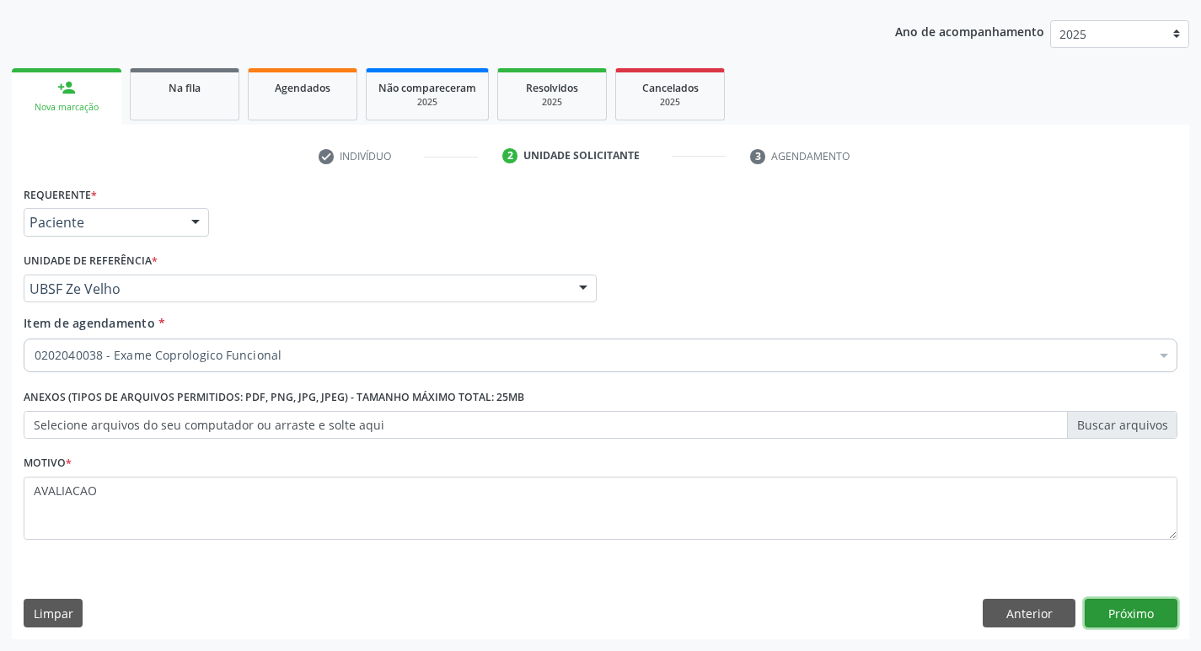
click at [1145, 606] on button "Próximo" at bounding box center [1131, 613] width 93 height 29
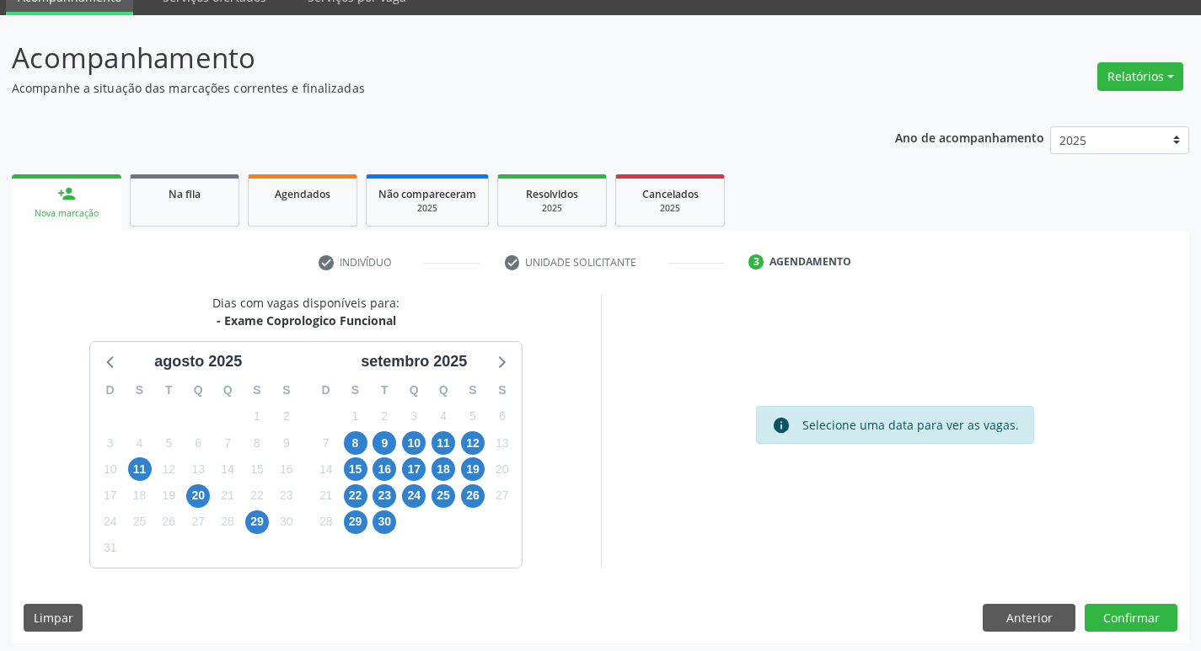
scroll to position [82, 0]
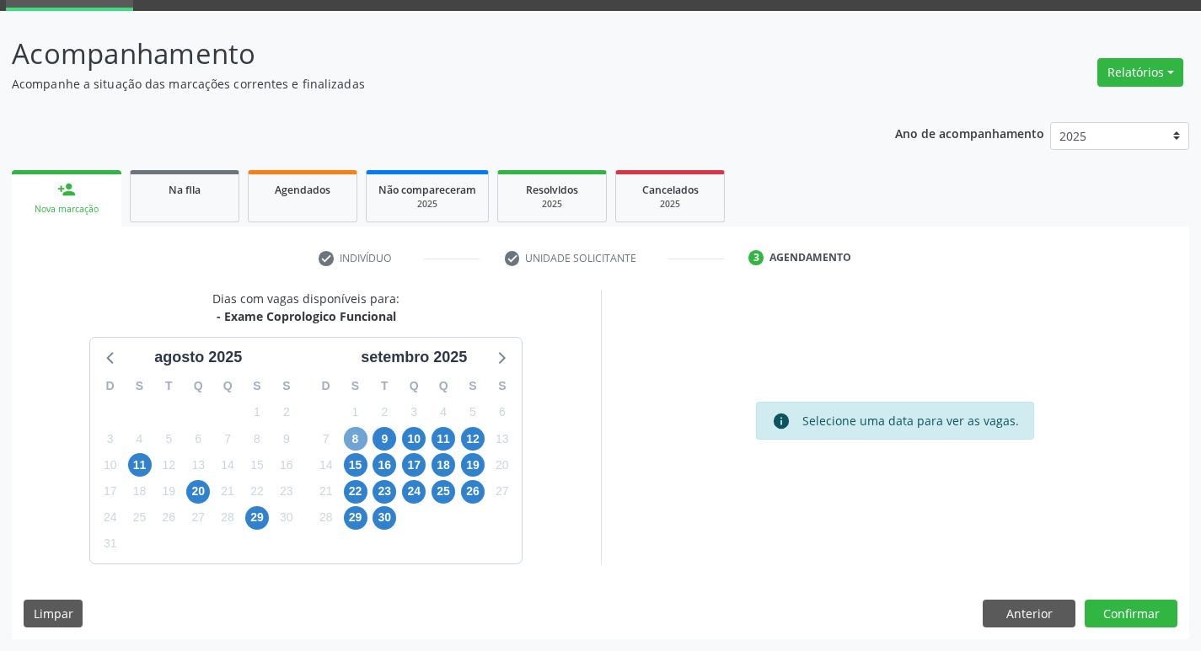
click at [351, 443] on span "8" at bounding box center [356, 439] width 24 height 24
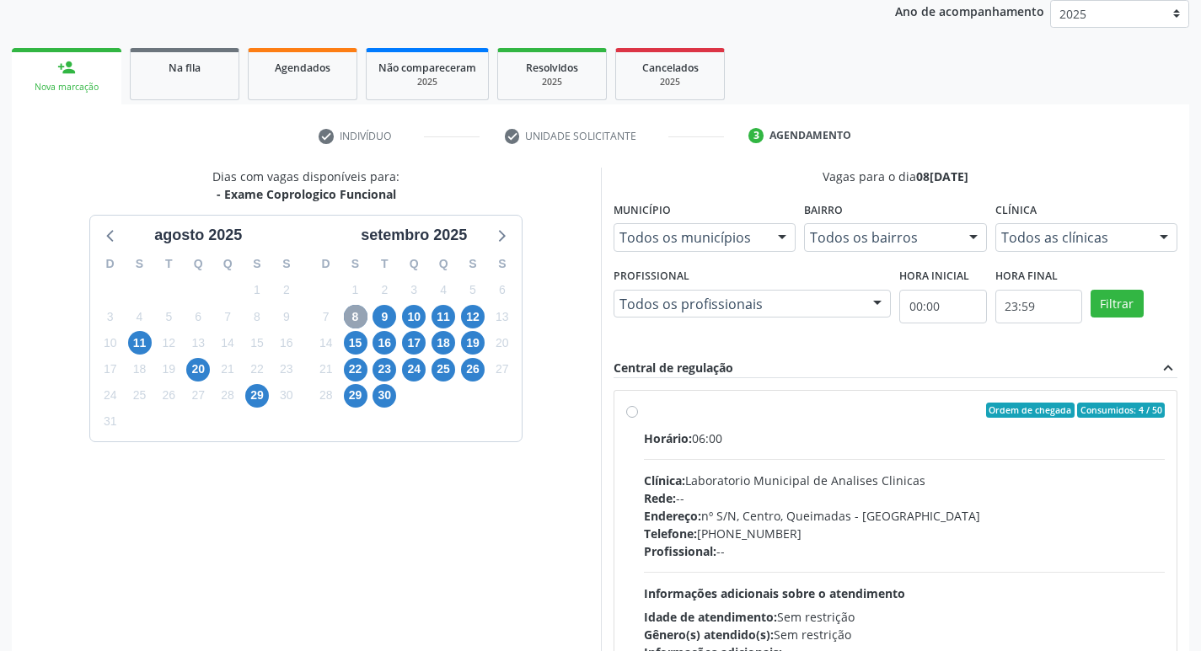
scroll to position [325, 0]
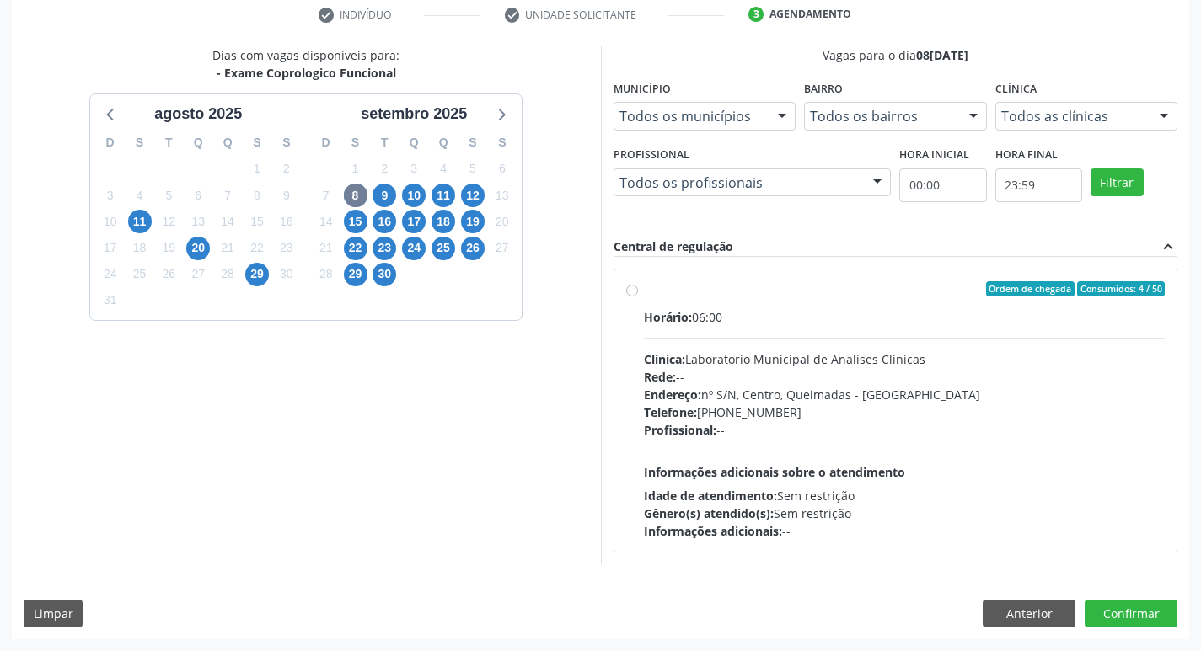
click at [798, 383] on div "Rede: --" at bounding box center [905, 377] width 522 height 18
click at [638, 297] on input "Ordem de chegada Consumidos: 4 / 50 Horário: 06:00 Clínica: Laboratorio Municip…" at bounding box center [632, 288] width 12 height 15
radio input "true"
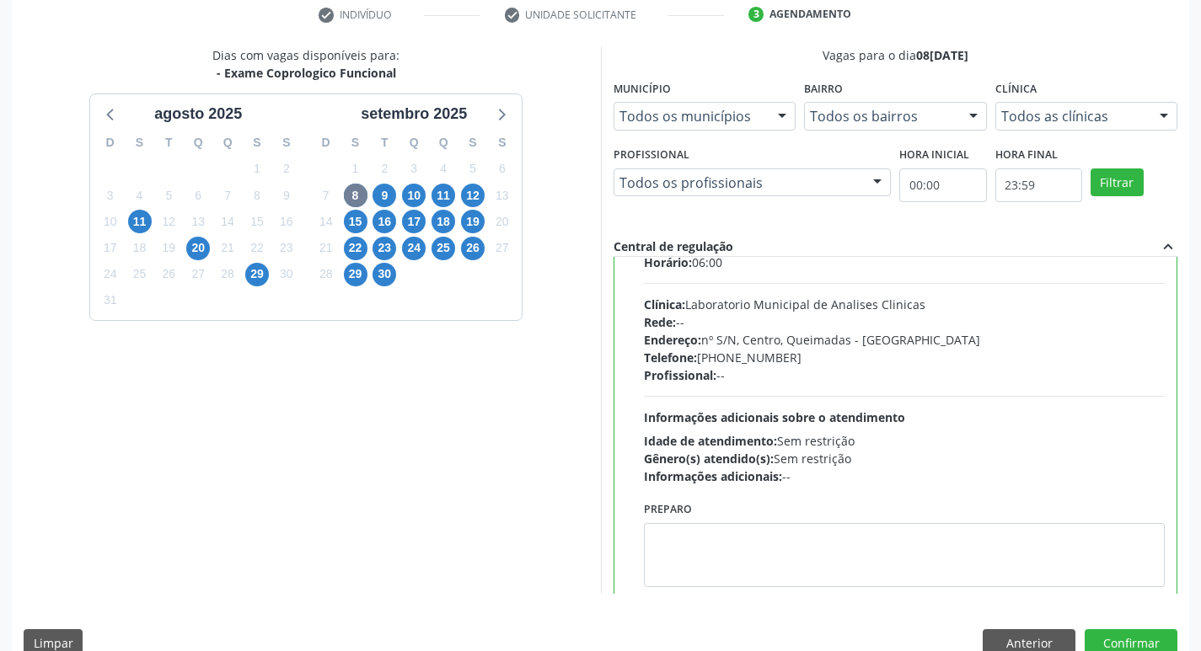
scroll to position [83, 0]
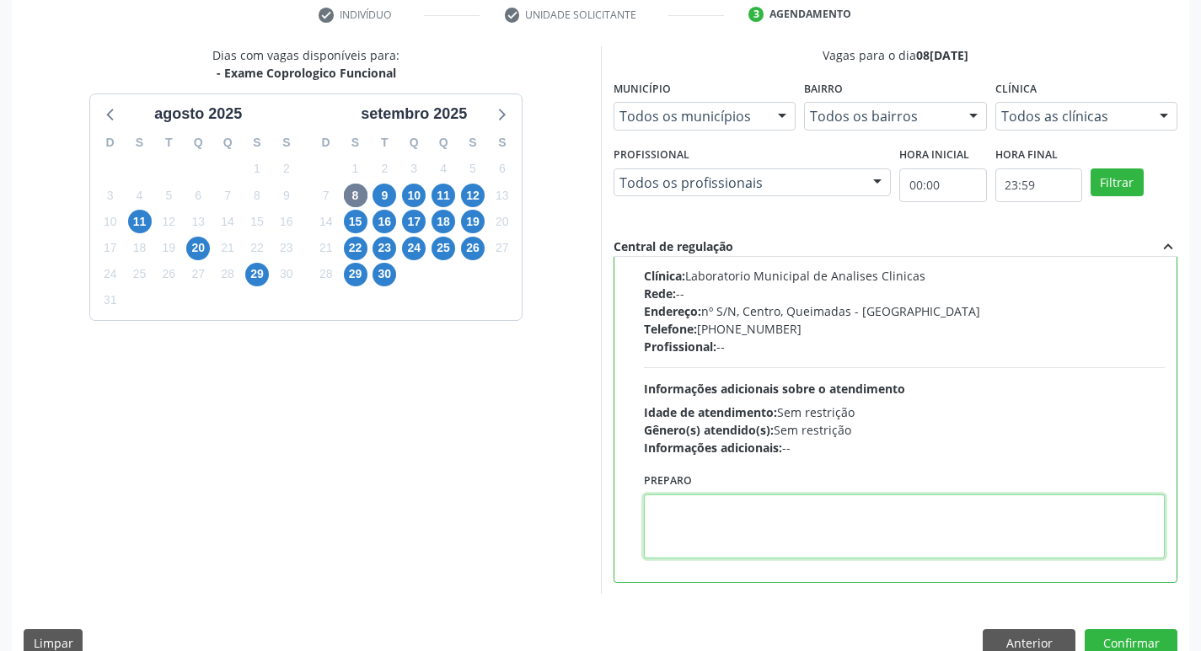
click at [742, 511] on textarea at bounding box center [905, 527] width 522 height 64
paste textarea "IR EM [GEOGRAPHIC_DATA]"
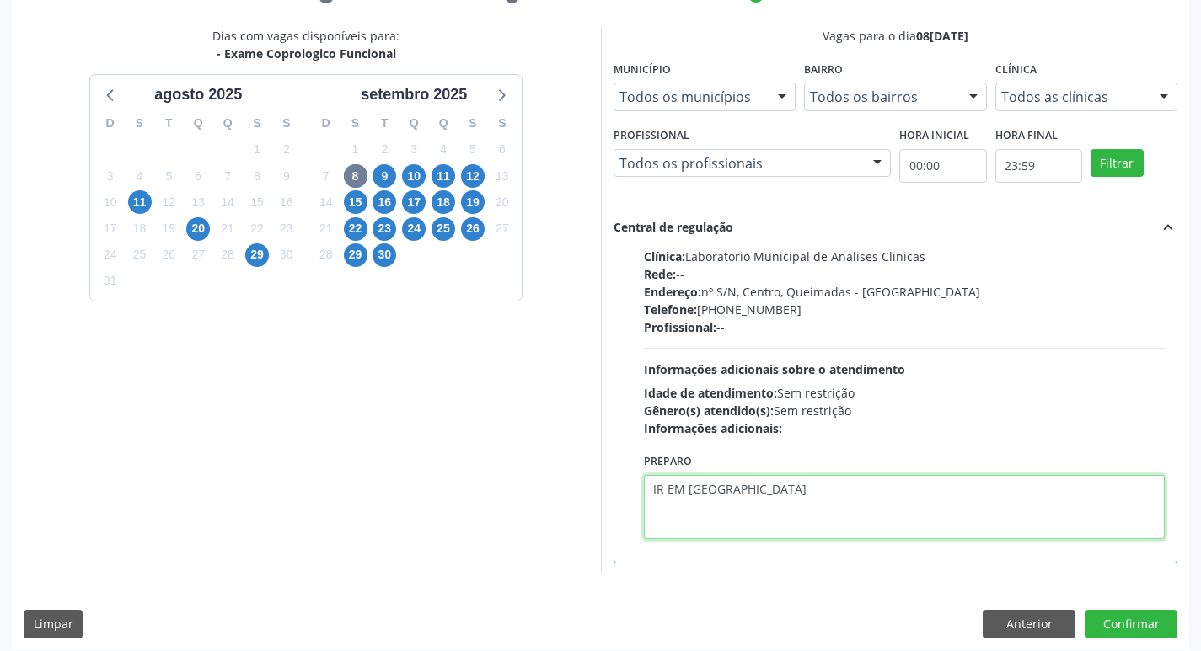
scroll to position [356, 0]
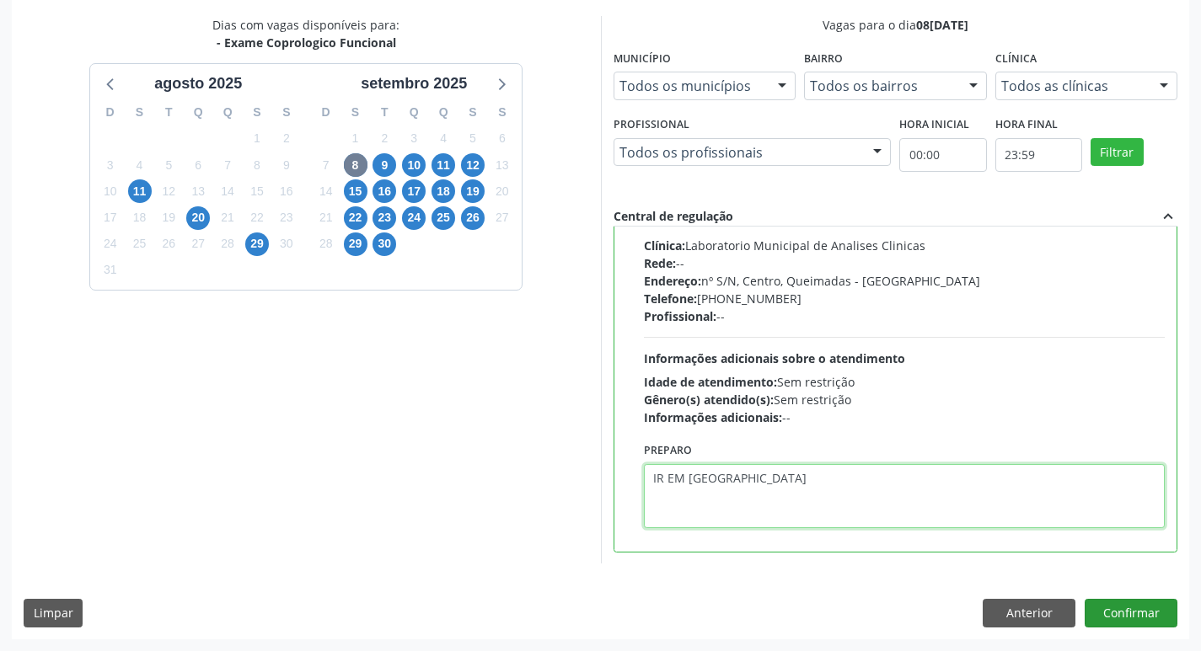
type textarea "IR EM [GEOGRAPHIC_DATA]"
click at [1118, 608] on button "Confirmar" at bounding box center [1131, 613] width 93 height 29
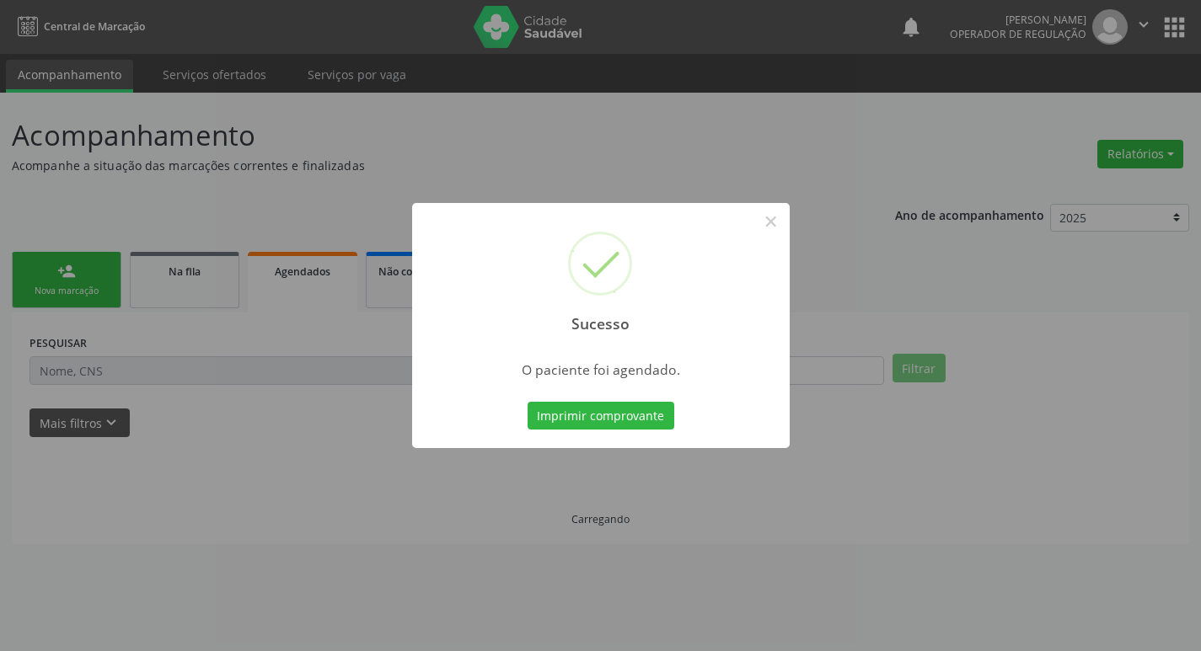
scroll to position [0, 0]
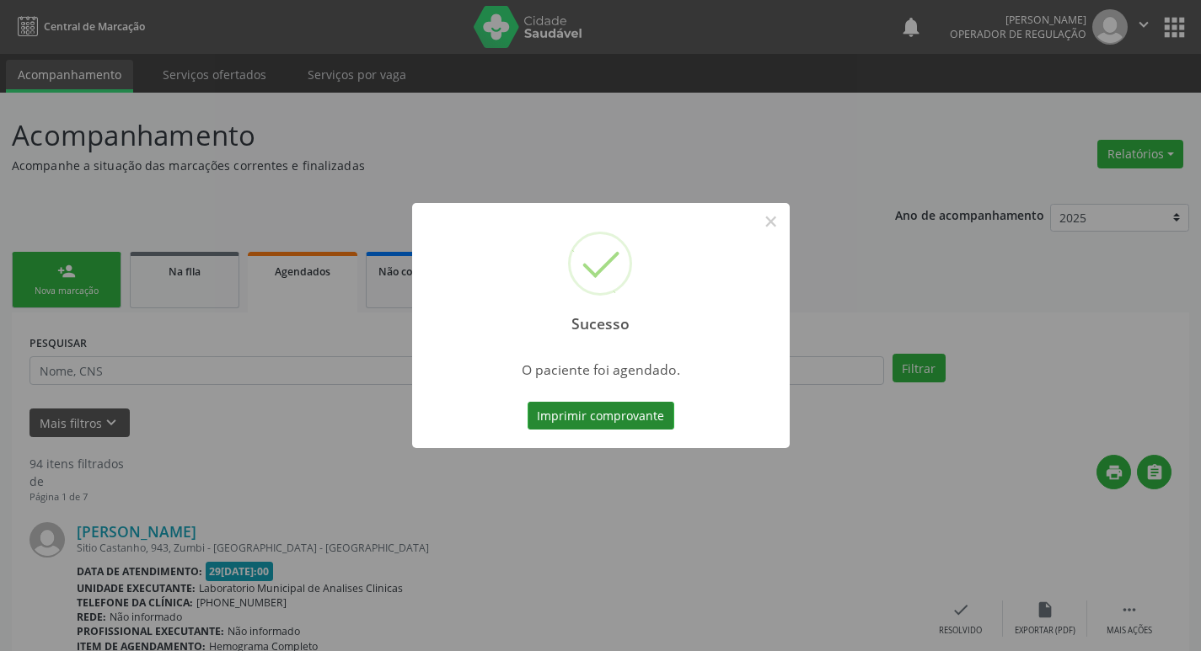
click at [625, 413] on button "Imprimir comprovante" at bounding box center [601, 416] width 147 height 29
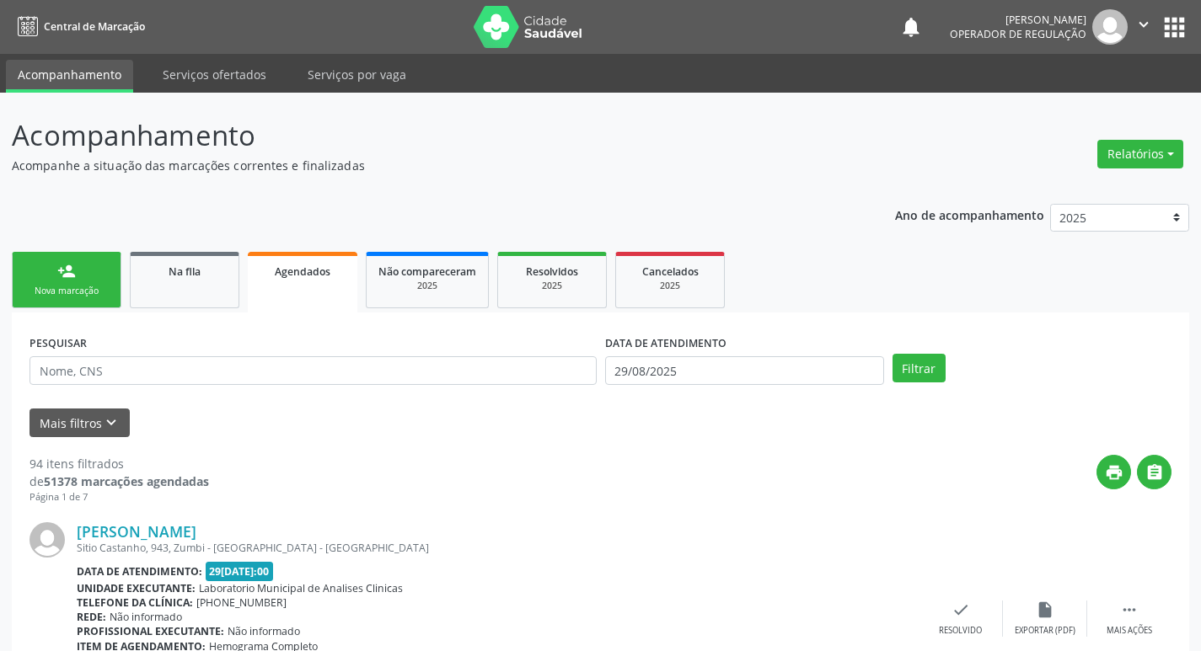
click at [97, 286] on div "Nova marcação" at bounding box center [66, 291] width 84 height 13
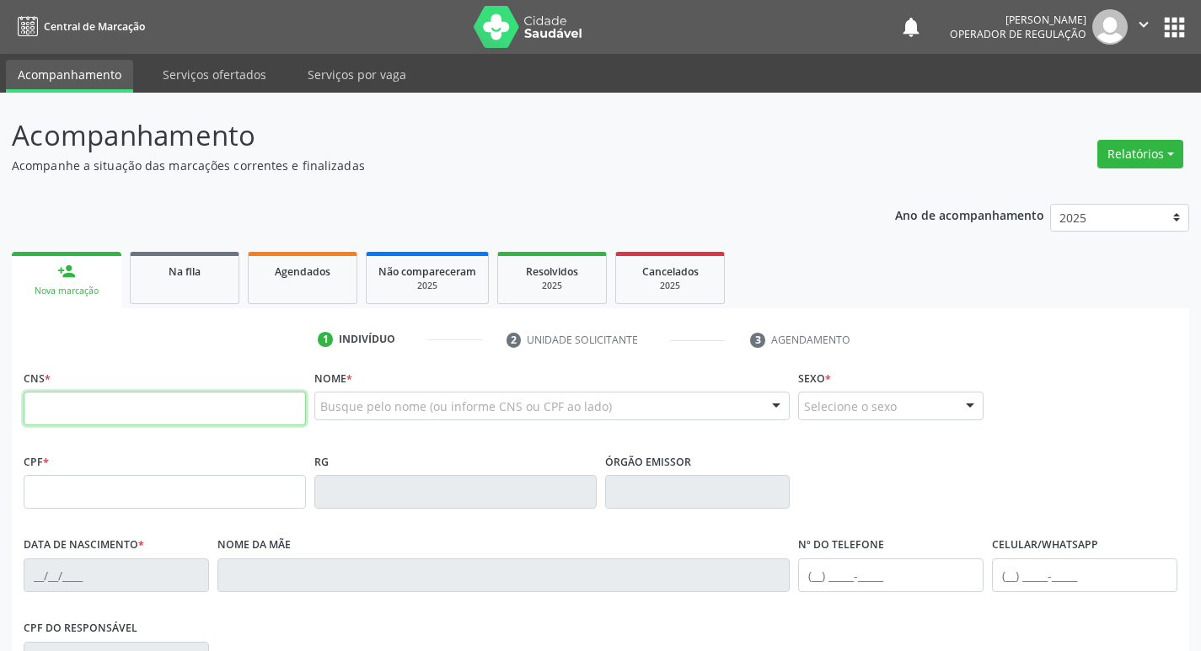
click at [73, 406] on input "text" at bounding box center [165, 409] width 282 height 34
type input "701 8022 3100 1778"
type input "069.164.514-08"
type input "30/[DATE]"
type input "[PERSON_NAME]"
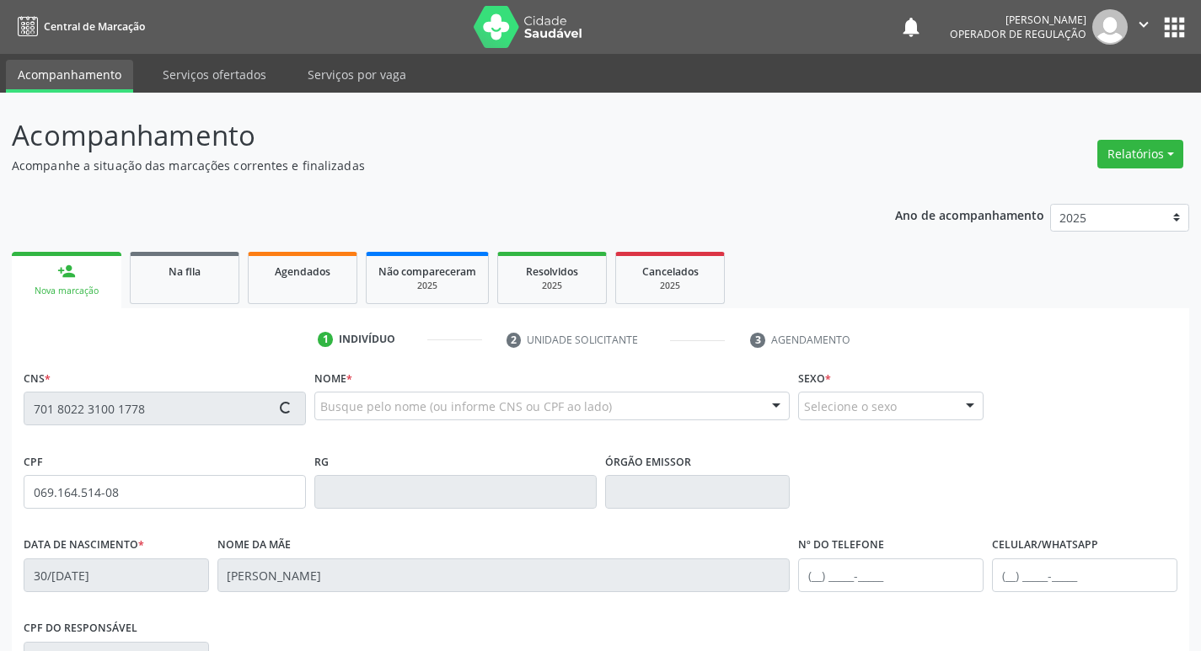
type input "[PHONE_NUMBER]"
type input "S/N"
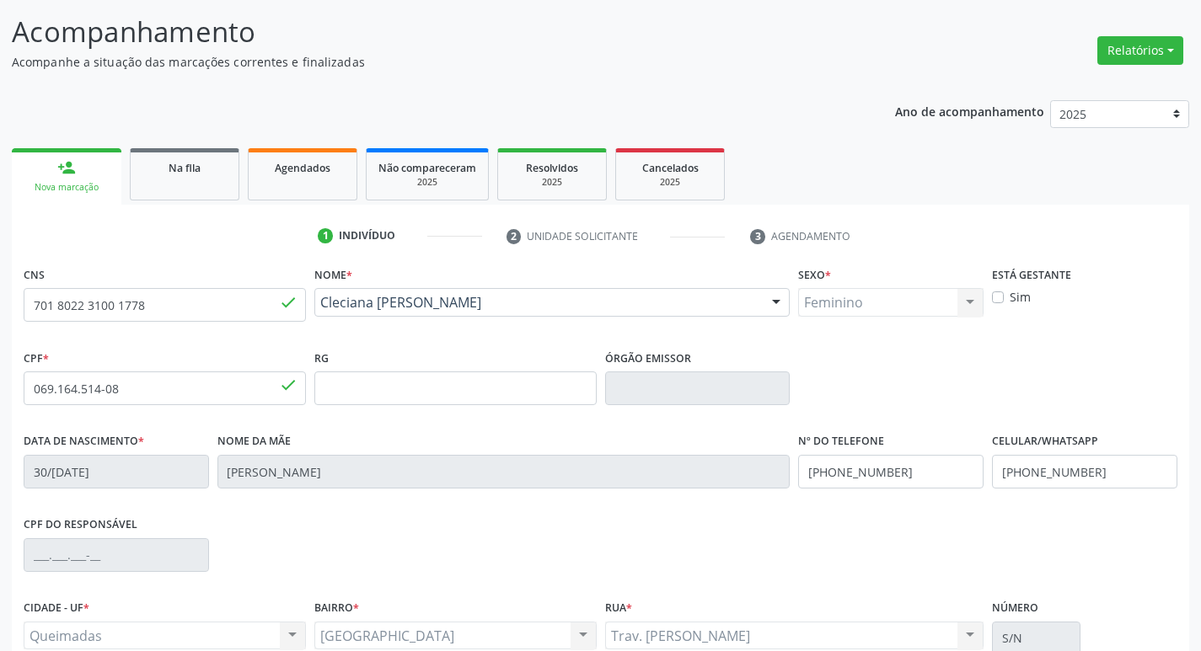
scroll to position [262, 0]
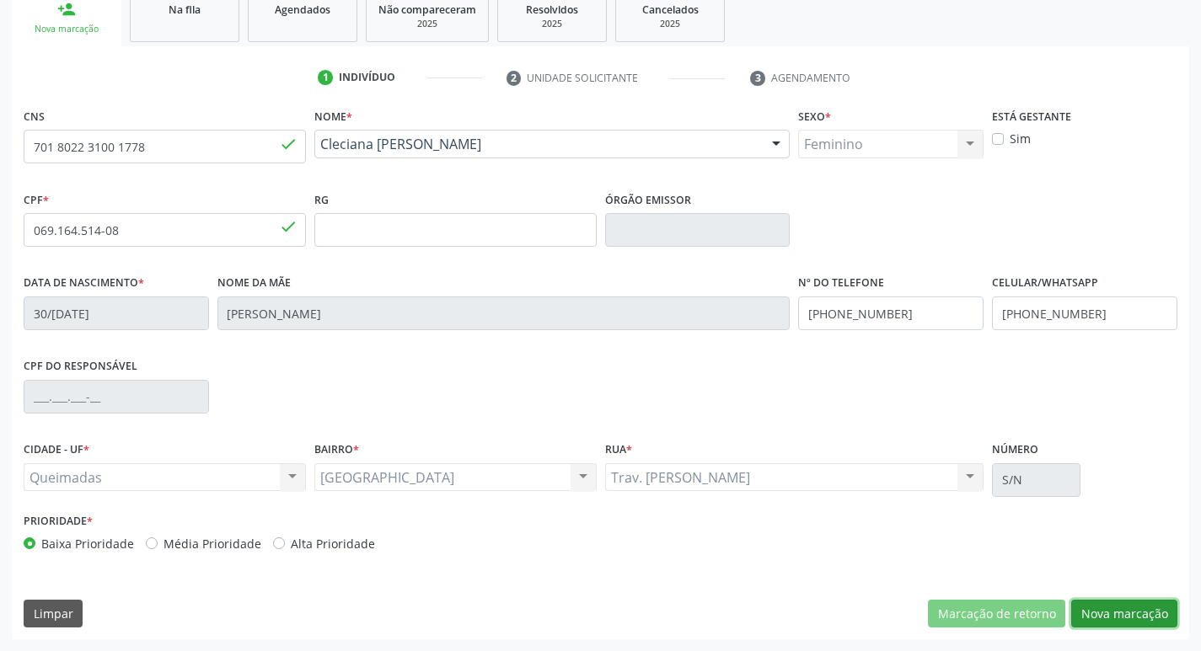
click at [1123, 616] on button "Nova marcação" at bounding box center [1124, 614] width 106 height 29
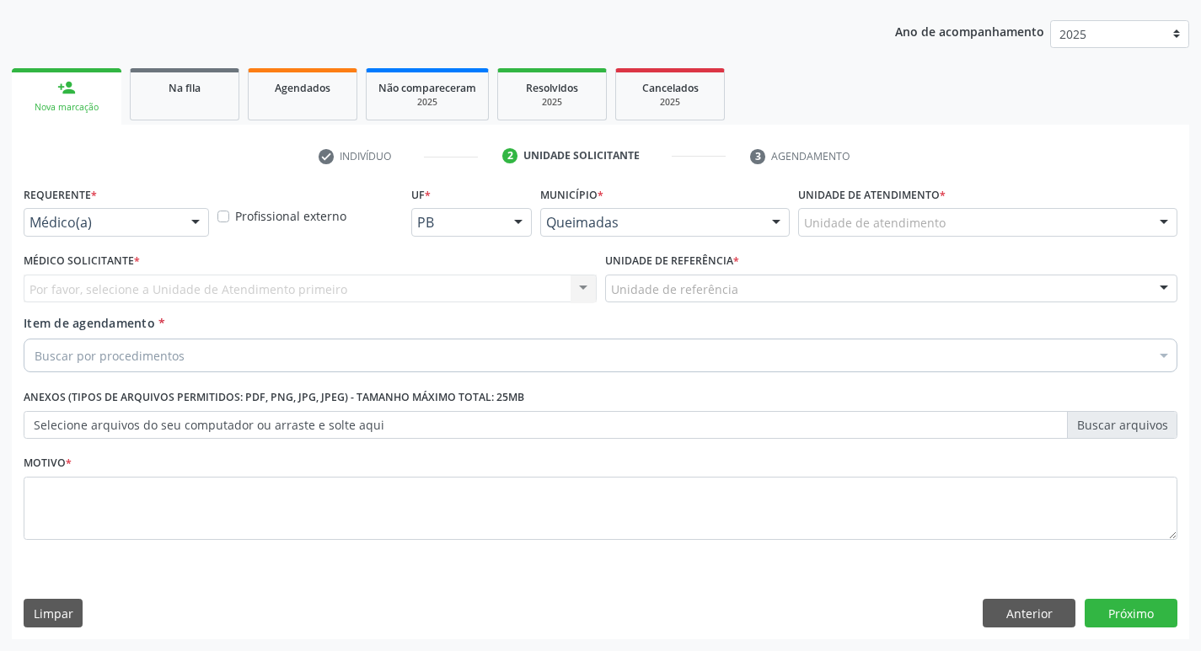
scroll to position [184, 0]
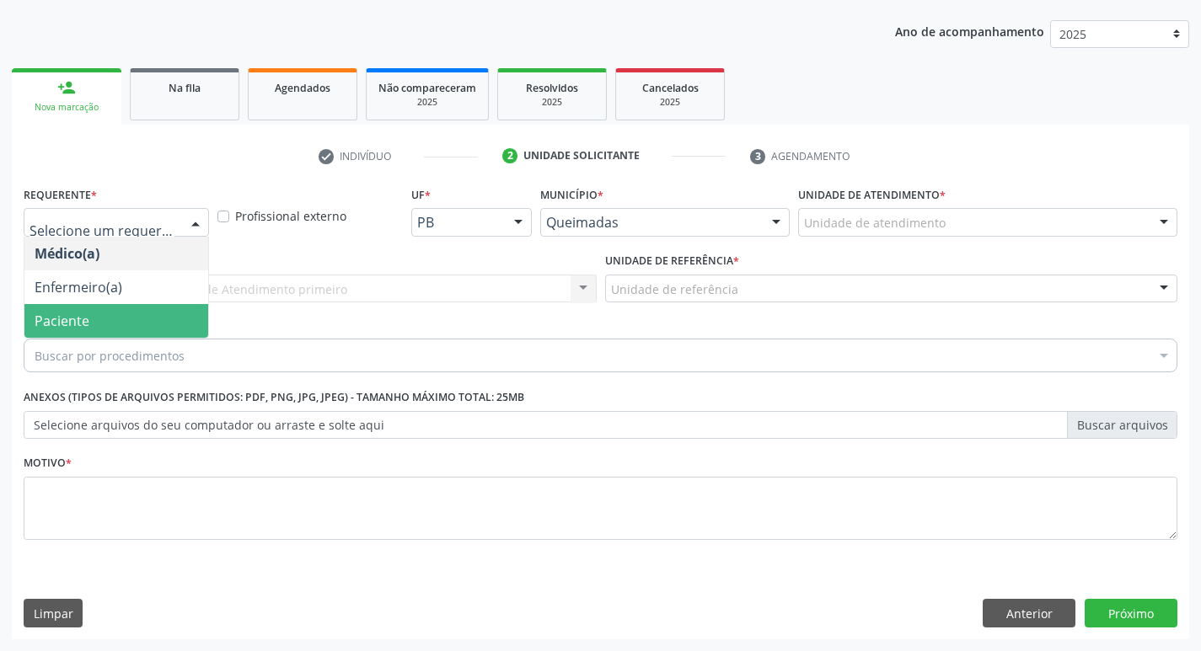
click at [102, 315] on span "Paciente" at bounding box center [116, 321] width 184 height 34
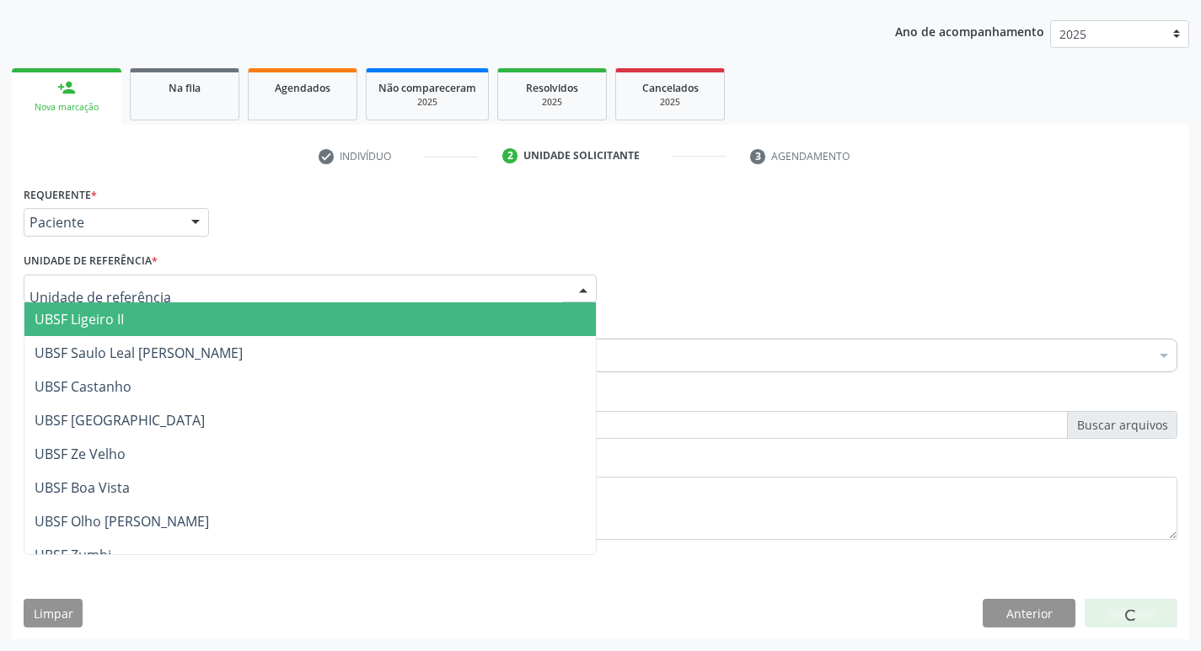
click at [170, 281] on div at bounding box center [310, 289] width 573 height 29
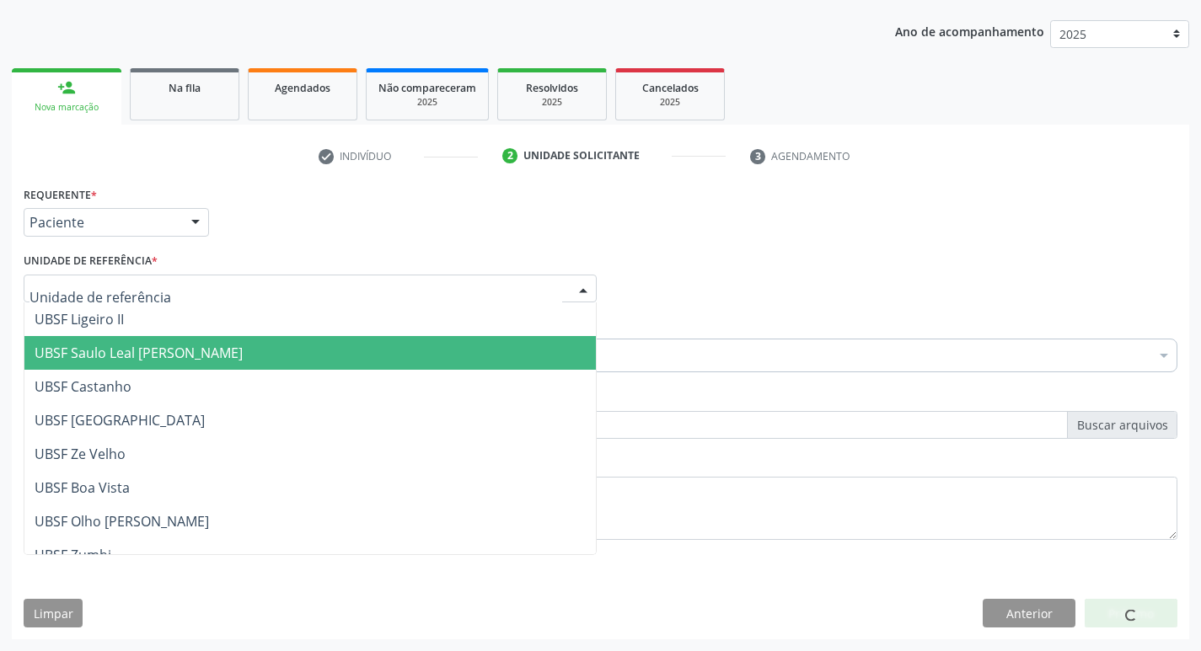
click at [227, 364] on span "UBSF Saulo Leal [PERSON_NAME]" at bounding box center [309, 353] width 571 height 34
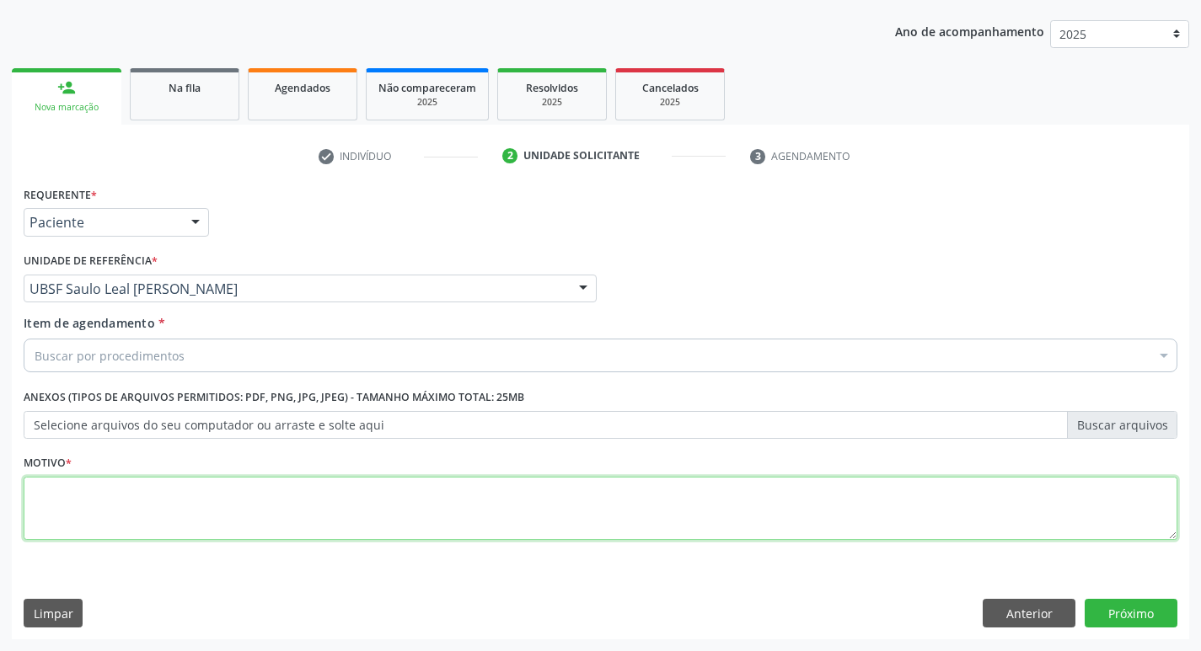
click at [75, 498] on textarea at bounding box center [601, 509] width 1154 height 64
type textarea "AVALIACAO"
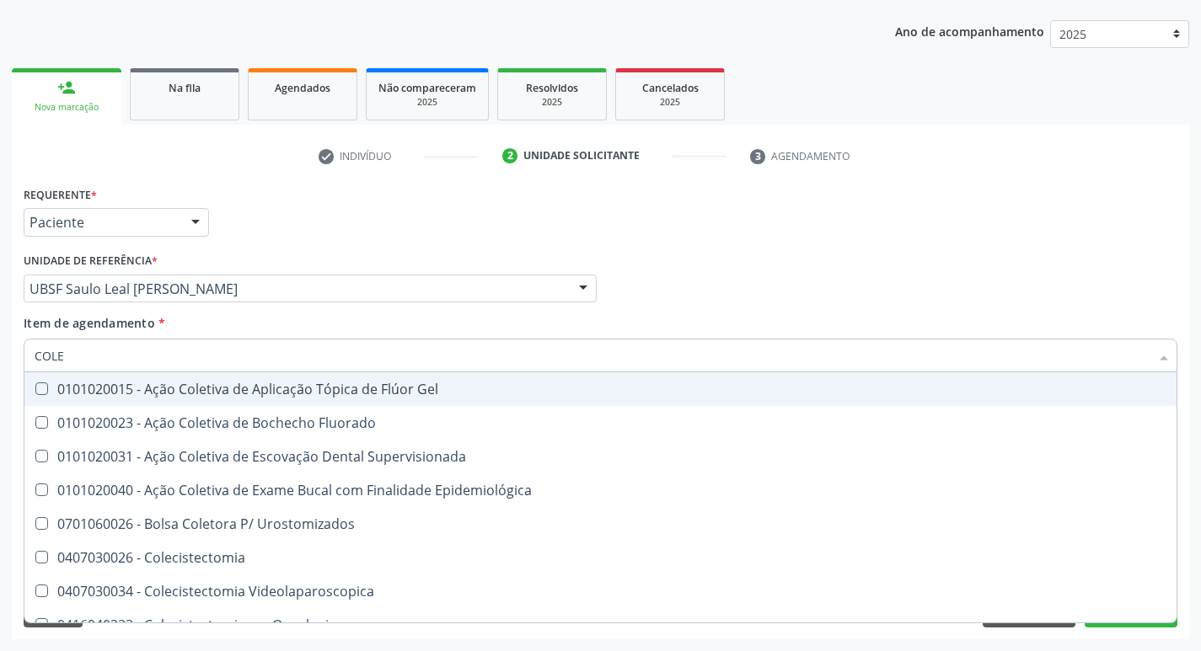
type input "COLES"
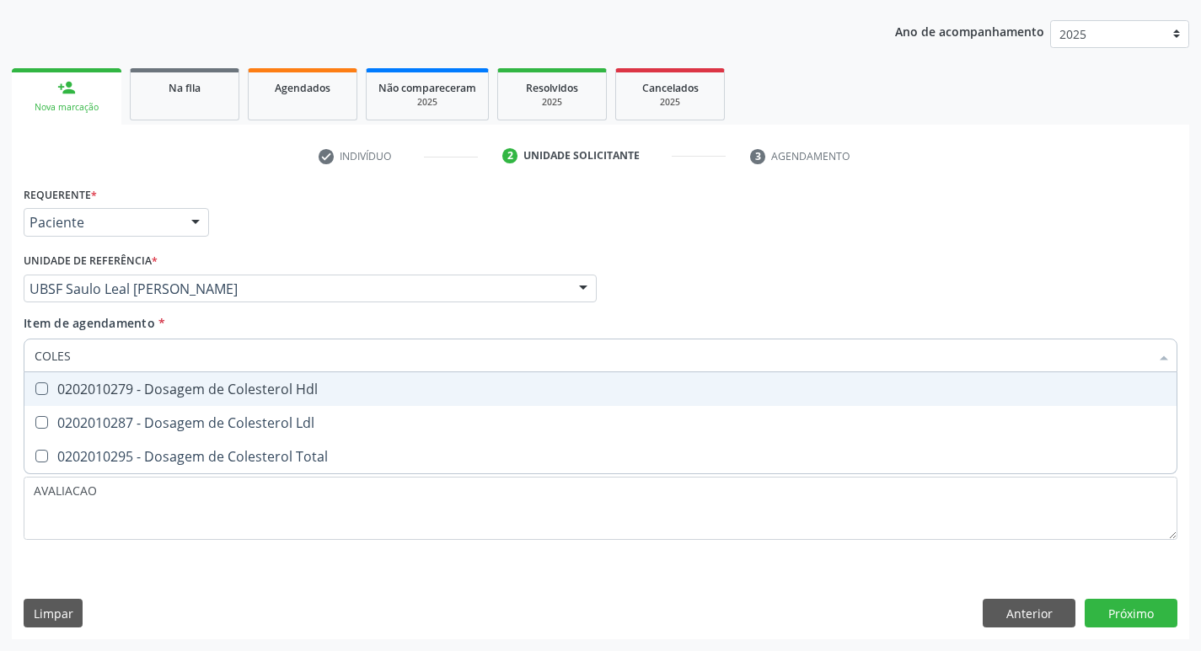
click at [131, 395] on div "0202010279 - Dosagem de Colesterol Hdl" at bounding box center [601, 389] width 1132 height 13
checkbox Hdl "true"
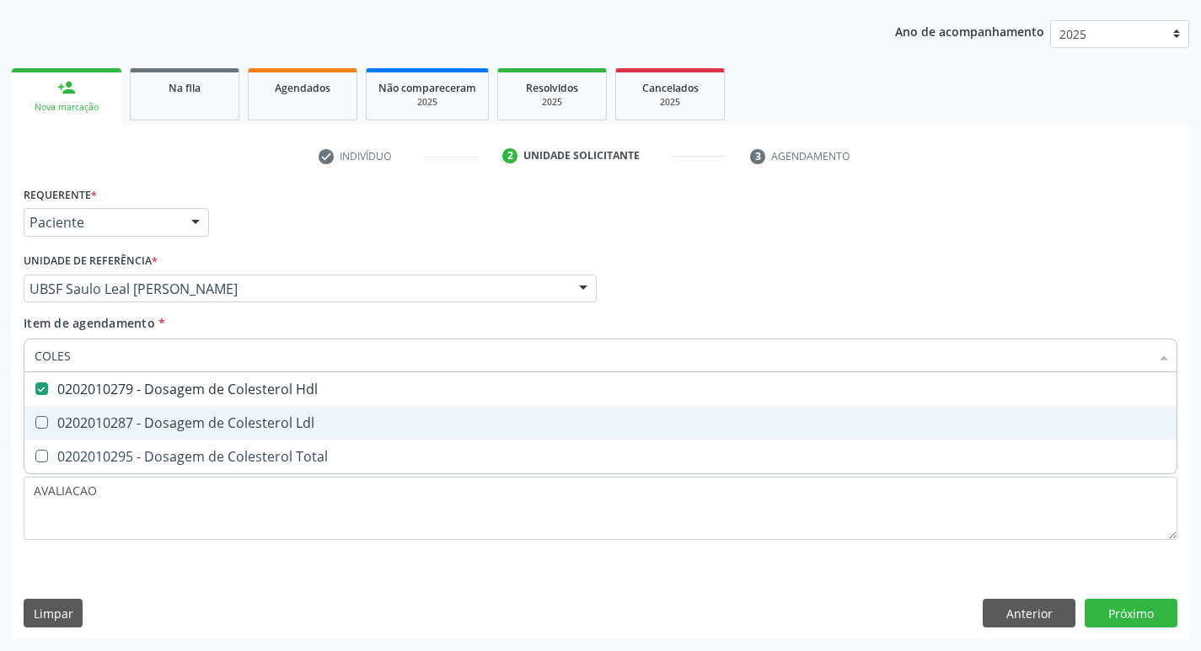
click at [154, 411] on span "0202010287 - Dosagem de Colesterol Ldl" at bounding box center [600, 423] width 1152 height 34
checkbox Ldl "true"
type input "COLE"
checkbox Hdl "false"
checkbox Ldl "false"
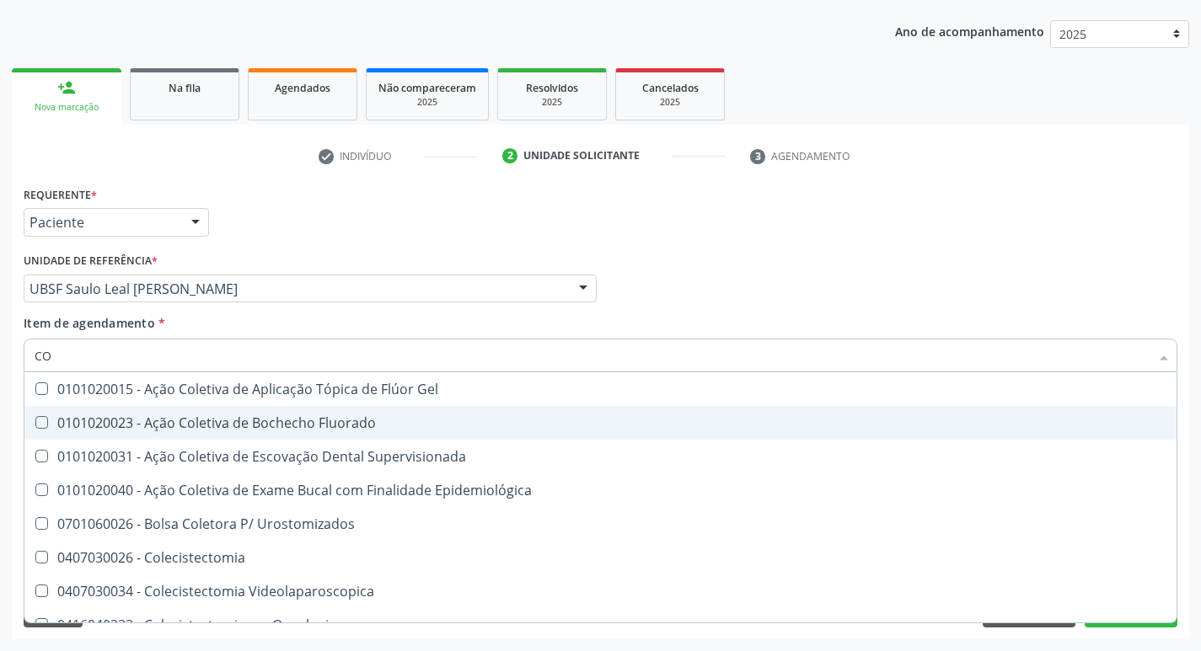
type input "C"
checkbox Hdl "false"
checkbox Ldl "false"
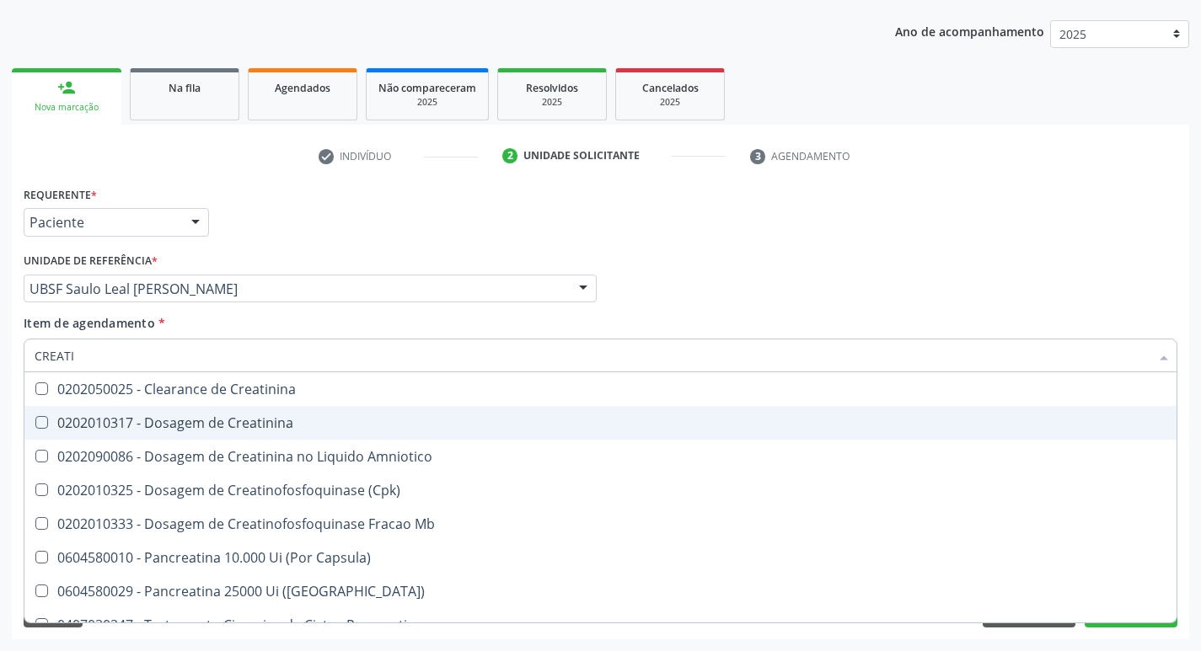
type input "CREATIN"
click at [154, 411] on span "0202010317 - Dosagem de Creatinina" at bounding box center [600, 423] width 1152 height 34
checkbox Creatinina "true"
type input "CREA"
checkbox Creatinina "false"
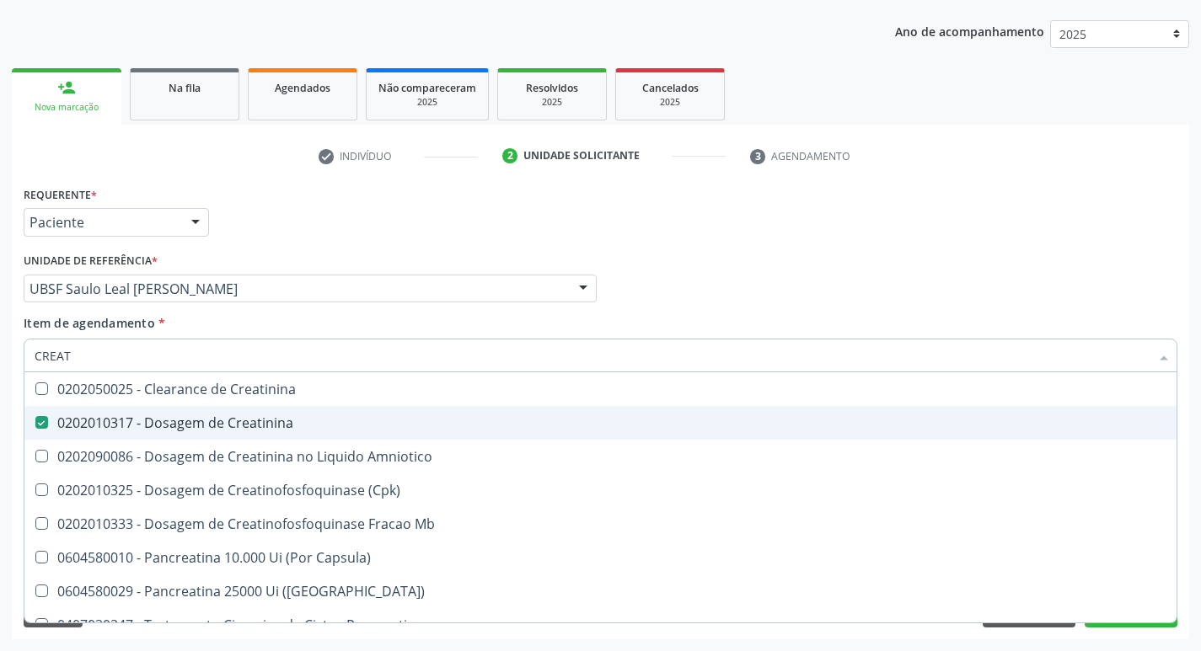
checkbox Amniotico "false"
checkbox Mb "true"
type input "C"
checkbox Mb "false"
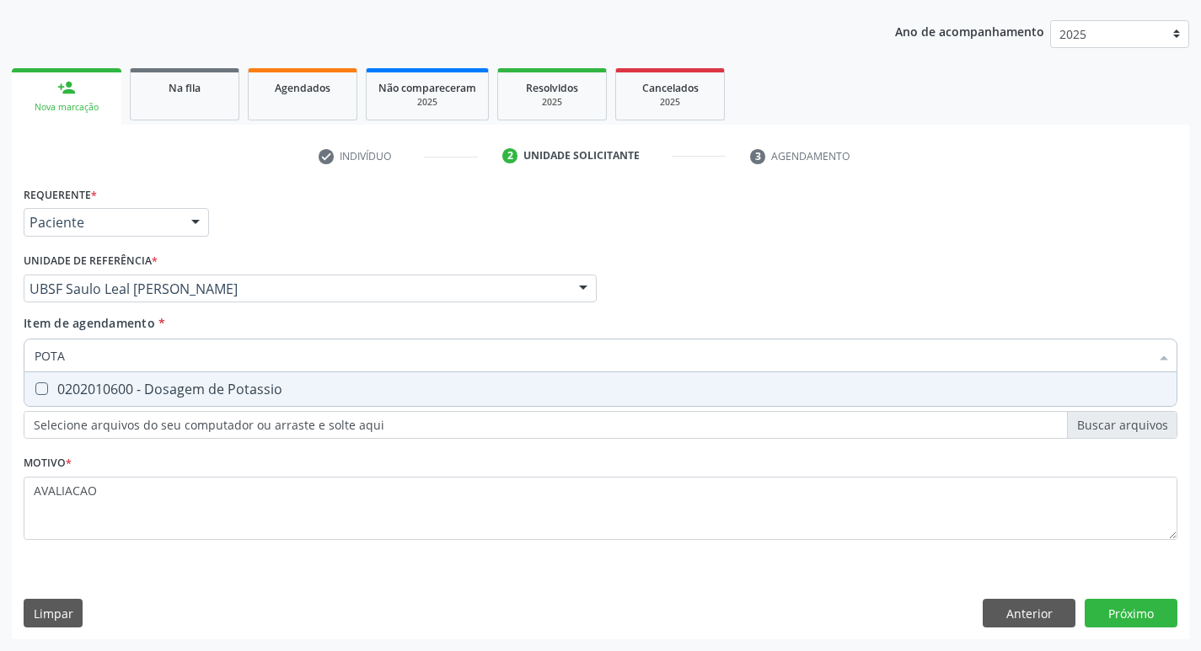
type input "POTAS"
click at [154, 395] on div "0202010600 - Dosagem de Potassio" at bounding box center [601, 389] width 1132 height 13
checkbox Potassio "true"
type input "P"
checkbox Potassio "false"
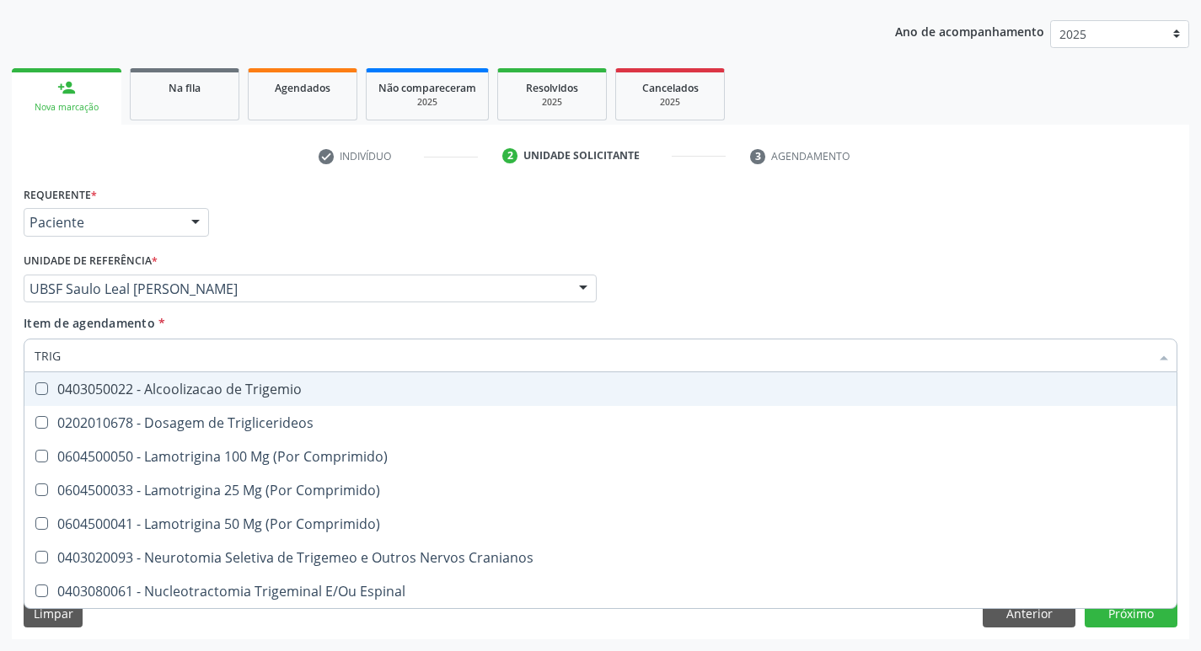
type input "TRIGL"
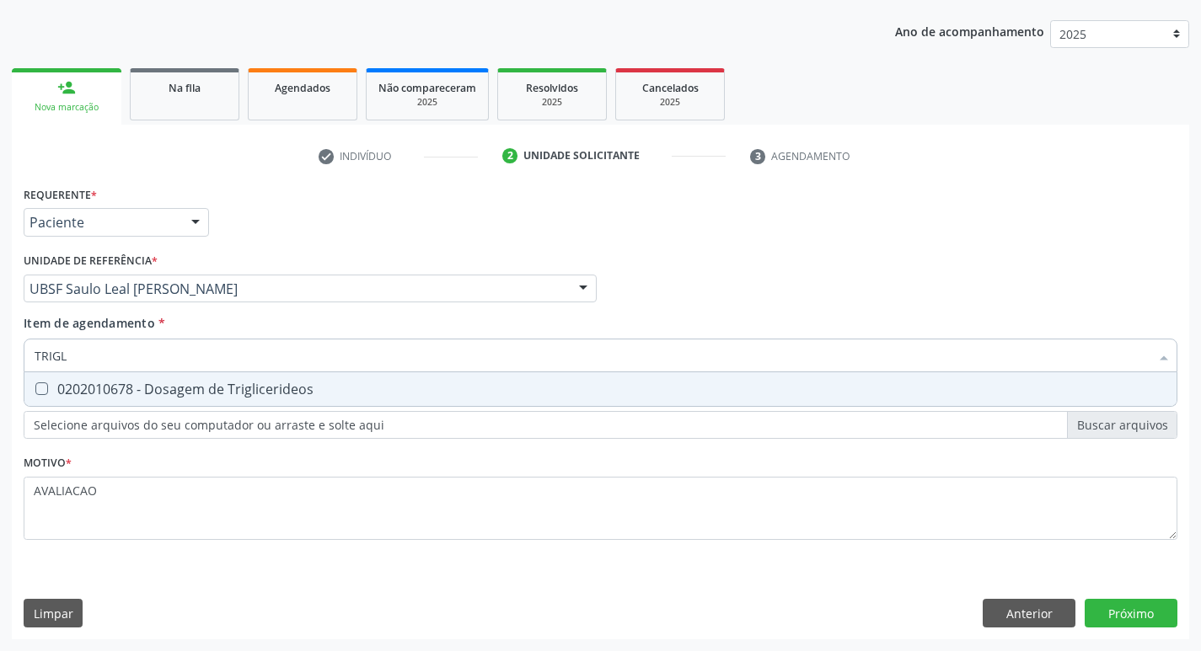
click at [154, 395] on div "0202010678 - Dosagem de Triglicerideos" at bounding box center [601, 389] width 1132 height 13
checkbox Triglicerideos "true"
type input "TRIG"
checkbox Triglicerideos "false"
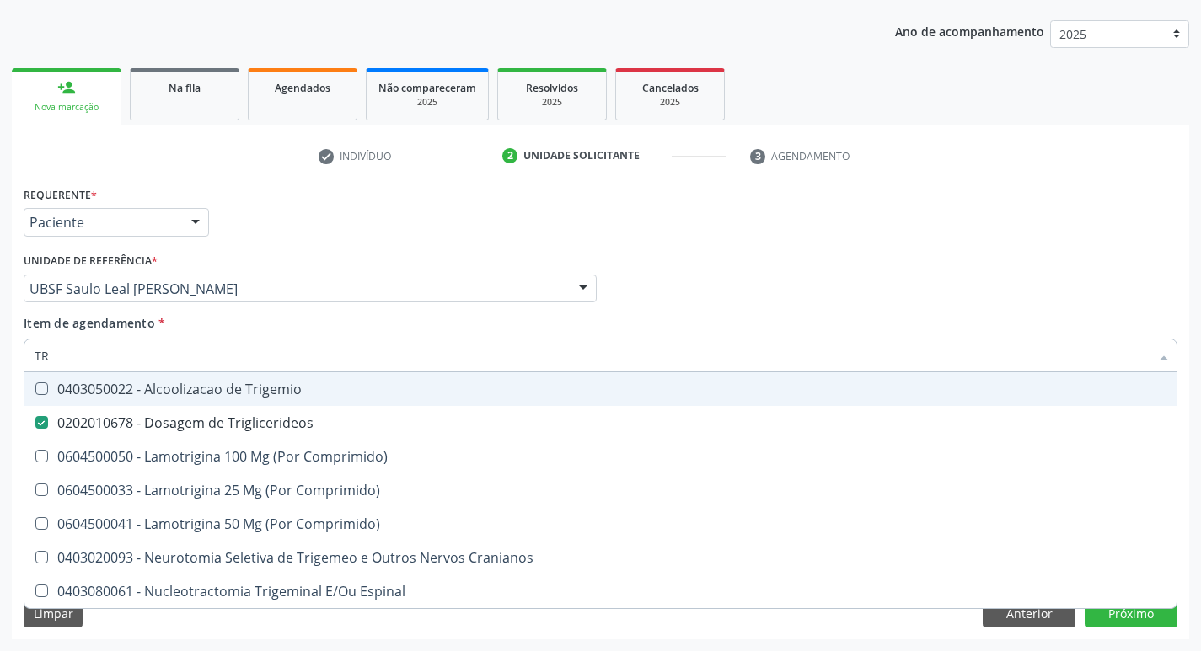
type input "T"
checkbox Triglicerideos "false"
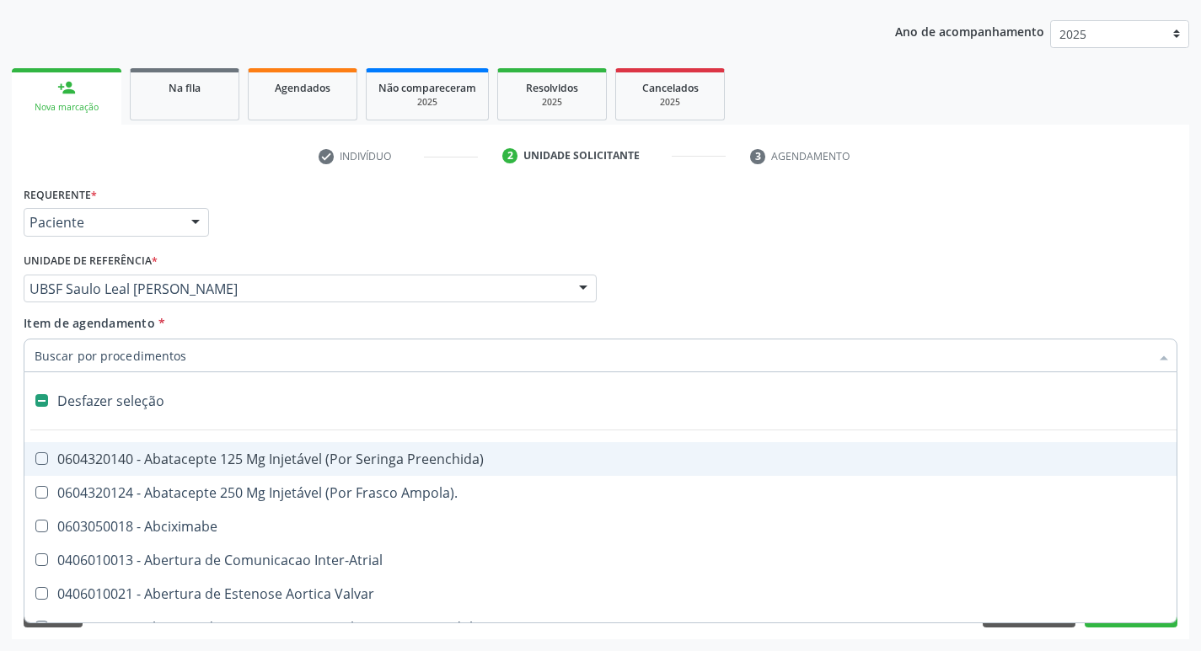
type input "2"
checkbox Monopolar "true"
checkbox Quadril "true"
checkbox Biologica "true"
checkbox Conica "true"
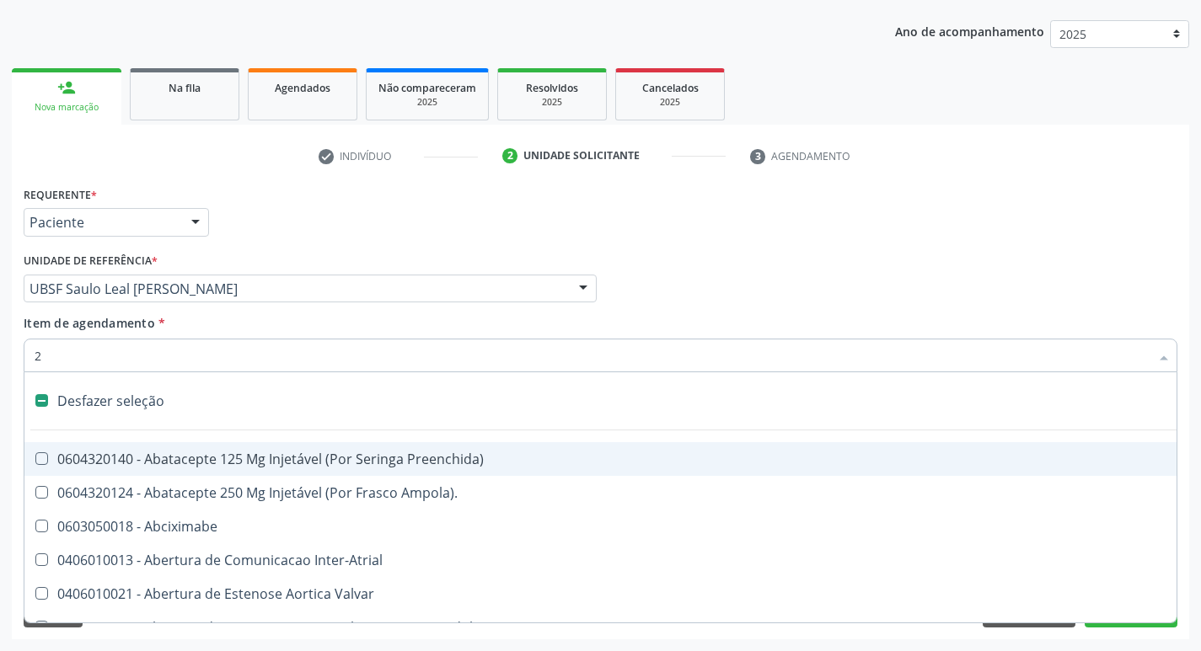
checkbox Aorto-Cavitarias "true"
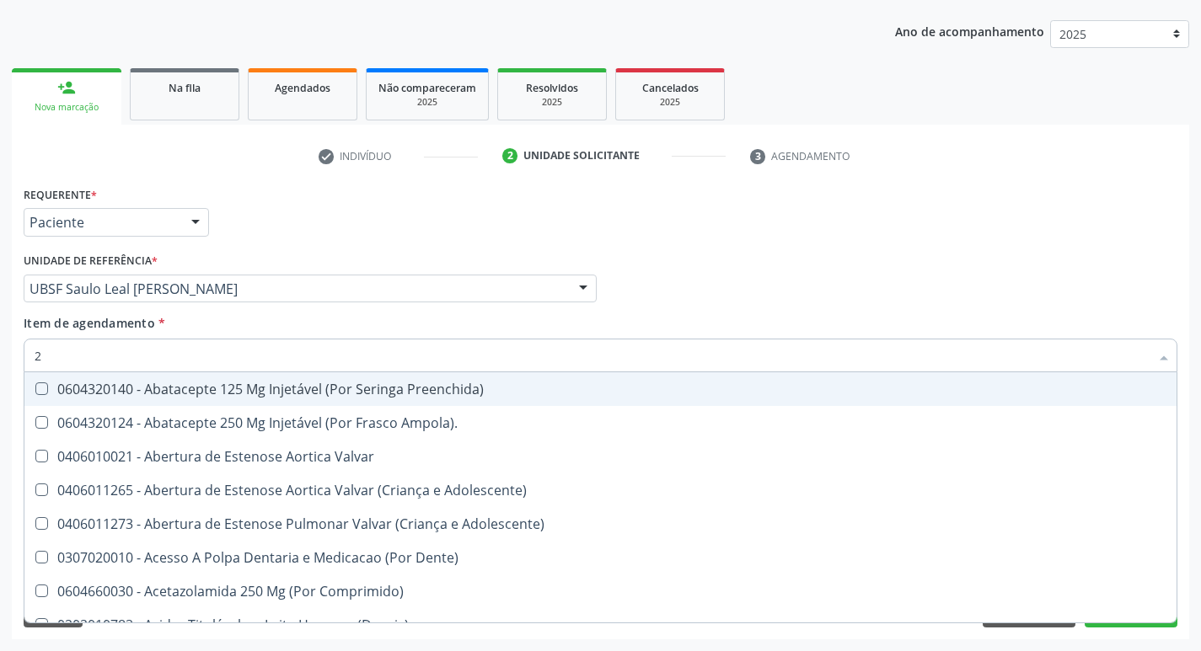
type input "20205001"
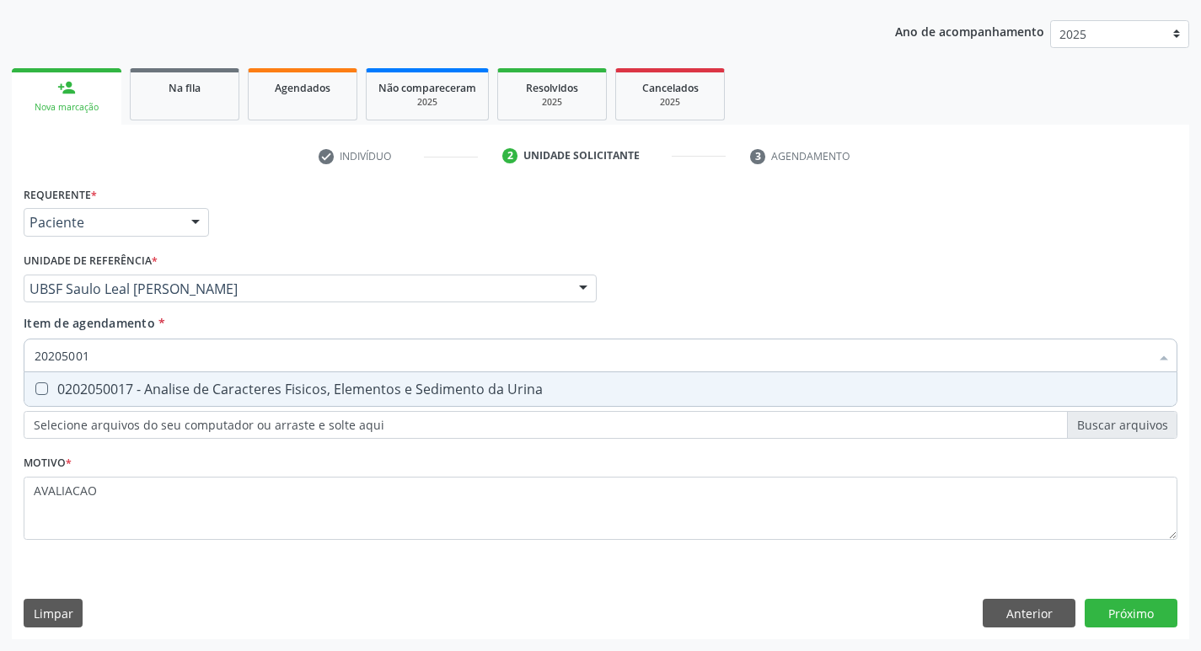
click at [279, 378] on span "0202050017 - Analise de Caracteres Fisicos, Elementos e Sedimento da Urina" at bounding box center [600, 390] width 1152 height 34
checkbox Urina "true"
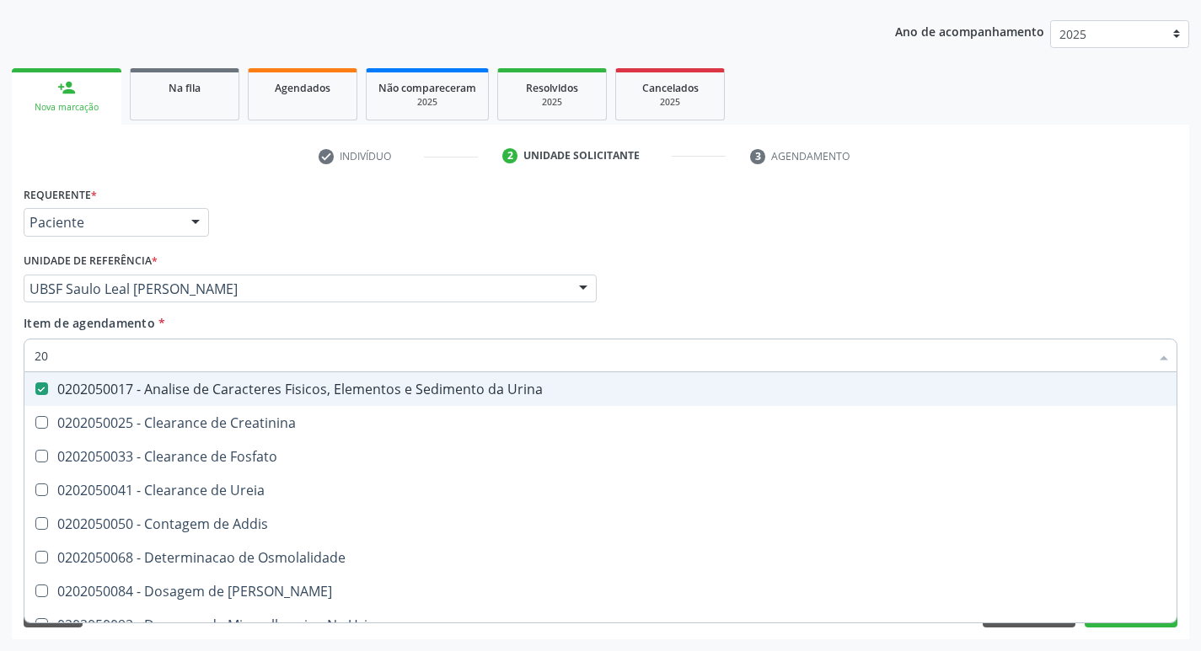
type input "2"
checkbox Urina "false"
checkbox Ureia "false"
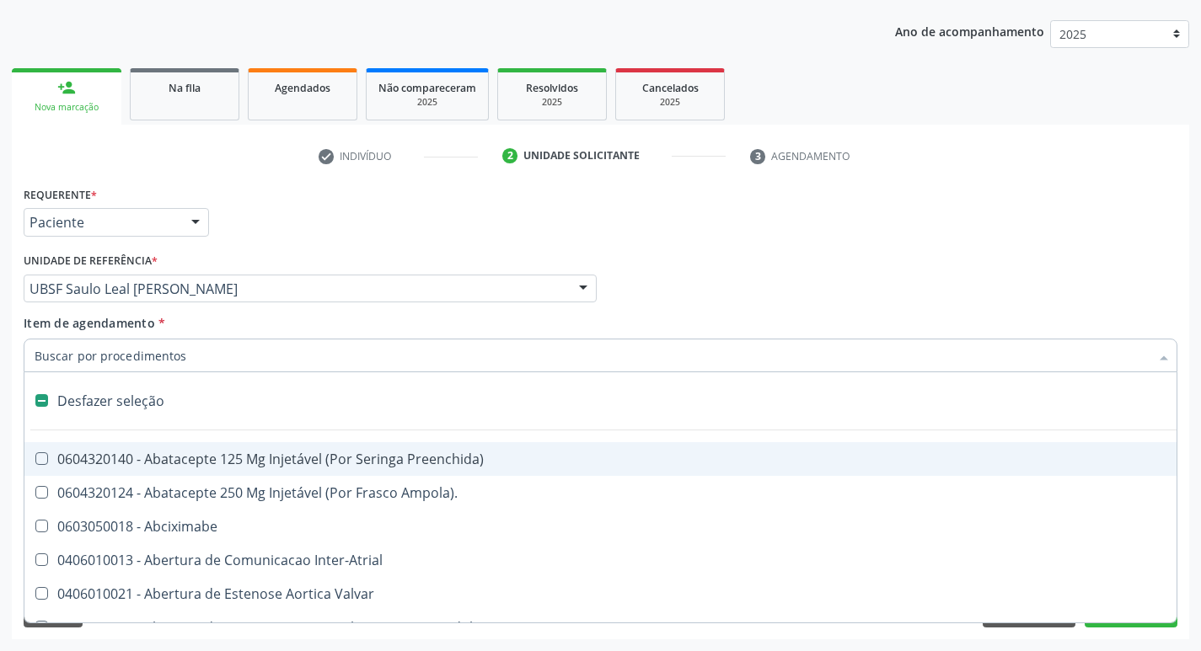
type input "G"
checkbox Urina "false"
checkbox Comprimido\) "true"
checkbox Sanitária "true"
checkbox Criança "true"
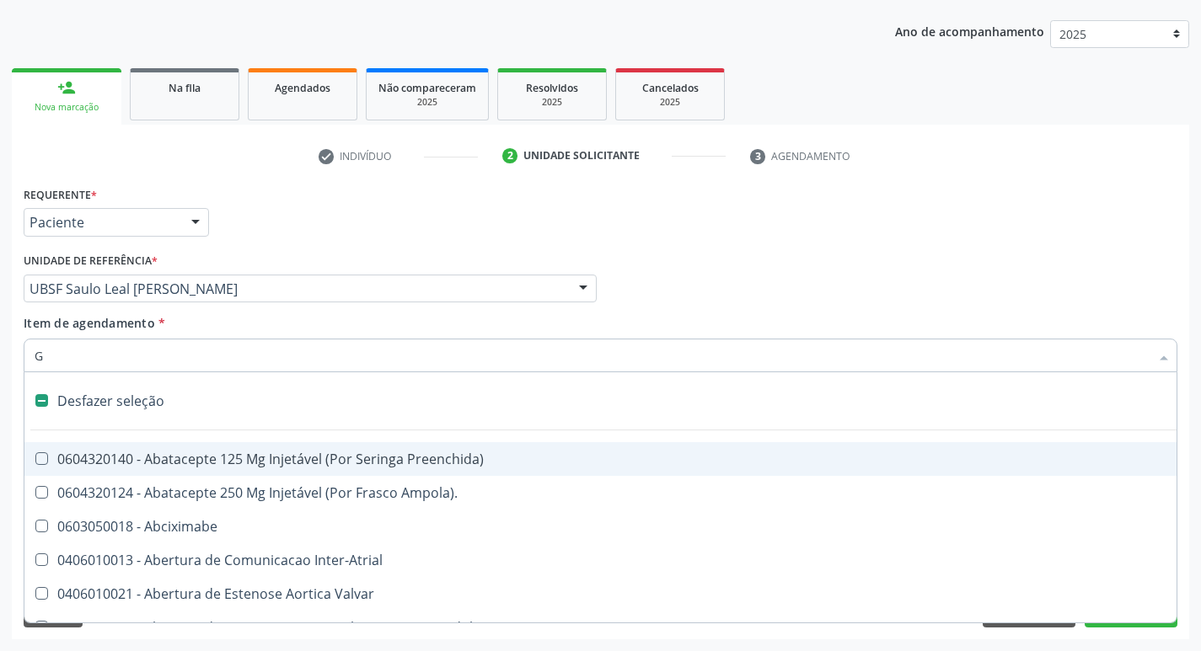
checkbox Capsula\) "true"
checkbox Osso "true"
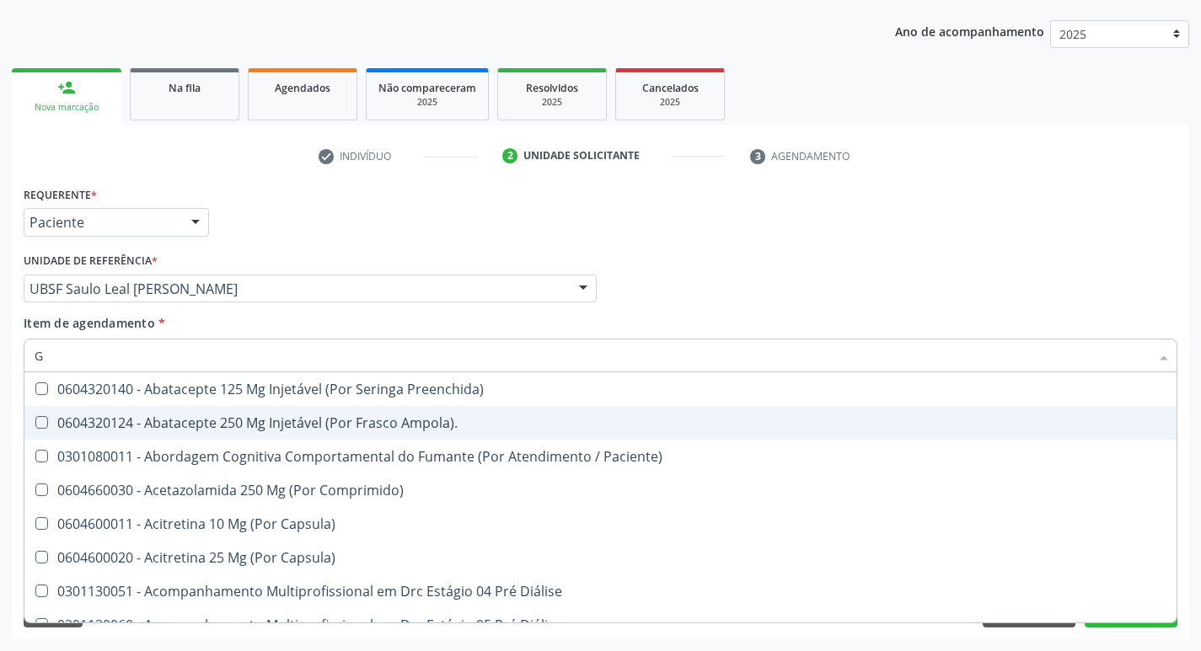
type input "GLICOSE"
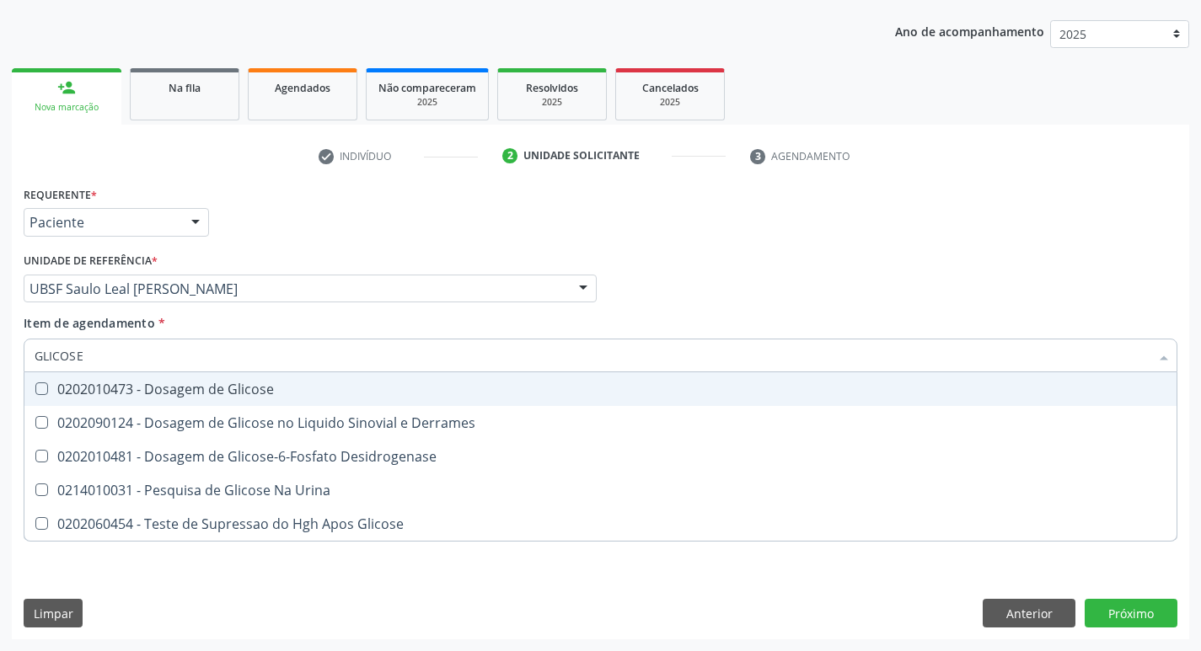
click at [237, 394] on div "0202010473 - Dosagem de Glicose" at bounding box center [601, 389] width 1132 height 13
checkbox Glicose "true"
type input "GLICOS"
checkbox Glicose "false"
checkbox Derrames "true"
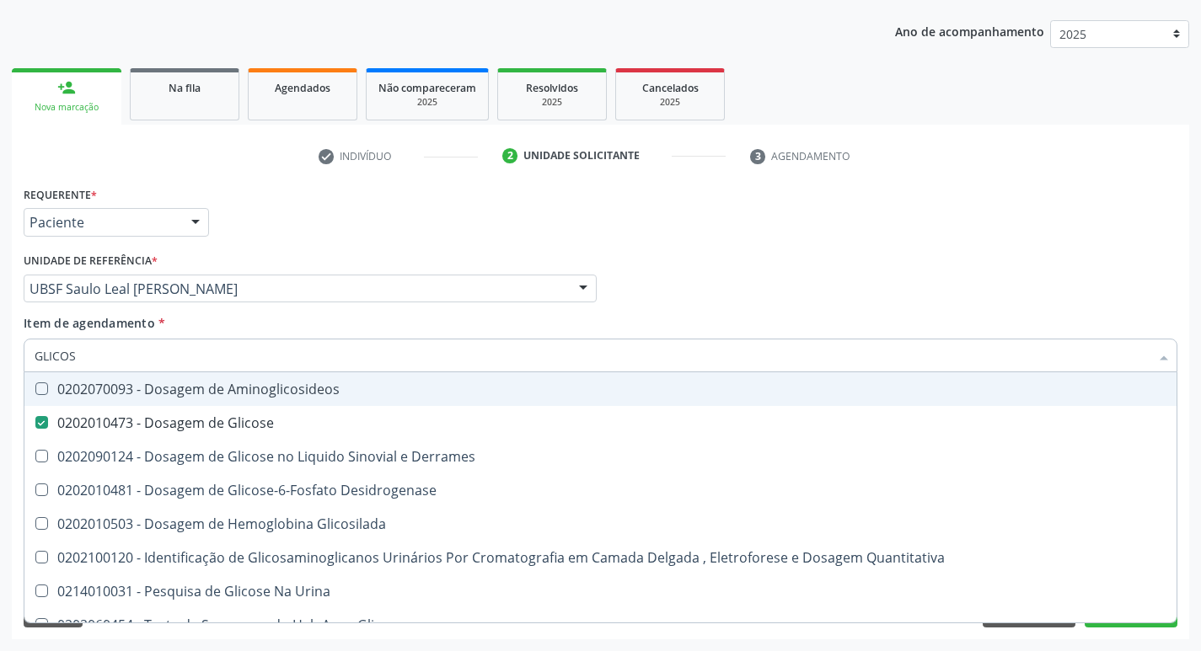
type input "GLICO"
checkbox Glicose "false"
checkbox Derrames "true"
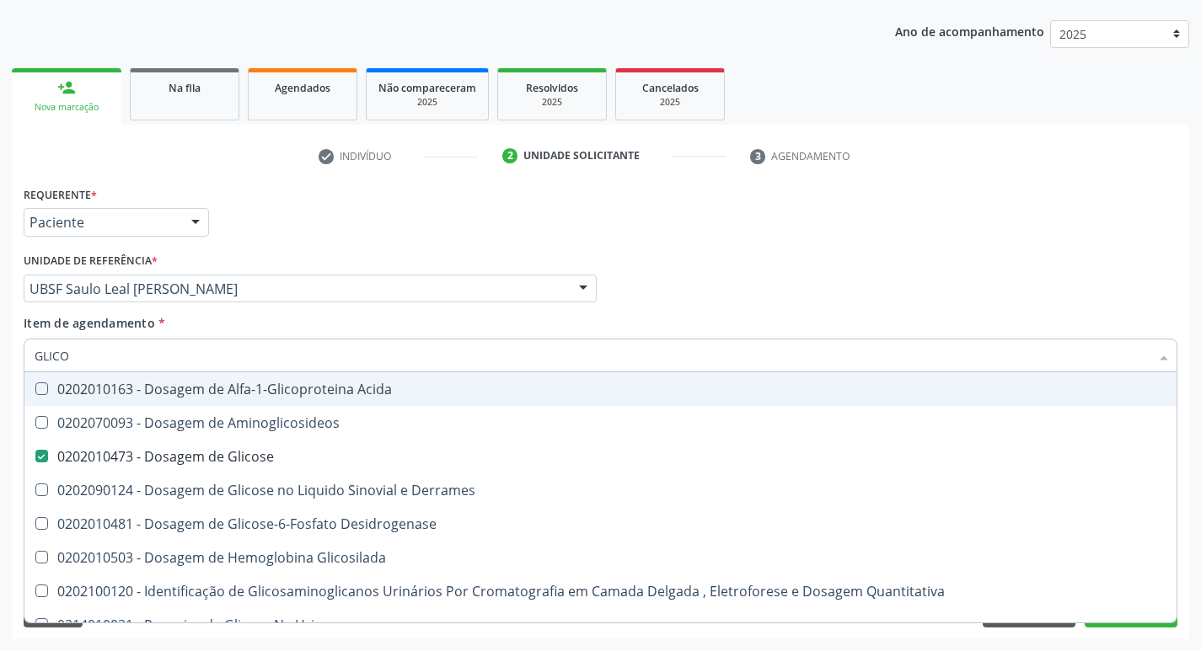
type input "GLIC"
checkbox Glicose "false"
type input "G"
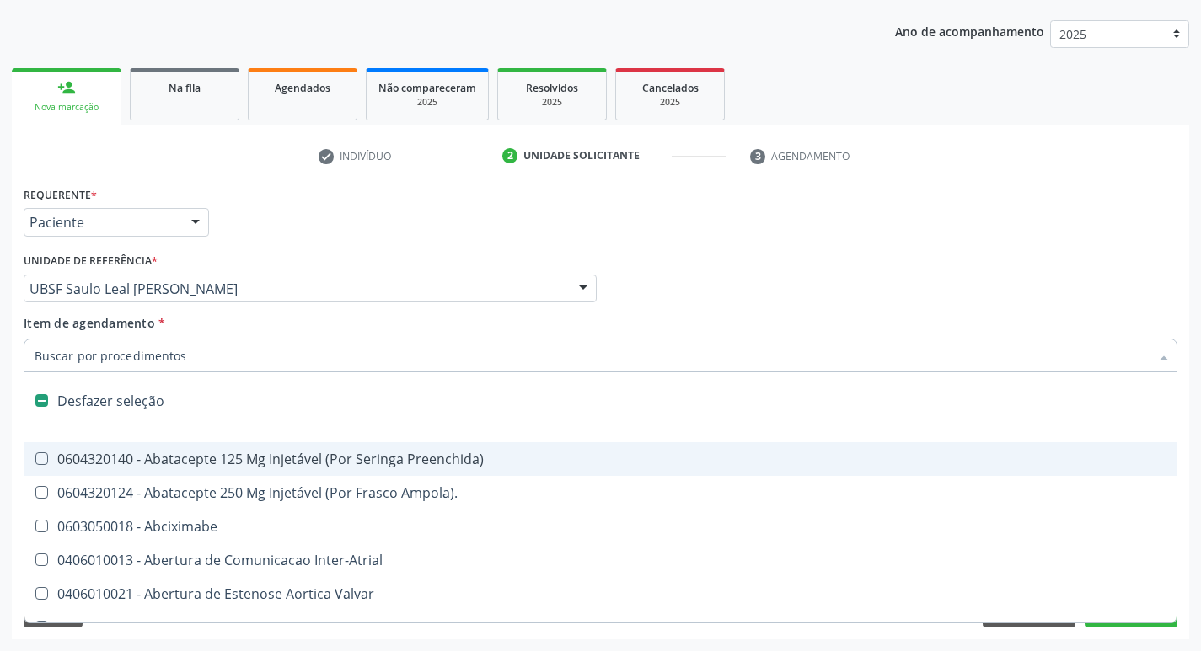
type input "T"
checkbox Dedo "true"
checkbox Urina "false"
type input "TR"
checkbox Dedo "false"
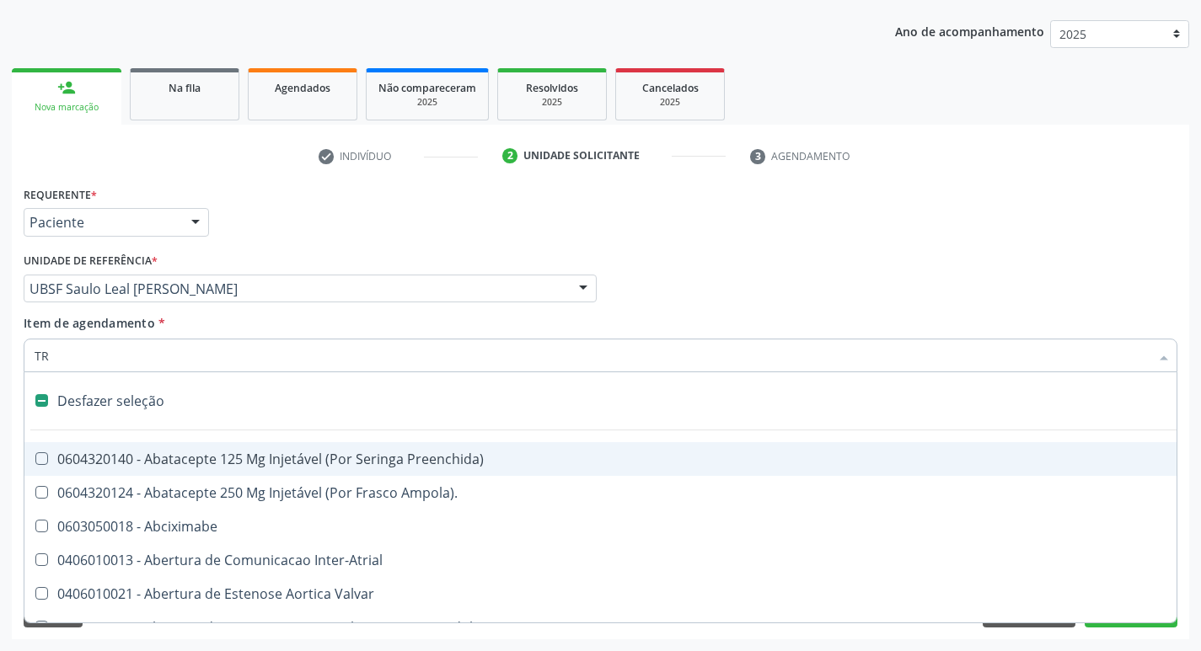
checkbox Queimado "true"
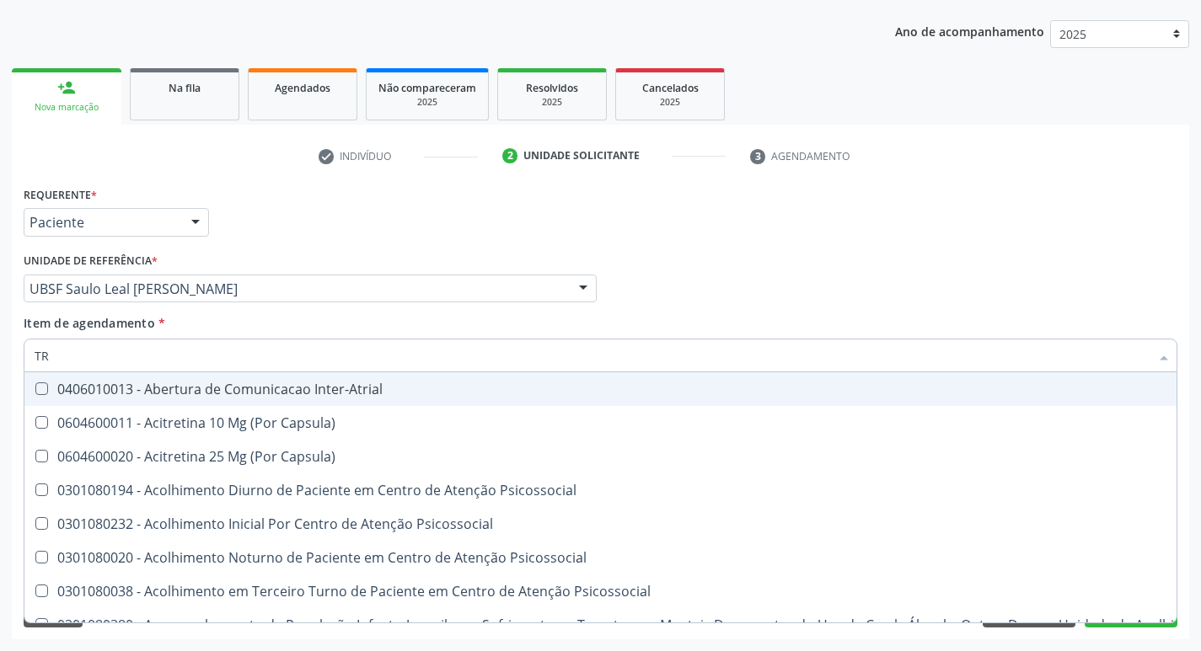
type input "TRI"
checkbox Níveis "true"
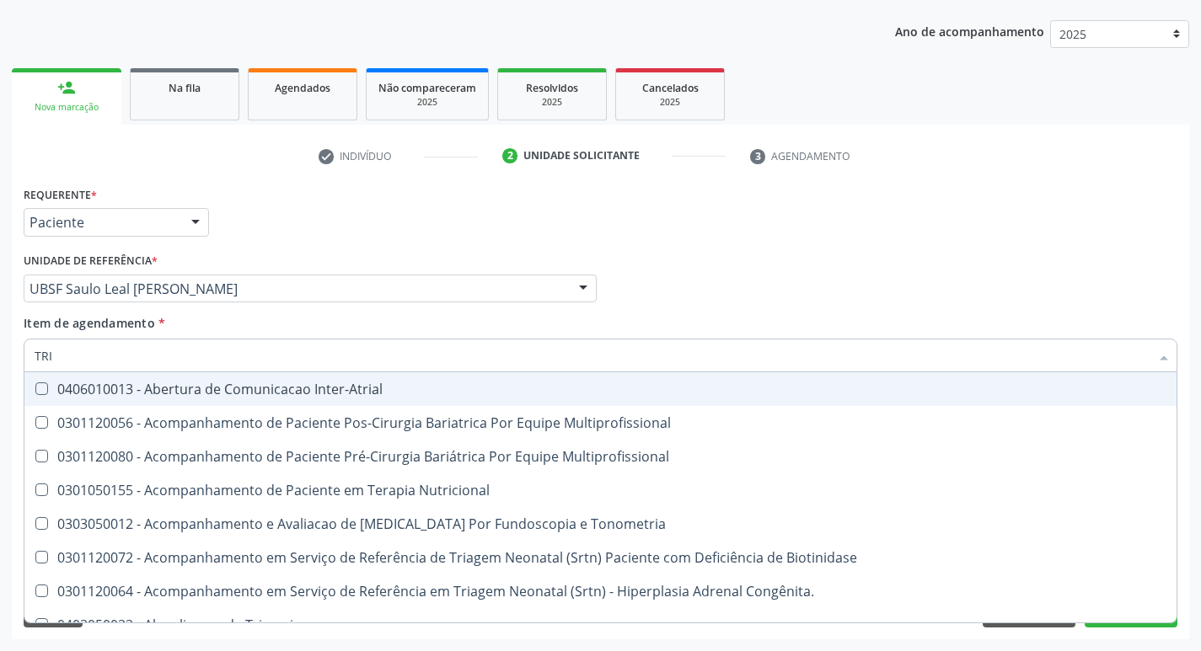
type input "TRIG"
checkbox Multiprofissional "true"
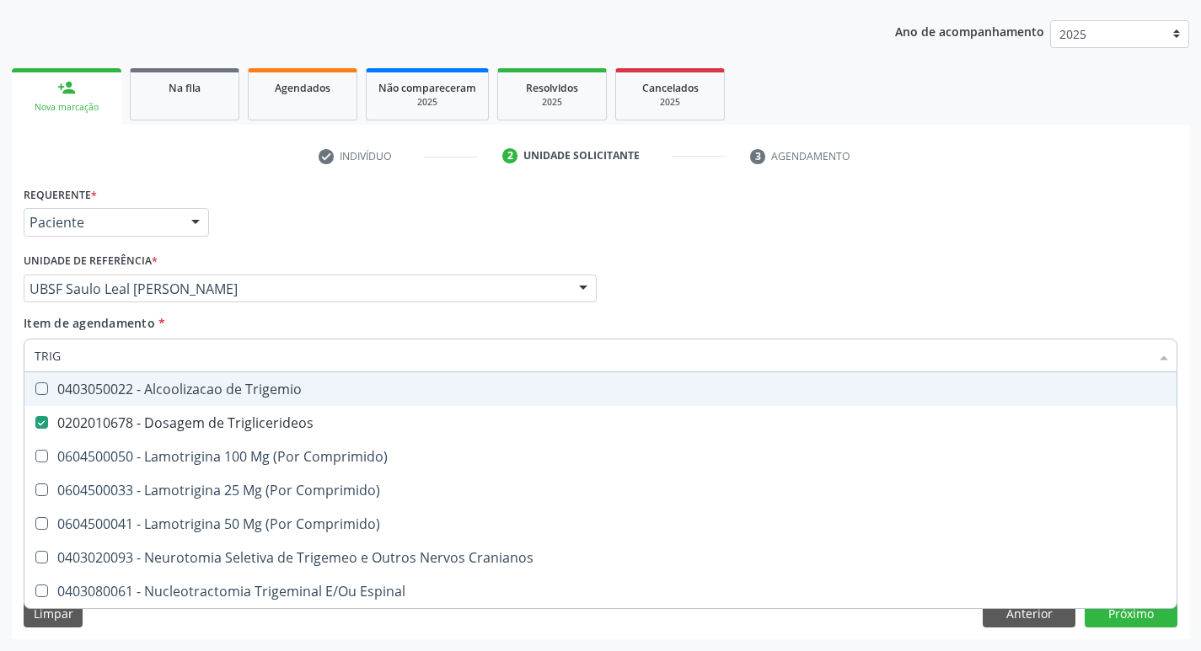
type input "TRIGL"
checkbox Trigemio "true"
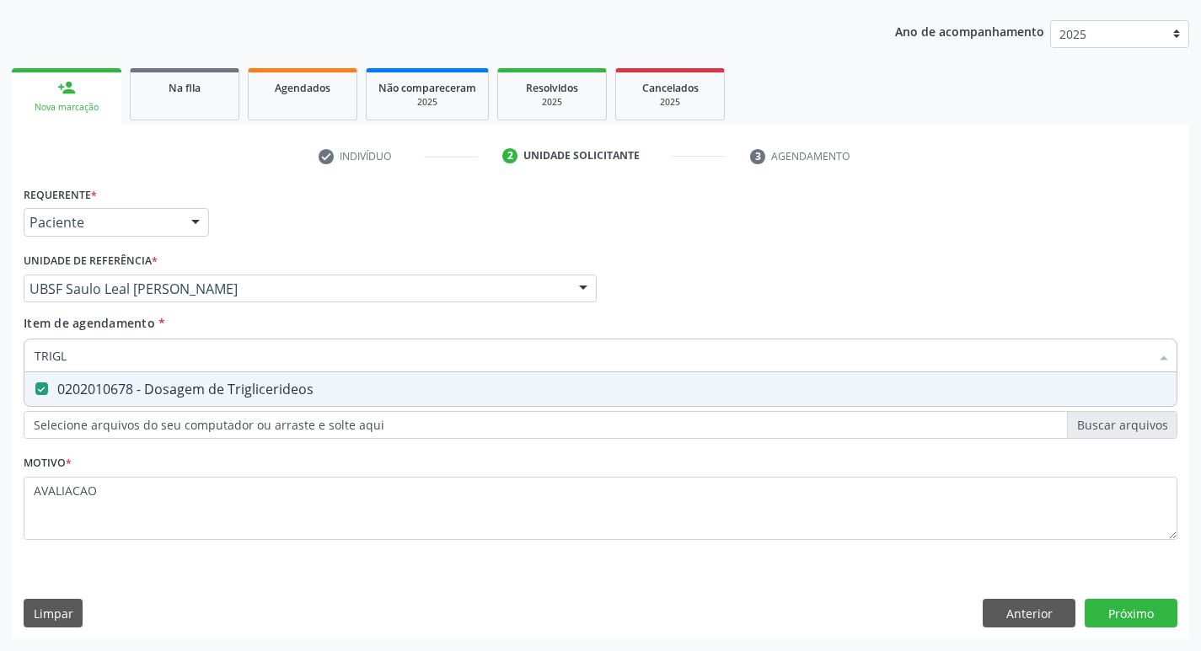
type input "TRIG"
checkbox Triglicerideos "false"
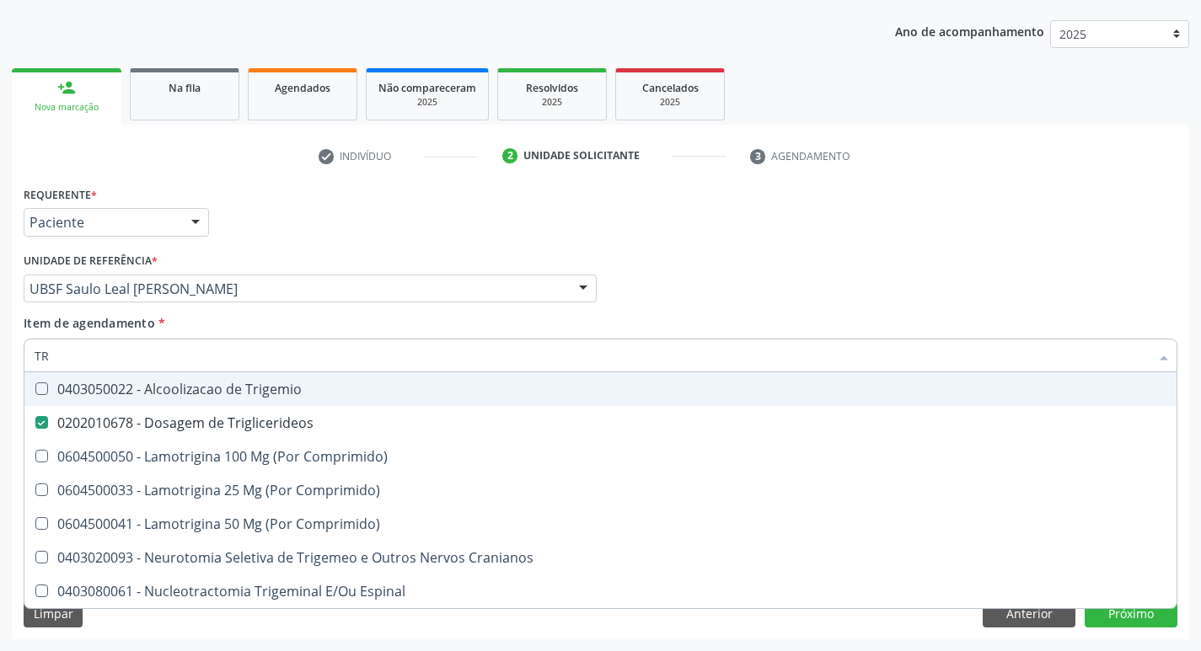
type input "T"
checkbox Triglicerideos "false"
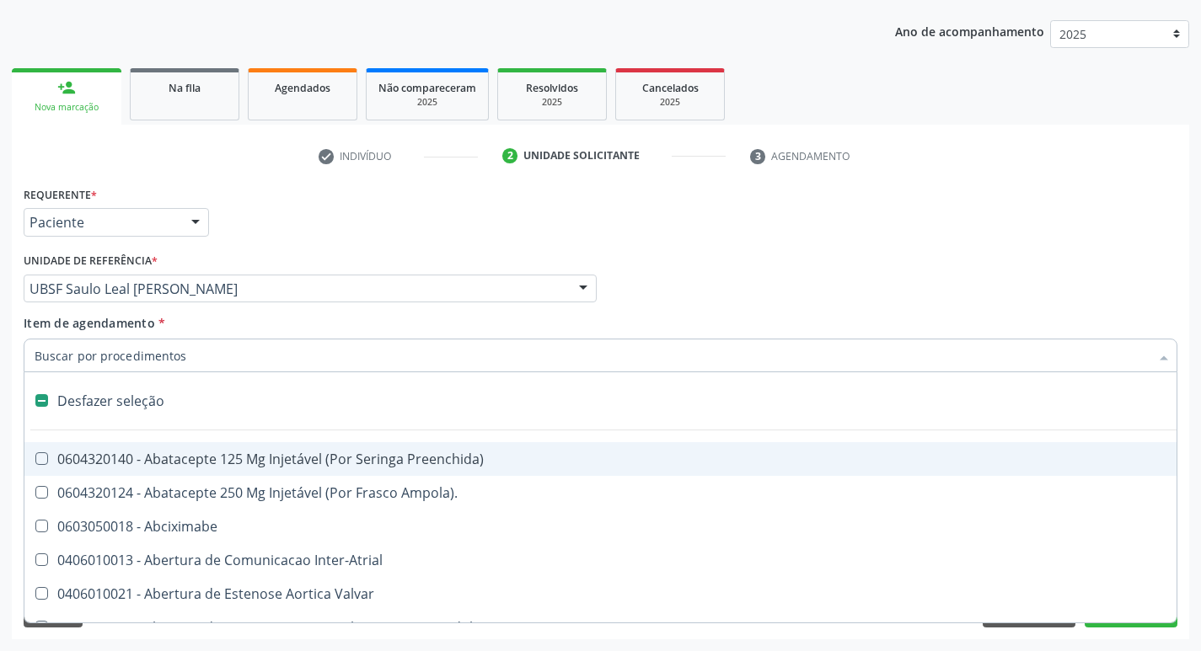
type input "H"
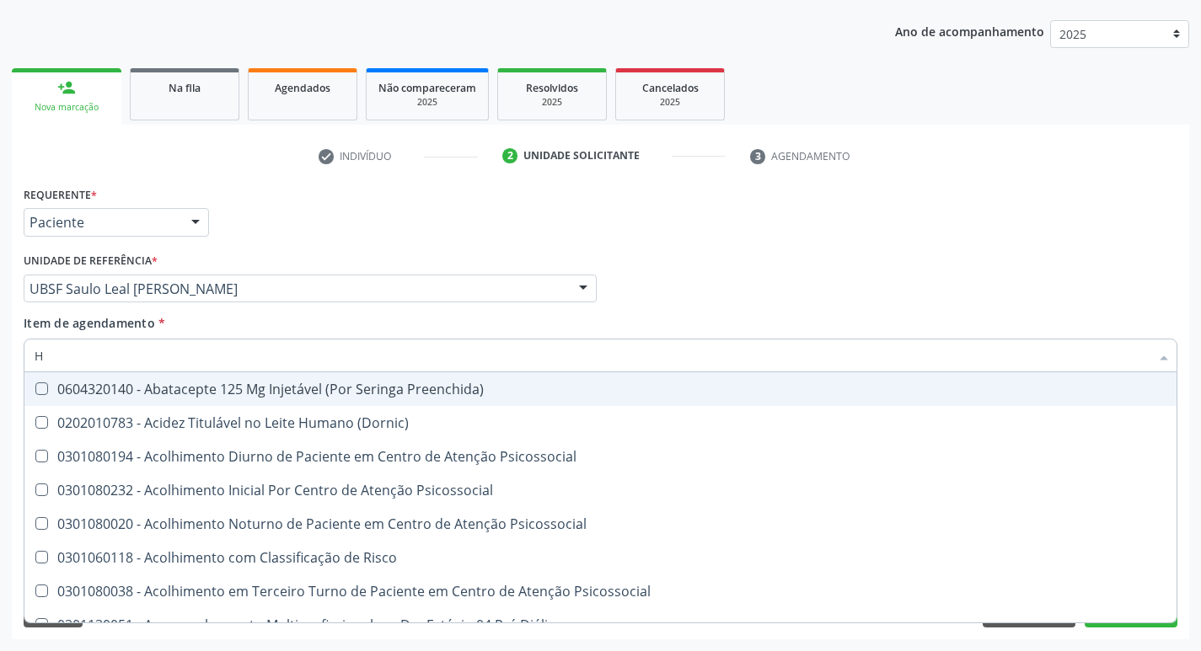
checkbox Fase "false"
checkbox Hdl "true"
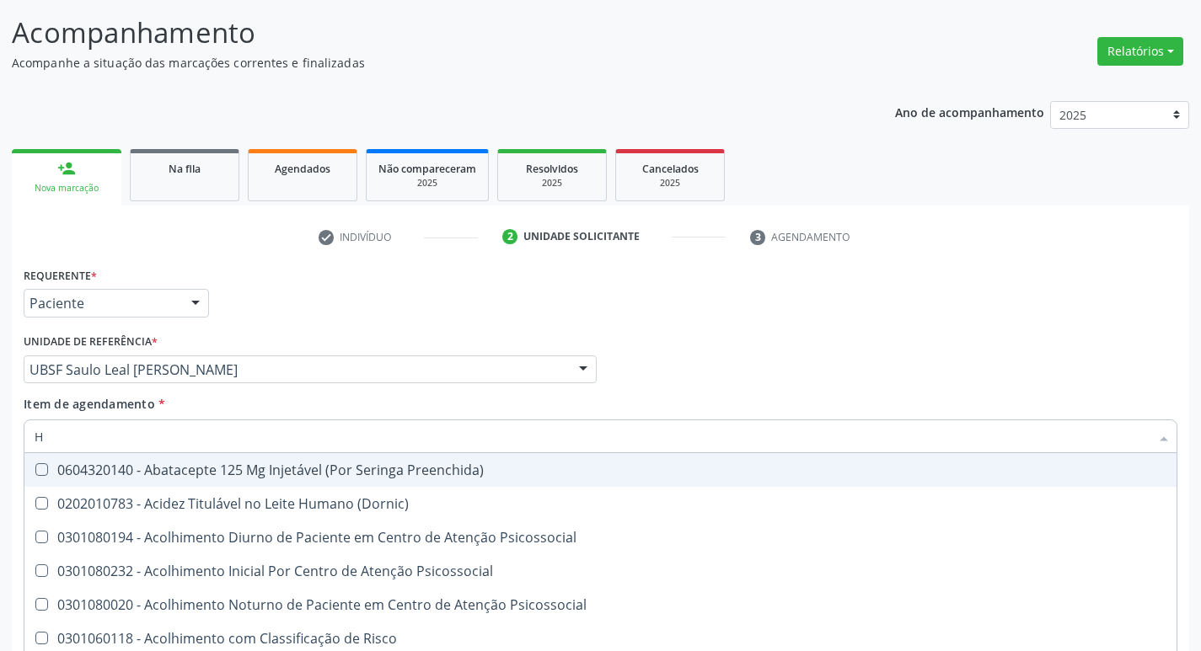
scroll to position [99, 0]
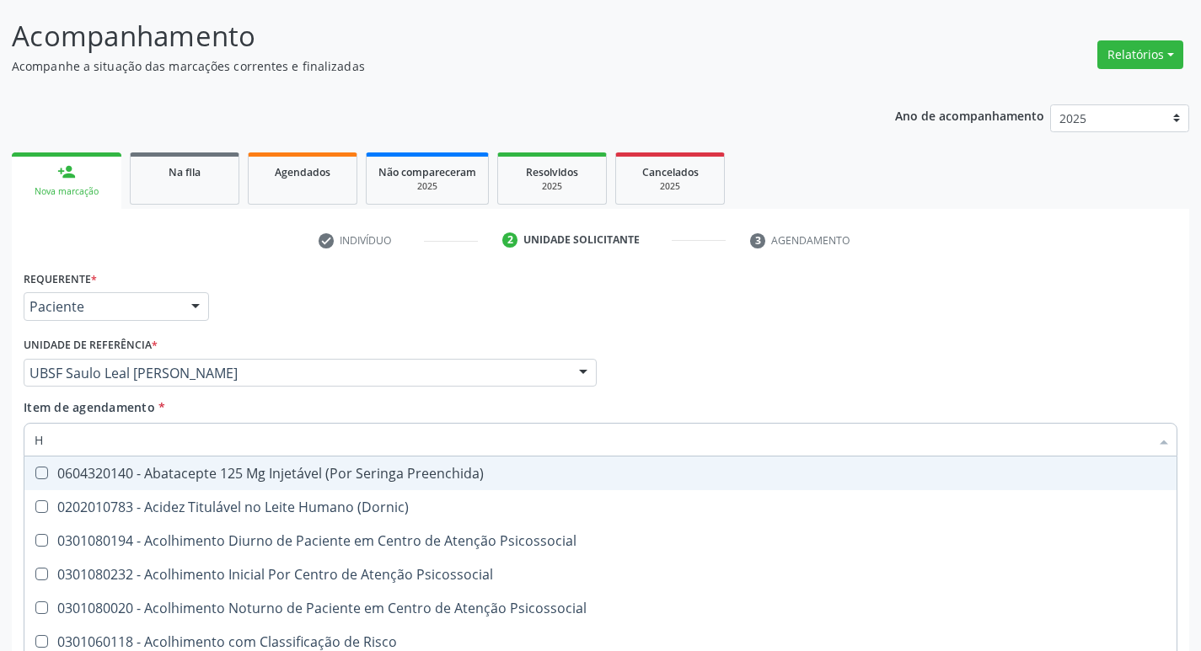
type input "HE"
checkbox Hdl "false"
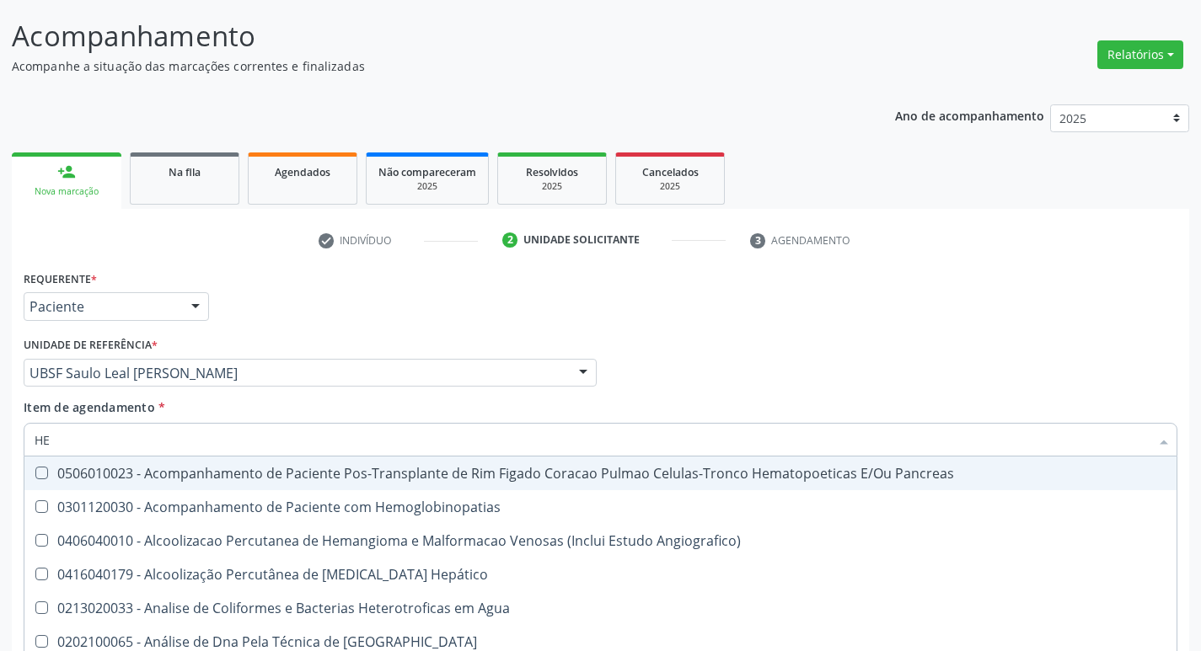
type input "HEMOGLOBINA G"
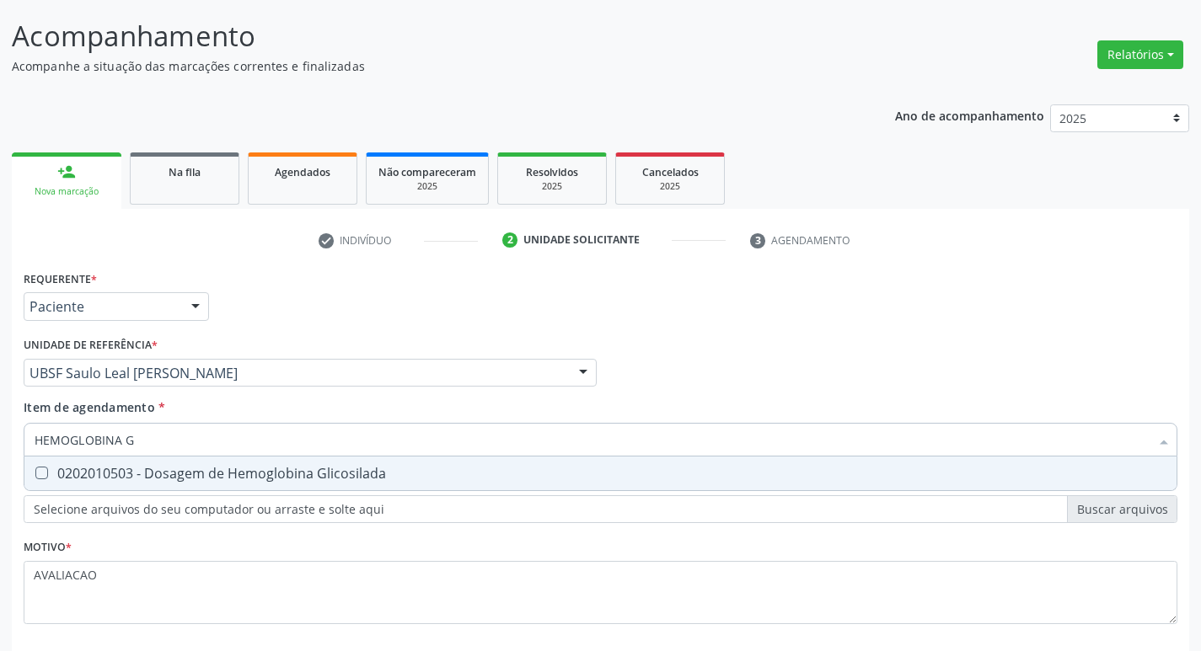
click at [294, 484] on span "0202010503 - Dosagem de Hemoglobina Glicosilada" at bounding box center [600, 474] width 1152 height 34
checkbox Glicosilada "true"
type input "HEMOGLOBINA"
checkbox Glicosilada "false"
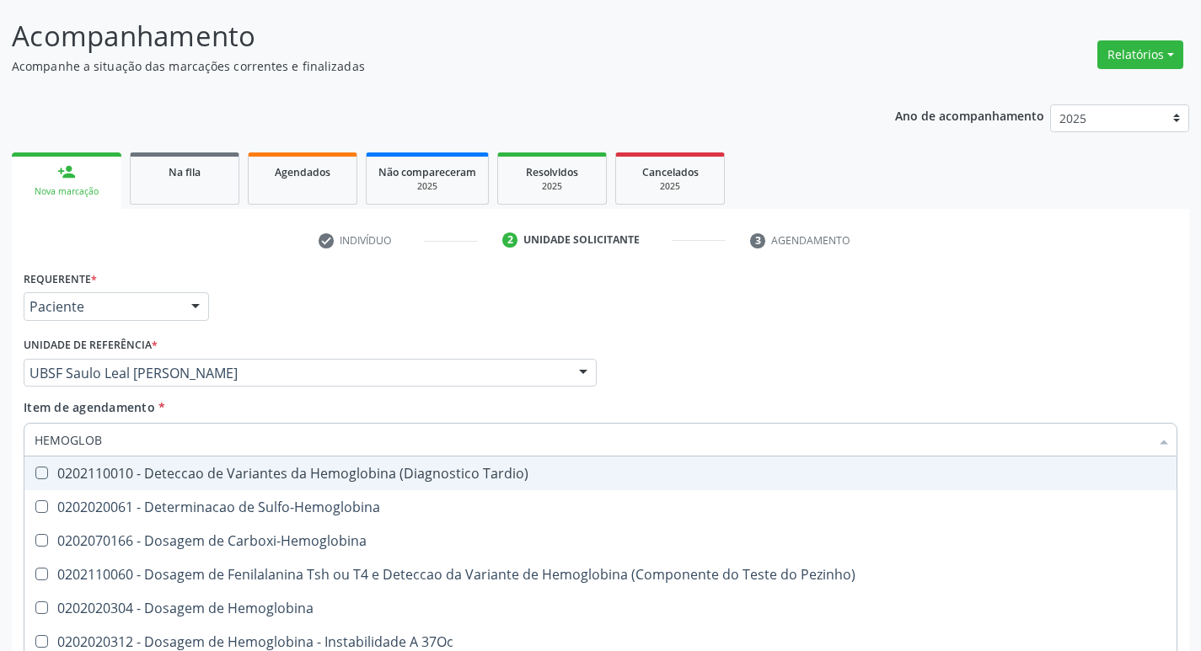
type input "HEMOGLO"
checkbox Glicosilada "false"
checkbox Hemoglobina "true"
type input "H"
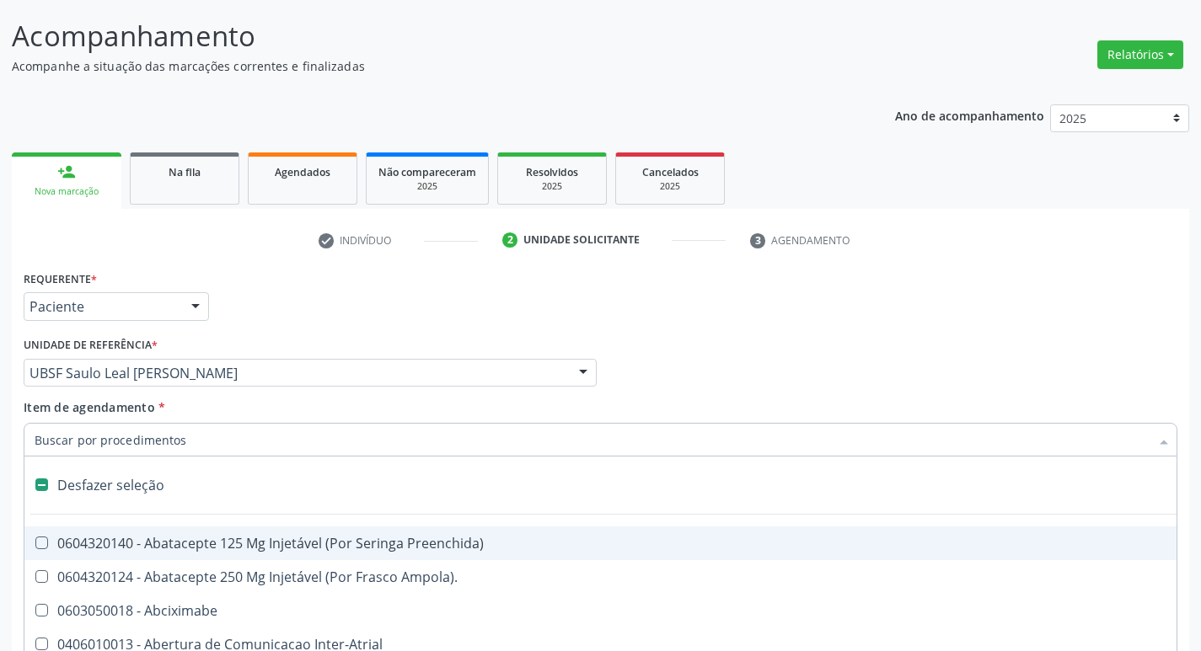
checkbox Dente\) "false"
type input "H"
checkbox Urina "false"
checkbox Lactente\) "true"
checkbox A "true"
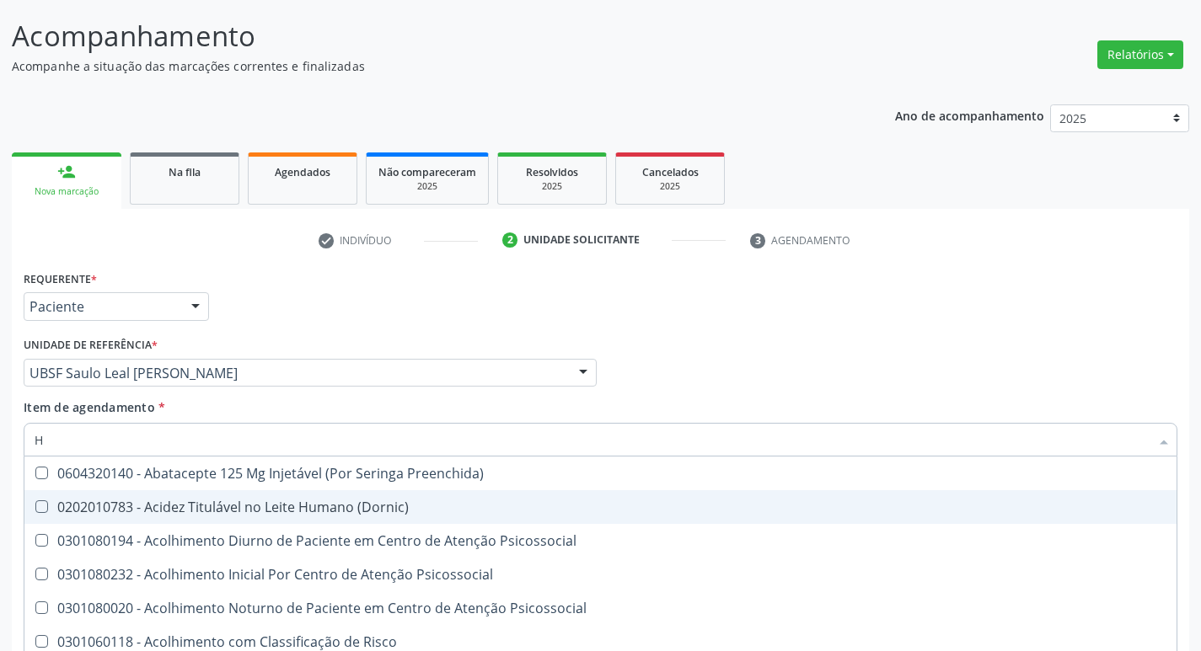
type input "HEMOGR"
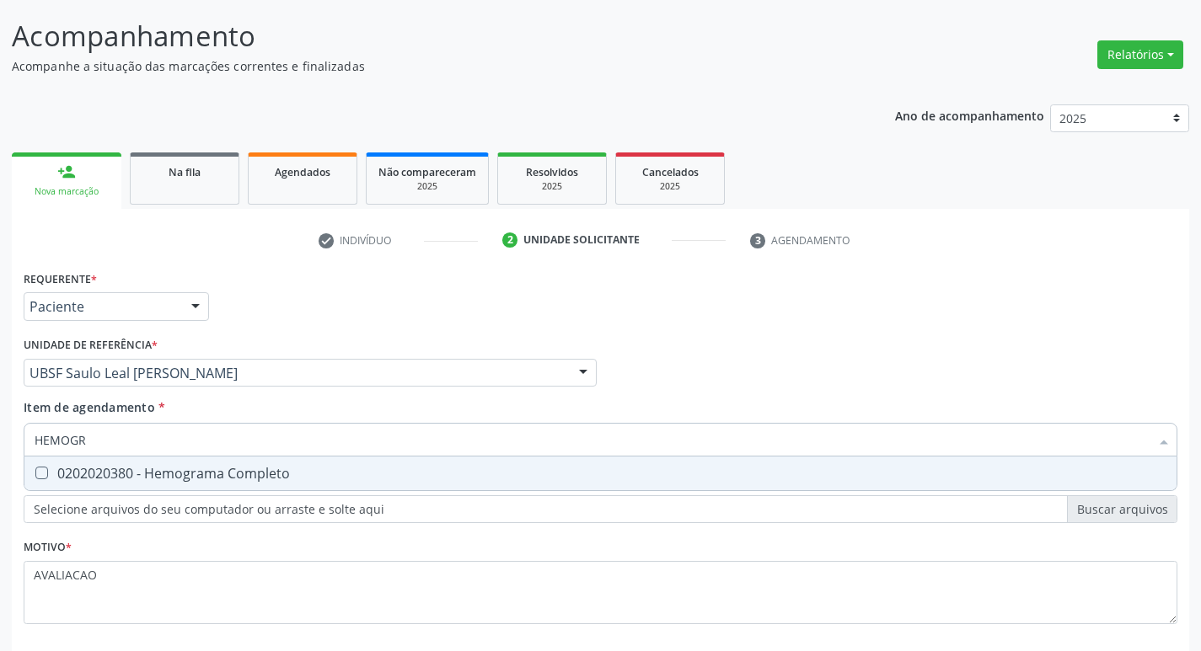
click at [271, 453] on input "HEMOGR" at bounding box center [592, 440] width 1115 height 34
click at [271, 468] on div "0202020380 - Hemograma Completo" at bounding box center [601, 473] width 1132 height 13
checkbox Completo "true"
type input "HEMOG"
checkbox Completo "false"
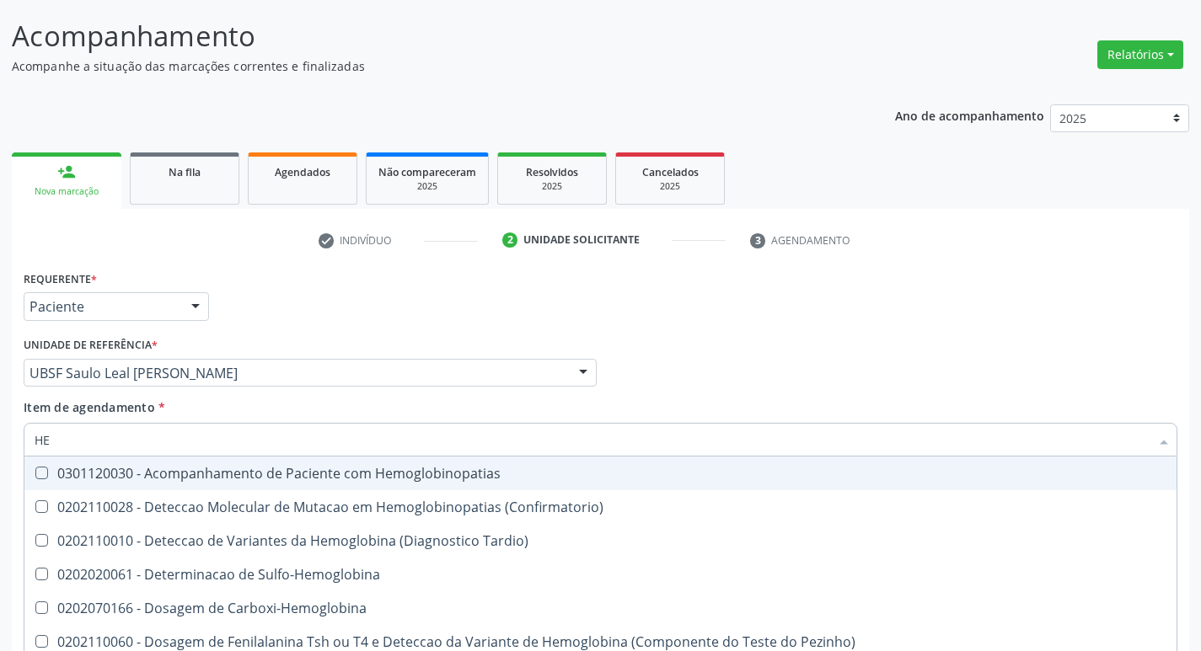
type input "H"
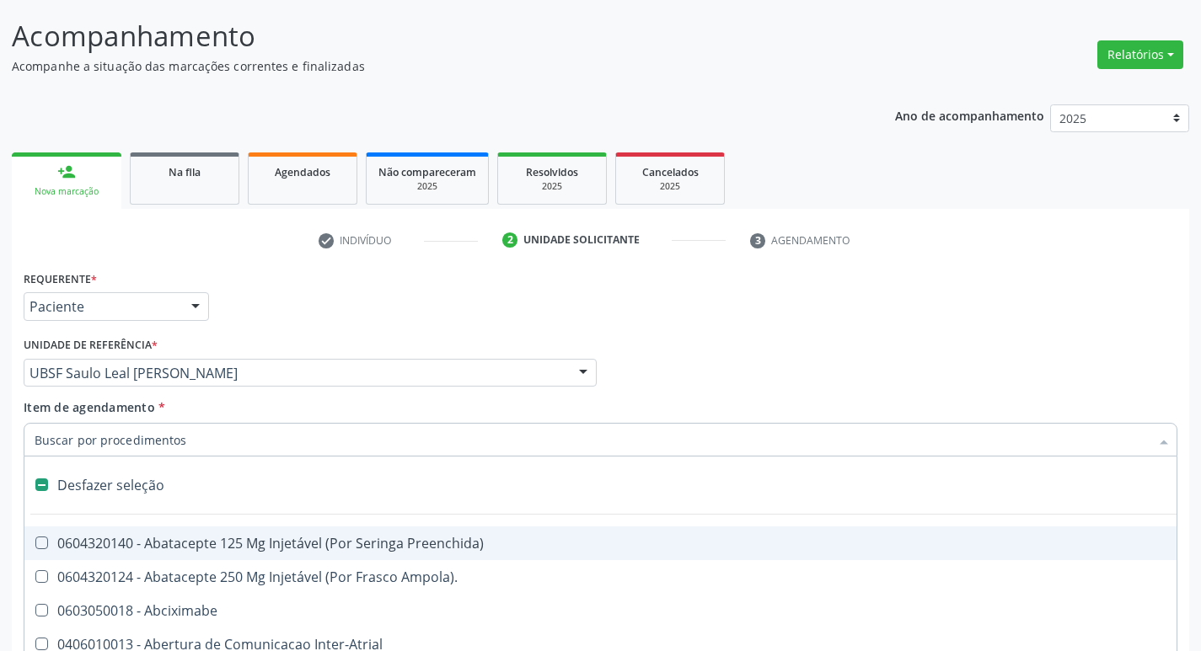
checkbox Dente\) "false"
checkbox Capsula\) "false"
type input "2"
checkbox Hepático "true"
checkbox Urina "false"
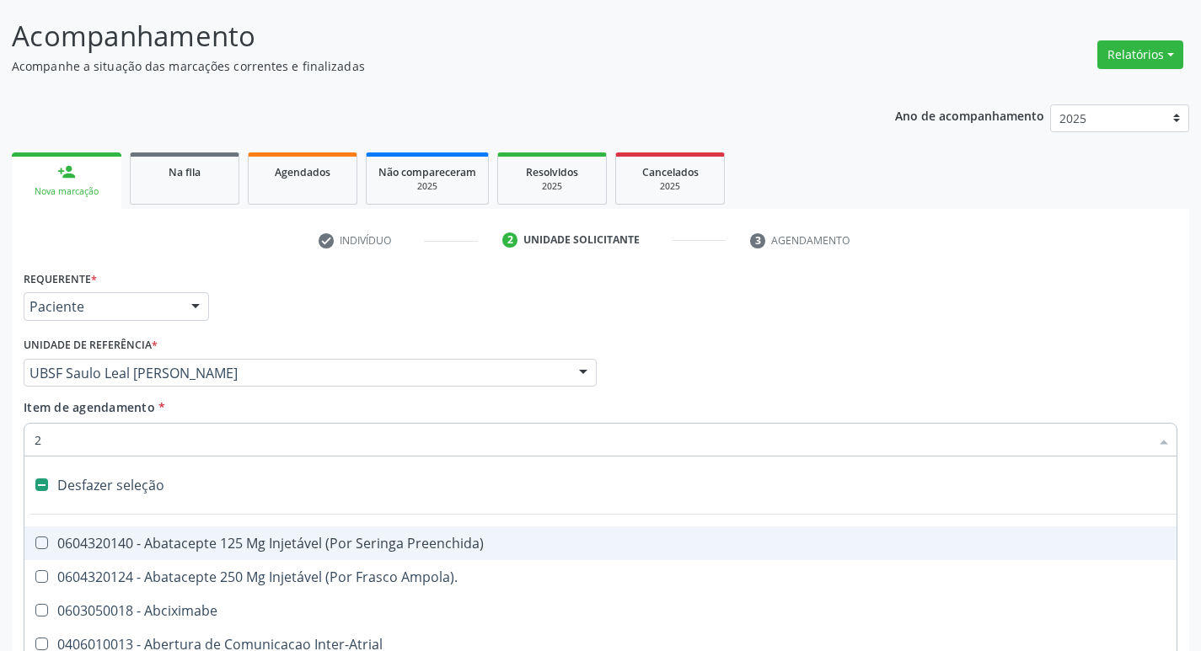
checkbox Monopolar "true"
checkbox Quadril "true"
checkbox Biologica "true"
checkbox Vagina "true"
checkbox Puerperal "true"
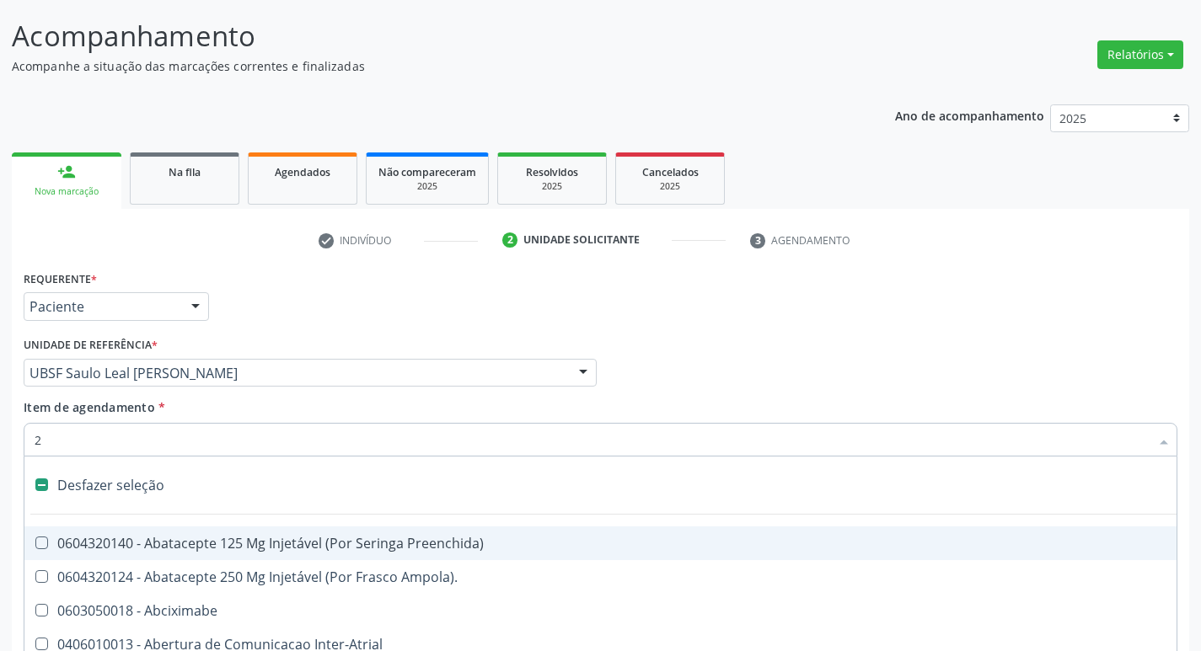
checkbox Conica "true"
checkbox Aorto-Cavitarias "true"
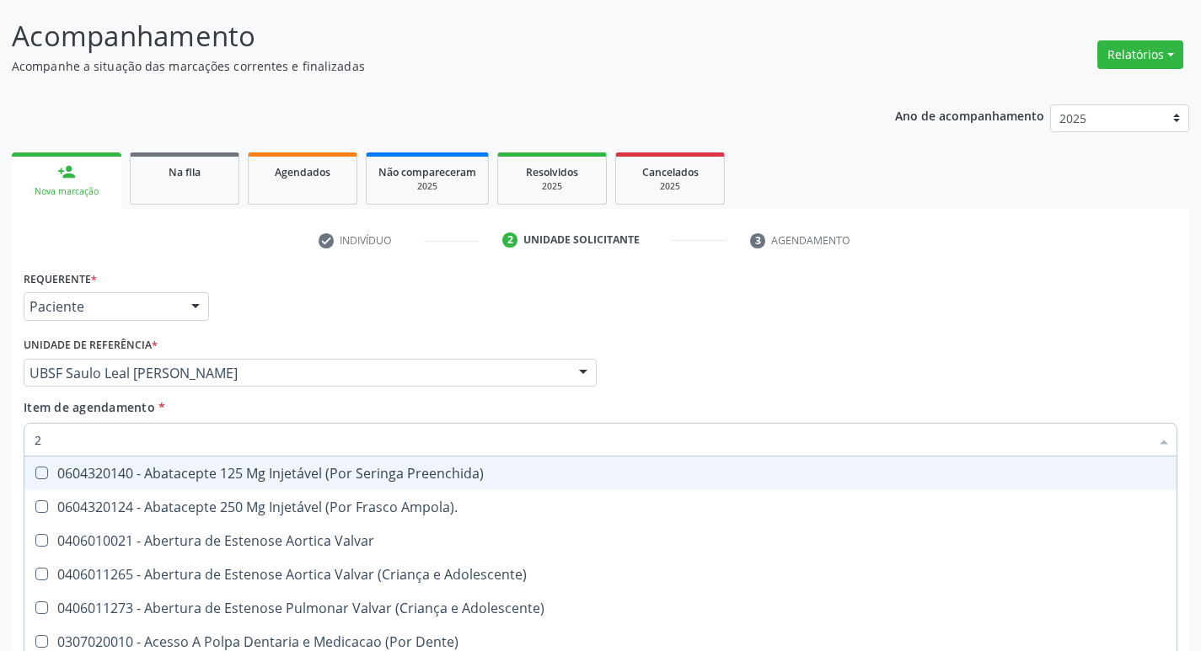
type input "20"
checkbox S\/Pernoite "true"
checkbox Urina "false"
checkbox Autotransfusao "true"
checkbox \(Adulto\) "true"
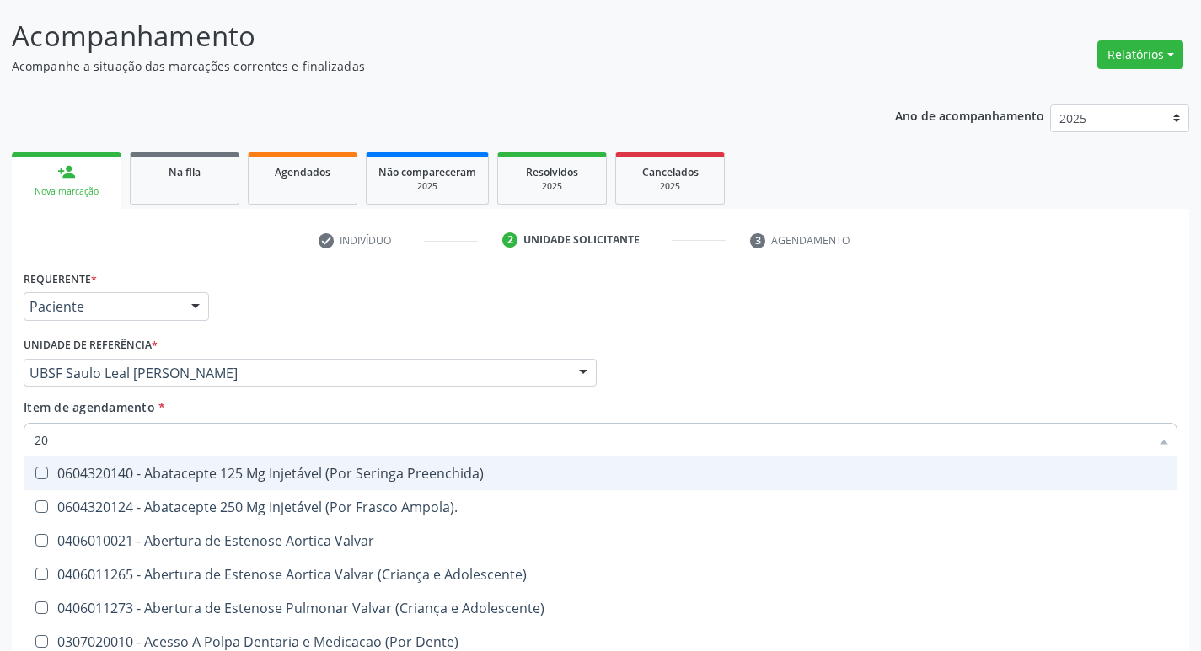
checkbox Transjugular "true"
checkbox Recem-Nascido "true"
checkbox Descompressiva "true"
checkbox Bariatrica "true"
checkbox Bandas\) "true"
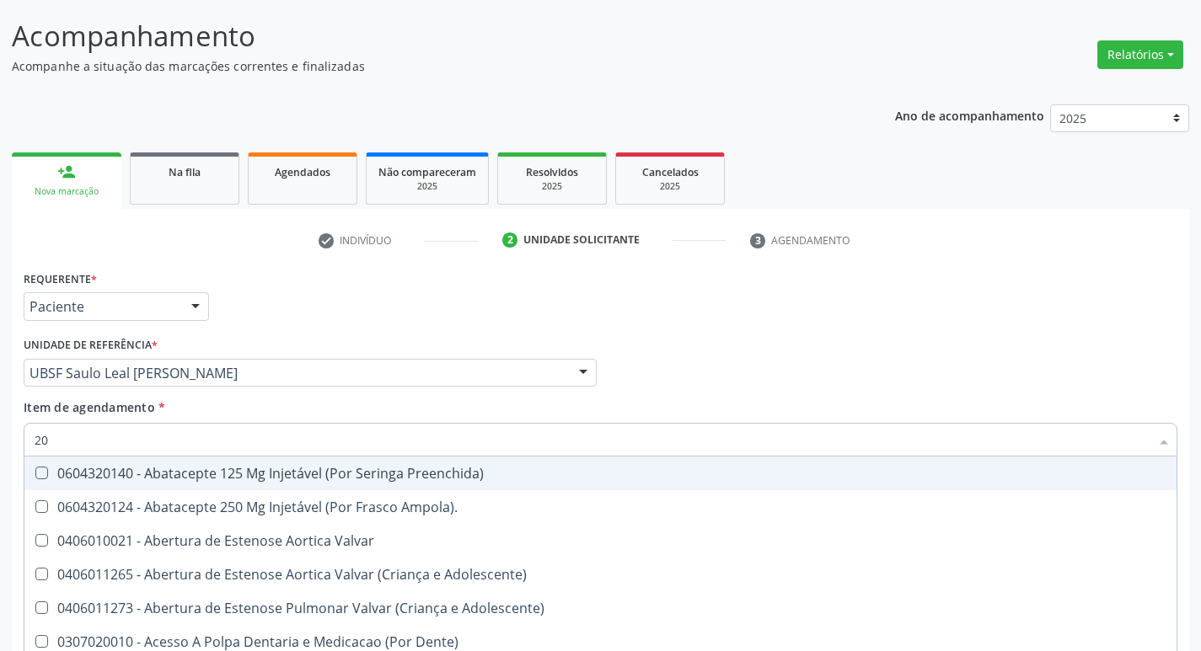
checkbox Hdl "false"
checkbox Ldl "false"
checkbox Creatinina "false"
checkbox Glicose "false"
checkbox Glicosilada "false"
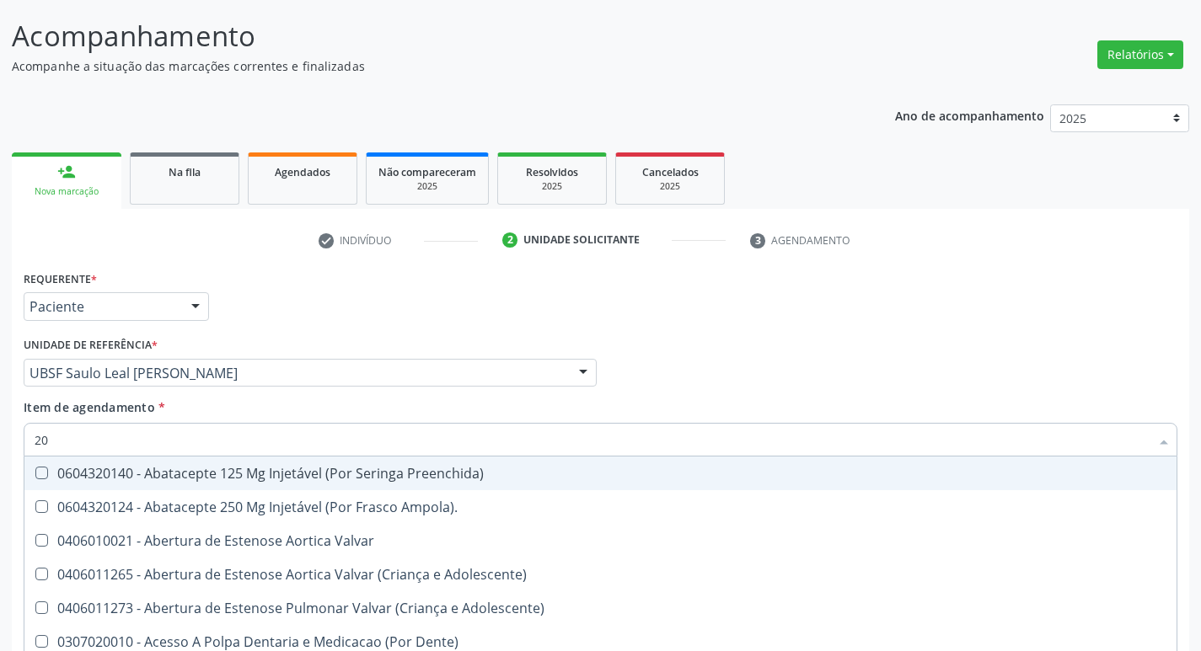
checkbox Meta-Hemoglobina "true"
checkbox Potassio "false"
checkbox Triglicerideos "false"
type input "202"
checkbox \(Dornic\) "true"
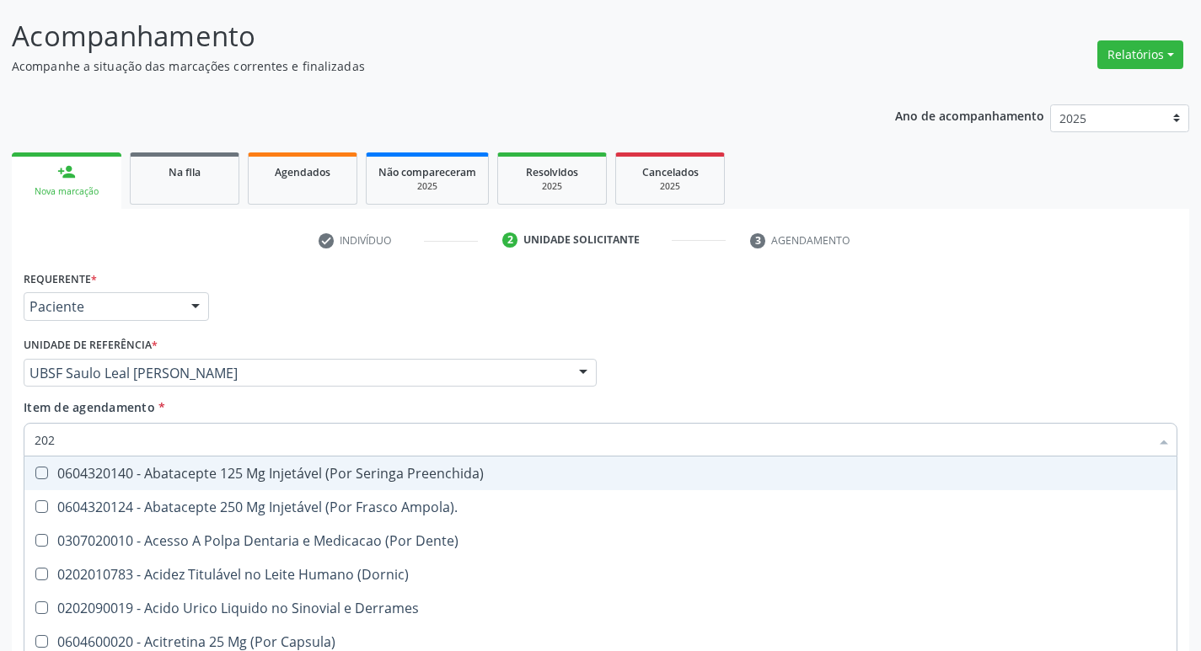
checkbox Urina "false"
checkbox Pre-Escalenica "true"
checkbox Anal "true"
checkbox \(Unilateral\) "true"
checkbox Unilateral "true"
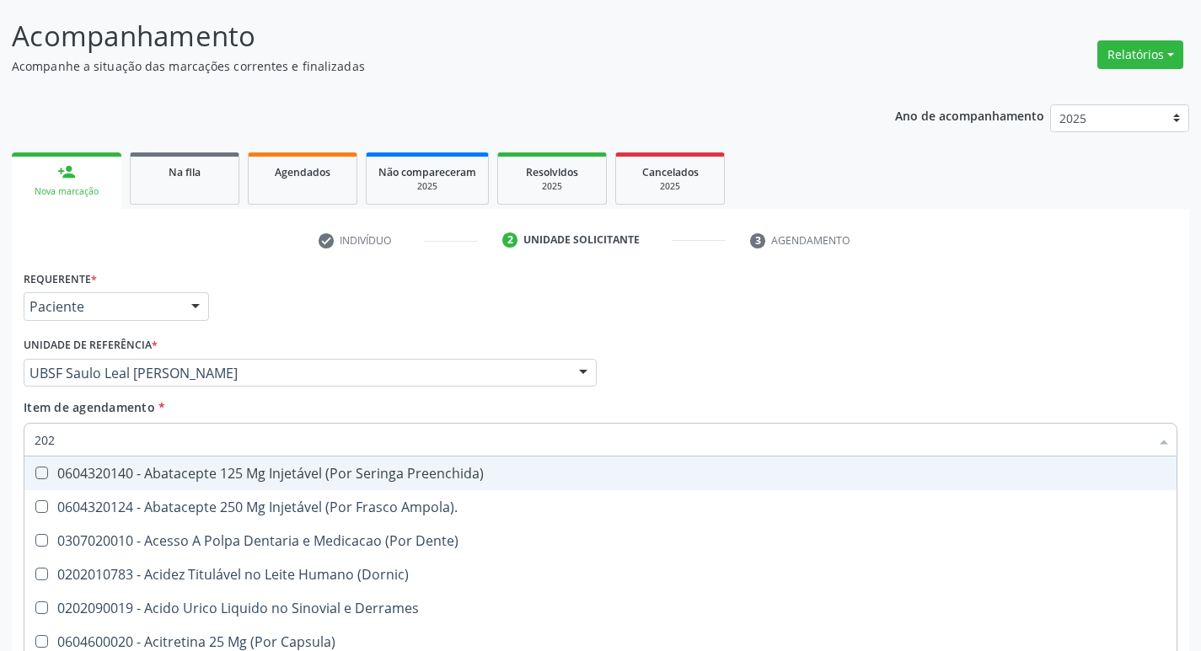
checkbox Medicamentos "true"
checkbox Lumen "true"
checkbox Meckel "true"
checkbox Osmolar "true"
checkbox Hdl "false"
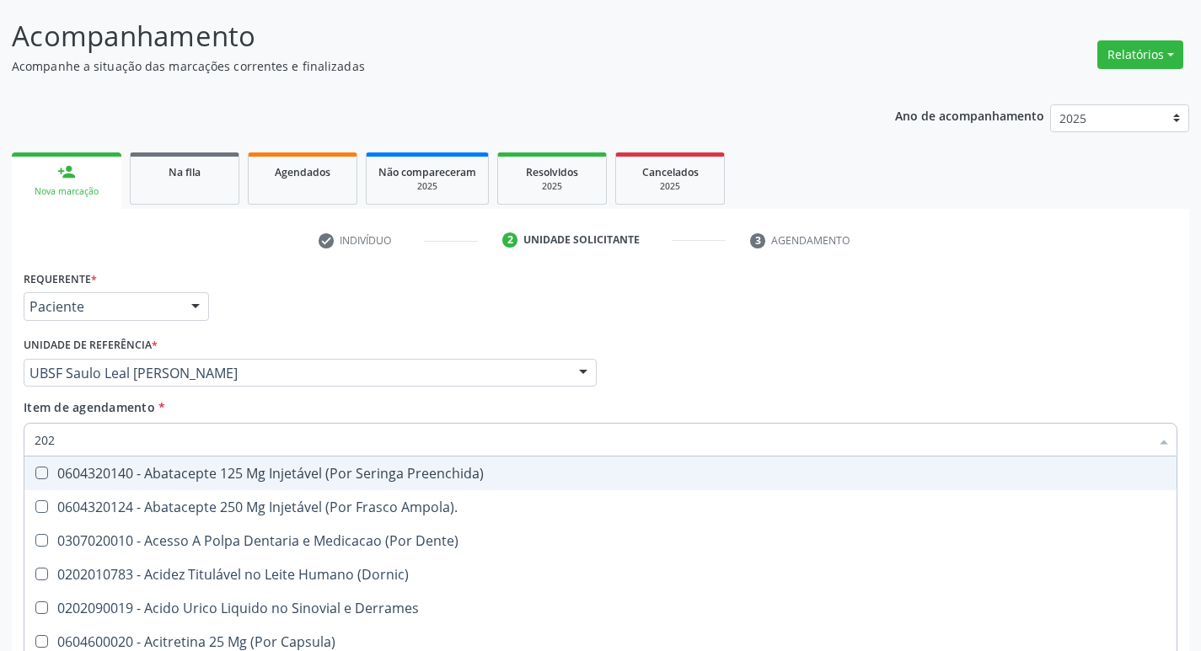
checkbox Ldl "false"
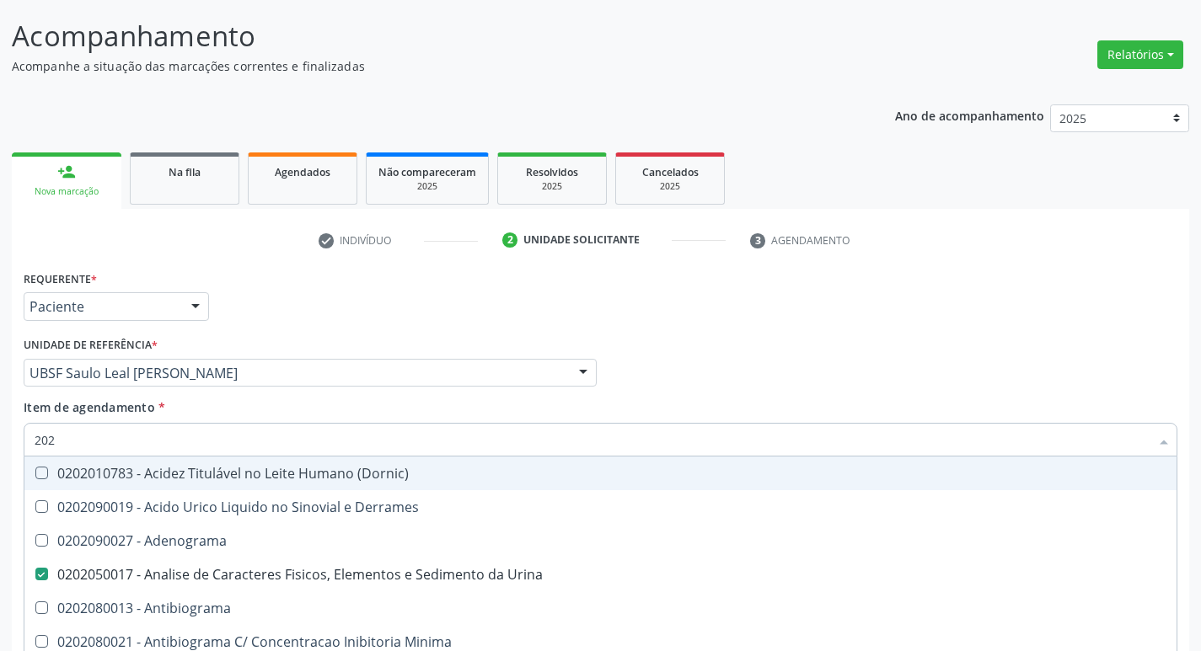
type input "2020"
checkbox Barbituratos "true"
checkbox Benzodiazepinicos "true"
checkbox Calcitonina "true"
checkbox Hdl "false"
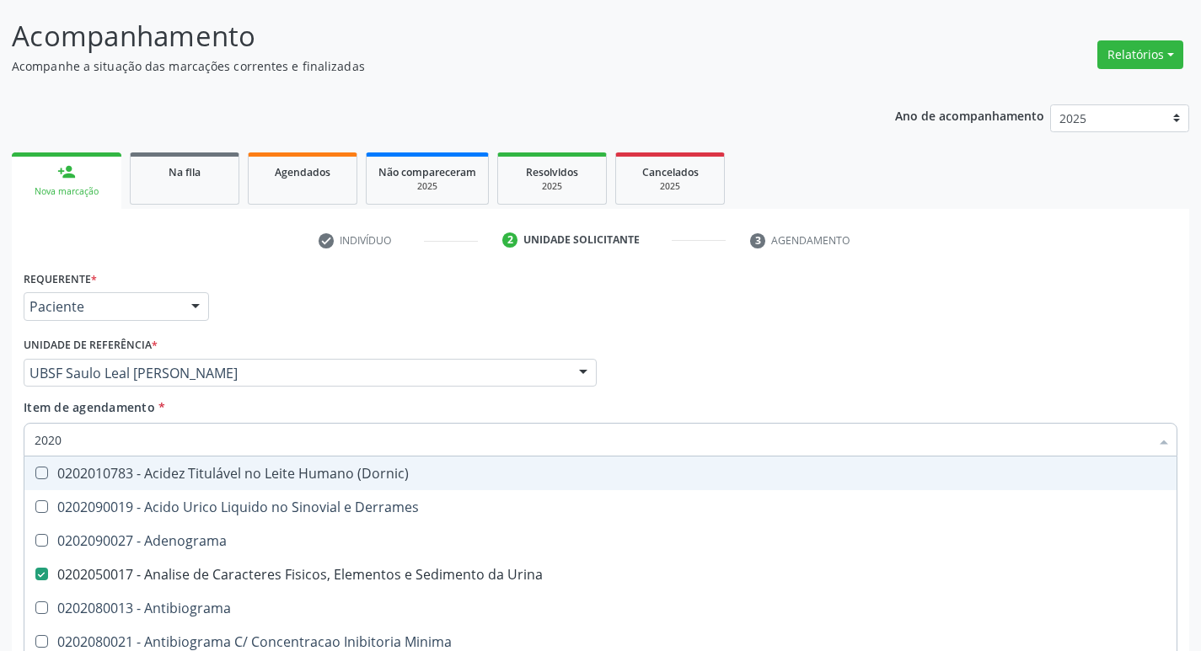
checkbox Ldl "false"
checkbox Creatinina "false"
checkbox Xiii "true"
checkbox Formaldeido "true"
checkbox Glicose "false"
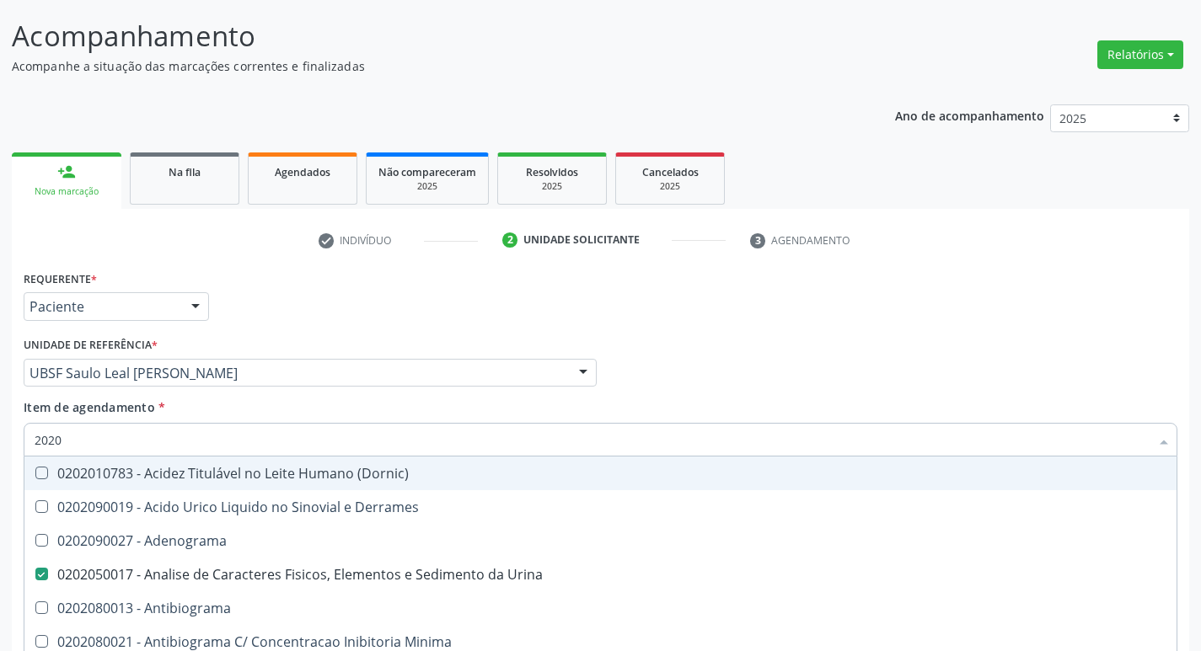
checkbox Glicosilada "false"
checkbox \(Igm\) "true"
checkbox Potassio "false"
checkbox Horas\) "true"
checkbox Triglicerideos "false"
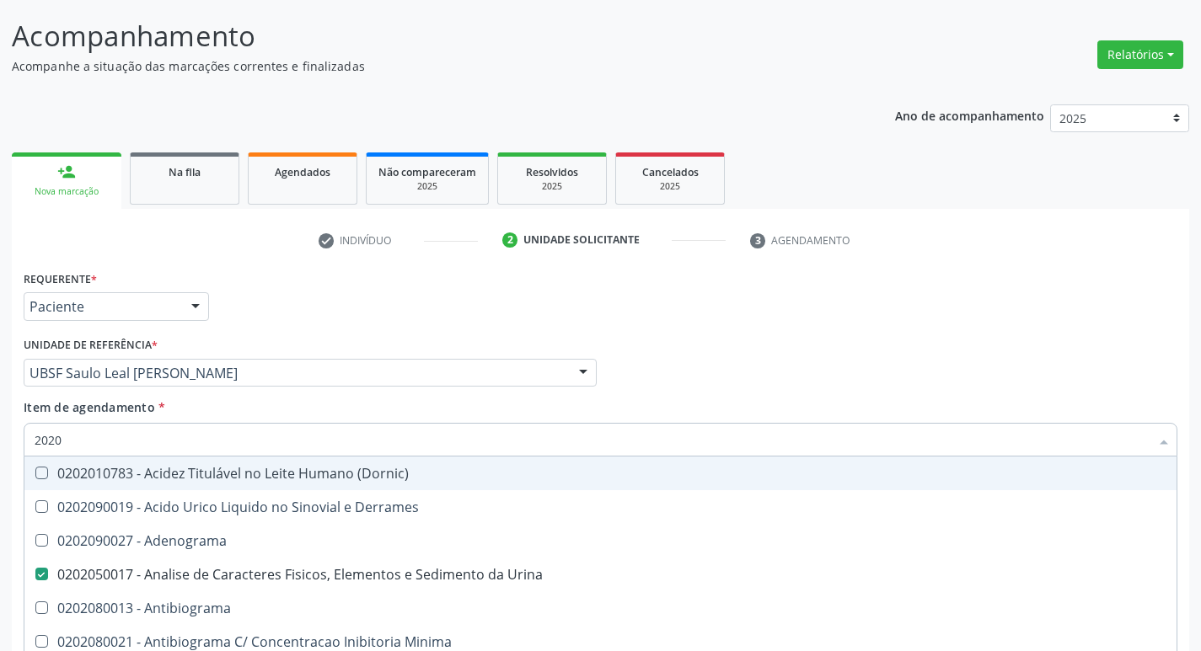
checkbox Zinco "true"
checkbox Completo "false"
type input "20202"
checkbox Urina "false"
checkbox Hemacias "true"
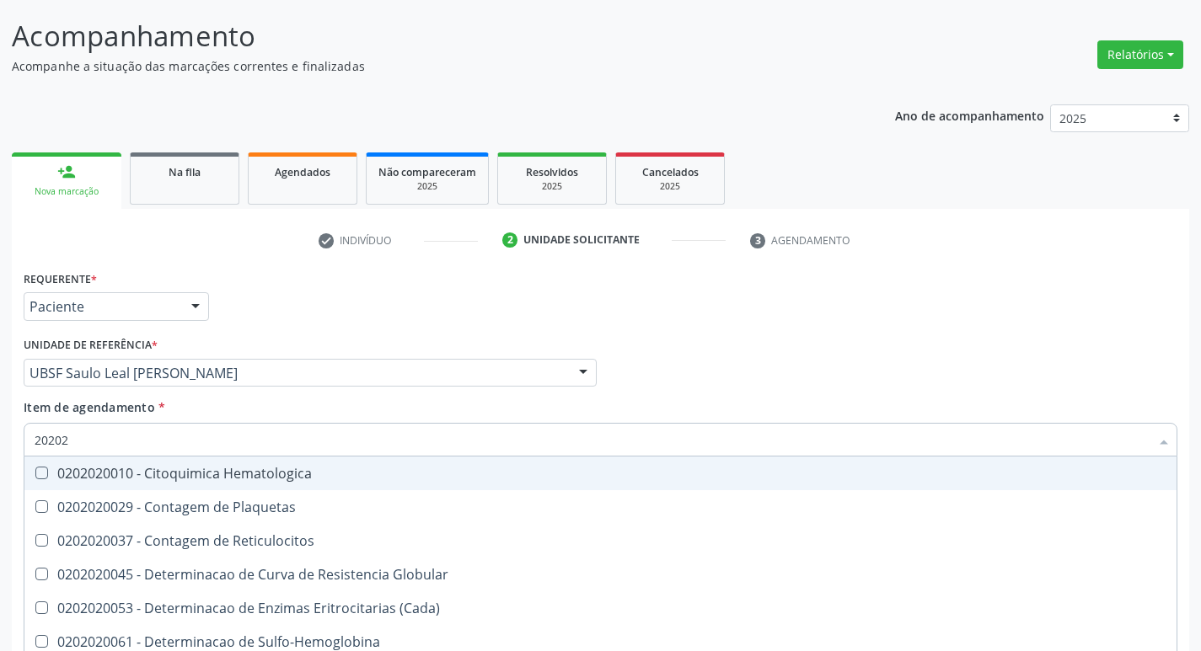
type input "202020"
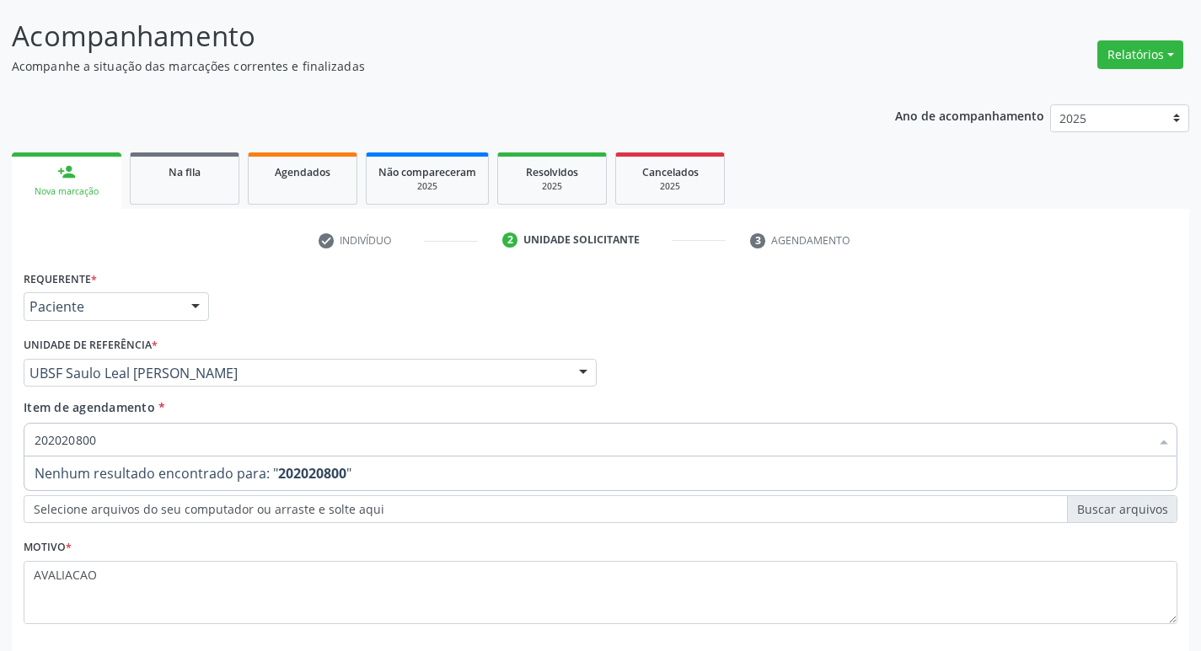
click at [24, 431] on div "202020800" at bounding box center [601, 440] width 1154 height 34
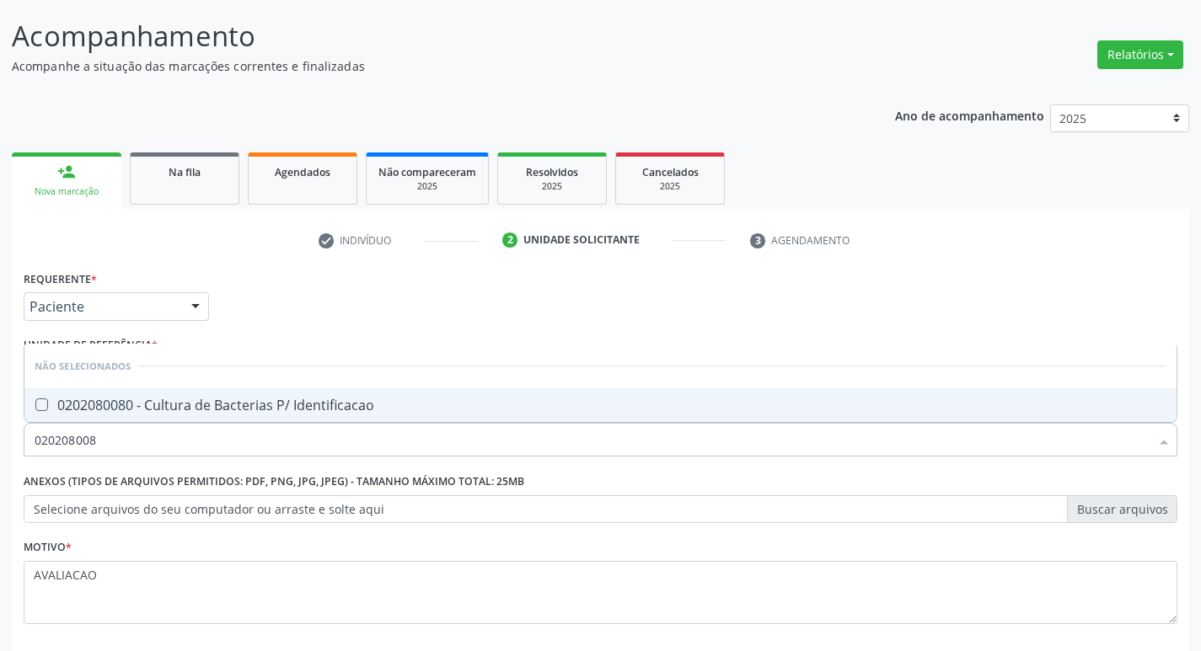
click at [100, 406] on div "0202080080 - Cultura de Bacterias P/ Identificacao" at bounding box center [601, 405] width 1132 height 13
click at [1083, 291] on div "Requerente * Paciente Médico(a) Enfermeiro(a) Paciente Nenhum resultado encontr…" at bounding box center [601, 457] width 1154 height 382
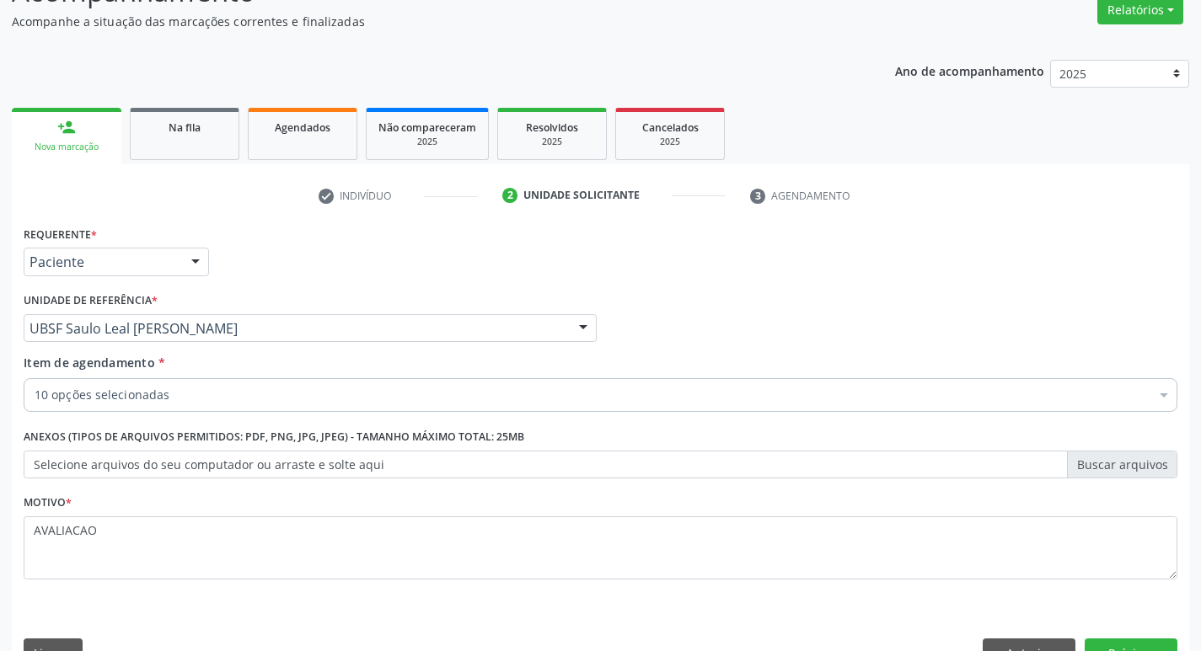
scroll to position [184, 0]
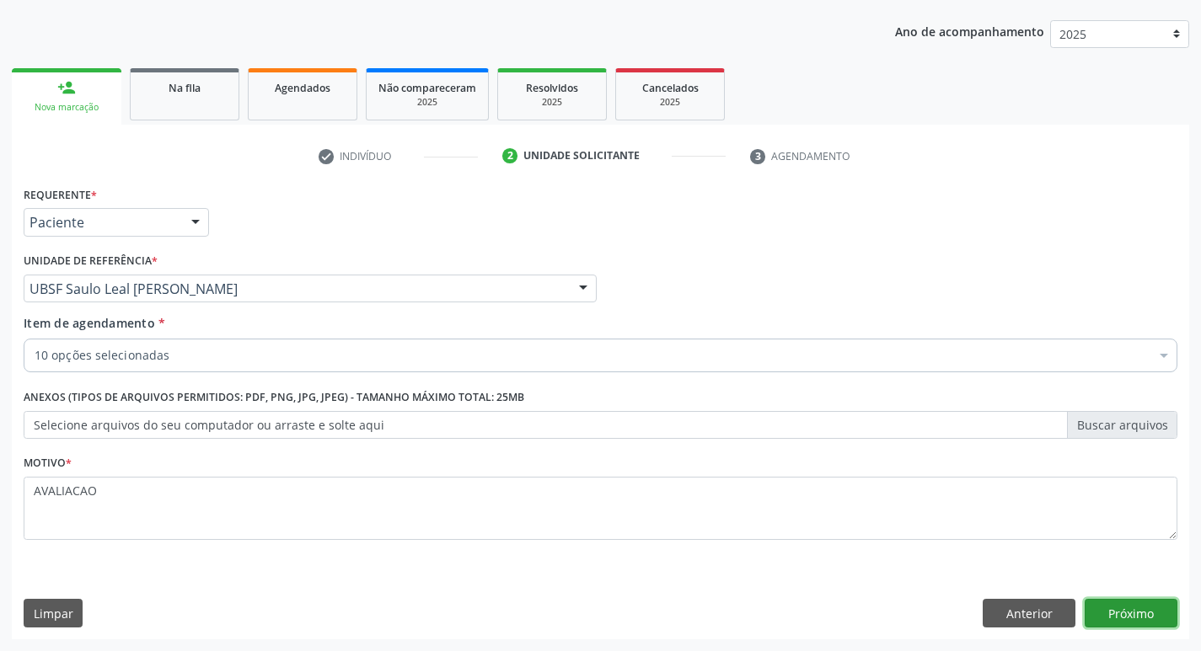
click at [1166, 608] on button "Próximo" at bounding box center [1131, 613] width 93 height 29
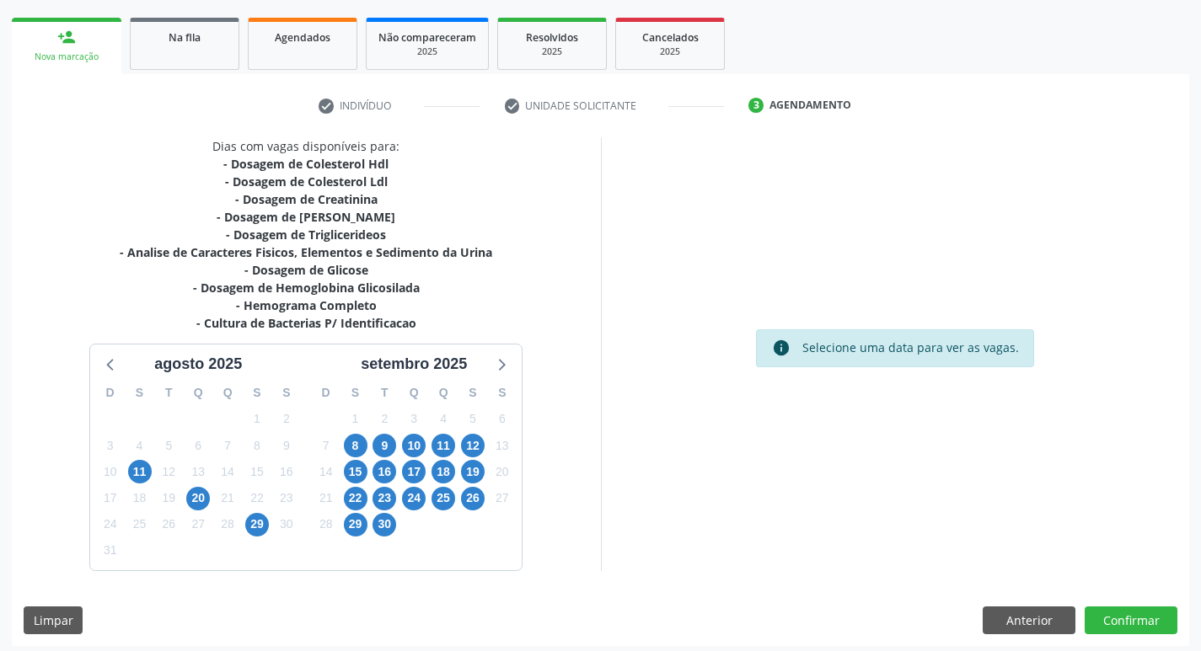
scroll to position [241, 0]
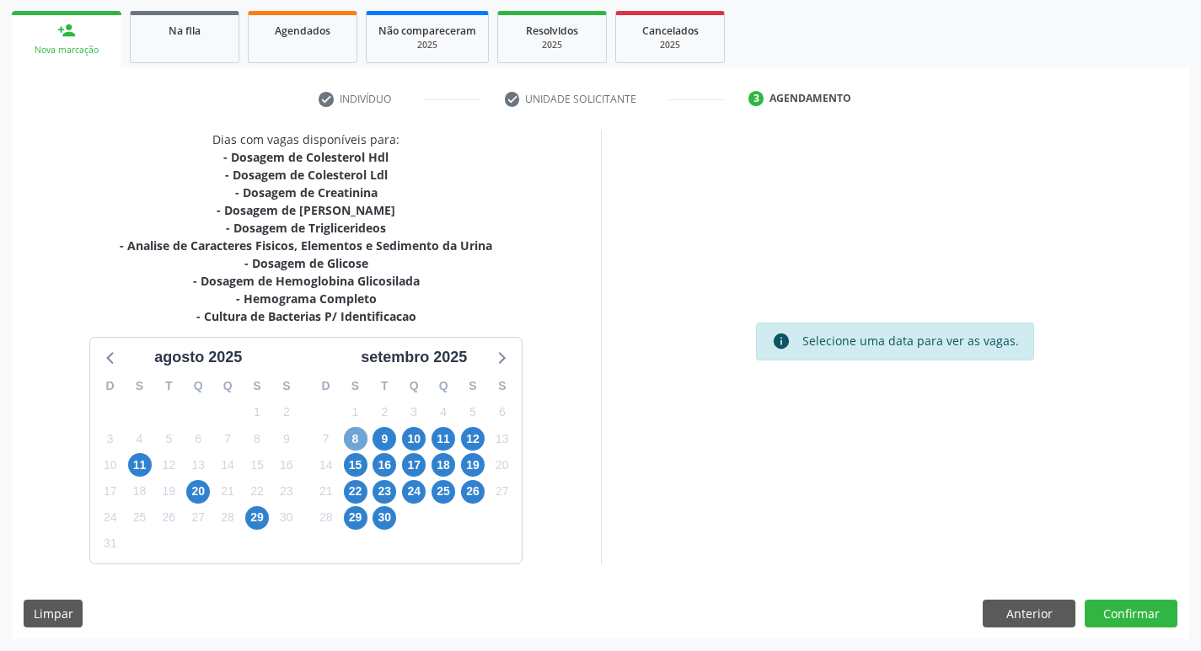
click at [354, 433] on span "8" at bounding box center [356, 439] width 24 height 24
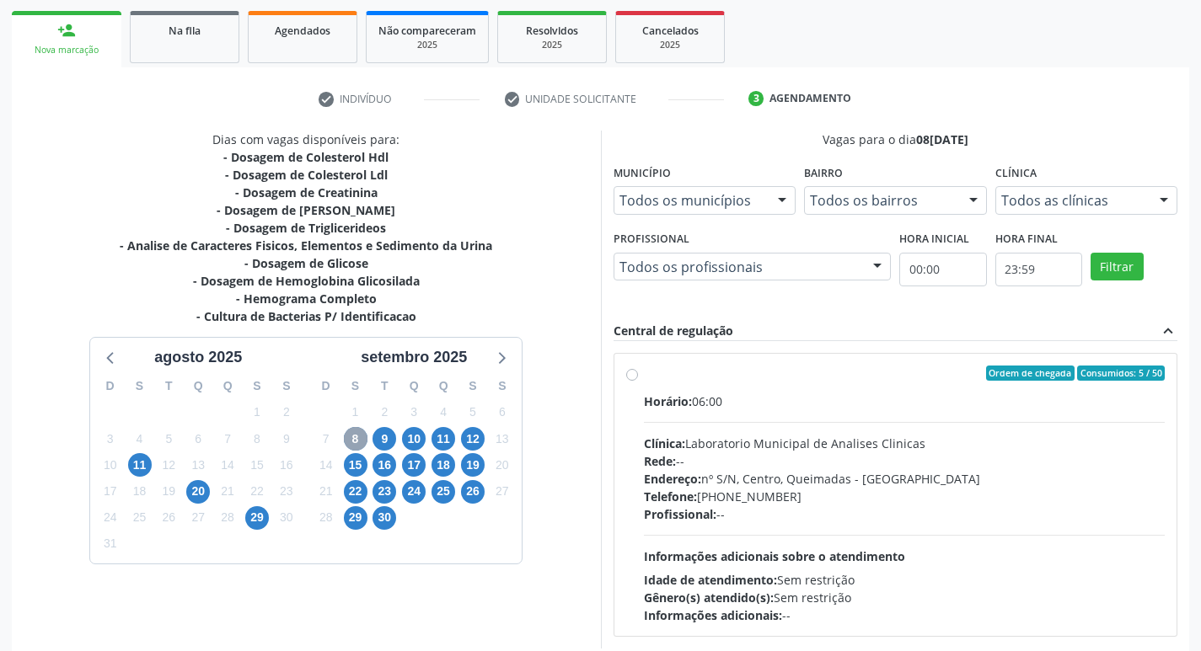
scroll to position [325, 0]
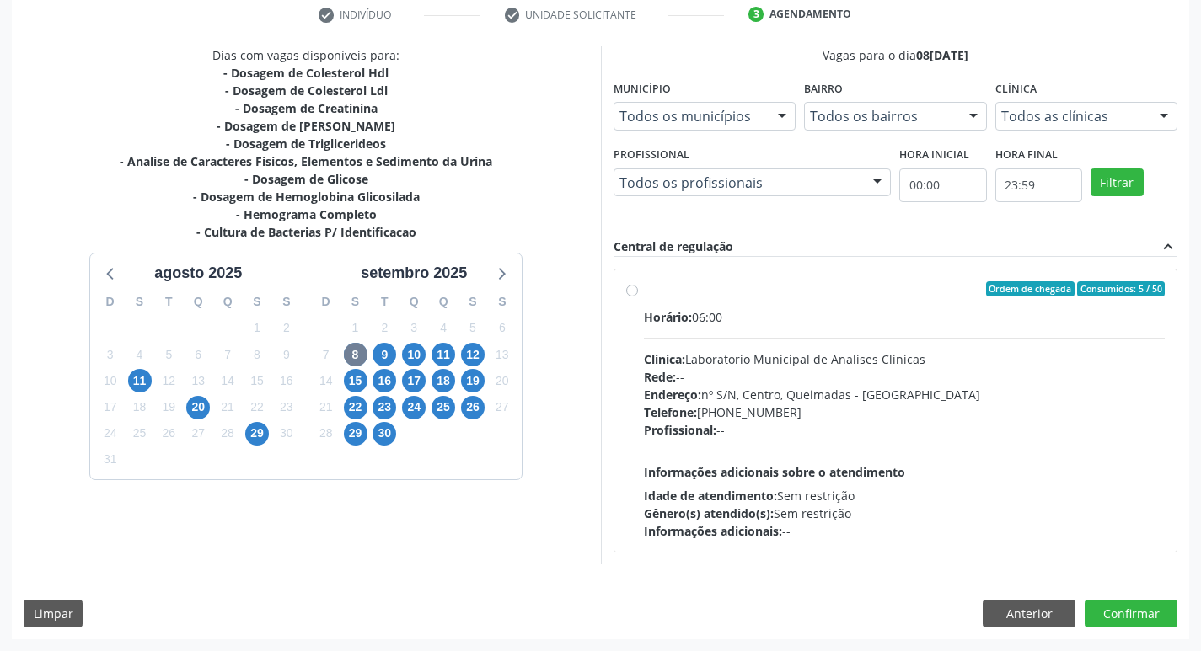
drag, startPoint x: 817, startPoint y: 387, endPoint x: 795, endPoint y: 382, distance: 22.5
click at [816, 387] on div "Endereço: nº S/N, Centro, Queimadas - PB" at bounding box center [905, 395] width 522 height 18
click at [638, 297] on input "Ordem de chegada Consumidos: 5 / 50 Horário: 06:00 Clínica: Laboratorio Municip…" at bounding box center [632, 288] width 12 height 15
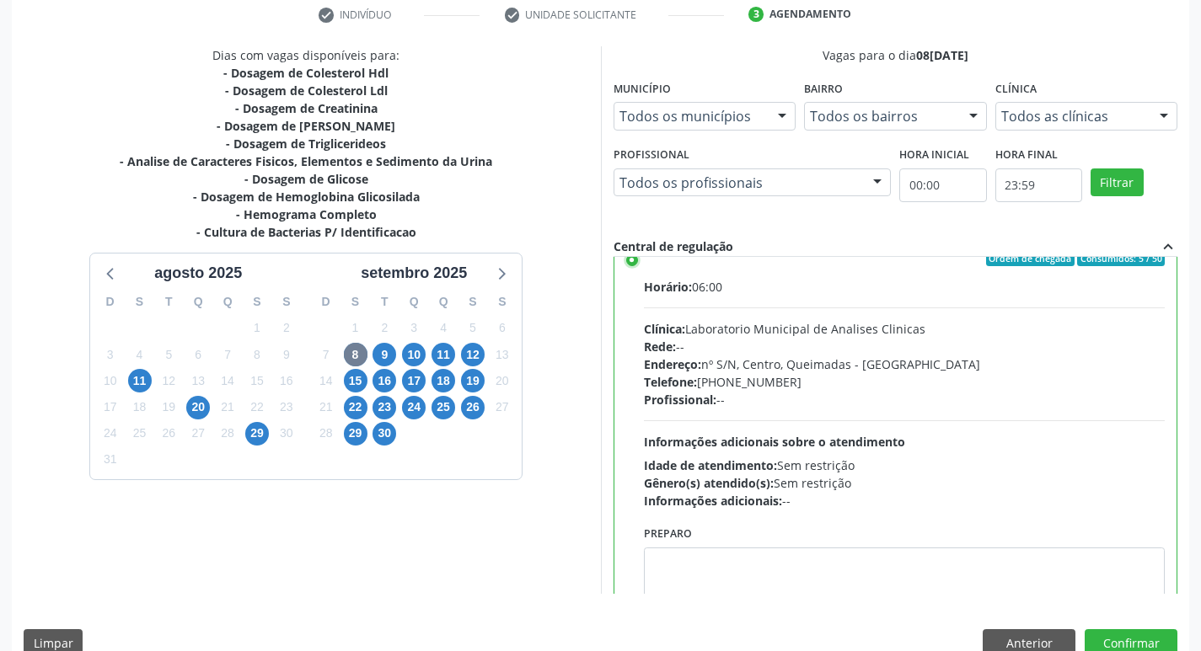
scroll to position [83, 0]
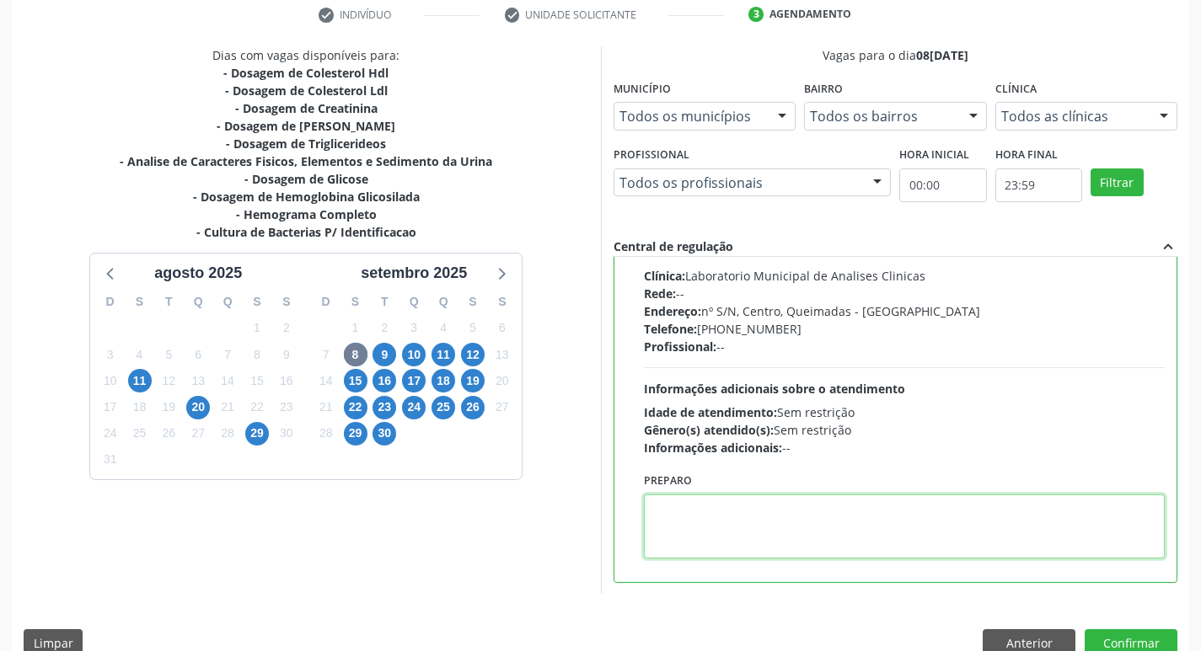
click at [719, 526] on textarea at bounding box center [905, 527] width 522 height 64
paste textarea "IR EM JEJUM"
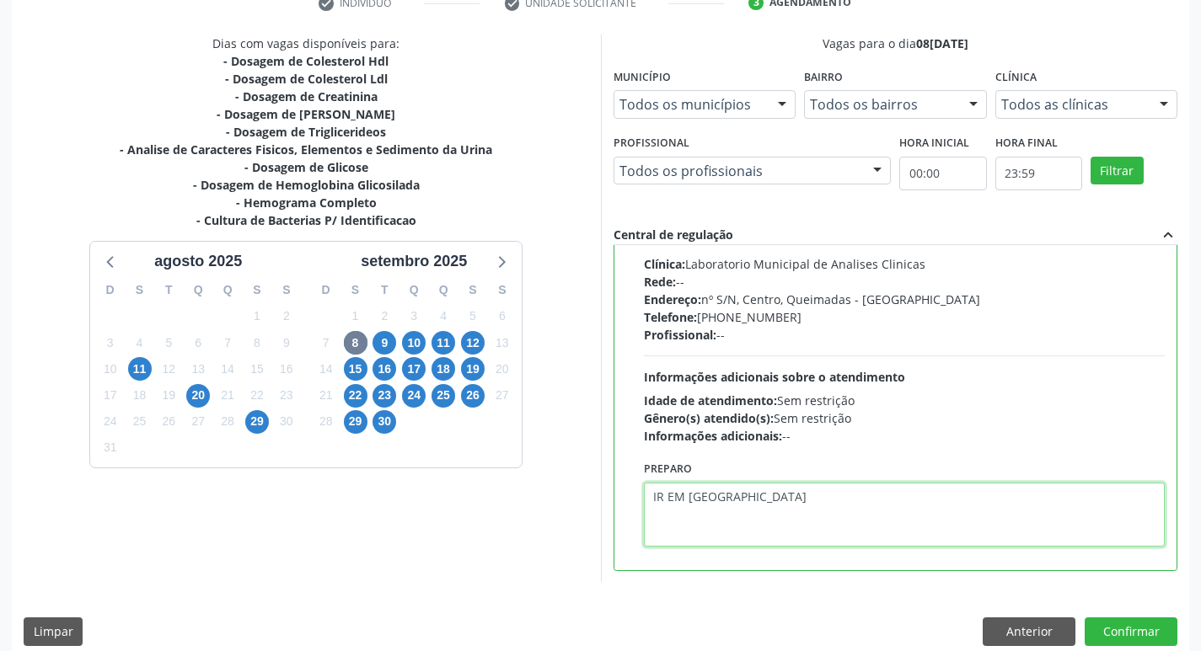
scroll to position [356, 0]
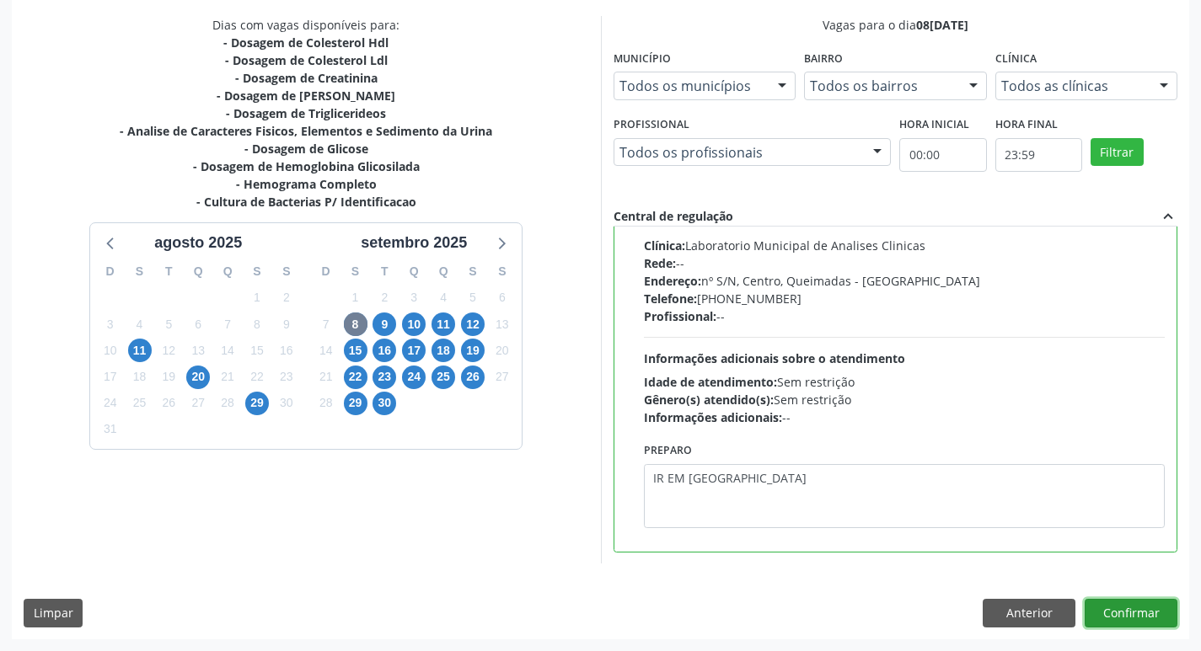
click at [1113, 620] on button "Confirmar" at bounding box center [1131, 613] width 93 height 29
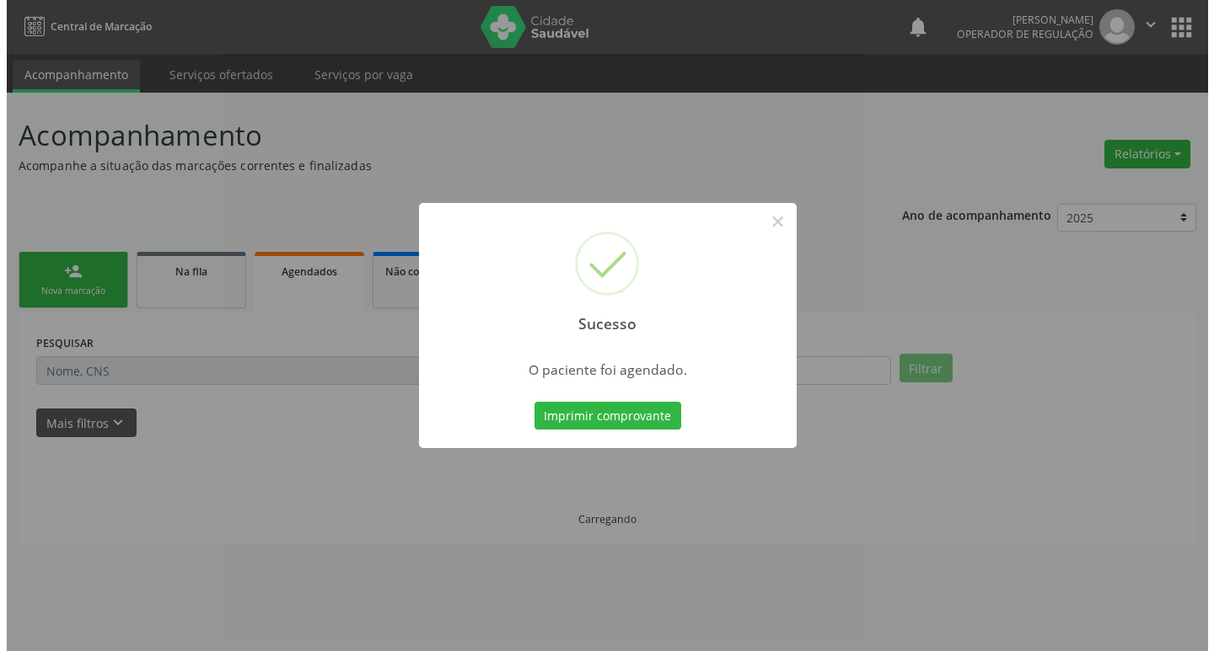
scroll to position [0, 0]
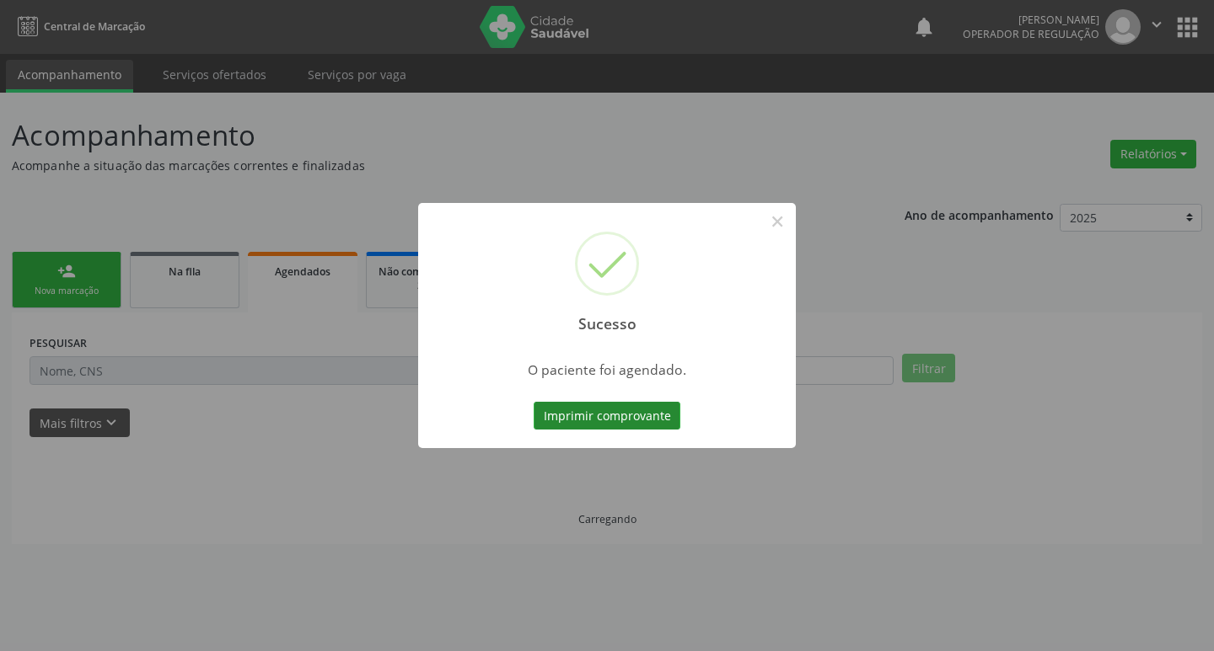
click at [647, 419] on button "Imprimir comprovante" at bounding box center [606, 416] width 147 height 29
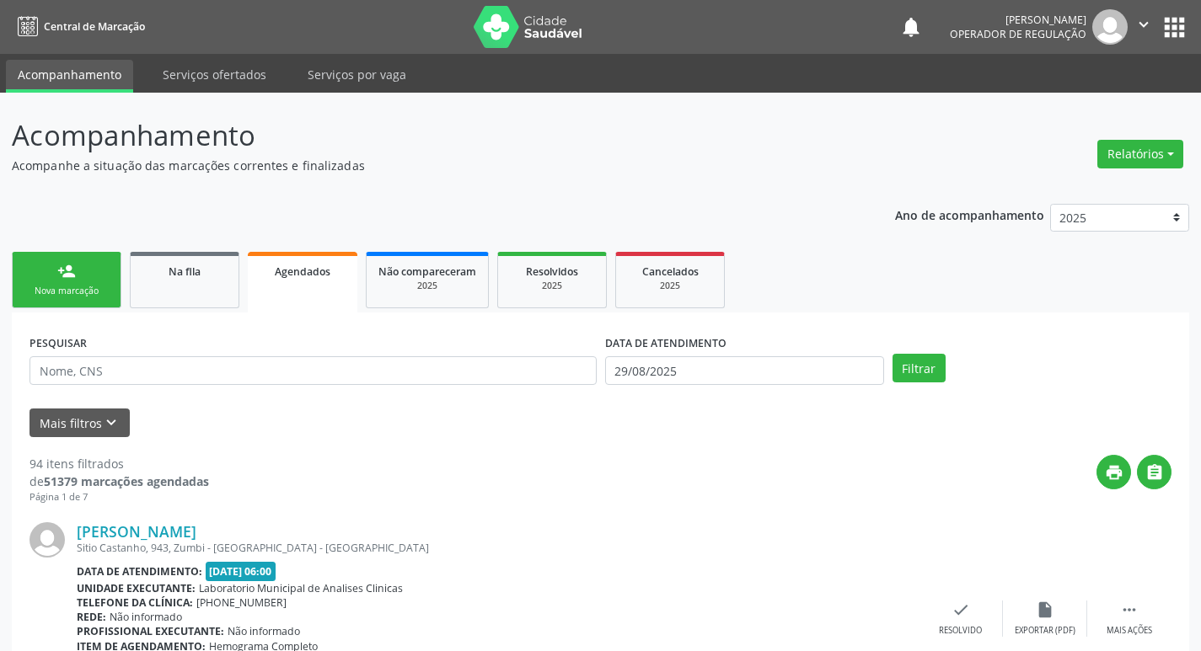
click at [80, 269] on link "person_add Nova marcação" at bounding box center [67, 280] width 110 height 56
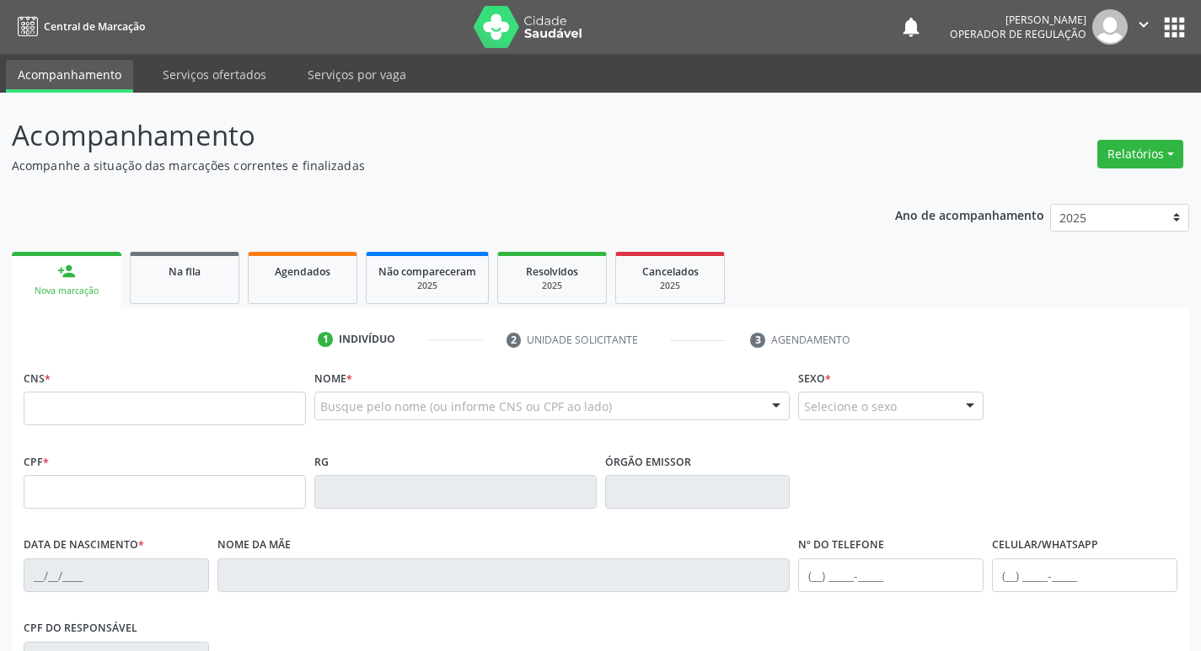
click at [97, 380] on div "CNS *" at bounding box center [165, 396] width 282 height 60
click at [101, 395] on input "text" at bounding box center [165, 409] width 282 height 34
type input "704 3015 8731 5097"
type input "09/06/1981"
type input "Maria da Guia Aguiar"
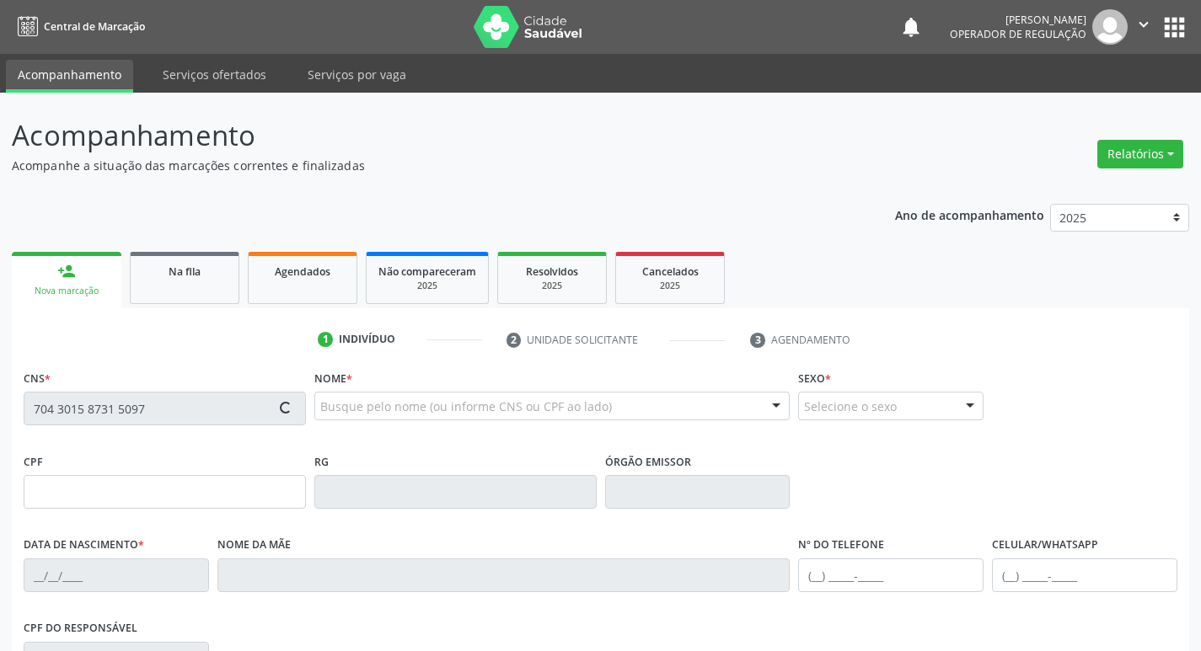
type input "(83) 99407-4693"
type input "100"
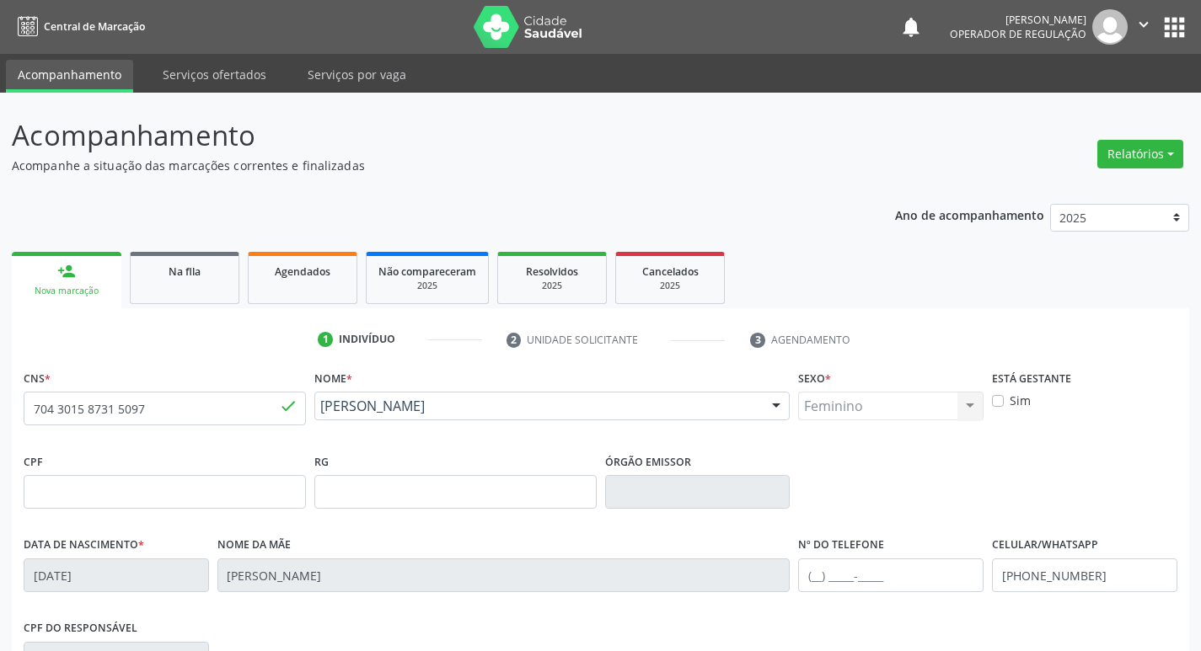
scroll to position [262, 0]
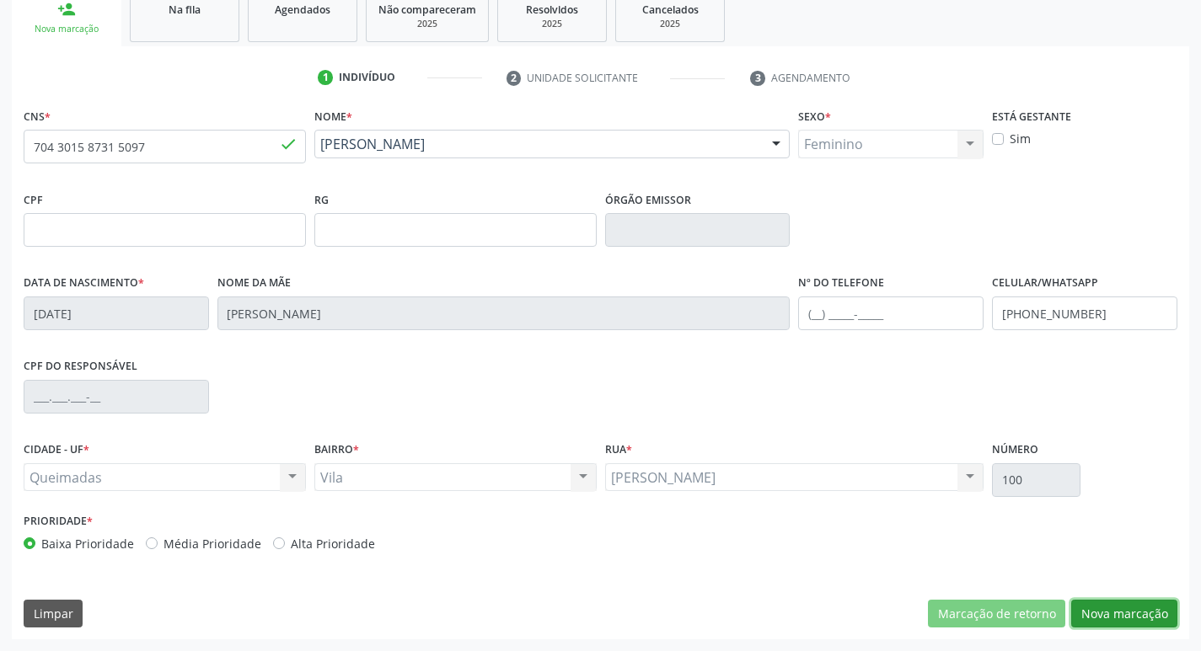
click at [1112, 619] on button "Nova marcação" at bounding box center [1124, 614] width 106 height 29
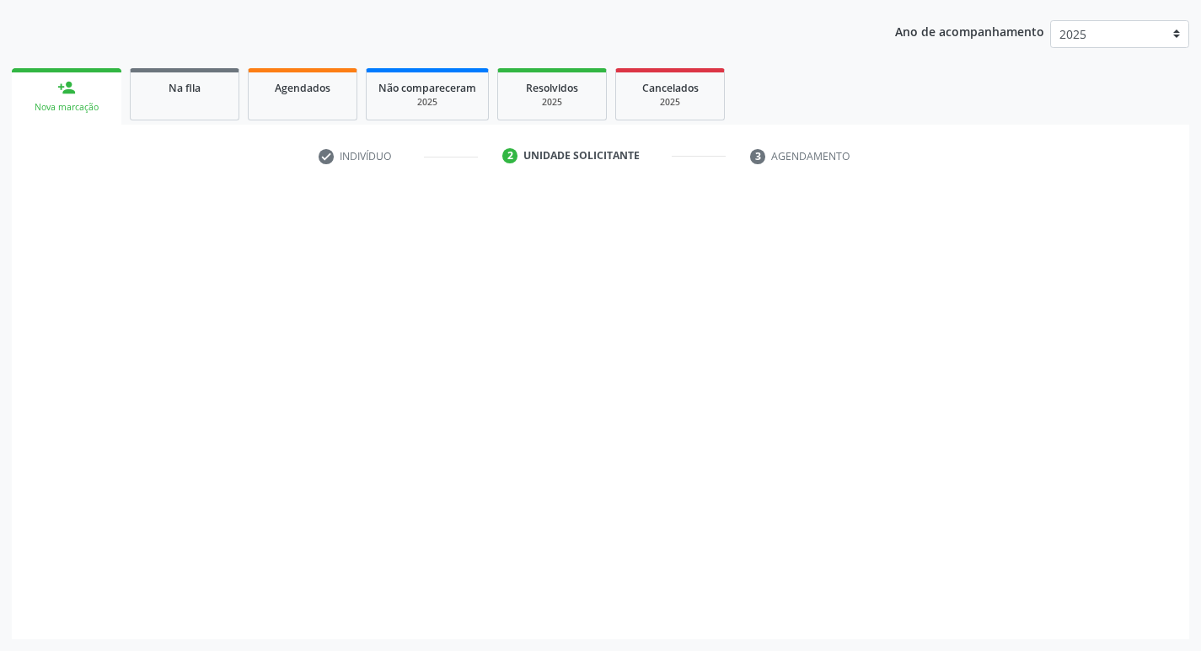
scroll to position [184, 0]
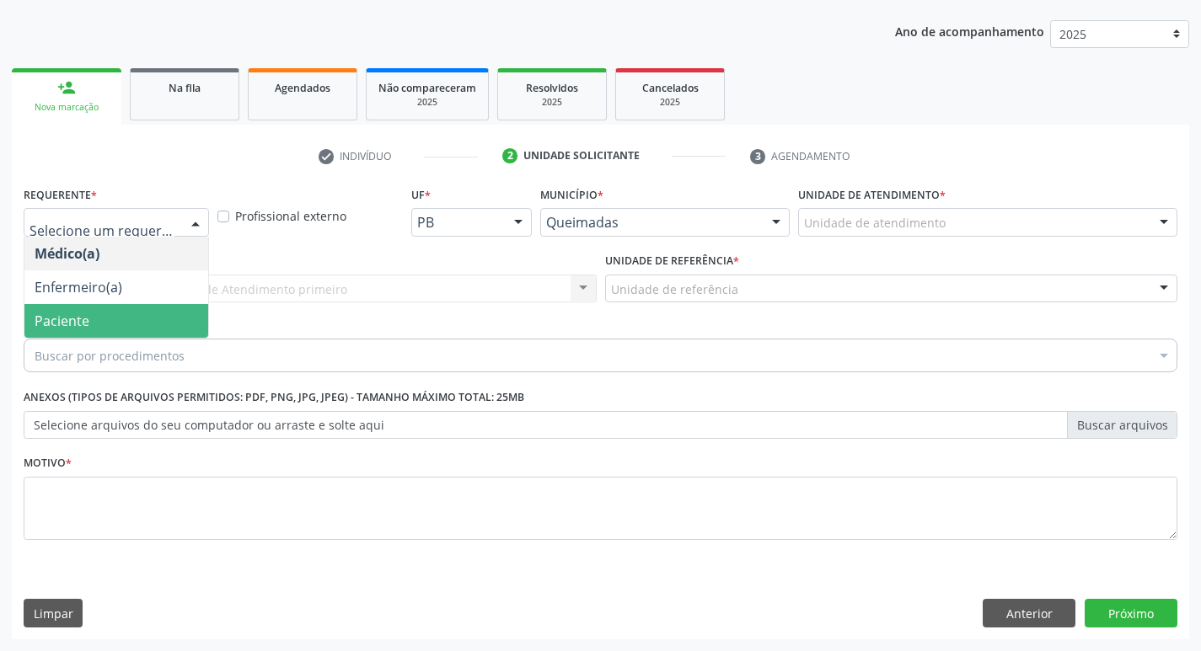
click at [110, 316] on span "Paciente" at bounding box center [116, 321] width 184 height 34
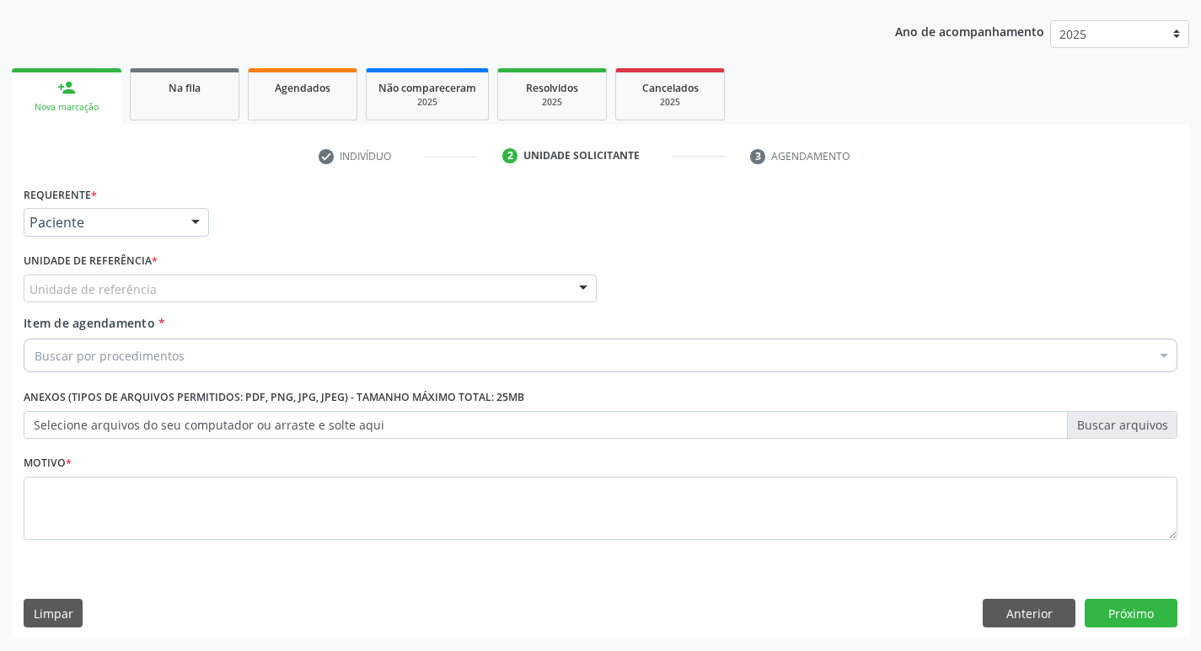
click at [88, 276] on div "Unidade de referência" at bounding box center [310, 289] width 573 height 29
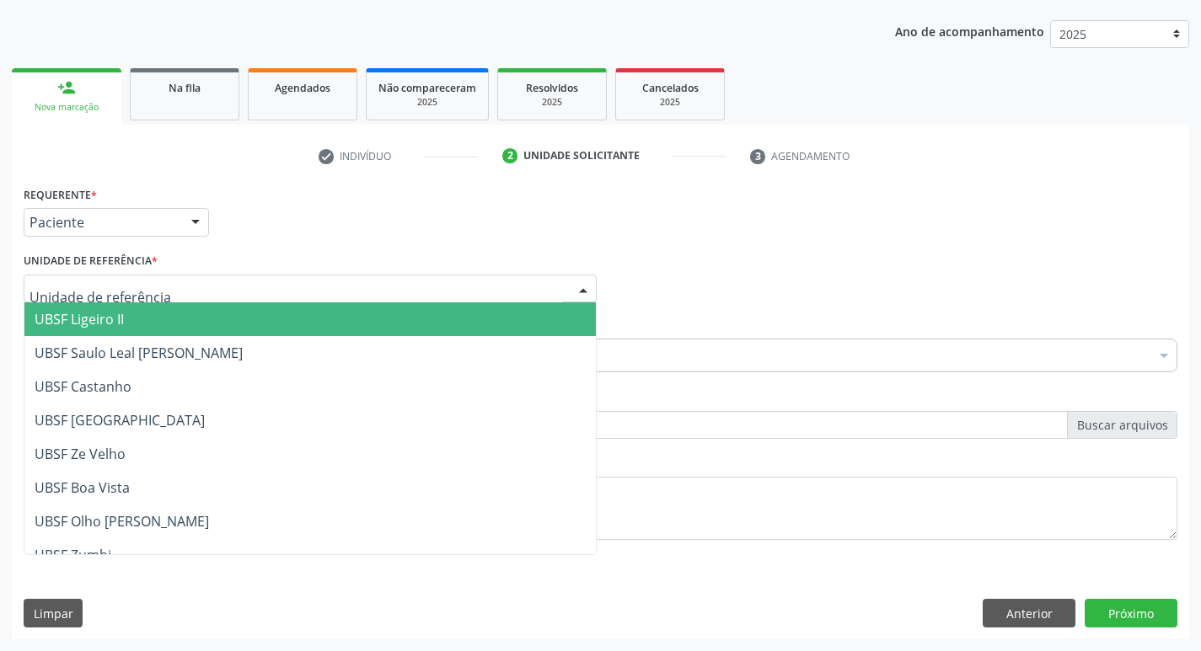
type input "V"
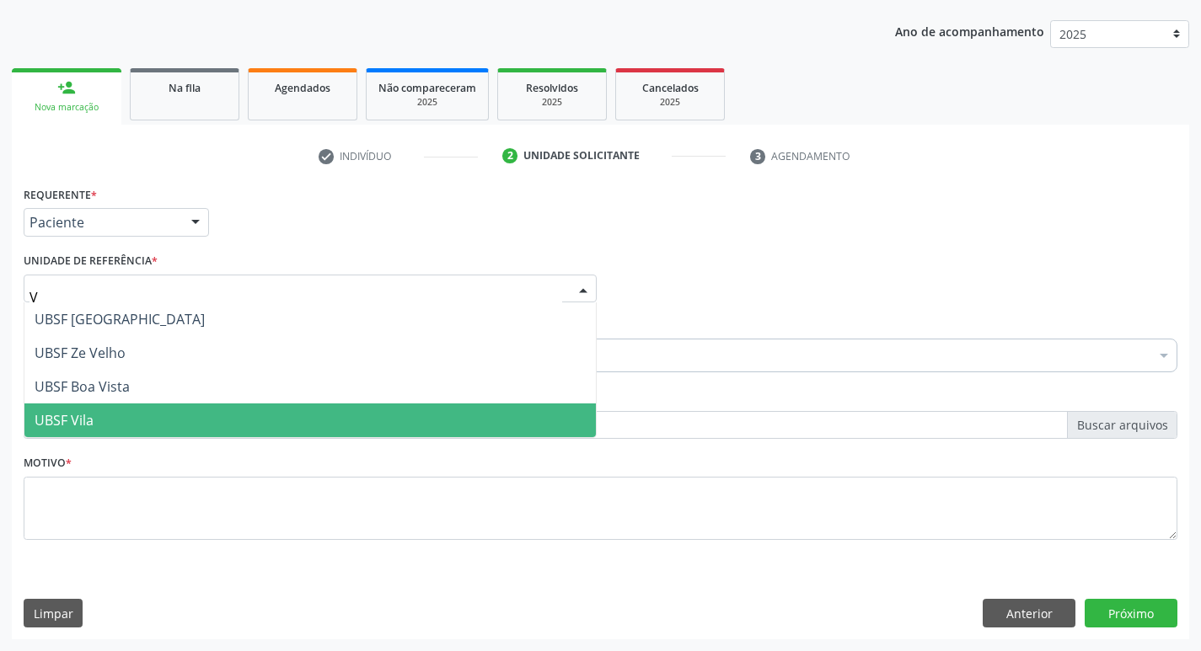
click at [124, 428] on span "UBSF Vila" at bounding box center [309, 421] width 571 height 34
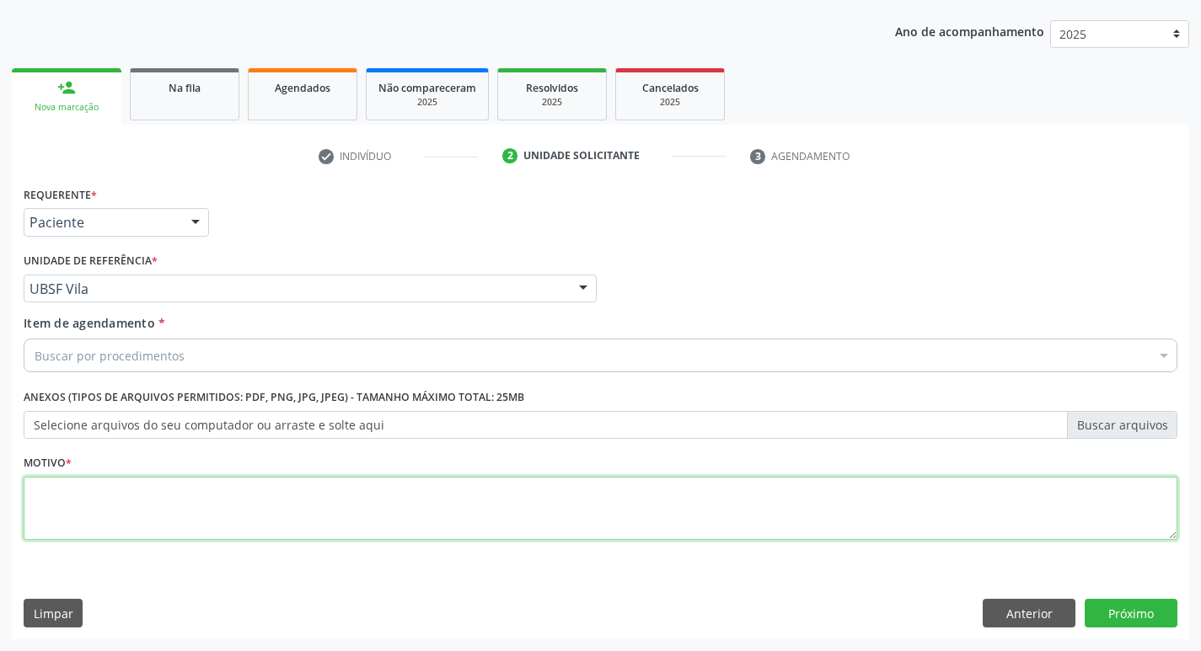
drag, startPoint x: 77, startPoint y: 491, endPoint x: 138, endPoint y: 439, distance: 80.2
click at [79, 488] on textarea at bounding box center [601, 509] width 1154 height 64
type textarea "AVALIACAO"
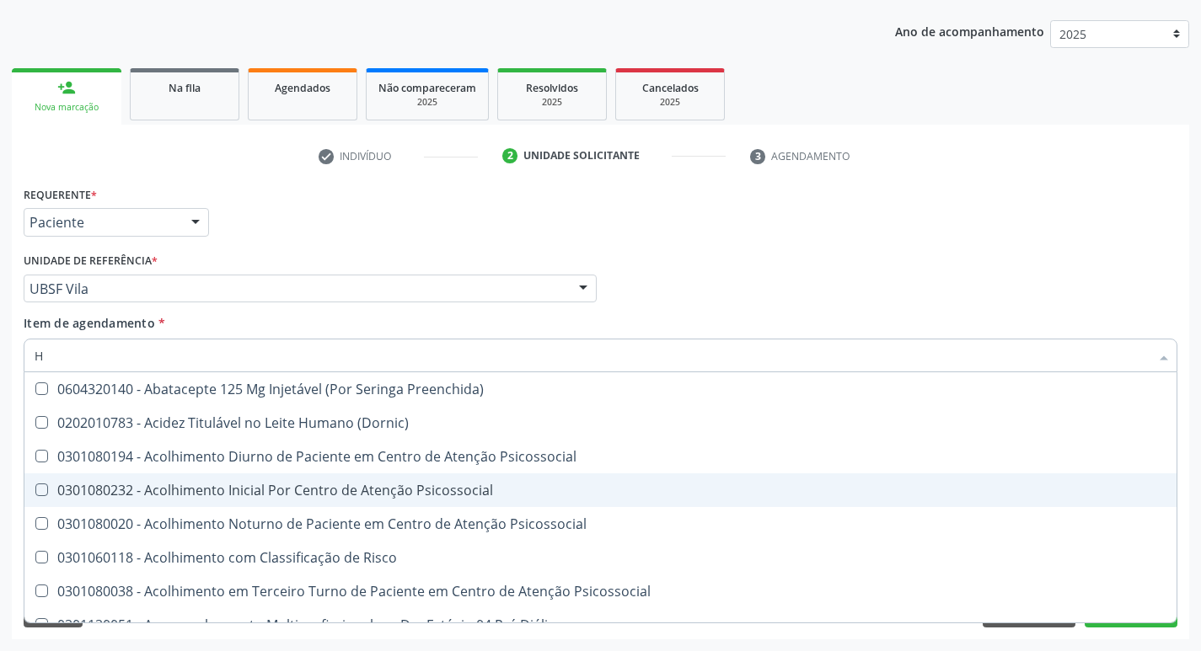
type input "HEMOGR"
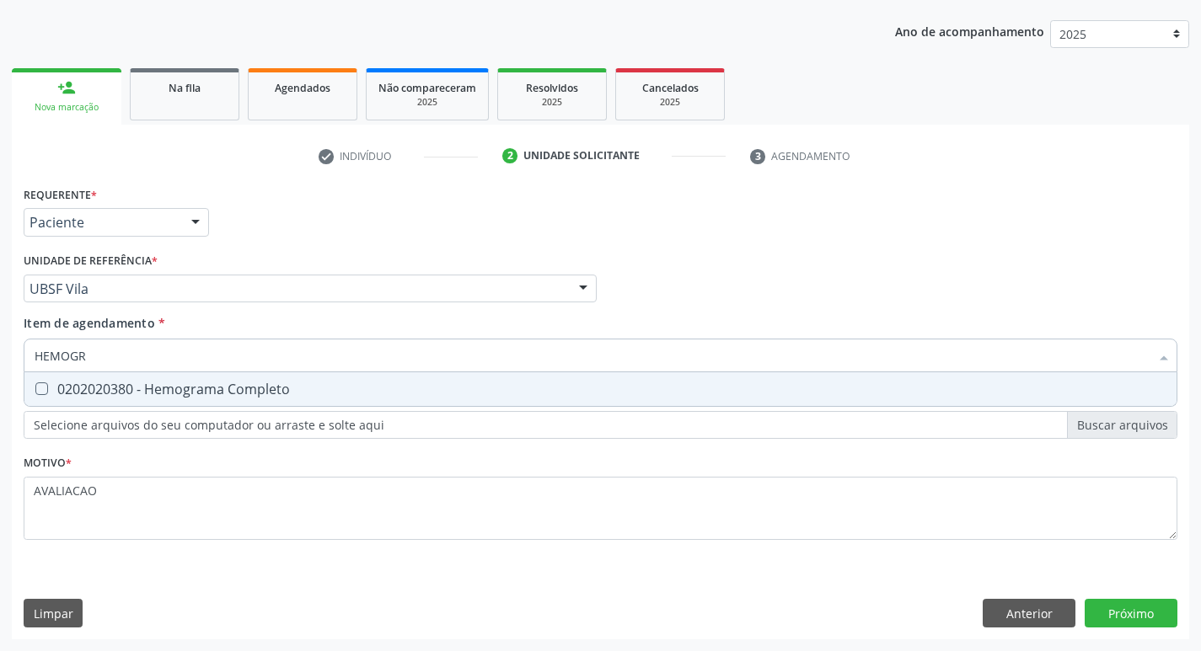
click at [171, 388] on div "0202020380 - Hemograma Completo" at bounding box center [601, 389] width 1132 height 13
checkbox Completo "true"
type input "HEMOG"
checkbox Completo "false"
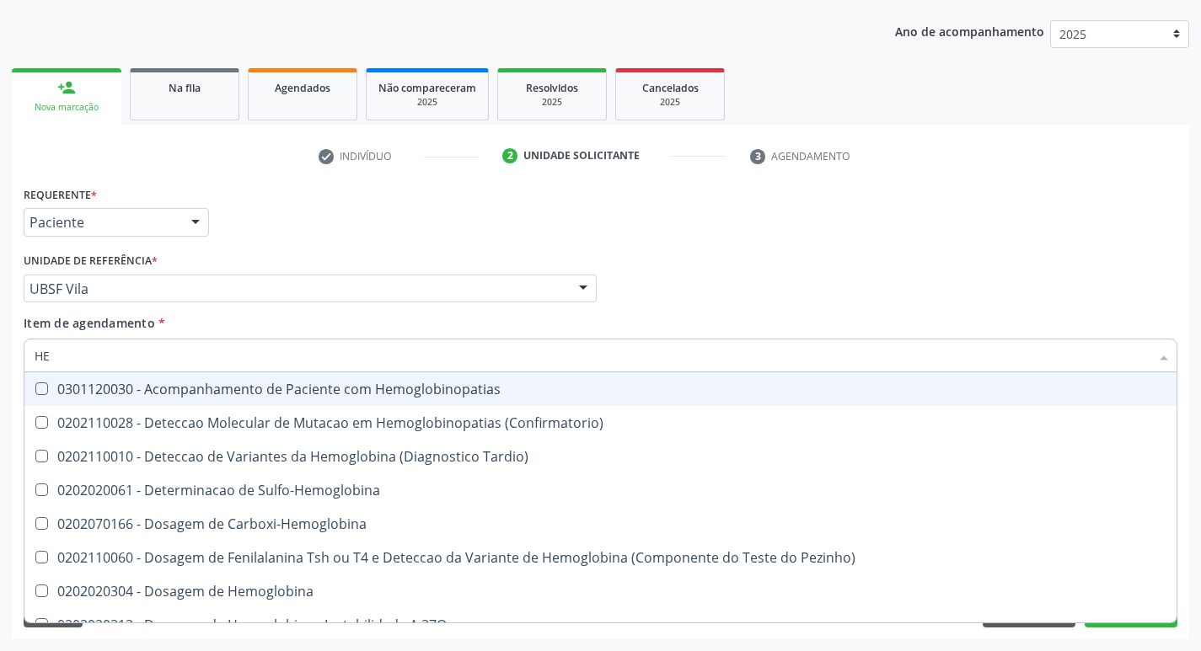
type input "H"
checkbox Completo "false"
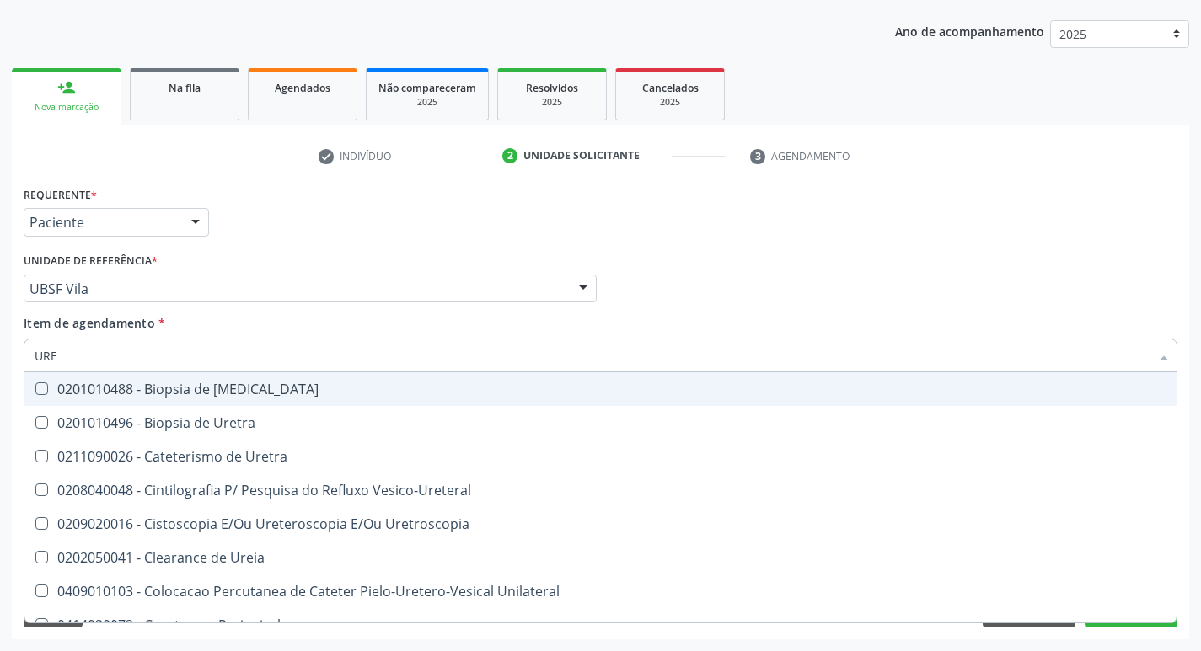
type input "UREI"
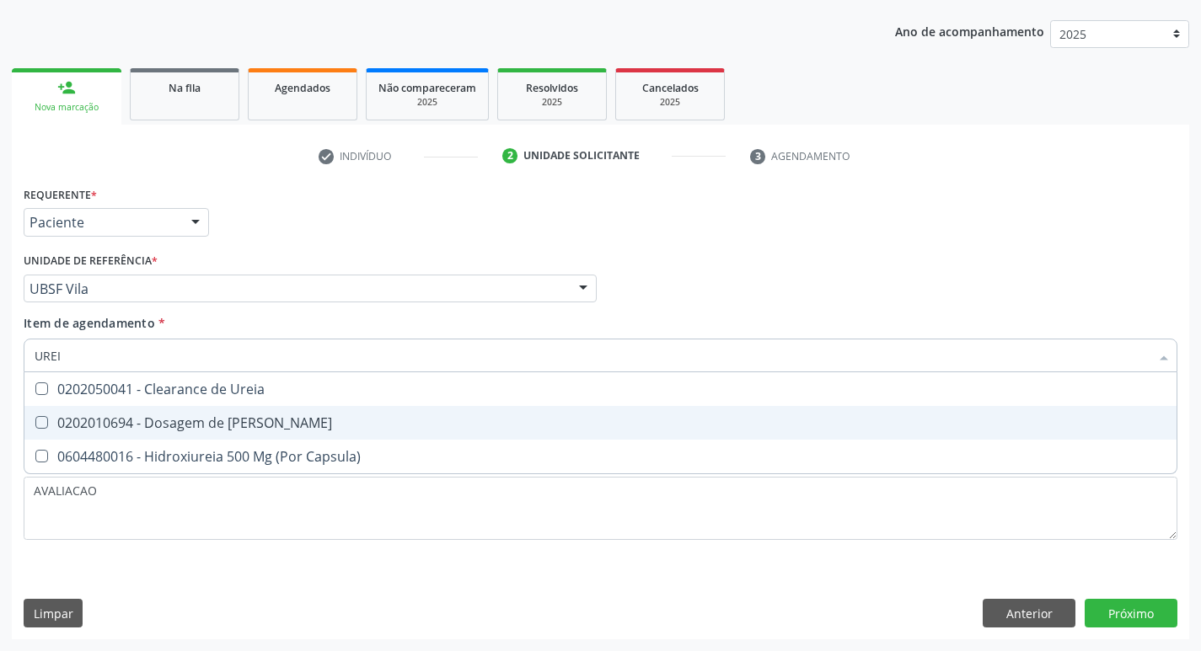
click at [281, 420] on div "0202010694 - Dosagem de Ureia" at bounding box center [601, 422] width 1132 height 13
checkbox Ureia "true"
type input "URE"
checkbox Ureia "false"
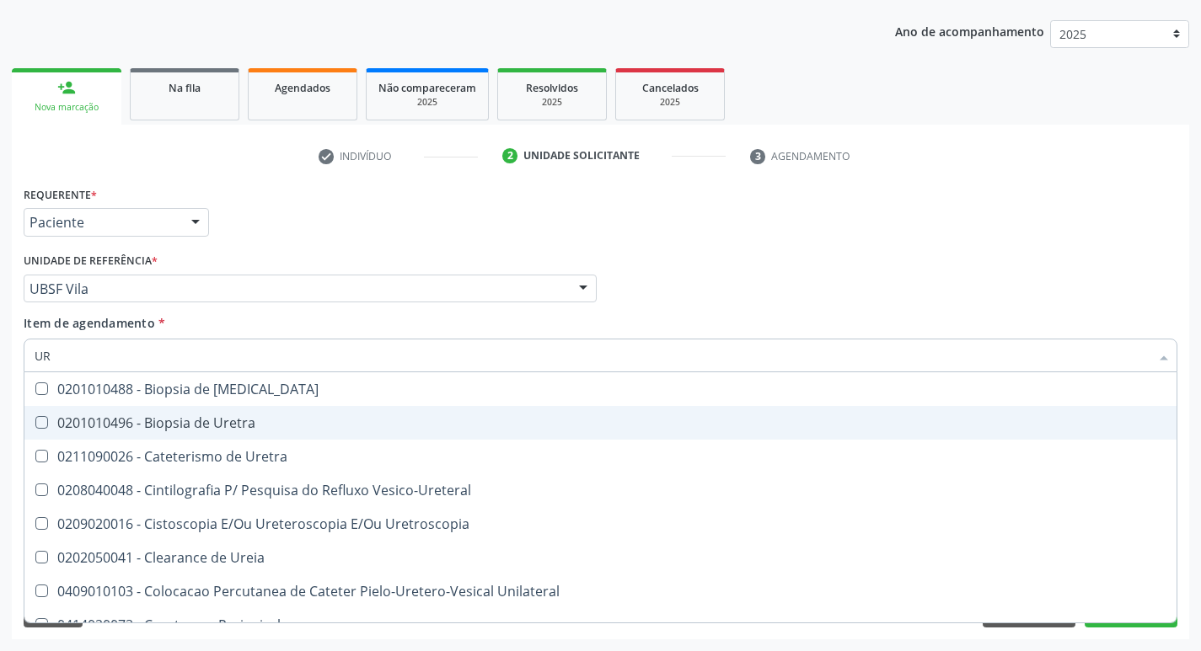
type input "U"
checkbox Ureia "false"
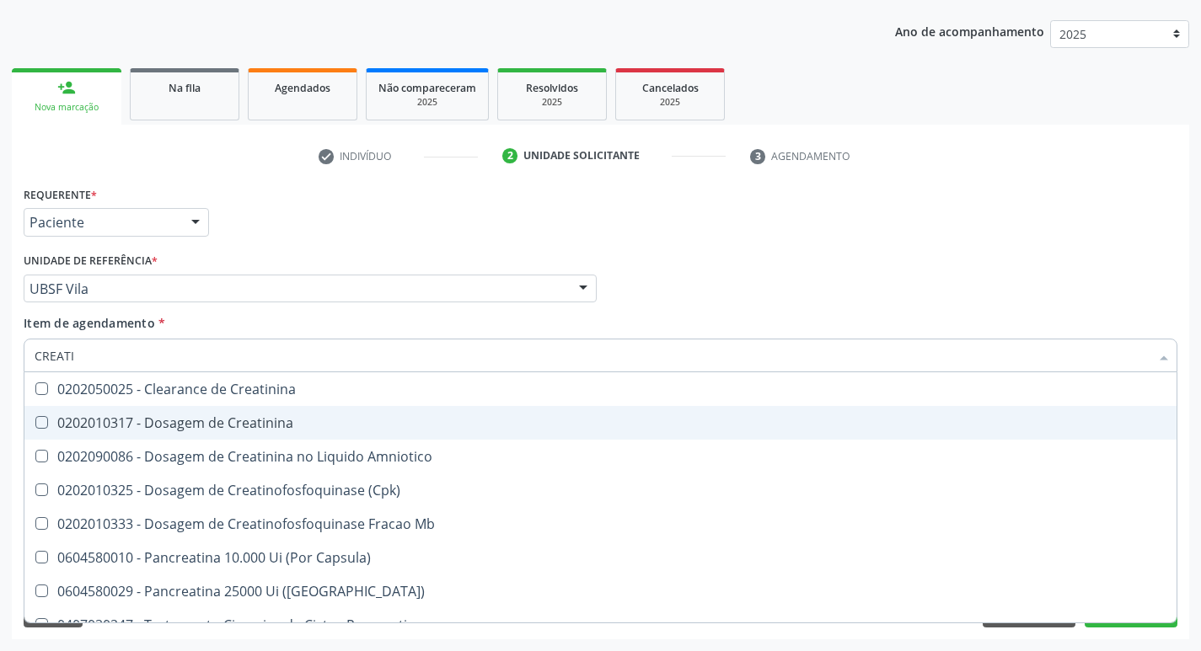
type input "CREATIN"
drag, startPoint x: 281, startPoint y: 420, endPoint x: 231, endPoint y: 314, distance: 117.6
click at [269, 392] on ul "Desfazer seleção 0202050025 - Clearance de Creatinina 0202010317 - Dosagem de C…" at bounding box center [600, 491] width 1152 height 236
click at [232, 418] on div "0202010317 - Dosagem de Creatinina" at bounding box center [601, 422] width 1132 height 13
checkbox Creatinina "true"
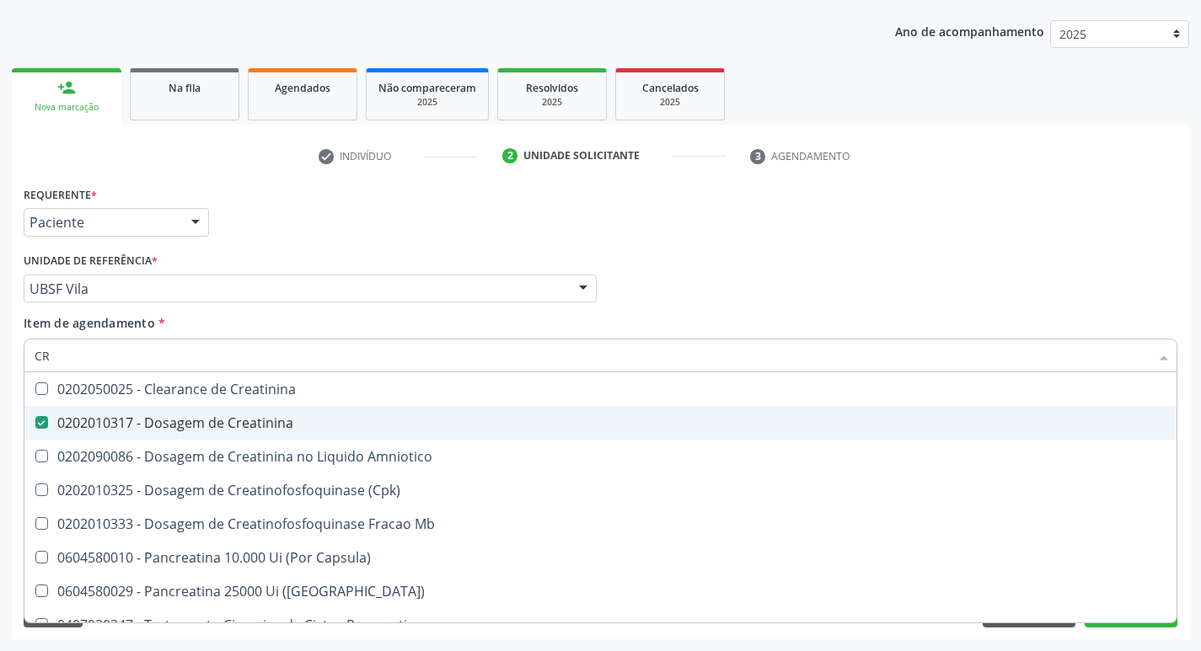
type input "C"
checkbox Creatinina "false"
checkbox Amniotico "false"
checkbox Mb "false"
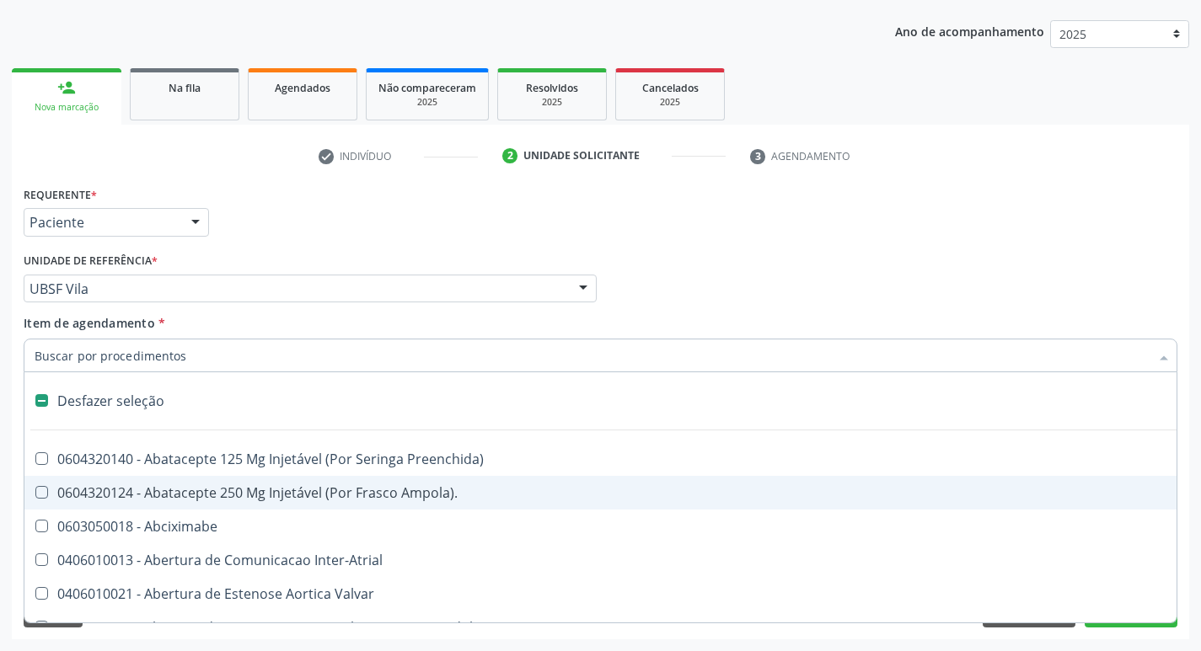
type input "G"
checkbox Criança "true"
checkbox \(Dacriocintilografia\) "true"
checkbox Persistente "true"
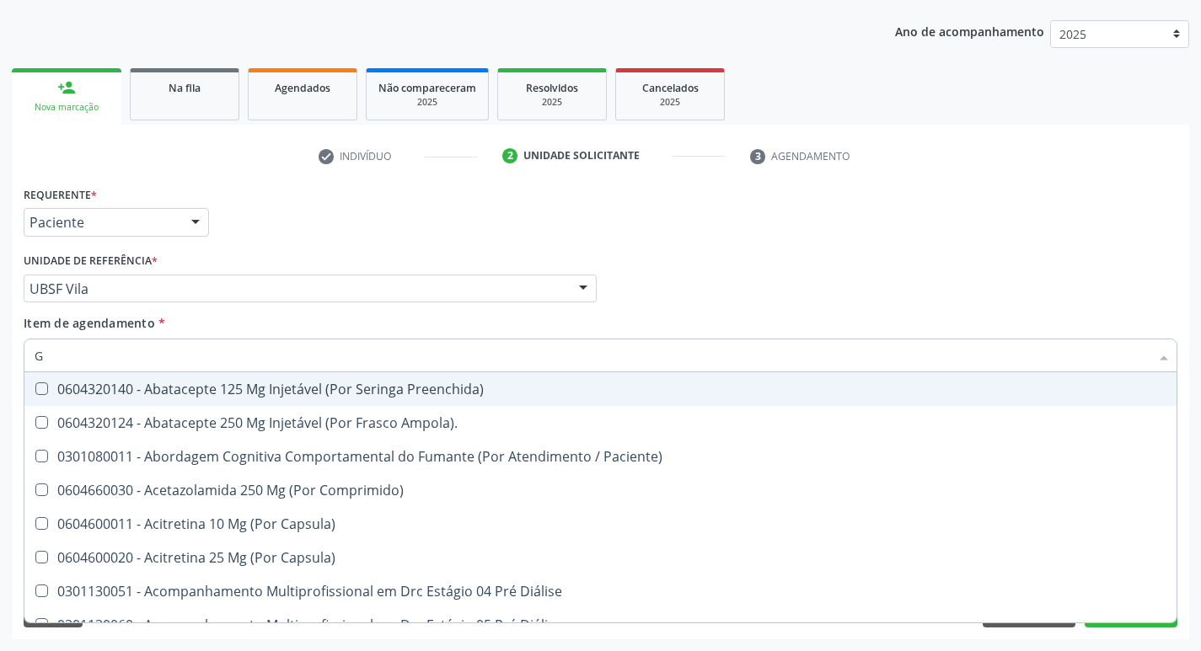
type input "GLICOSE"
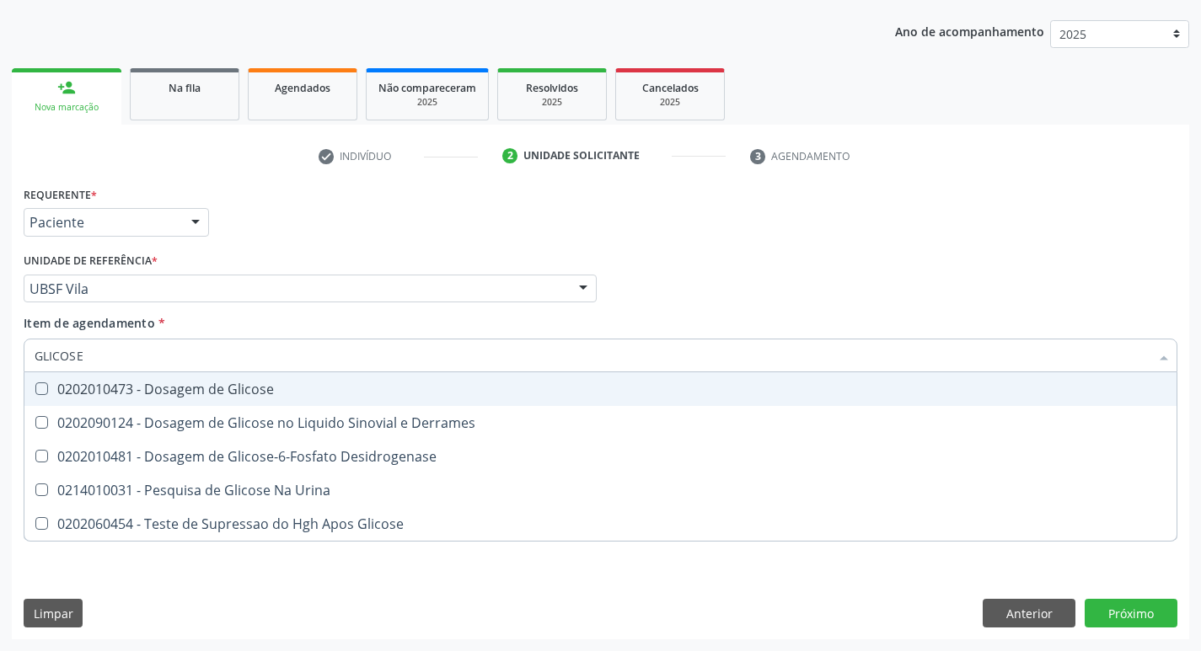
click at [208, 399] on span "0202010473 - Dosagem de Glicose" at bounding box center [600, 390] width 1152 height 34
checkbox Glicose "true"
type input "GLICOS"
checkbox Glicose "false"
checkbox Derrames "true"
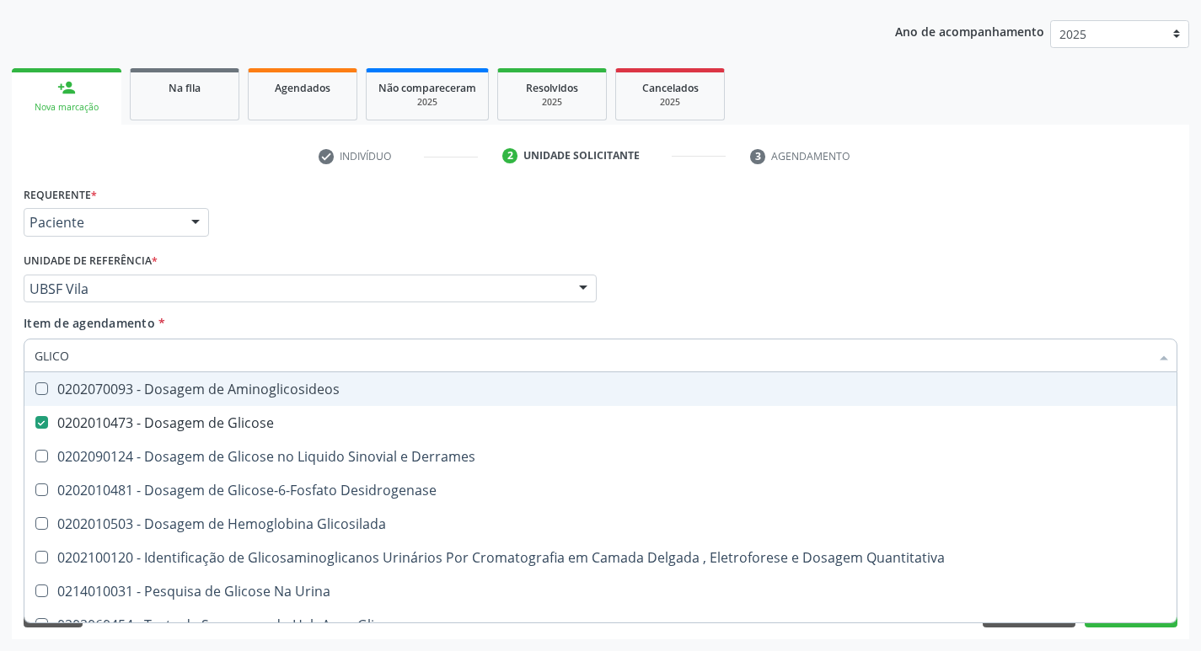
type input "GLIC"
checkbox Glicose "false"
checkbox Derrames "false"
type input "G"
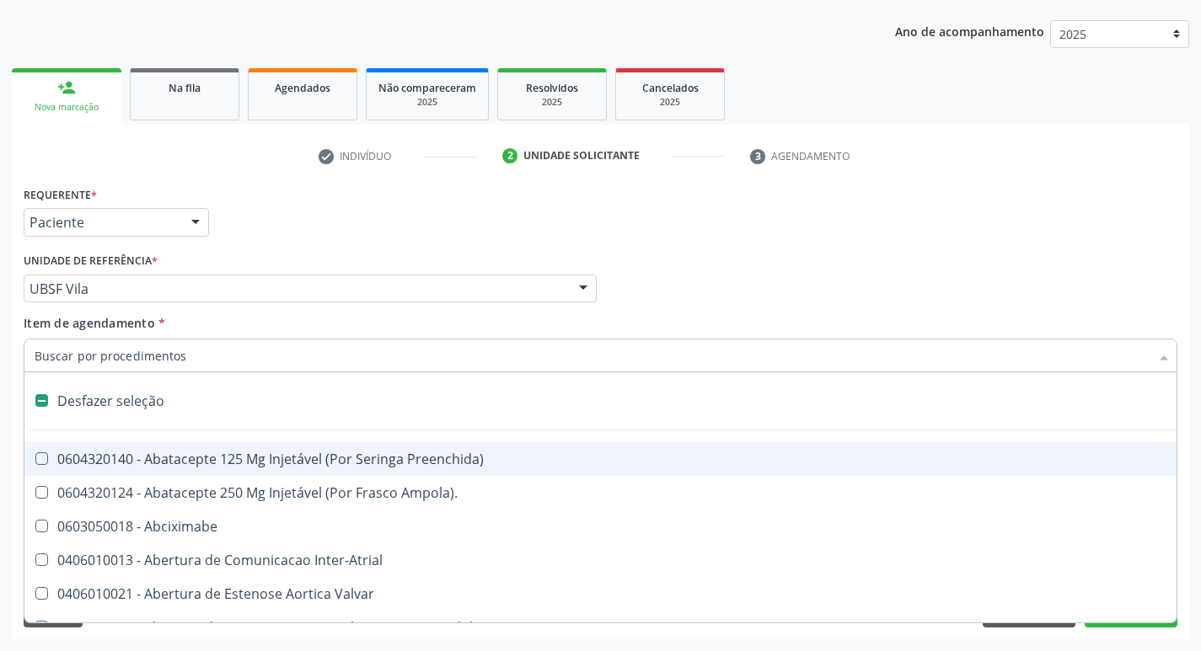
type input "H"
checkbox Convencional\) "true"
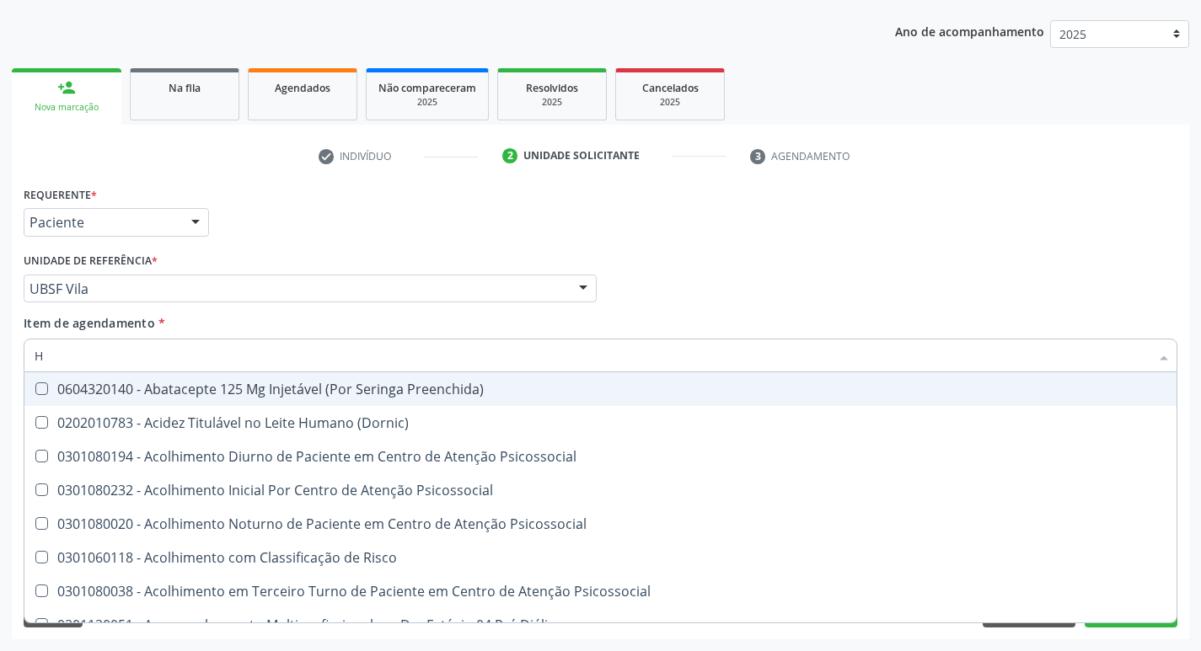
type input "HEMOGLOBINA G"
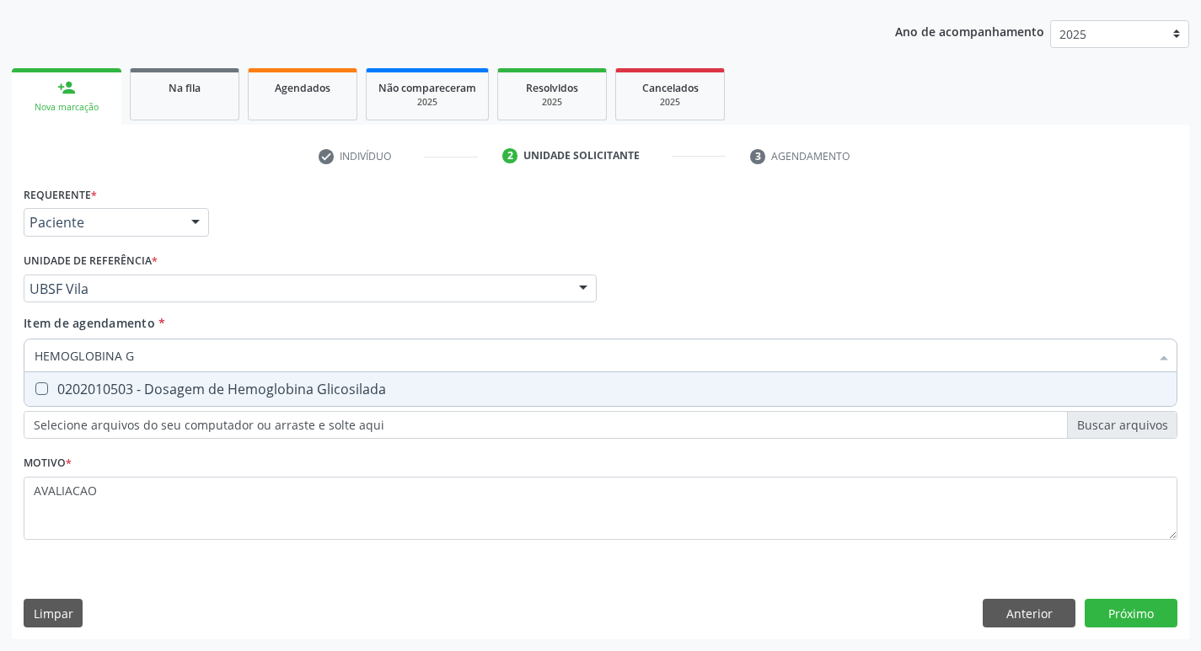
click at [292, 383] on div "0202010503 - Dosagem de Hemoglobina Glicosilada" at bounding box center [601, 389] width 1132 height 13
checkbox Glicosilada "true"
type input "HEMOGLOBINA"
checkbox Glicosilada "false"
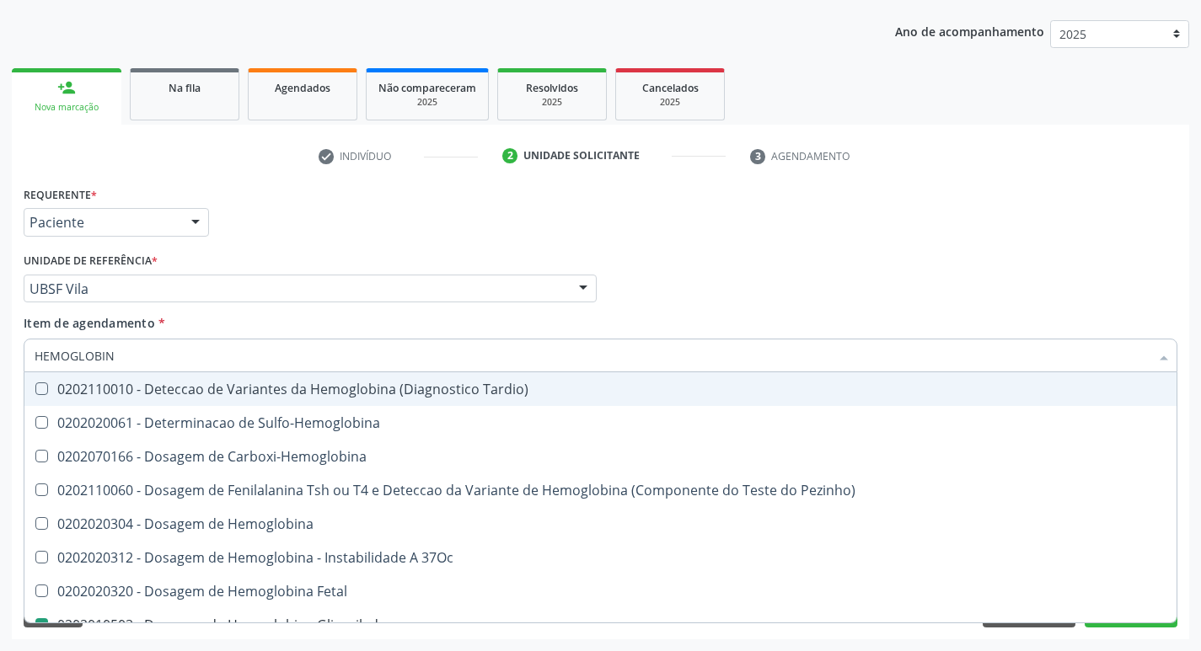
type input "HEMOGLOBI"
checkbox Glicosilada "false"
checkbox Hemoglobina "true"
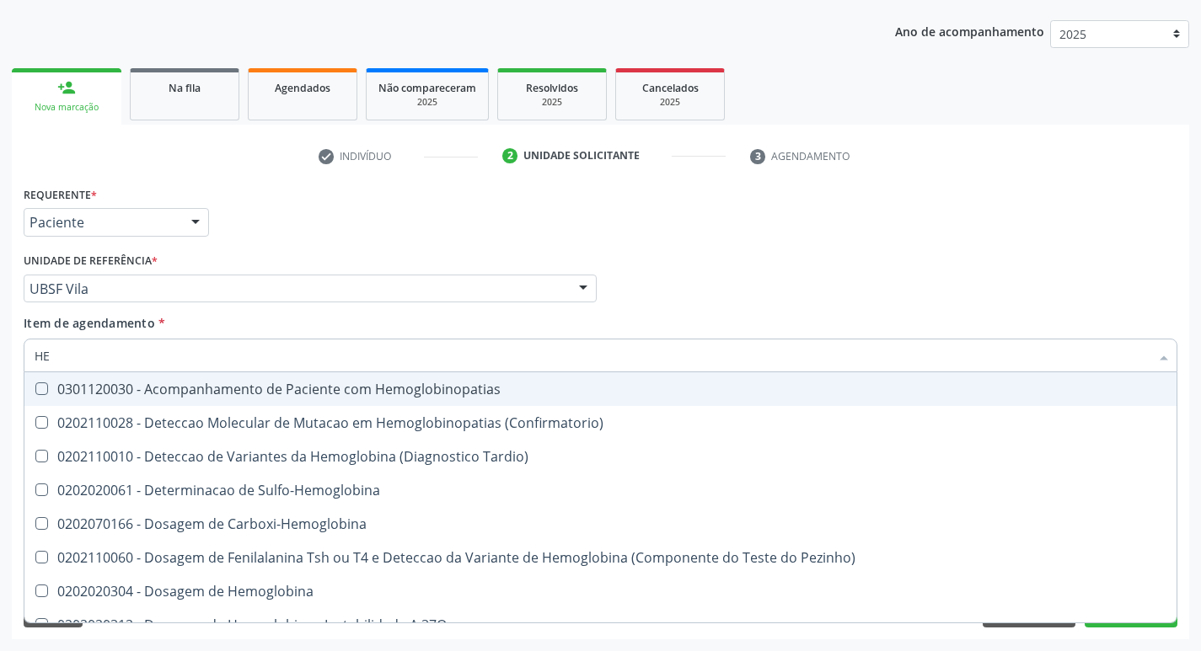
type input "H"
checkbox Glicosilada "false"
checkbox S "false"
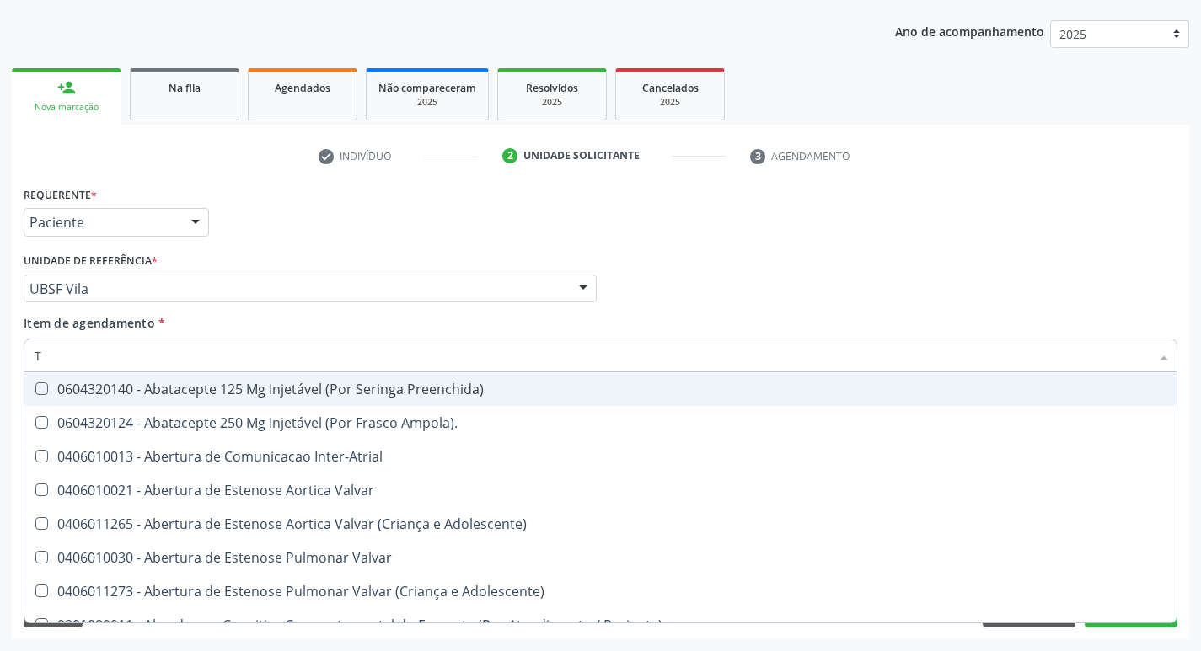
type input "TG"
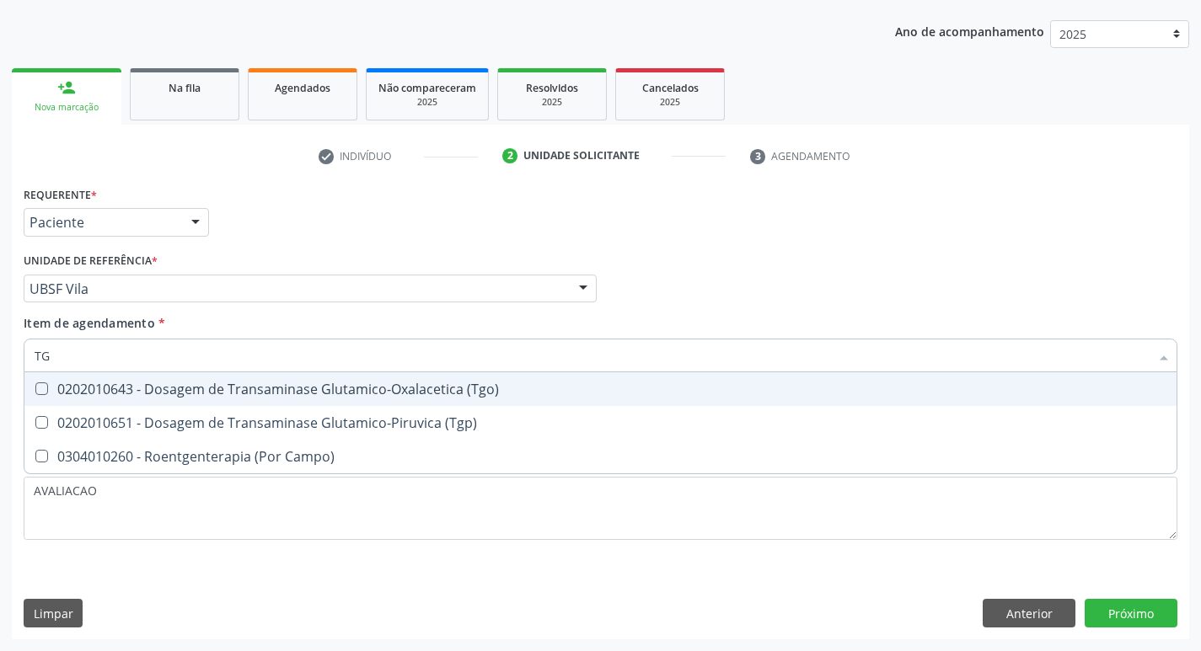
click at [292, 383] on div "0202010643 - Dosagem de Transaminase Glutamico-Oxalacetica (Tgo)" at bounding box center [601, 389] width 1132 height 13
checkbox \(Tgo\) "true"
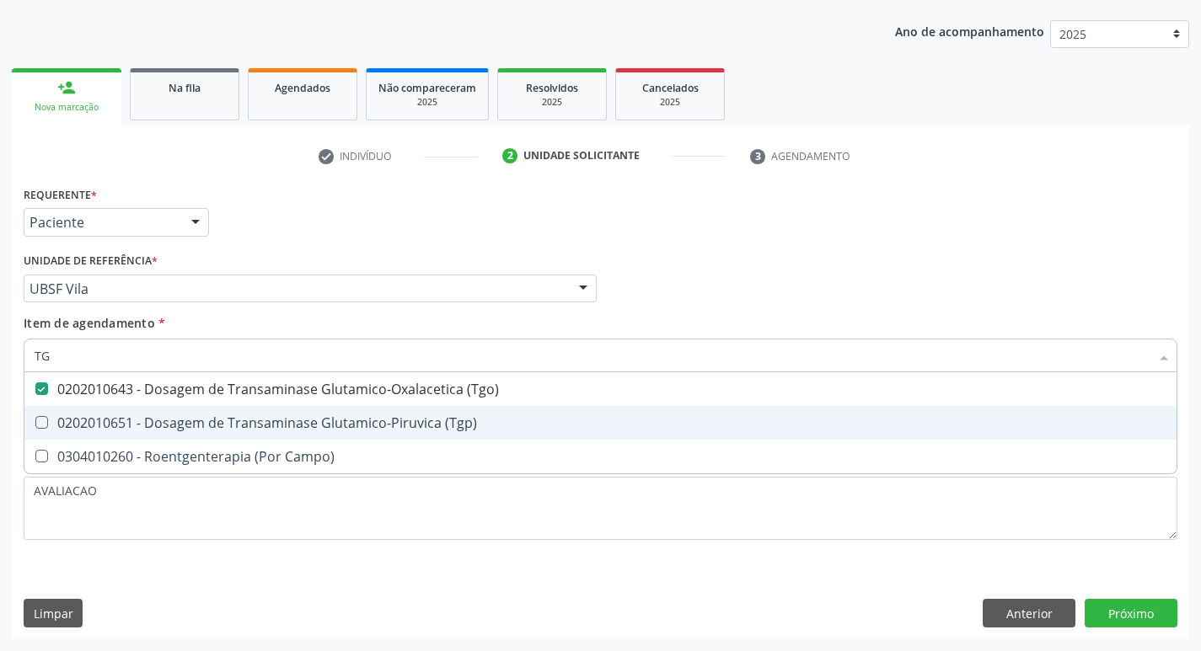
click at [300, 412] on span "0202010651 - Dosagem de Transaminase Glutamico-Piruvica (Tgp)" at bounding box center [600, 423] width 1152 height 34
checkbox \(Tgp\) "true"
type input "T"
checkbox \(Tgo\) "false"
checkbox \(Tgp\) "false"
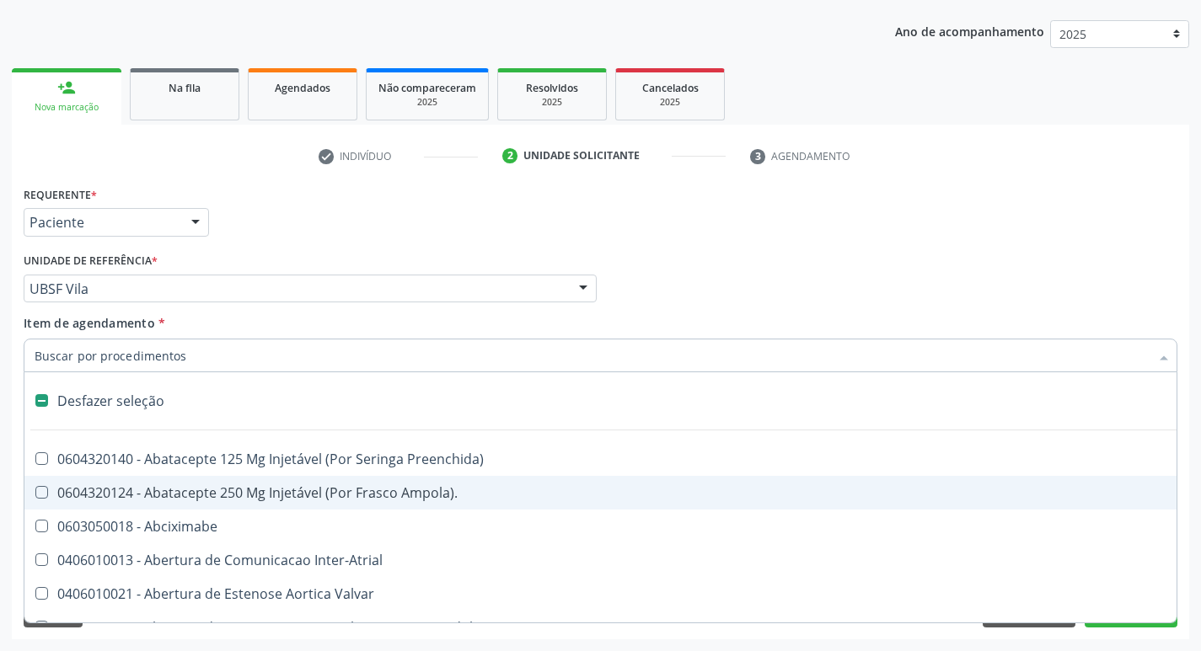
type input "G"
checkbox Criança "true"
checkbox Percutanea "true"
checkbox \(Picc\) "true"
checkbox Quantitativa\) "true"
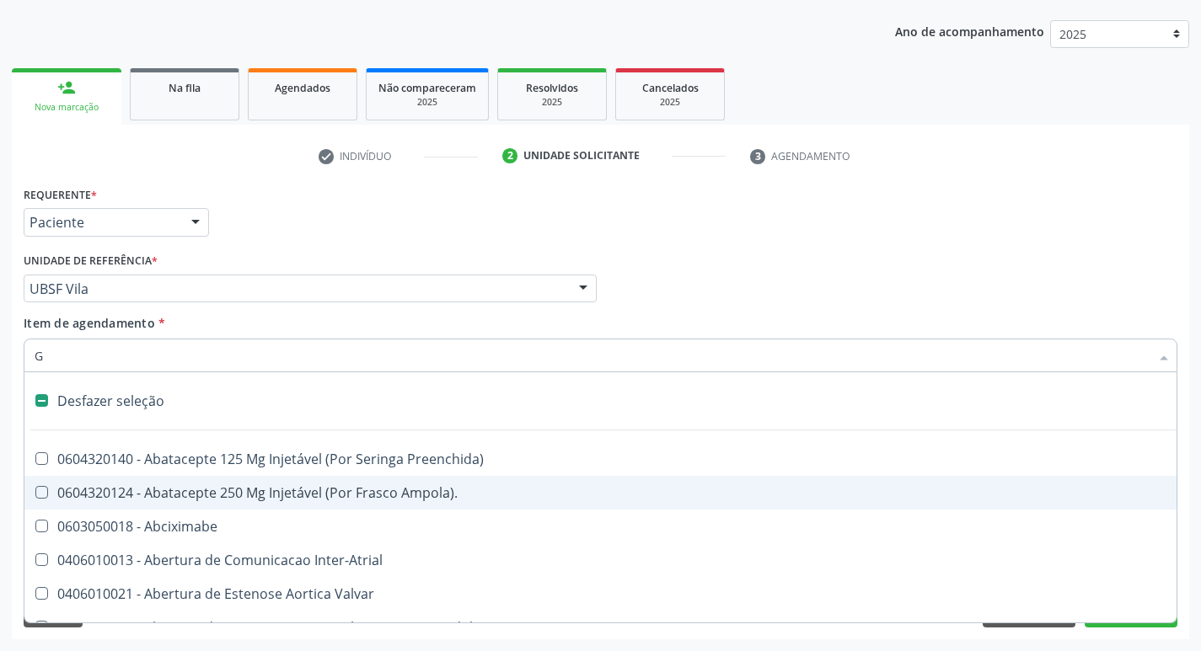
checkbox Esforco "true"
checkbox \(Dacriocintilografia\) "true"
checkbox Persistente "true"
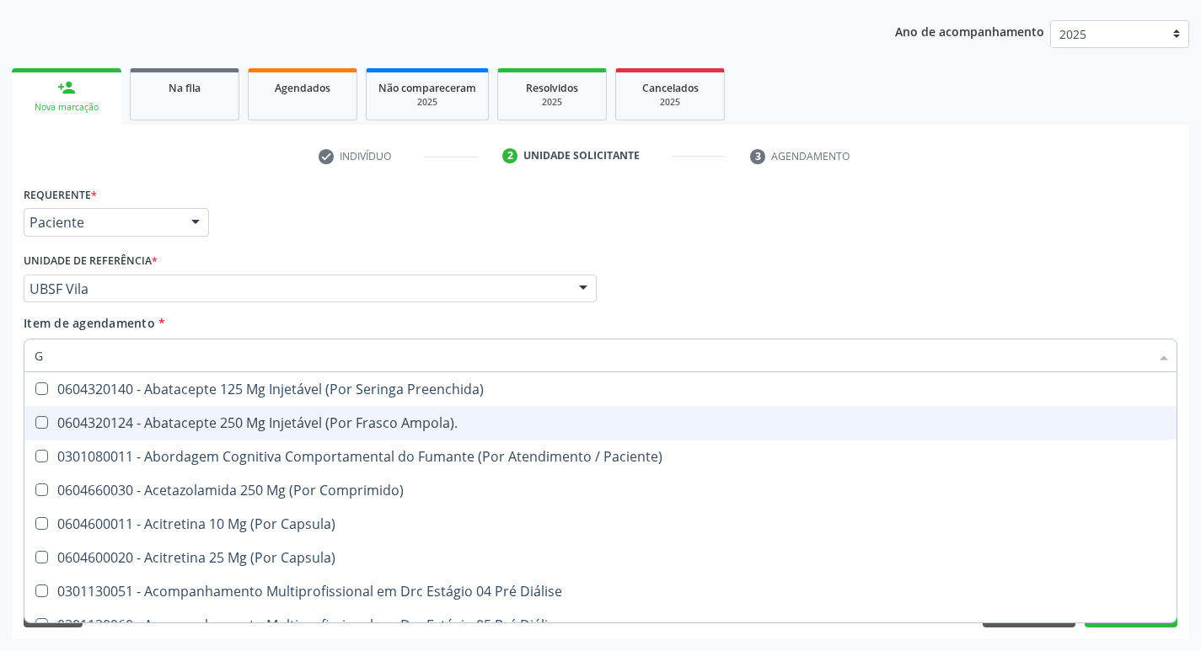
type input "GAMA"
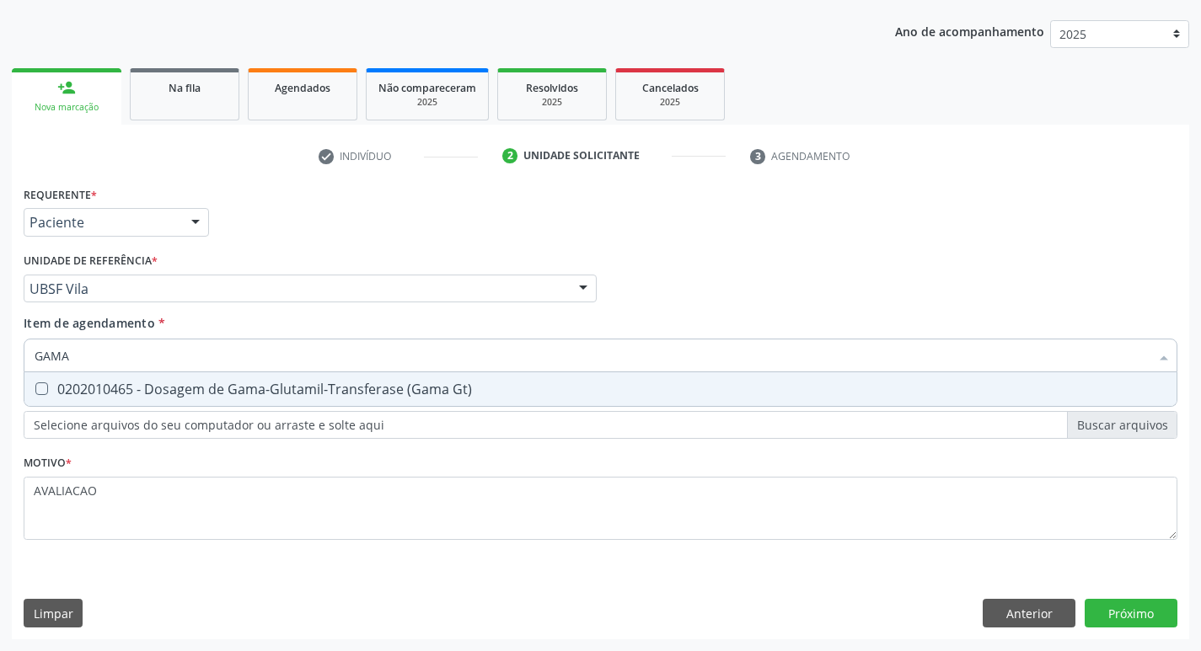
click at [288, 396] on div "0202010465 - Dosagem de Gama-Glutamil-Transferase (Gama Gt)" at bounding box center [601, 389] width 1132 height 13
checkbox Gt\) "true"
type input "GAM"
checkbox Gt\) "false"
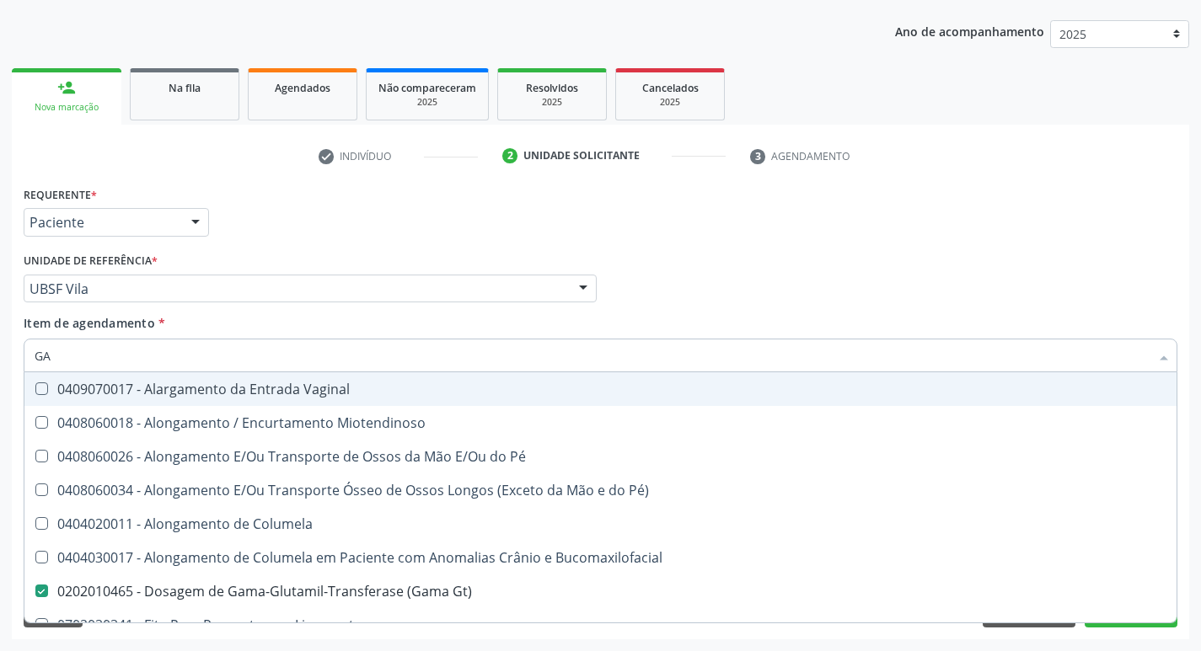
type input "G"
checkbox Gt\) "false"
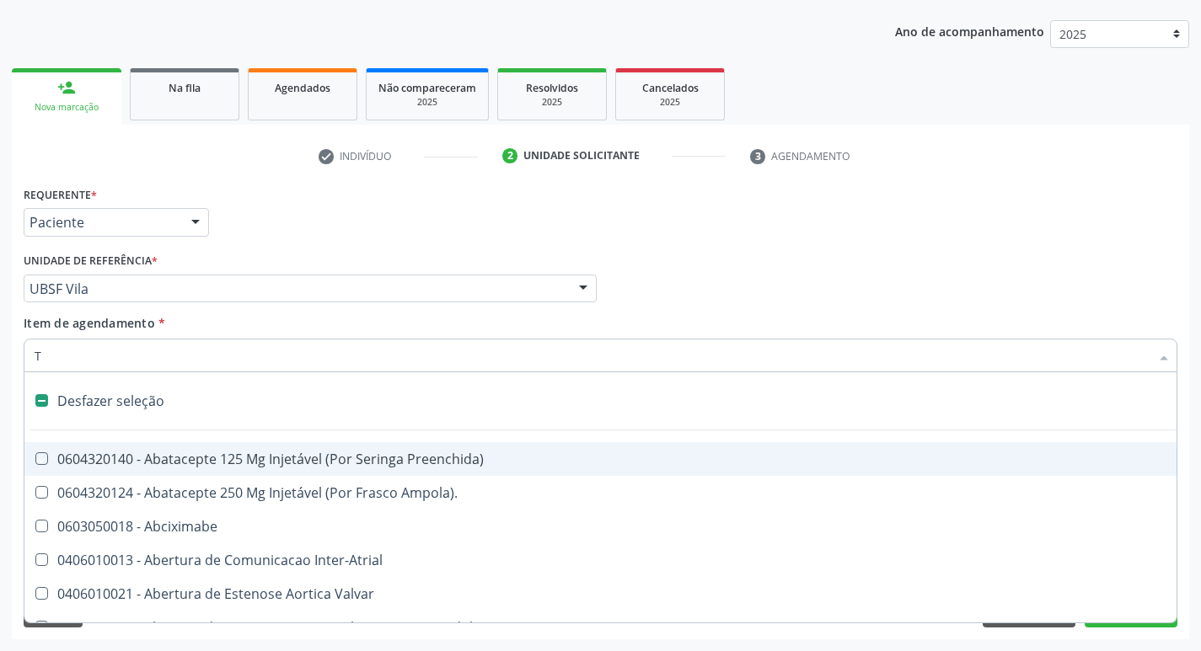
type input "TG"
checkbox Preenchida\) "true"
checkbox Ampola\)\ "true"
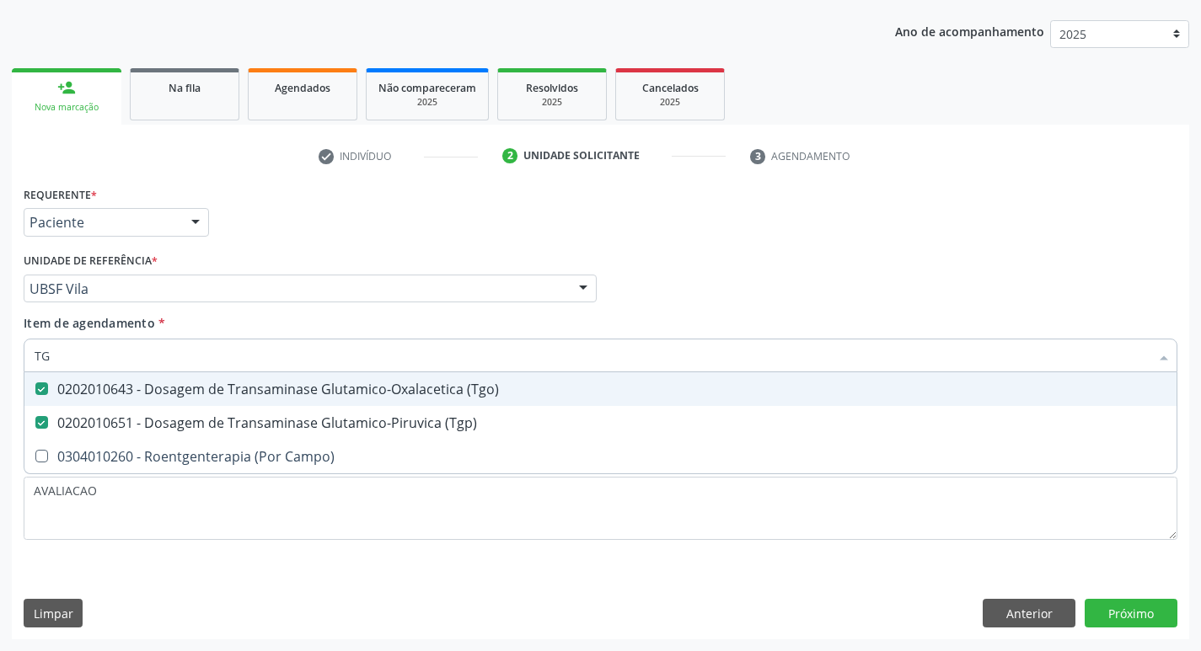
type input "T"
checkbox \(Tgo\) "false"
checkbox \(Tgp\) "false"
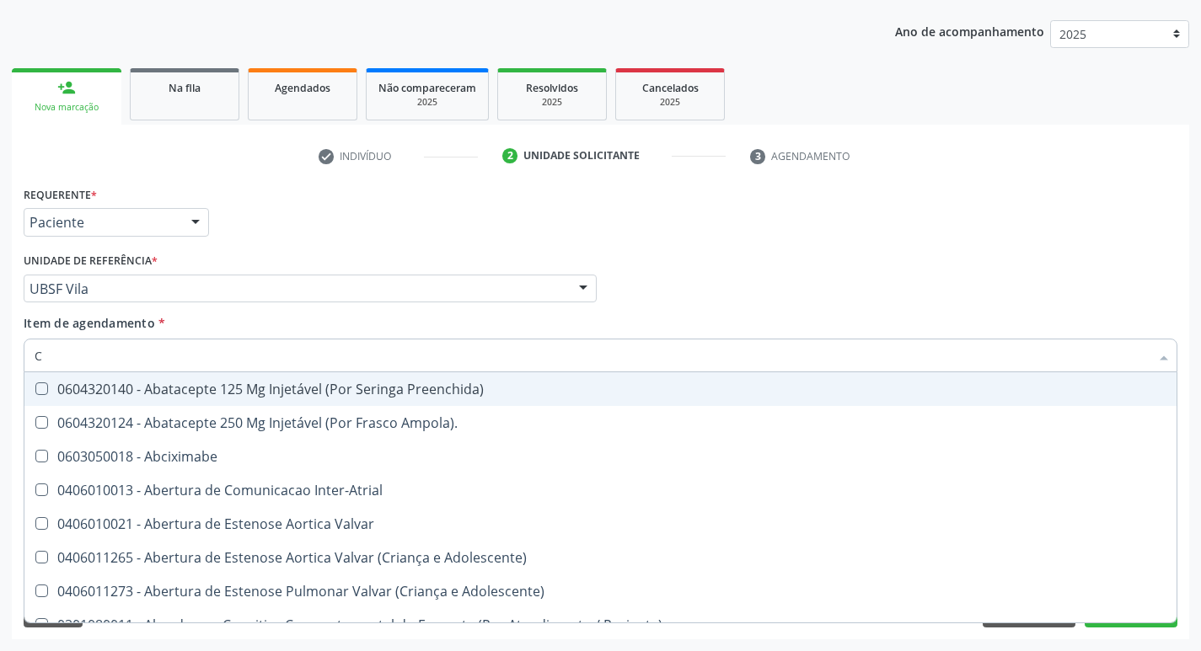
type input "CO"
checkbox Comprimido\) "true"
checkbox Transcutanea "true"
checkbox Colecistostomia "true"
checkbox \(Hemicolectomia\) "true"
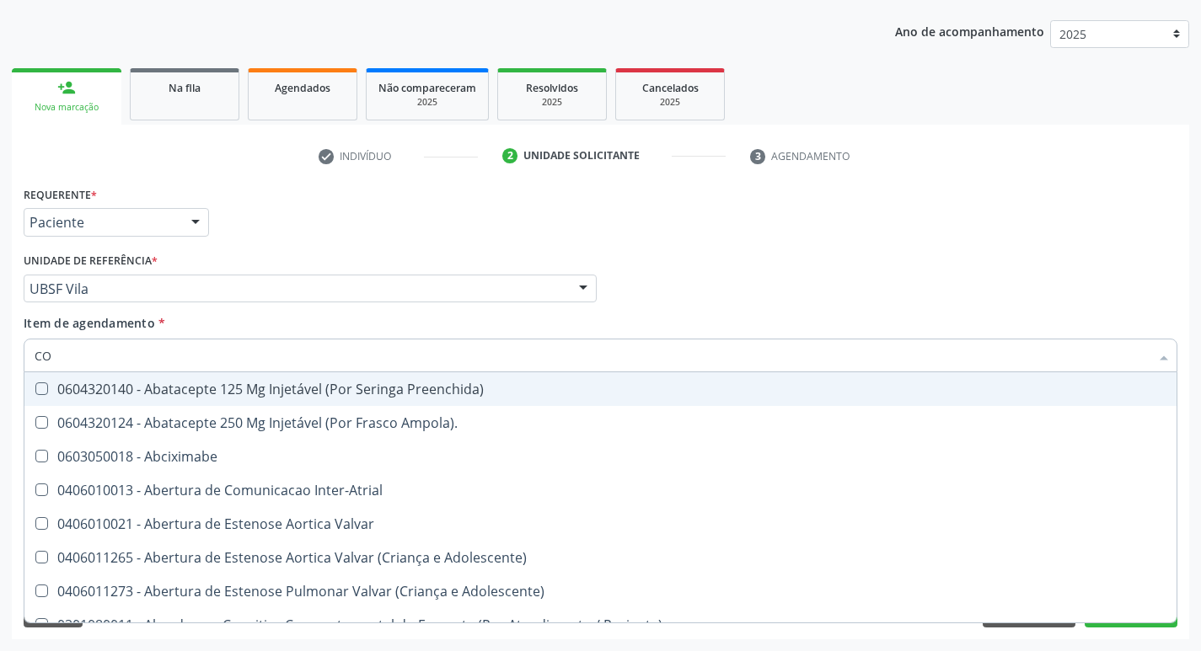
checkbox Osseo "true"
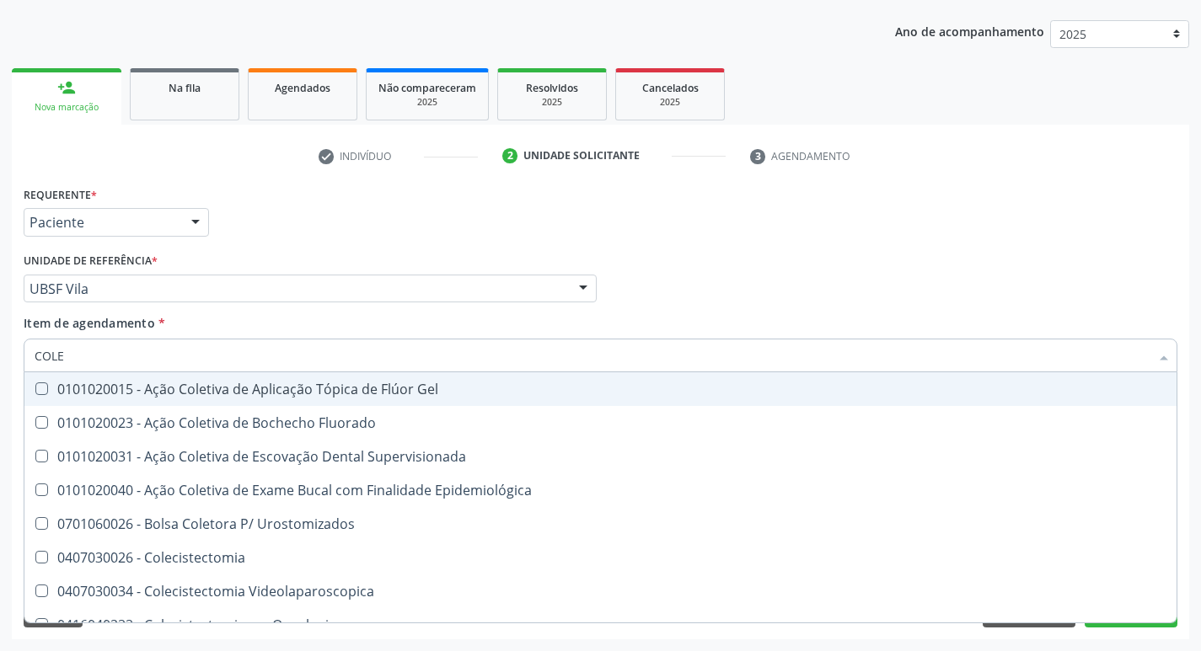
type input "COLES"
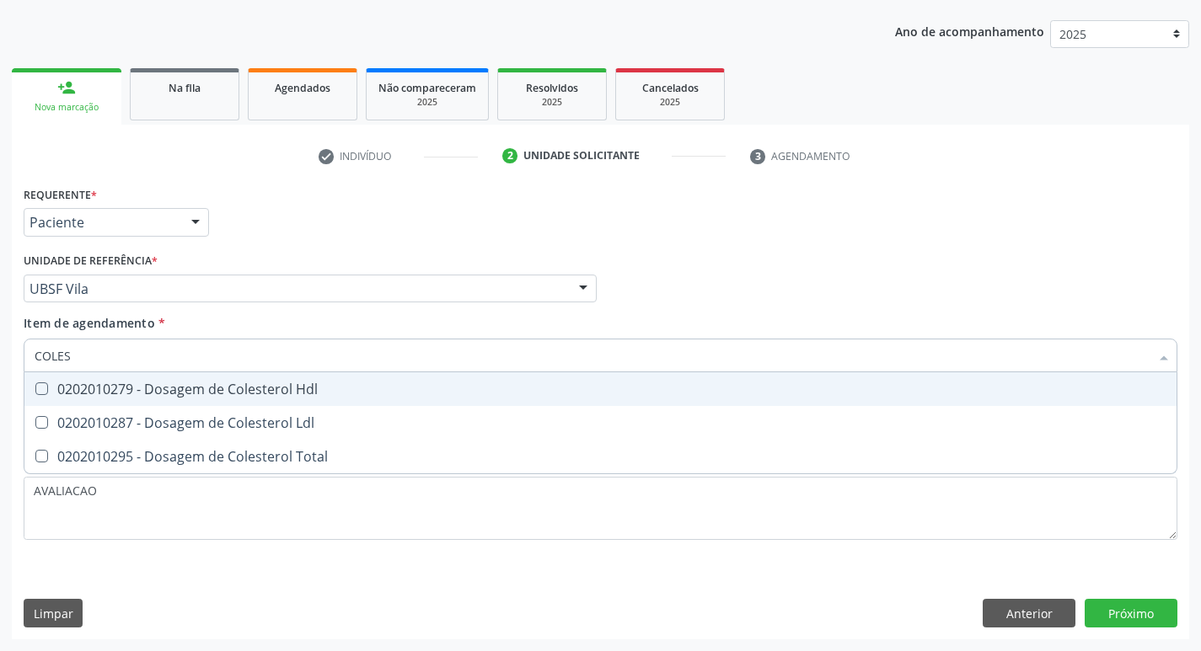
click at [288, 396] on div "0202010279 - Dosagem de Colesterol Hdl" at bounding box center [601, 389] width 1132 height 13
checkbox Hdl "true"
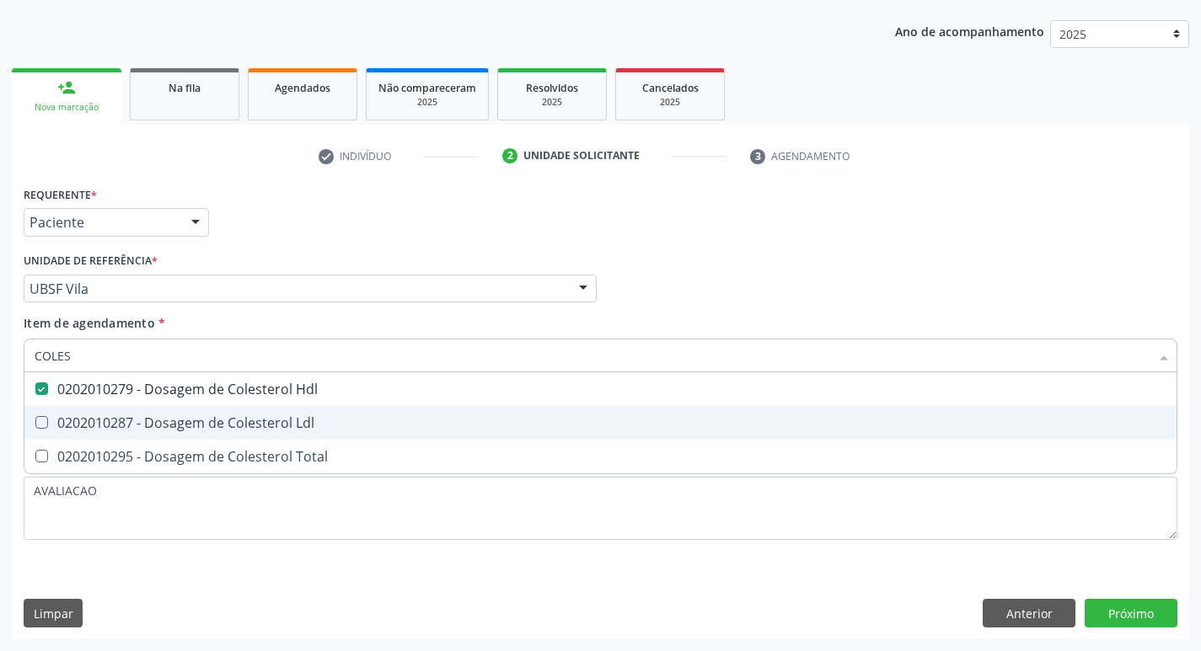
click at [292, 421] on div "0202010287 - Dosagem de Colesterol Ldl" at bounding box center [601, 422] width 1132 height 13
checkbox Ldl "true"
type input "COLE"
checkbox Hdl "false"
checkbox Ldl "false"
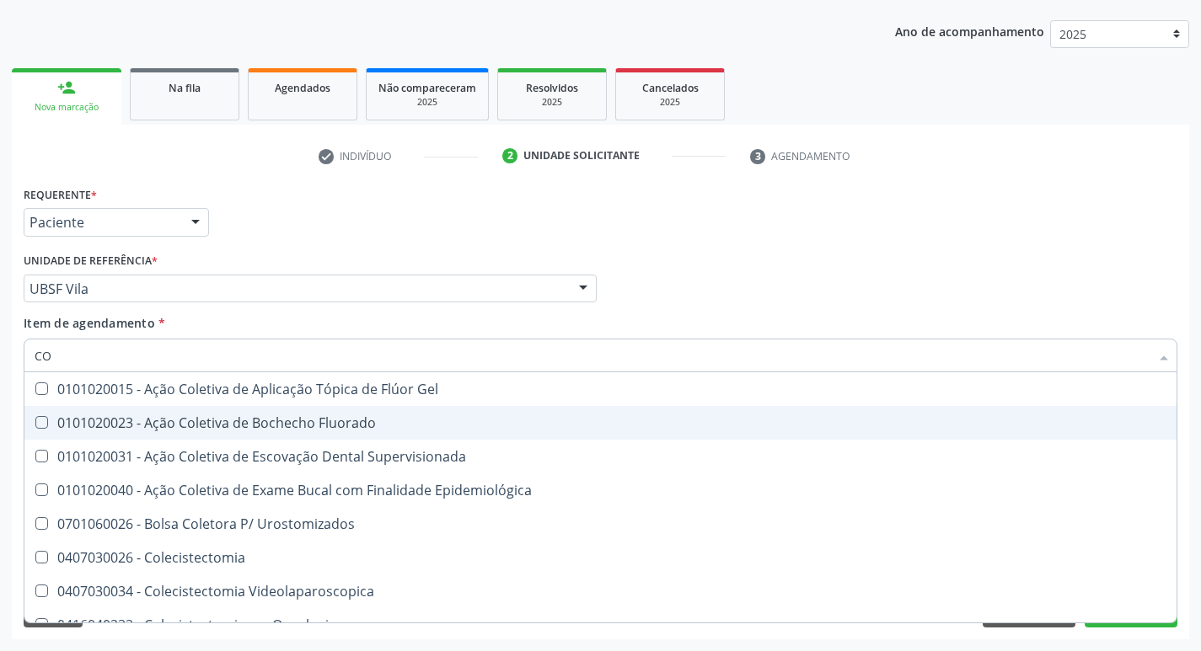
type input "C"
checkbox Hdl "false"
checkbox Ldl "false"
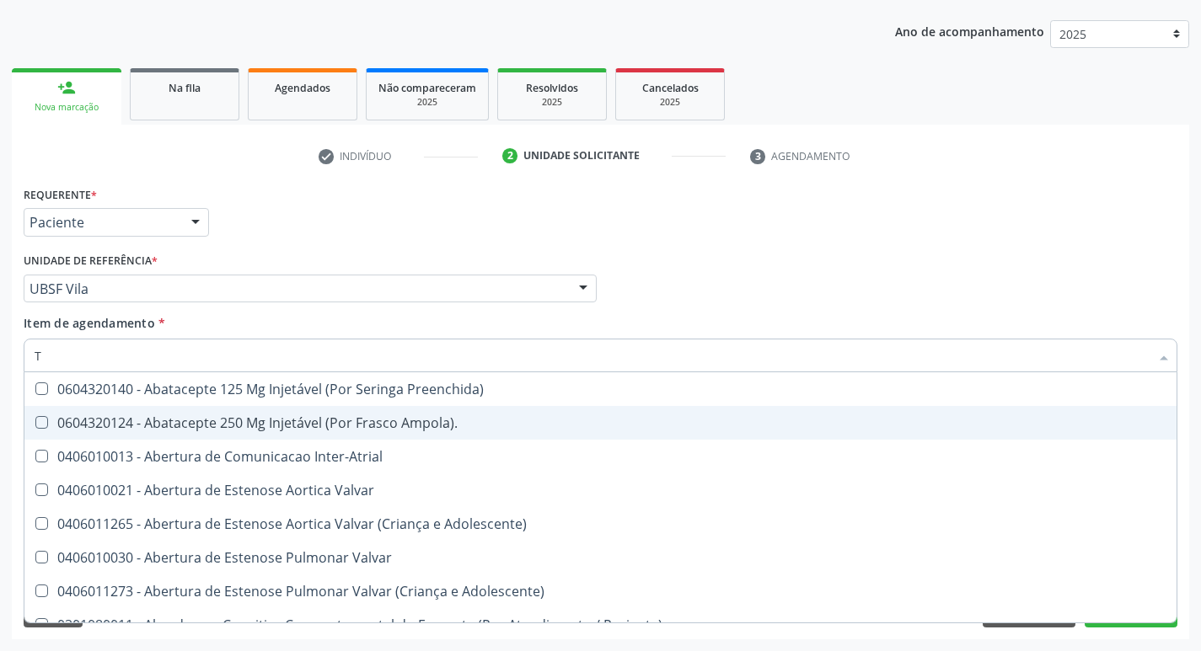
type input "TR"
checkbox Turno\) "true"
checkbox Oficina\) "true"
checkbox Grupo "true"
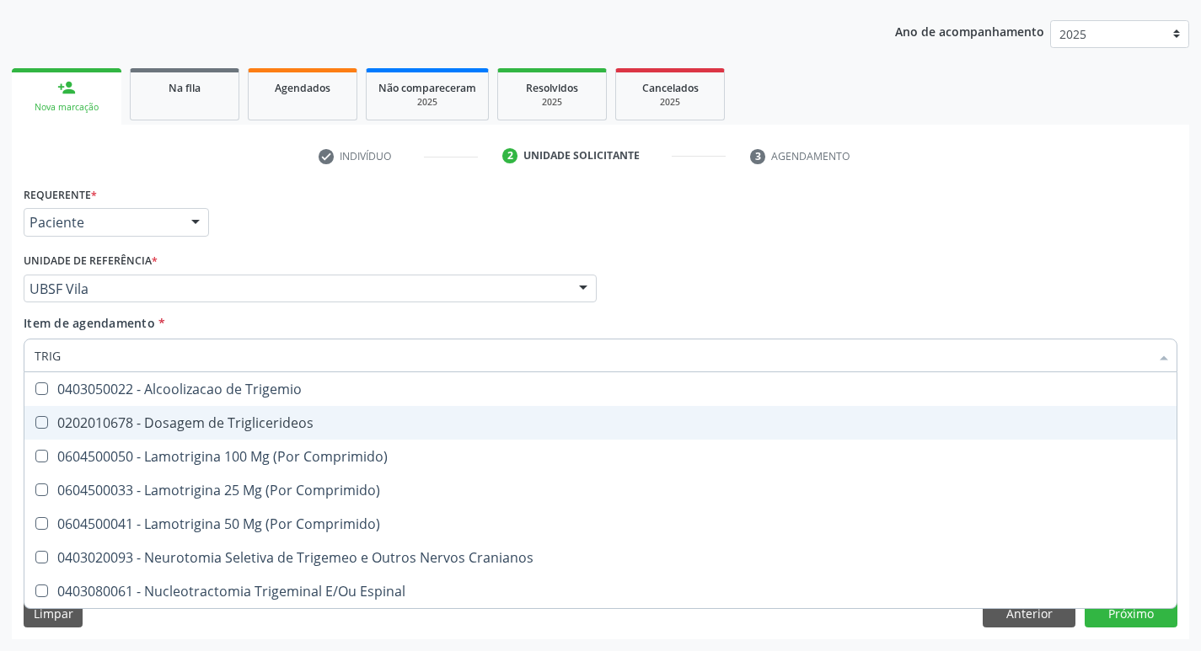
type input "TRIGL"
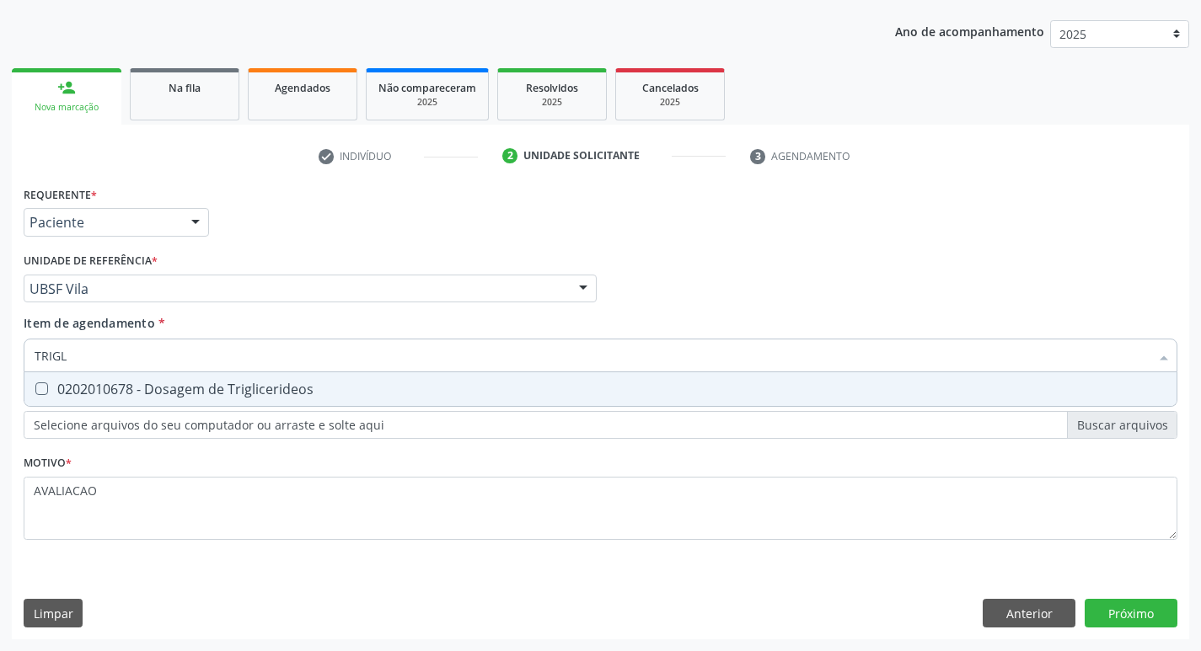
click at [299, 387] on div "0202010678 - Dosagem de Triglicerideos" at bounding box center [601, 389] width 1132 height 13
checkbox Triglicerideos "true"
type input "TRIG"
checkbox Triglicerideos "false"
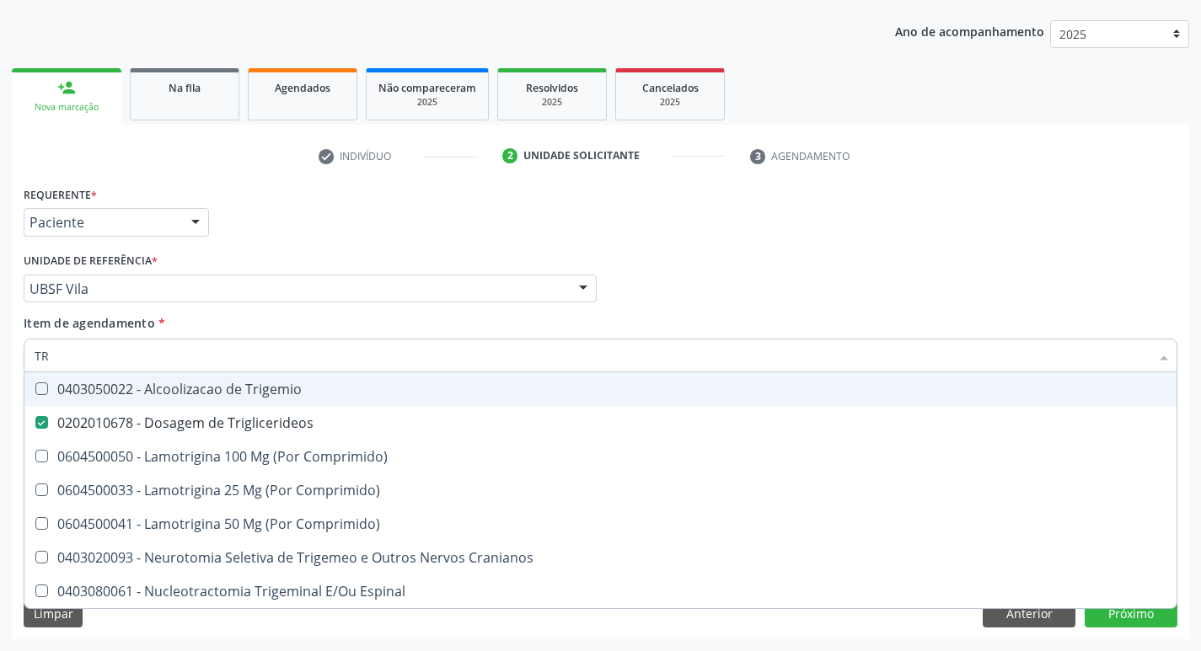
type input "T"
checkbox Triglicerideos "false"
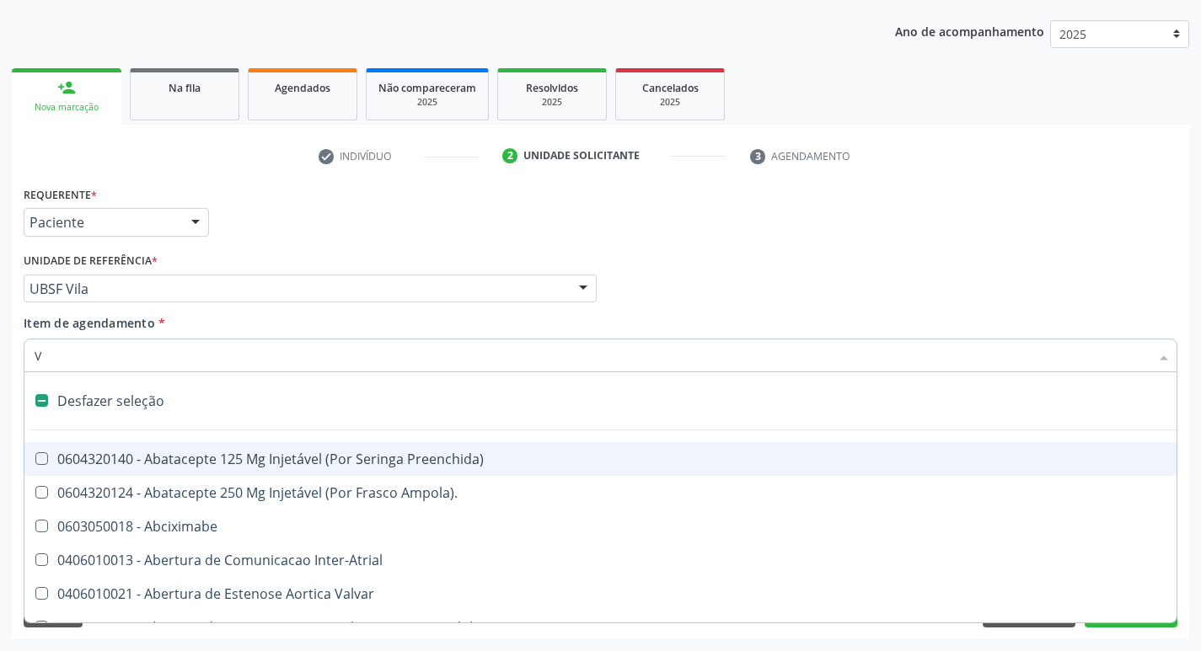
type input "VI"
checkbox Ancora "true"
checkbox Cornea "false"
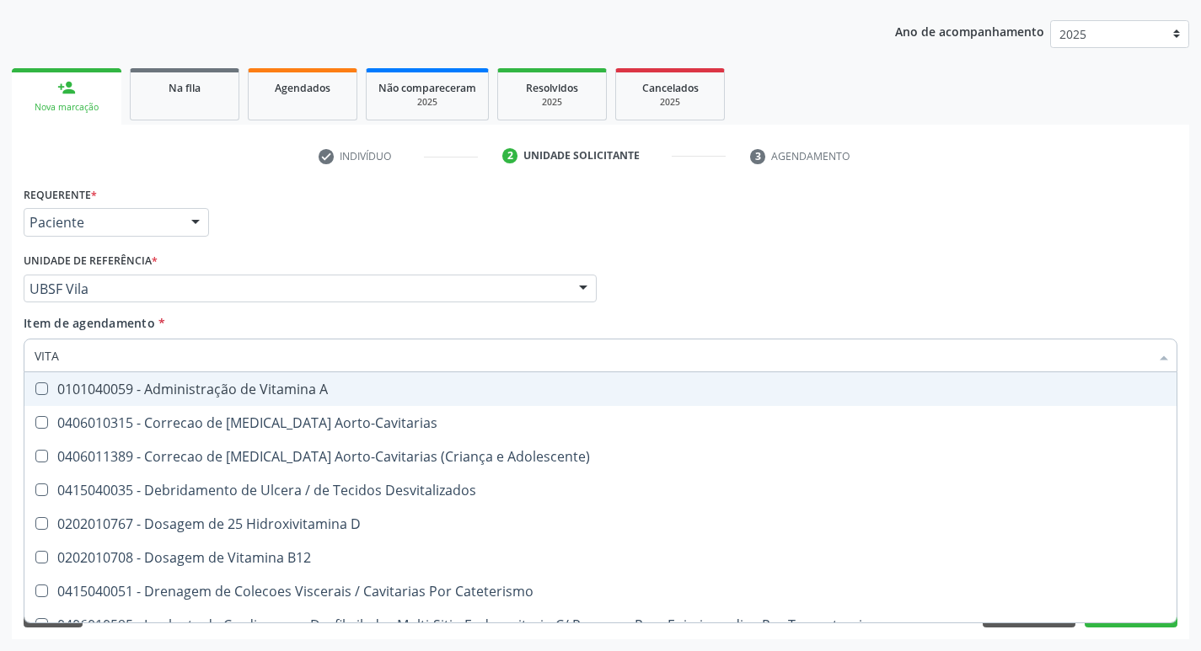
type input "VITAM"
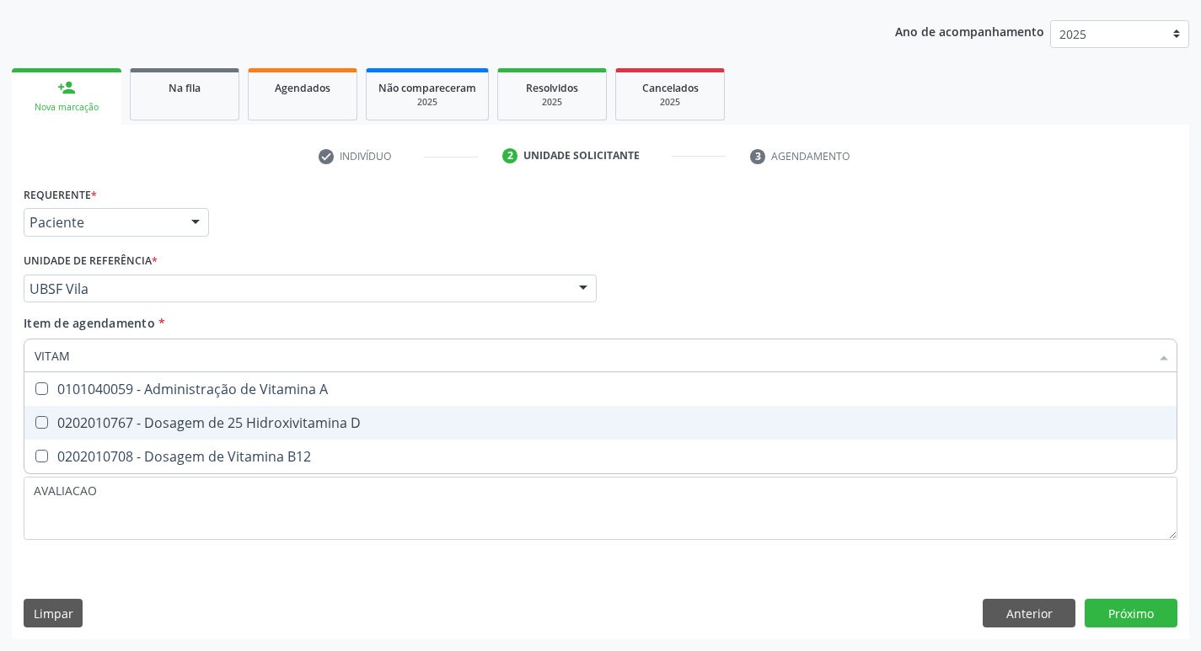
click at [280, 433] on span "0202010767 - Dosagem de 25 Hidroxivitamina D" at bounding box center [600, 423] width 1152 height 34
checkbox D "true"
click at [294, 430] on div "0202010708 - Dosagem de Vitamina B12" at bounding box center [601, 422] width 1132 height 13
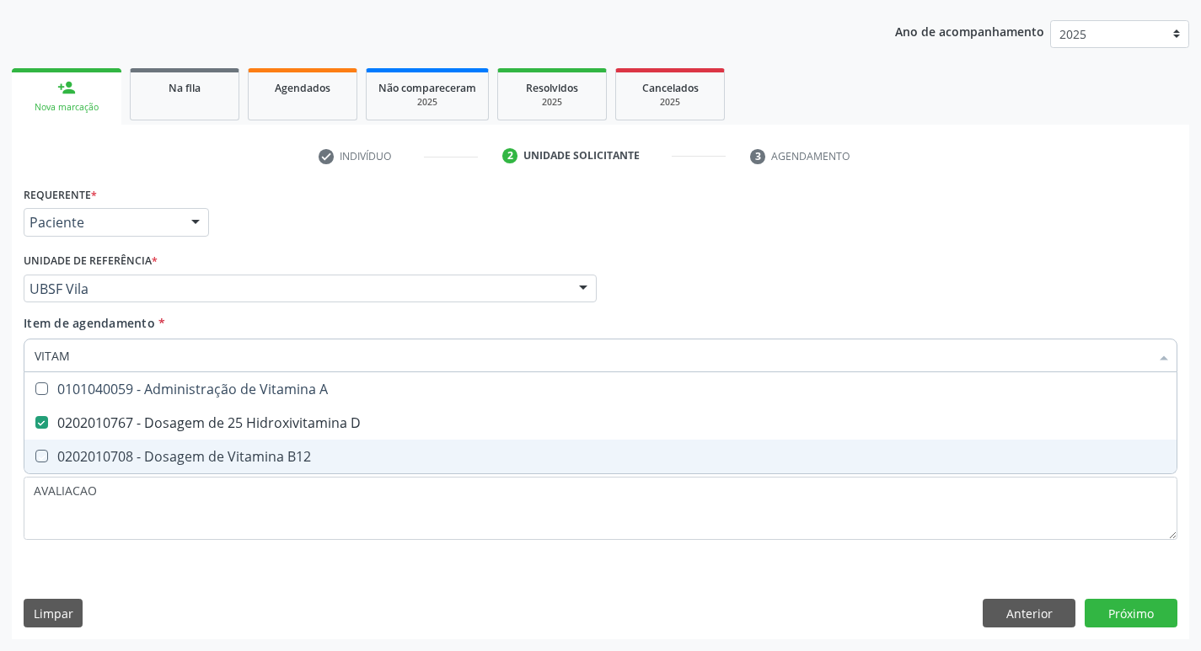
checkbox B12 "true"
type input "VITA"
checkbox D "false"
checkbox B12 "false"
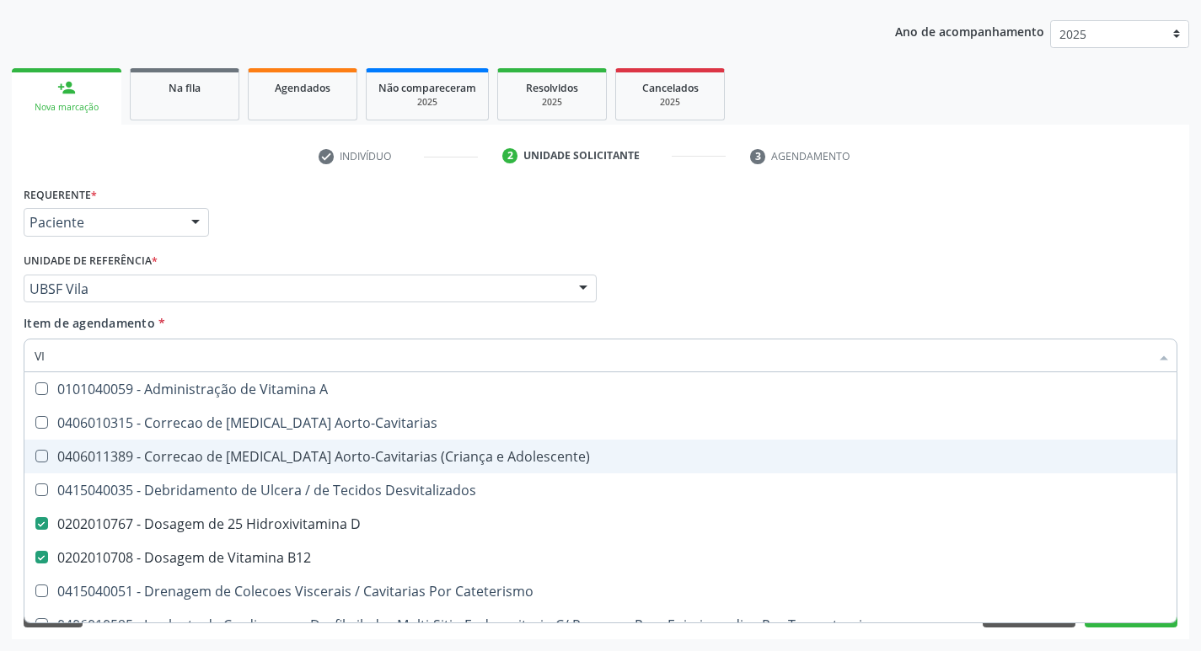
type input "V"
checkbox D "false"
checkbox B12 "false"
checkbox Cateterismo "false"
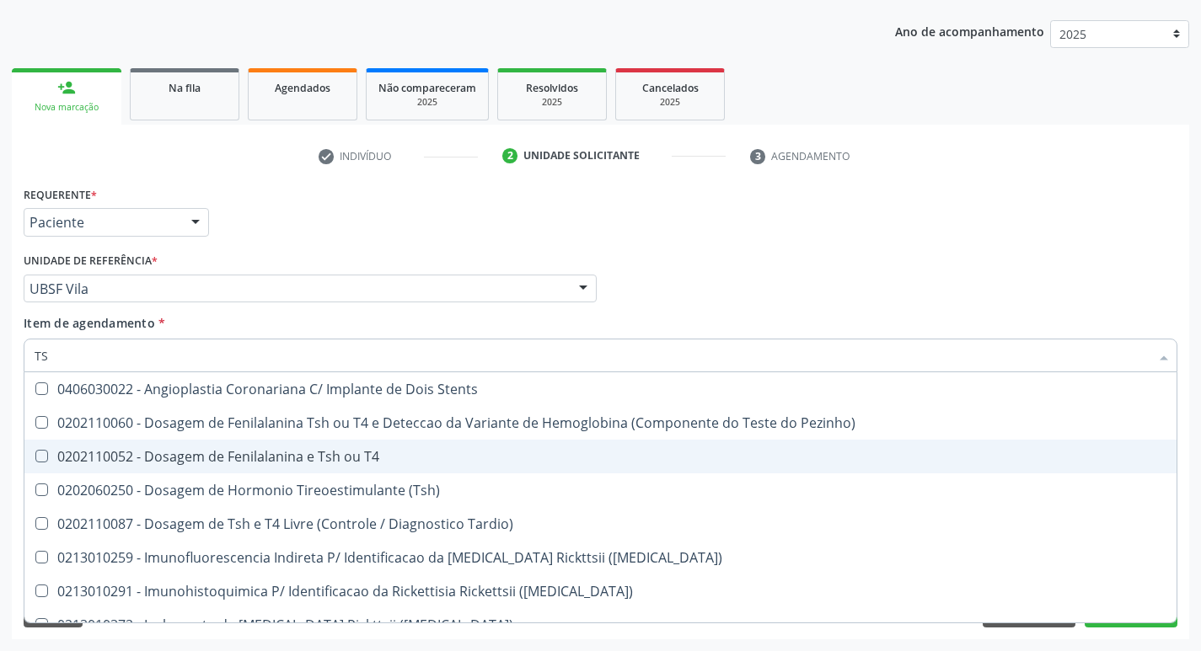
type input "TSH"
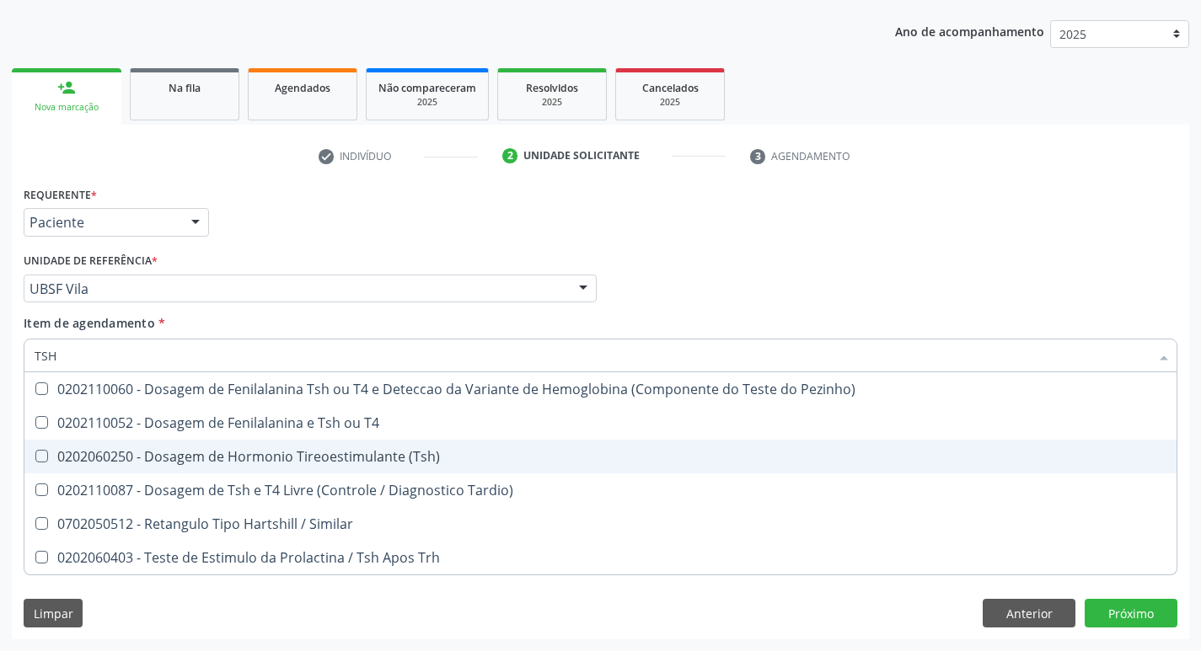
click at [294, 450] on div "0202060250 - Dosagem de Hormonio Tireoestimulante (Tsh)" at bounding box center [601, 456] width 1132 height 13
checkbox \(Tsh\) "true"
type input "TS"
checkbox \(Tsh\) "false"
checkbox Tardio\) "true"
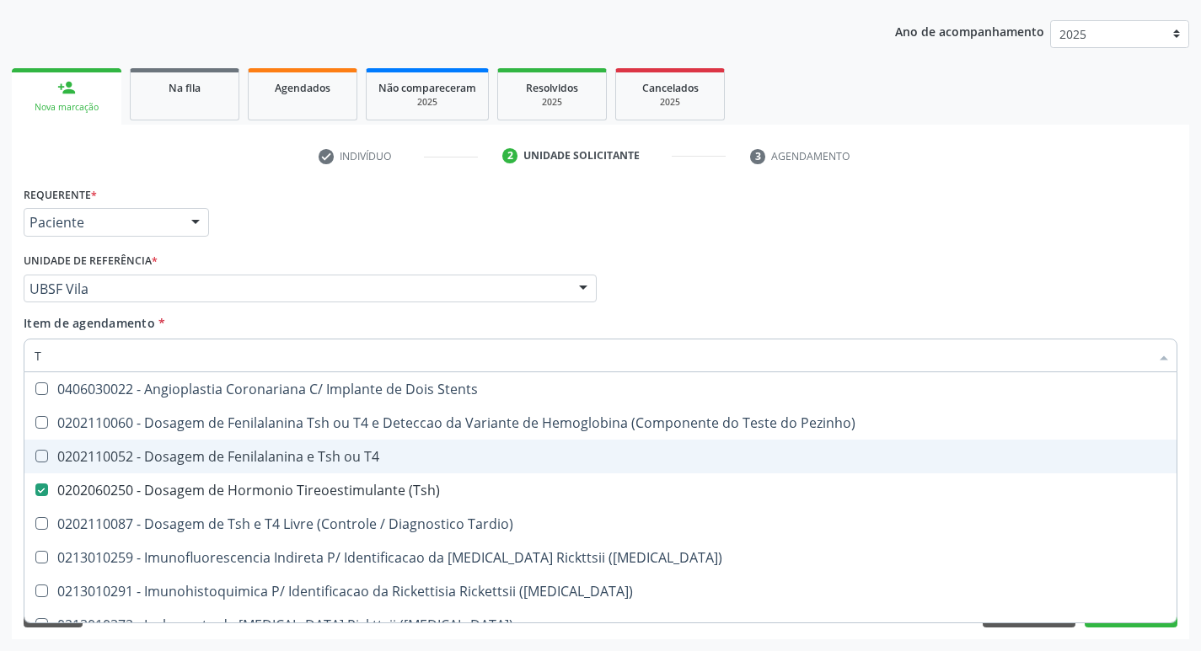
type input "T4"
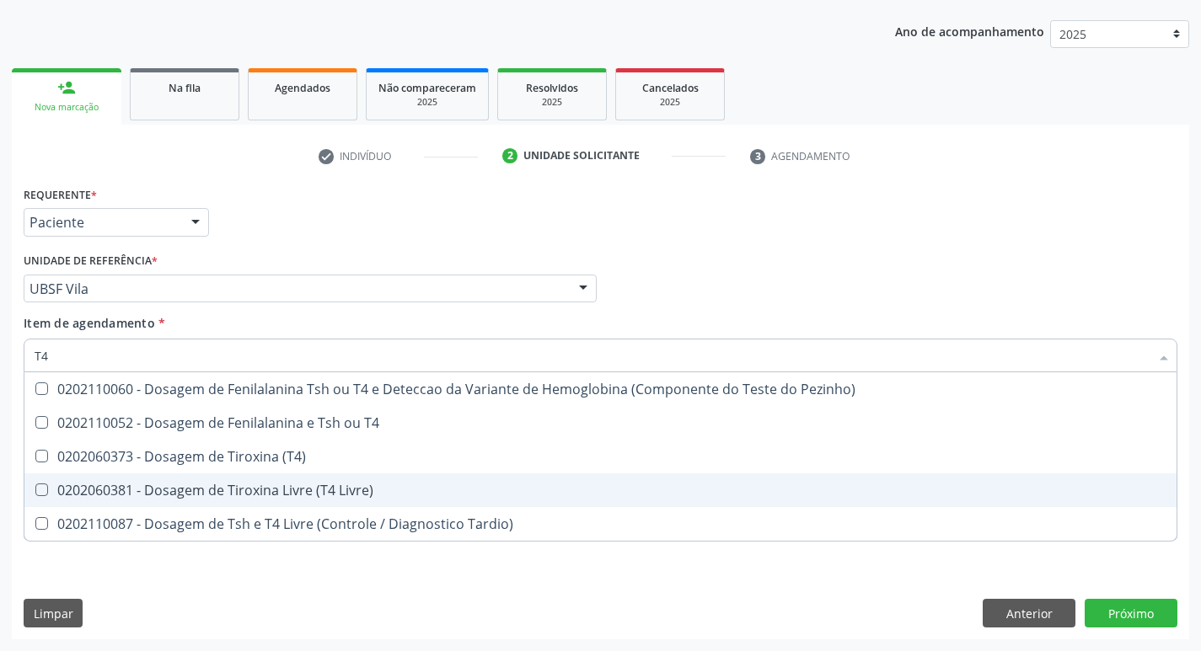
click at [346, 491] on div "0202060381 - Dosagem de Tiroxina Livre (T4 Livre)" at bounding box center [601, 490] width 1132 height 13
checkbox Livre\) "true"
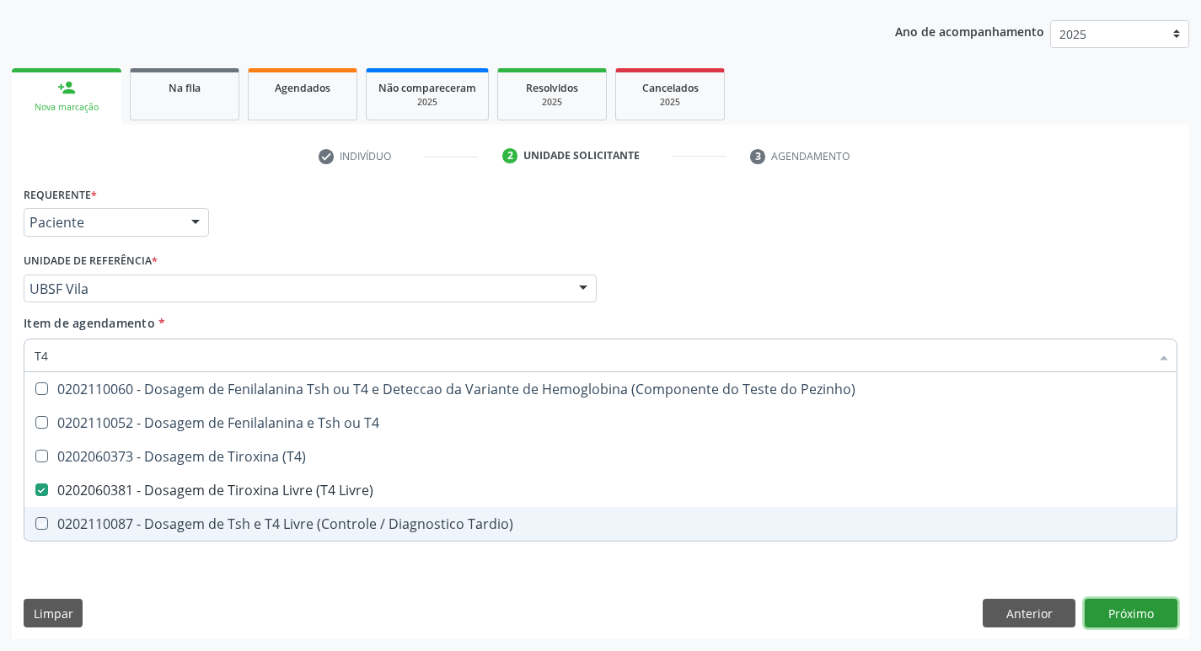
click at [1126, 607] on div "Requerente * Paciente Médico(a) Enfermeiro(a) Paciente Nenhum resultado encontr…" at bounding box center [600, 411] width 1177 height 458
checkbox T4 "true"
checkbox \(T4\) "true"
checkbox Tardio\) "true"
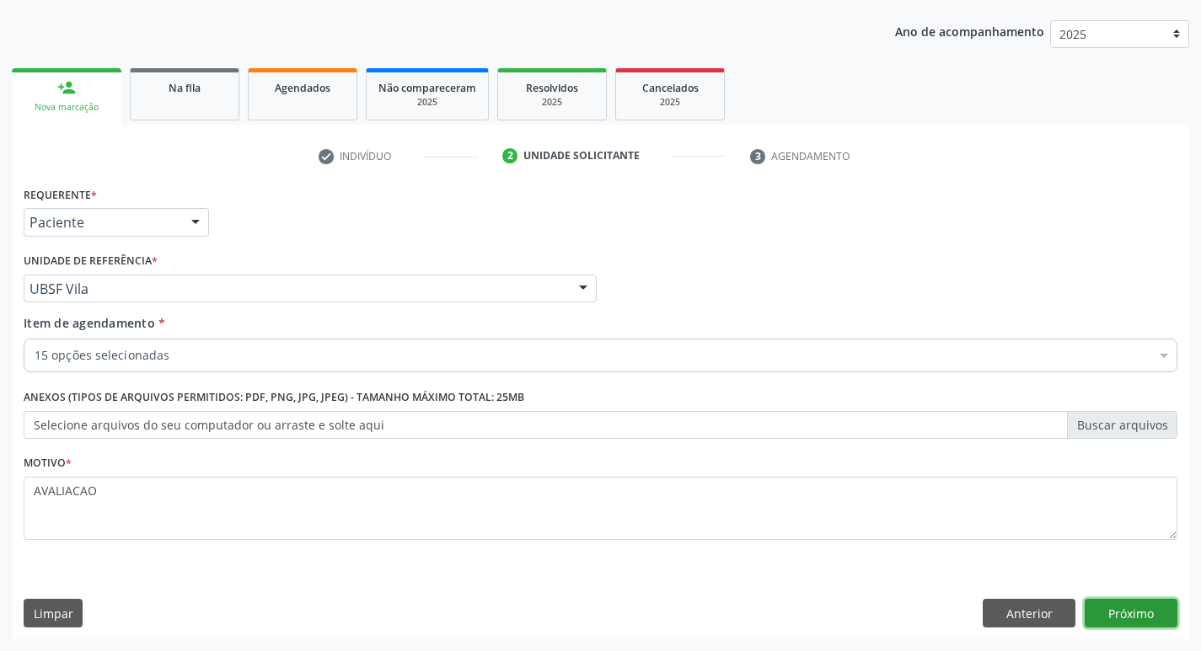
click at [1127, 610] on button "Próximo" at bounding box center [1131, 613] width 93 height 29
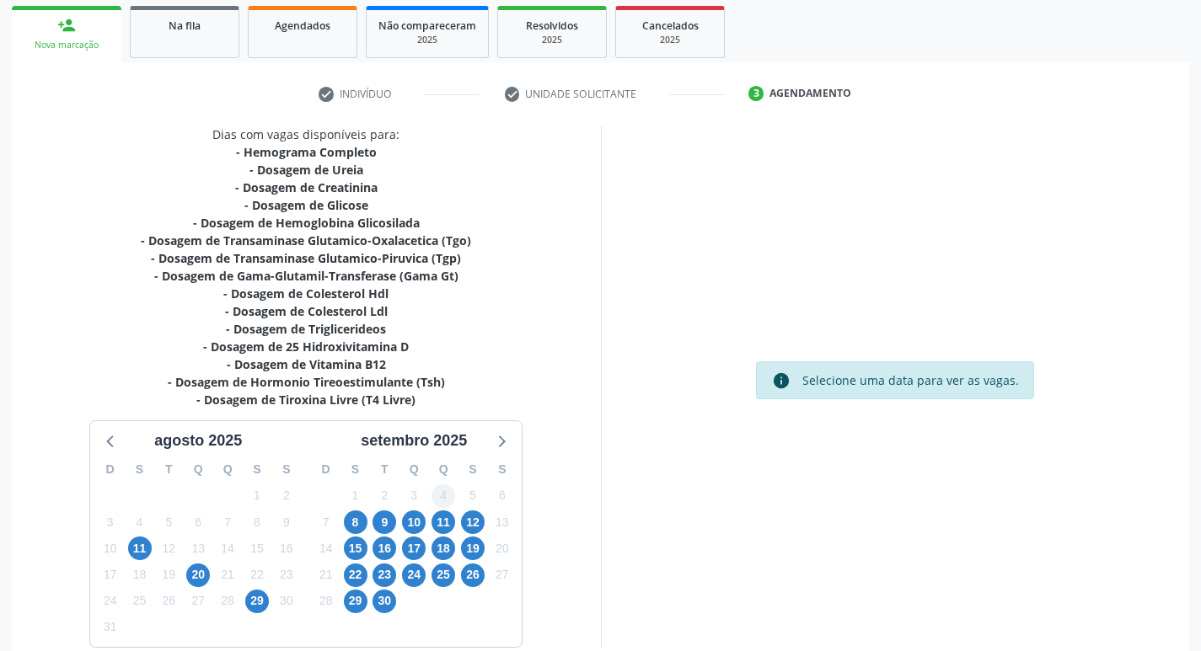
scroll to position [330, 0]
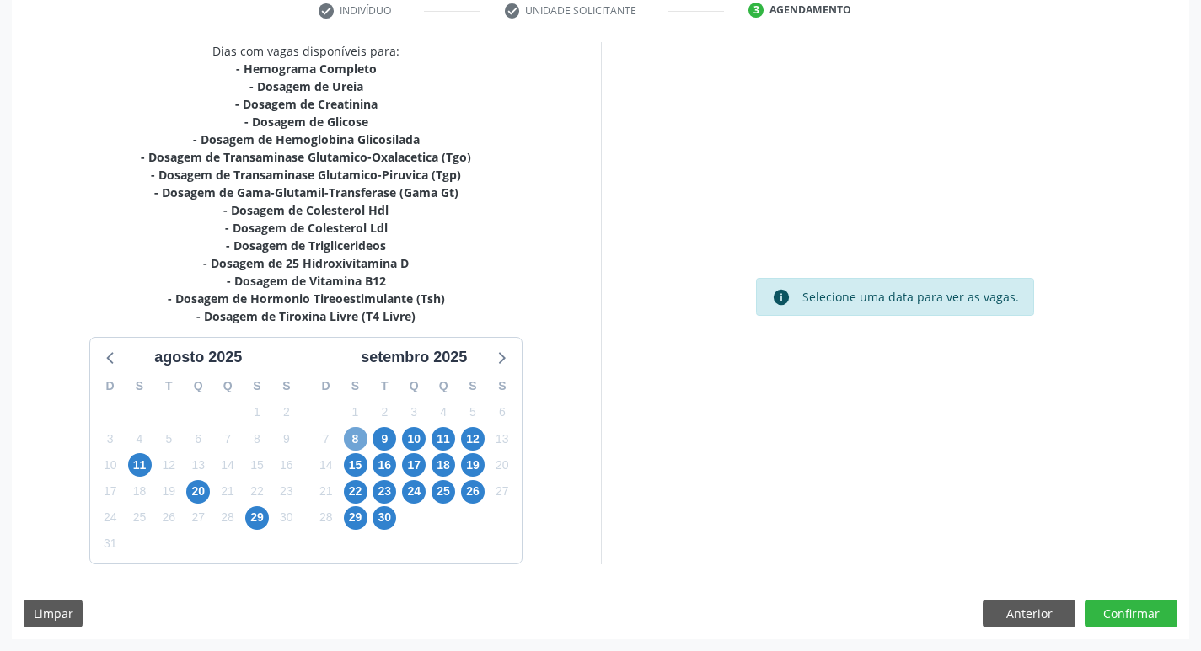
click at [358, 444] on span "8" at bounding box center [356, 439] width 24 height 24
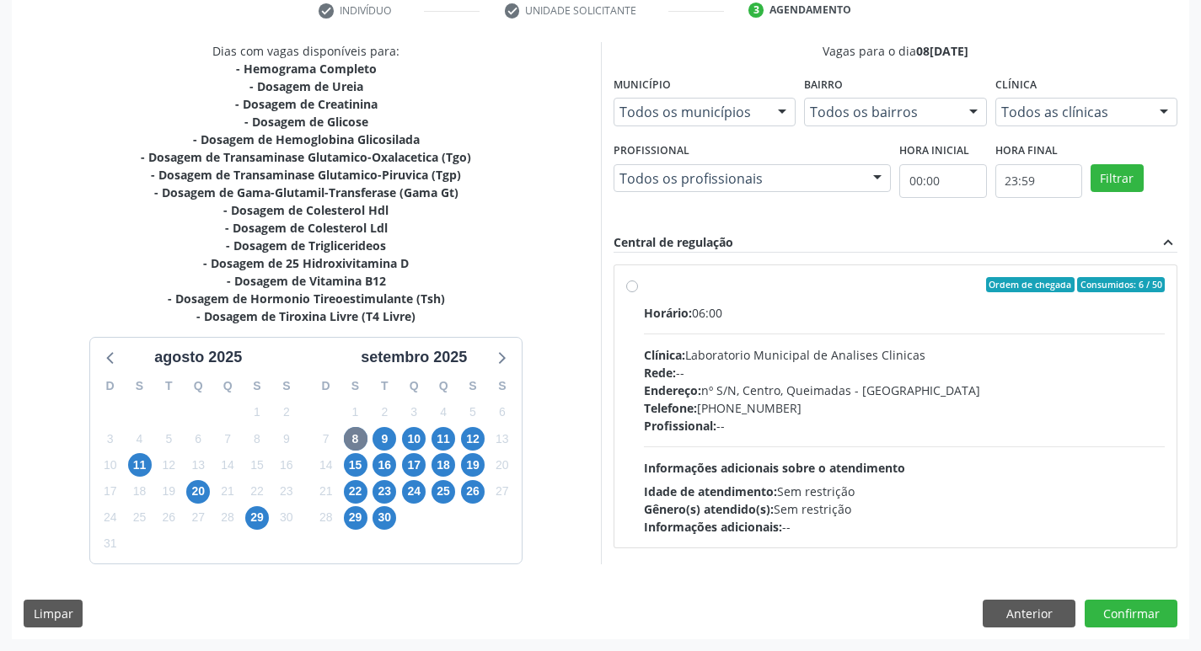
click at [814, 371] on div "Rede: --" at bounding box center [905, 373] width 522 height 18
click at [638, 292] on input "Ordem de chegada Consumidos: 6 / 50 Horário: 06:00 Clínica: Laboratorio Municip…" at bounding box center [632, 284] width 12 height 15
radio input "true"
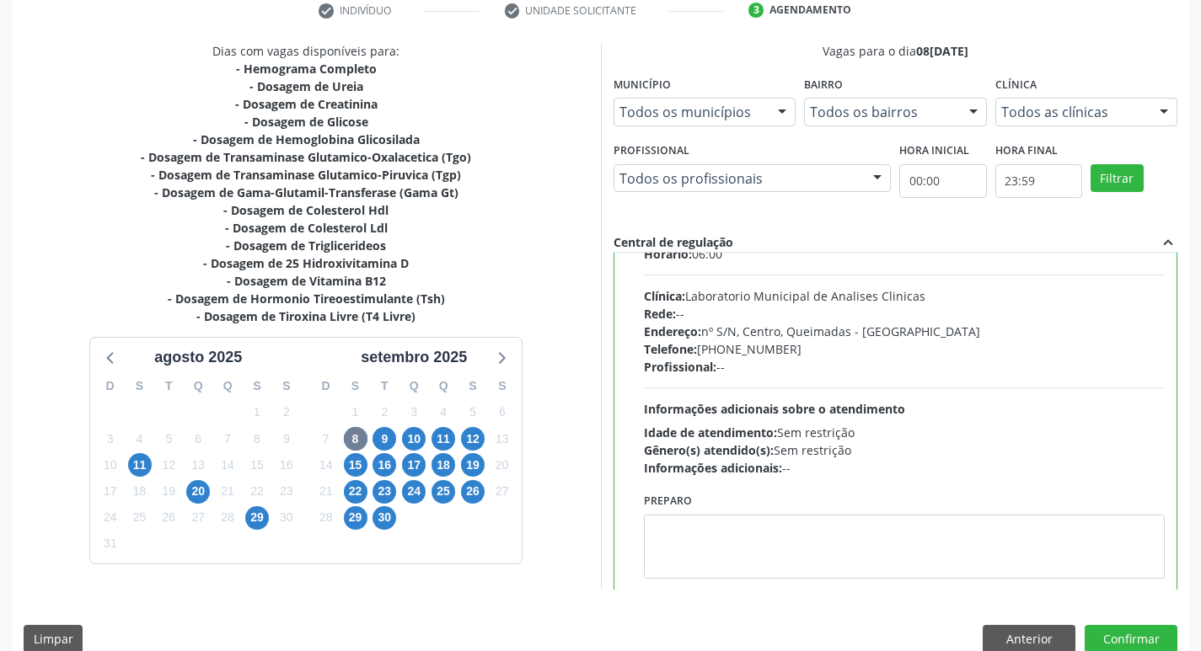
scroll to position [83, 0]
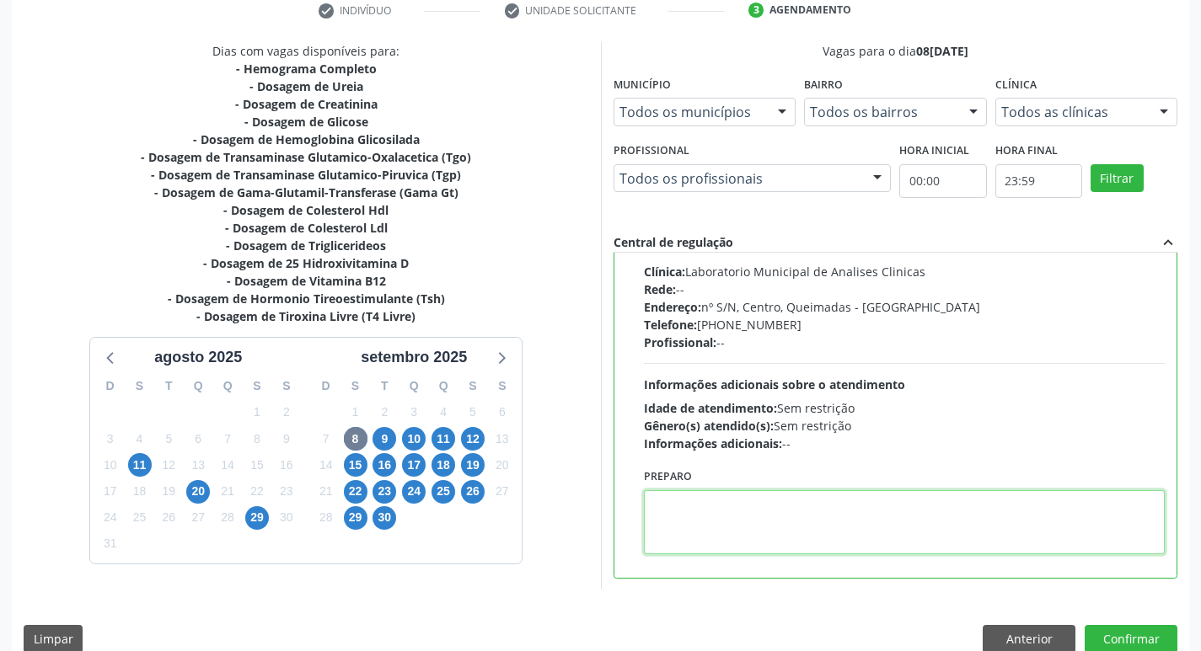
click at [726, 530] on textarea at bounding box center [905, 523] width 522 height 64
paste textarea "IR EM JEJUM"
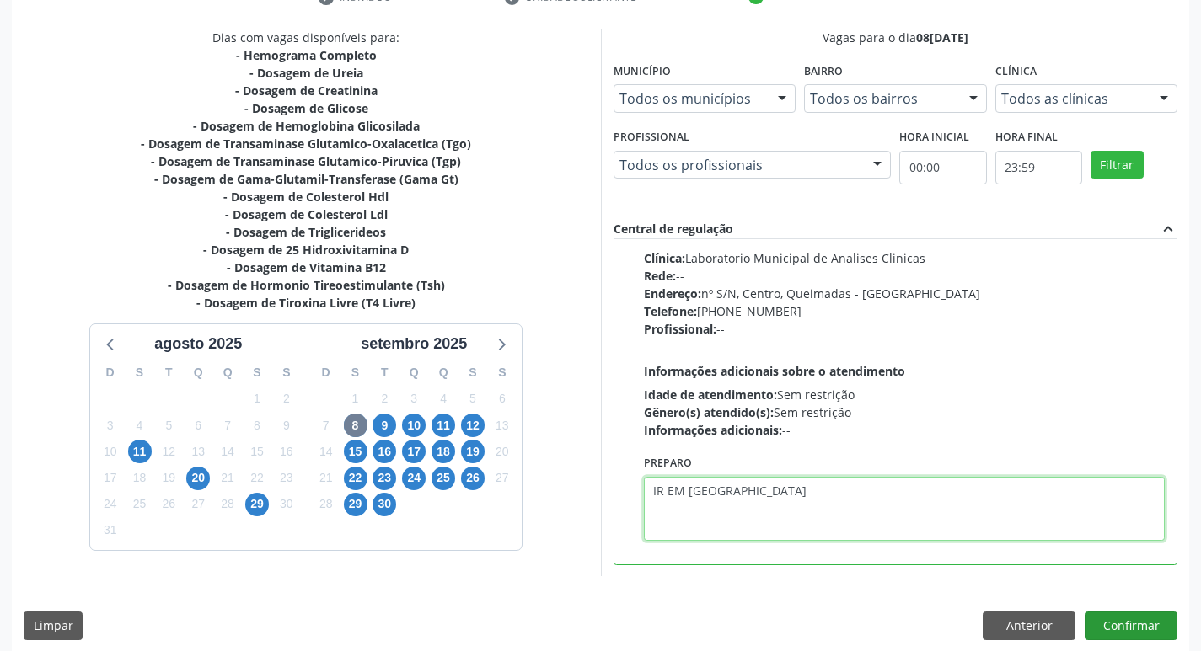
scroll to position [356, 0]
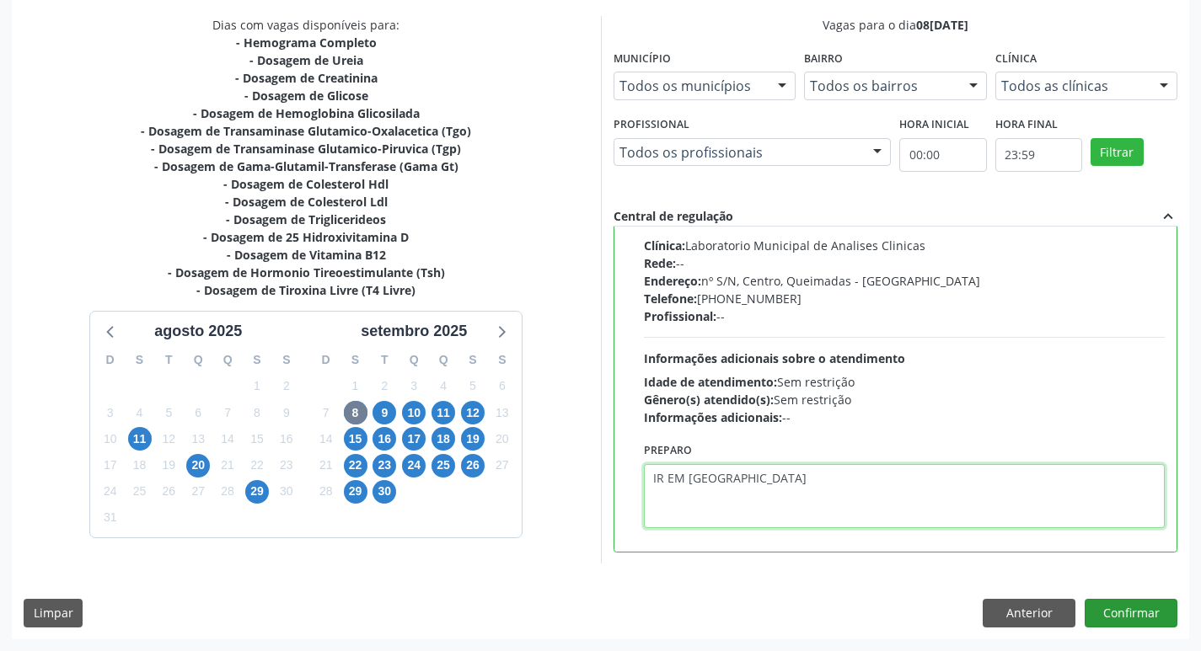
type textarea "IR EM JEJUM"
click at [1110, 603] on button "Confirmar" at bounding box center [1131, 613] width 93 height 29
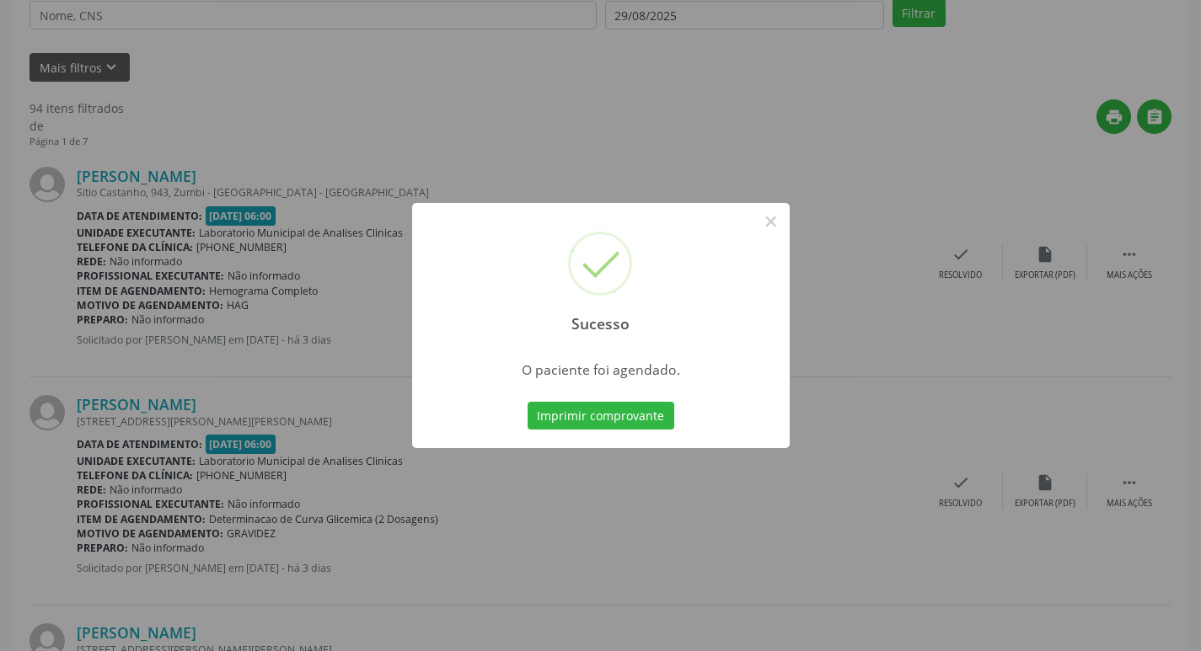
scroll to position [0, 0]
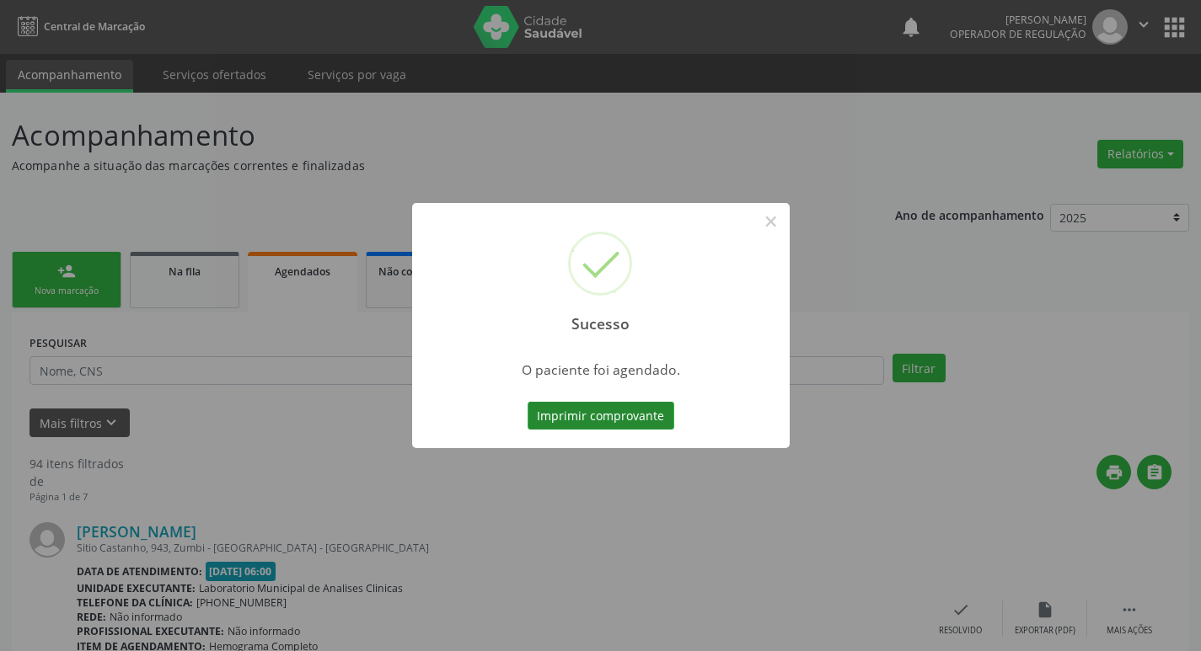
click at [571, 421] on button "Imprimir comprovante" at bounding box center [601, 416] width 147 height 29
